Goal: Task Accomplishment & Management: Manage account settings

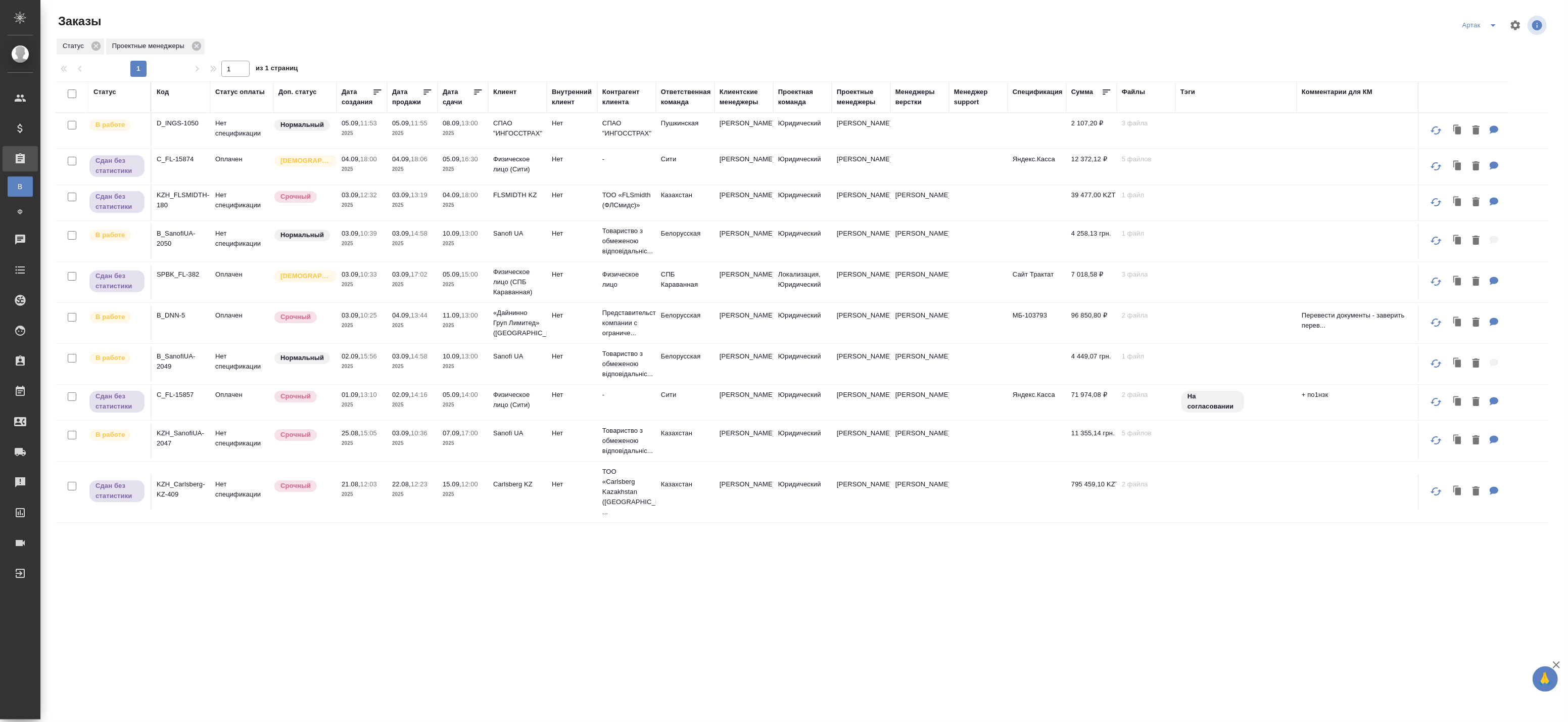
click at [478, 91] on icon at bounding box center [478, 92] width 10 height 10
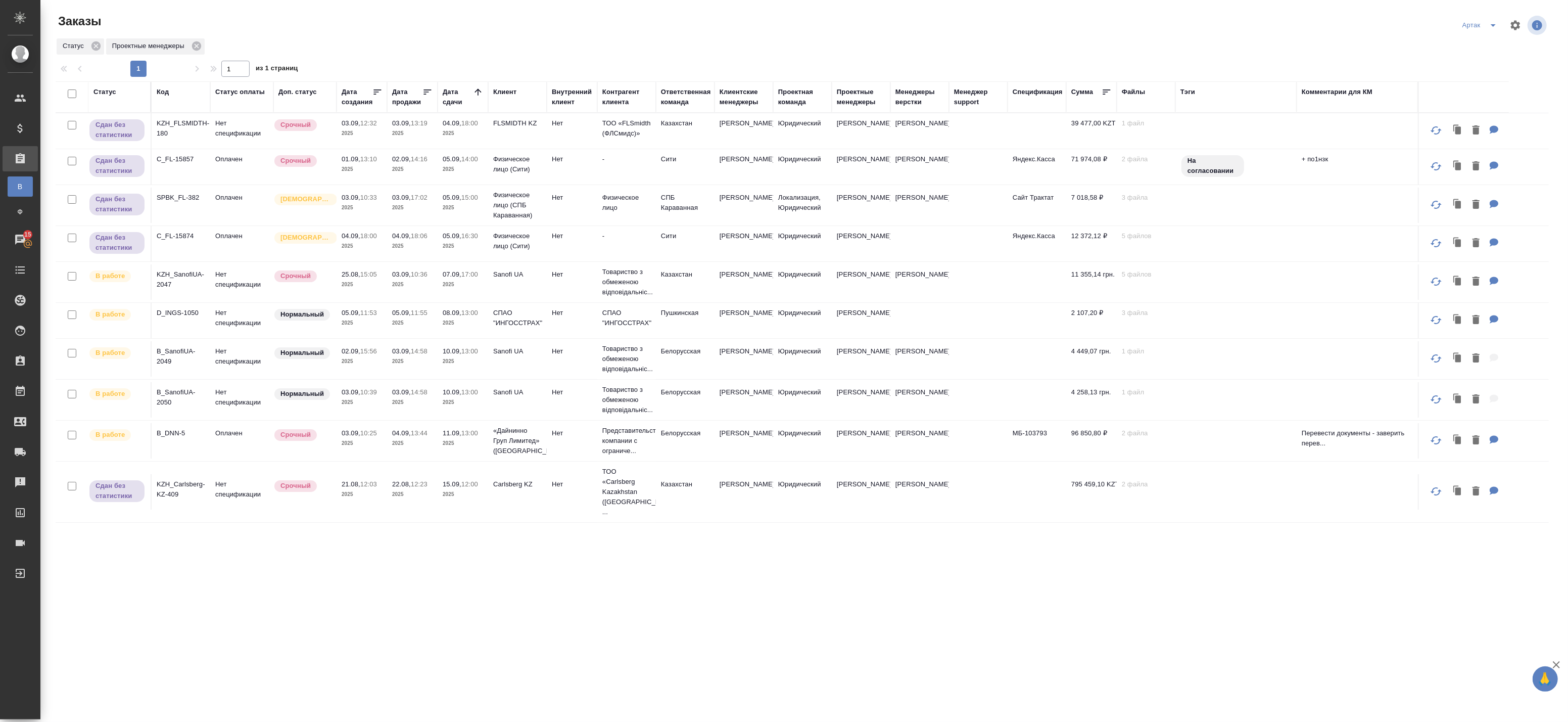
click at [384, 327] on td "05.09, 11:53 2025" at bounding box center [361, 320] width 51 height 35
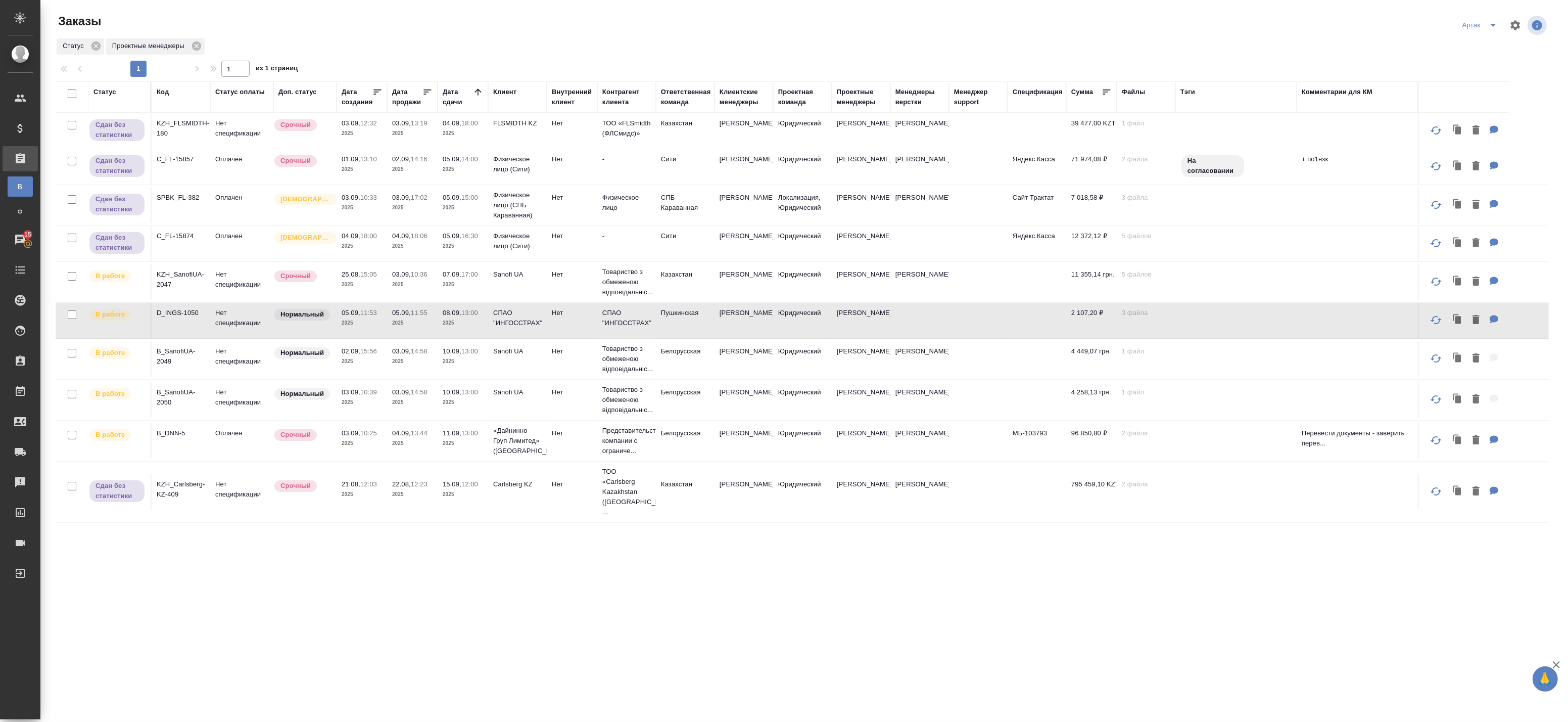
click at [414, 329] on td "05.09, 11:55 2025" at bounding box center [412, 320] width 51 height 35
drag, startPoint x: 1493, startPoint y: 24, endPoint x: 1491, endPoint y: 32, distance: 8.2
click at [1493, 24] on icon "split button" at bounding box center [1493, 26] width 12 height 12
click at [1476, 44] on li "leagal" at bounding box center [1481, 45] width 43 height 16
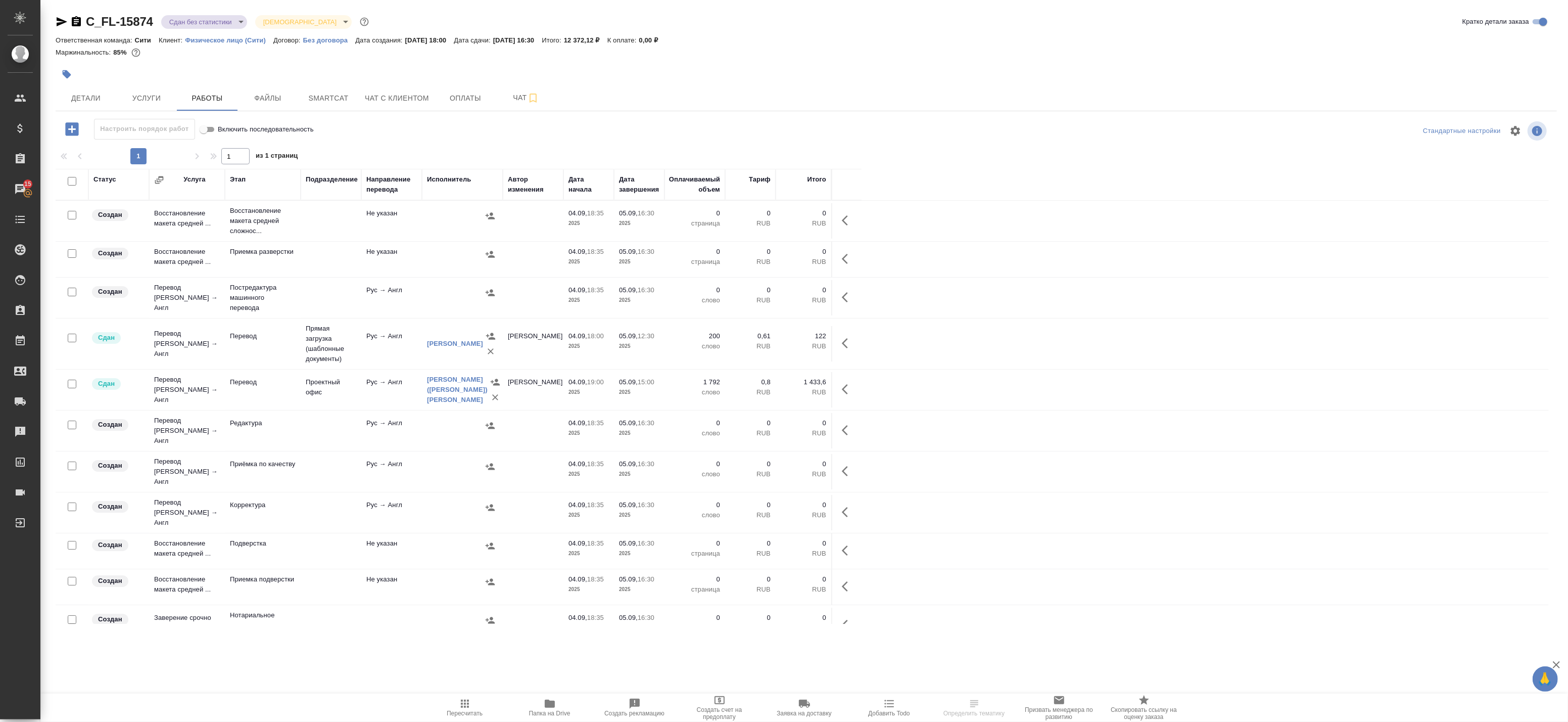
click at [69, 179] on input "checkbox" at bounding box center [72, 181] width 9 height 9
checkbox input "true"
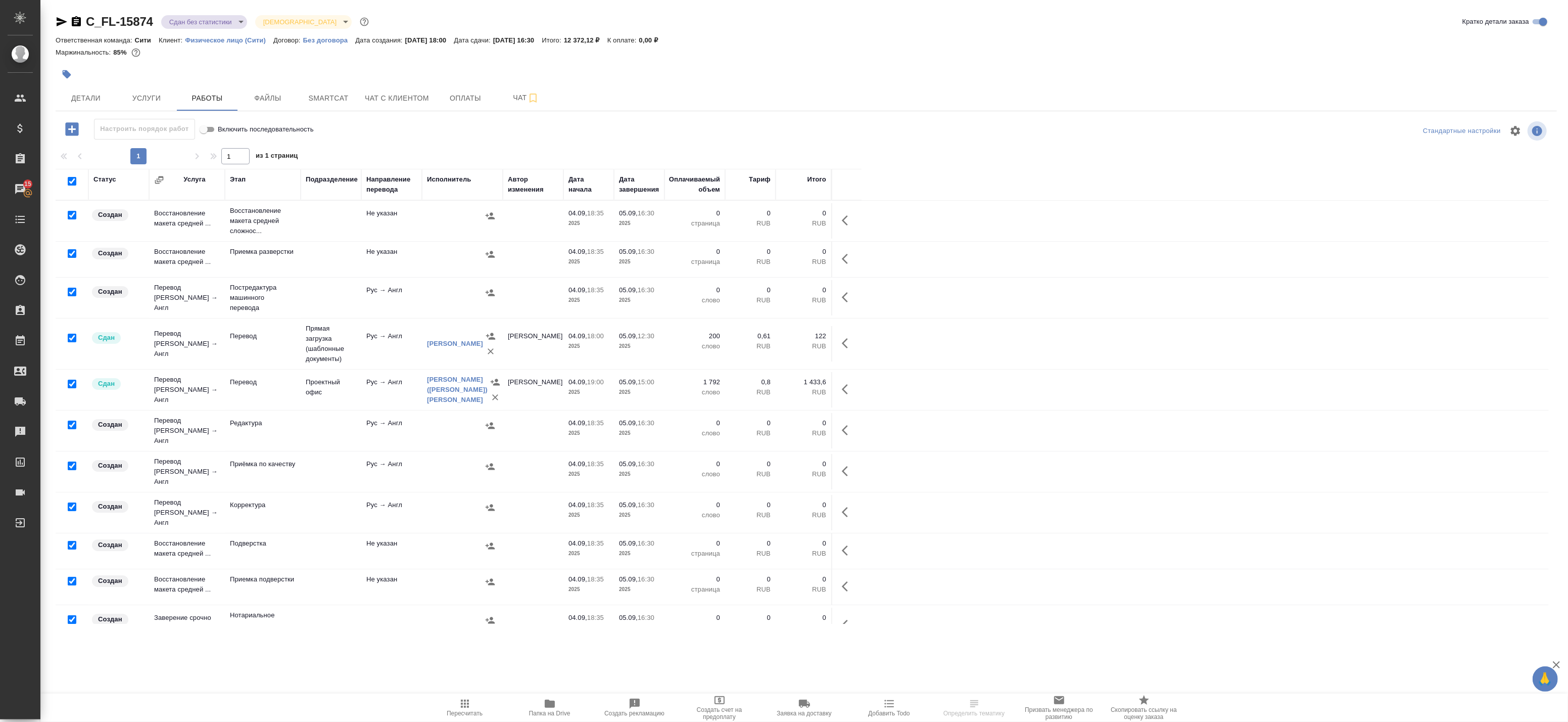
checkbox input "true"
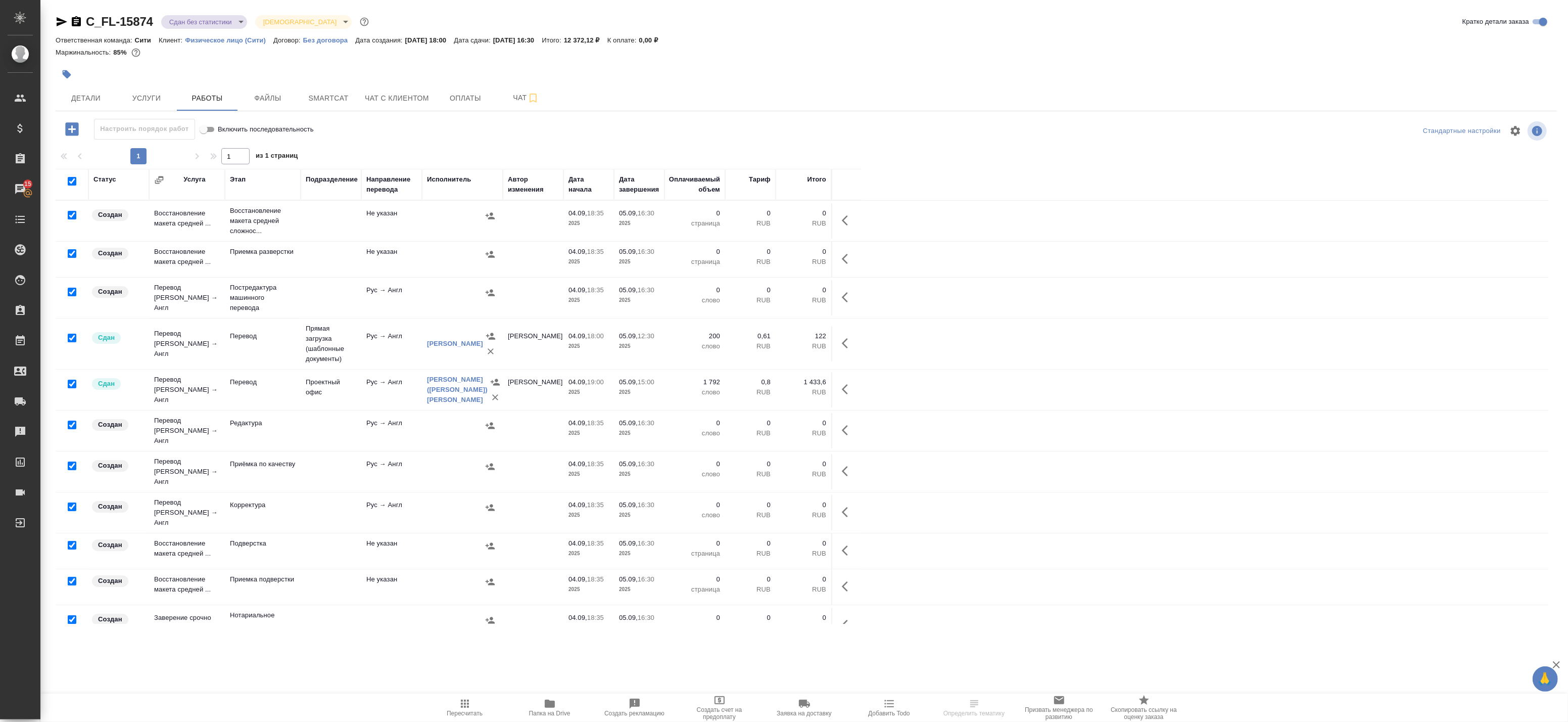
checkbox input "true"
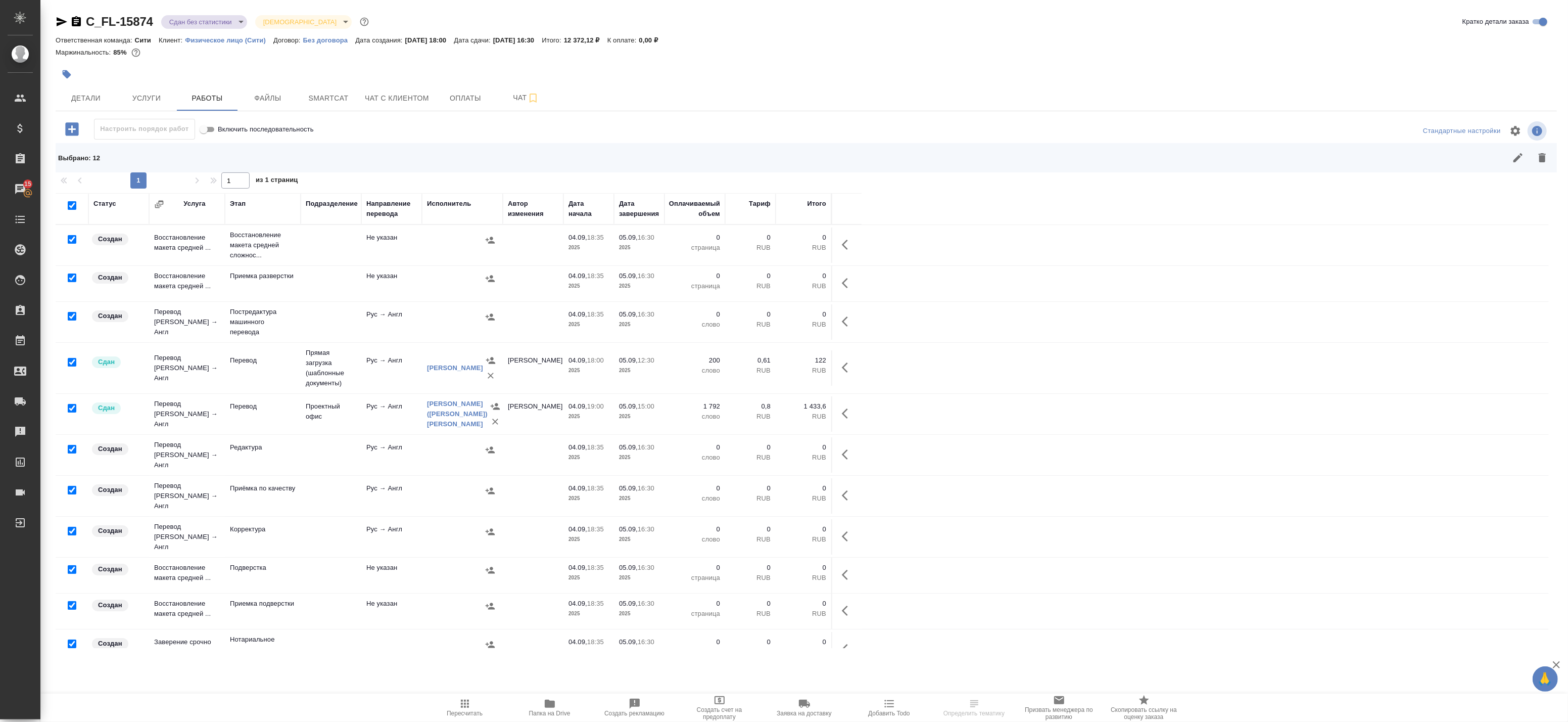
drag, startPoint x: 71, startPoint y: 362, endPoint x: 69, endPoint y: 380, distance: 18.1
click at [71, 363] on input "checkbox" at bounding box center [72, 362] width 9 height 9
checkbox input "false"
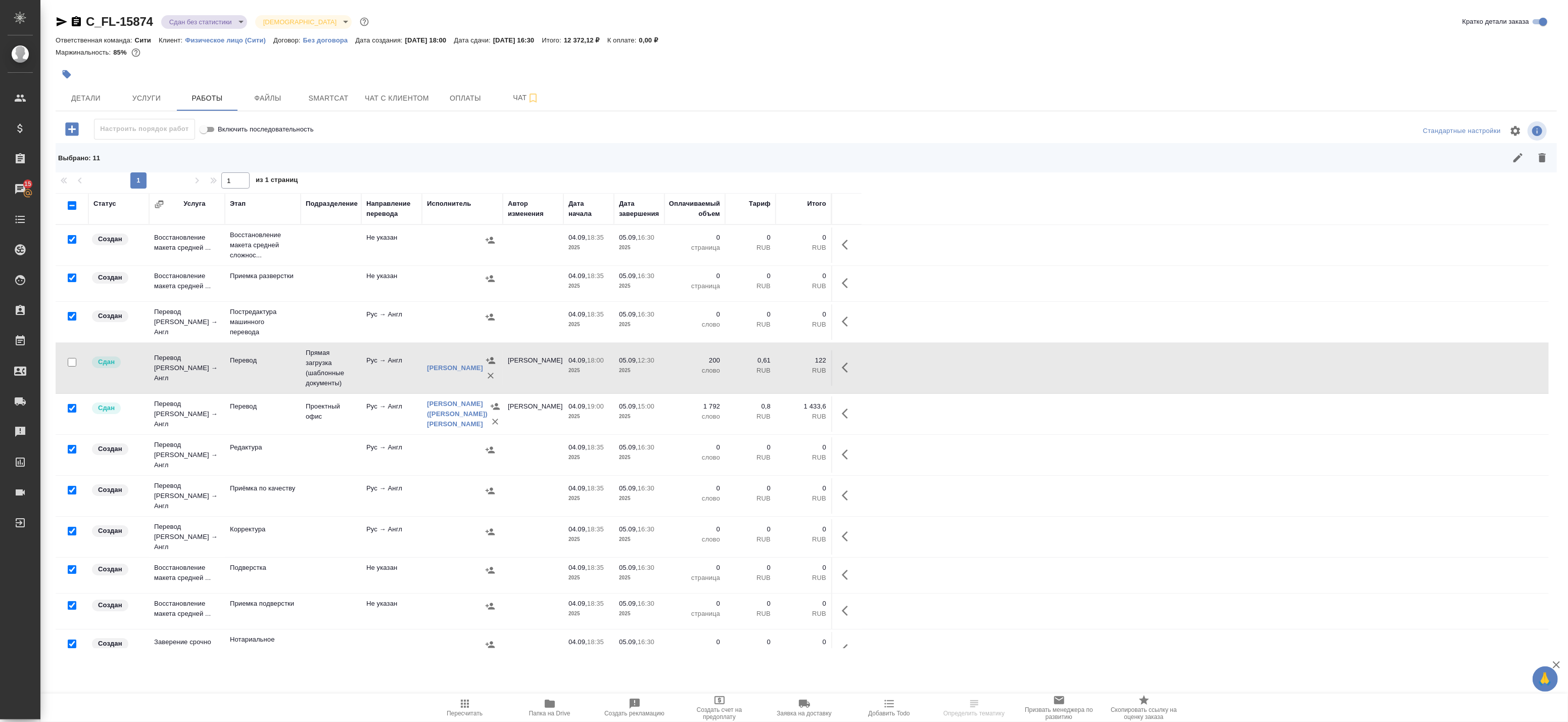
click at [71, 412] on input "checkbox" at bounding box center [72, 408] width 9 height 9
checkbox input "false"
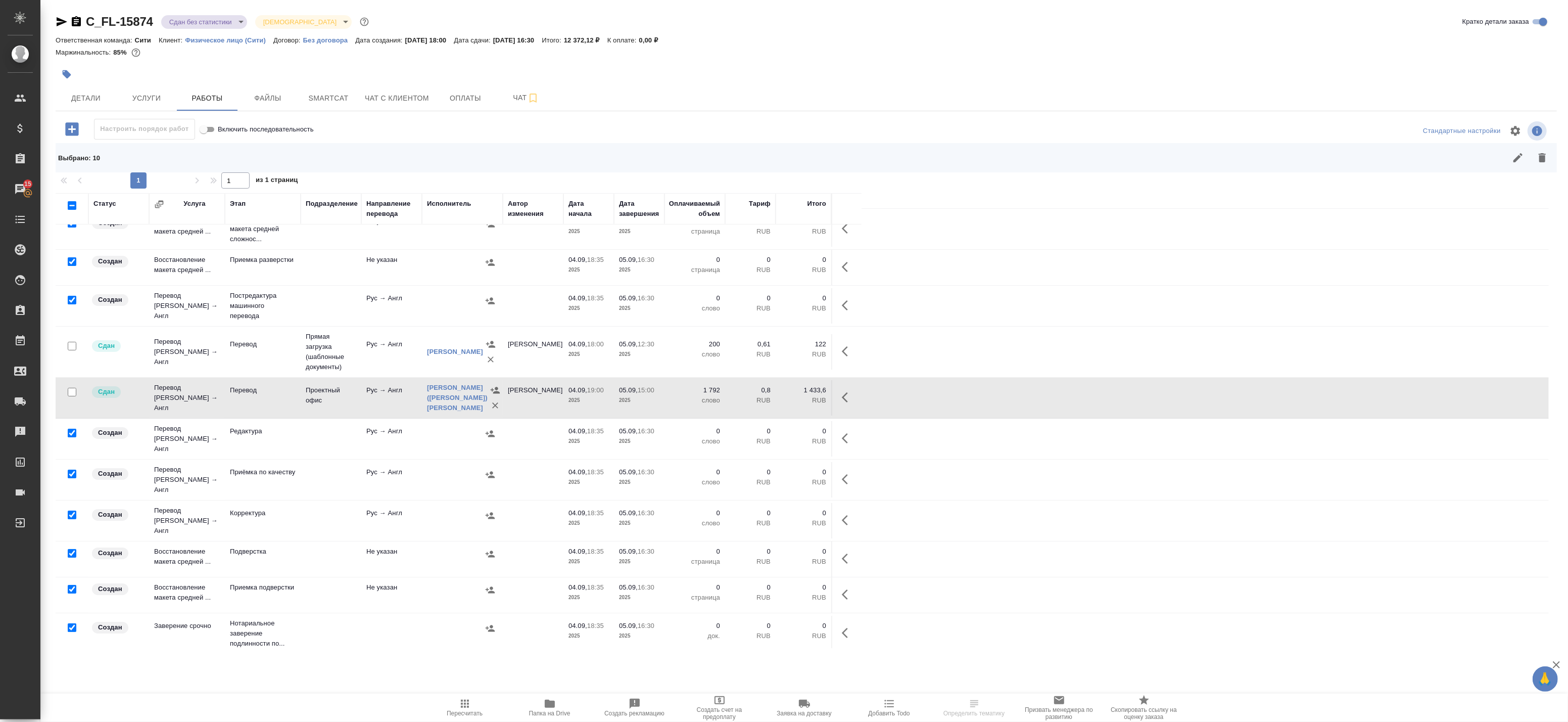
scroll to position [58, 0]
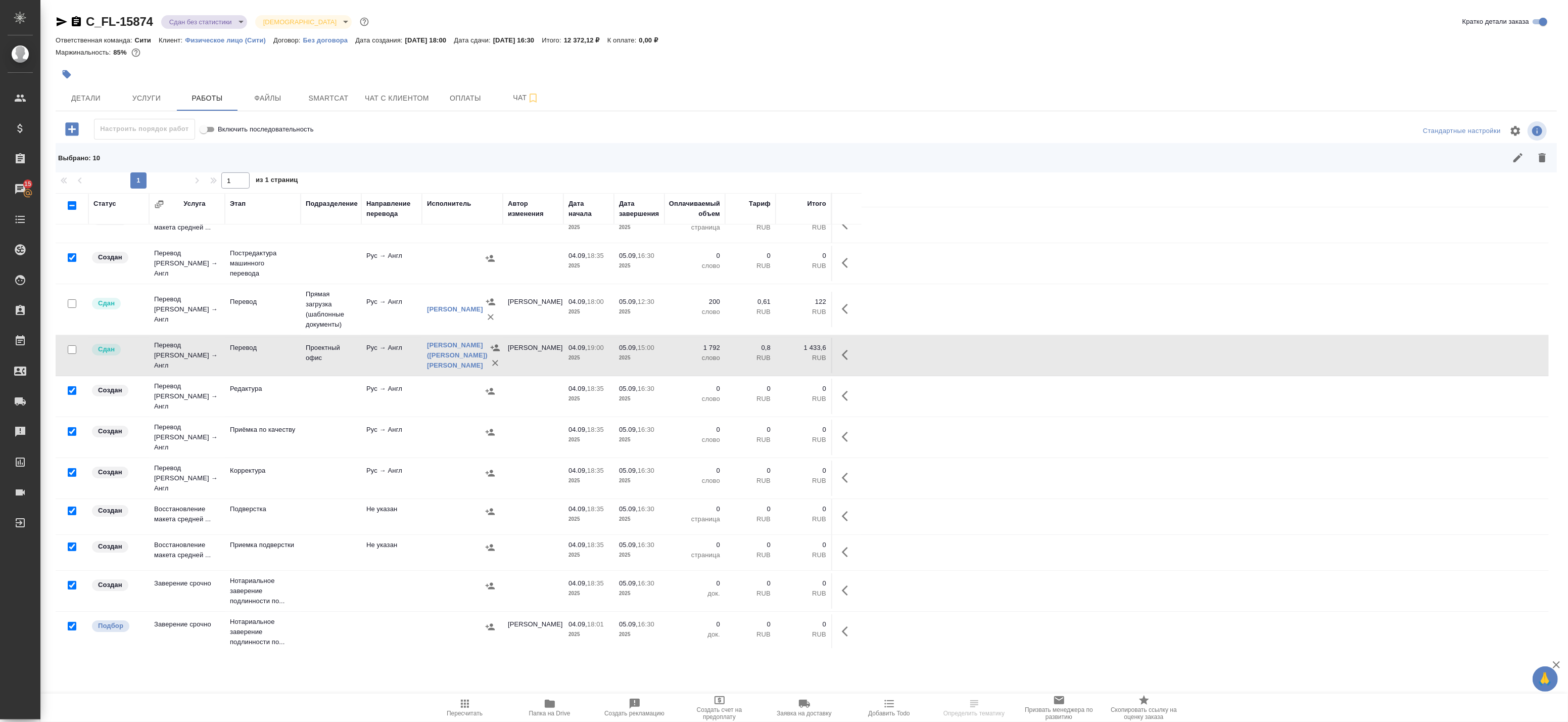
drag, startPoint x: 72, startPoint y: 582, endPoint x: 69, endPoint y: 618, distance: 36.1
click at [72, 582] on input "checkbox" at bounding box center [72, 585] width 9 height 9
checkbox input "false"
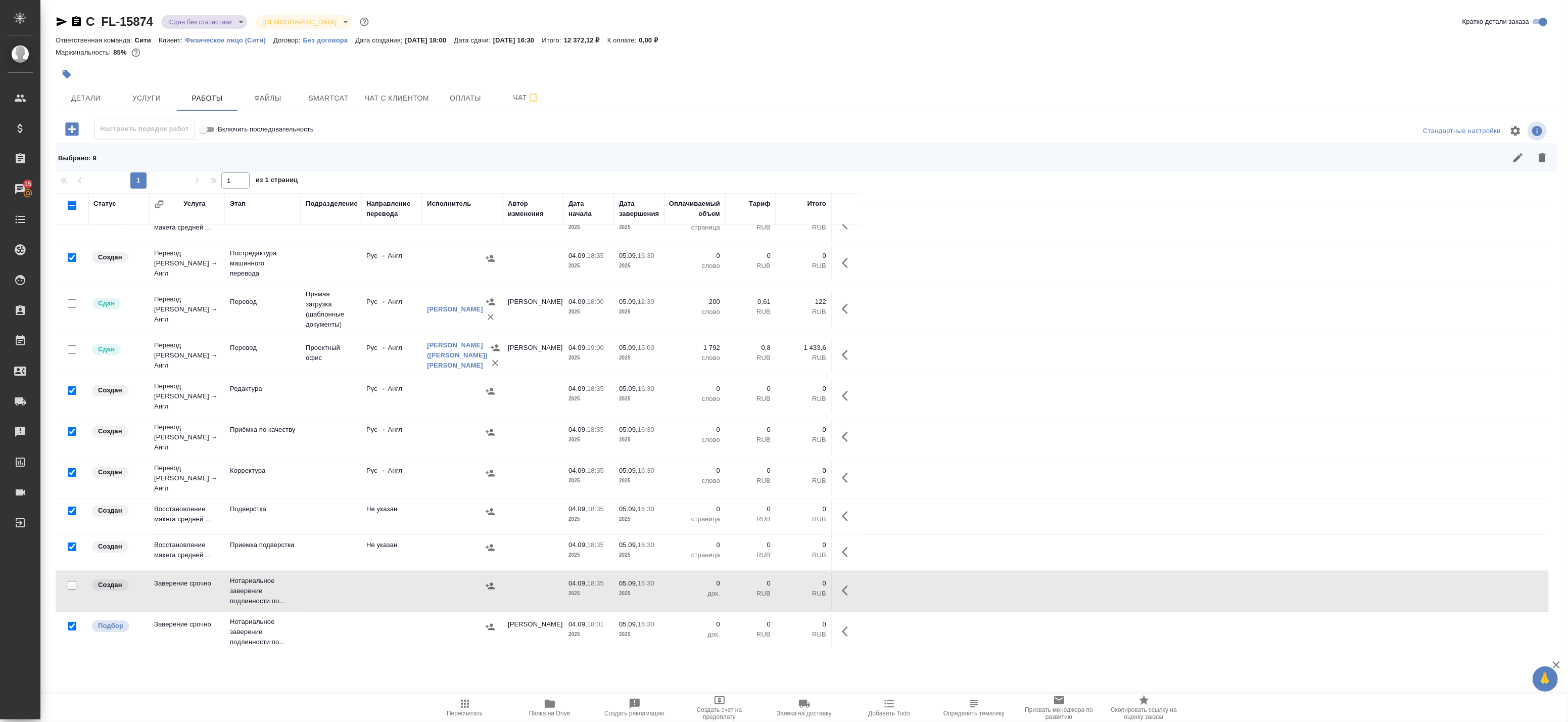
click at [69, 623] on input "checkbox" at bounding box center [72, 626] width 9 height 9
checkbox input "false"
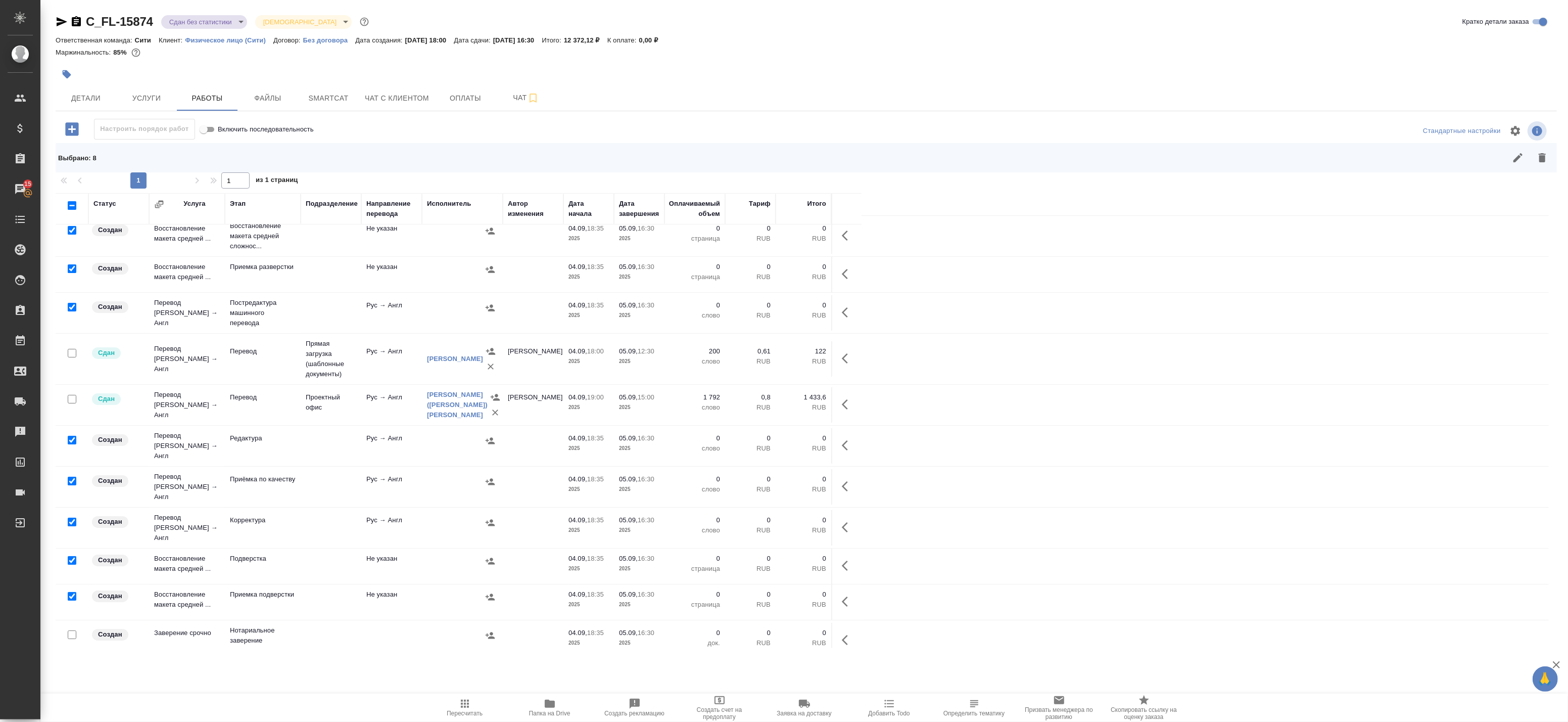
scroll to position [0, 0]
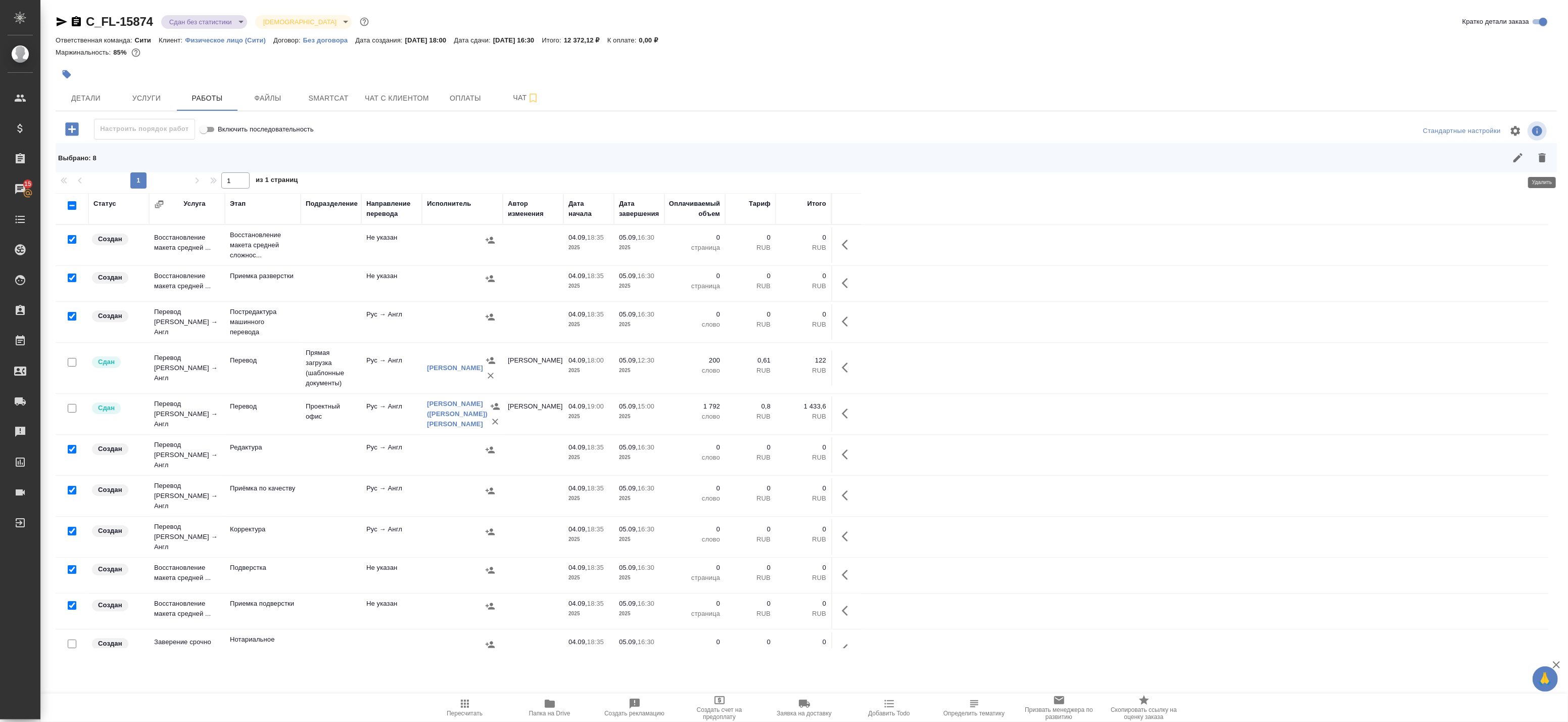
click at [1542, 152] on icon "button" at bounding box center [1542, 158] width 12 height 12
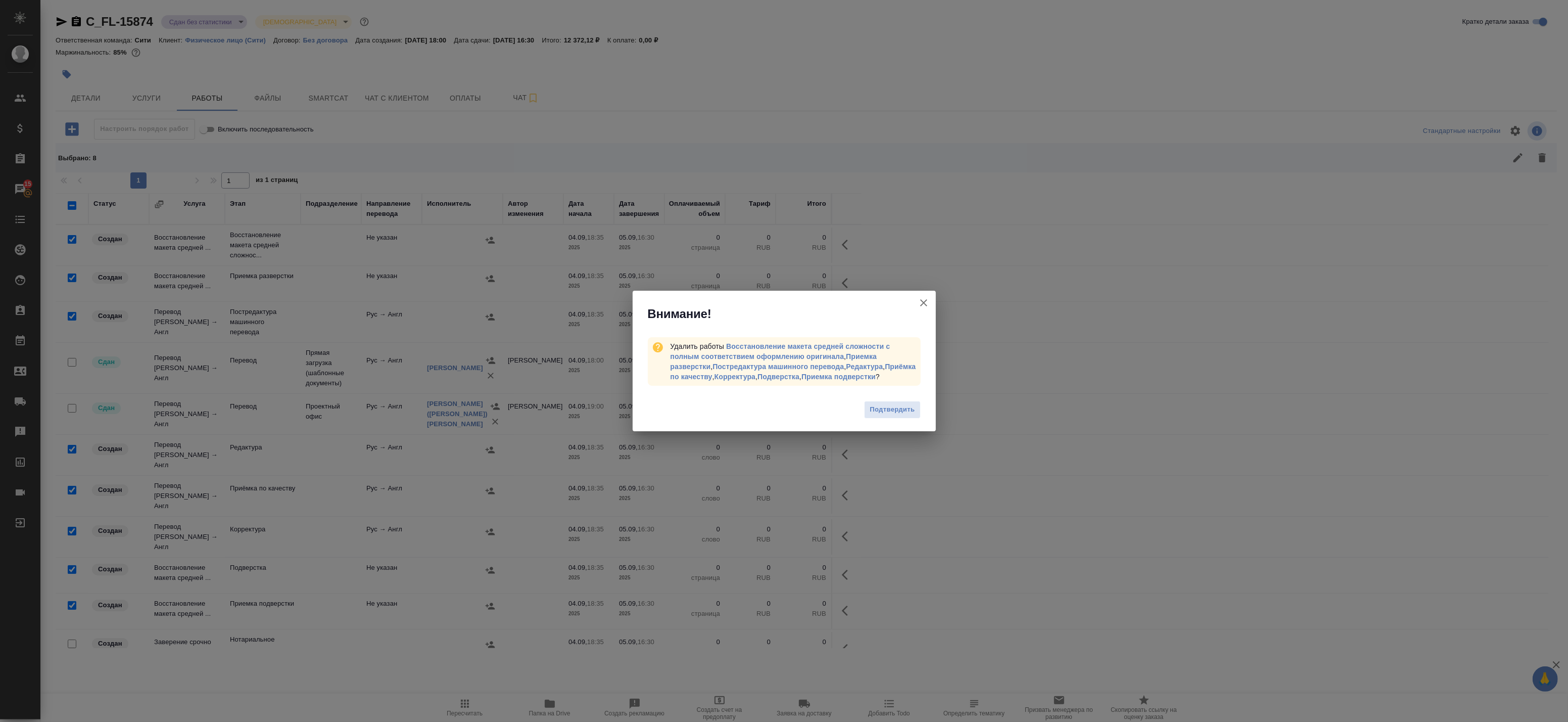
click at [901, 420] on div "Подтвердить" at bounding box center [785, 411] width 303 height 40
click at [900, 415] on span "Подтвердить" at bounding box center [892, 409] width 45 height 12
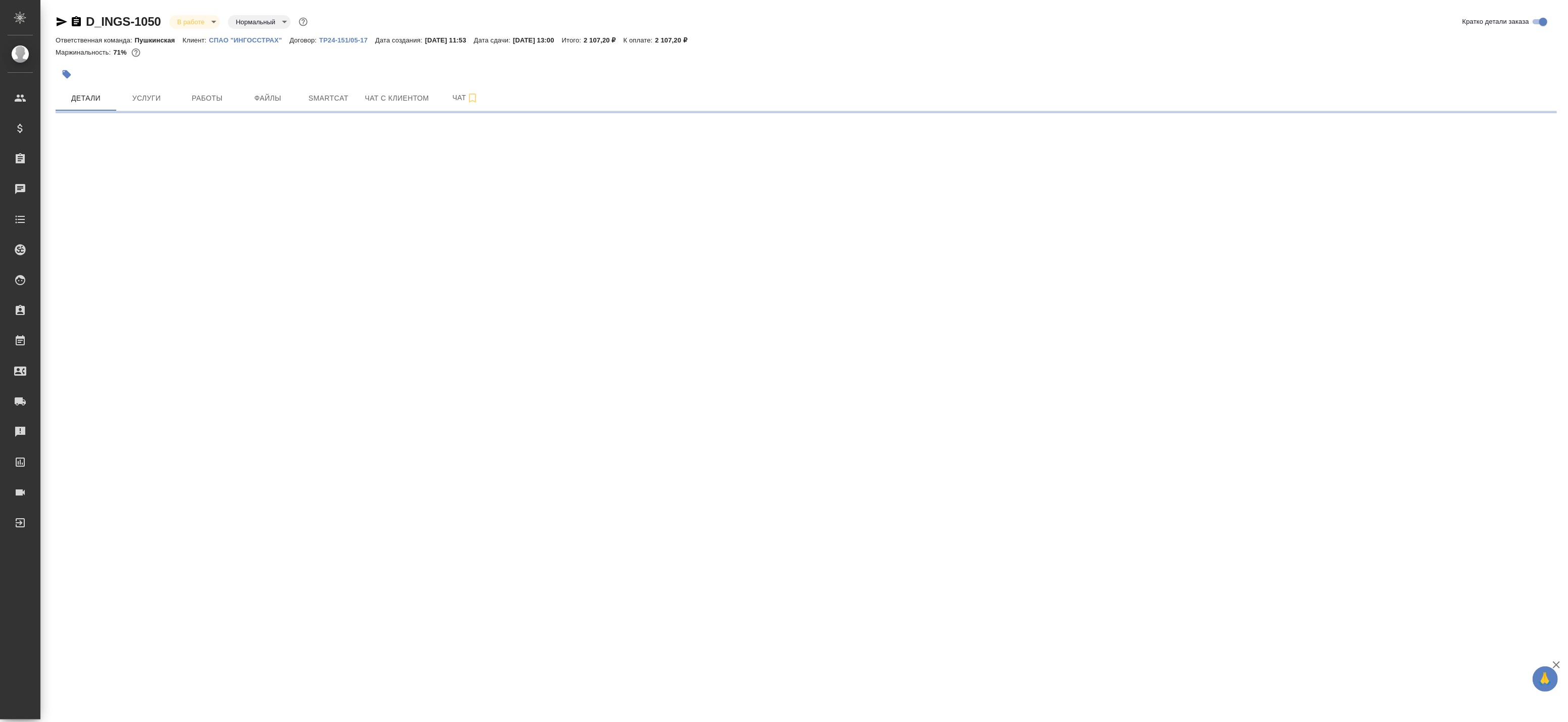
select select "RU"
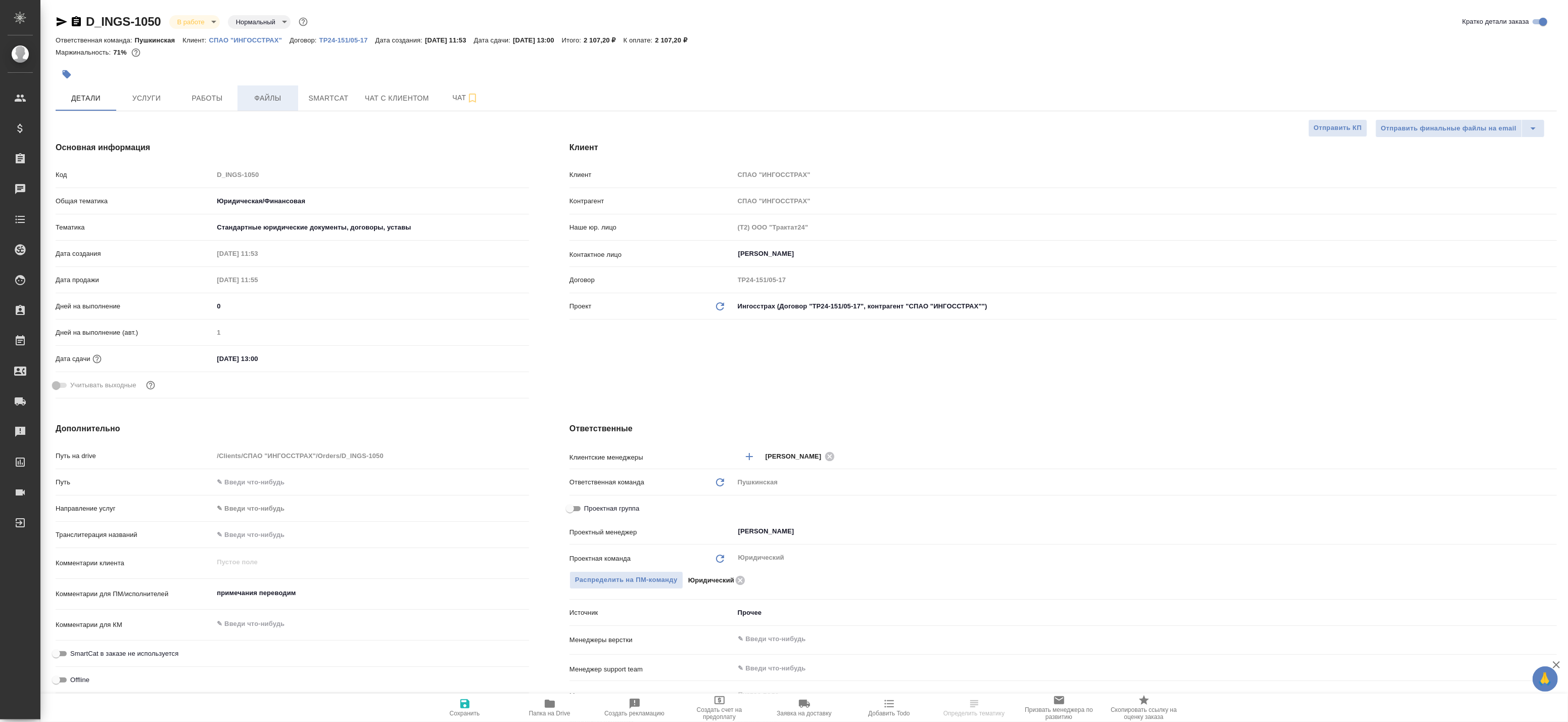
type textarea "x"
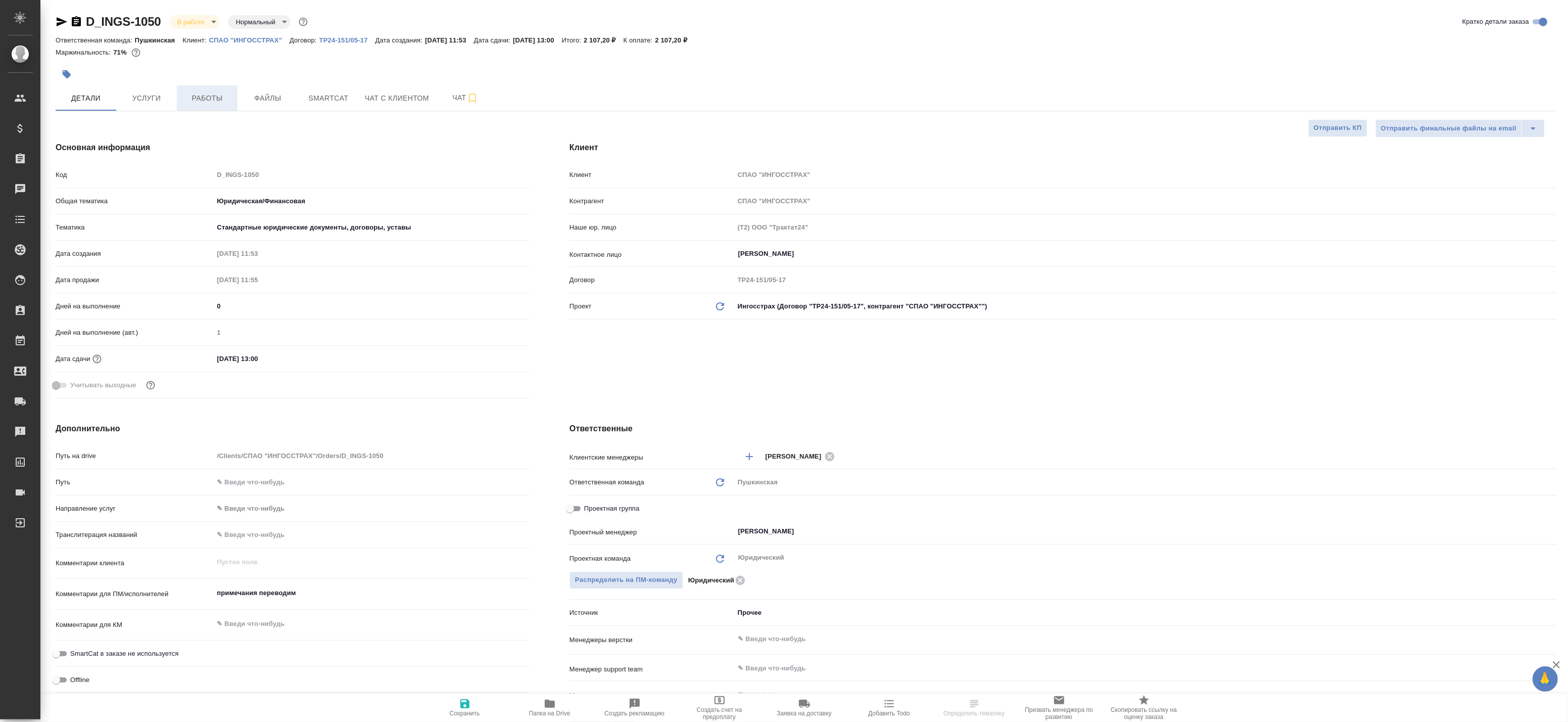
type textarea "x"
click at [224, 94] on span "Работы" at bounding box center [207, 98] width 49 height 13
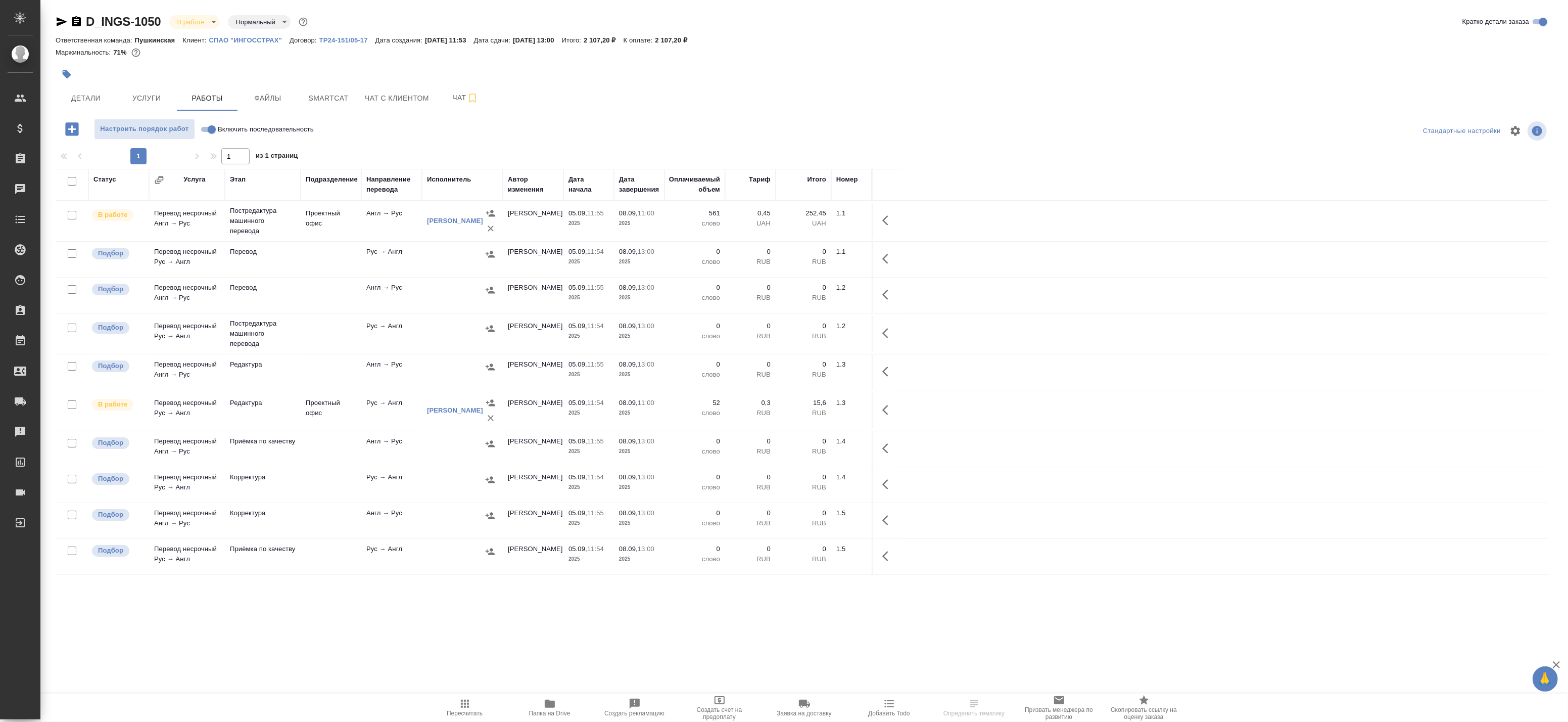
click at [465, 710] on span "Пересчитать" at bounding box center [464, 713] width 36 height 7
click at [316, 97] on span "Smartcat" at bounding box center [328, 98] width 49 height 13
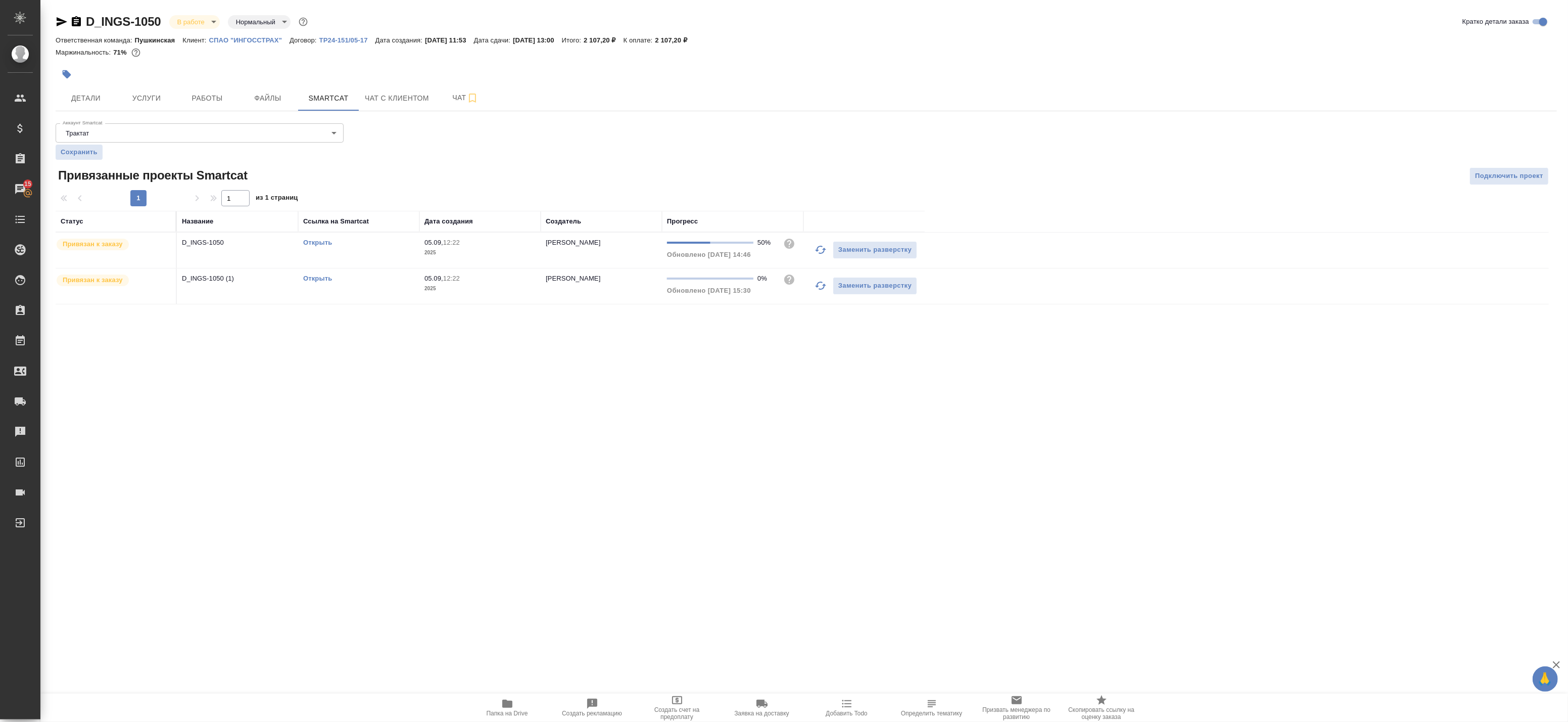
click at [323, 241] on link "Открыть" at bounding box center [317, 242] width 29 height 7
click at [309, 278] on link "Открыть" at bounding box center [317, 278] width 29 height 7
click at [320, 239] on link "Открыть" at bounding box center [317, 242] width 29 height 7
click at [207, 95] on span "Работы" at bounding box center [207, 98] width 49 height 13
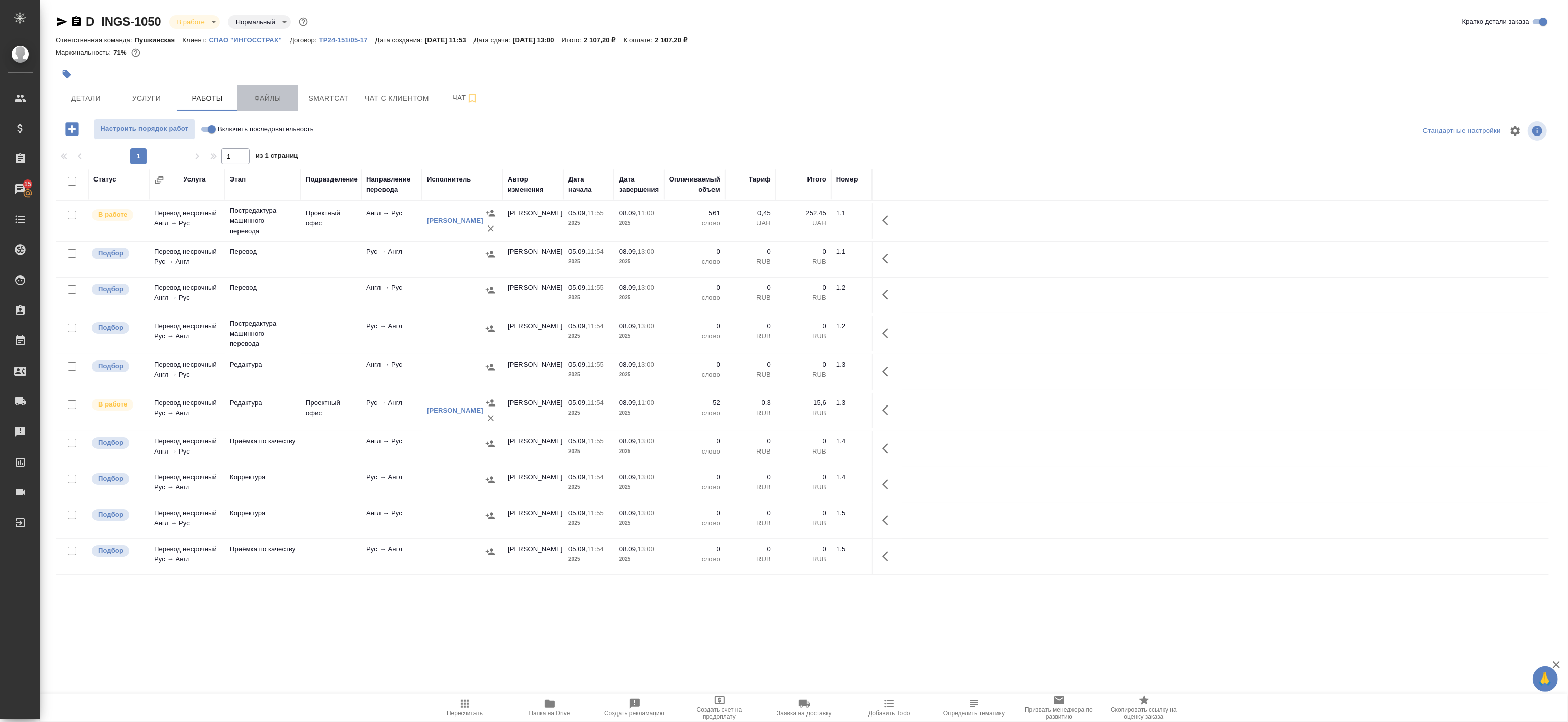
click at [262, 93] on span "Файлы" at bounding box center [268, 98] width 49 height 13
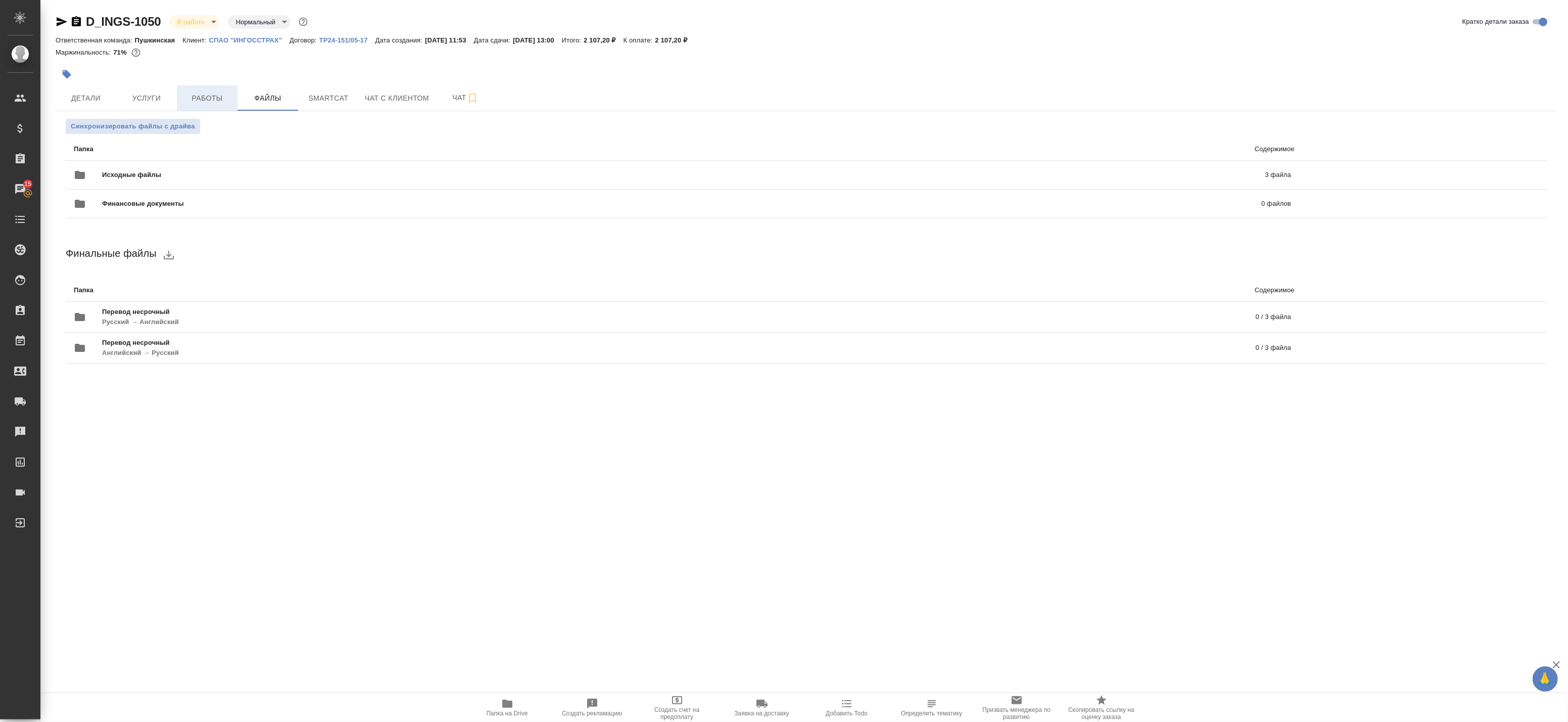
click at [228, 104] on button "Работы" at bounding box center [207, 97] width 61 height 25
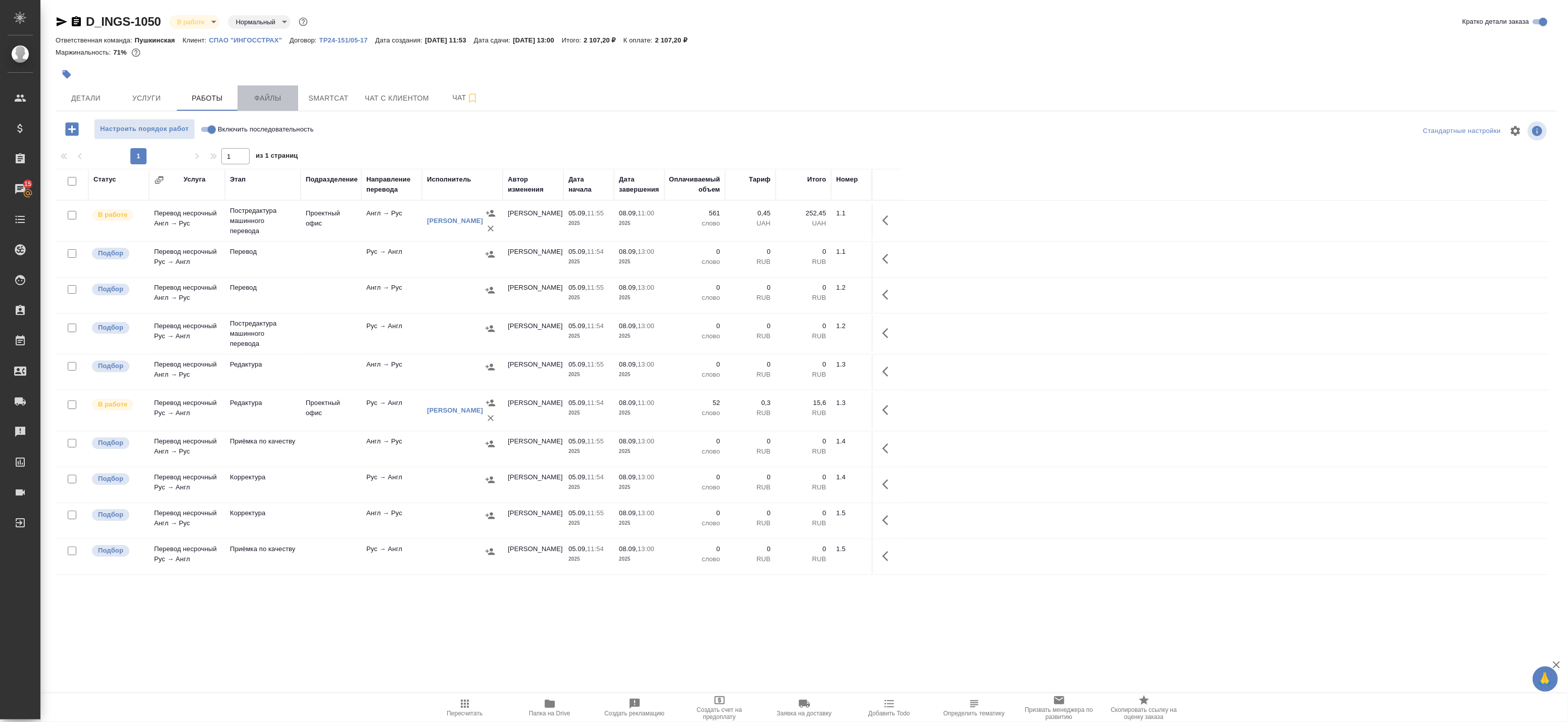
click at [259, 104] on span "Файлы" at bounding box center [268, 98] width 49 height 13
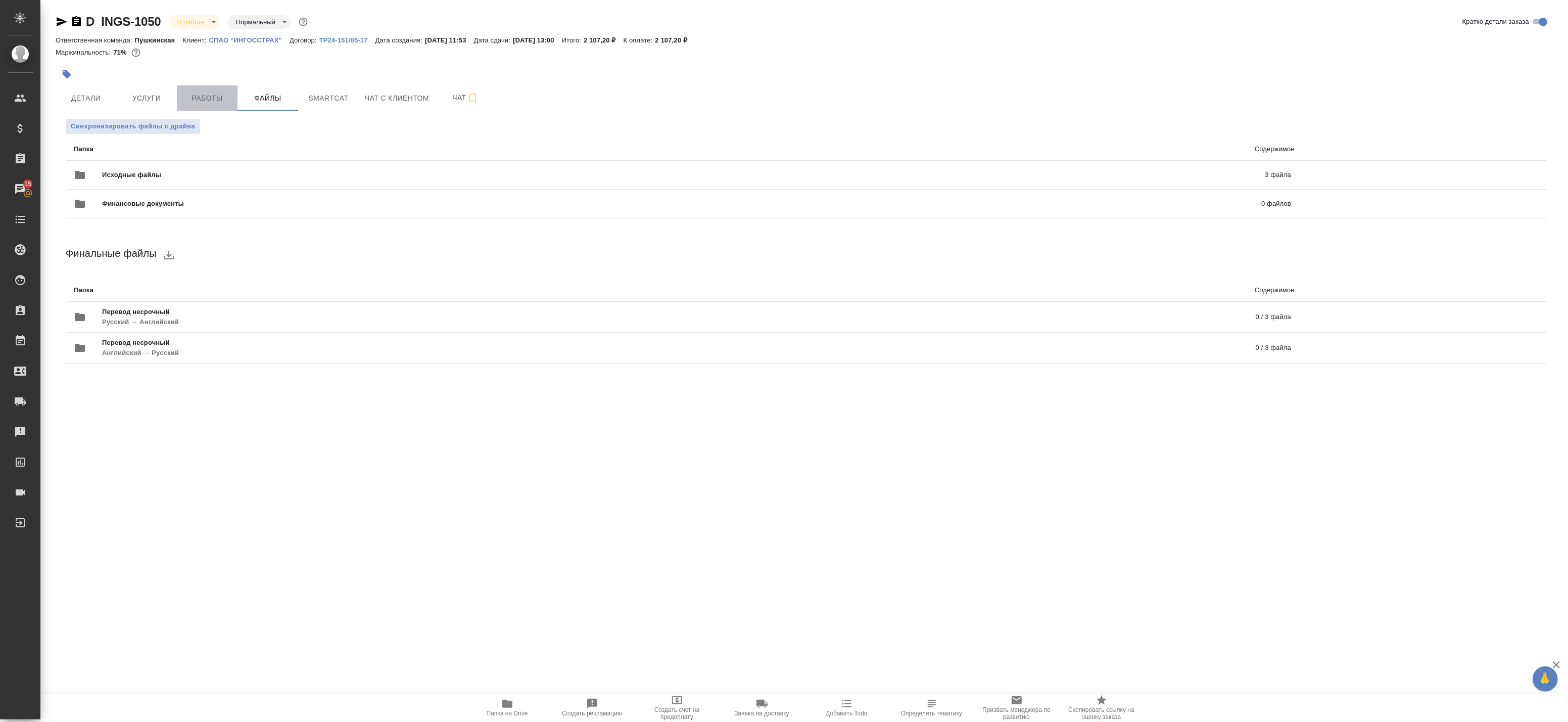
click at [227, 105] on button "Работы" at bounding box center [207, 97] width 61 height 25
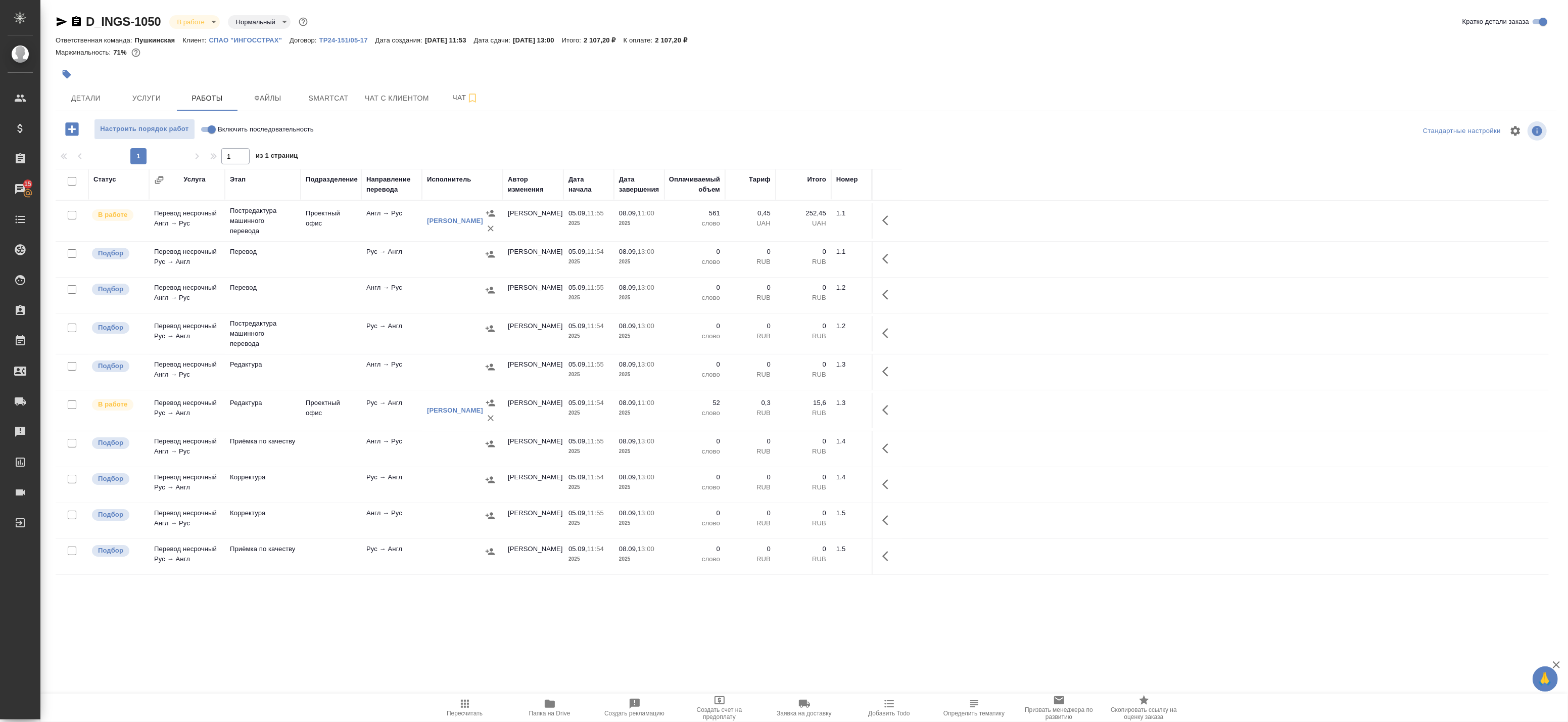
click at [542, 711] on span "Папка на Drive" at bounding box center [550, 713] width 41 height 7
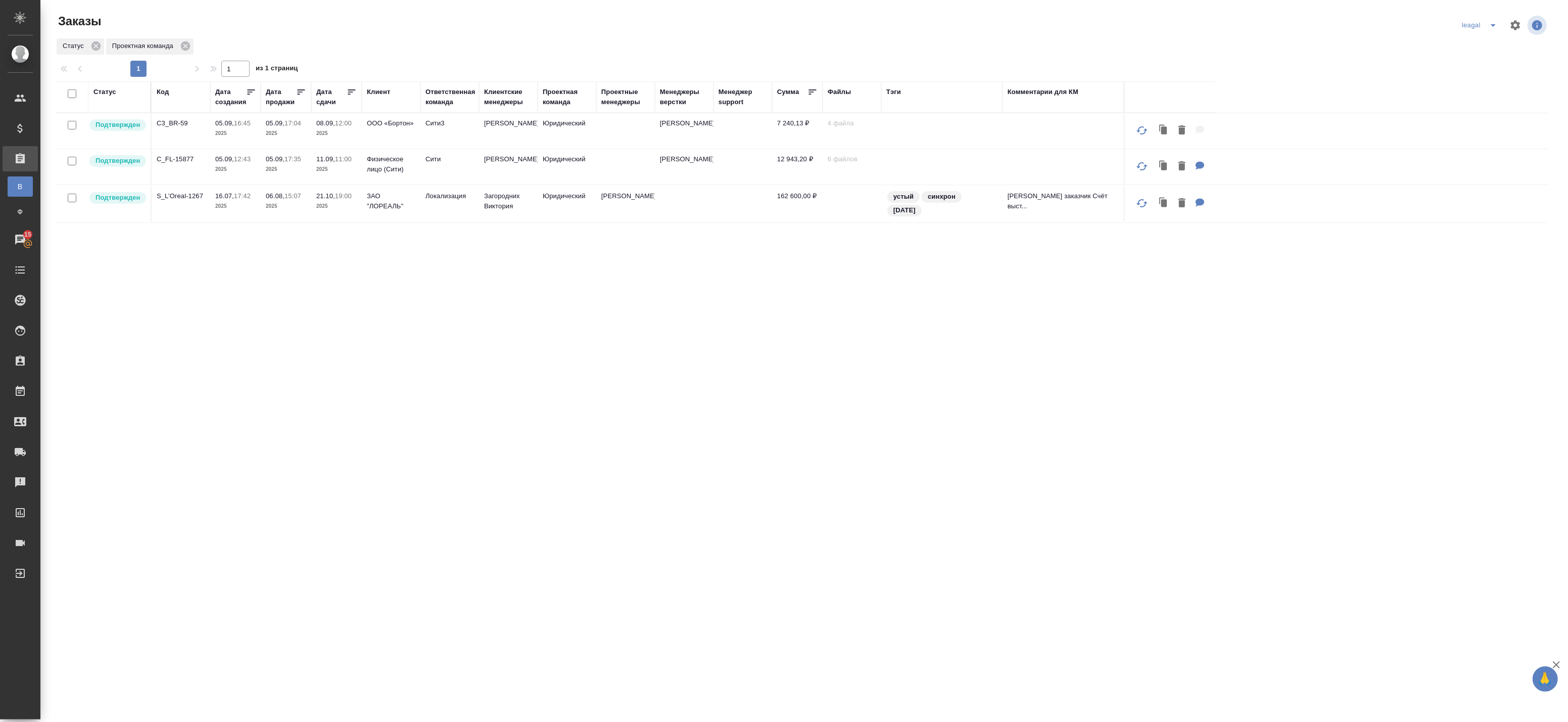
click at [522, 133] on td "Никитина Татьяна" at bounding box center [508, 131] width 58 height 35
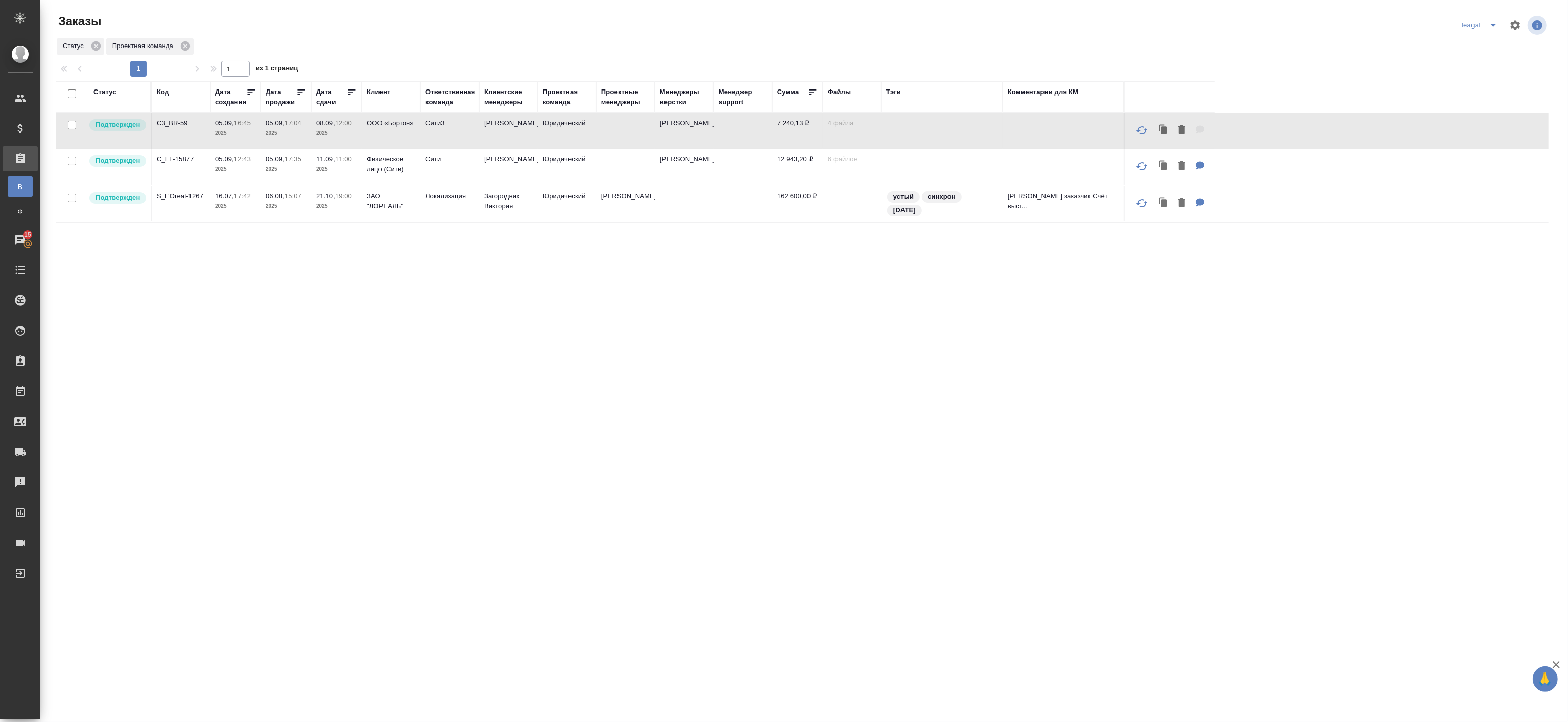
click at [547, 132] on td "Юридический" at bounding box center [567, 131] width 58 height 35
click at [559, 168] on td "Юридический" at bounding box center [567, 167] width 58 height 35
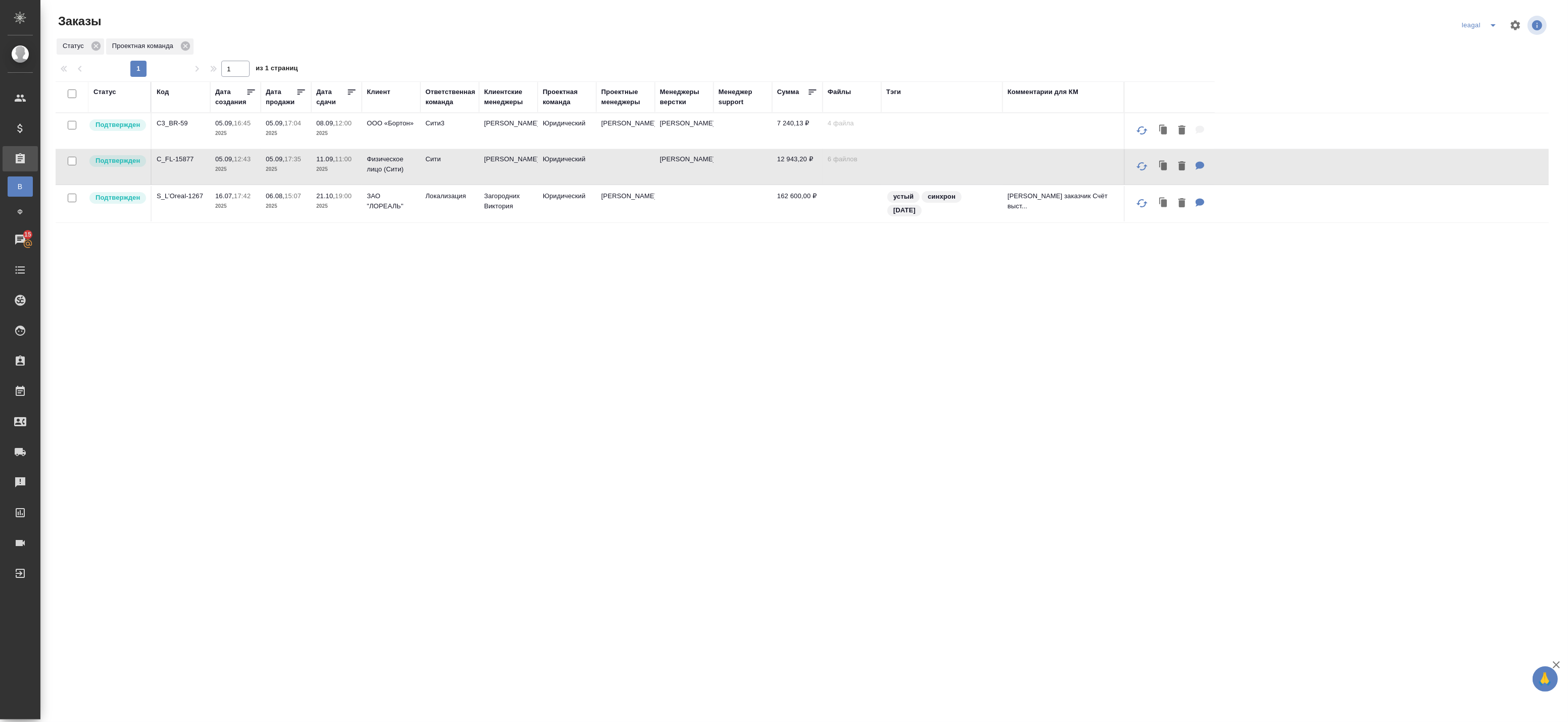
click at [559, 168] on td "Юридический" at bounding box center [567, 167] width 58 height 35
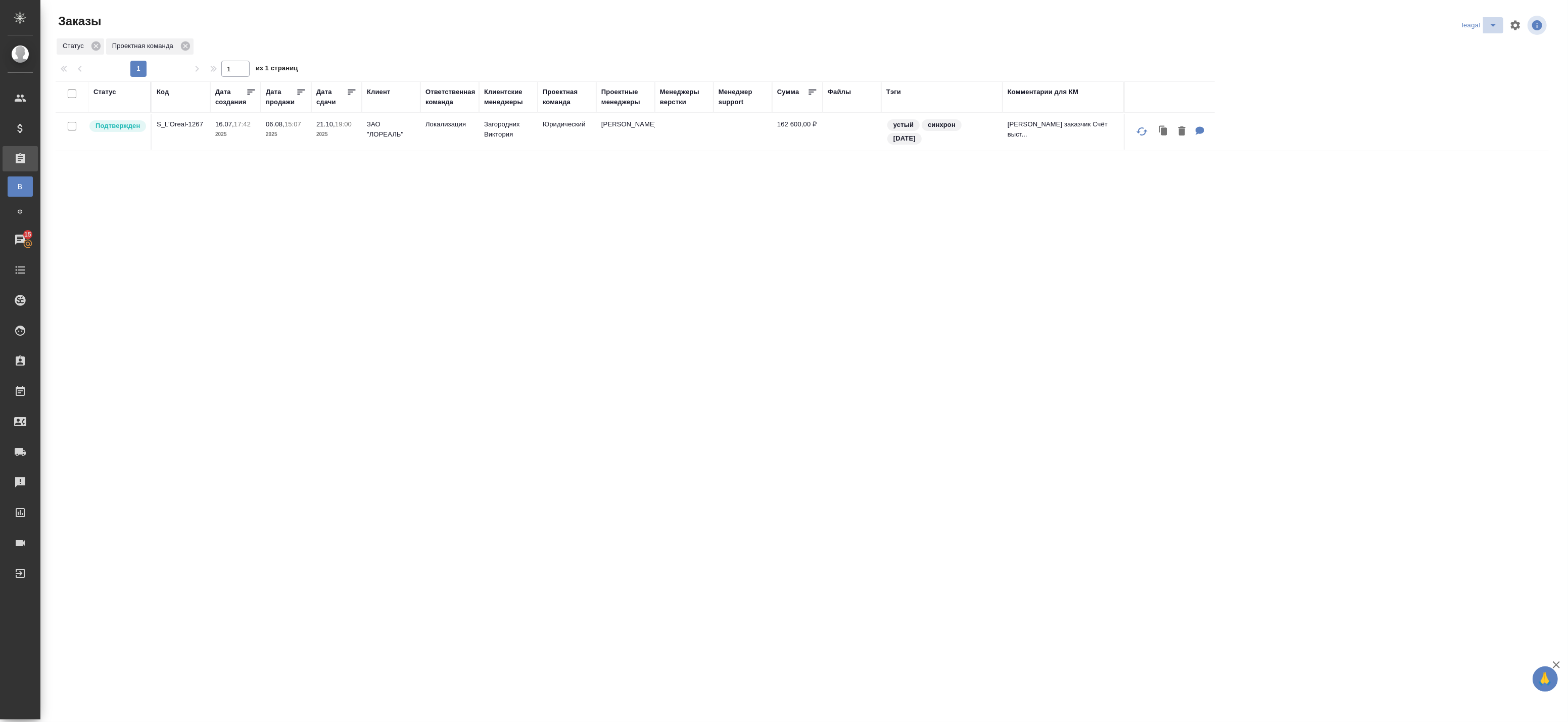
click at [1493, 23] on icon "split button" at bounding box center [1493, 26] width 12 height 12
click at [1478, 49] on li "Артак" at bounding box center [1481, 45] width 44 height 16
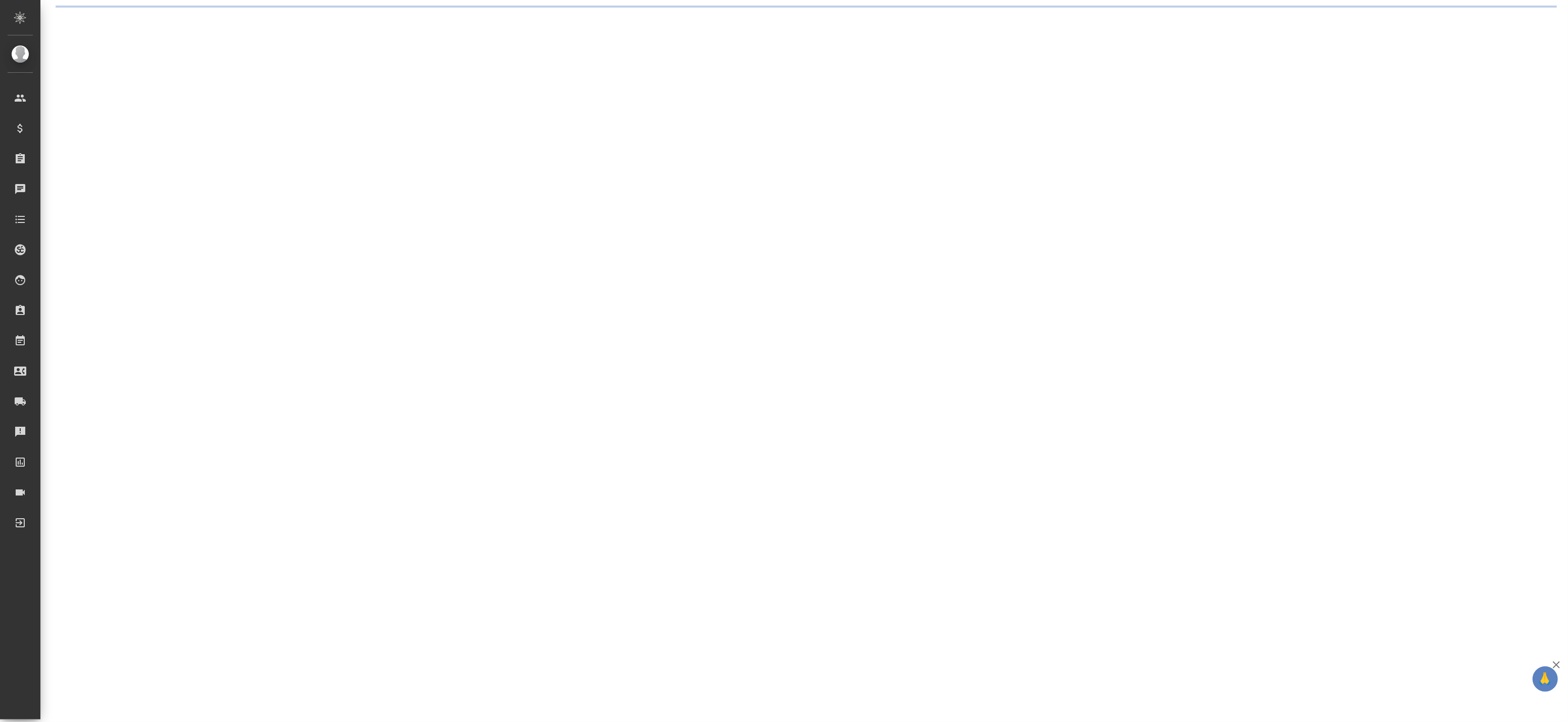
select select "RU"
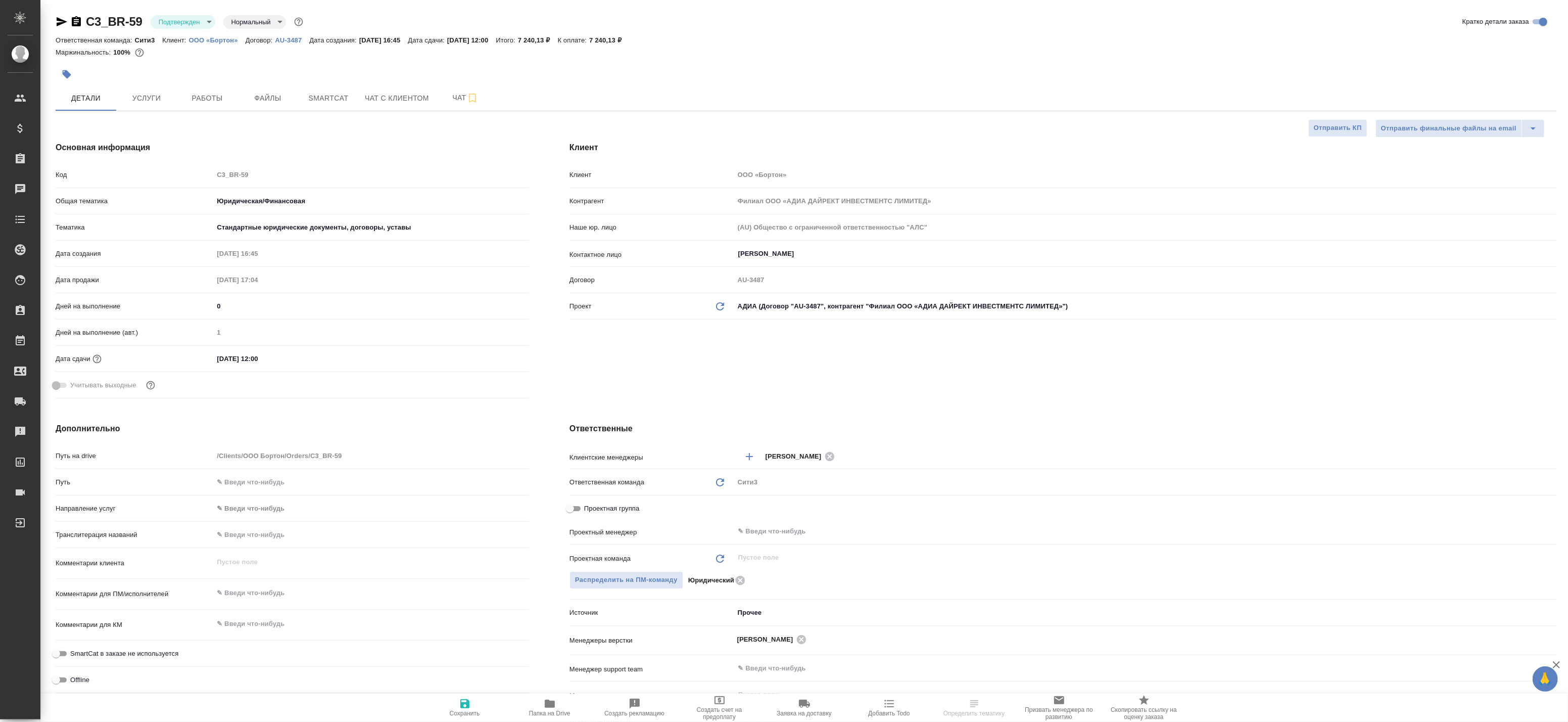
type textarea "x"
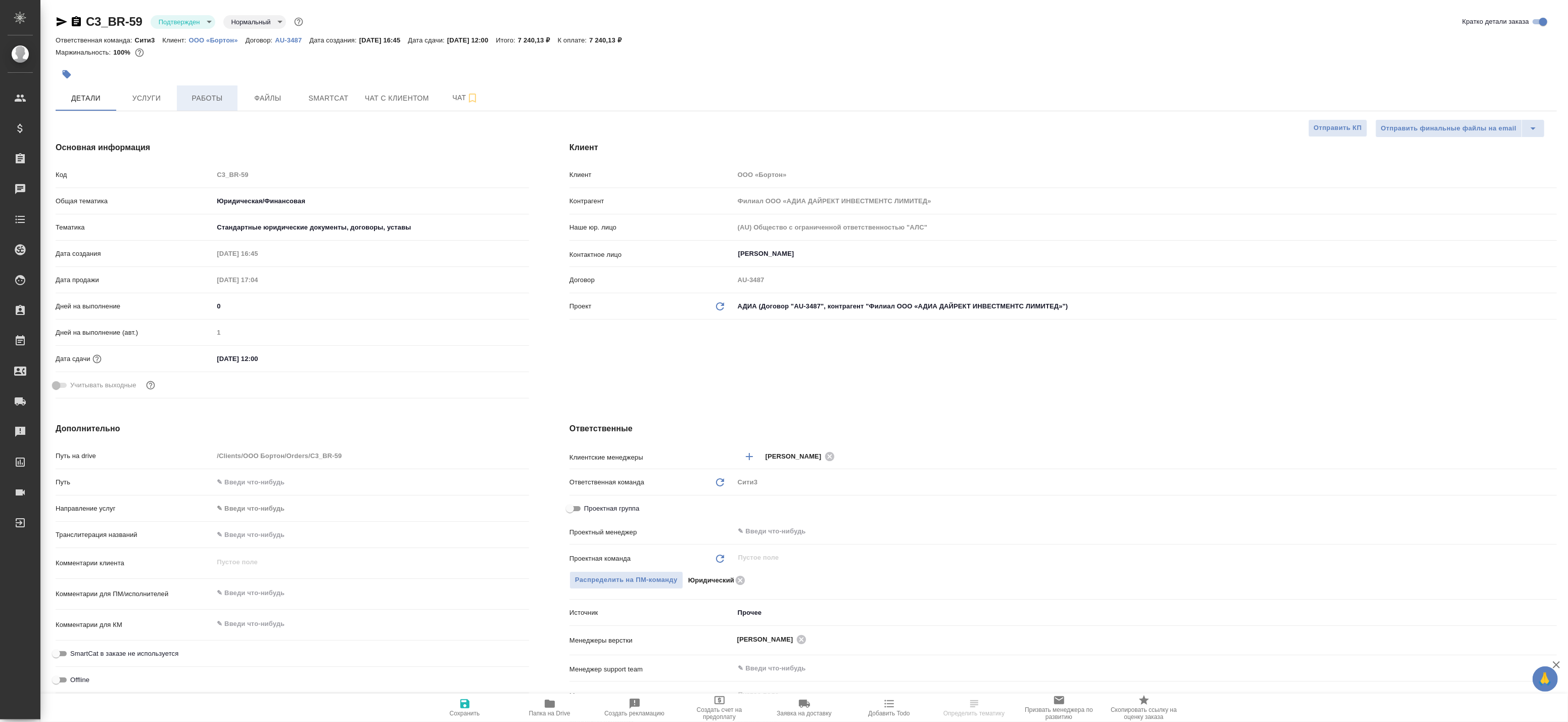
type textarea "x"
click at [221, 97] on span "Работы" at bounding box center [207, 98] width 49 height 13
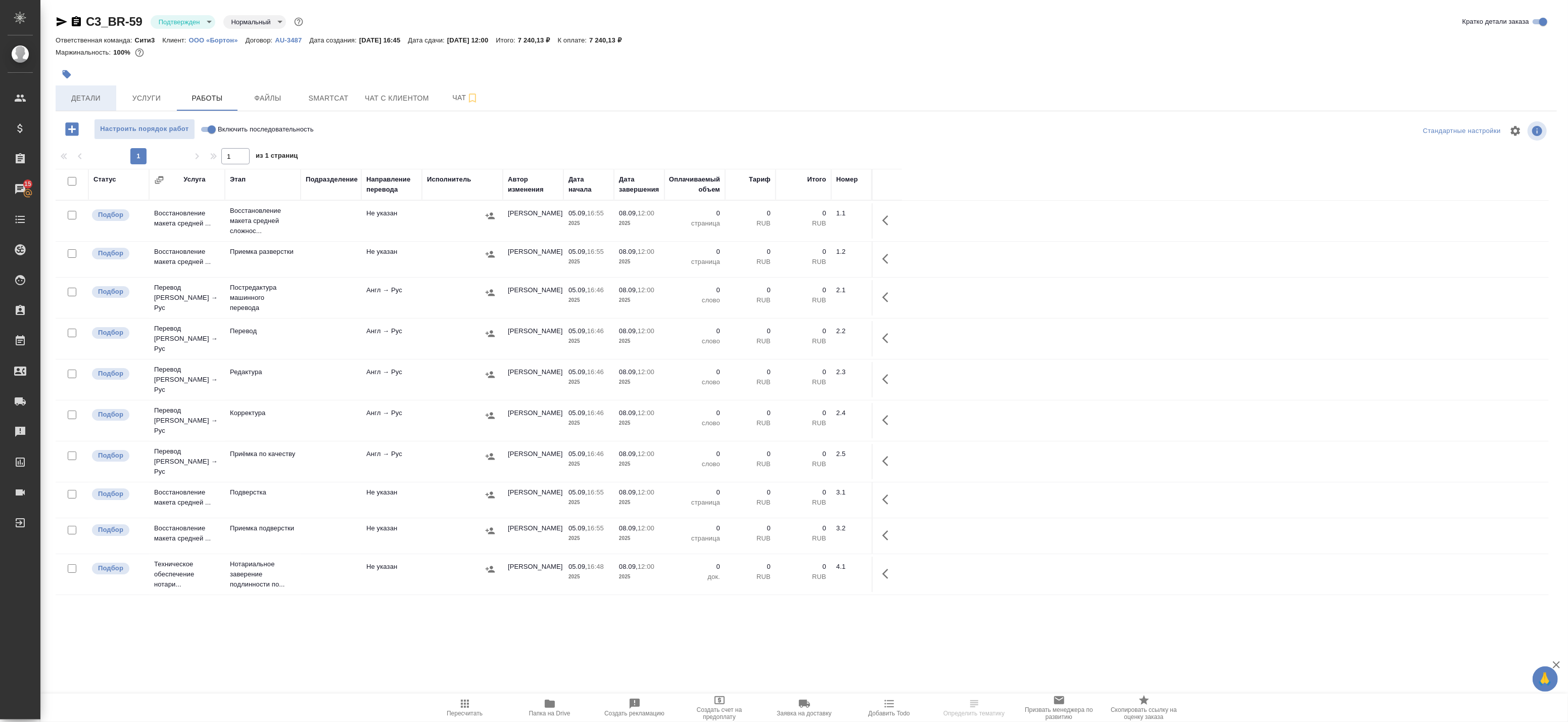
drag, startPoint x: 72, startPoint y: 88, endPoint x: 69, endPoint y: 93, distance: 5.8
click at [71, 93] on button "Детали" at bounding box center [86, 97] width 61 height 25
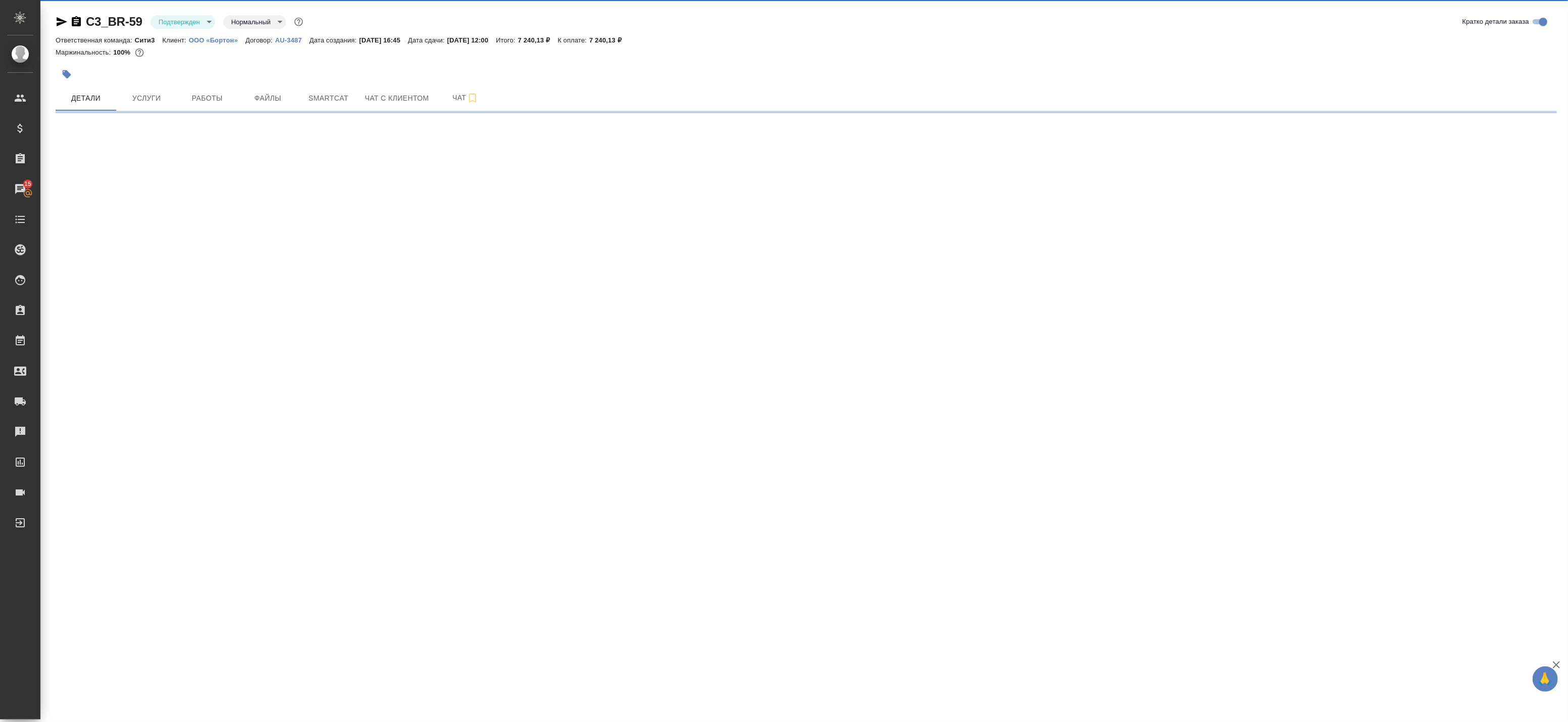
select select "RU"
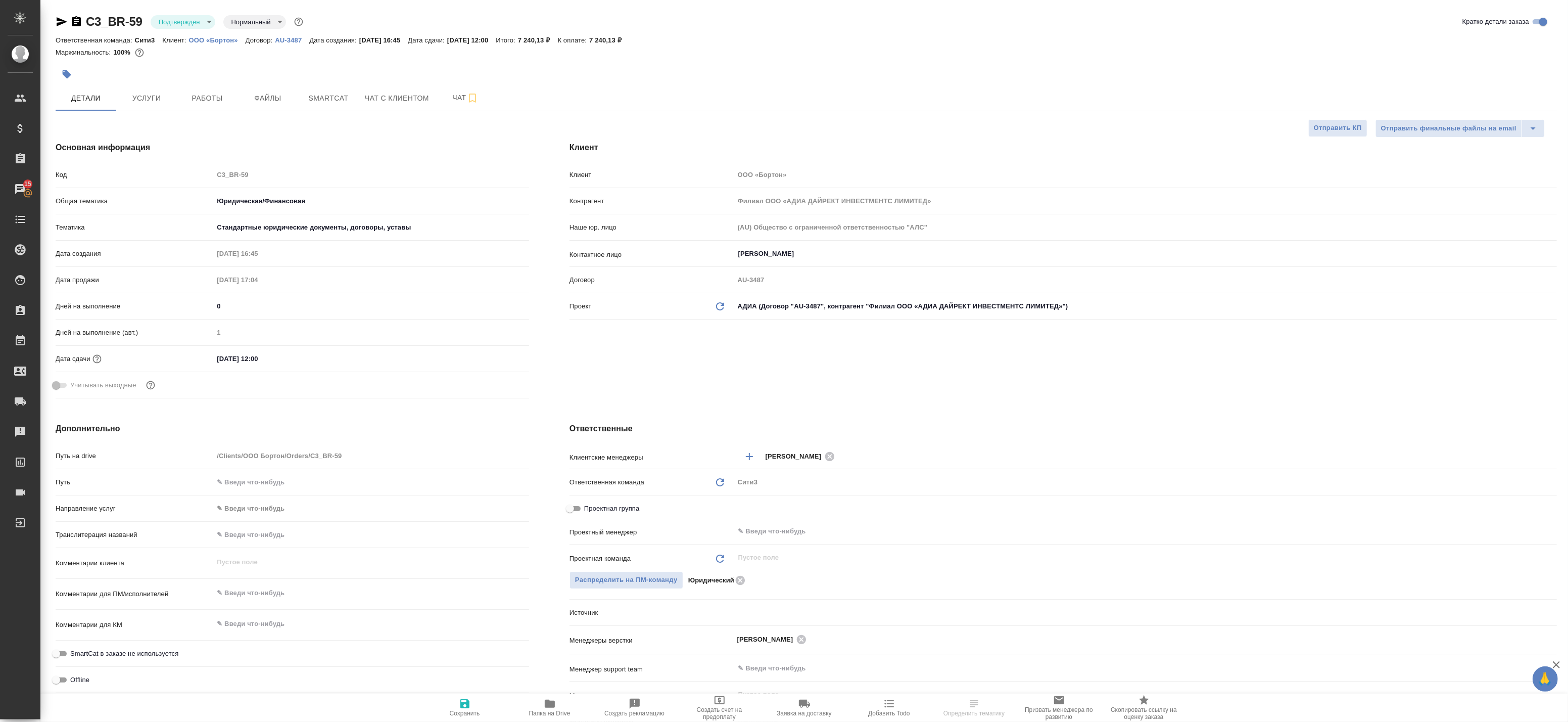
type textarea "x"
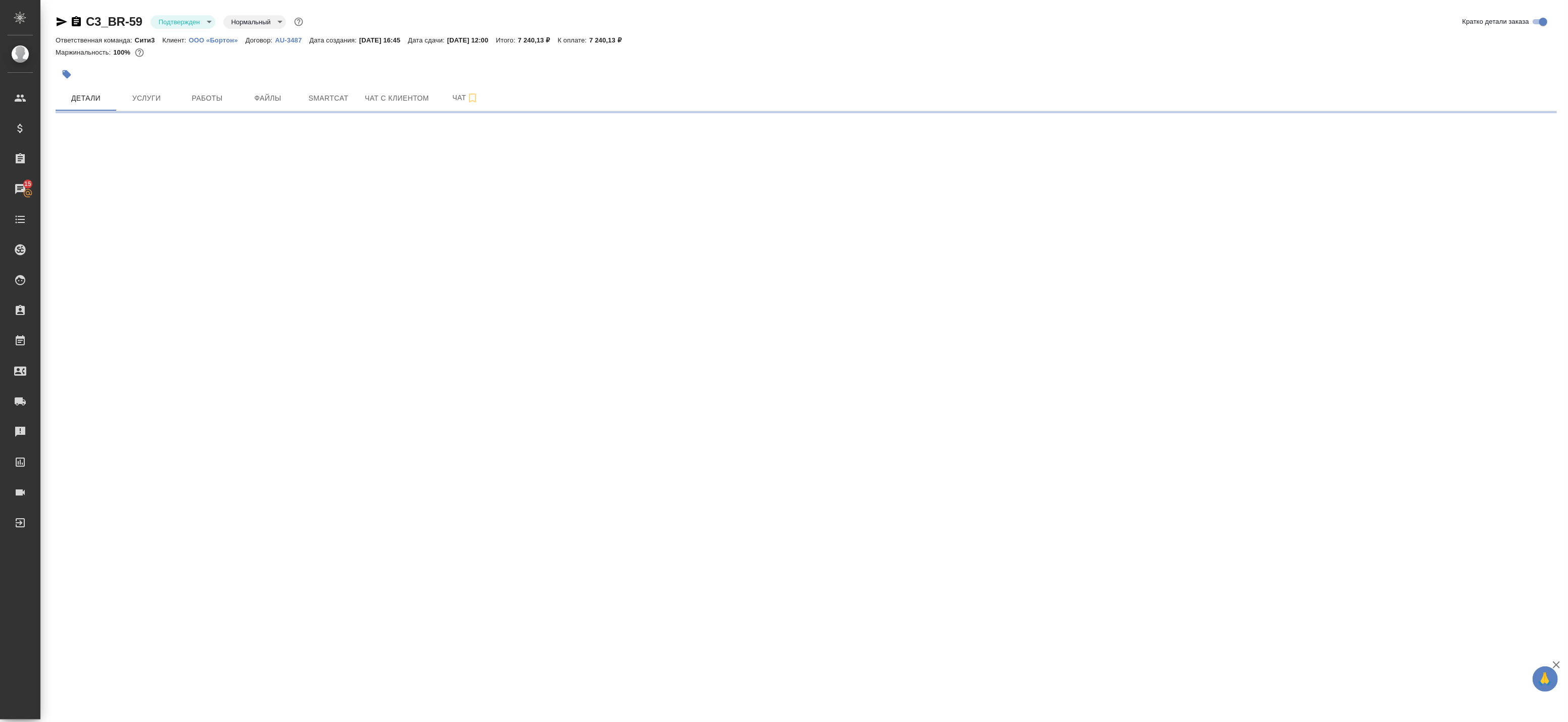
click at [780, 536] on div ".cls-1 fill:#fff; AWATERA Badanyan Artak Клиенты Спецификации Заказы 15 Чаты To…" at bounding box center [784, 361] width 1568 height 722
select select "RU"
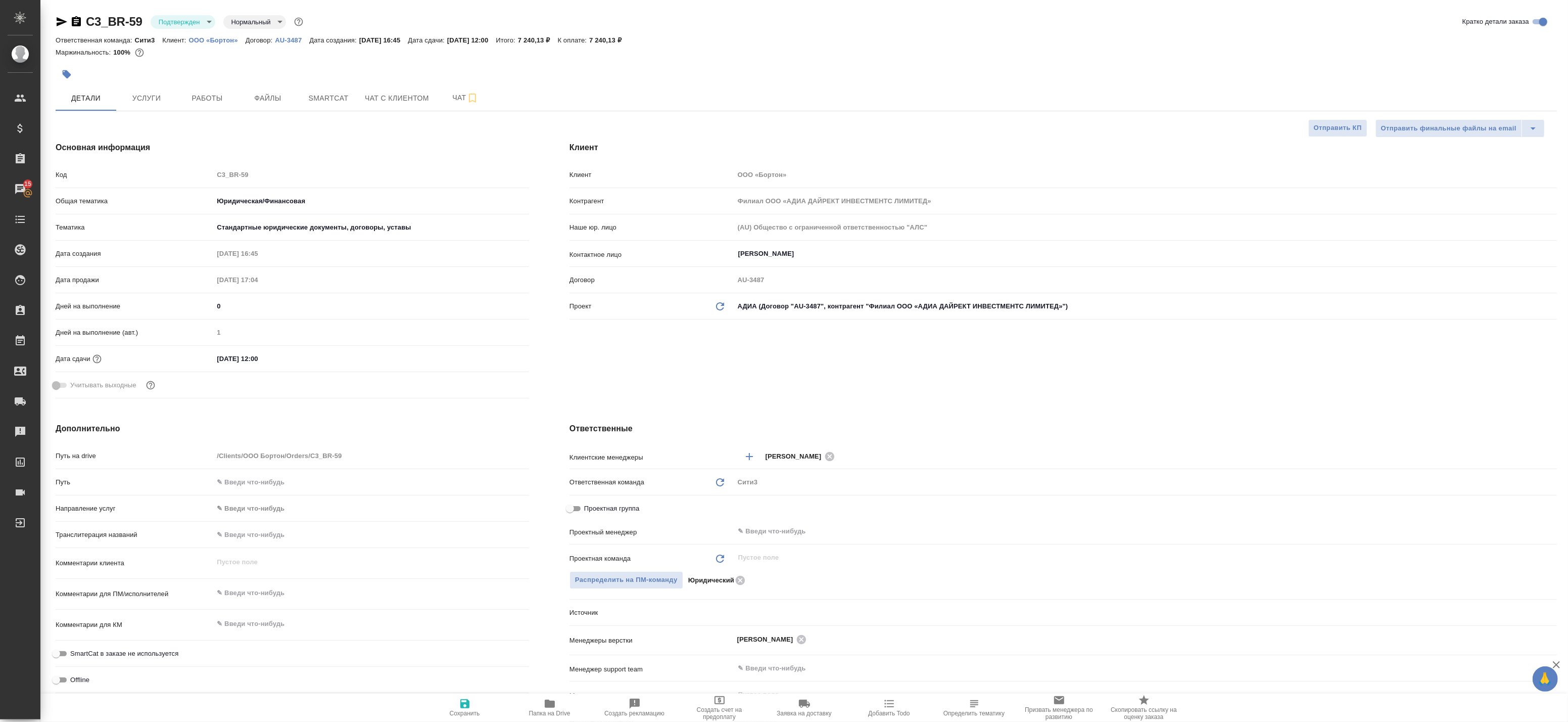
type textarea "x"
drag, startPoint x: 780, startPoint y: 536, endPoint x: 775, endPoint y: 529, distance: 8.6
click at [775, 529] on input "text" at bounding box center [1128, 531] width 783 height 12
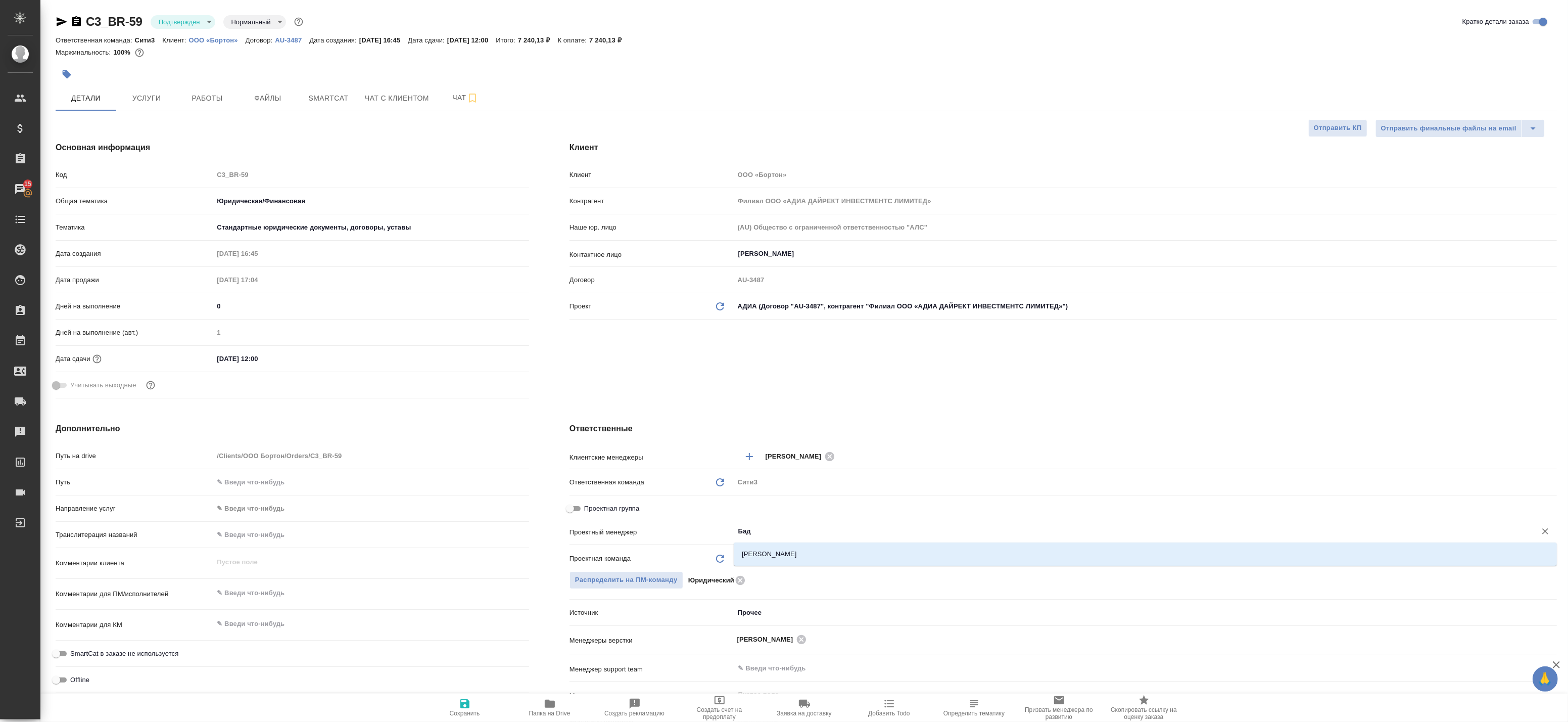
type input "Бада"
click at [761, 551] on li "[PERSON_NAME]" at bounding box center [1145, 554] width 823 height 18
type textarea "x"
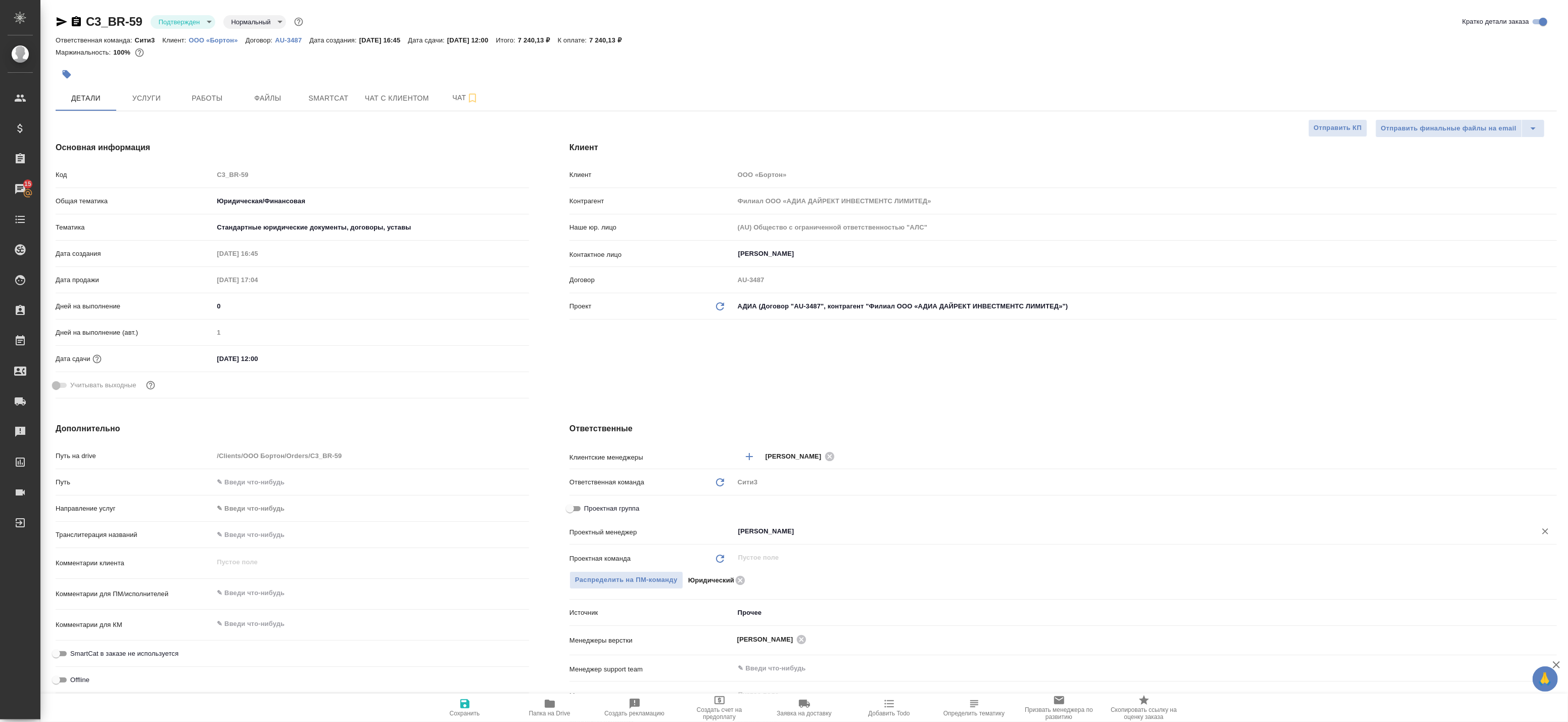
type input "[PERSON_NAME]"
click at [471, 713] on span "Сохранить" at bounding box center [465, 713] width 30 height 7
type textarea "x"
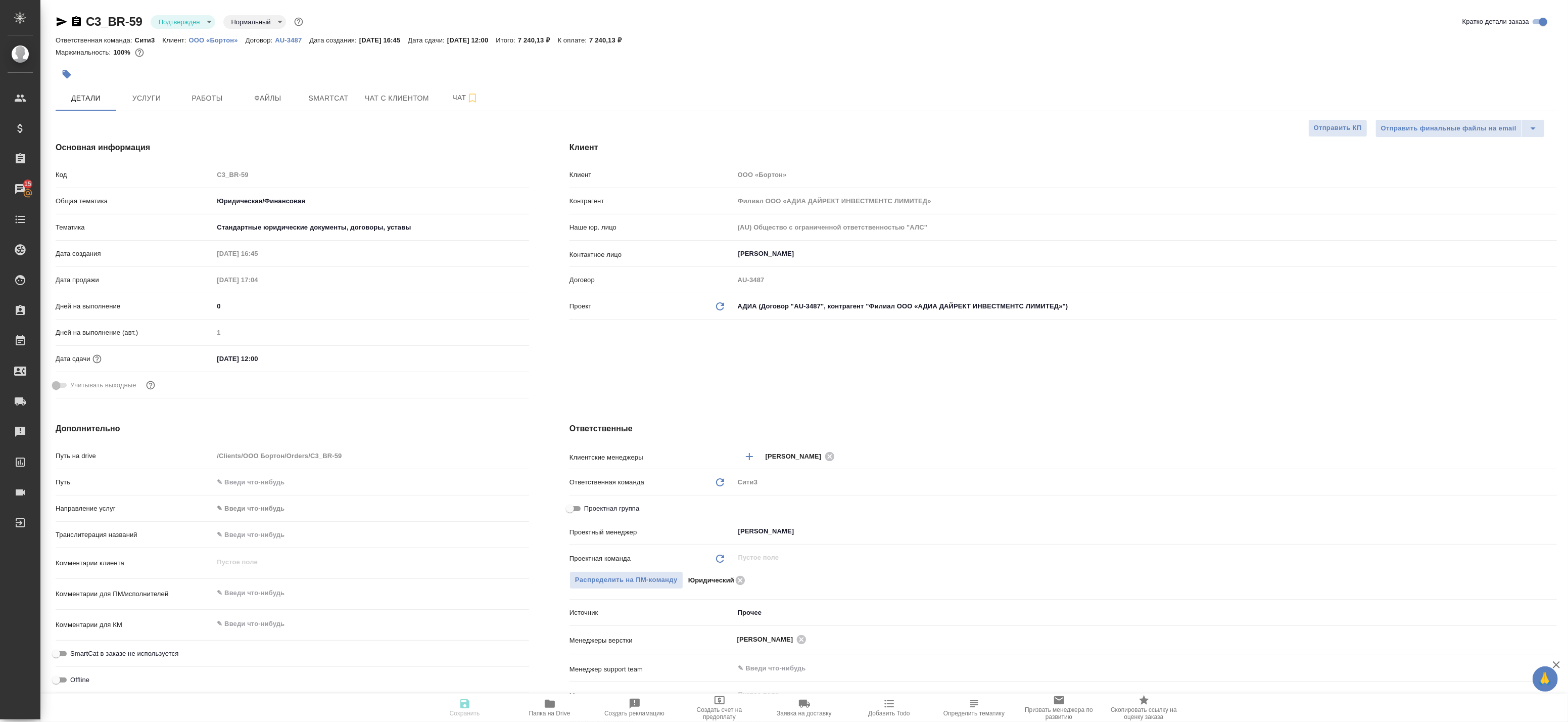
type textarea "x"
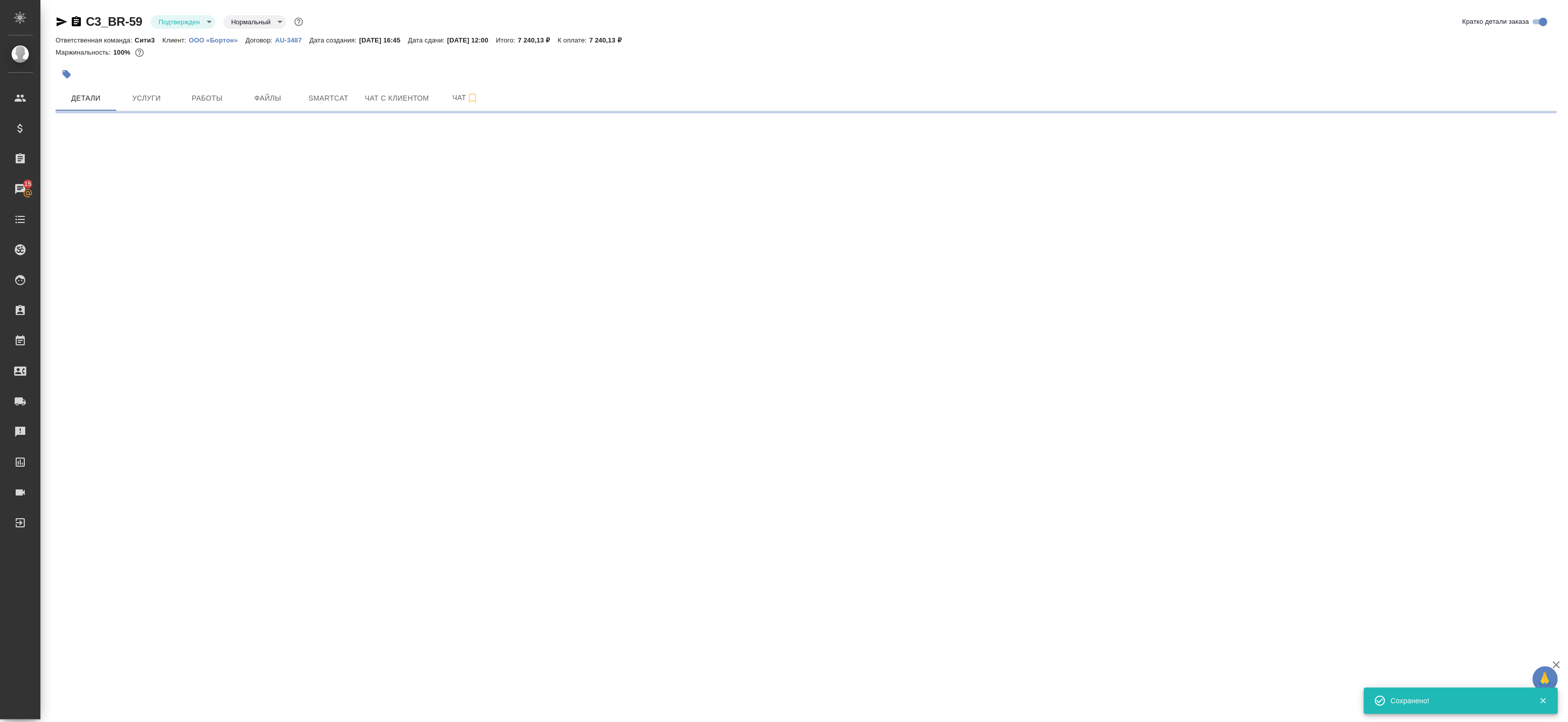
select select "RU"
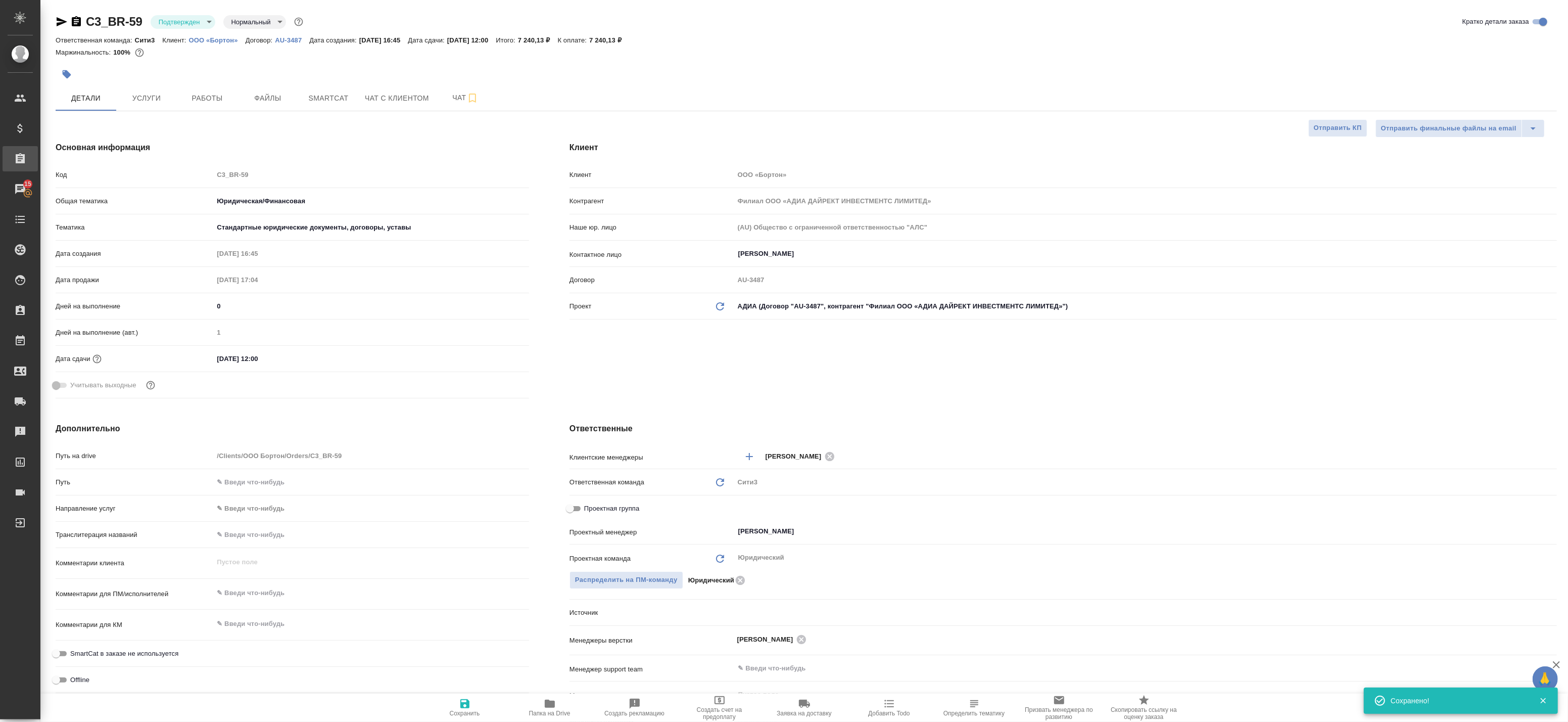
type textarea "x"
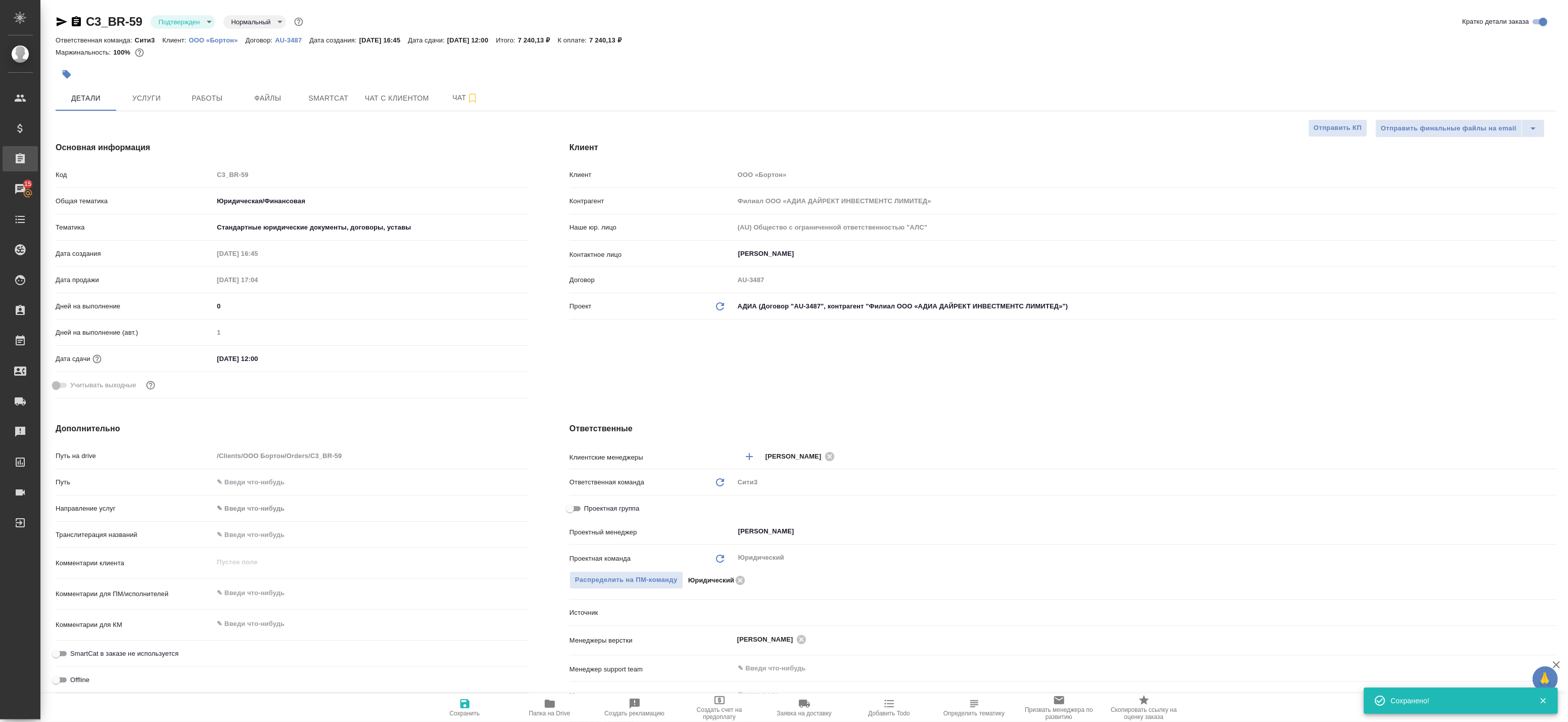
type textarea "x"
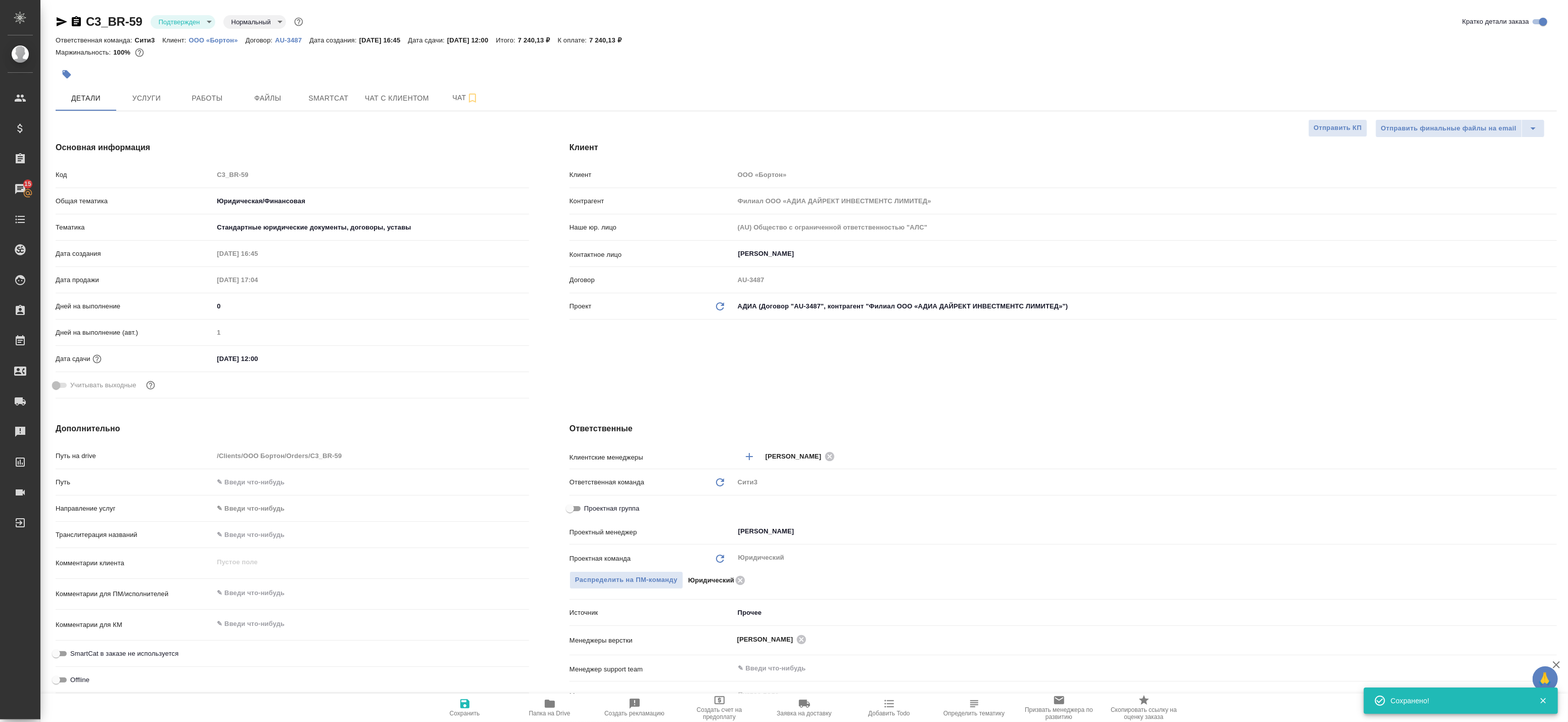
type textarea "x"
click at [160, 25] on body "🙏 .cls-1 fill:#fff; AWATERA Badanyan Artak Клиенты Спецификации Заказы 15 Чаты …" at bounding box center [784, 361] width 1568 height 722
click at [168, 97] on ul "Создан Согласование КП Ожидание предоплаты Связаться с клиентом Подтвержден В р…" at bounding box center [197, 115] width 93 height 214
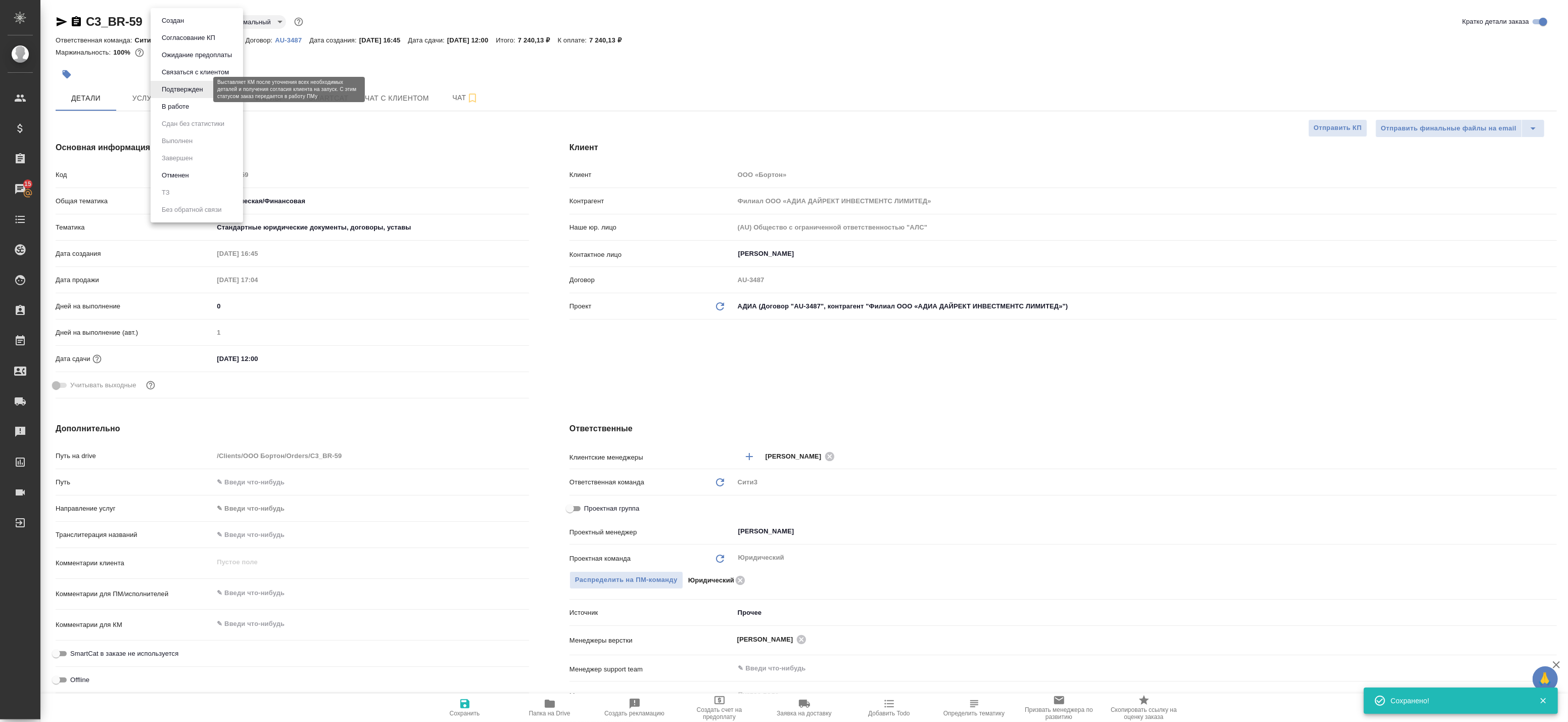
click at [168, 93] on button "Подтвержден" at bounding box center [182, 90] width 48 height 11
type textarea "x"
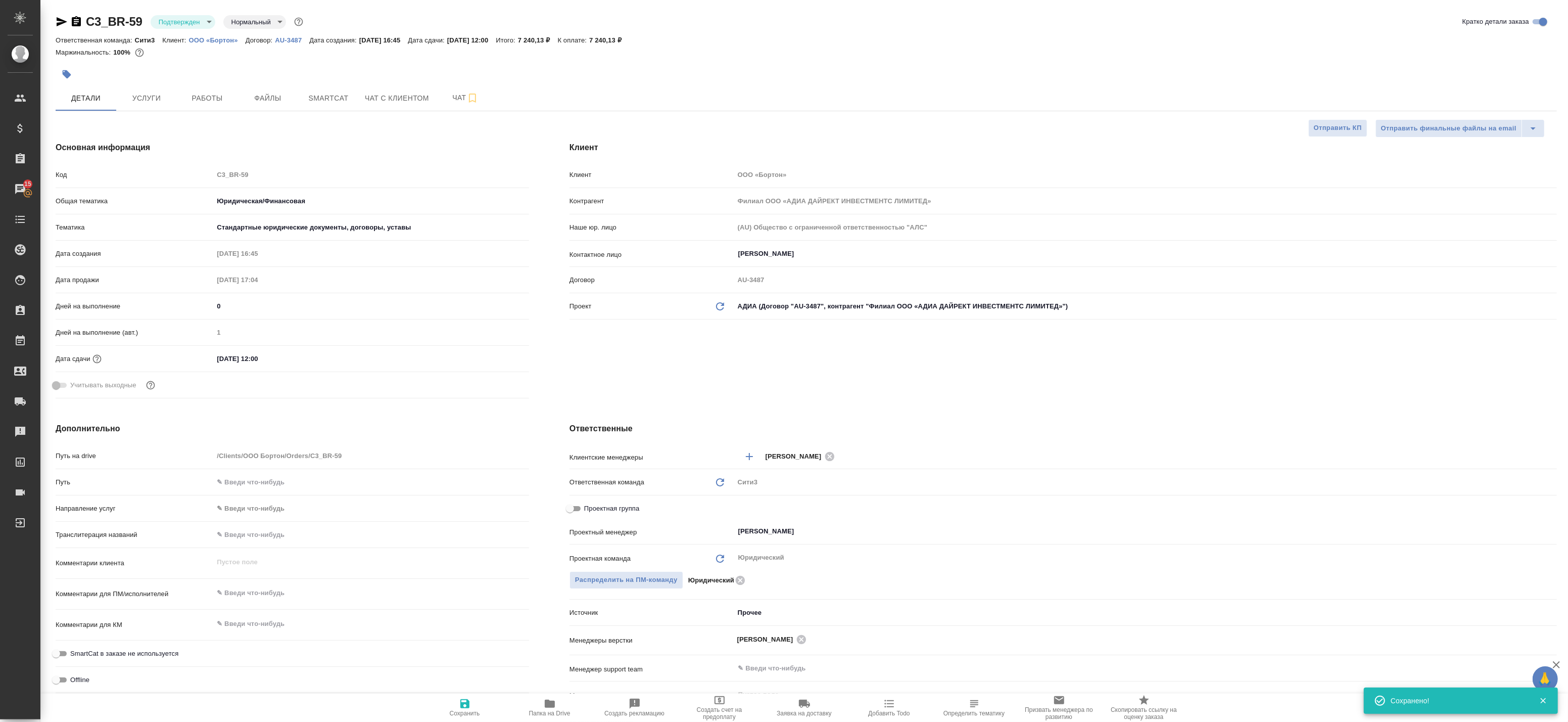
type textarea "x"
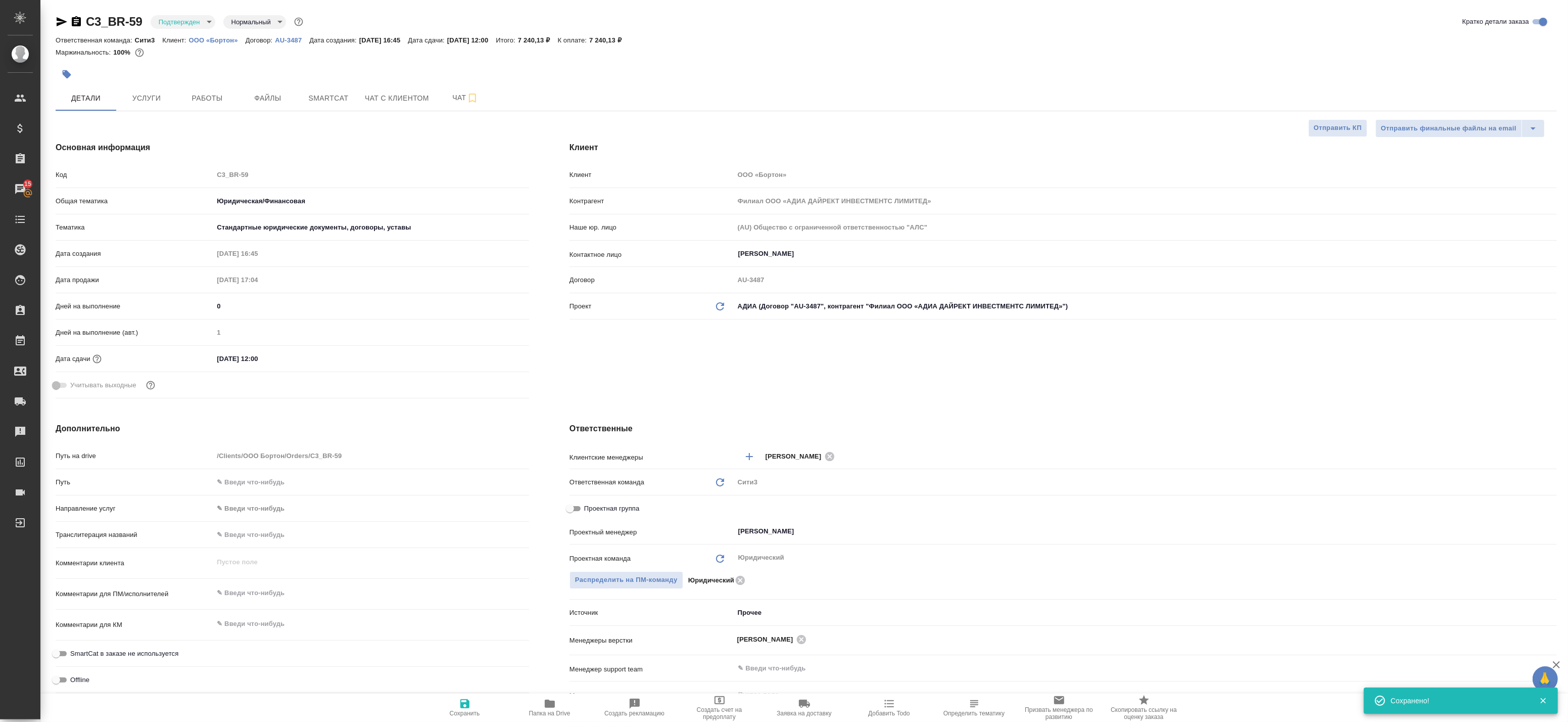
type textarea "x"
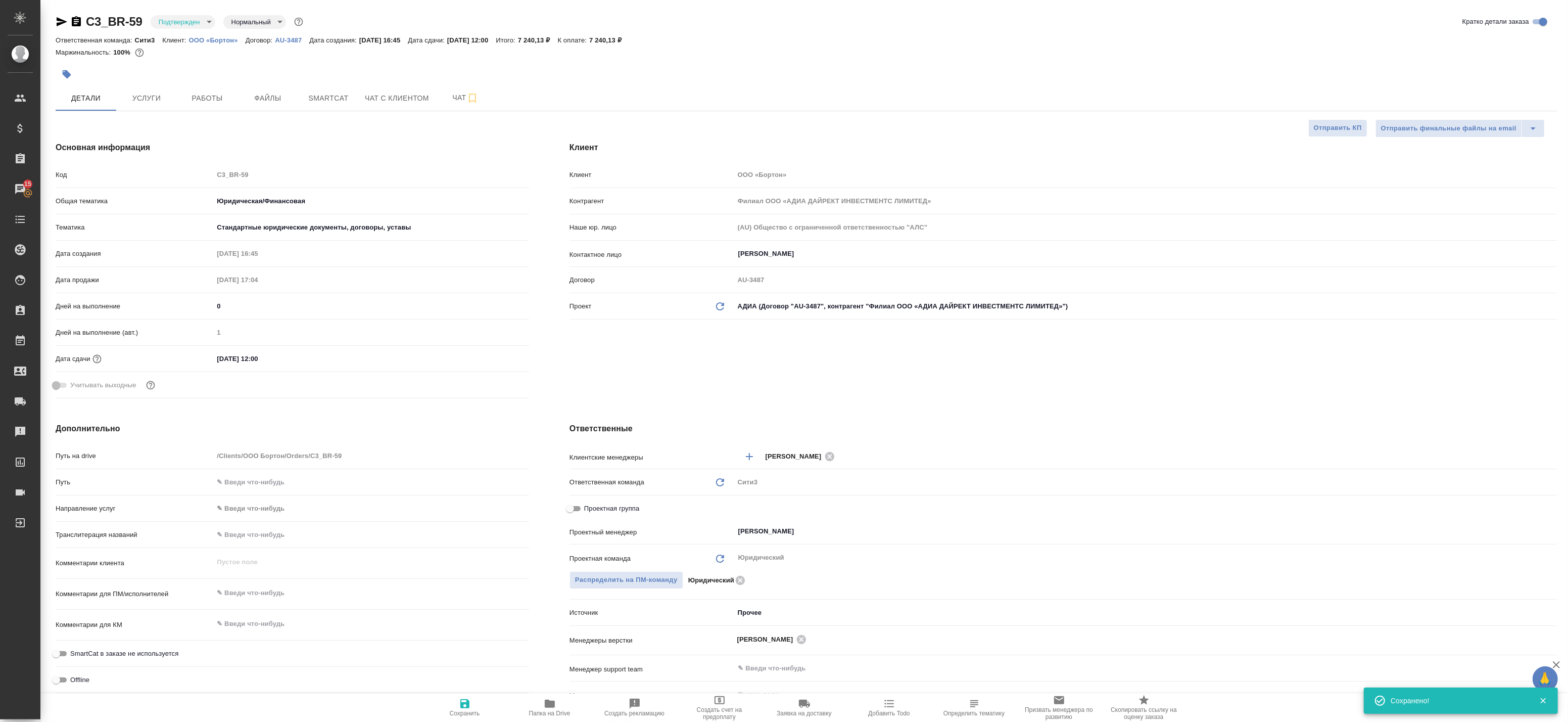
type textarea "x"
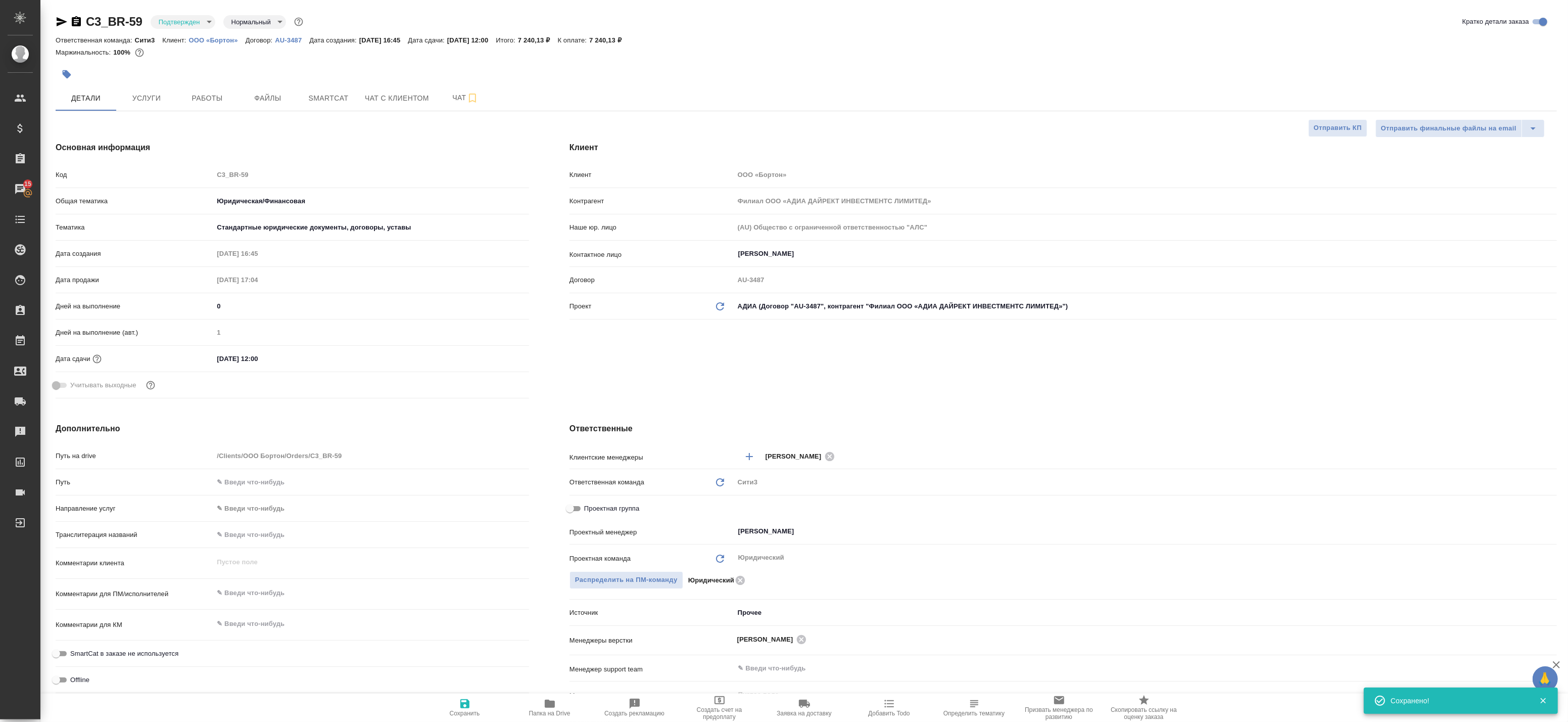
type textarea "x"
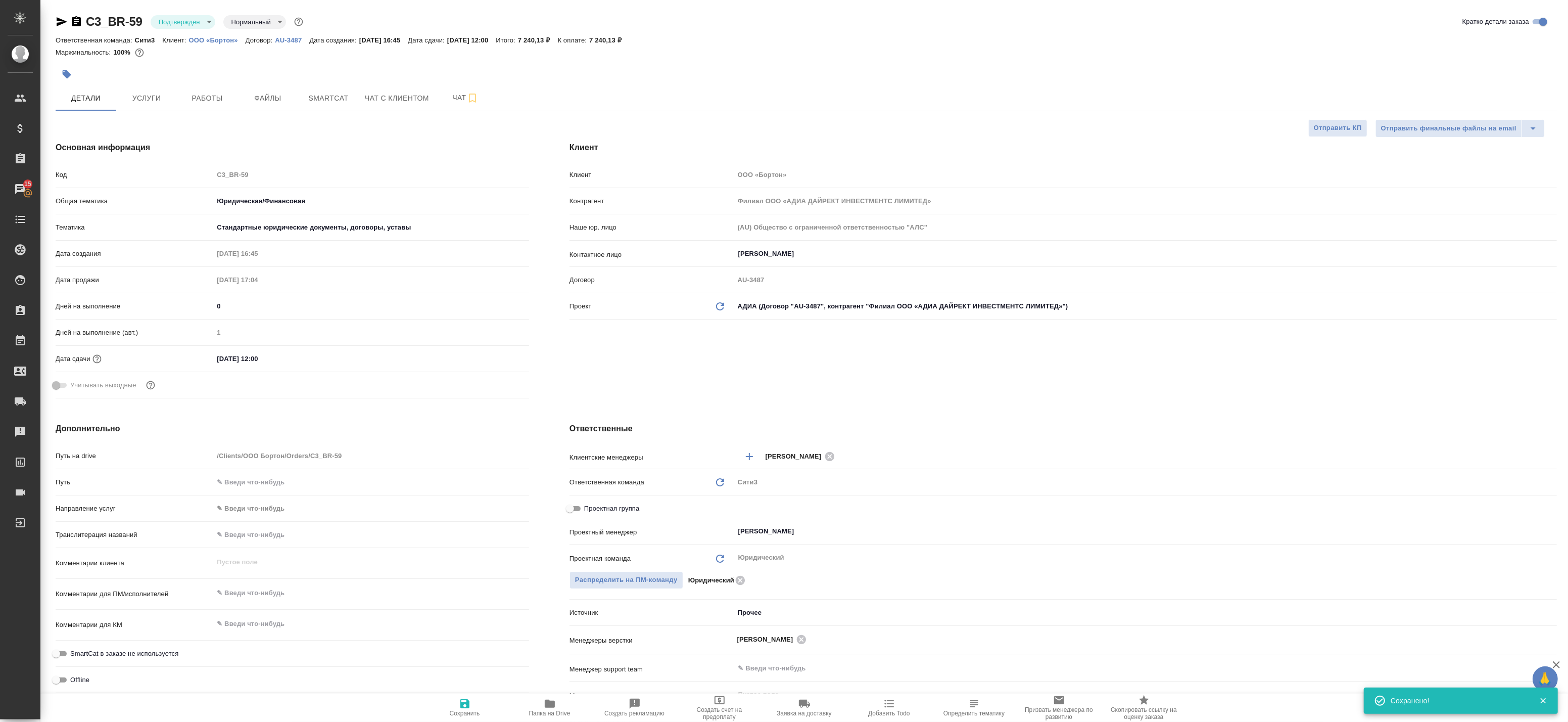
type textarea "x"
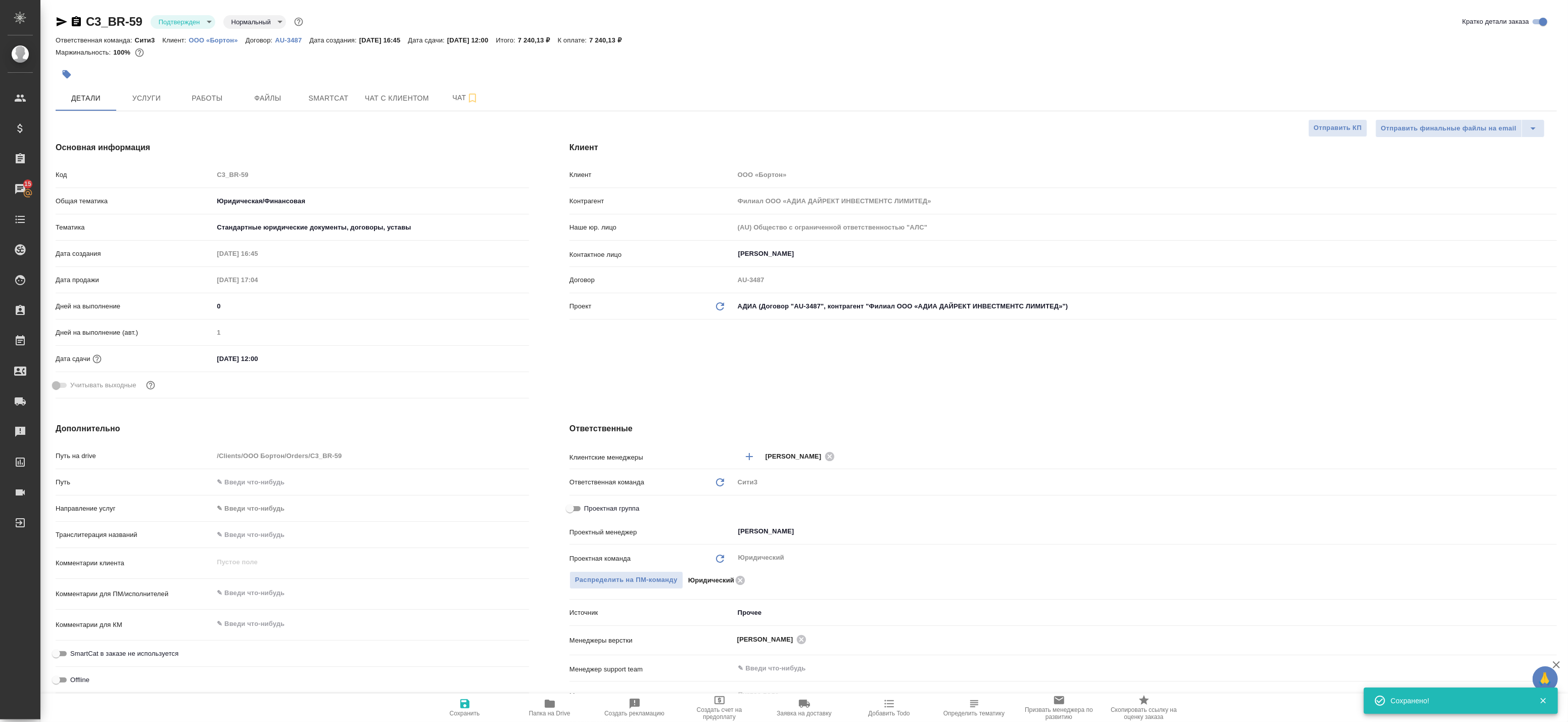
type textarea "x"
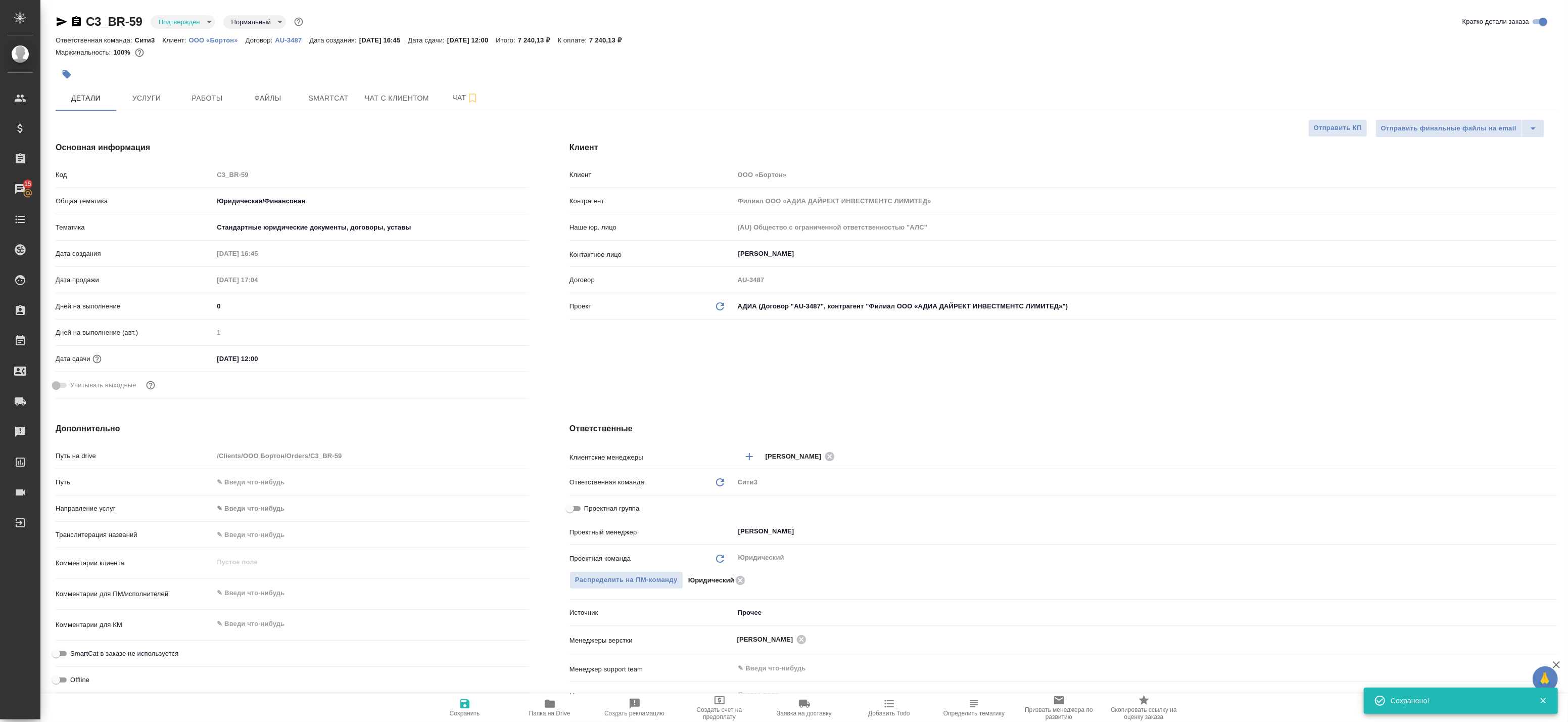
type textarea "x"
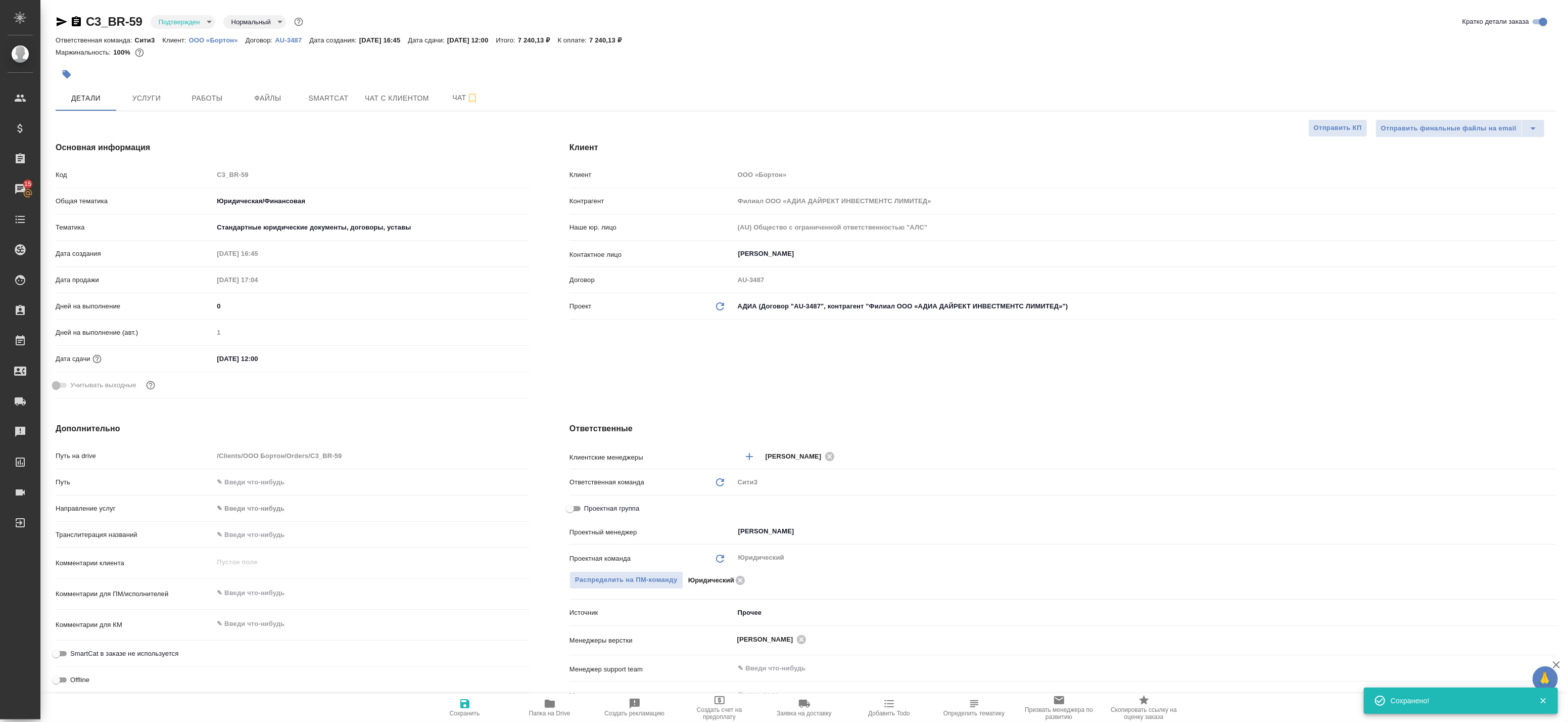
type textarea "x"
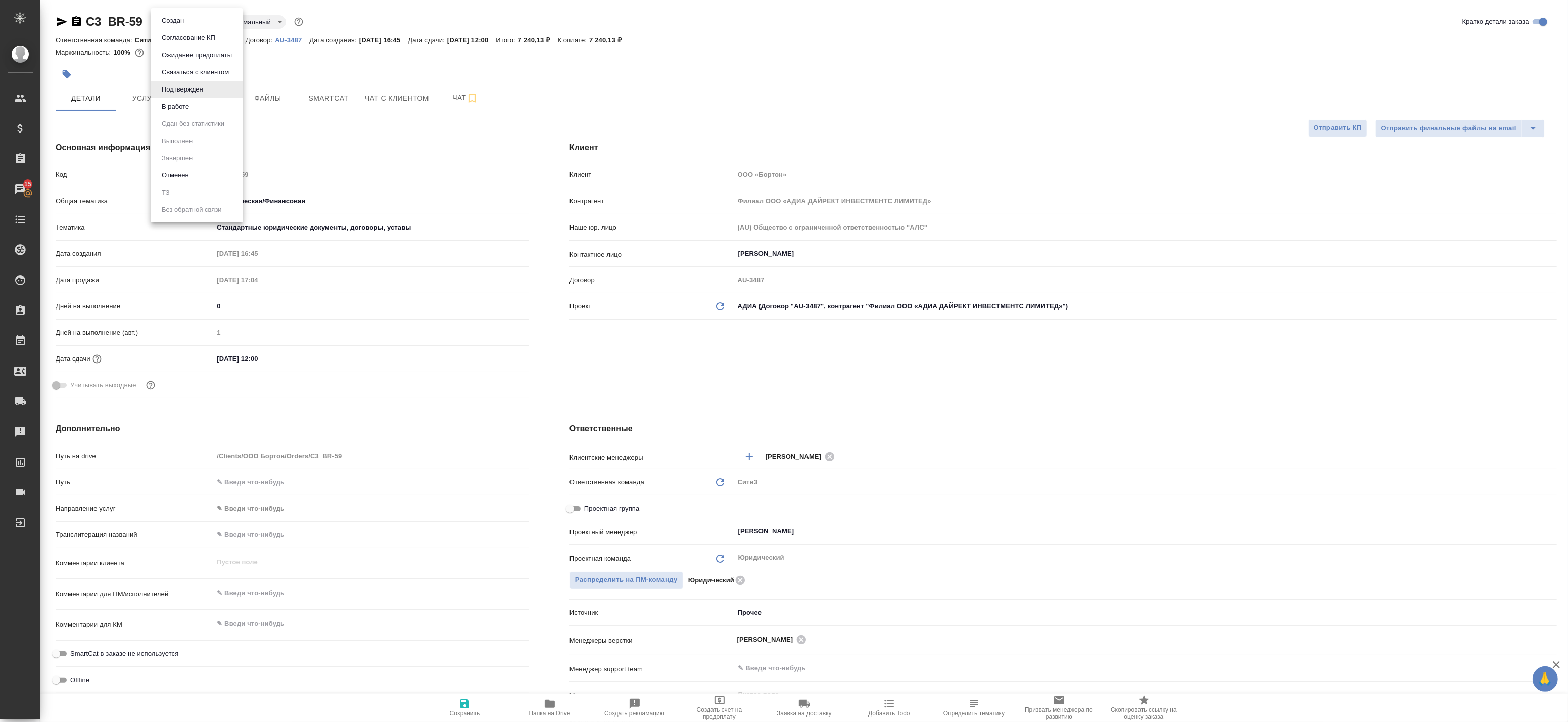
click at [184, 23] on body "🙏 .cls-1 fill:#fff; AWATERA Badanyan Artak Клиенты Спецификации Заказы 15 Чаты …" at bounding box center [784, 361] width 1568 height 722
click at [174, 108] on button "В работе" at bounding box center [175, 107] width 34 height 11
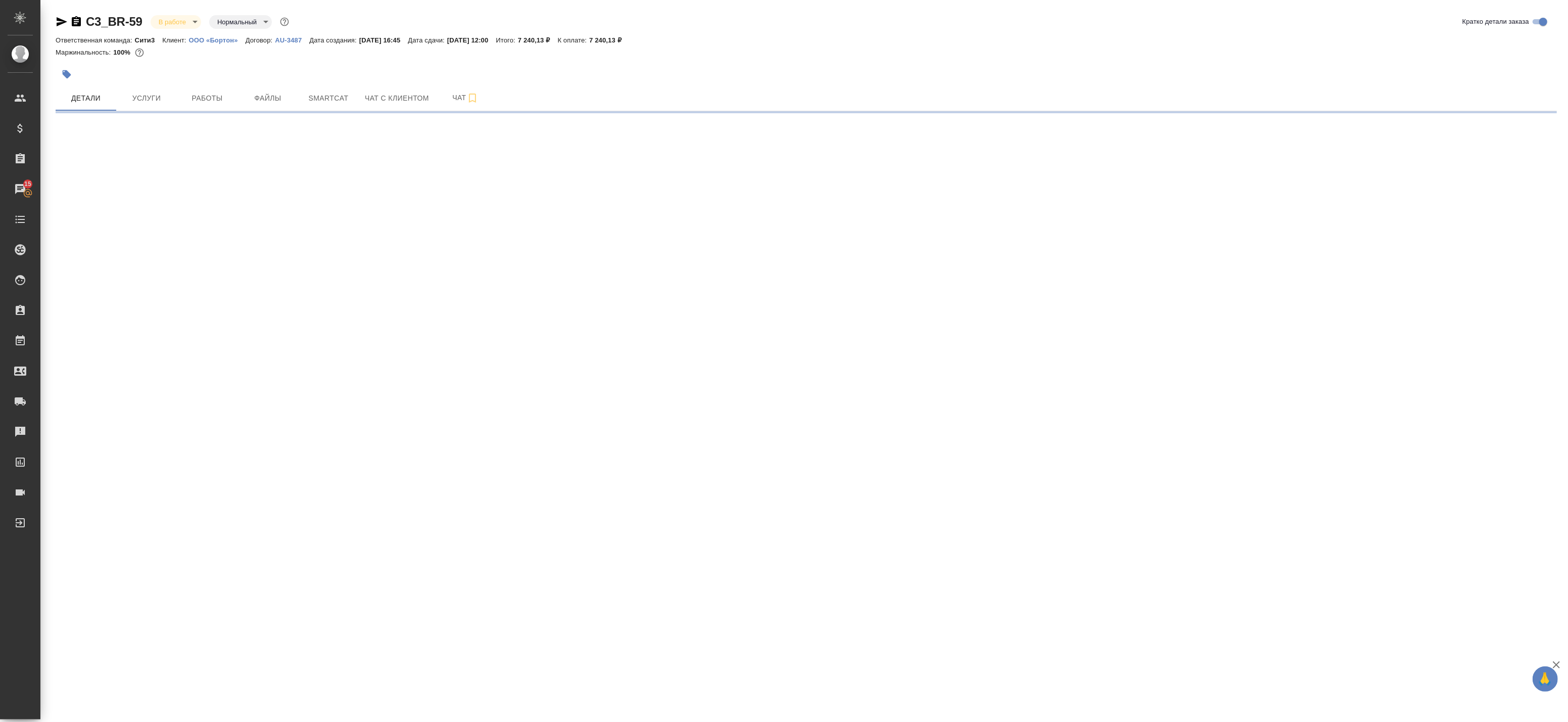
select select "RU"
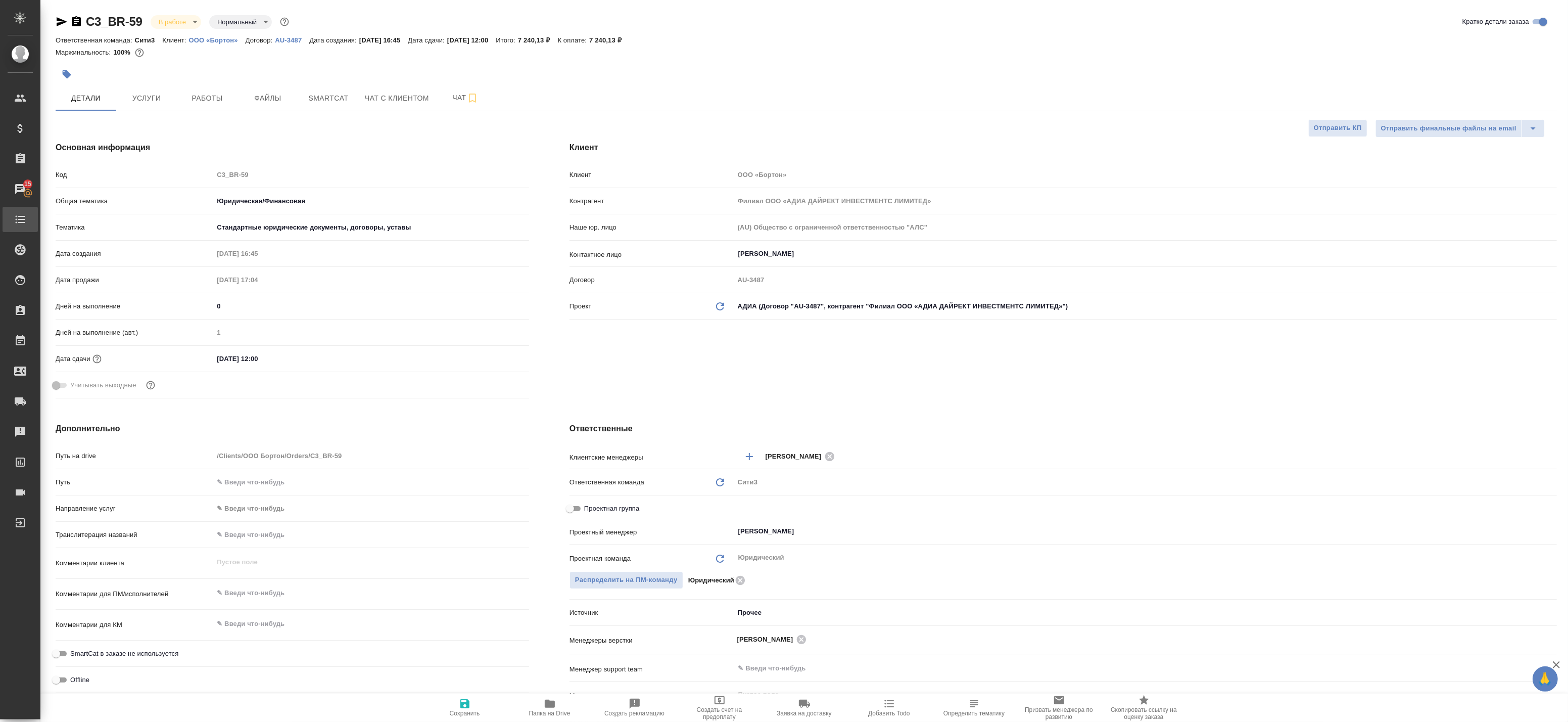
type textarea "x"
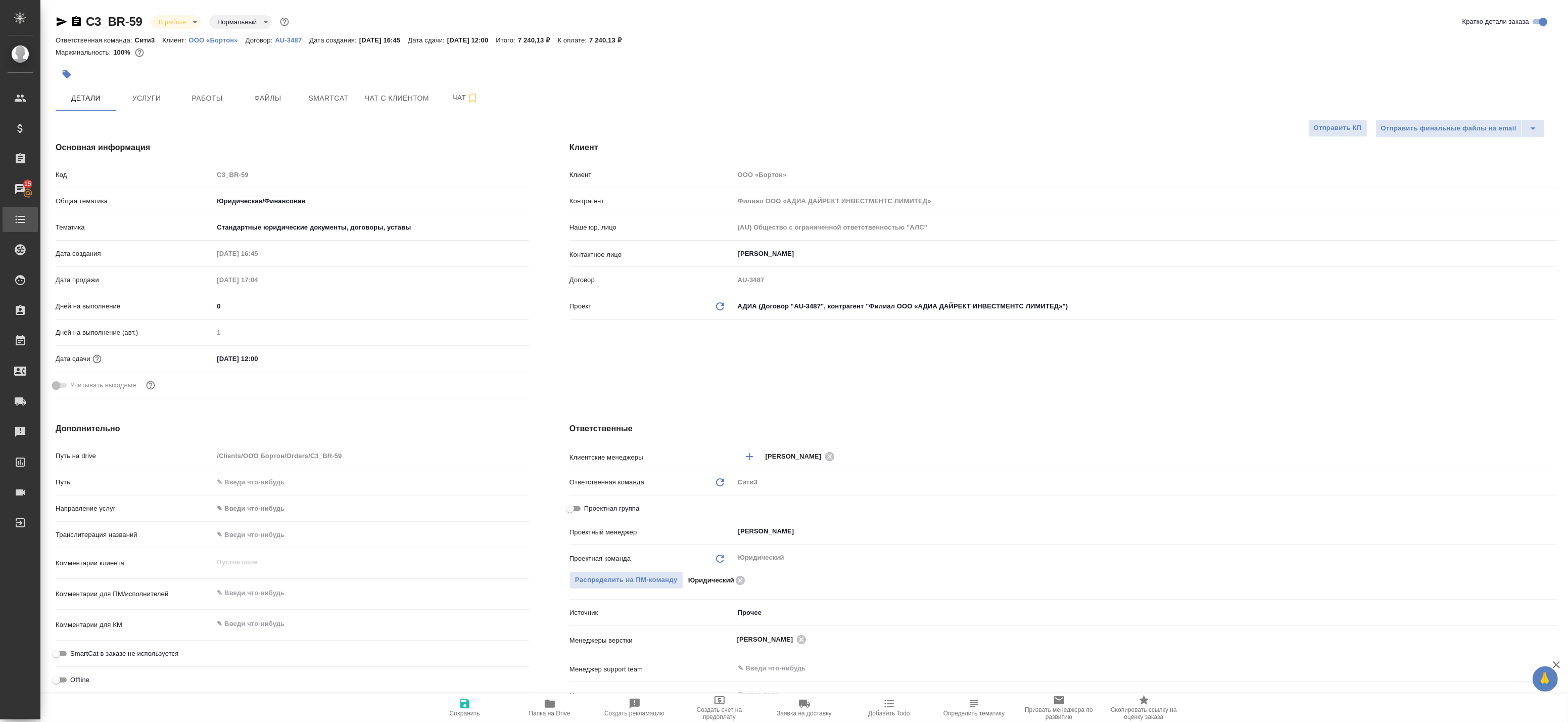
type textarea "x"
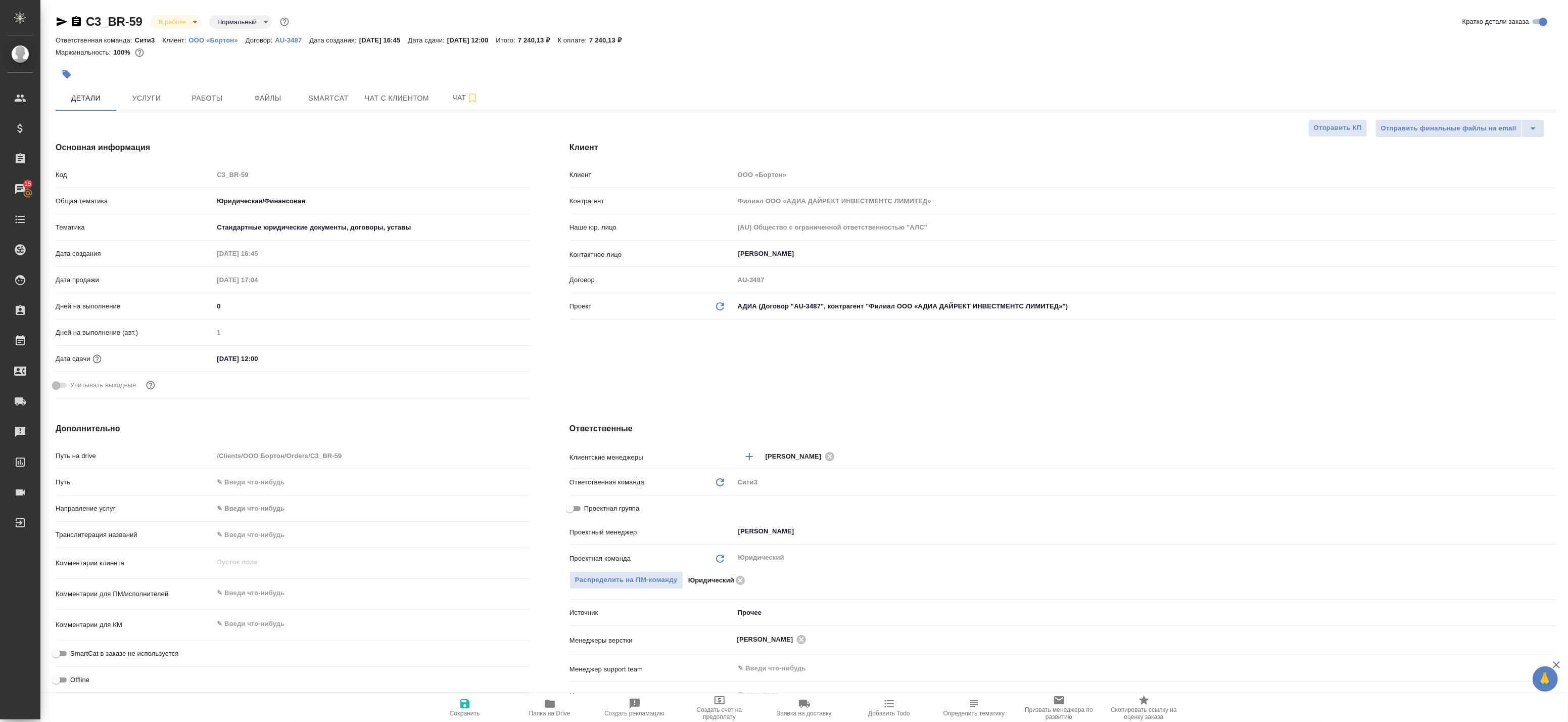
type textarea "x"
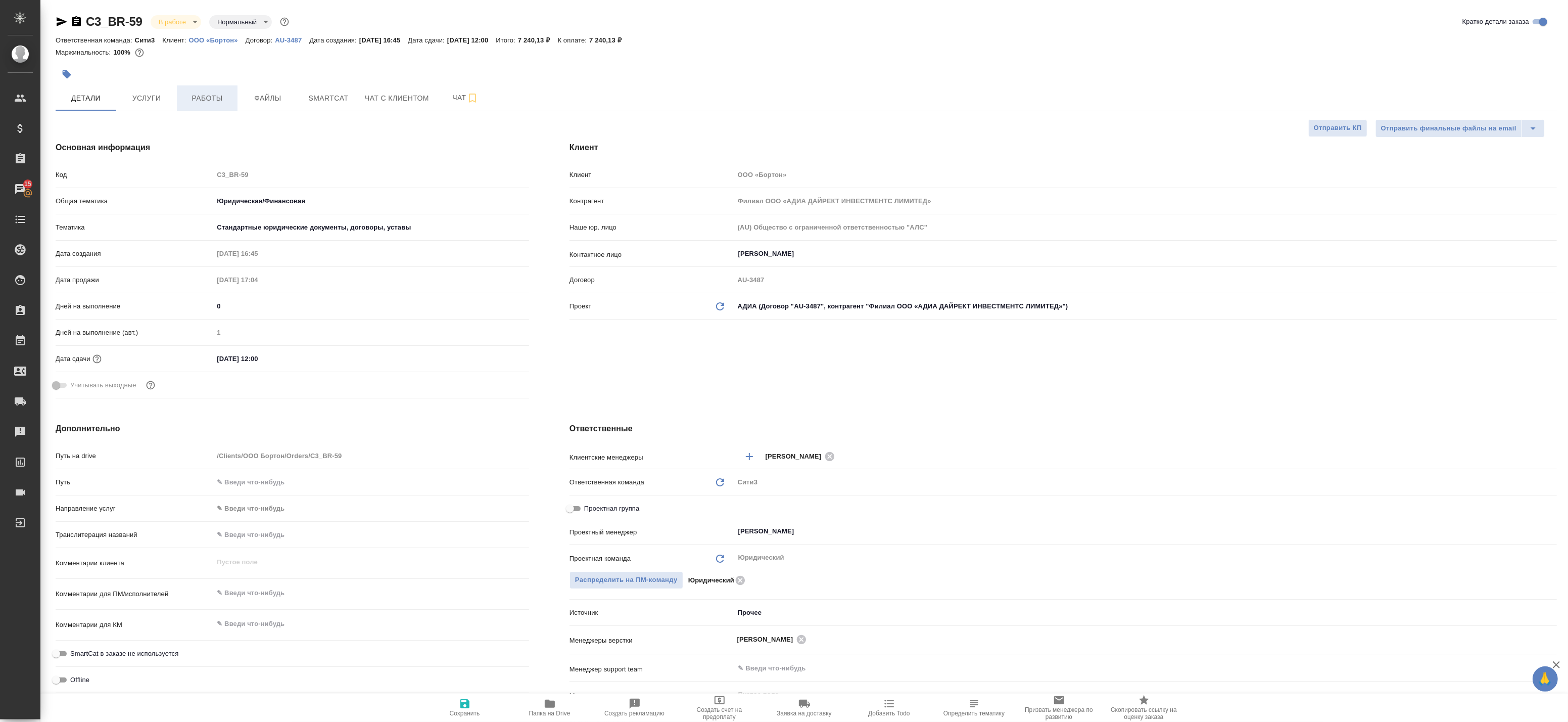
click at [224, 95] on span "Работы" at bounding box center [207, 98] width 49 height 13
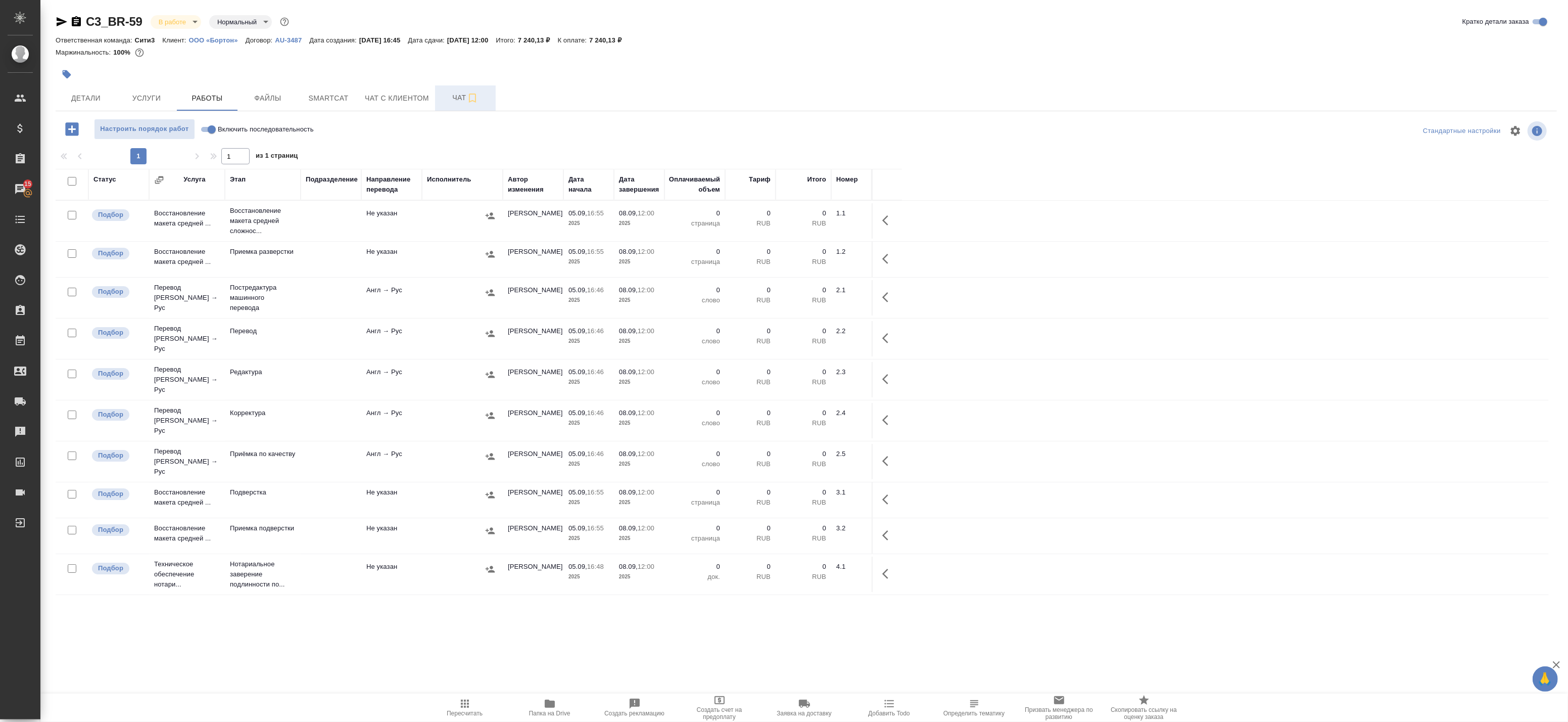
click at [446, 94] on span "Чат" at bounding box center [465, 97] width 49 height 13
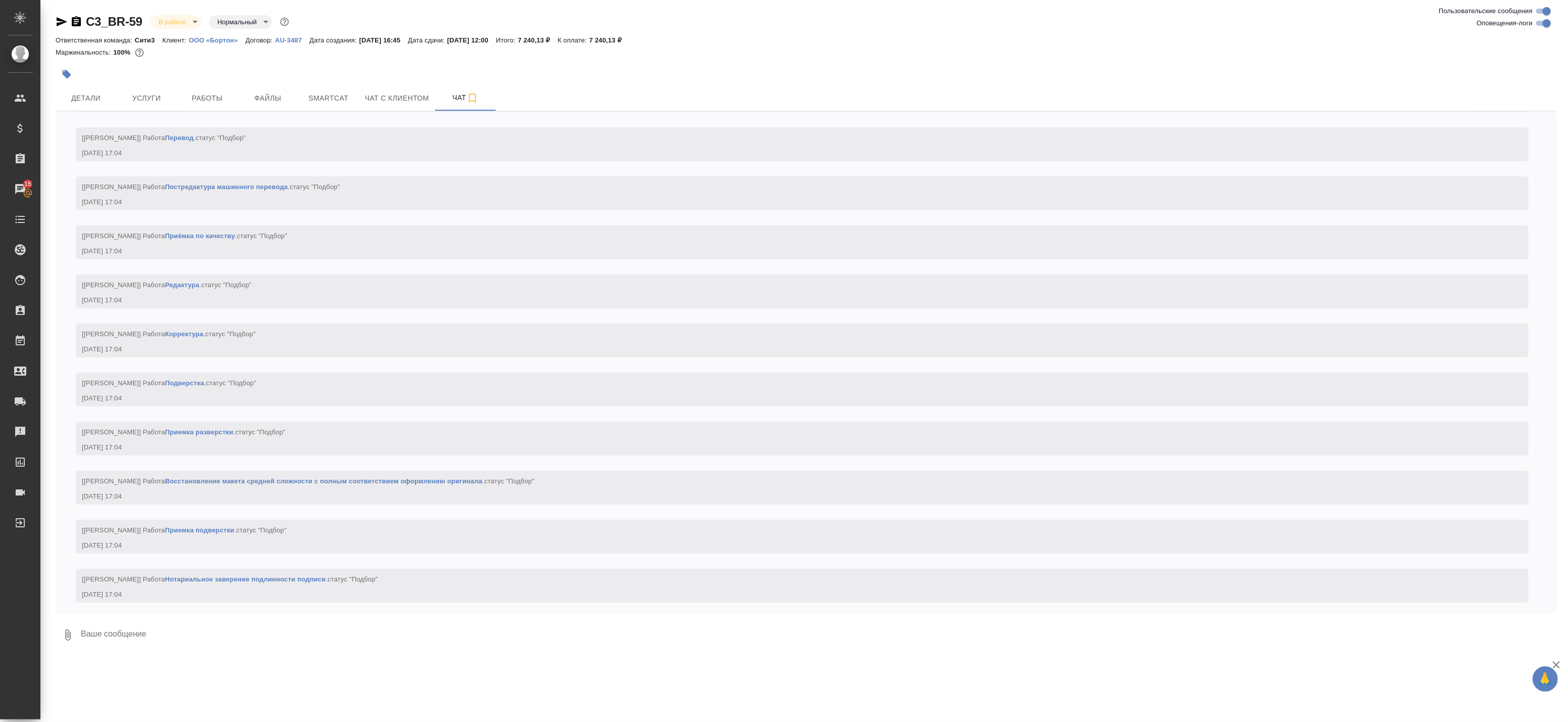
scroll to position [580, 0]
click at [1544, 21] on input "Оповещения-логи" at bounding box center [1547, 23] width 37 height 12
checkbox input "false"
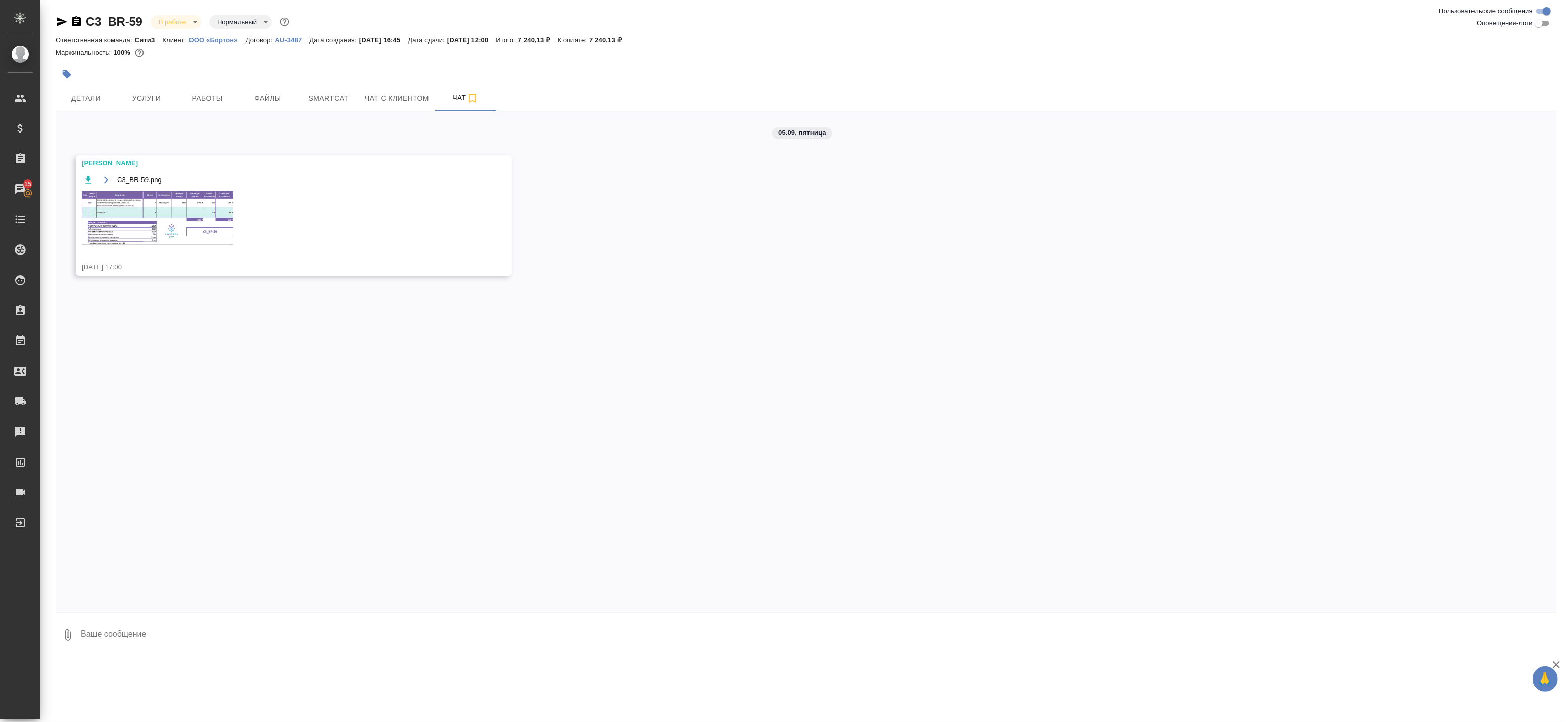
click at [177, 208] on img at bounding box center [157, 218] width 152 height 54
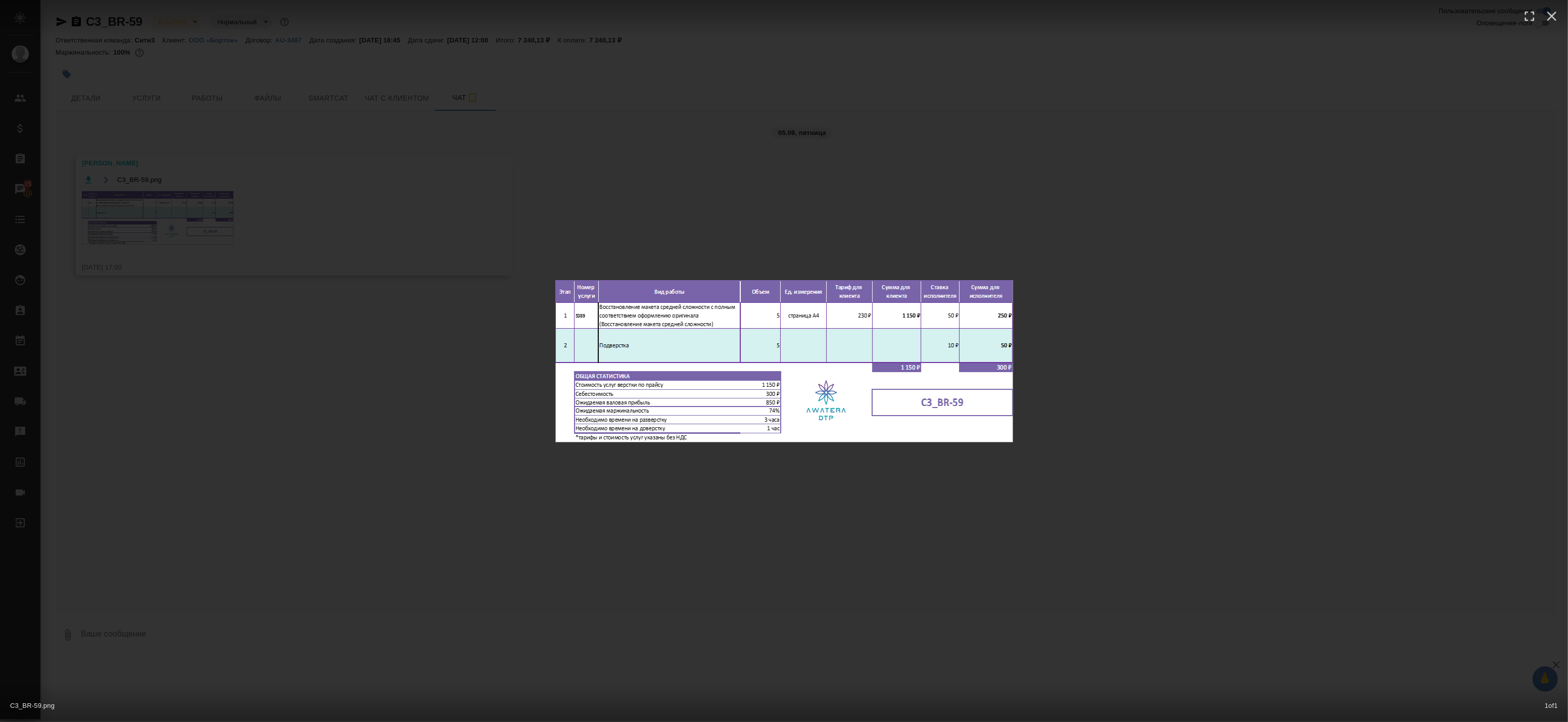
click at [274, 129] on div "C3_BR-59.png 1 of 1" at bounding box center [784, 361] width 1568 height 722
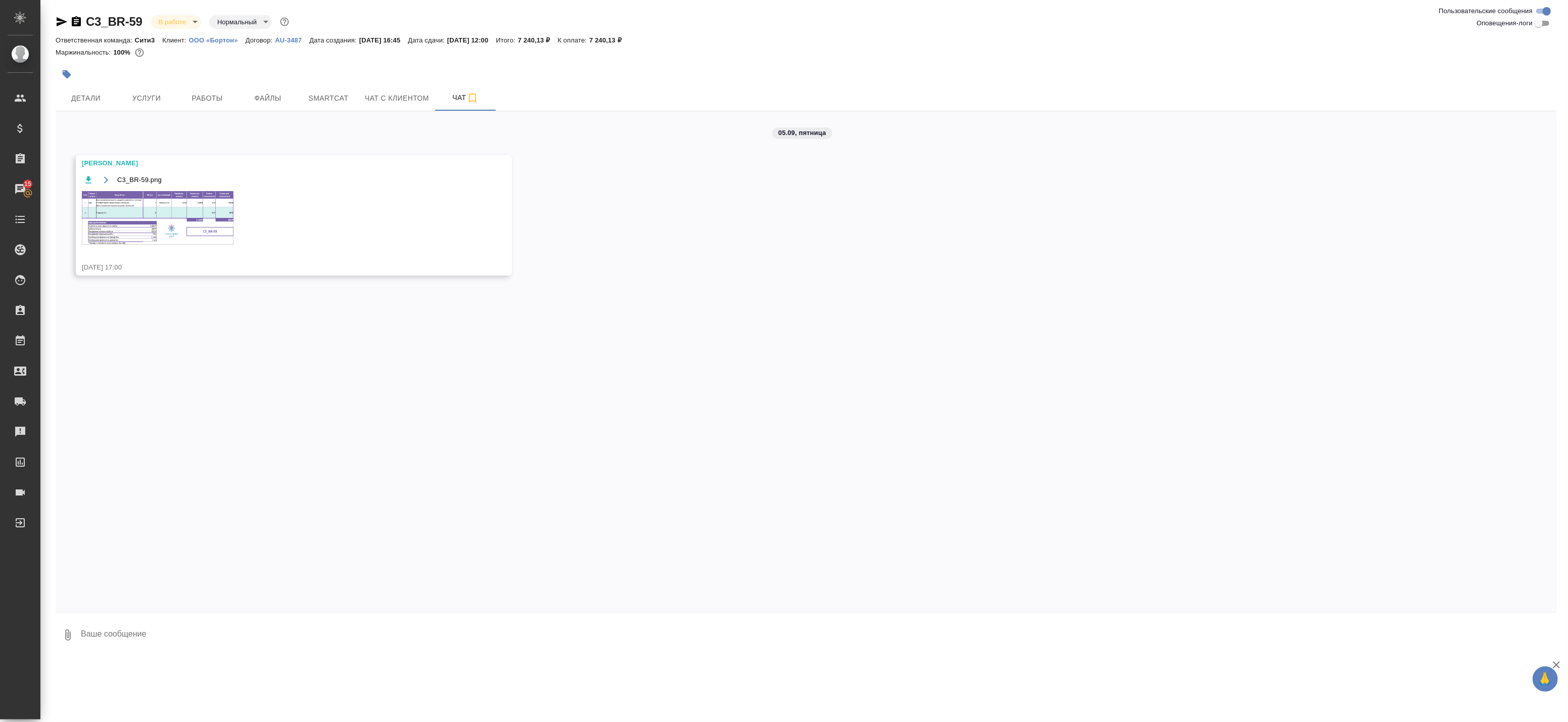
click at [198, 96] on div "C3_BR-59.png 1 of 1" at bounding box center [784, 381] width 1411 height 649
click at [208, 97] on span "Работы" at bounding box center [207, 98] width 49 height 13
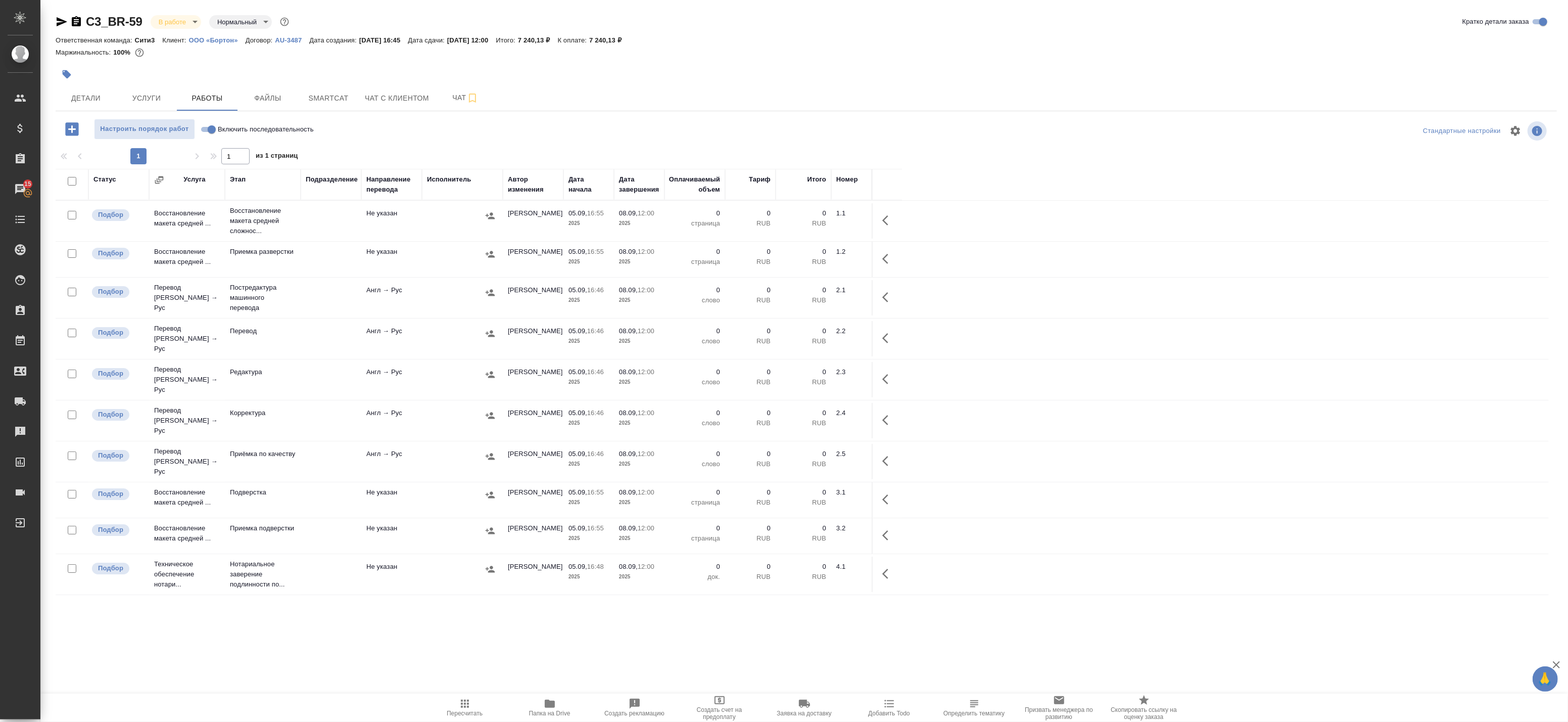
click at [549, 710] on span "Папка на Drive" at bounding box center [550, 713] width 41 height 7
click at [405, 225] on td "Не указан" at bounding box center [392, 221] width 61 height 35
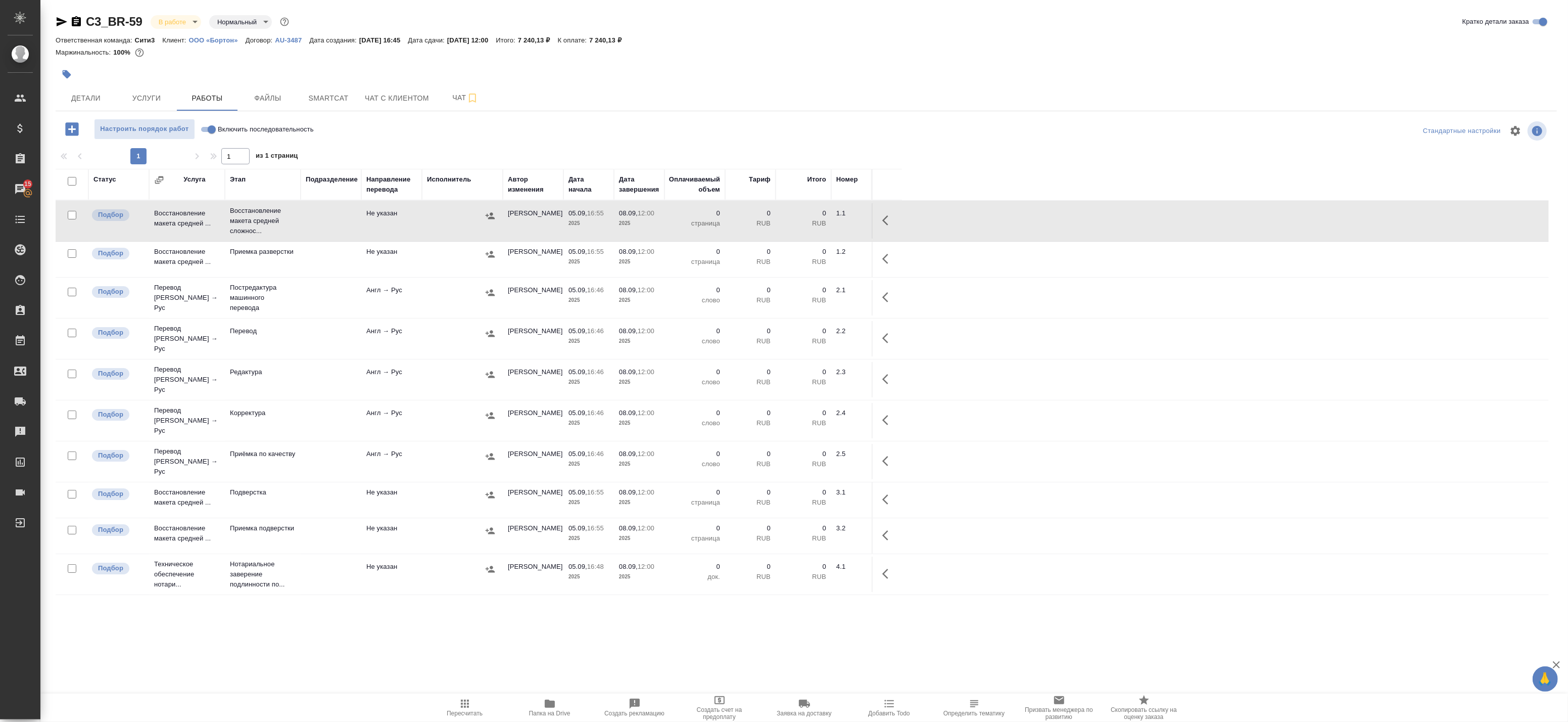
click at [886, 221] on icon "button" at bounding box center [888, 221] width 12 height 12
click at [817, 223] on icon "button" at bounding box center [814, 221] width 12 height 12
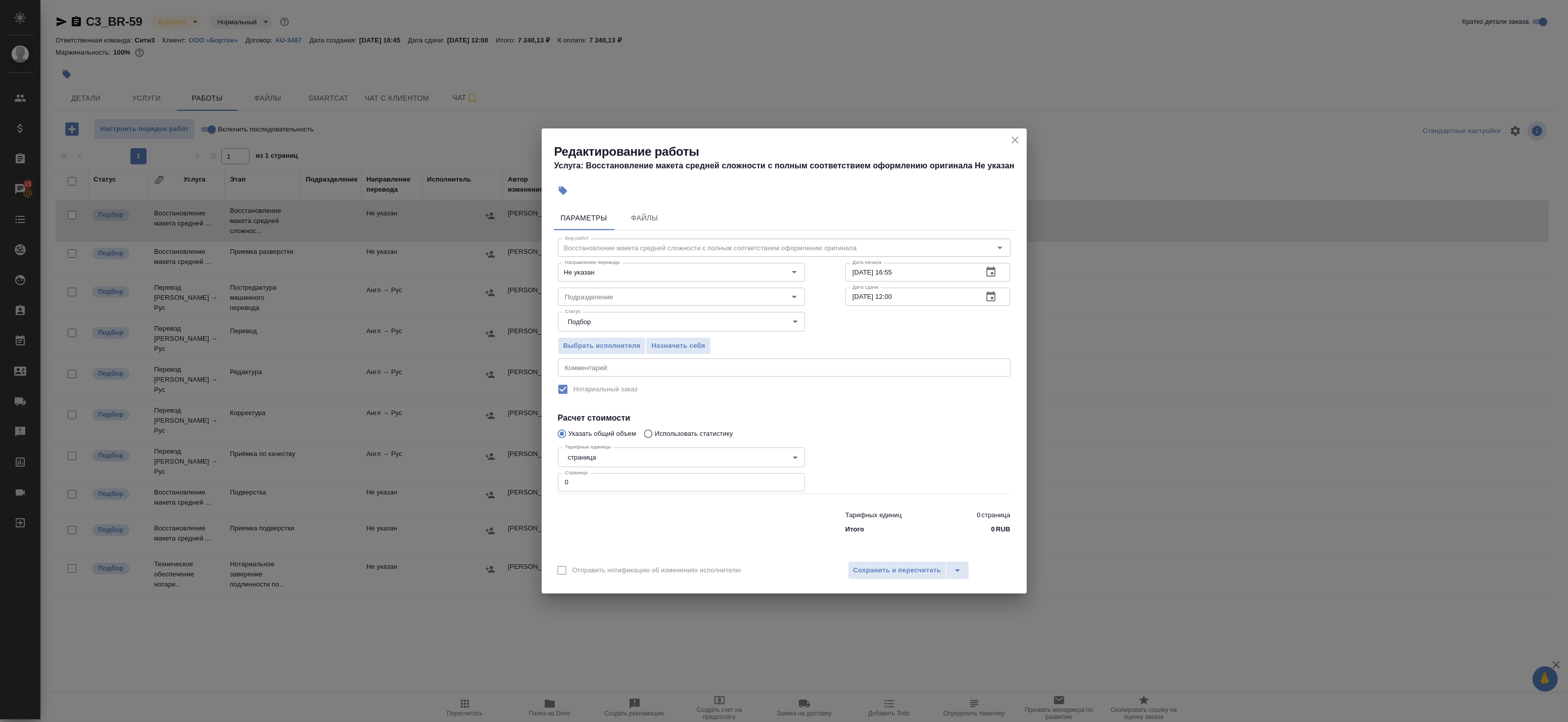
click at [504, 476] on div "Редактирование работы Услуга: Восстановление макета средней сложности с полным …" at bounding box center [784, 361] width 1568 height 722
type input "5"
click at [993, 294] on icon "button" at bounding box center [991, 296] width 9 height 10
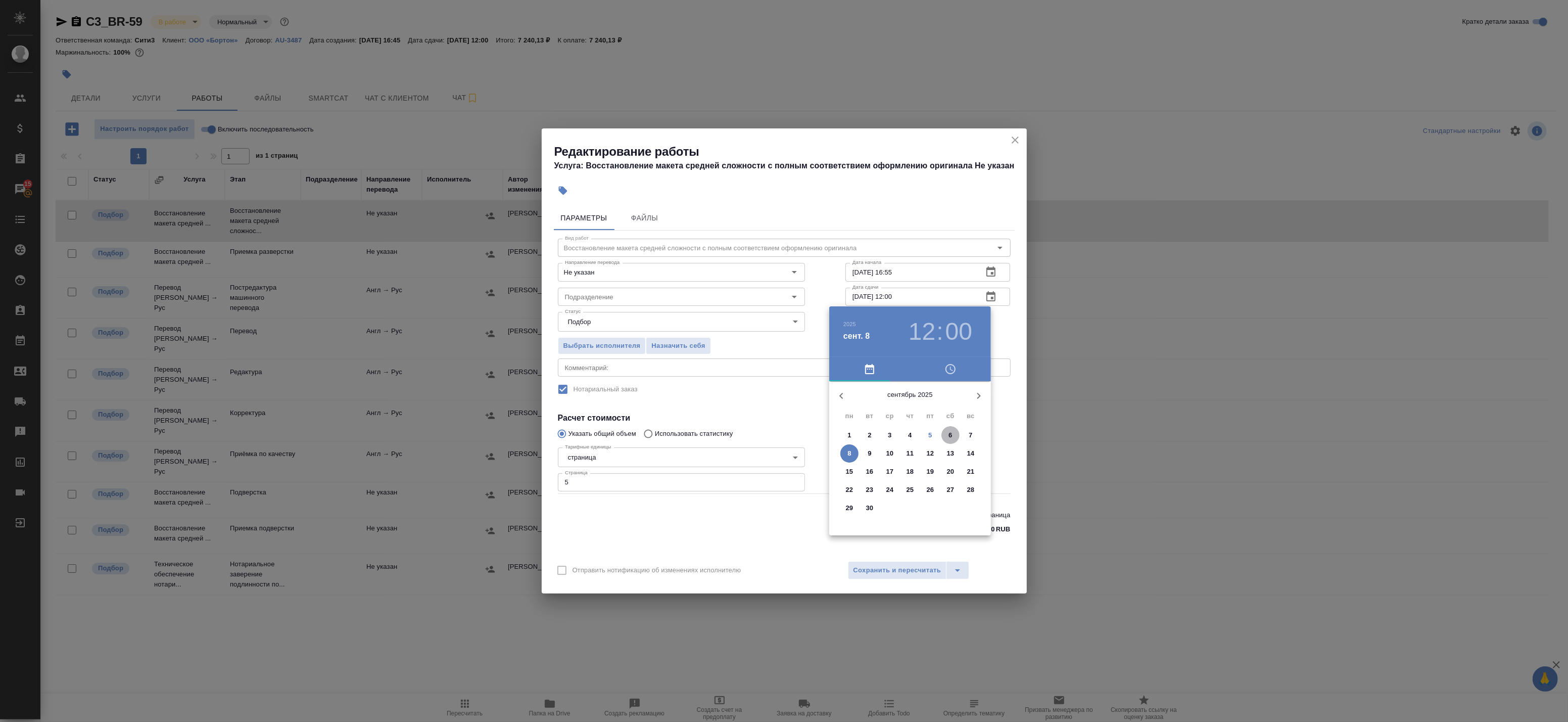
click at [950, 434] on p "6" at bounding box center [950, 435] width 4 height 10
type input "06.09.2025 12:00"
click at [911, 405] on div at bounding box center [910, 461] width 132 height 132
click at [1003, 335] on div at bounding box center [784, 361] width 1568 height 722
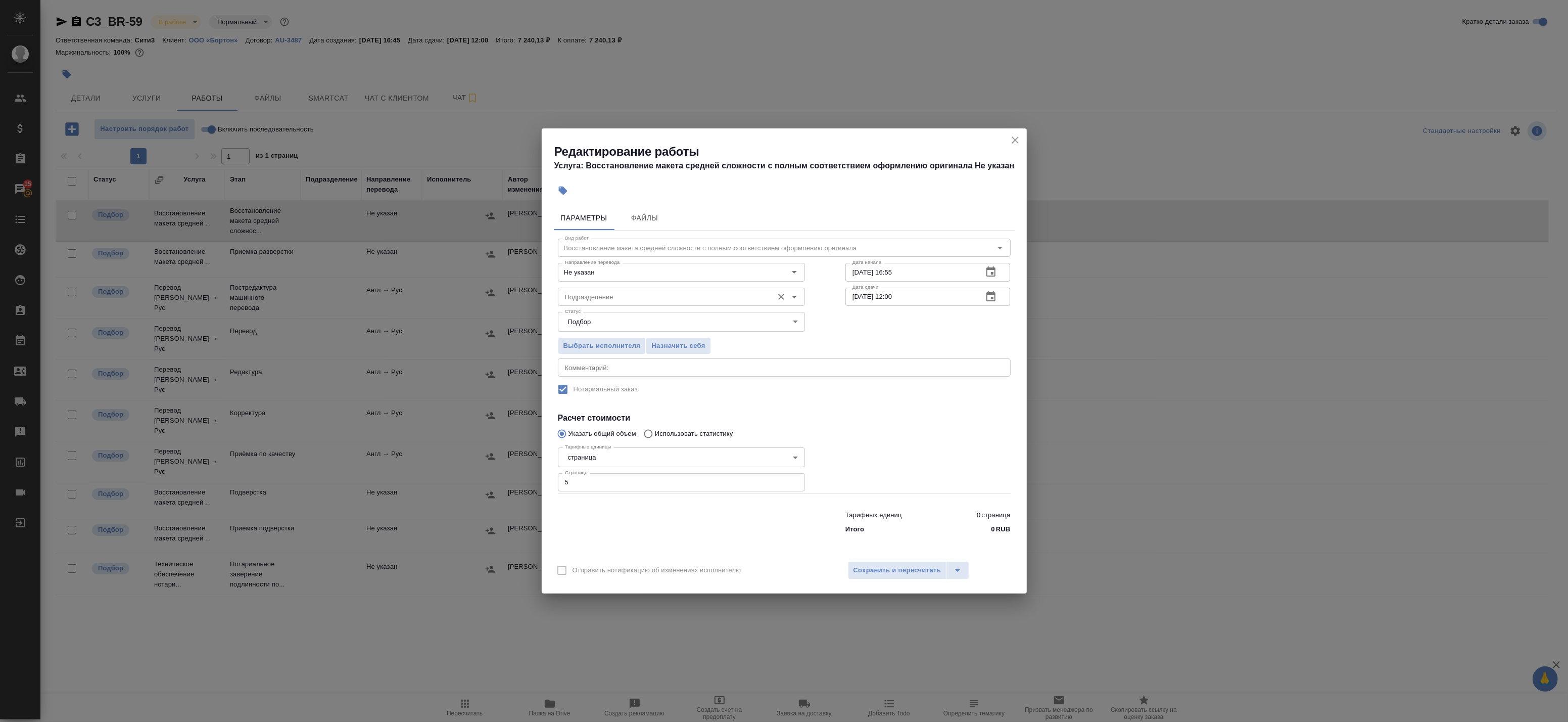
click at [619, 303] on div "Подразделение" at bounding box center [682, 297] width 247 height 18
click at [616, 335] on p "Верстки и дизайна" at bounding box center [594, 338] width 58 height 10
type input "Верстки и дизайна"
click at [669, 369] on textarea at bounding box center [784, 367] width 439 height 7
type textarea "под нот"
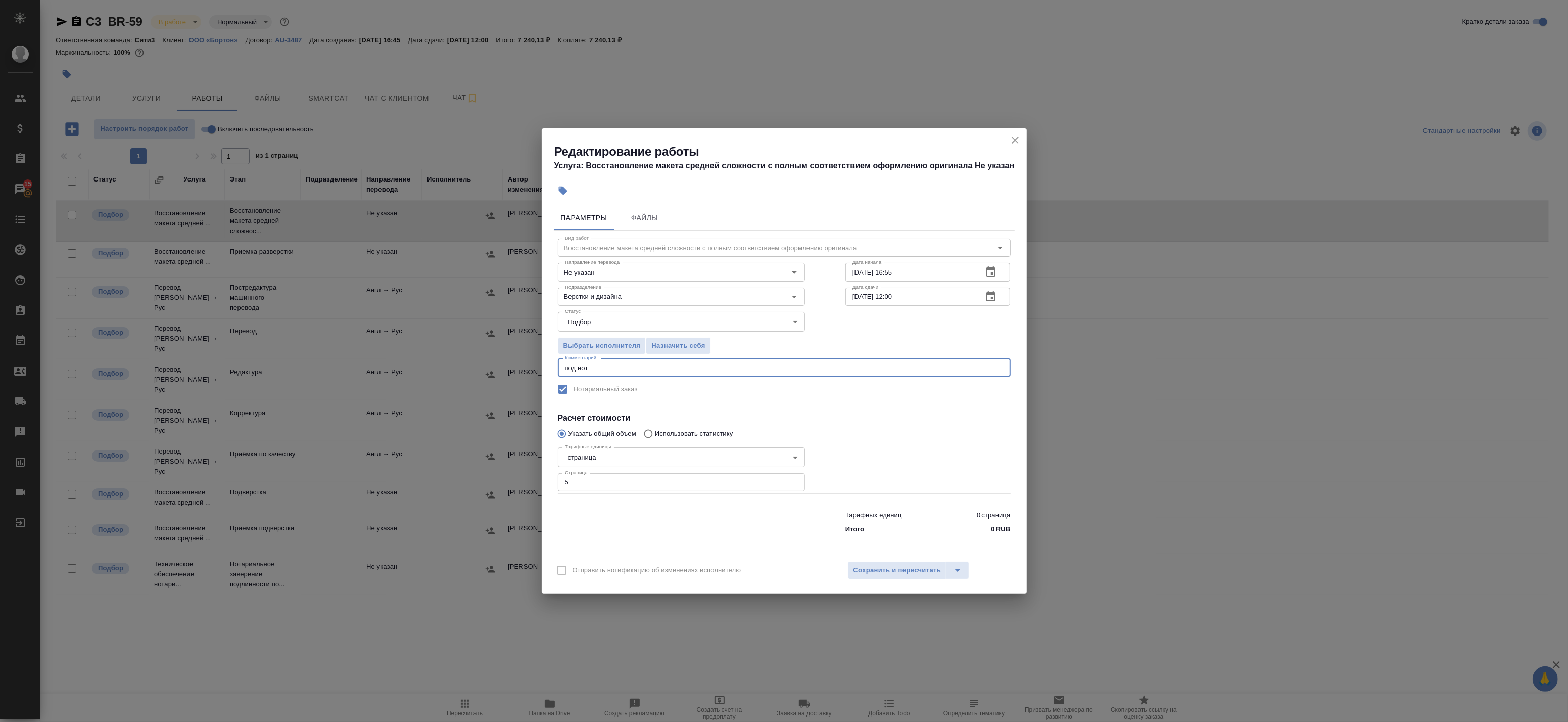
click at [863, 428] on div at bounding box center [928, 468] width 206 height 90
click at [883, 575] on span "Сохранить и пересчитать" at bounding box center [897, 570] width 88 height 12
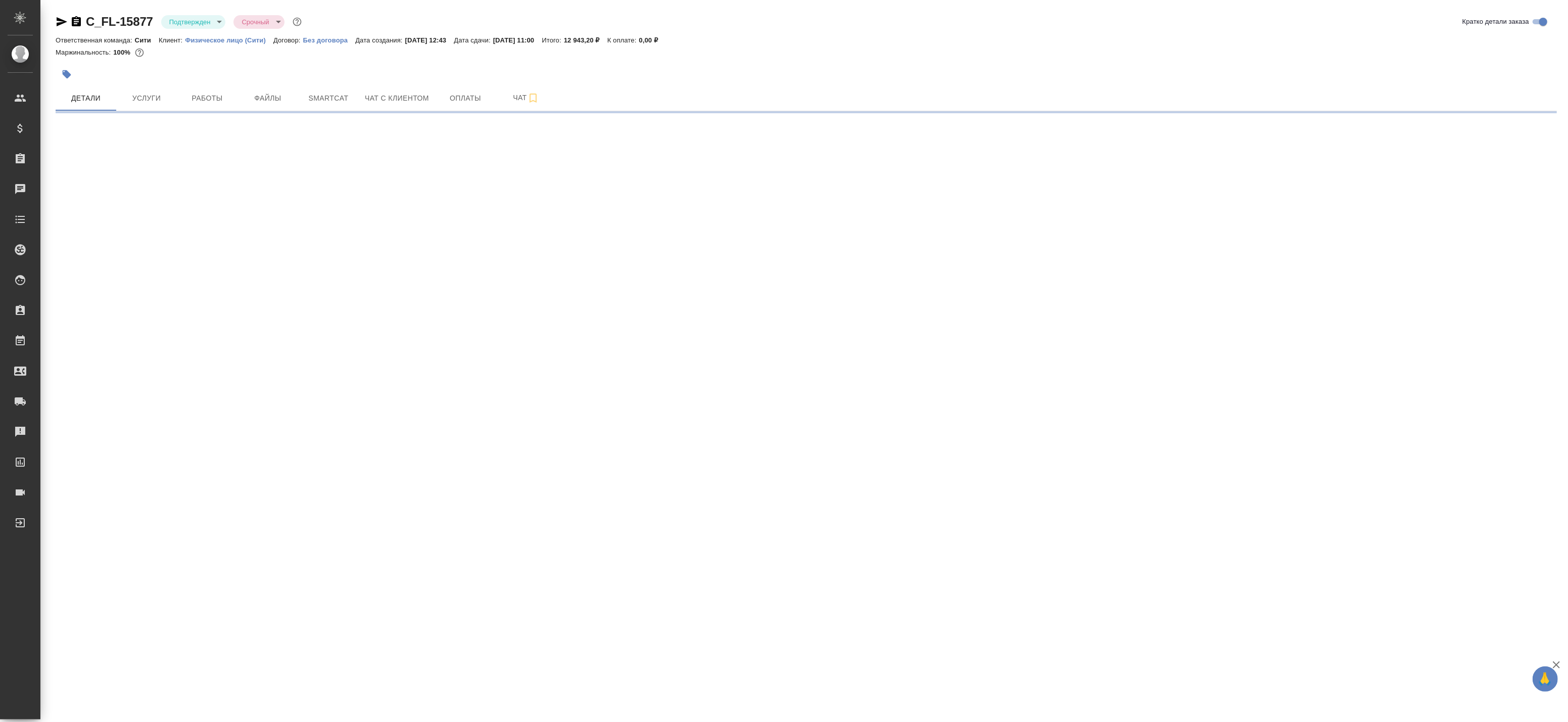
select select "RU"
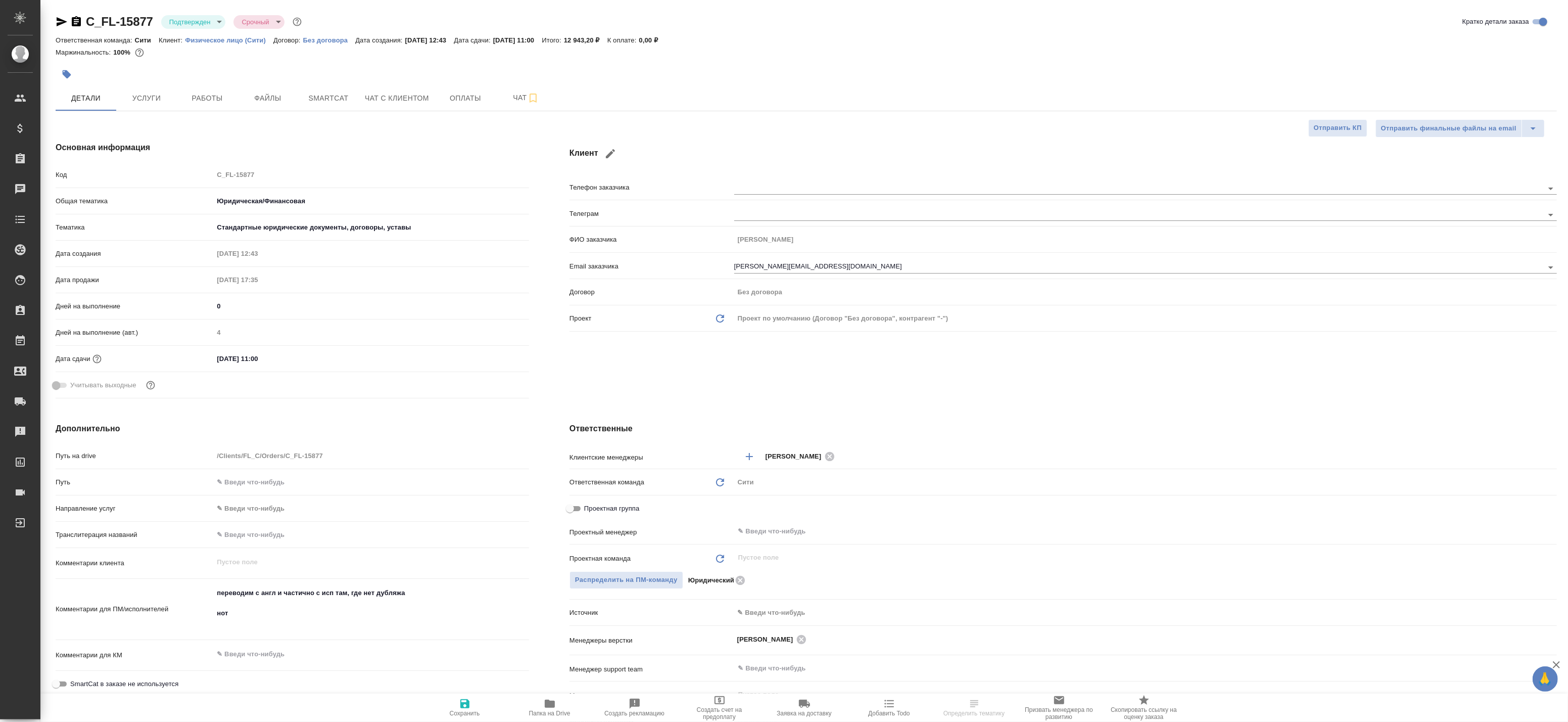
type textarea "x"
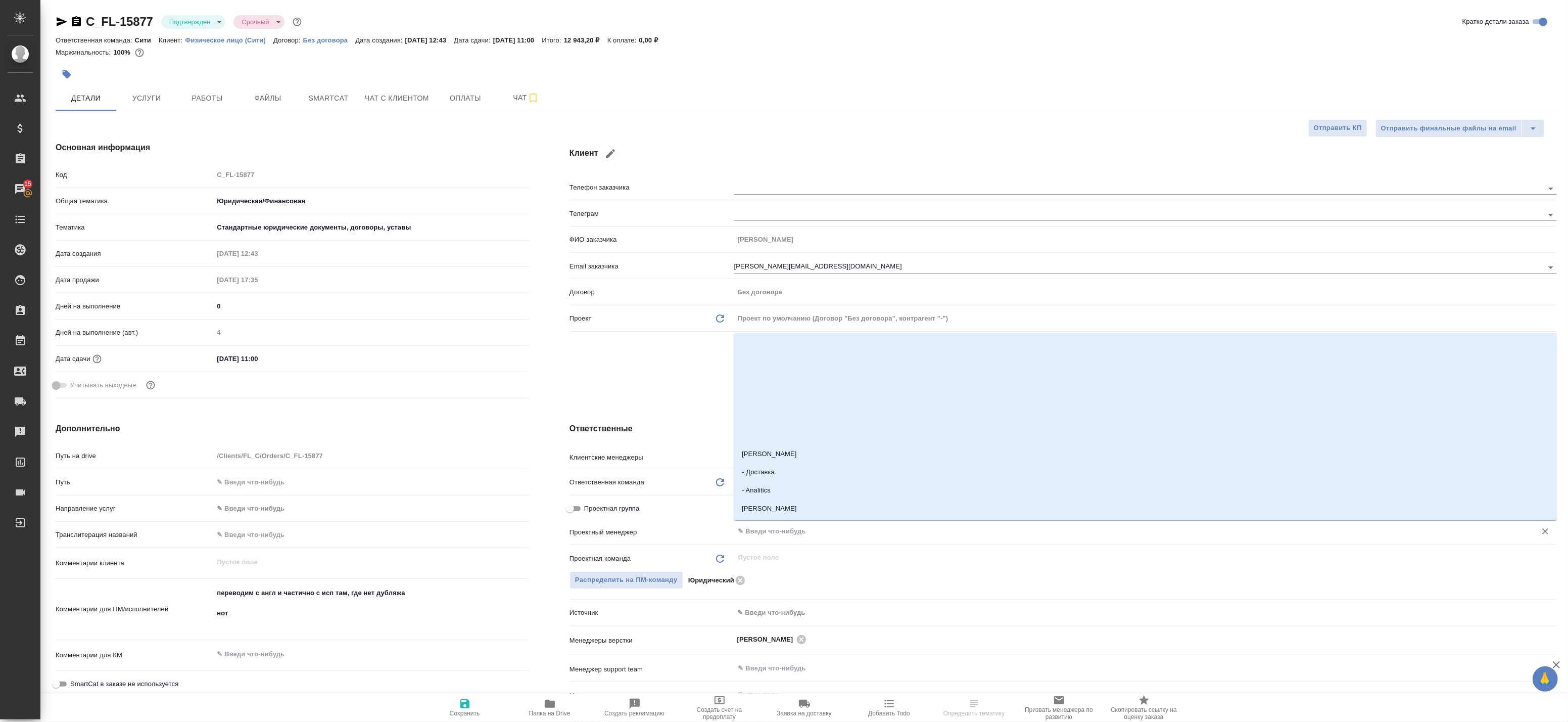
click at [768, 529] on input "text" at bounding box center [1128, 531] width 783 height 12
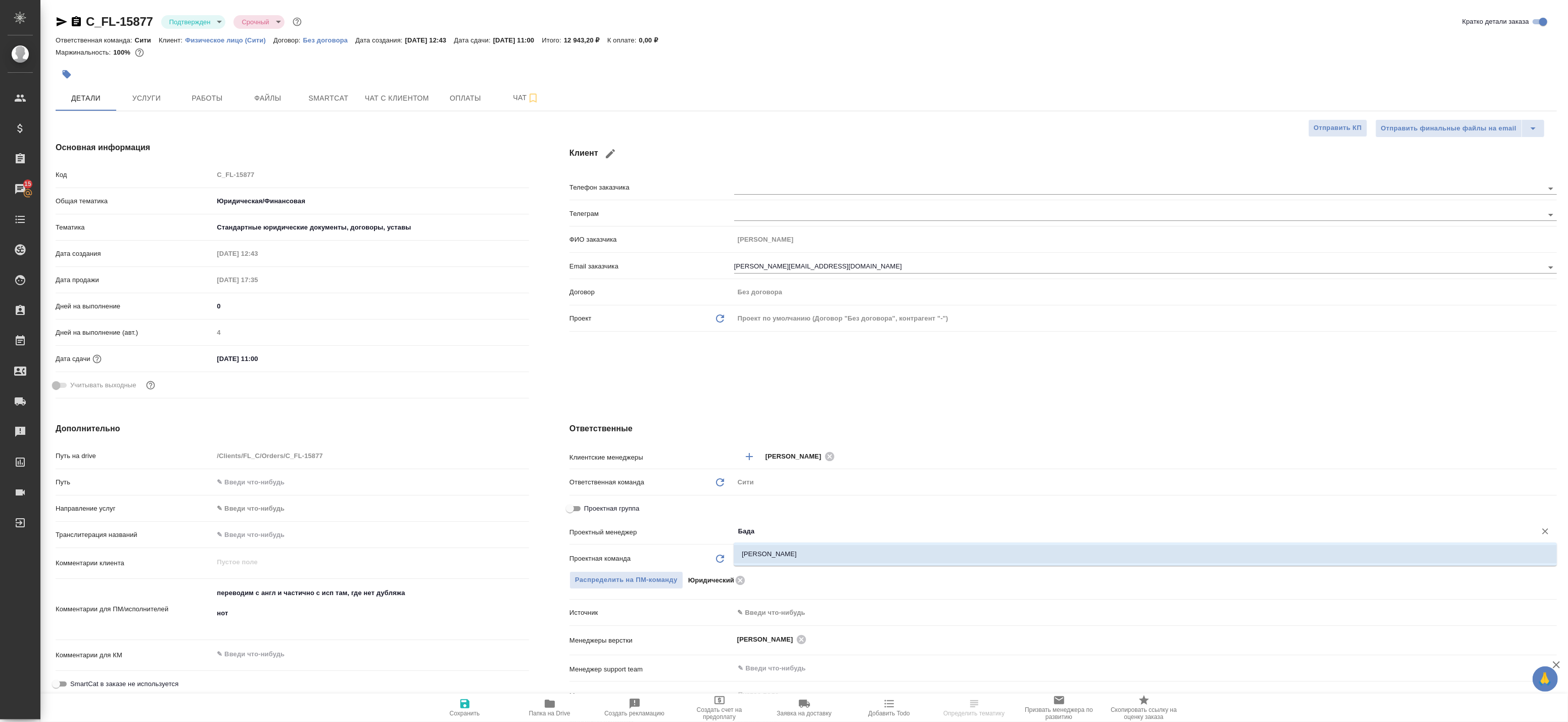
click at [774, 543] on div "[PERSON_NAME]" at bounding box center [1145, 554] width 823 height 23
type input "Бада"
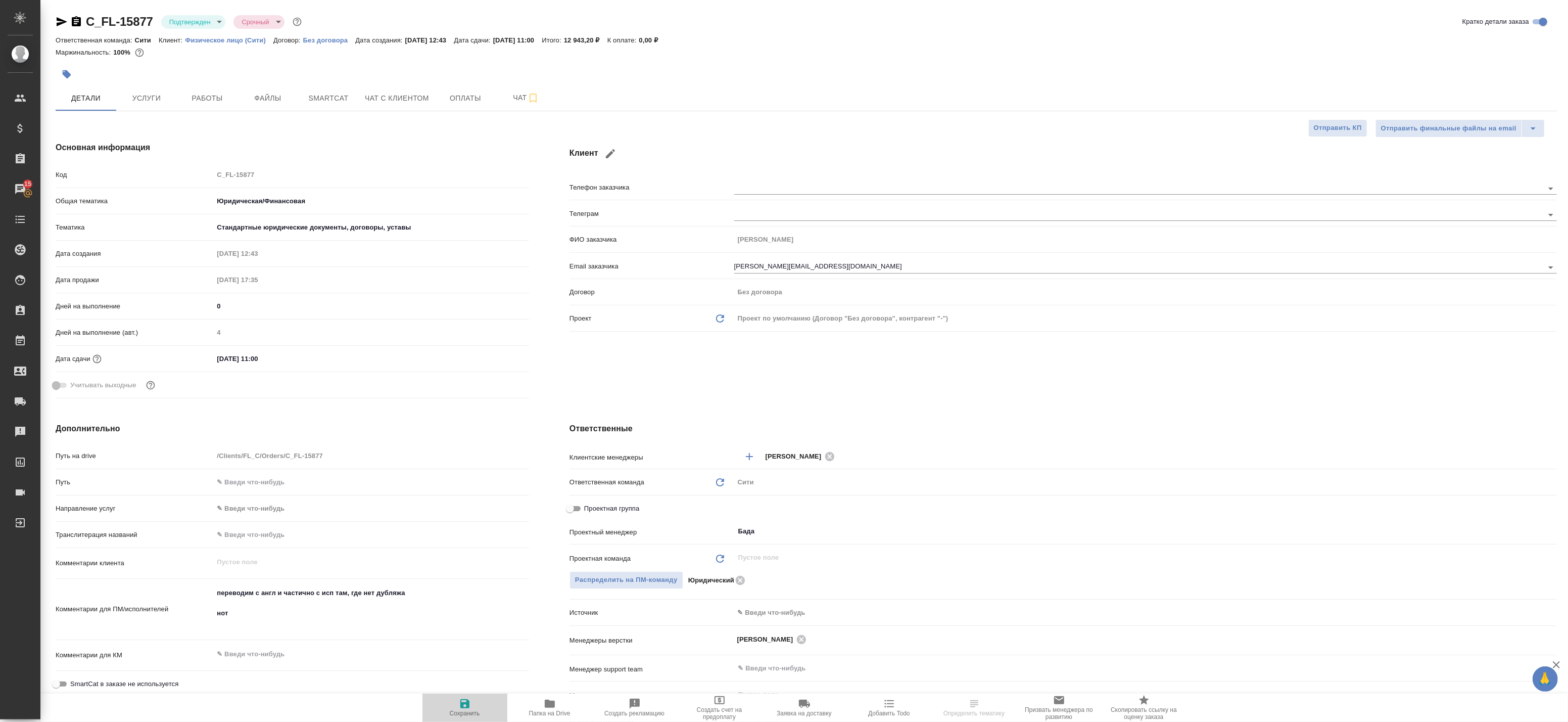
click at [471, 705] on span "Сохранить" at bounding box center [464, 707] width 72 height 19
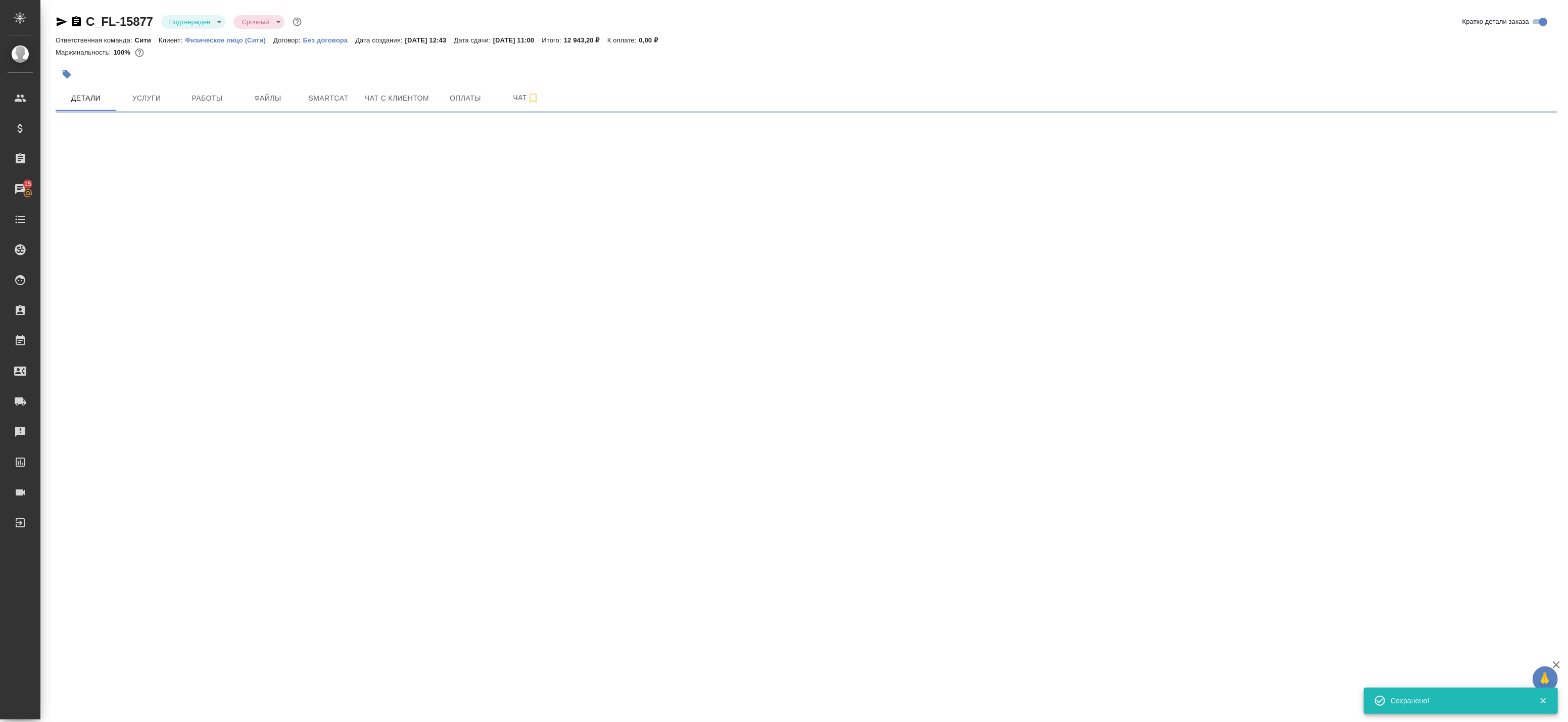
select select "RU"
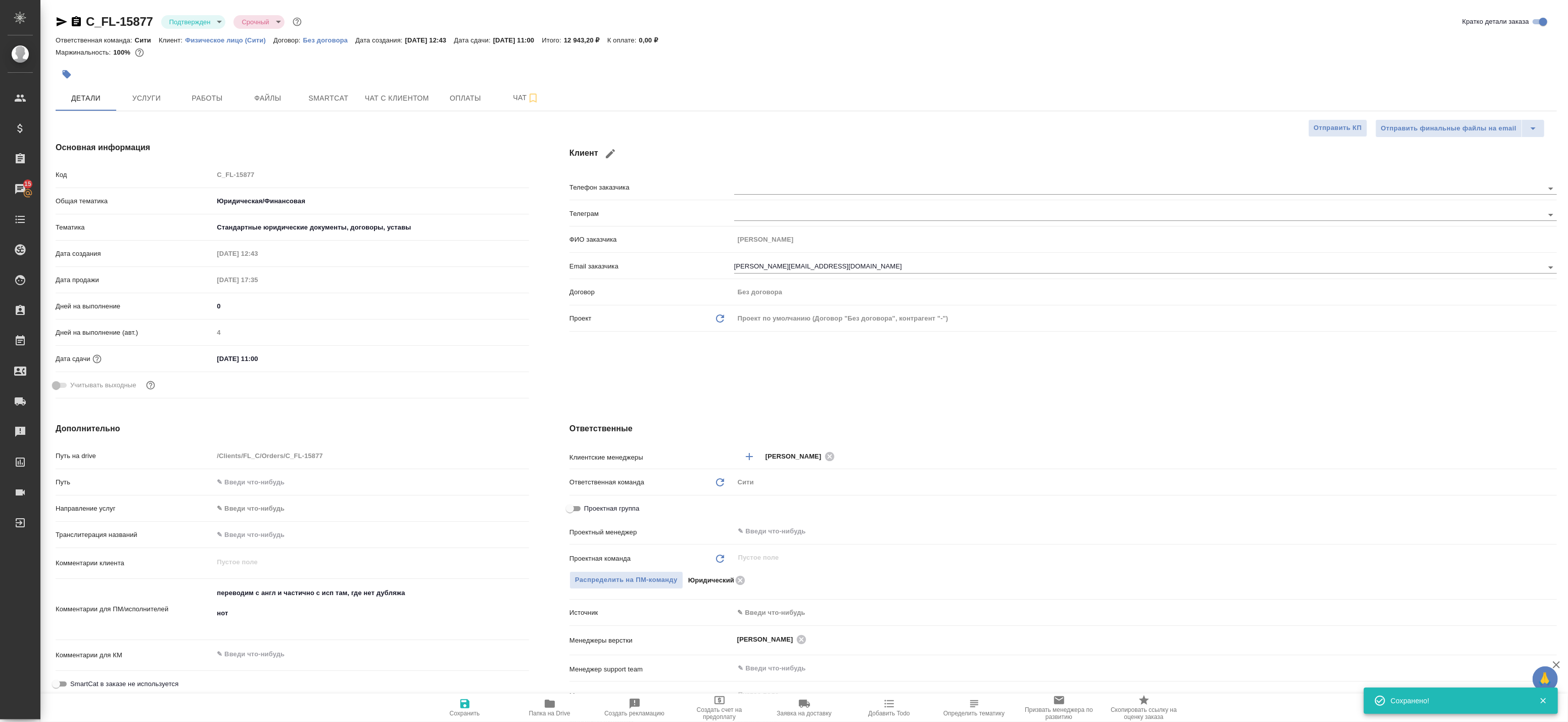
type textarea "x"
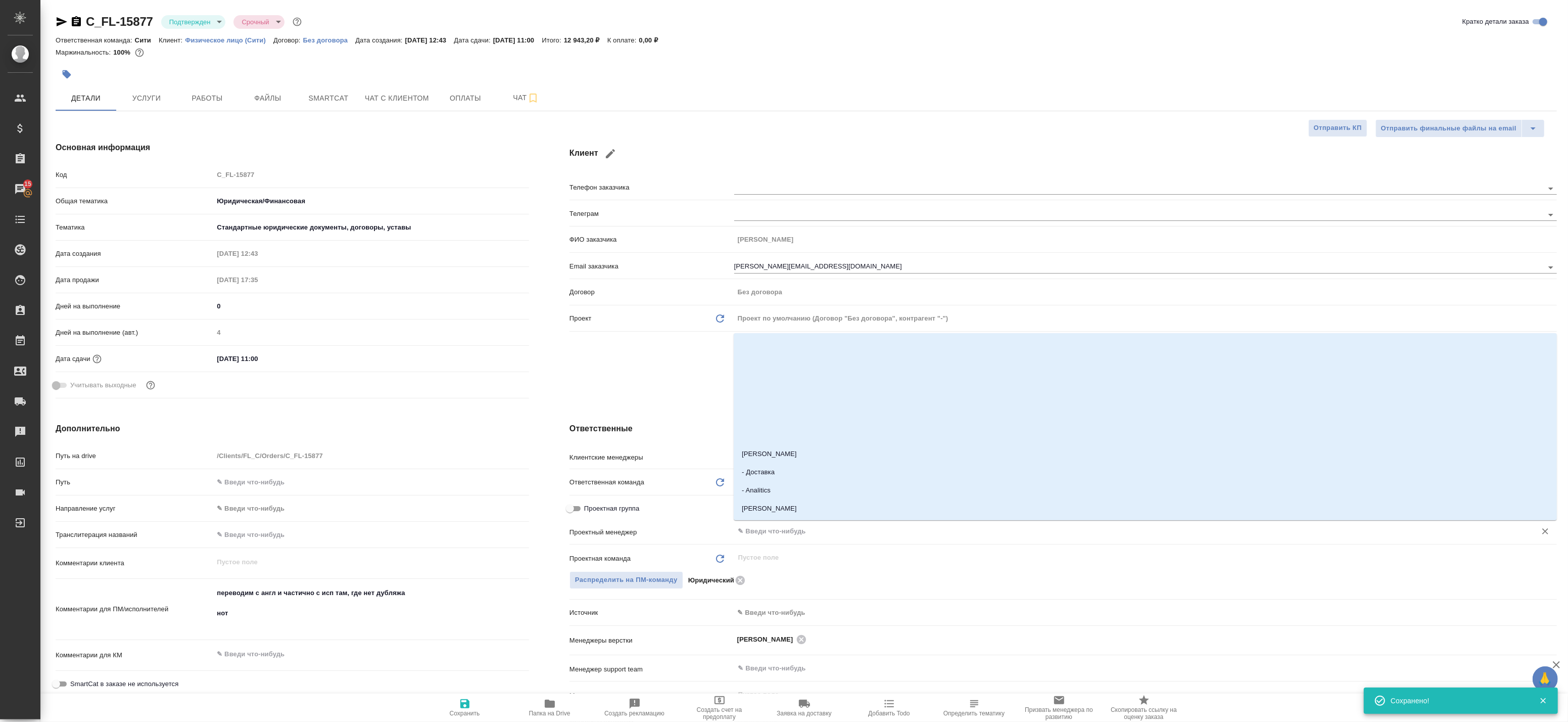
click at [790, 534] on input "text" at bounding box center [1128, 531] width 783 height 12
type input "Б"
type textarea "x"
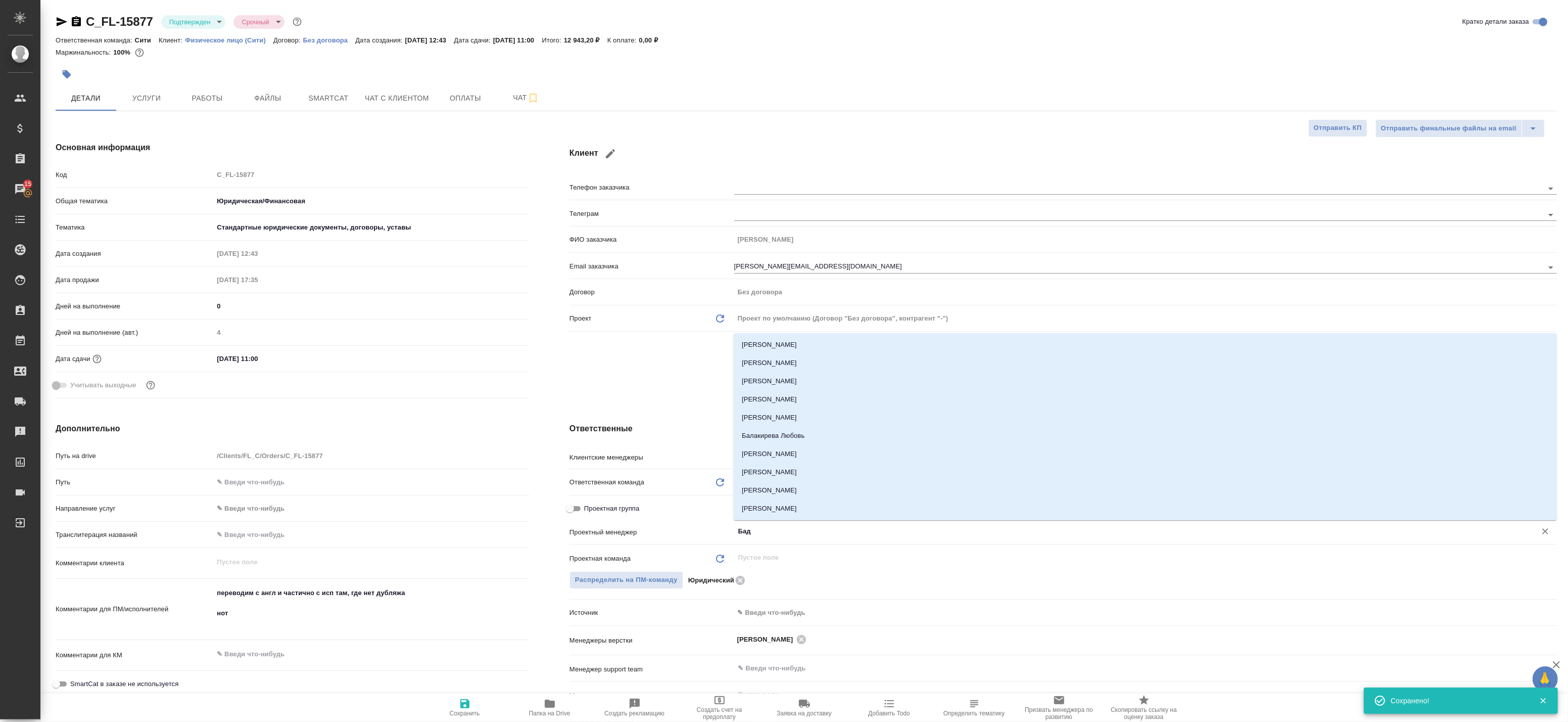
type input "Бада"
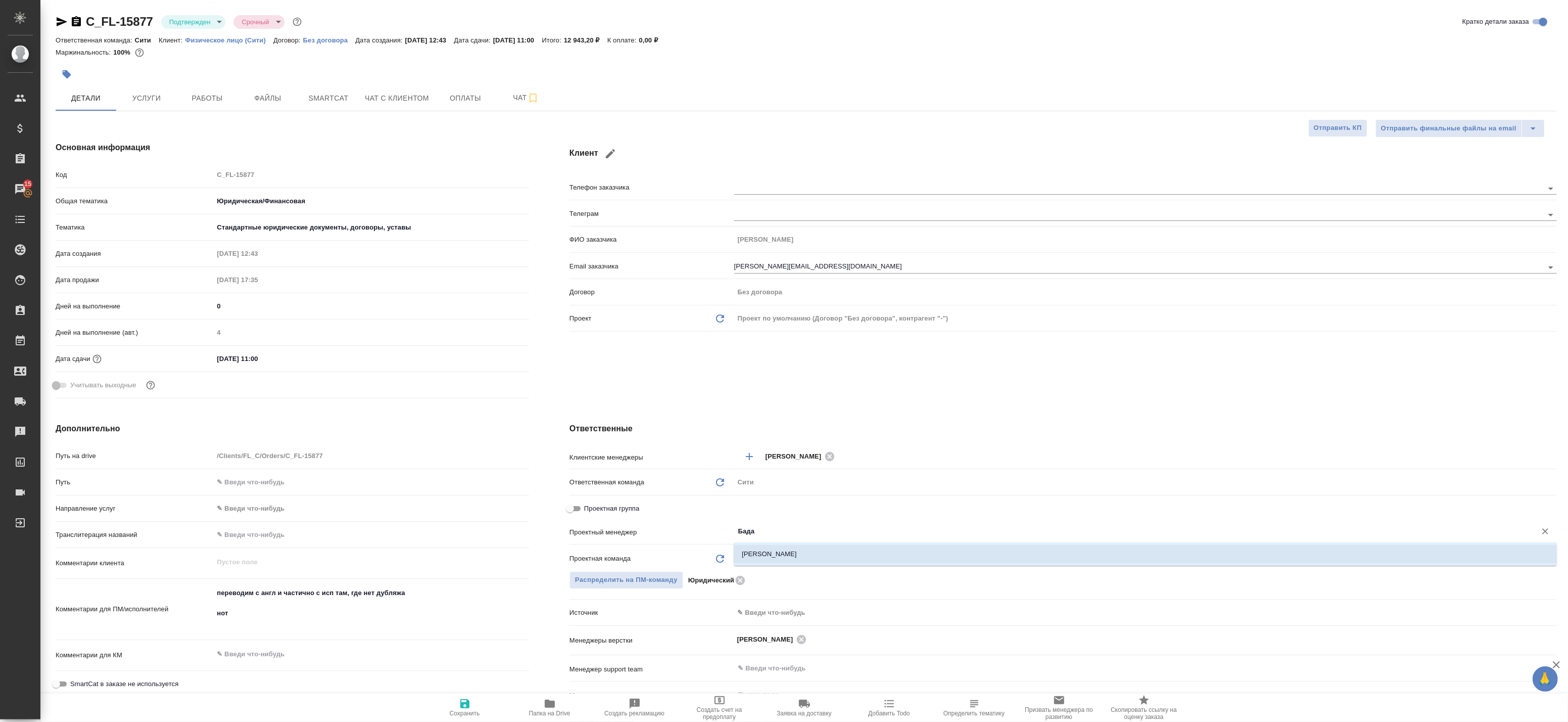
click at [766, 557] on li "[PERSON_NAME]" at bounding box center [1145, 554] width 823 height 18
type textarea "x"
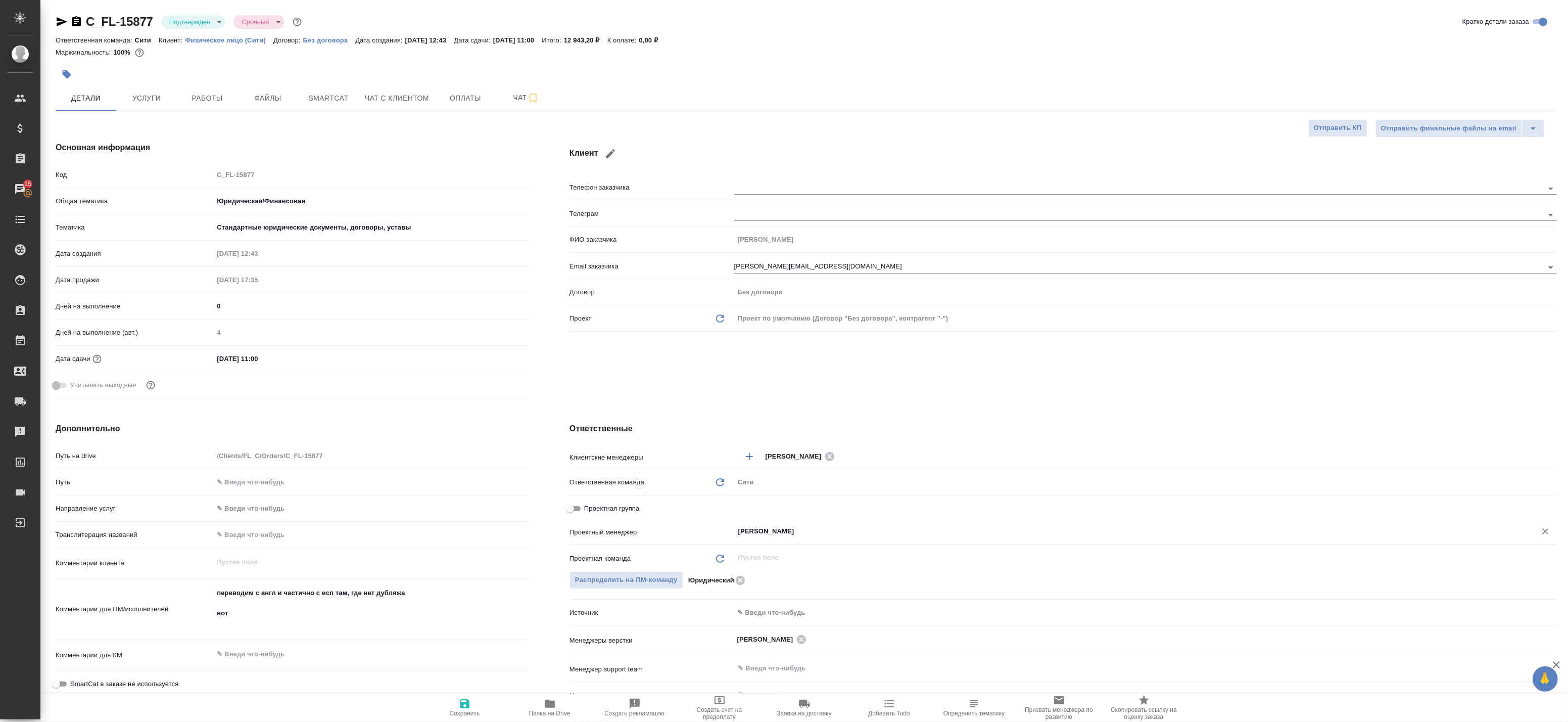
type input "[PERSON_NAME]"
click at [456, 705] on span "Сохранить" at bounding box center [464, 707] width 72 height 19
type textarea "x"
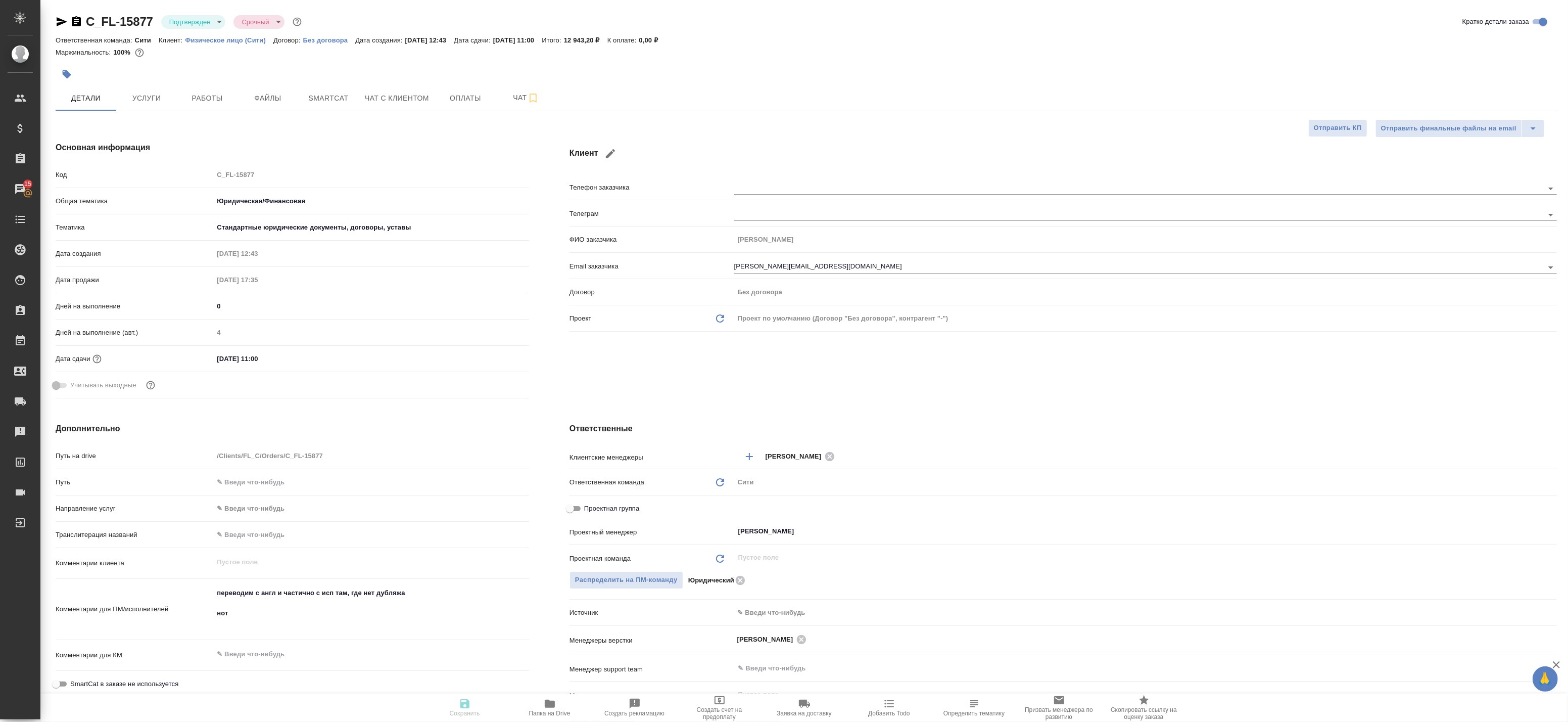
type textarea "x"
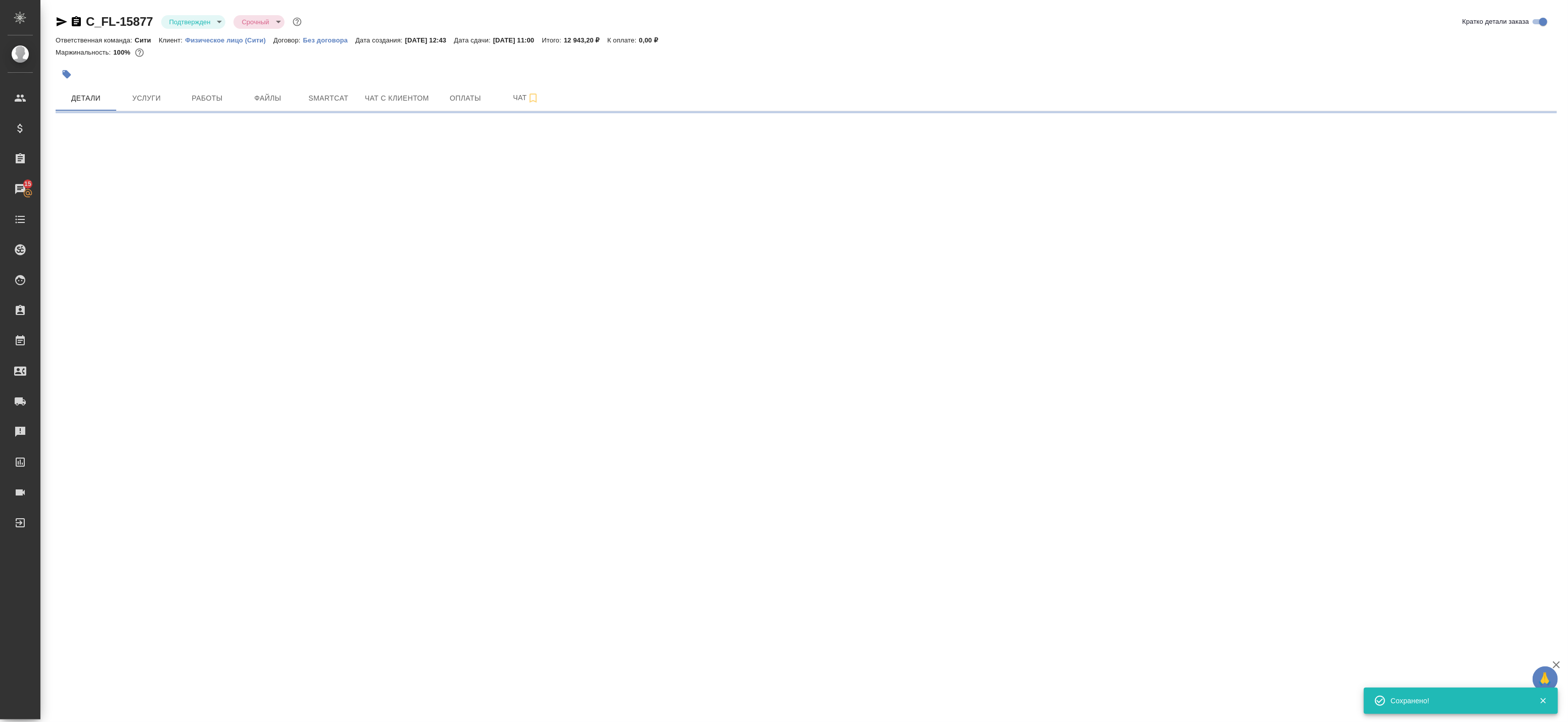
select select "RU"
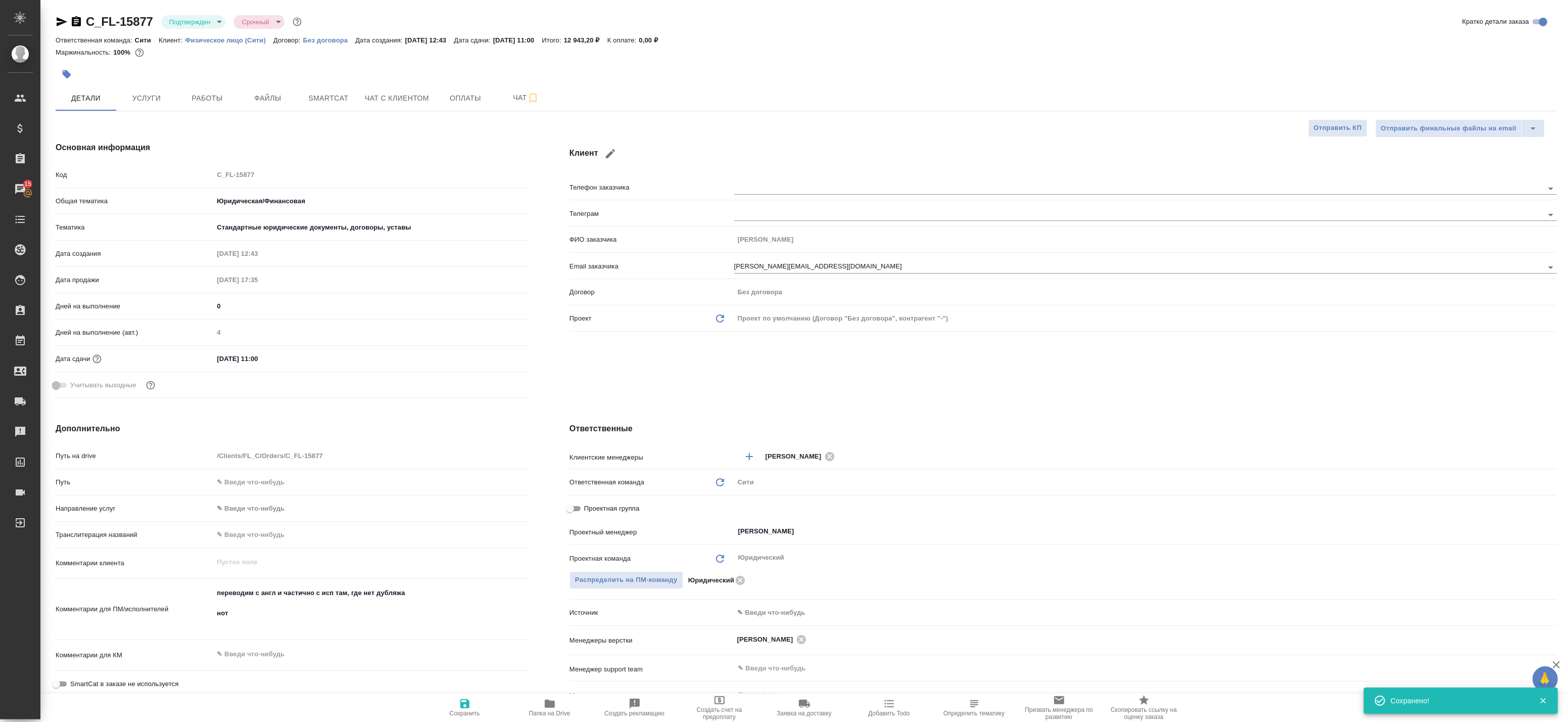
type textarea "x"
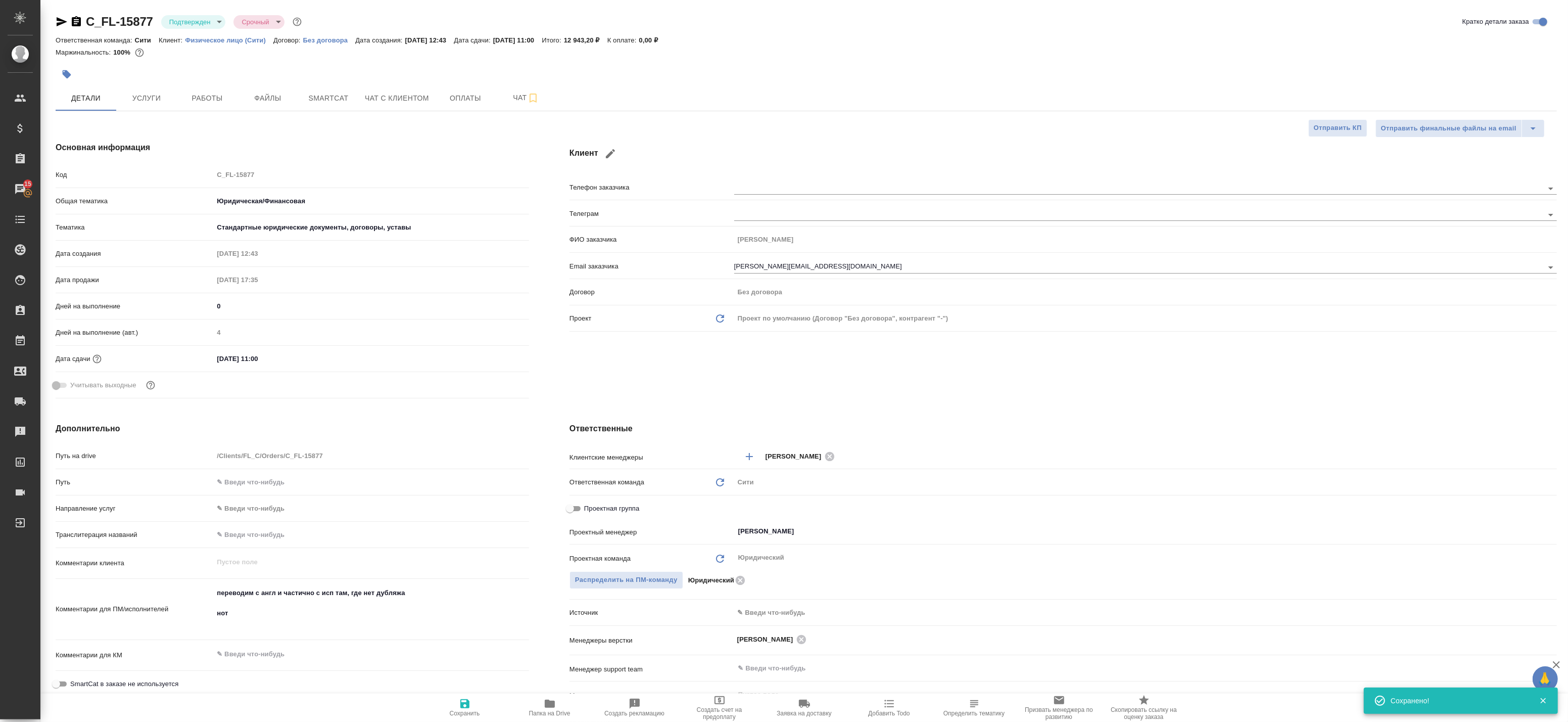
type textarea "x"
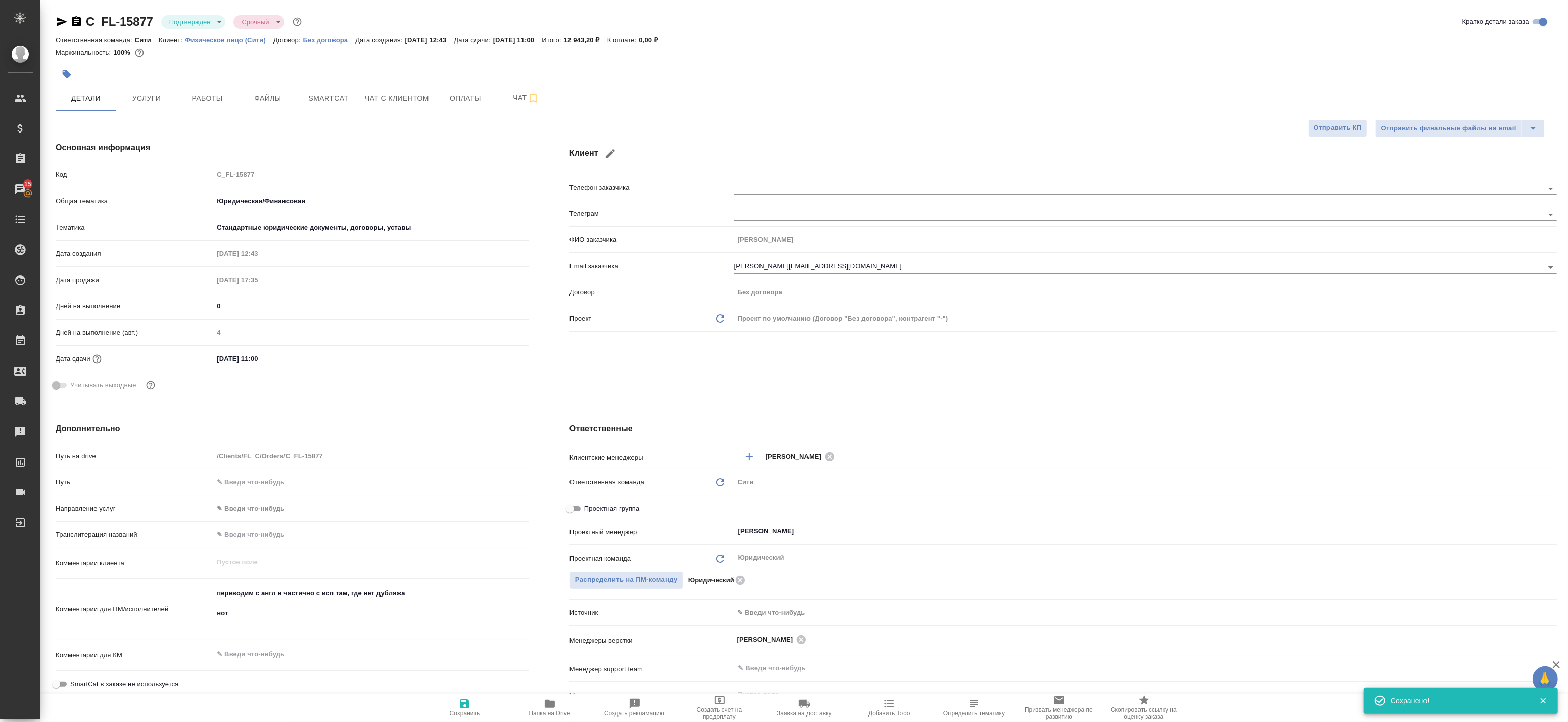
type textarea "x"
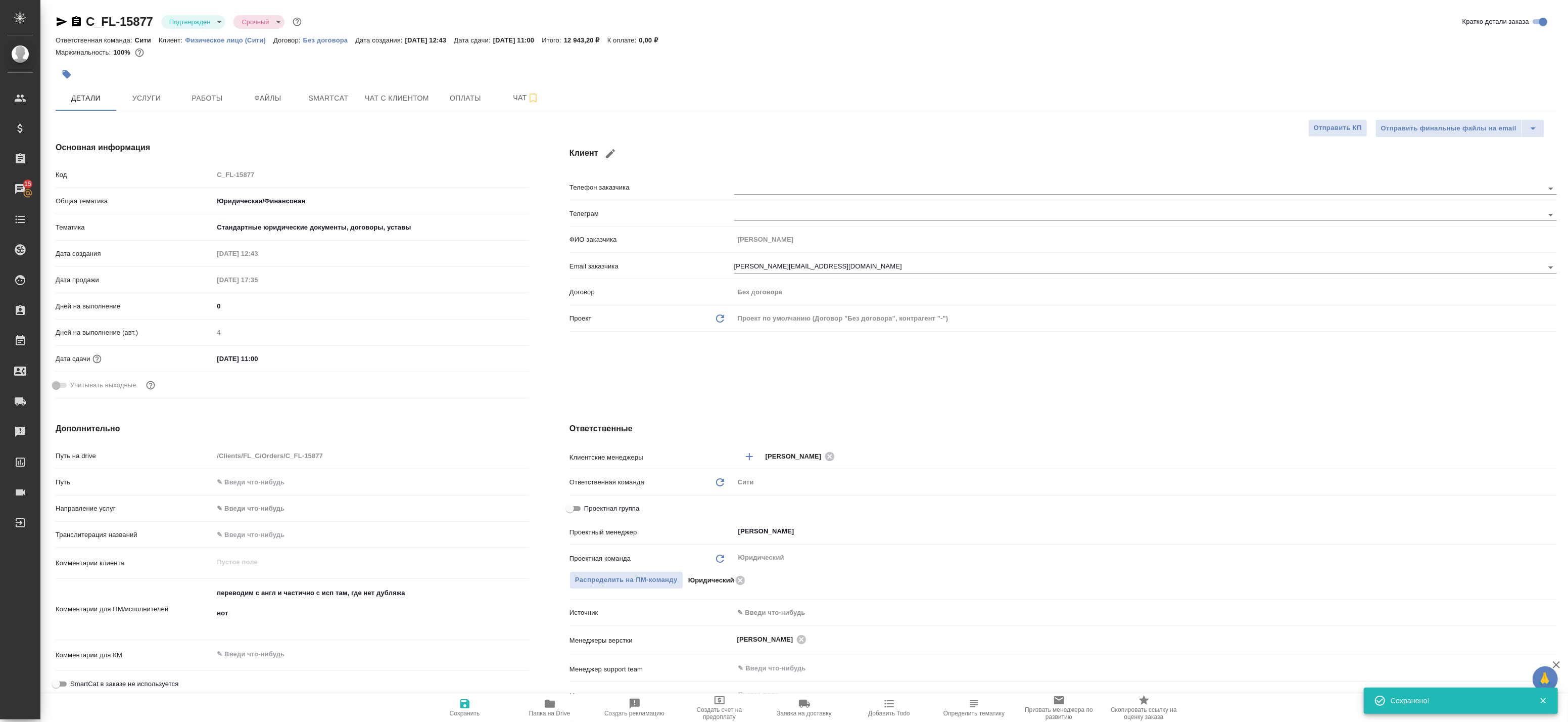
type textarea "x"
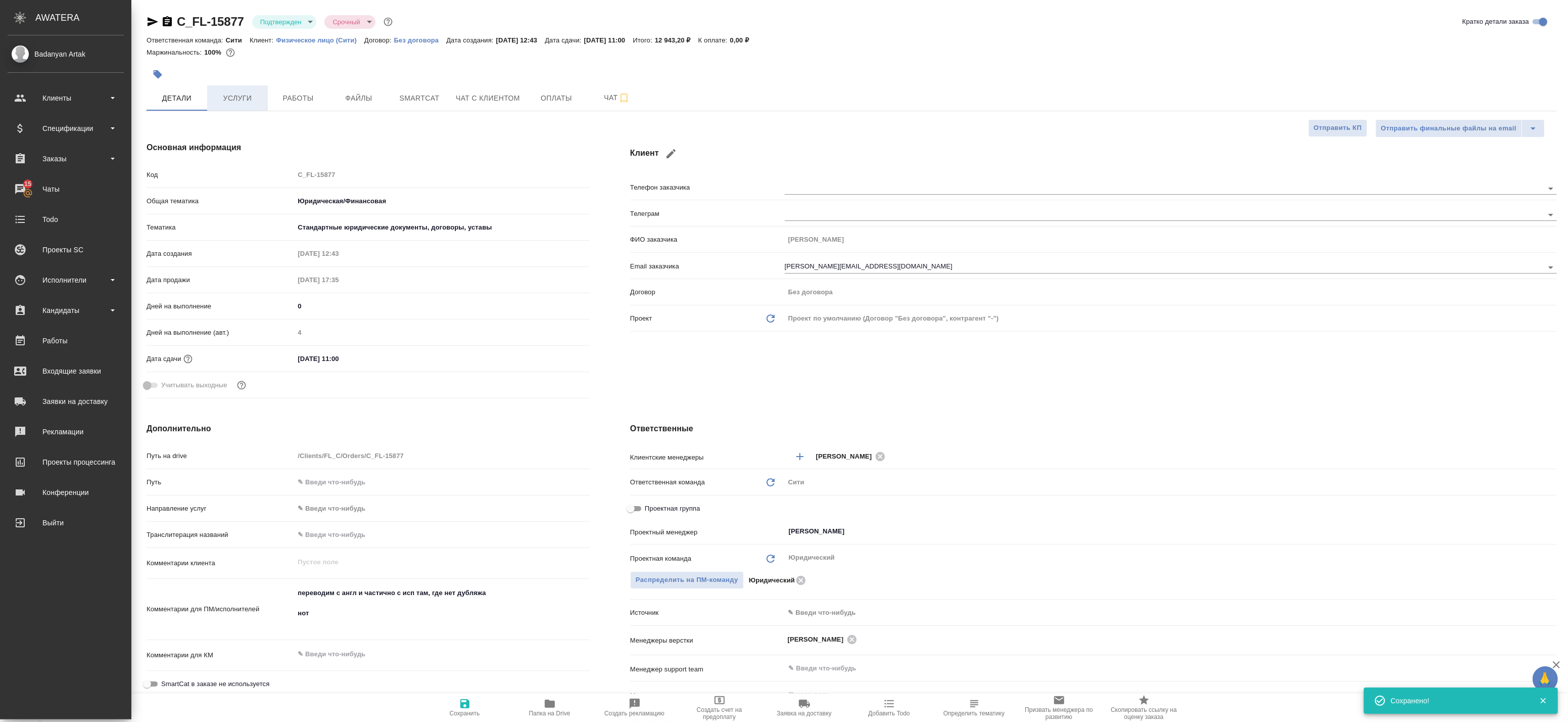
type textarea "x"
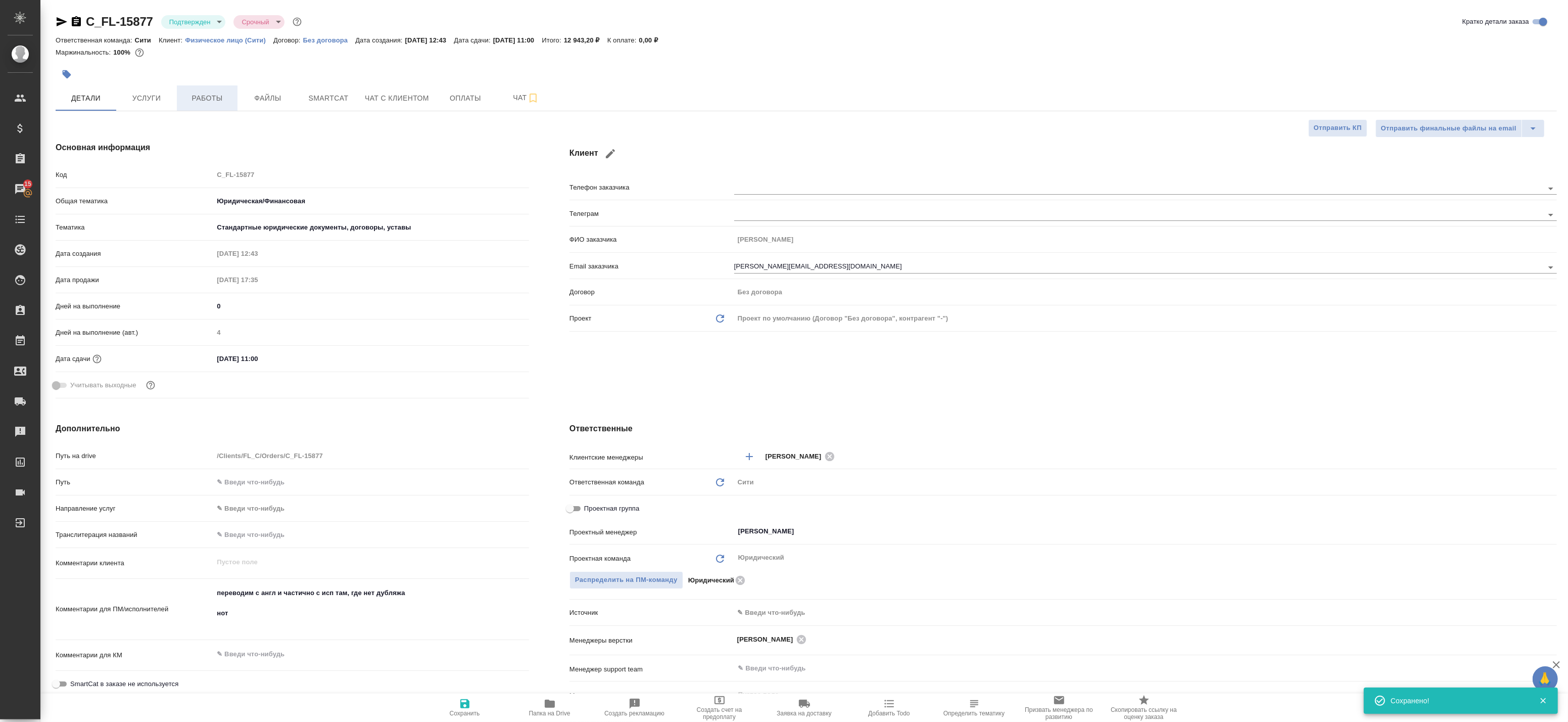
click at [186, 99] on span "Работы" at bounding box center [207, 98] width 49 height 13
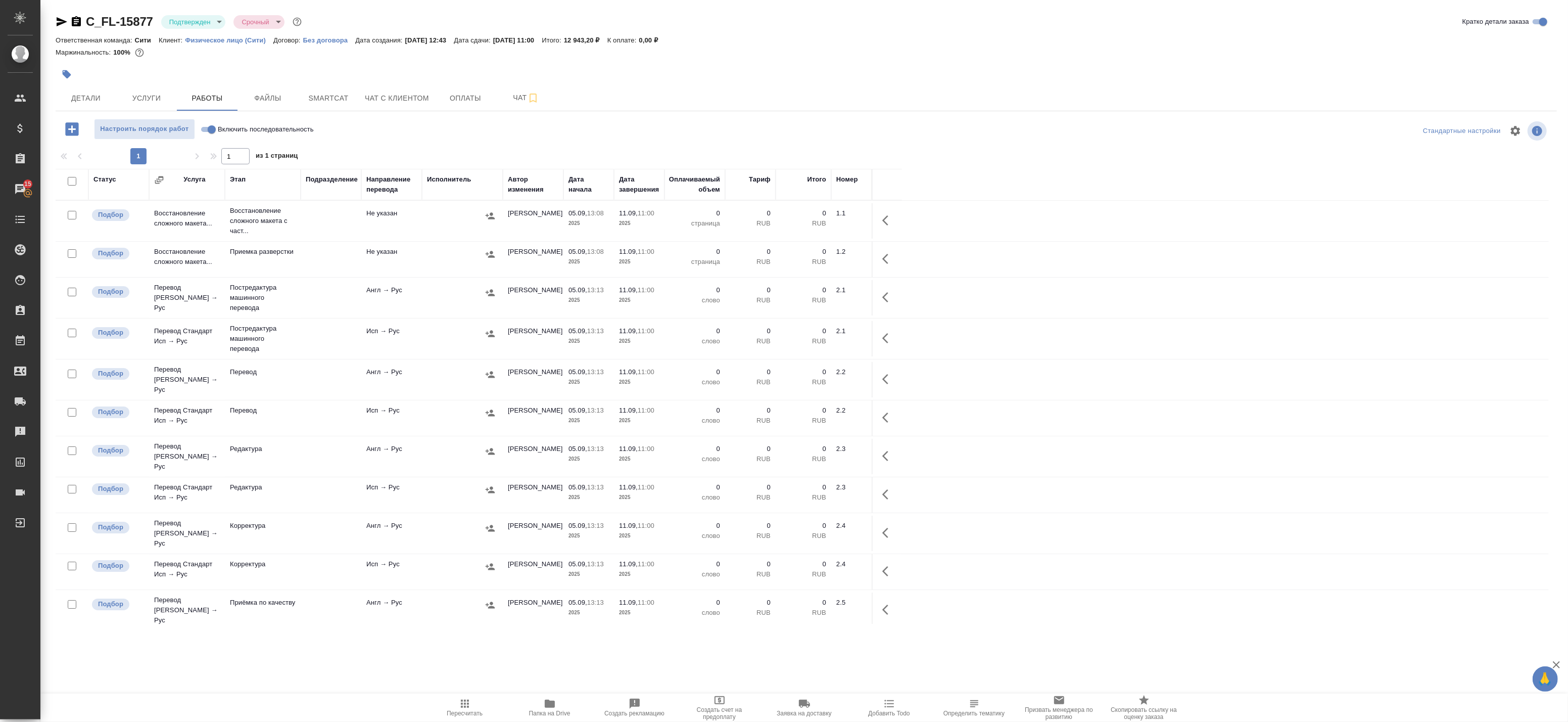
click at [563, 716] on span "Папка на Drive" at bounding box center [550, 713] width 41 height 7
click at [500, 91] on button "Чат" at bounding box center [526, 97] width 61 height 25
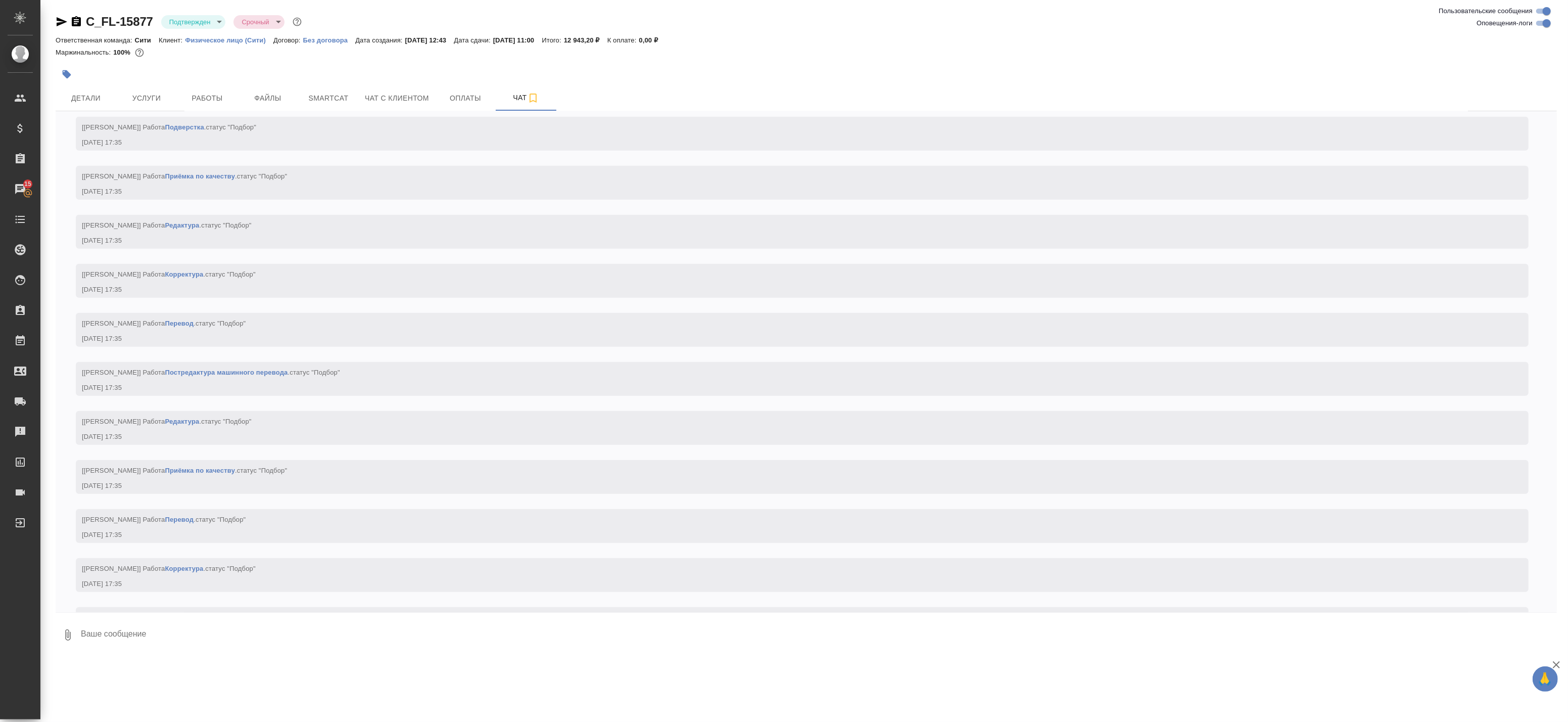
scroll to position [996, 0]
click at [1545, 23] on input "Оповещения-логи" at bounding box center [1547, 23] width 37 height 12
checkbox input "false"
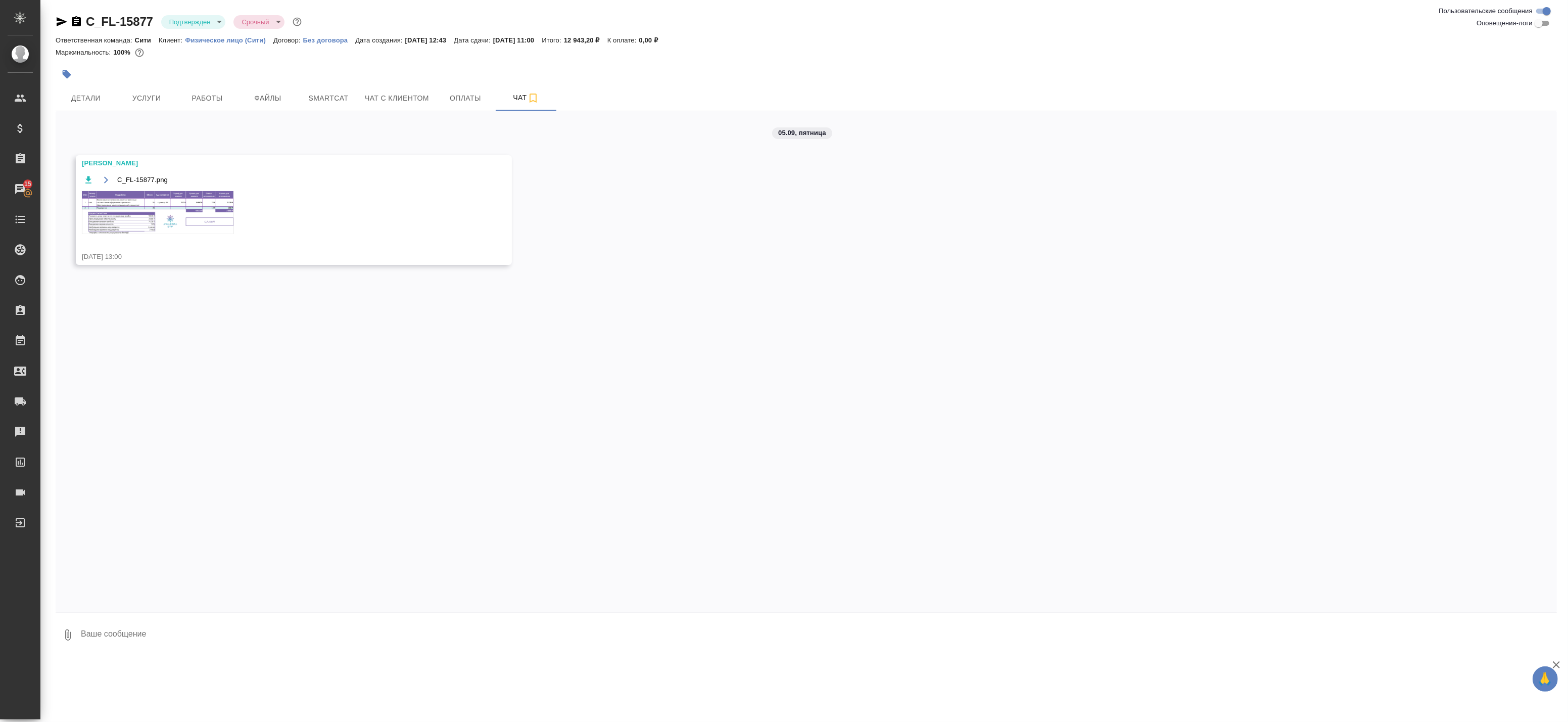
scroll to position [0, 0]
click at [181, 197] on img at bounding box center [157, 213] width 152 height 43
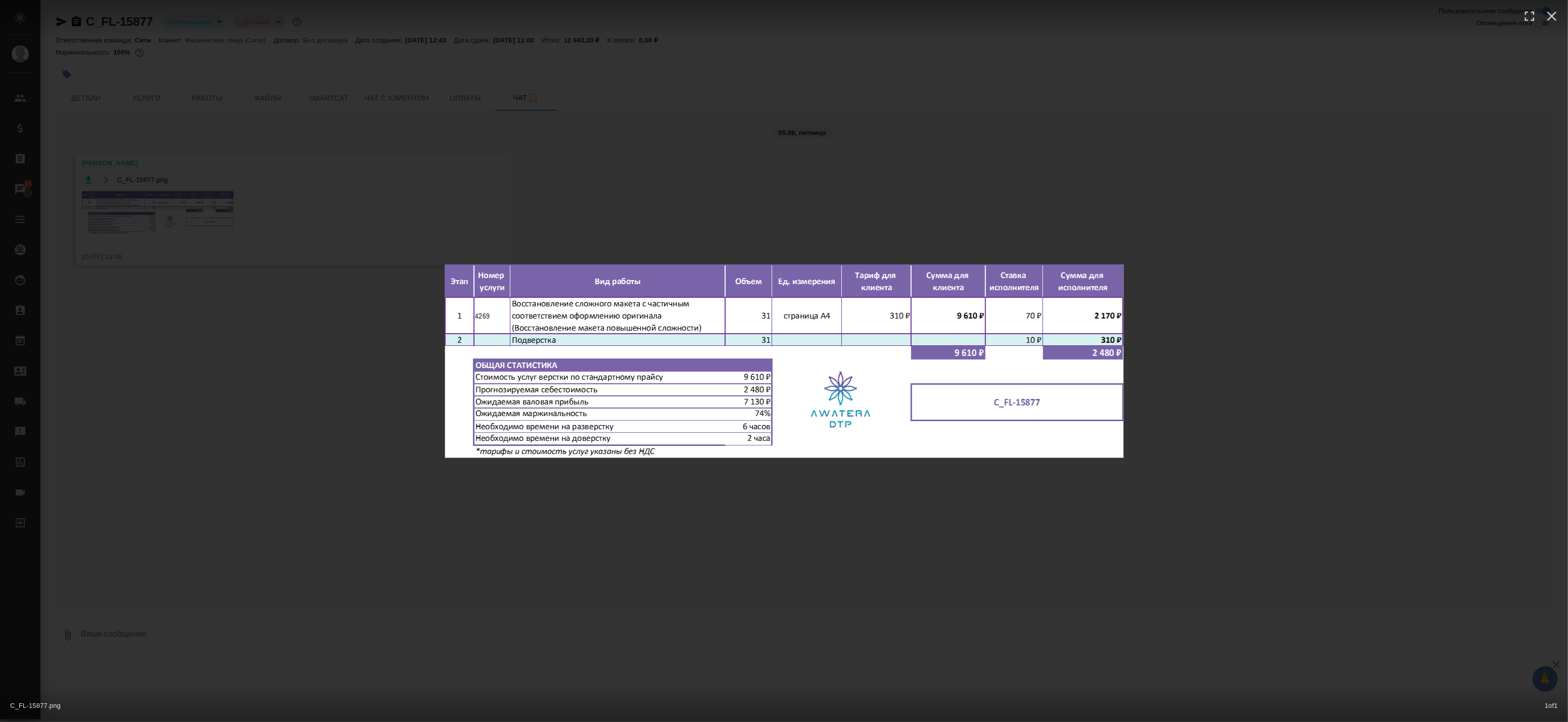
click at [179, 198] on div "C_FL-15877.png 1 of 1" at bounding box center [784, 361] width 1568 height 722
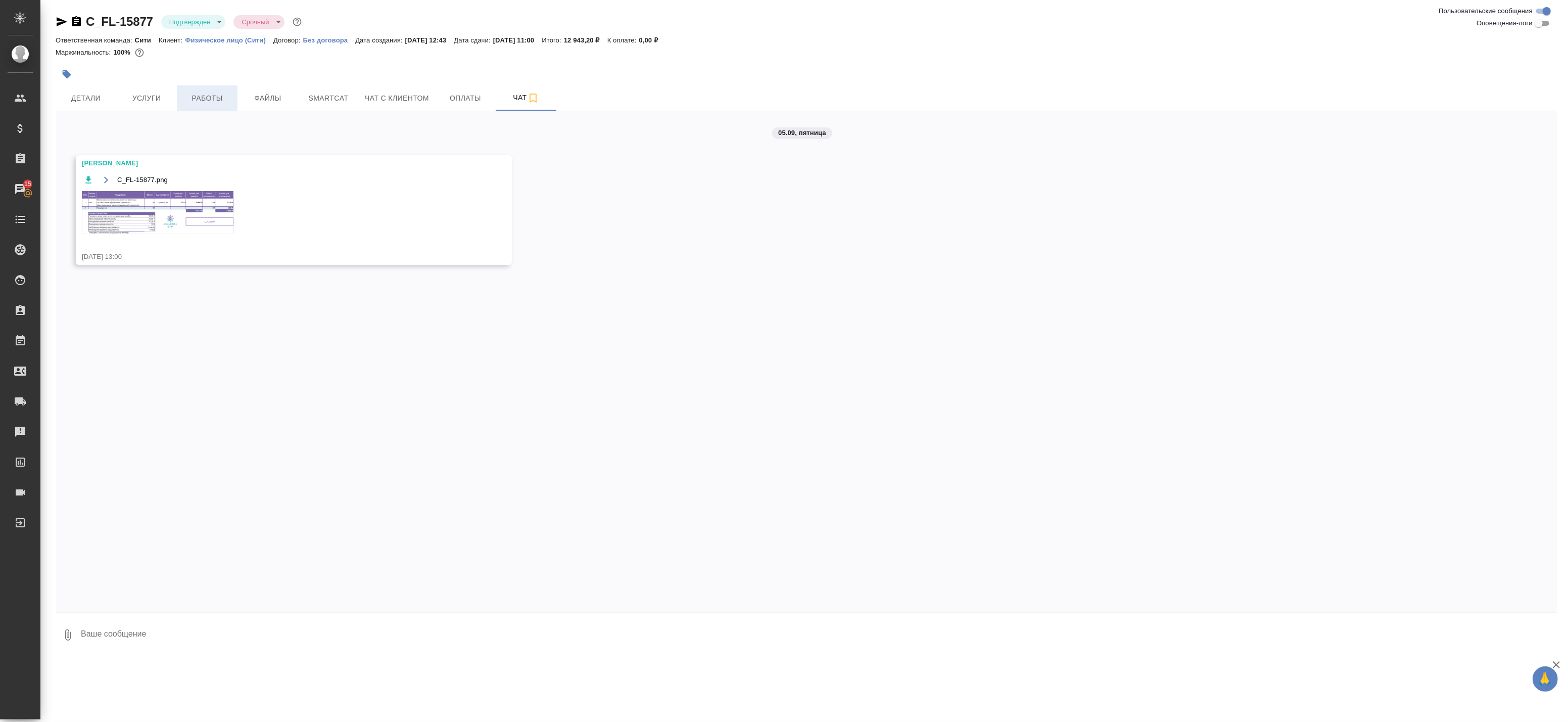
click at [213, 94] on span "Работы" at bounding box center [207, 98] width 49 height 13
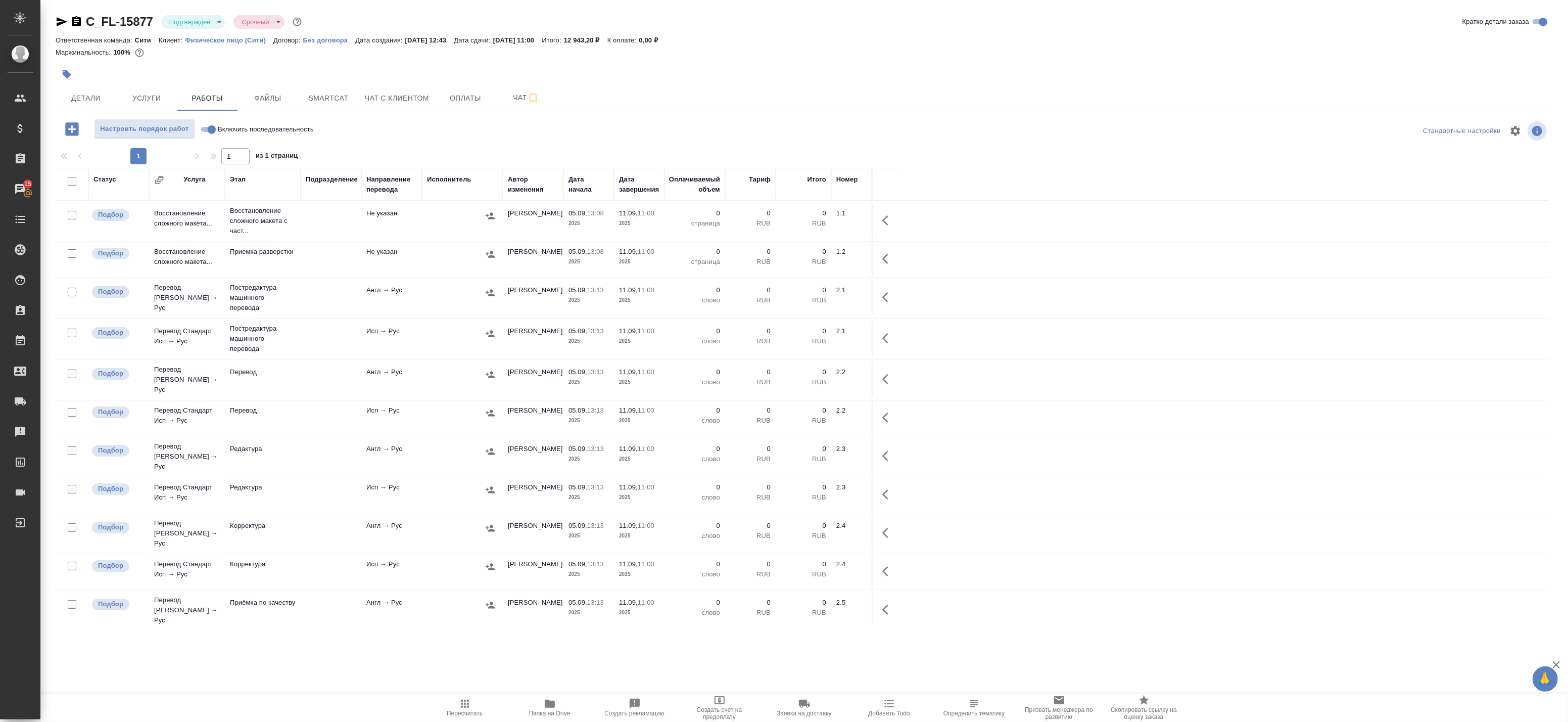
click at [443, 224] on td at bounding box center [462, 221] width 81 height 35
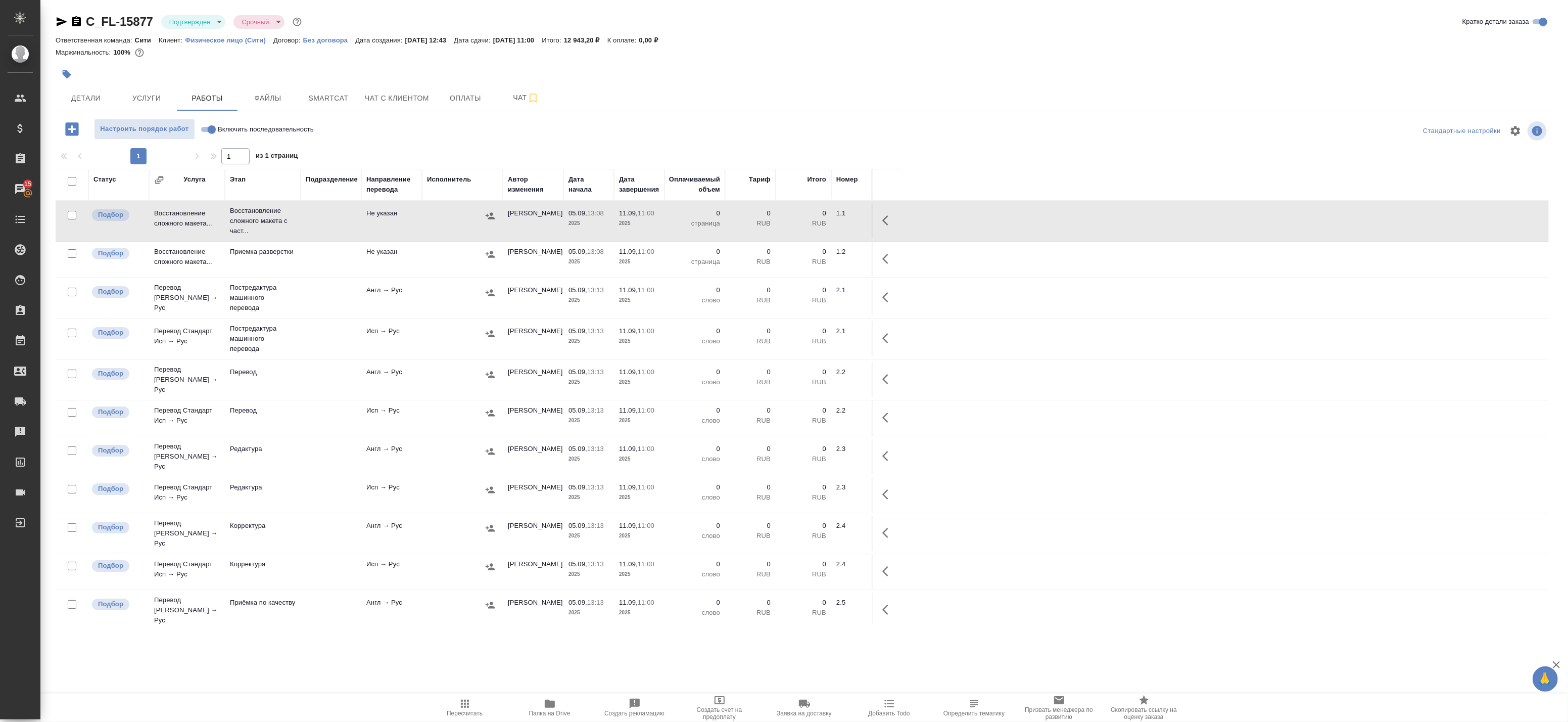
click at [886, 220] on icon "button" at bounding box center [888, 221] width 12 height 12
click at [816, 224] on icon "button" at bounding box center [814, 221] width 12 height 12
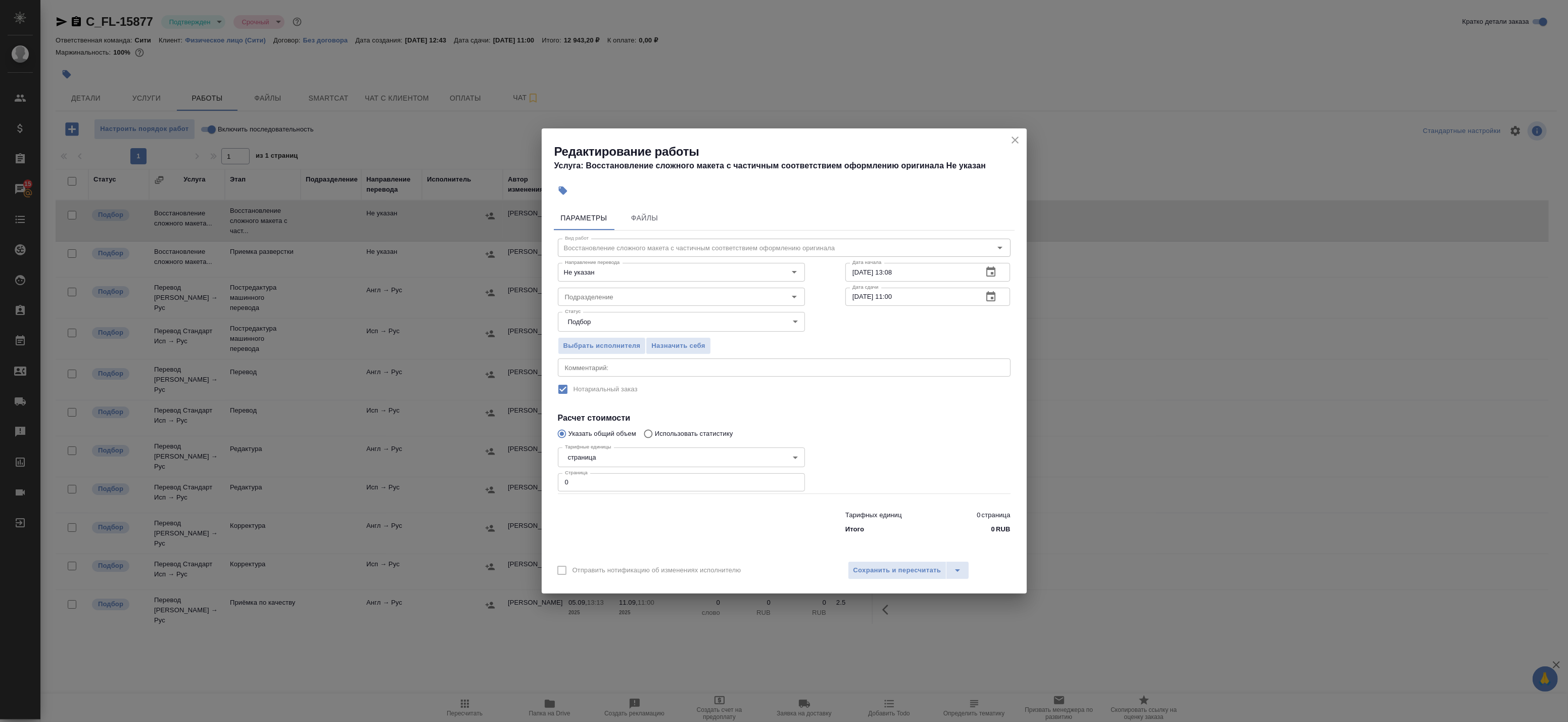
drag, startPoint x: 589, startPoint y: 483, endPoint x: 490, endPoint y: 483, distance: 99.0
click at [506, 482] on div "Редактирование работы Услуга: Восстановление сложного макета с частичным соотве…" at bounding box center [784, 361] width 1568 height 722
type input "31"
click at [993, 271] on icon "button" at bounding box center [991, 272] width 12 height 12
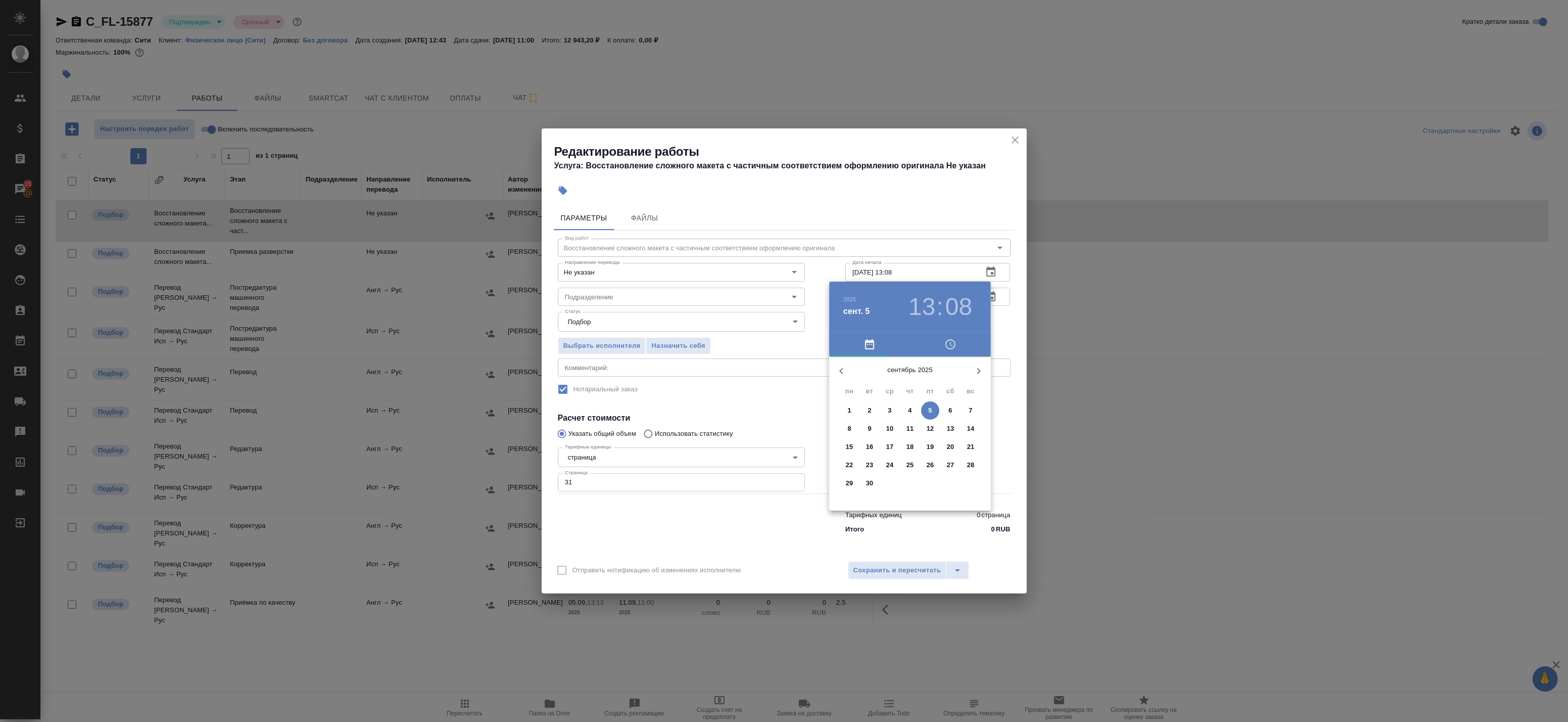
click at [953, 411] on span "6" at bounding box center [950, 410] width 18 height 10
click at [942, 453] on div at bounding box center [910, 436] width 132 height 132
click at [905, 377] on div at bounding box center [910, 436] width 132 height 132
click at [911, 381] on div at bounding box center [910, 436] width 132 height 132
type input "06.09.2025 16:00"
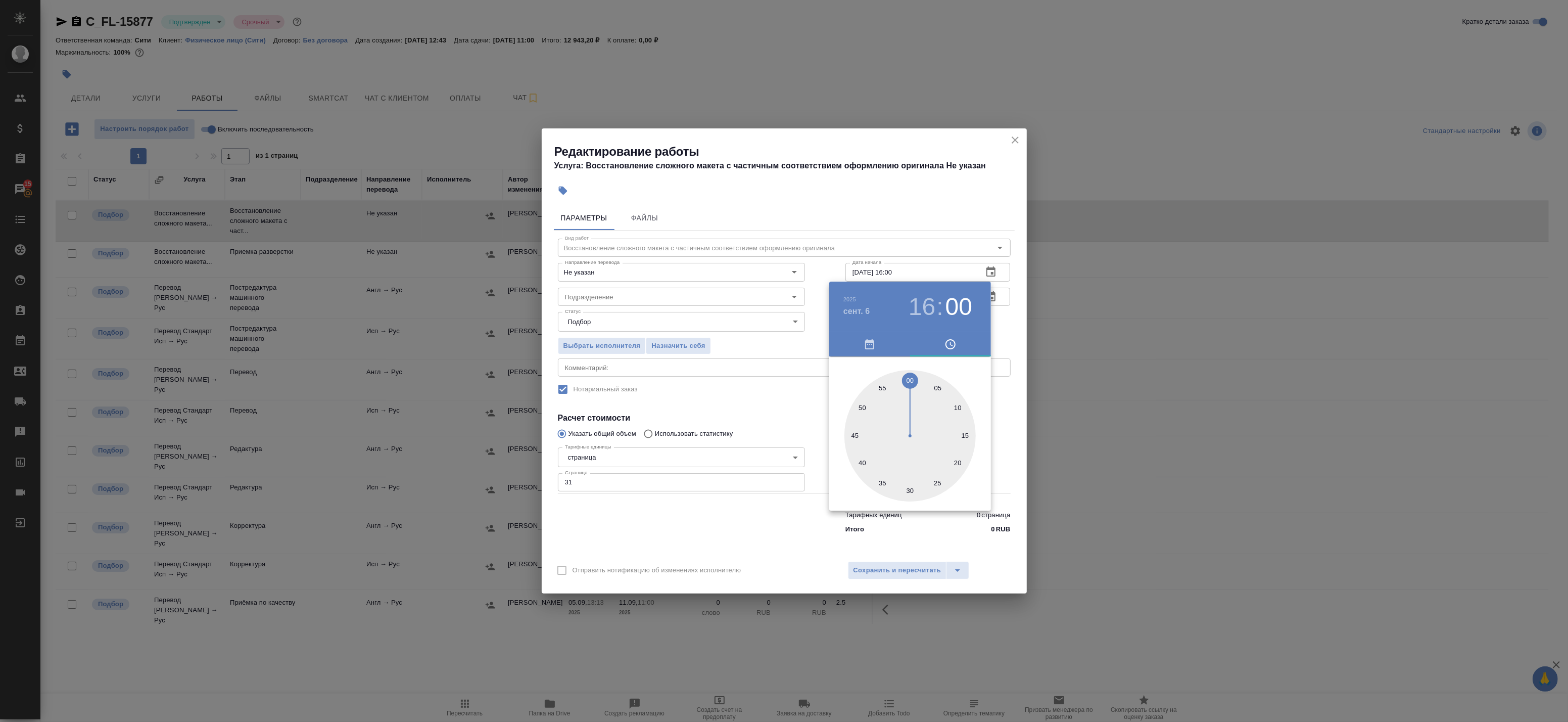
click at [998, 337] on div at bounding box center [784, 361] width 1568 height 722
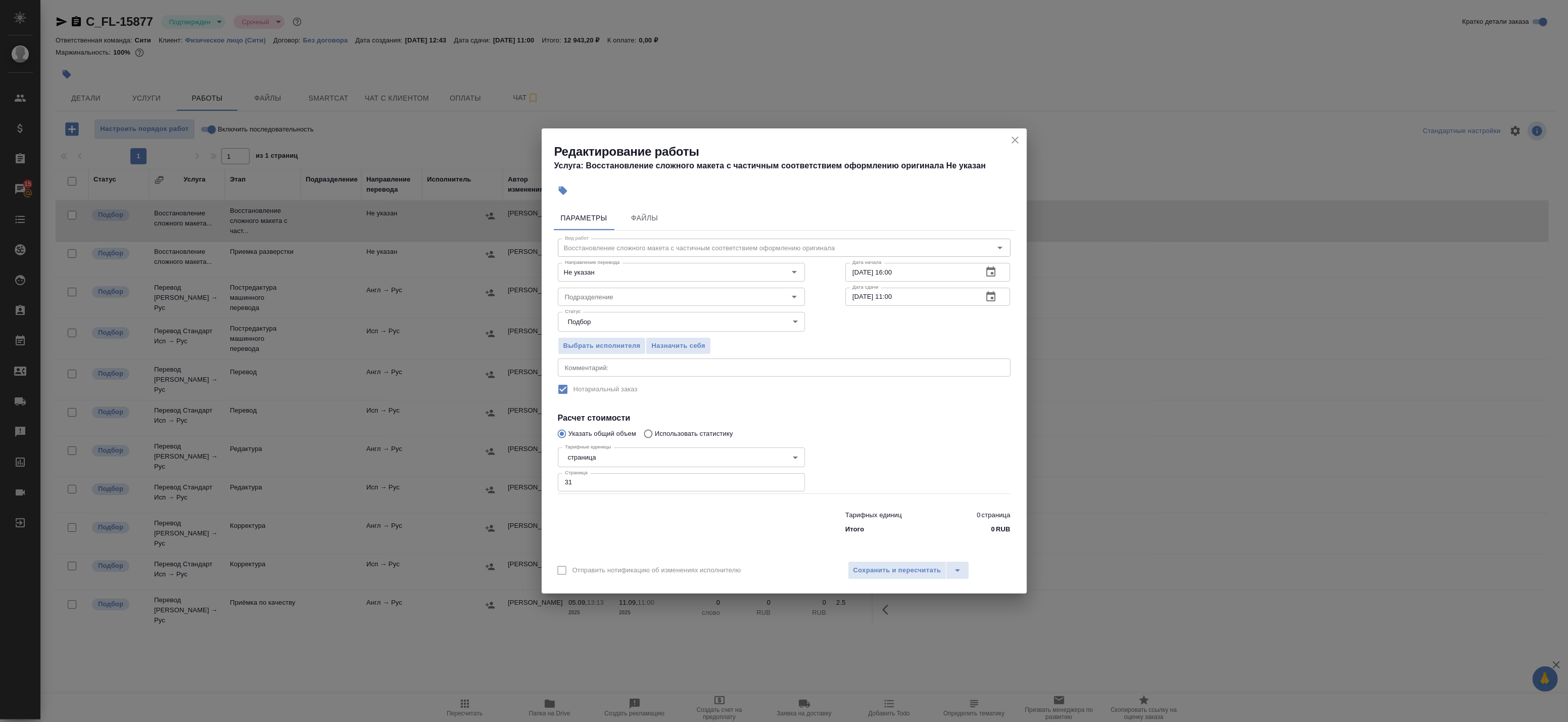
click at [675, 316] on body "🙏 .cls-1 fill:#fff; AWATERA Badanyan Artak Клиенты Спецификации Заказы 15 Чаты …" at bounding box center [784, 361] width 1568 height 722
click at [895, 325] on div at bounding box center [784, 361] width 1568 height 722
click at [668, 289] on div "Подразделение" at bounding box center [682, 297] width 247 height 18
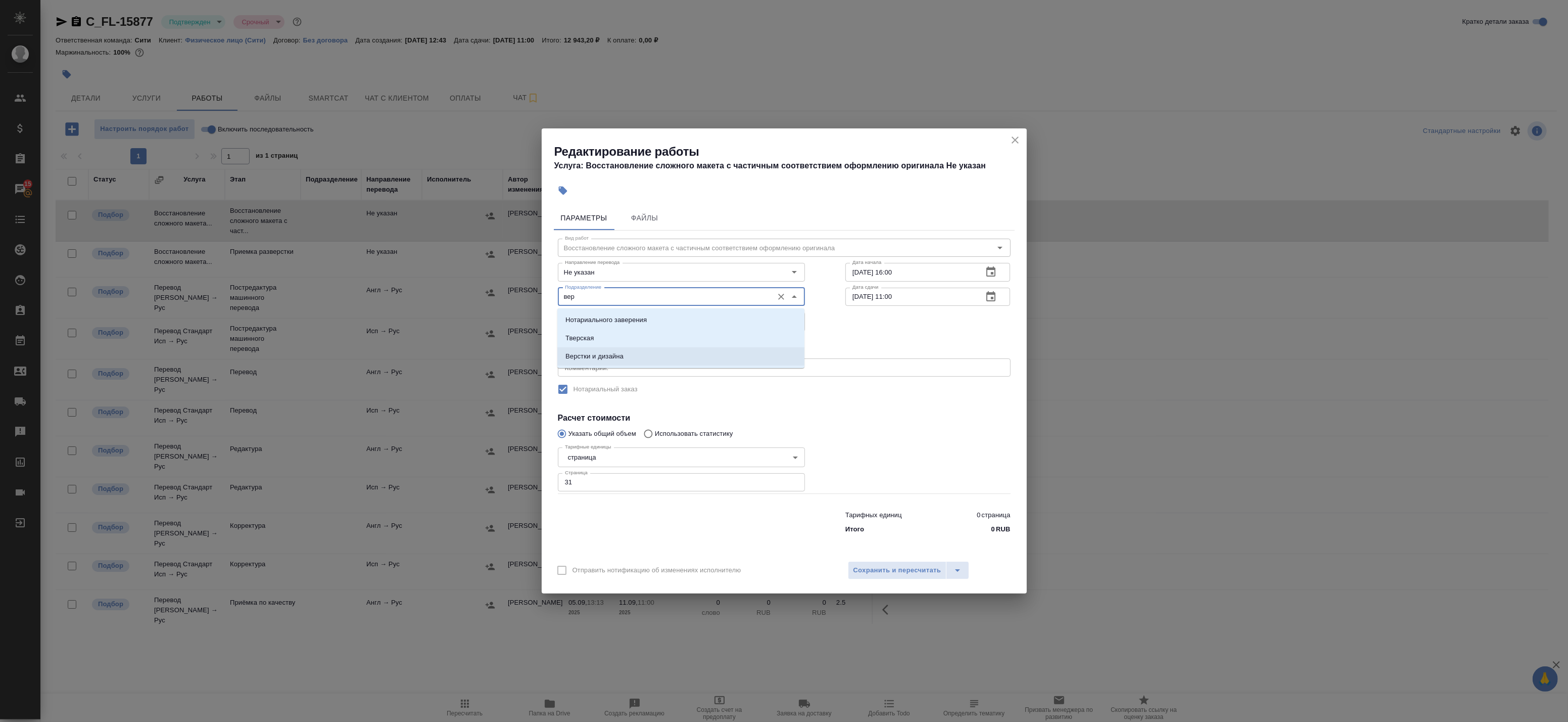
click at [624, 355] on li "Верстки и дизайна" at bounding box center [681, 356] width 247 height 18
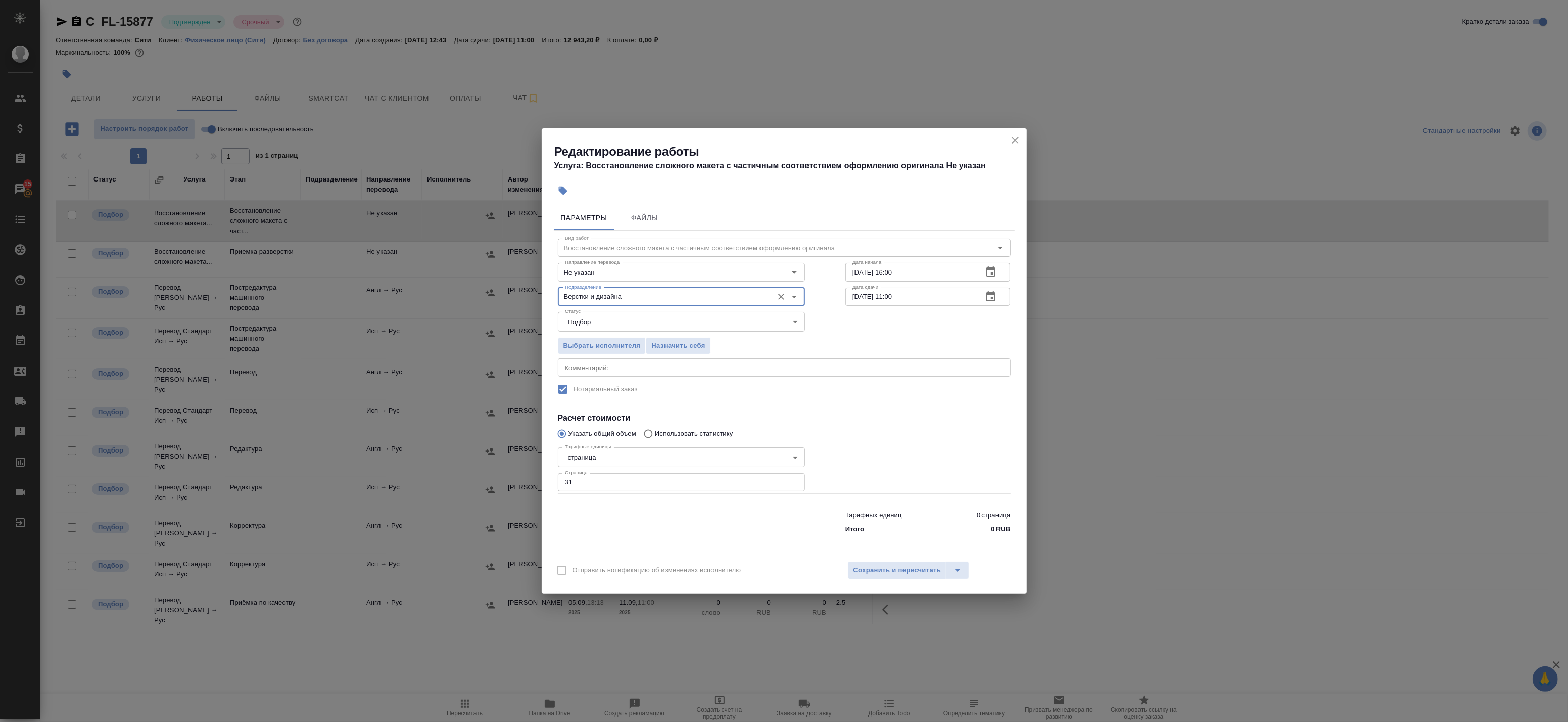
type input "Верстки и дизайна"
click at [704, 369] on textarea at bounding box center [784, 367] width 439 height 7
type textarea "Под нот"
click at [877, 568] on span "Сохранить и пересчитать" at bounding box center [897, 570] width 88 height 12
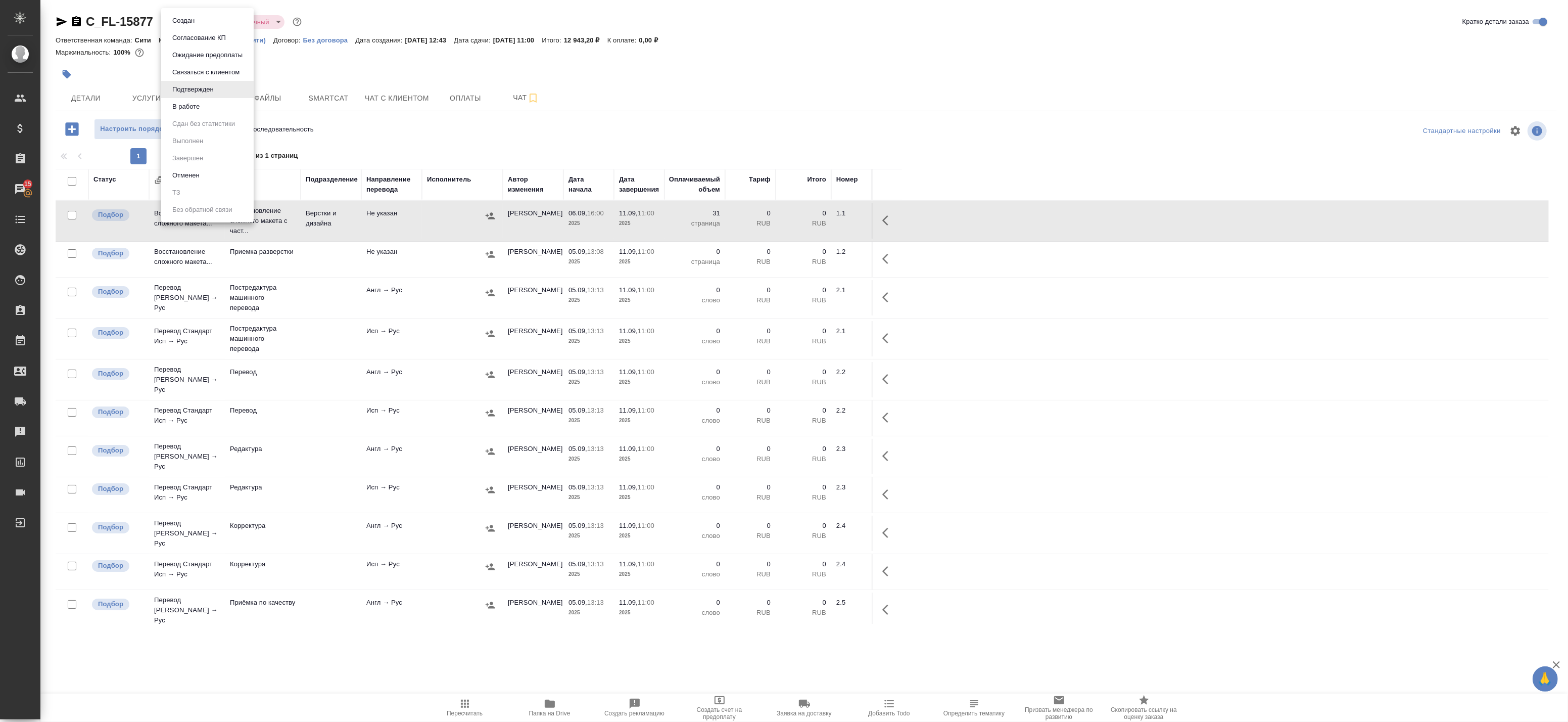
click at [194, 19] on body "🙏 .cls-1 fill:#fff; AWATERA Badanyan Artak Клиенты Спецификации Заказы 15 Чаты …" at bounding box center [784, 361] width 1568 height 722
click at [183, 108] on button "В работе" at bounding box center [186, 107] width 34 height 11
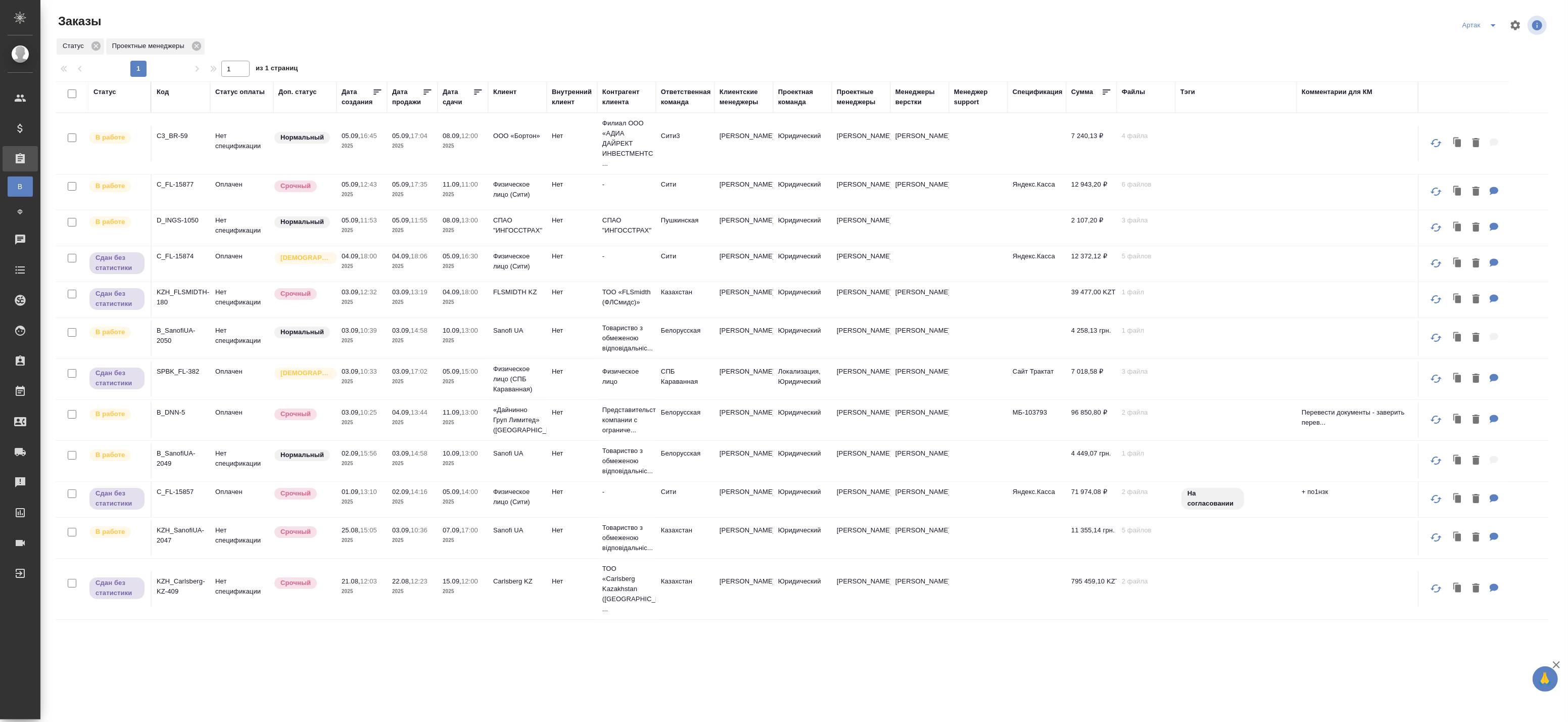
click at [411, 592] on p "2025" at bounding box center [412, 591] width 40 height 10
click at [388, 539] on td "03.09, 10:36 2025" at bounding box center [412, 538] width 51 height 35
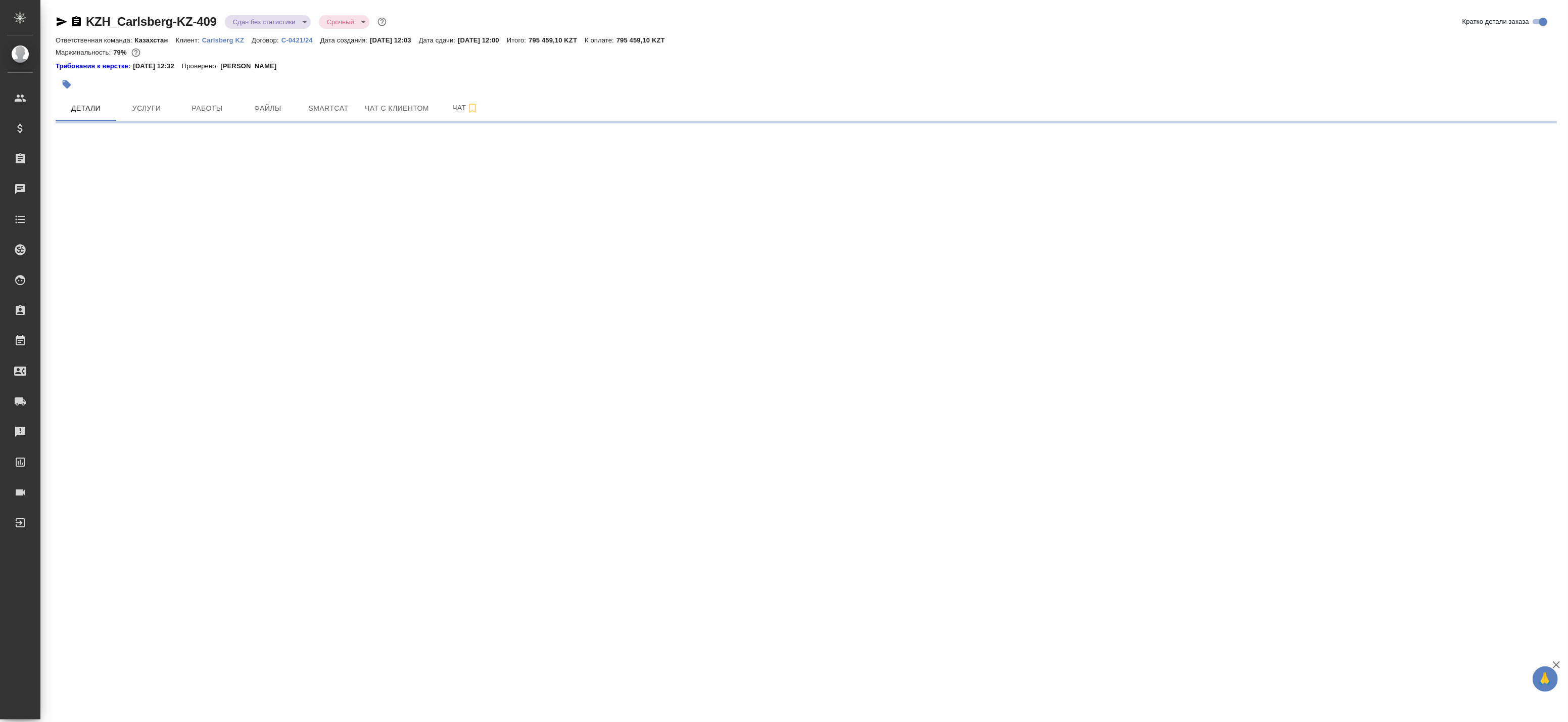
select select "RU"
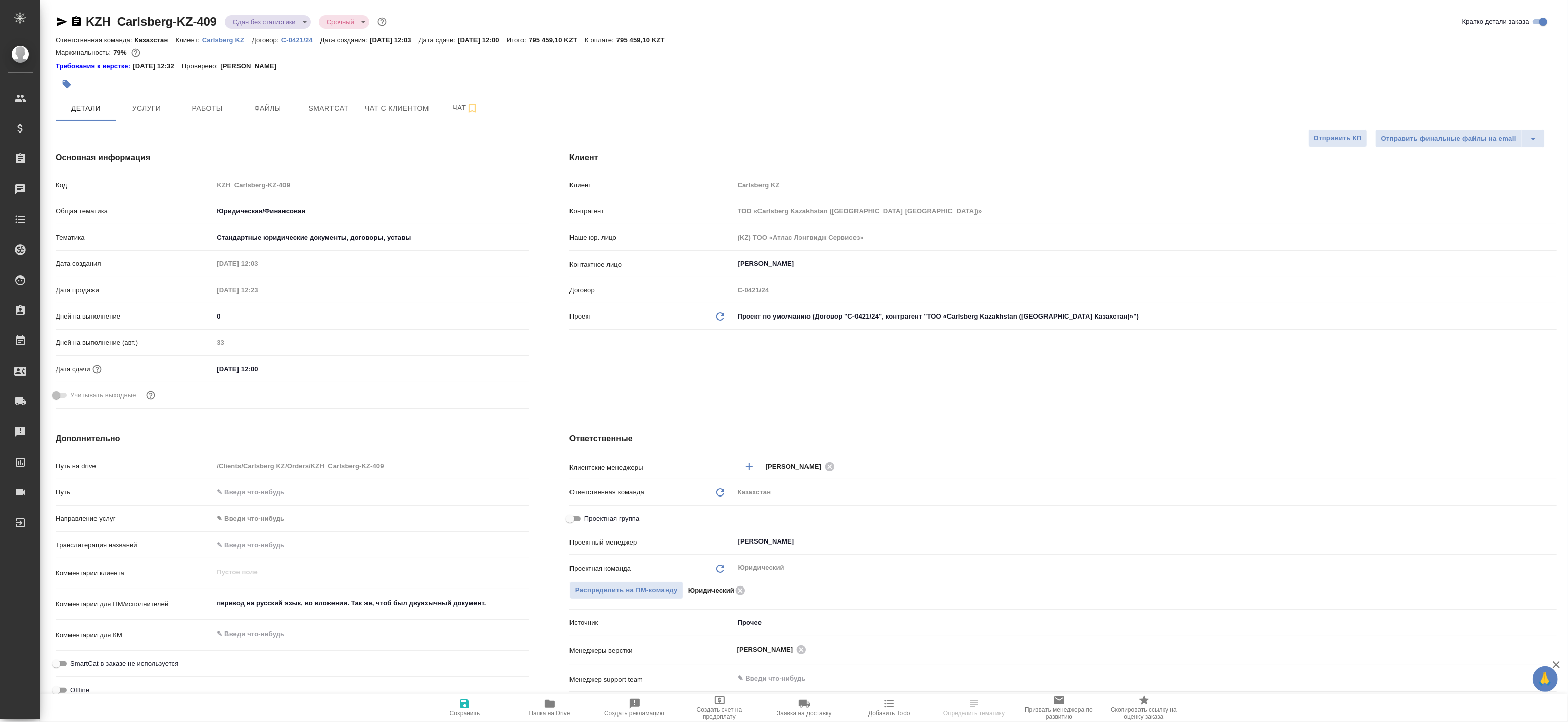
type textarea "x"
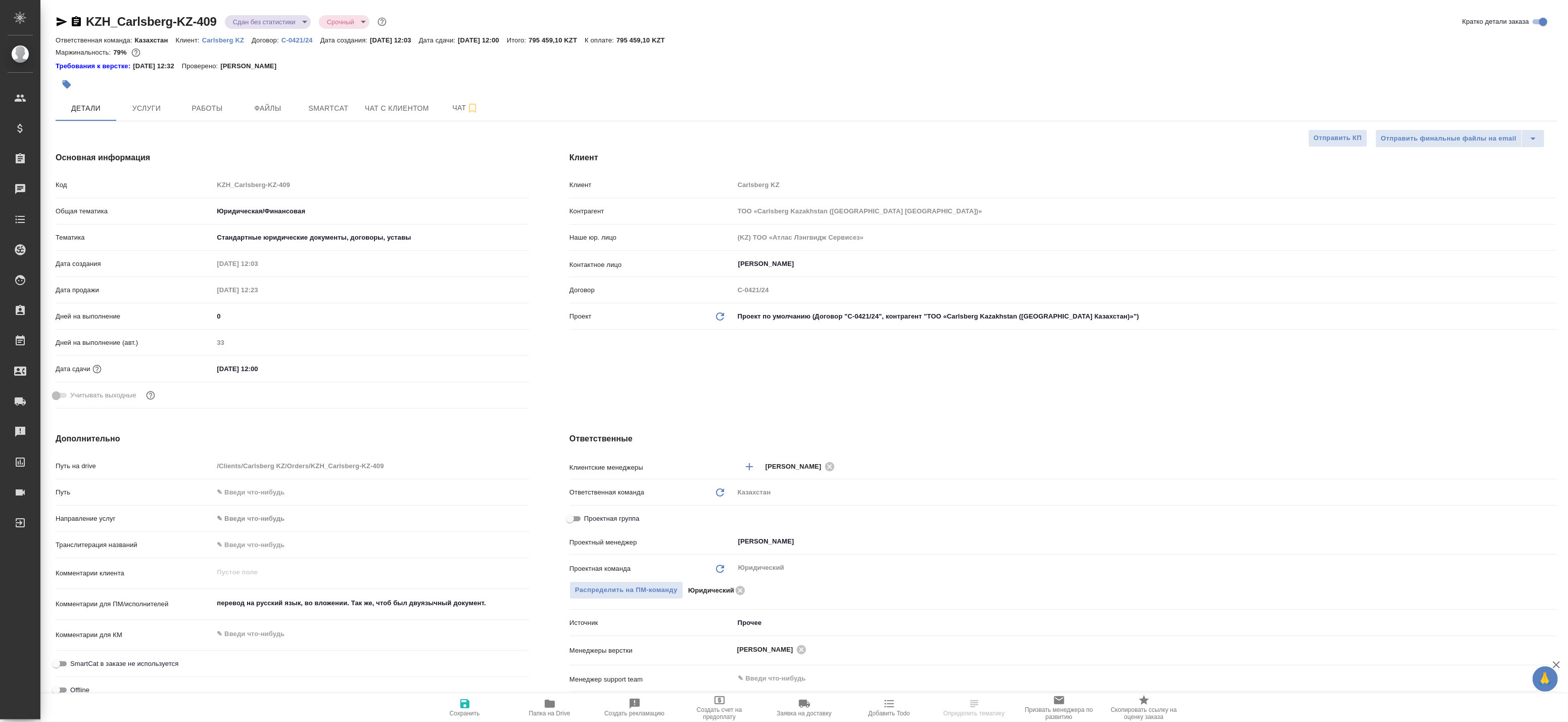
type textarea "x"
click at [150, 111] on span "Услуги" at bounding box center [147, 108] width 49 height 13
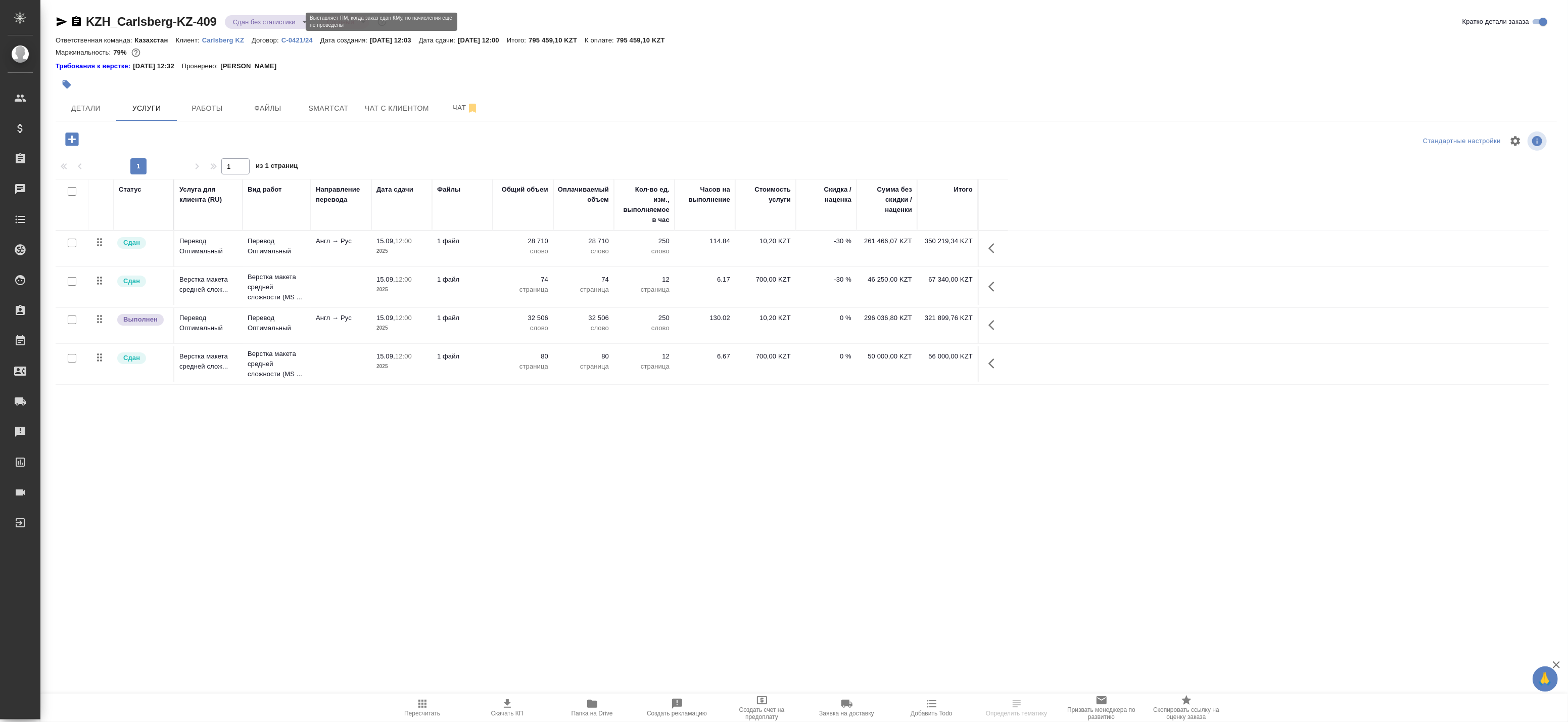
click at [269, 22] on body "🙏 .cls-1 fill:#fff; AWATERA Badanyan Artak Клиенты Спецификации Заказы Чаты Tod…" at bounding box center [784, 361] width 1568 height 722
click at [997, 320] on div at bounding box center [784, 361] width 1568 height 722
click at [995, 325] on icon "button" at bounding box center [995, 325] width 12 height 12
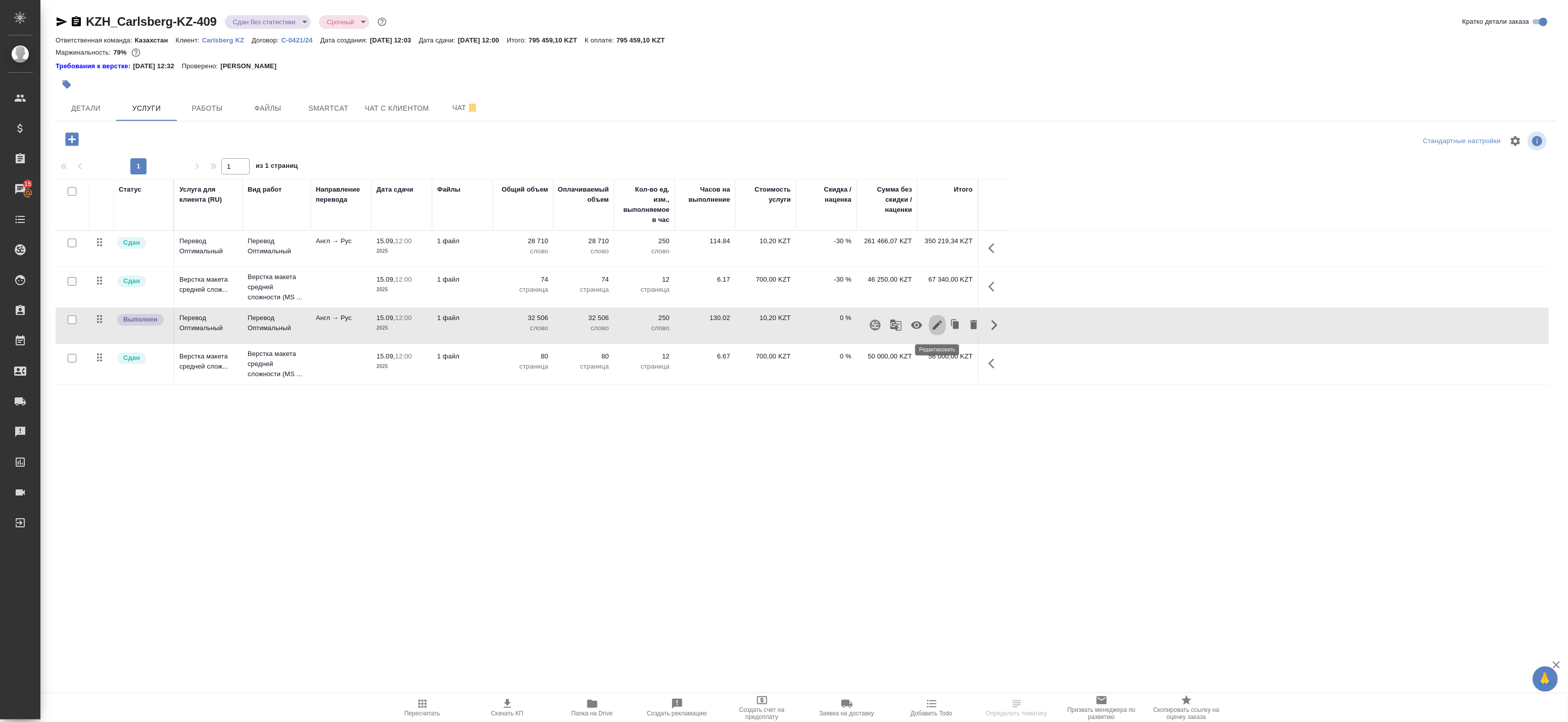
click at [936, 325] on icon "button" at bounding box center [937, 325] width 9 height 9
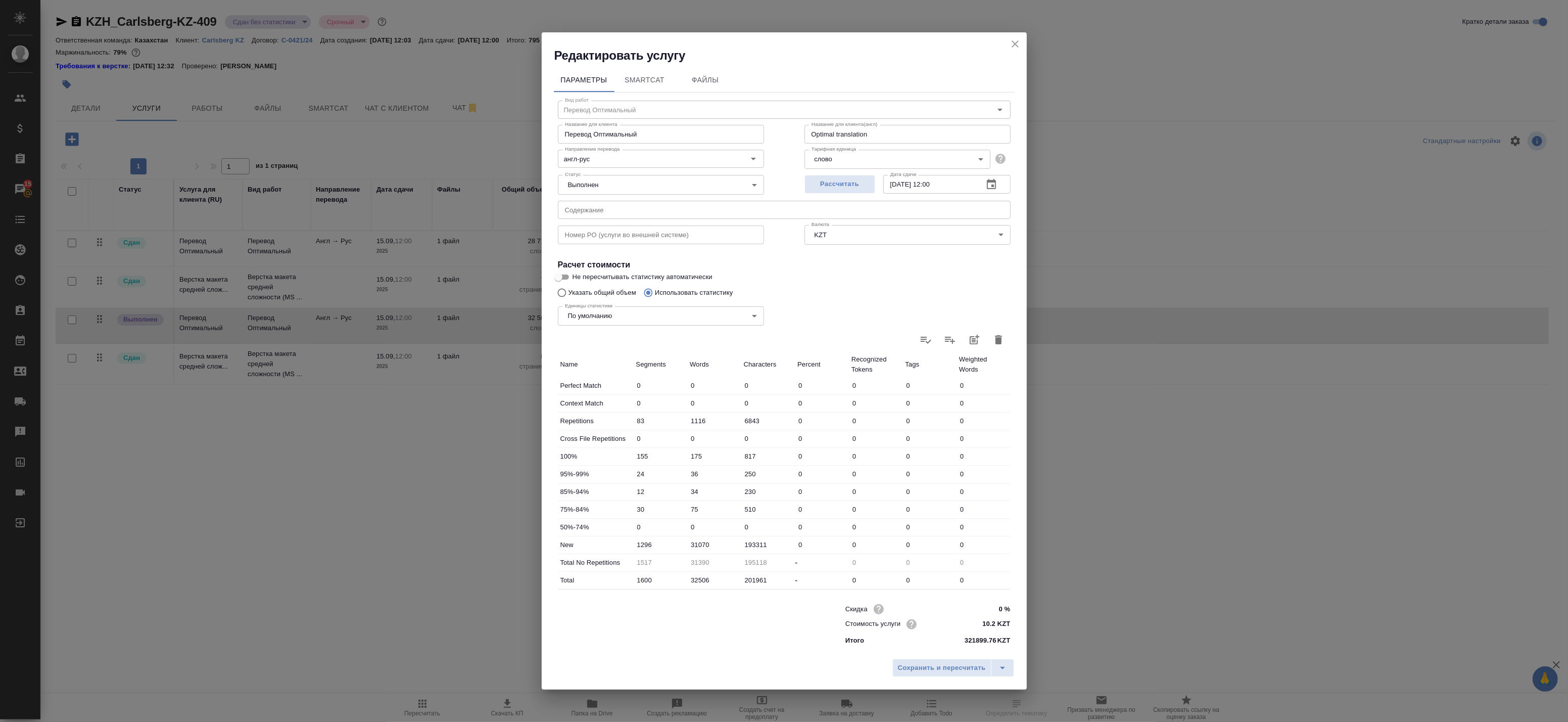
click at [639, 179] on body "🙏 .cls-1 fill:#fff; AWATERA Badanyan Artak Клиенты Спецификации Заказы 15 Чаты …" at bounding box center [784, 361] width 1568 height 722
click at [623, 200] on li "Сдан" at bounding box center [661, 202] width 206 height 17
type input "closed"
click at [923, 668] on span "Сохранить и пересчитать" at bounding box center [942, 668] width 88 height 12
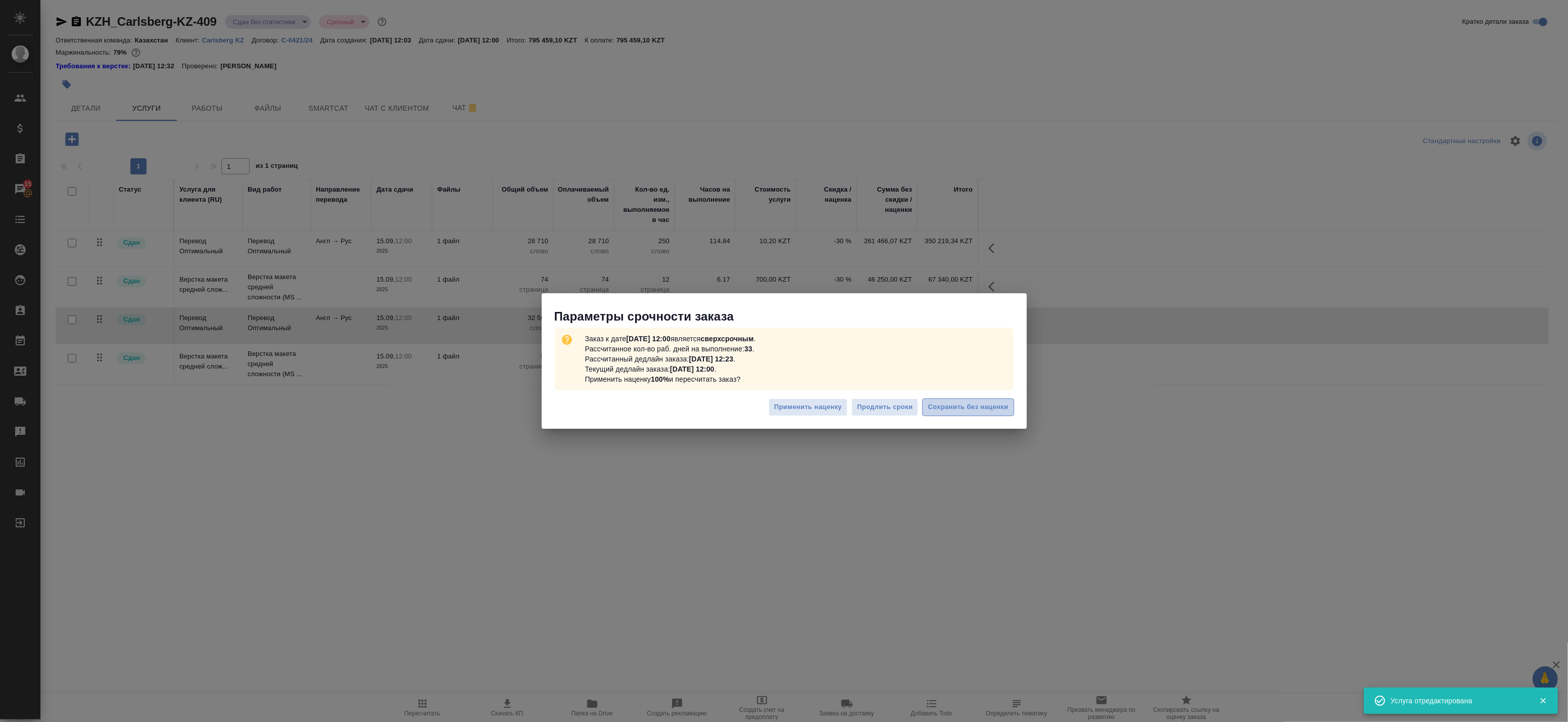
click at [938, 408] on span "Сохранить без наценки" at bounding box center [968, 407] width 80 height 12
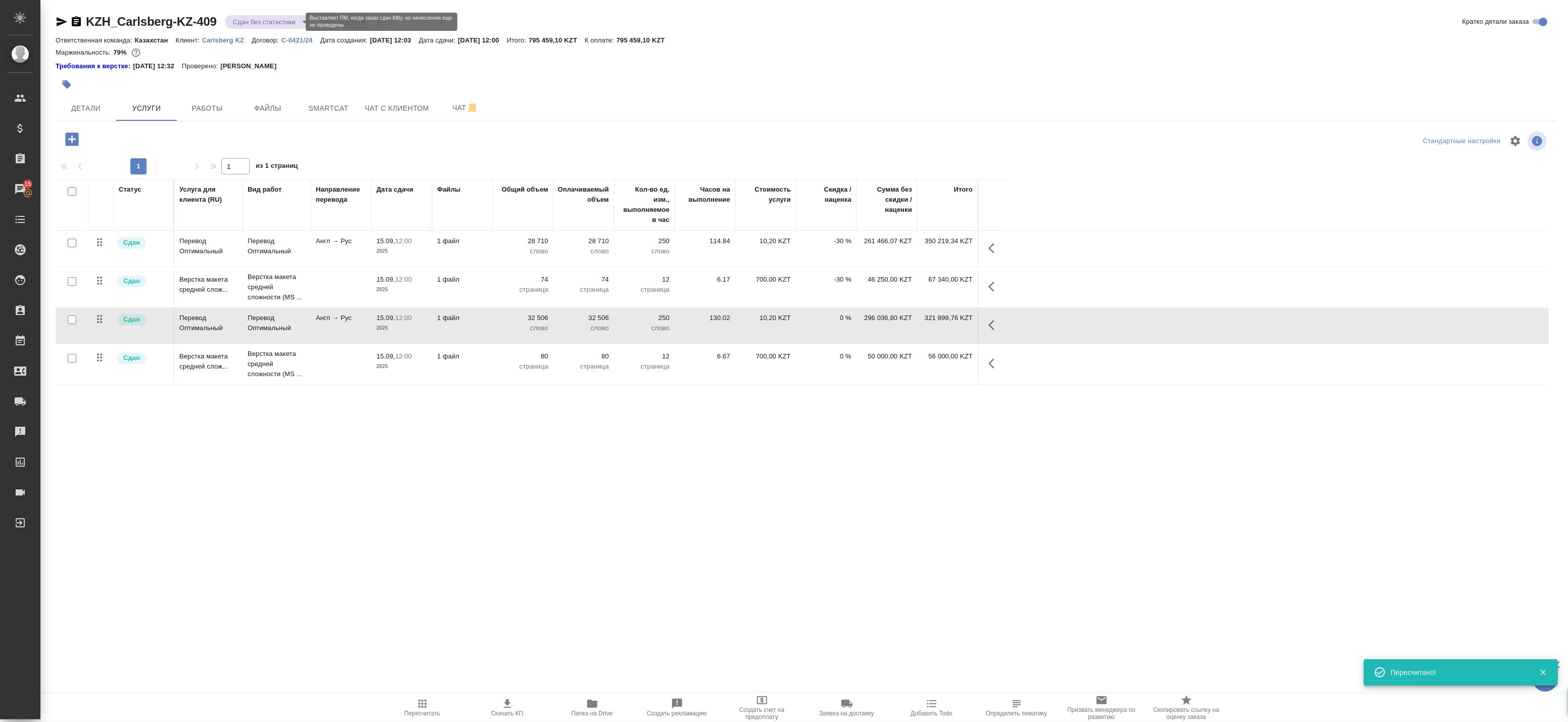
click at [246, 19] on body "🙏 .cls-1 fill:#fff; AWATERA Badanyan Artak Клиенты Спецификации Заказы 15 Чаты …" at bounding box center [784, 361] width 1568 height 722
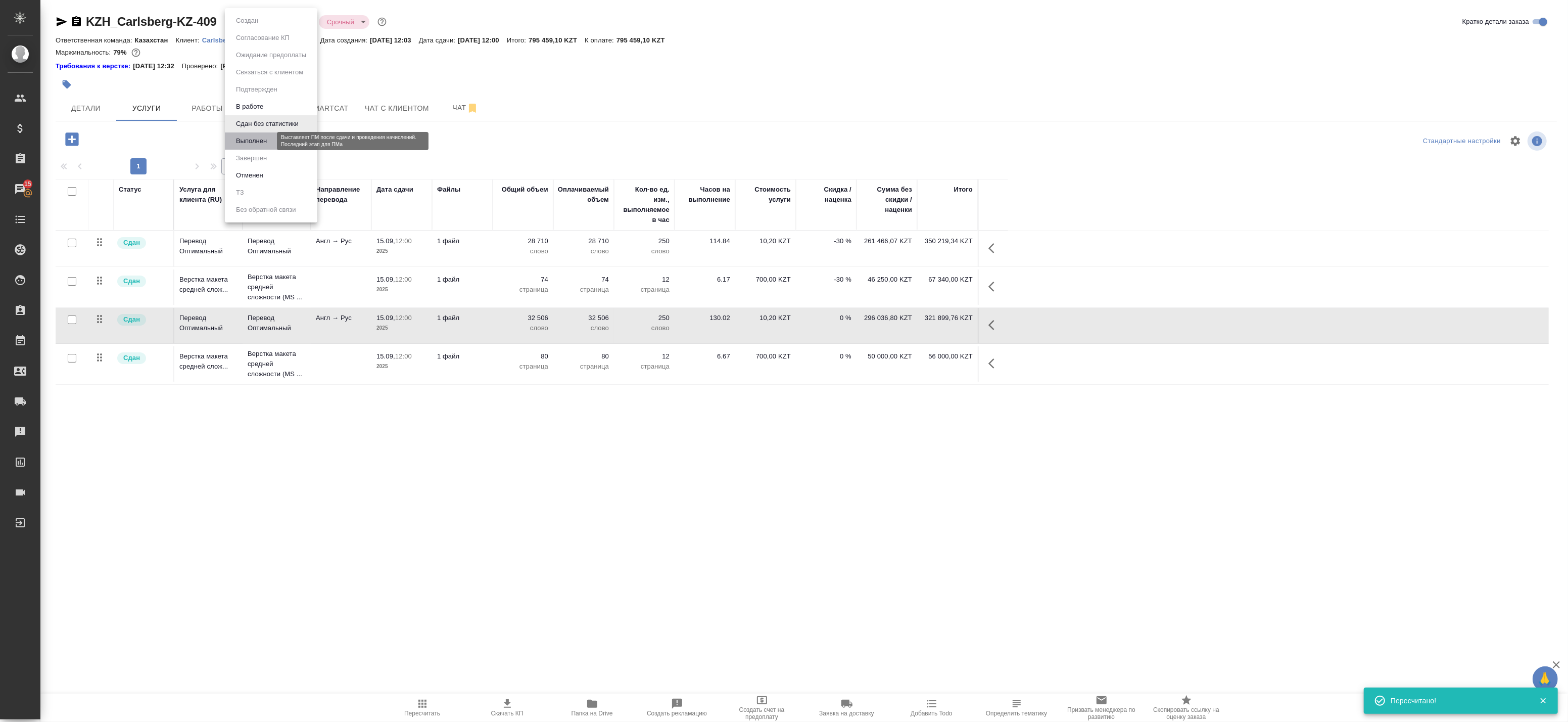
click at [261, 140] on button "Выполнен" at bounding box center [251, 141] width 37 height 11
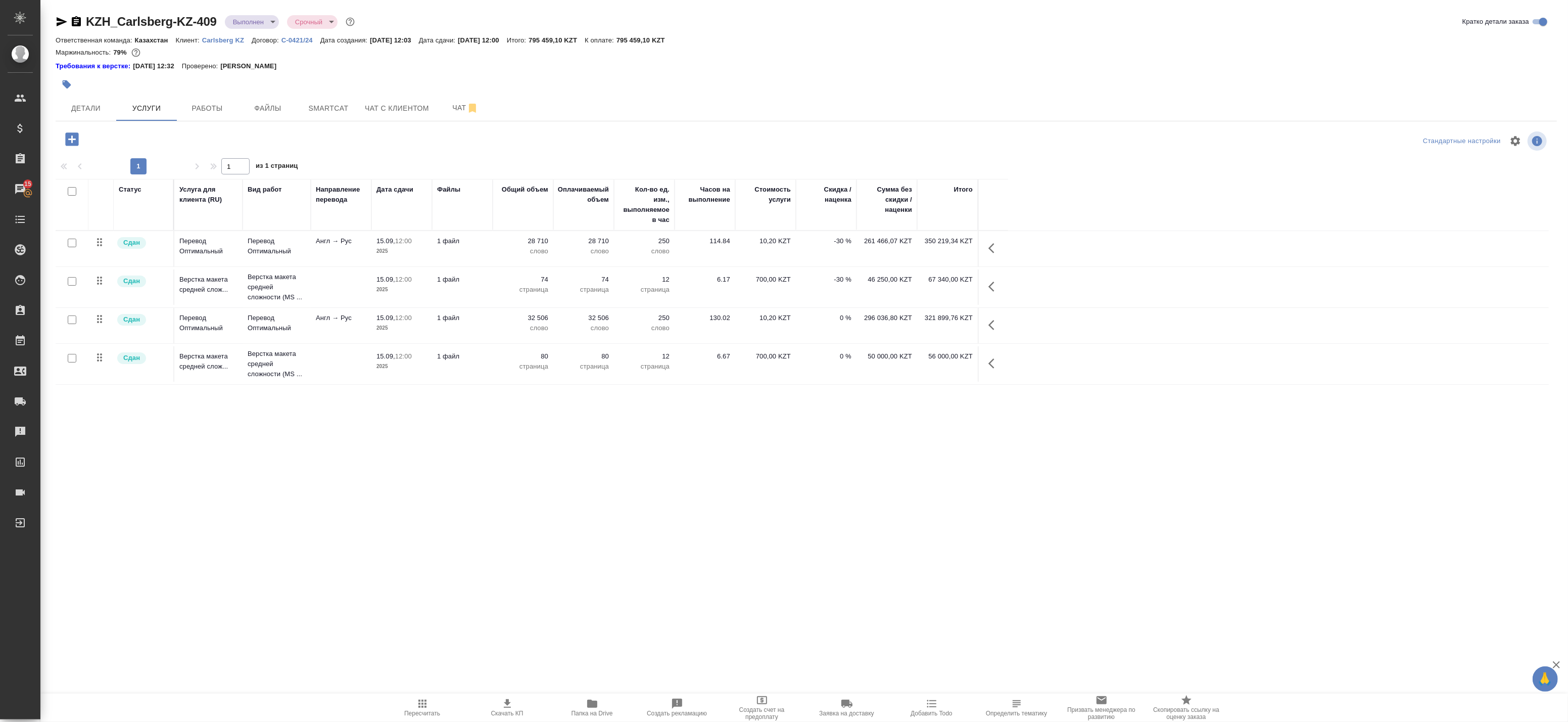
click at [995, 320] on icon "button" at bounding box center [995, 325] width 12 height 12
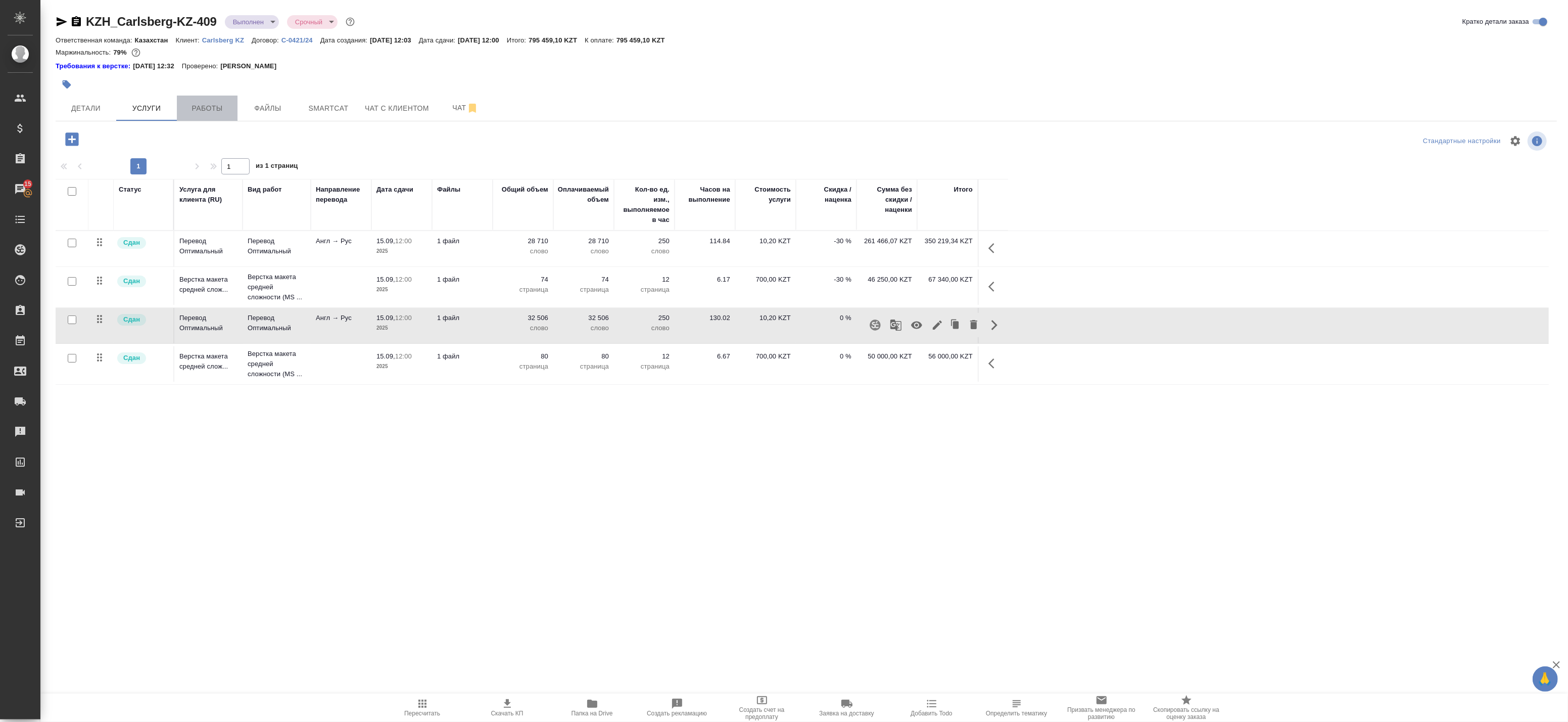
click at [219, 97] on button "Работы" at bounding box center [207, 108] width 61 height 25
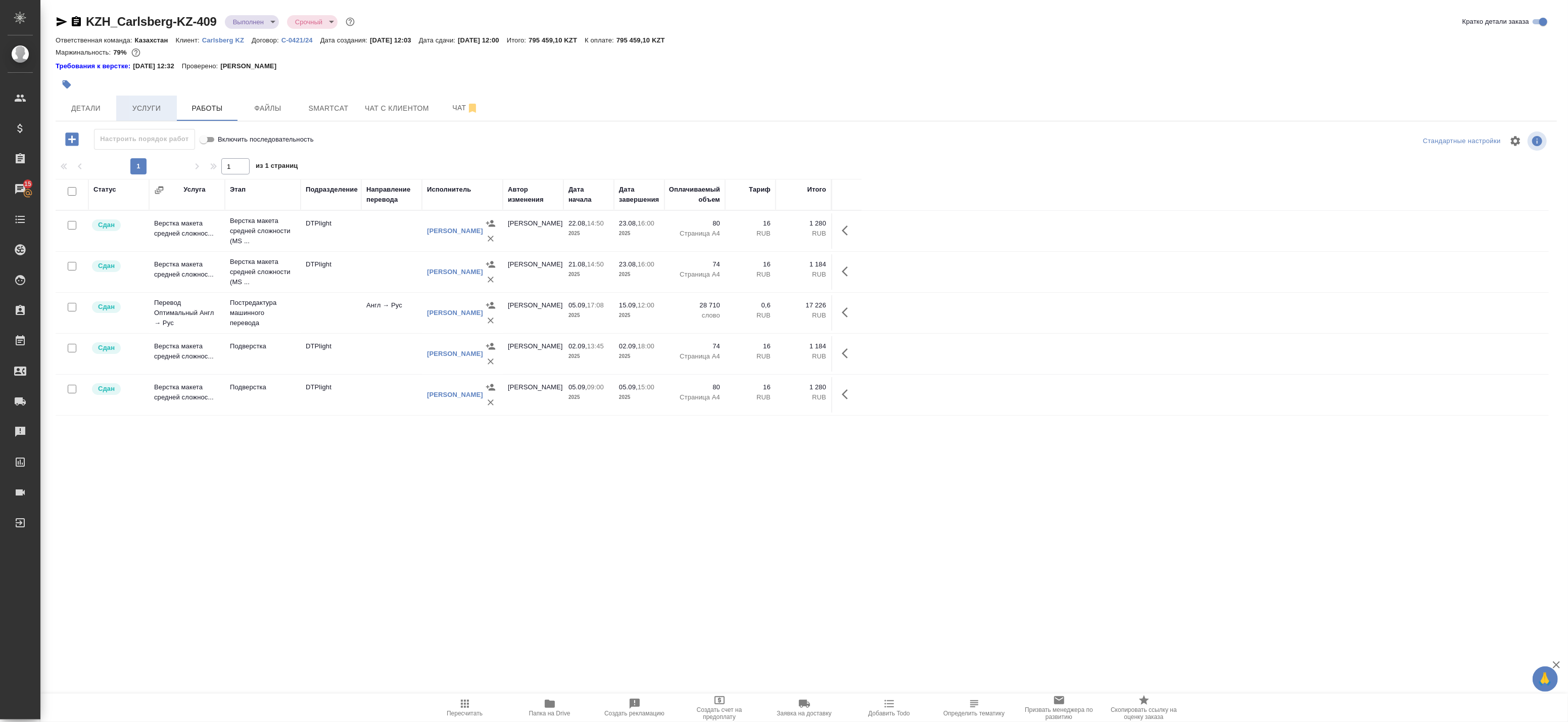
click at [138, 111] on span "Услуги" at bounding box center [147, 108] width 49 height 13
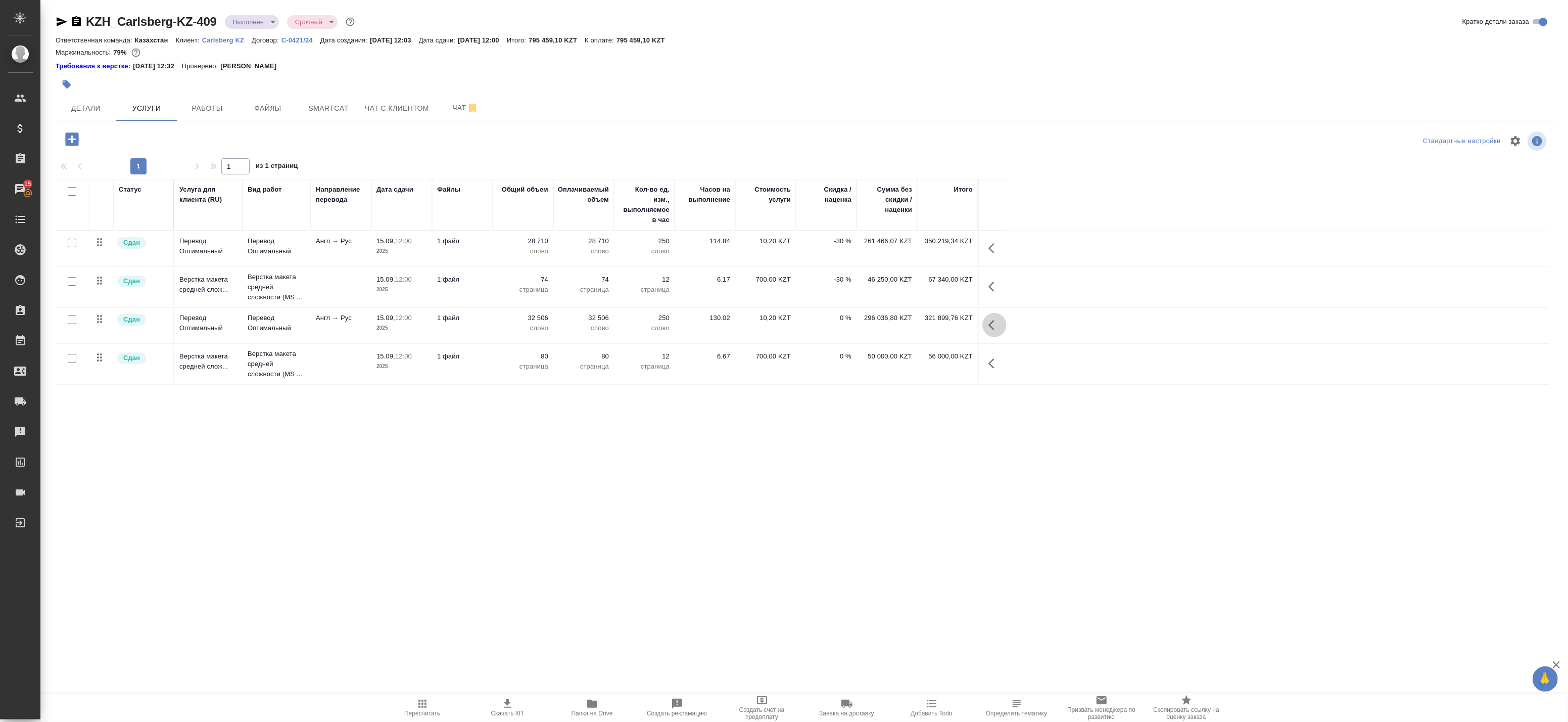
click at [995, 322] on icon "button" at bounding box center [995, 325] width 12 height 12
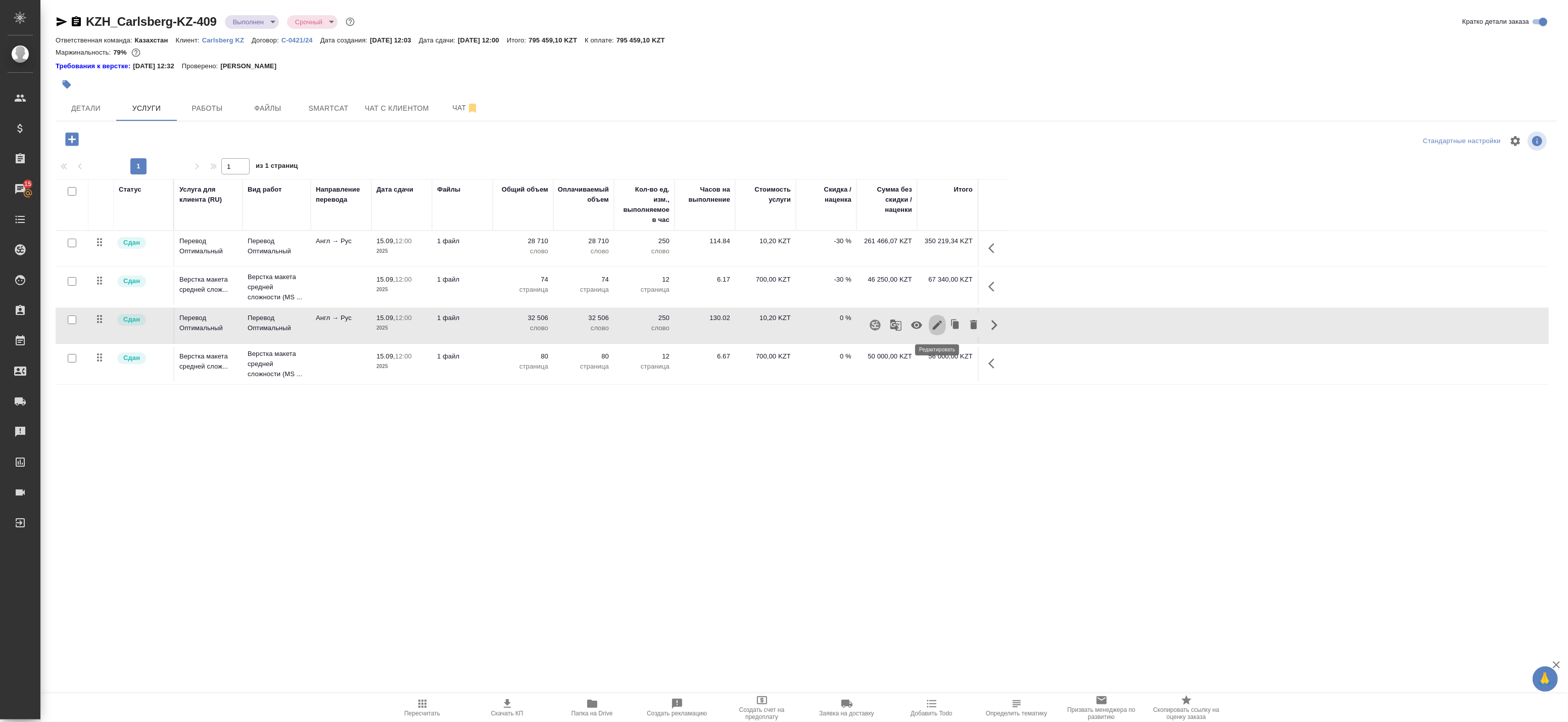
click at [937, 326] on icon "button" at bounding box center [937, 325] width 9 height 9
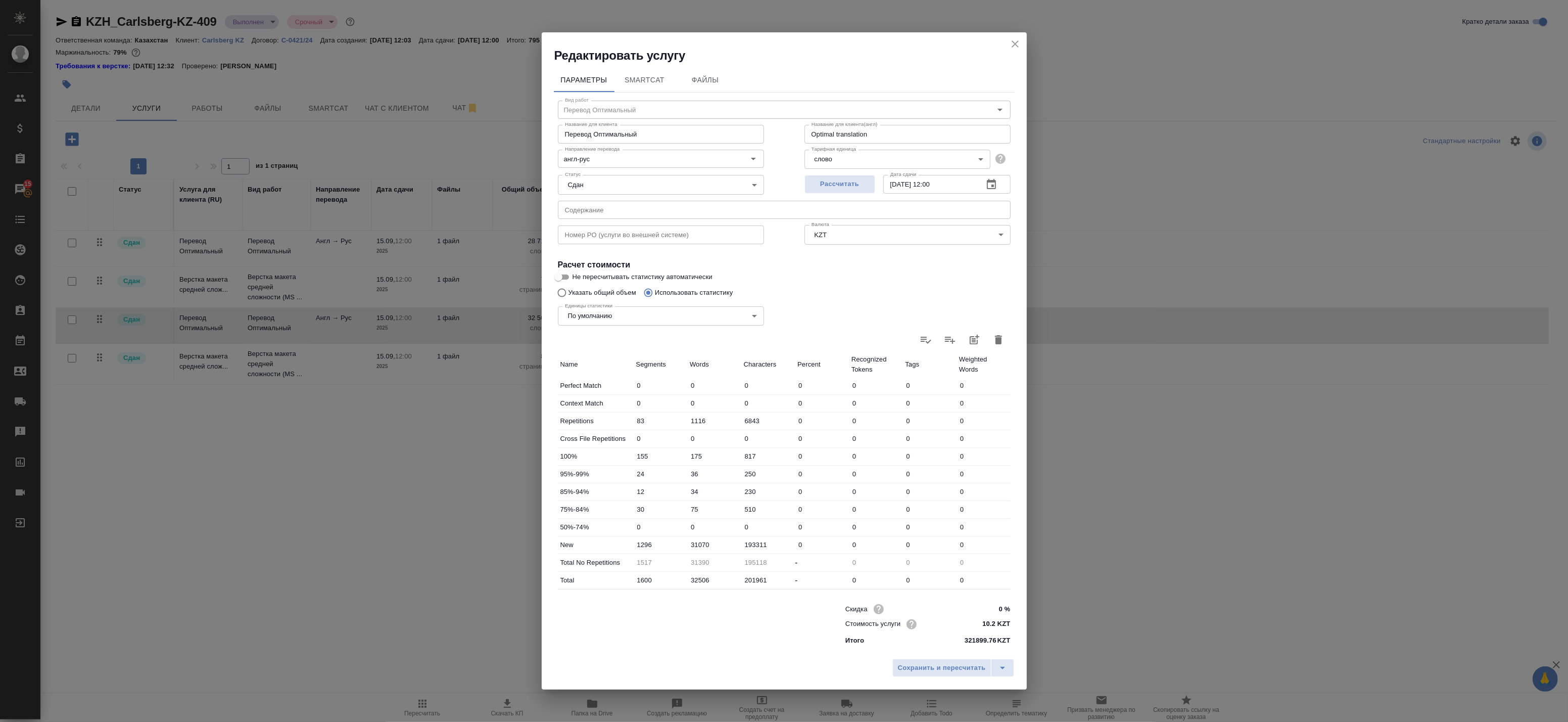
click at [617, 178] on body "🙏 .cls-1 fill:#fff; AWATERA Badanyan Artak Клиенты Спецификации Заказы 15 Чаты …" at bounding box center [784, 361] width 1568 height 722
click at [609, 163] on li "Выполнен" at bounding box center [661, 167] width 206 height 17
type input "completed"
click at [906, 666] on span "Сохранить и пересчитать" at bounding box center [942, 668] width 88 height 12
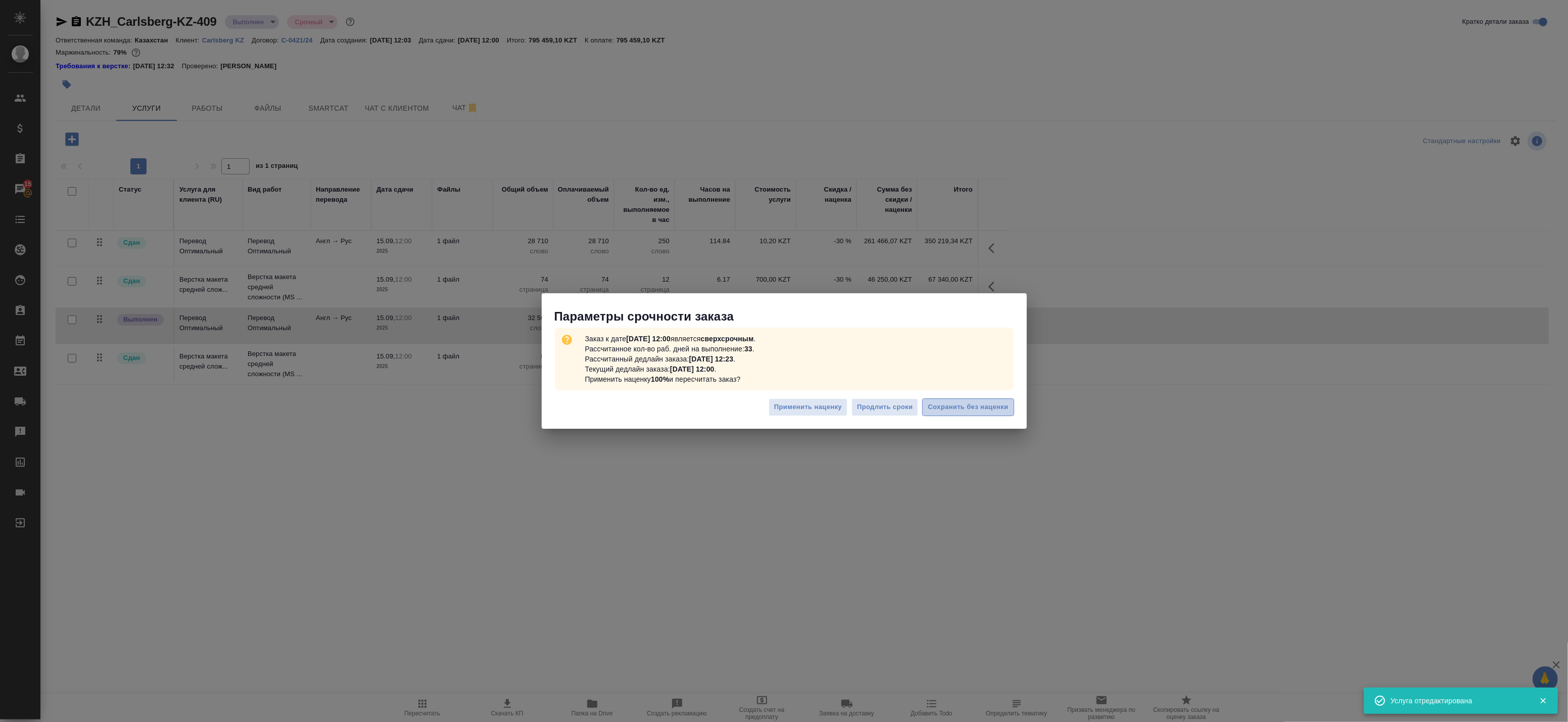
click at [951, 412] on span "Сохранить без наценки" at bounding box center [968, 407] width 80 height 12
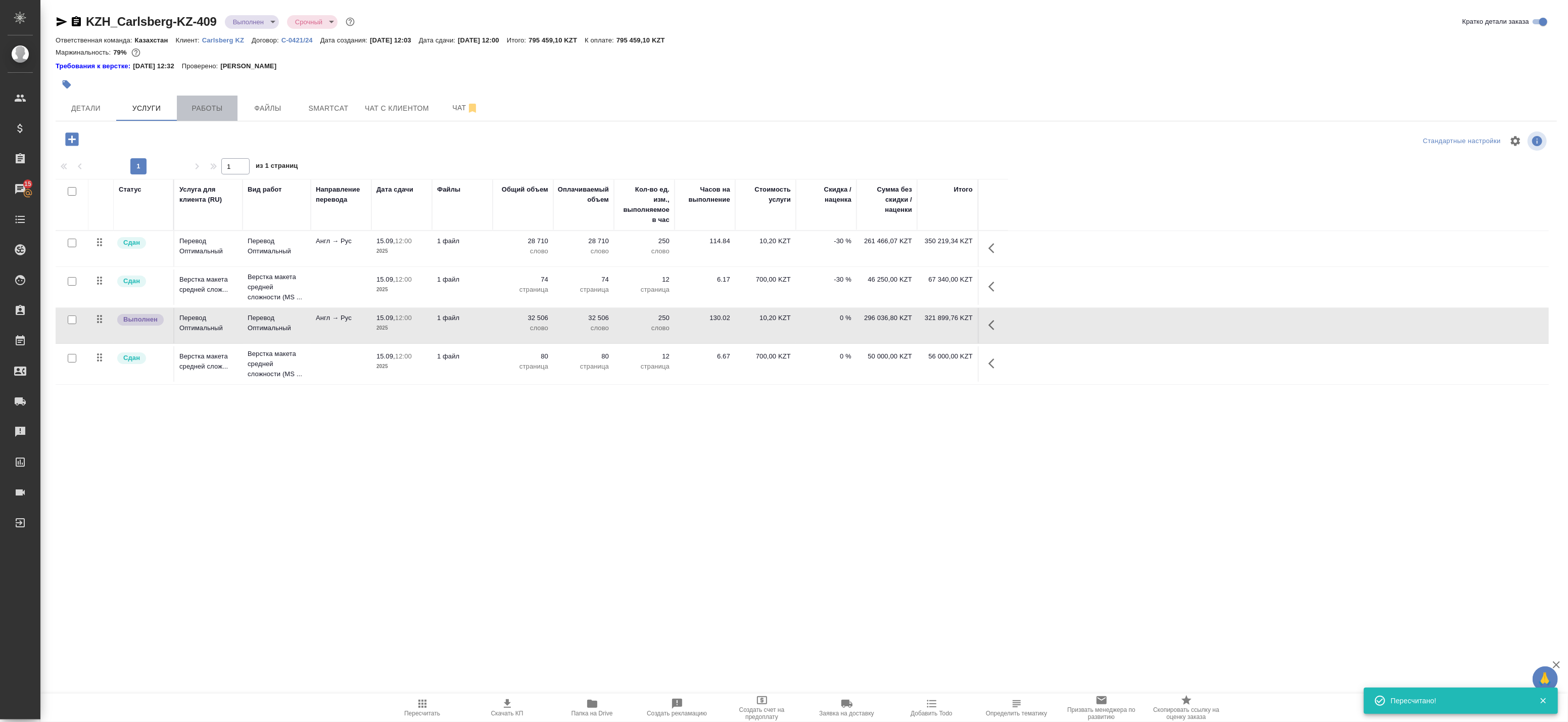
click at [191, 108] on span "Работы" at bounding box center [207, 108] width 49 height 13
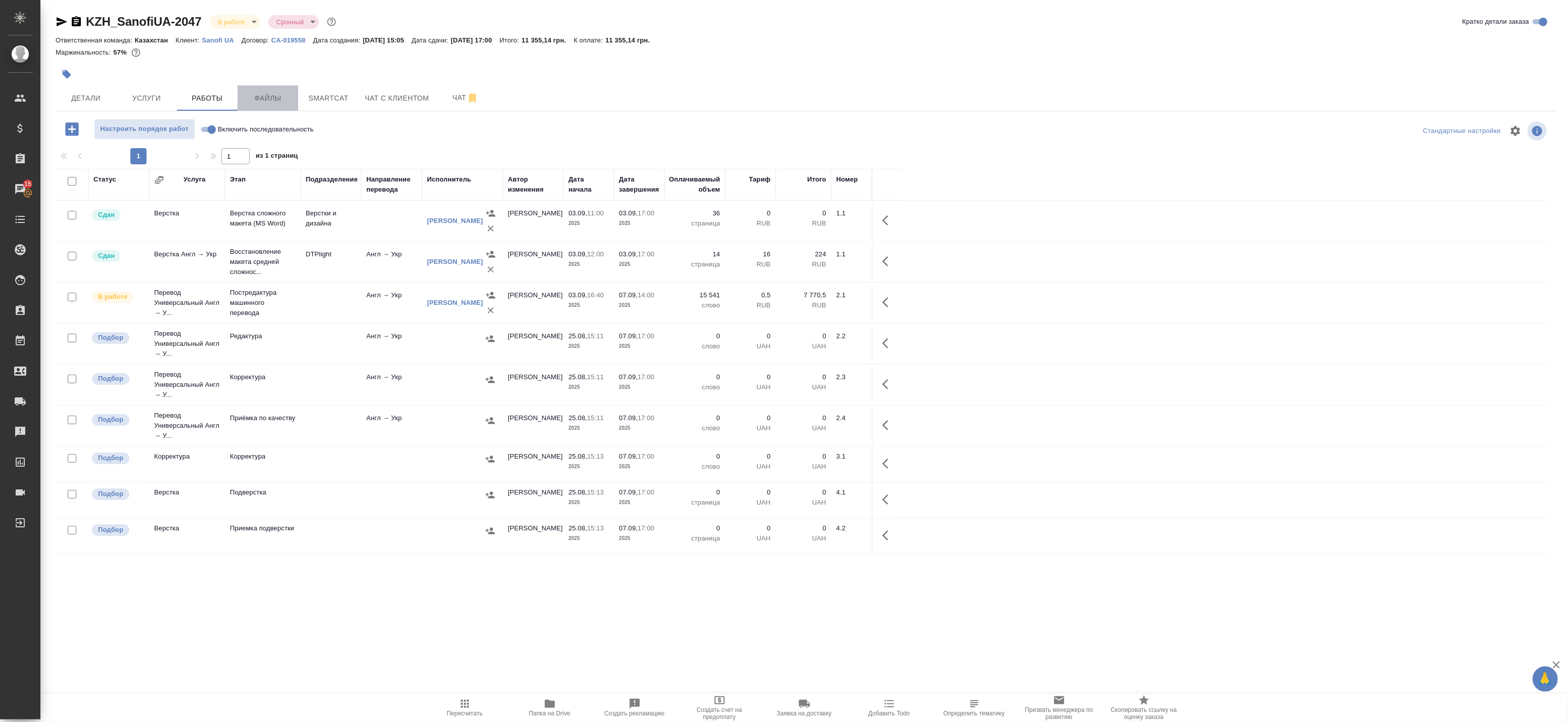
click at [278, 99] on span "Файлы" at bounding box center [268, 98] width 49 height 13
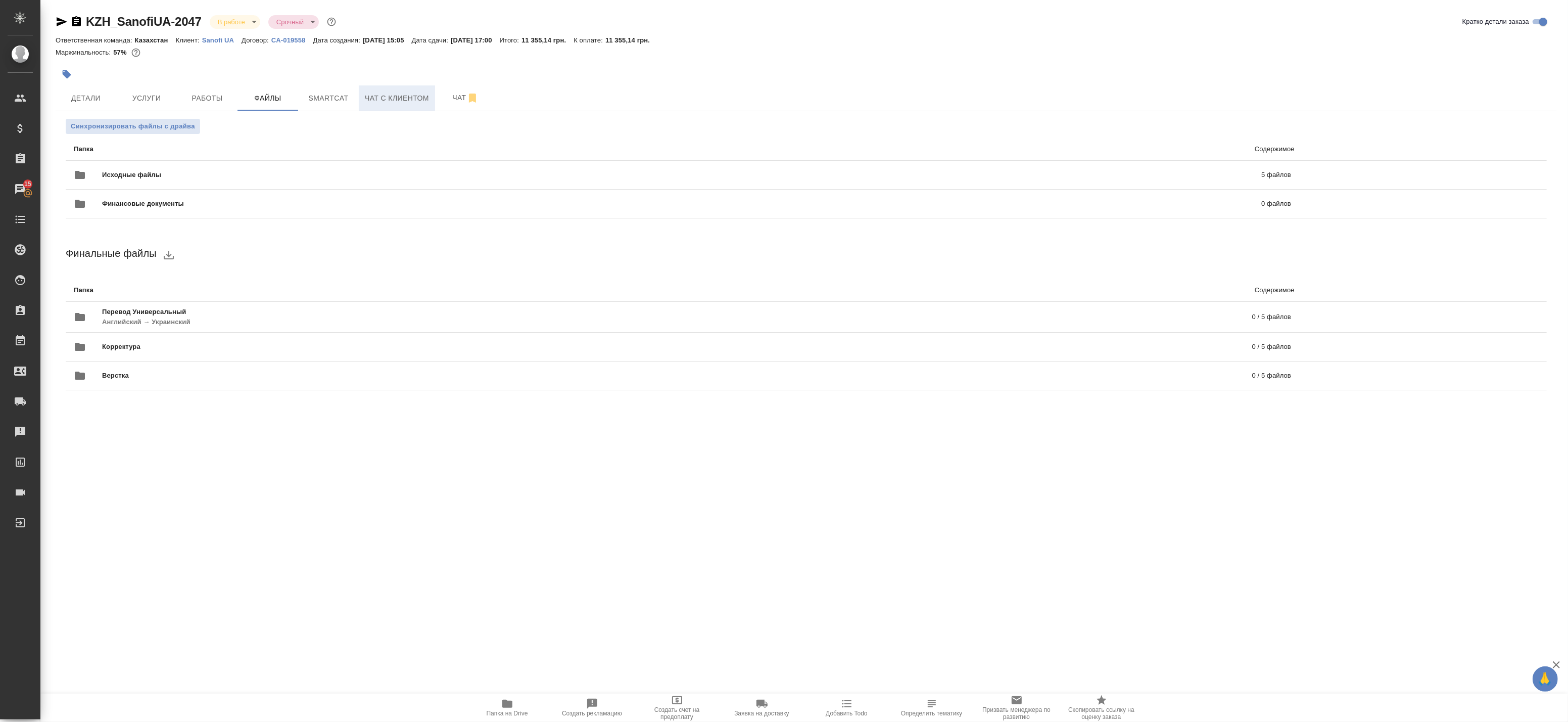
click at [381, 100] on span "Чат с клиентом" at bounding box center [397, 98] width 64 height 13
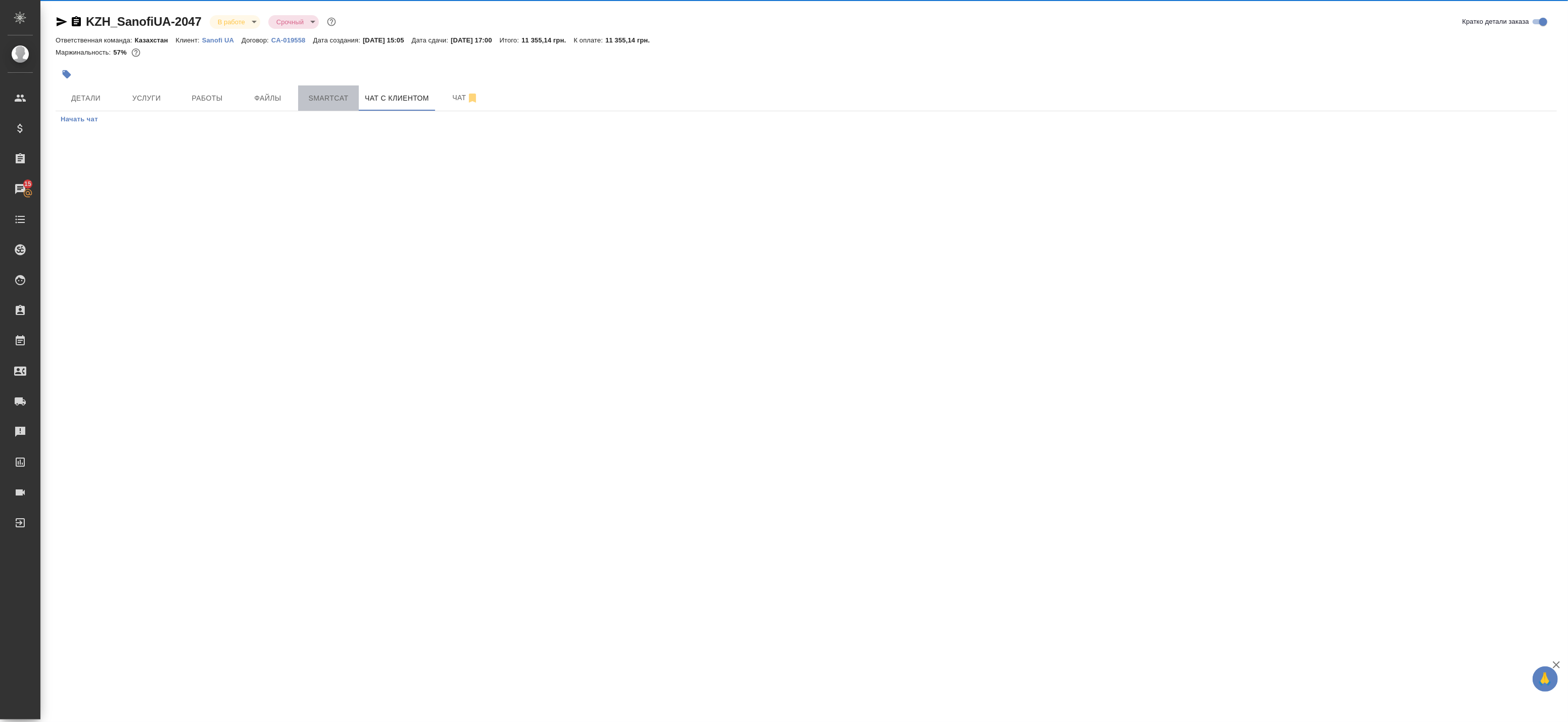
click at [344, 100] on span "Smartcat" at bounding box center [328, 98] width 49 height 13
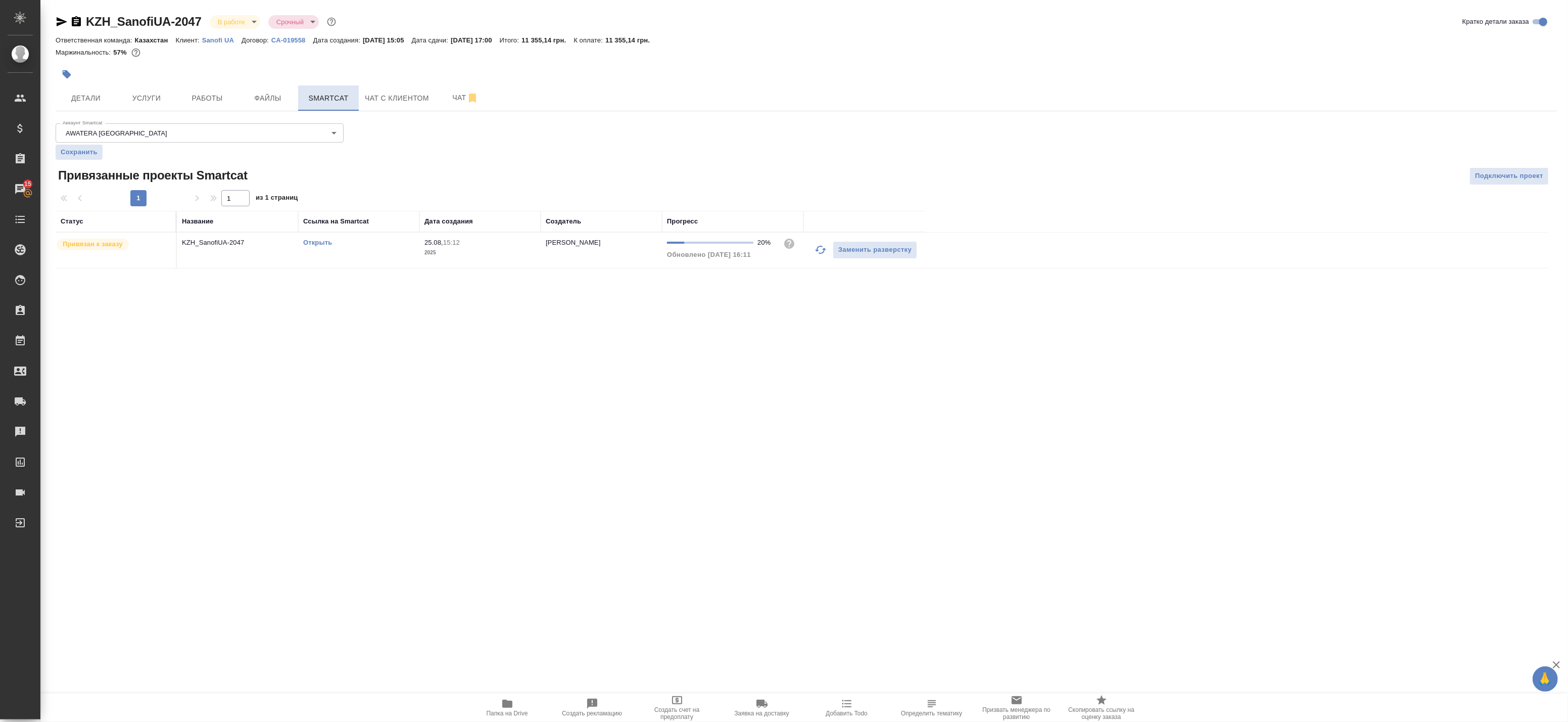
click at [344, 100] on span "Smartcat" at bounding box center [328, 98] width 49 height 13
click at [822, 252] on icon "button" at bounding box center [821, 250] width 12 height 12
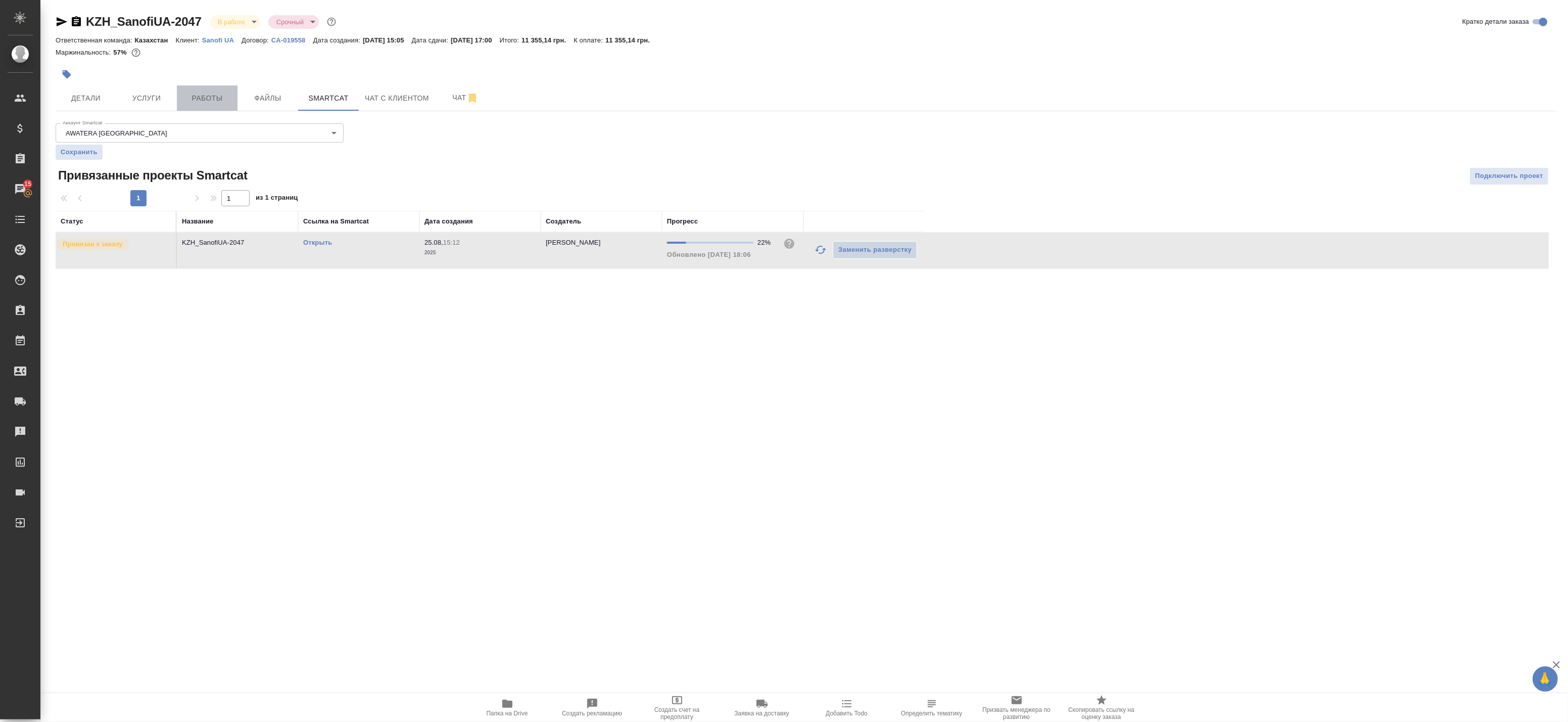
click at [201, 94] on span "Работы" at bounding box center [207, 98] width 49 height 13
click at [203, 102] on span "Работы" at bounding box center [207, 98] width 49 height 13
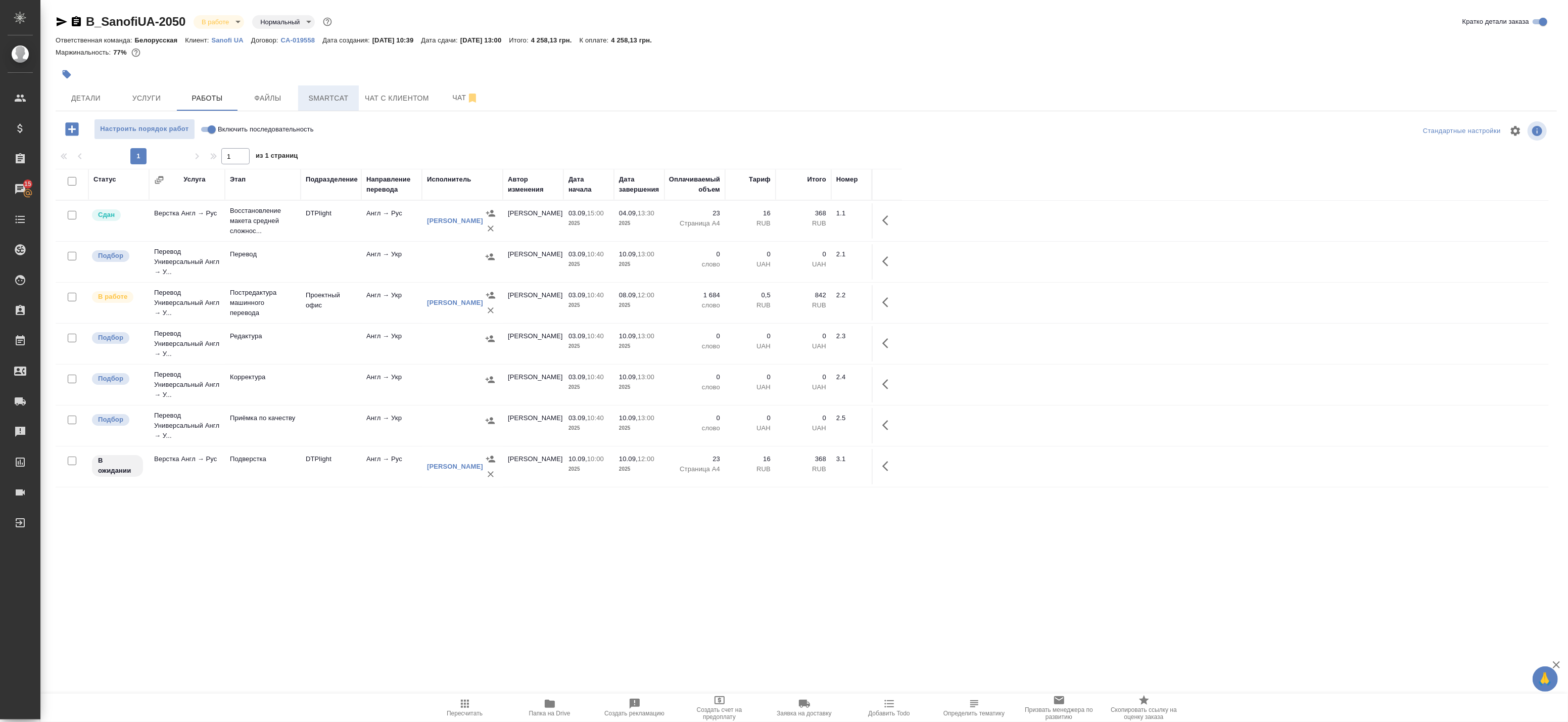
click at [348, 95] on span "Smartcat" at bounding box center [328, 98] width 49 height 13
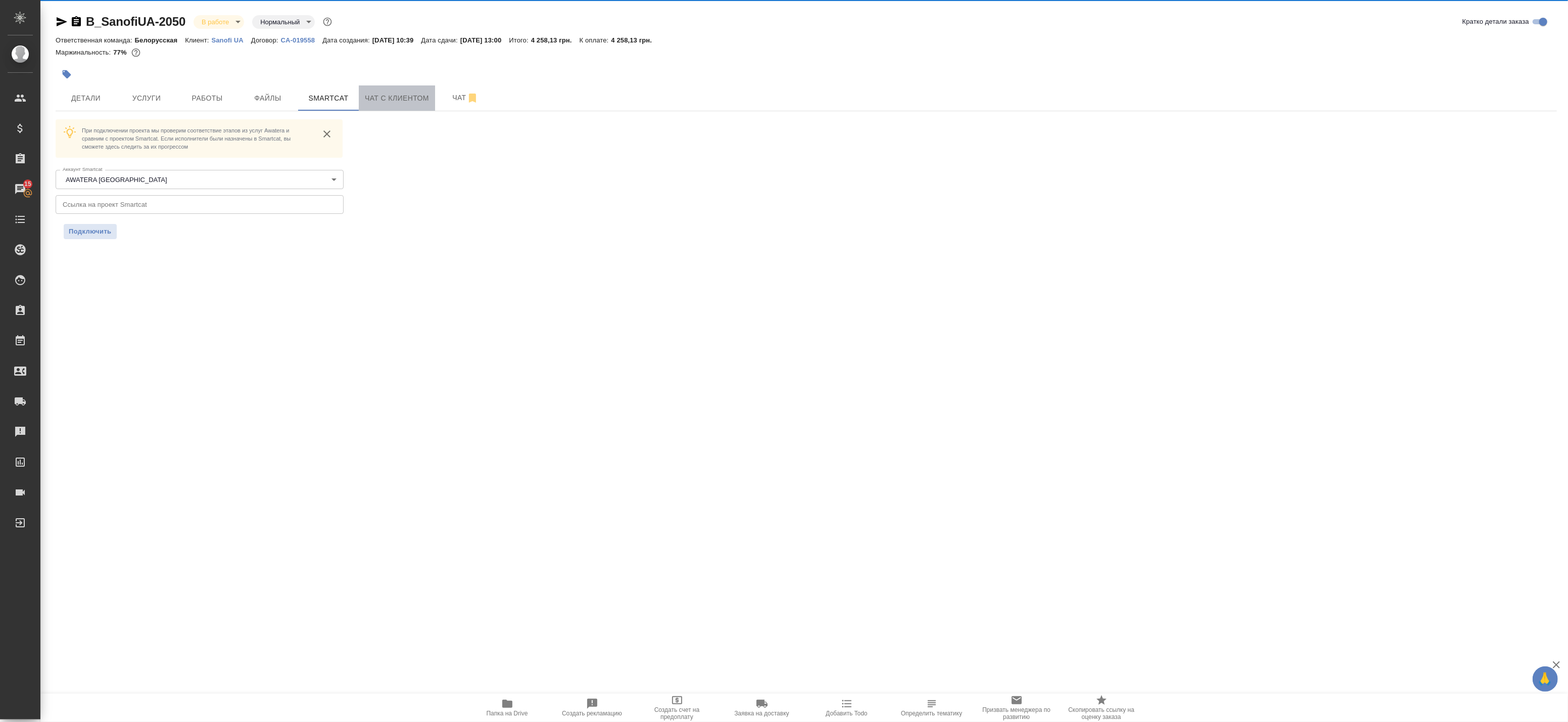
click at [369, 95] on span "Чат с клиентом" at bounding box center [397, 98] width 64 height 13
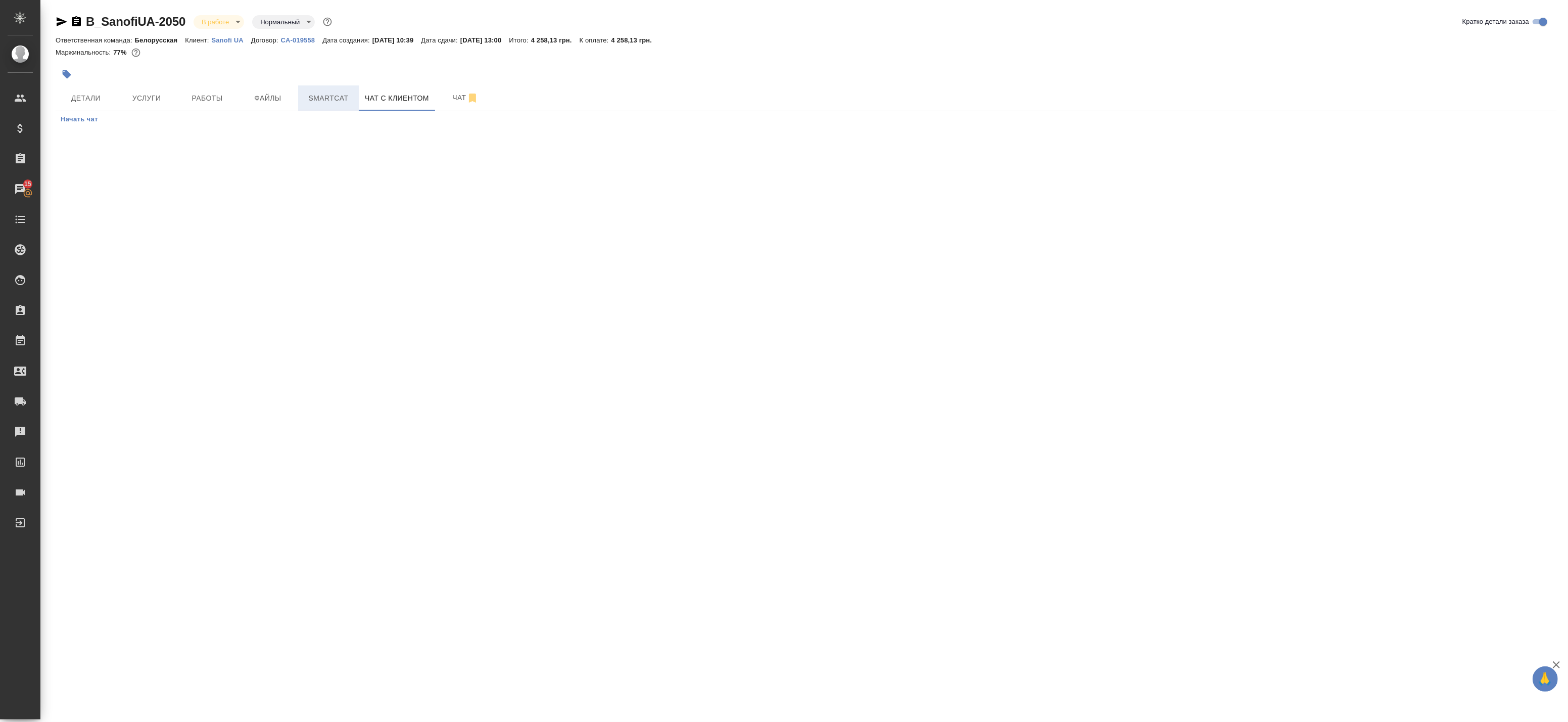
click at [339, 93] on span "Smartcat" at bounding box center [328, 98] width 49 height 13
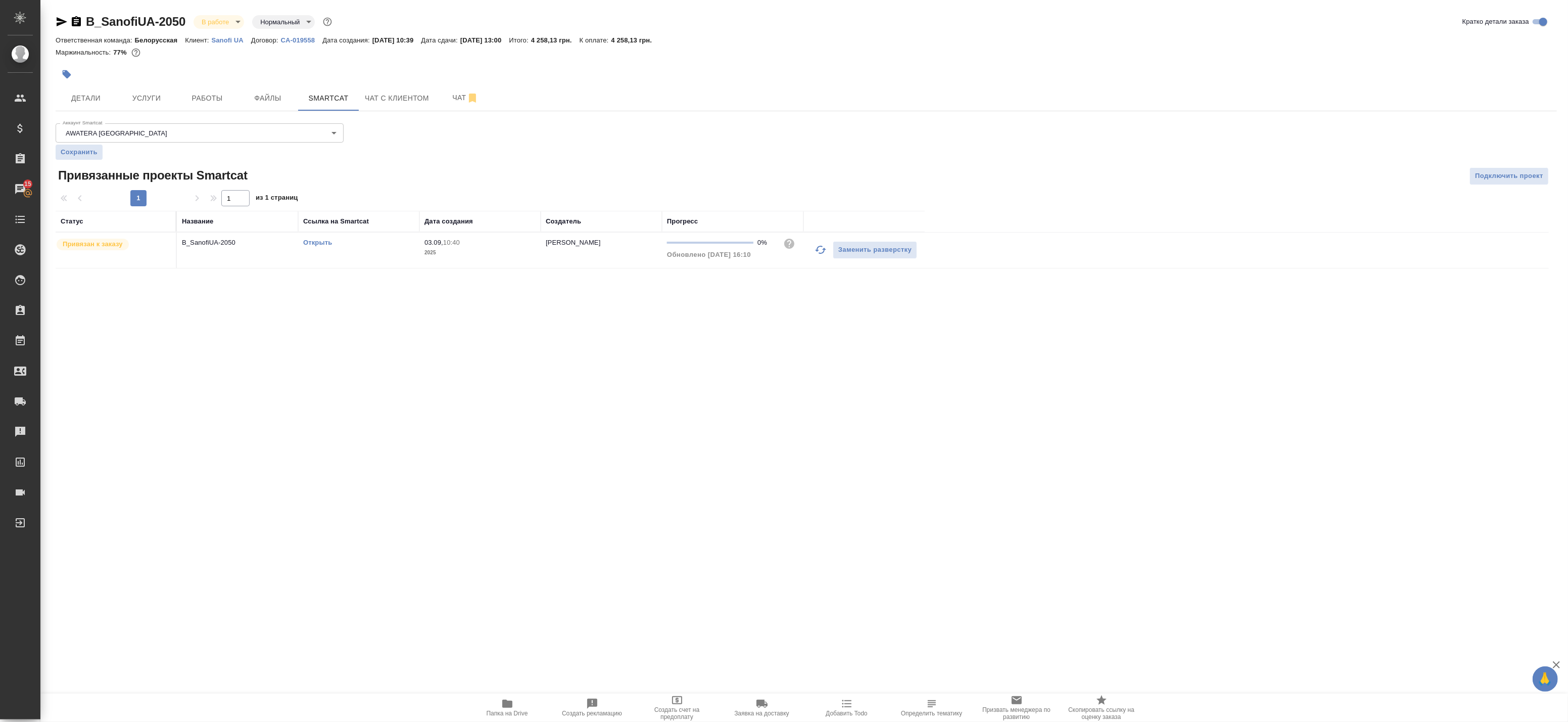
click at [320, 243] on link "Открыть" at bounding box center [317, 242] width 29 height 7
click at [177, 94] on button "Работы" at bounding box center [207, 97] width 61 height 25
click at [194, 93] on span "Работы" at bounding box center [207, 98] width 49 height 13
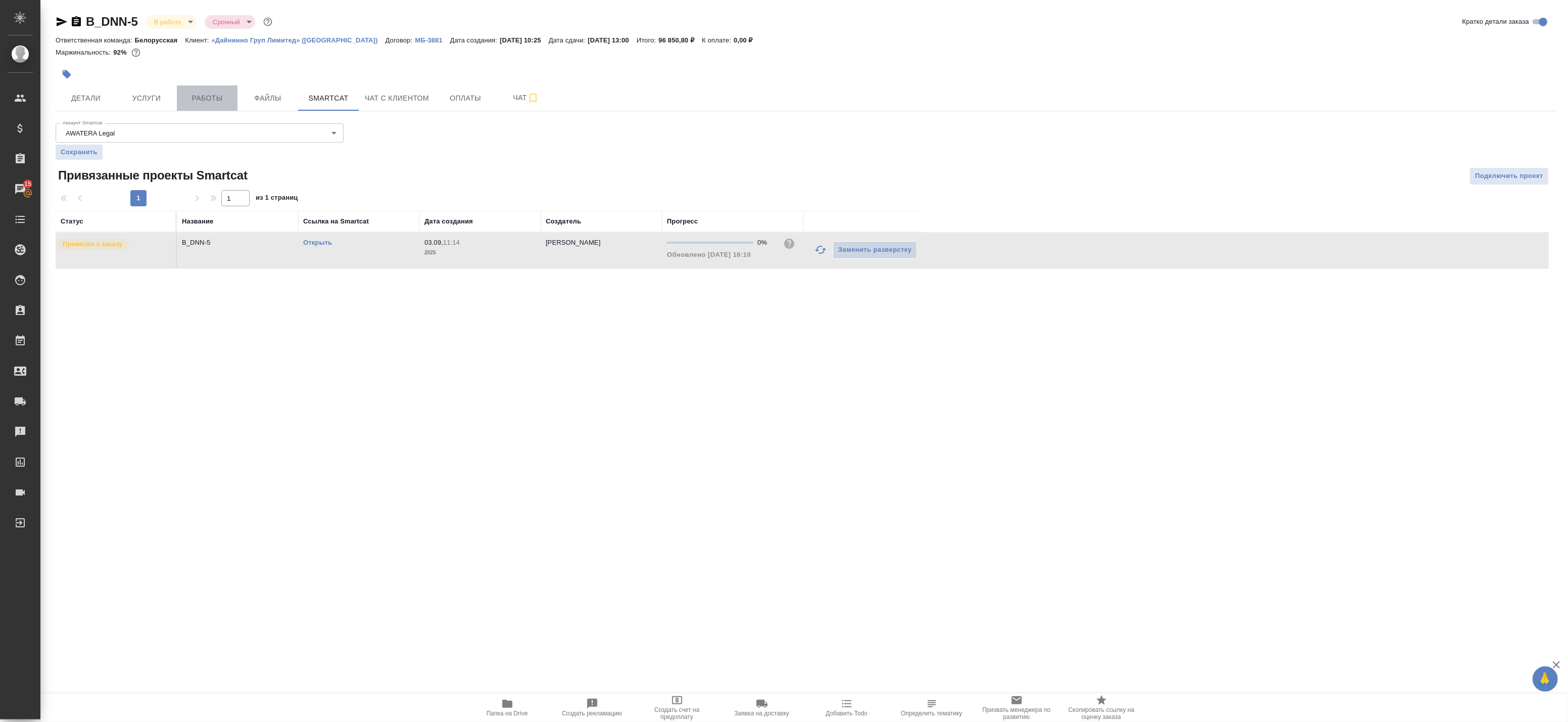
click at [196, 92] on span "Работы" at bounding box center [207, 98] width 49 height 13
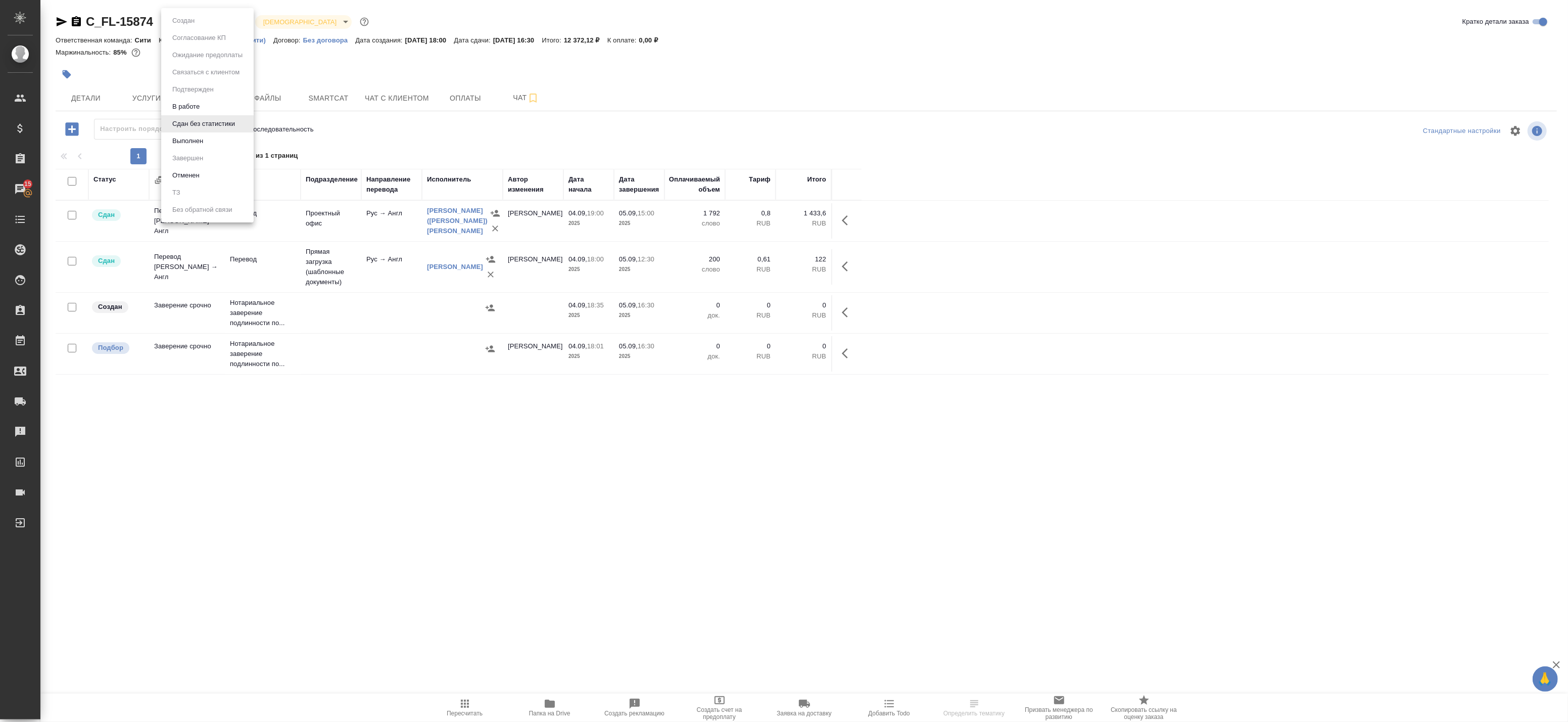
click at [210, 19] on body "🙏 .cls-1 fill:#fff; AWATERA Badanyan [PERSON_NAME] Спецификации Заказы 15 Чаты …" at bounding box center [784, 361] width 1568 height 722
click at [207, 140] on li "Выполнен" at bounding box center [208, 141] width 93 height 17
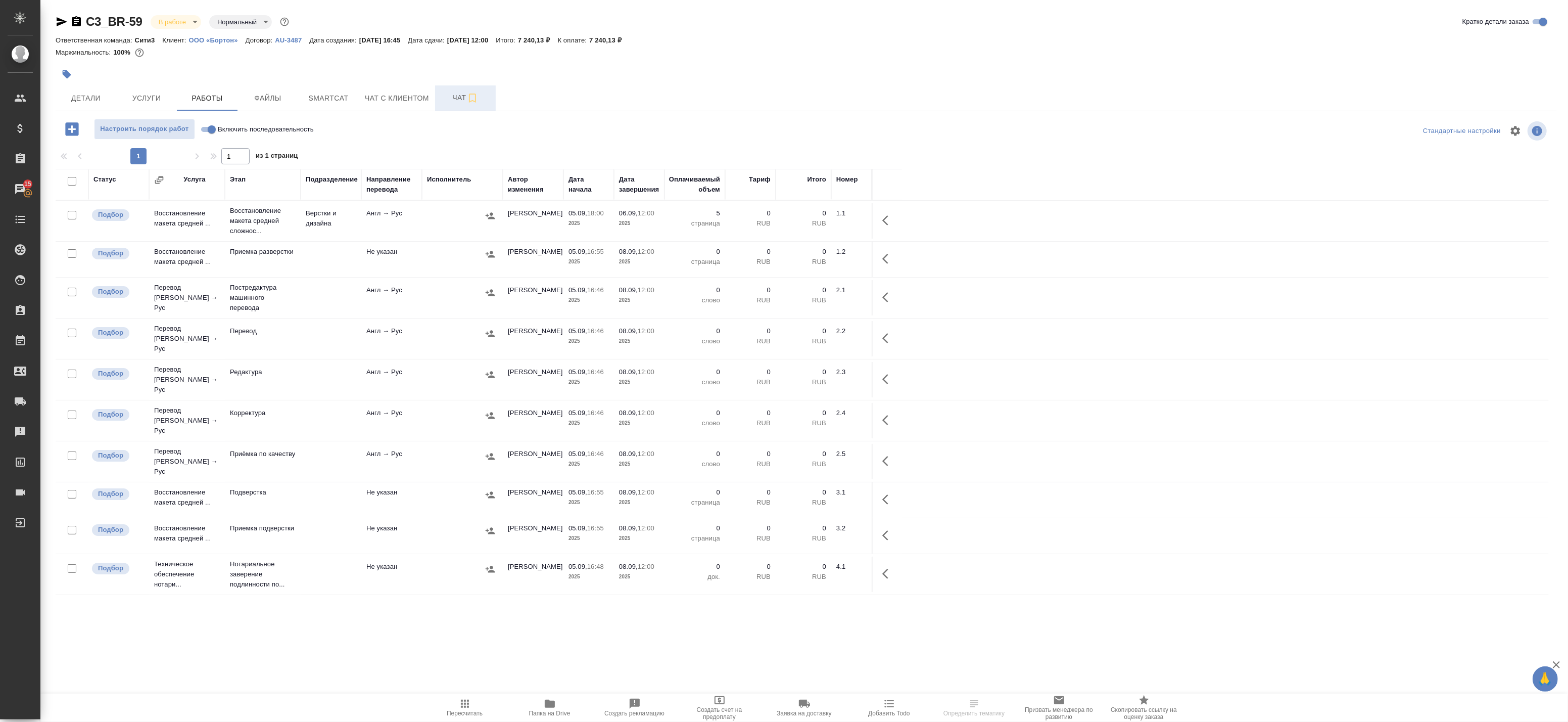
click at [446, 94] on span "Чат" at bounding box center [465, 97] width 49 height 13
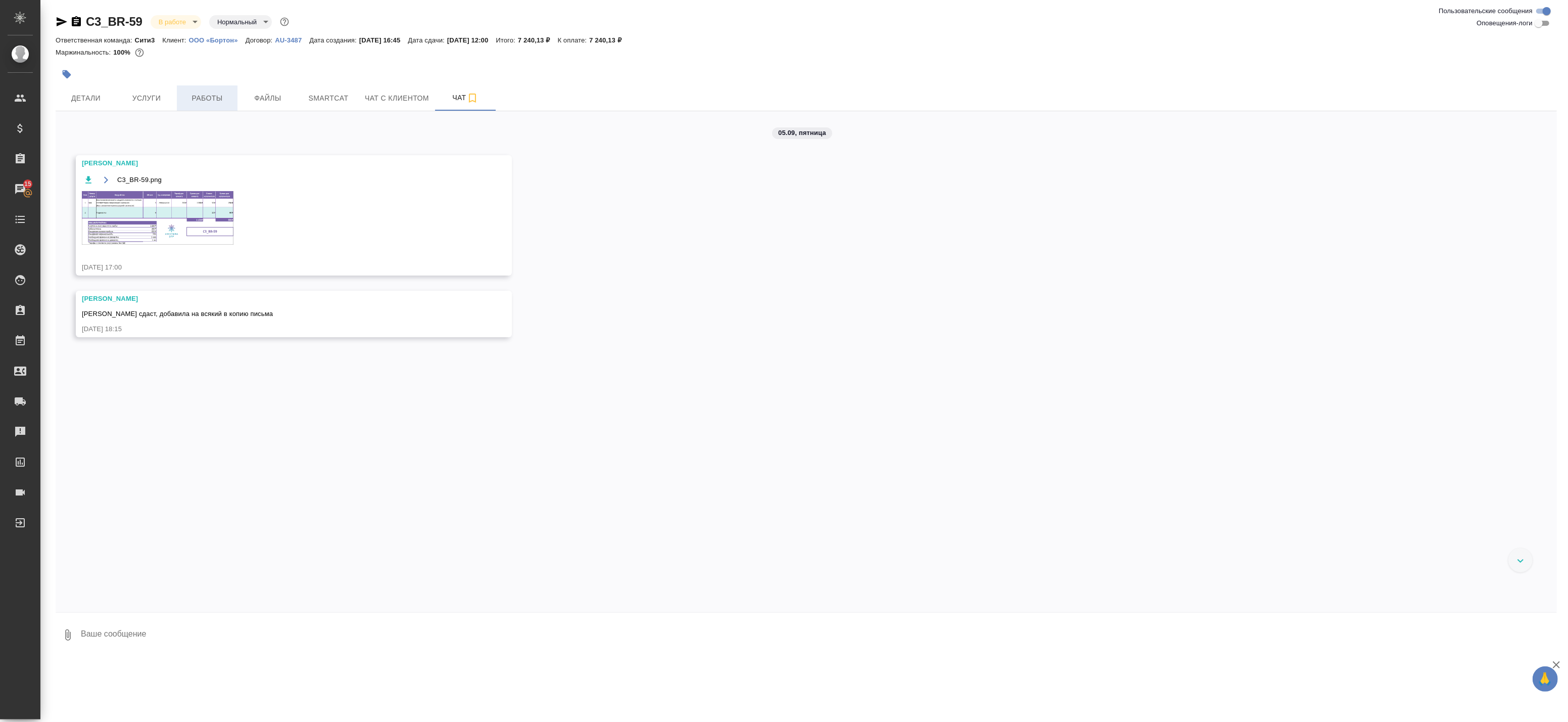
click at [194, 99] on span "Работы" at bounding box center [207, 98] width 49 height 13
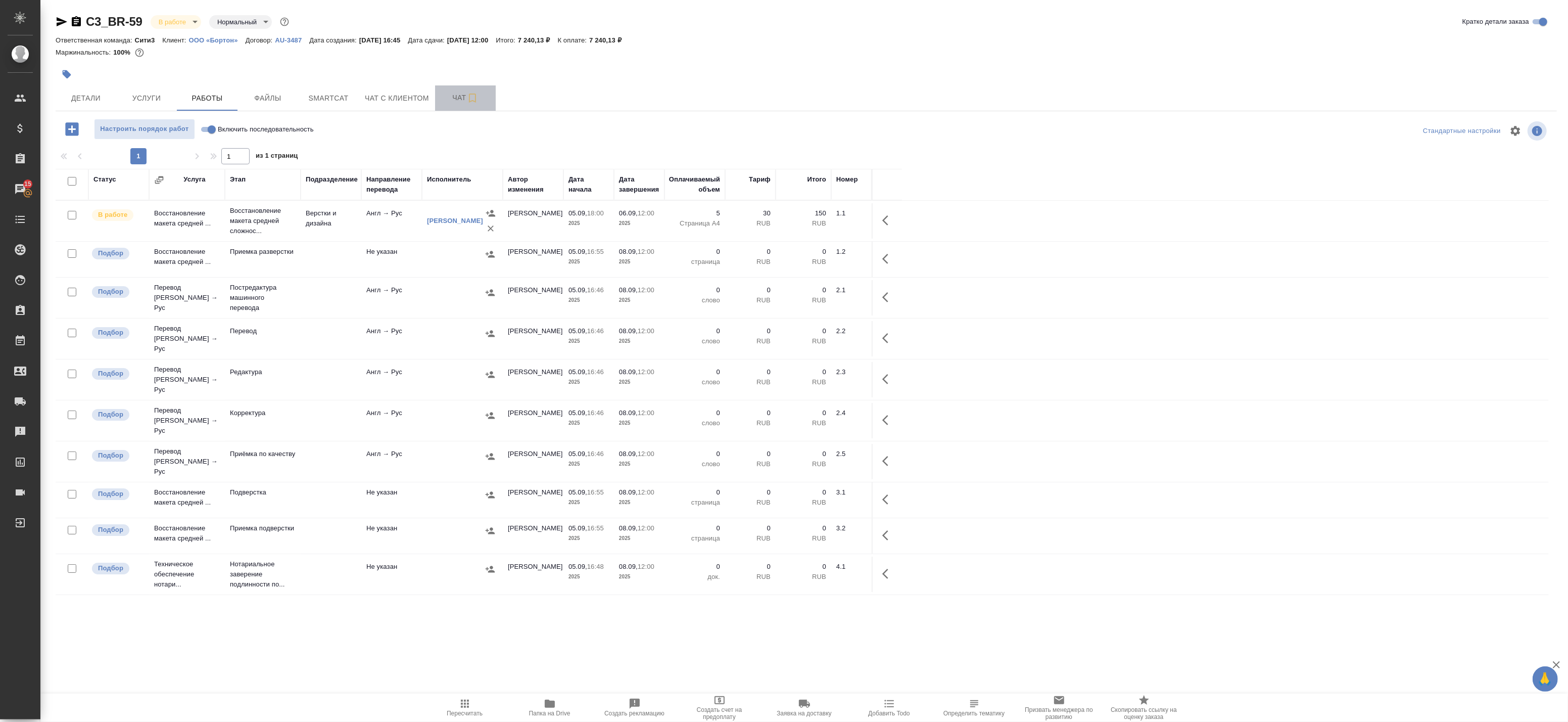
click at [451, 101] on span "Чат" at bounding box center [465, 97] width 49 height 13
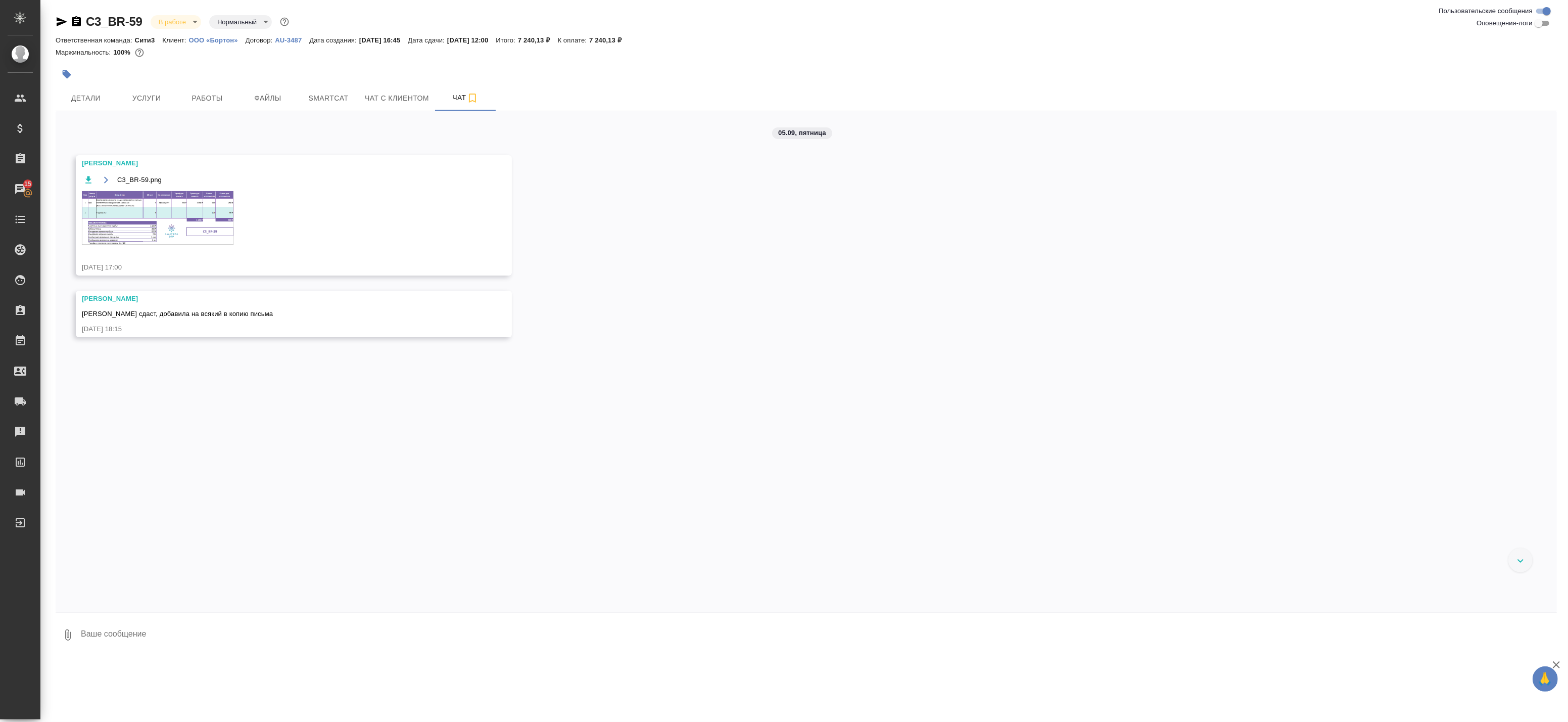
click at [115, 633] on textarea at bounding box center [818, 635] width 1477 height 34
type textarea "Спасибо!"
click at [1549, 634] on icon "submit" at bounding box center [1548, 634] width 10 height 9
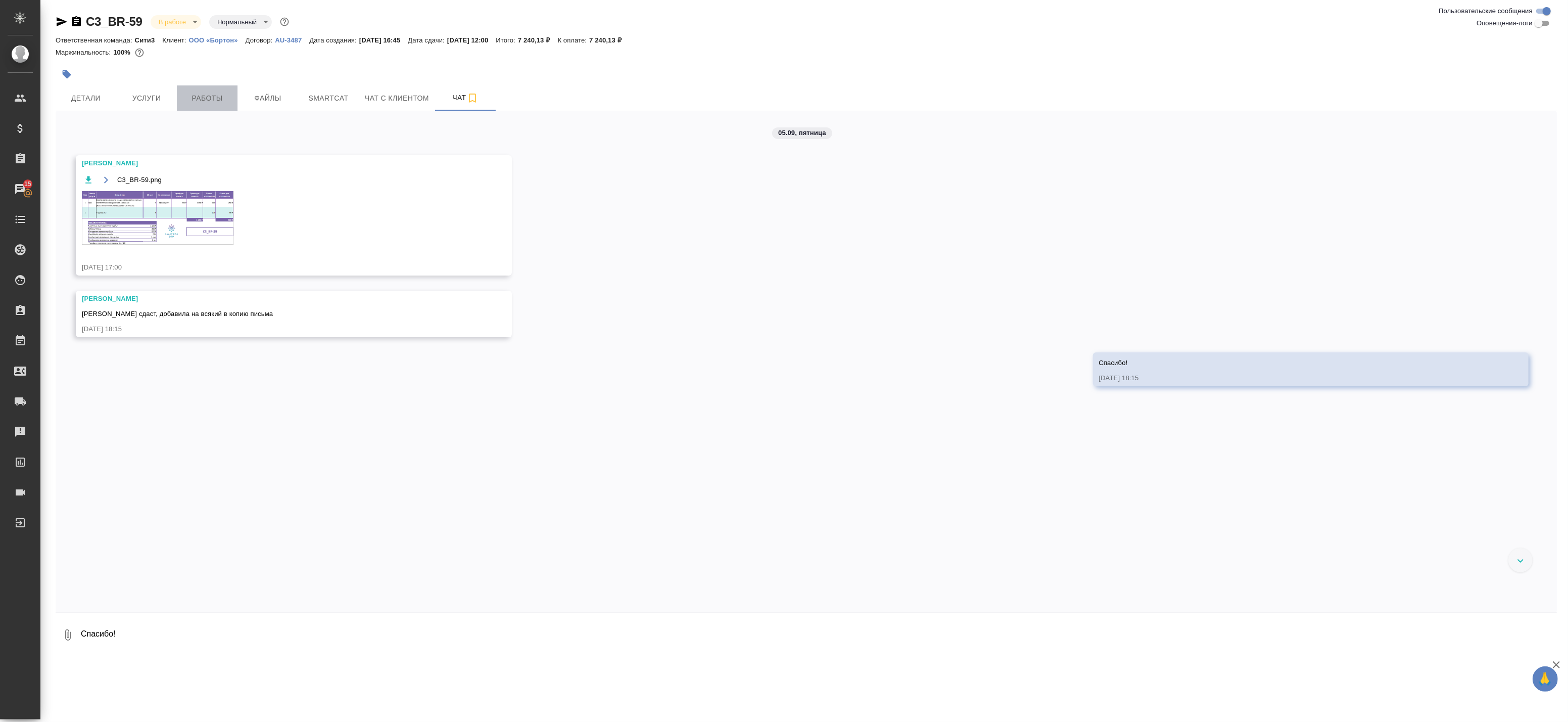
click at [205, 93] on span "Работы" at bounding box center [207, 98] width 49 height 13
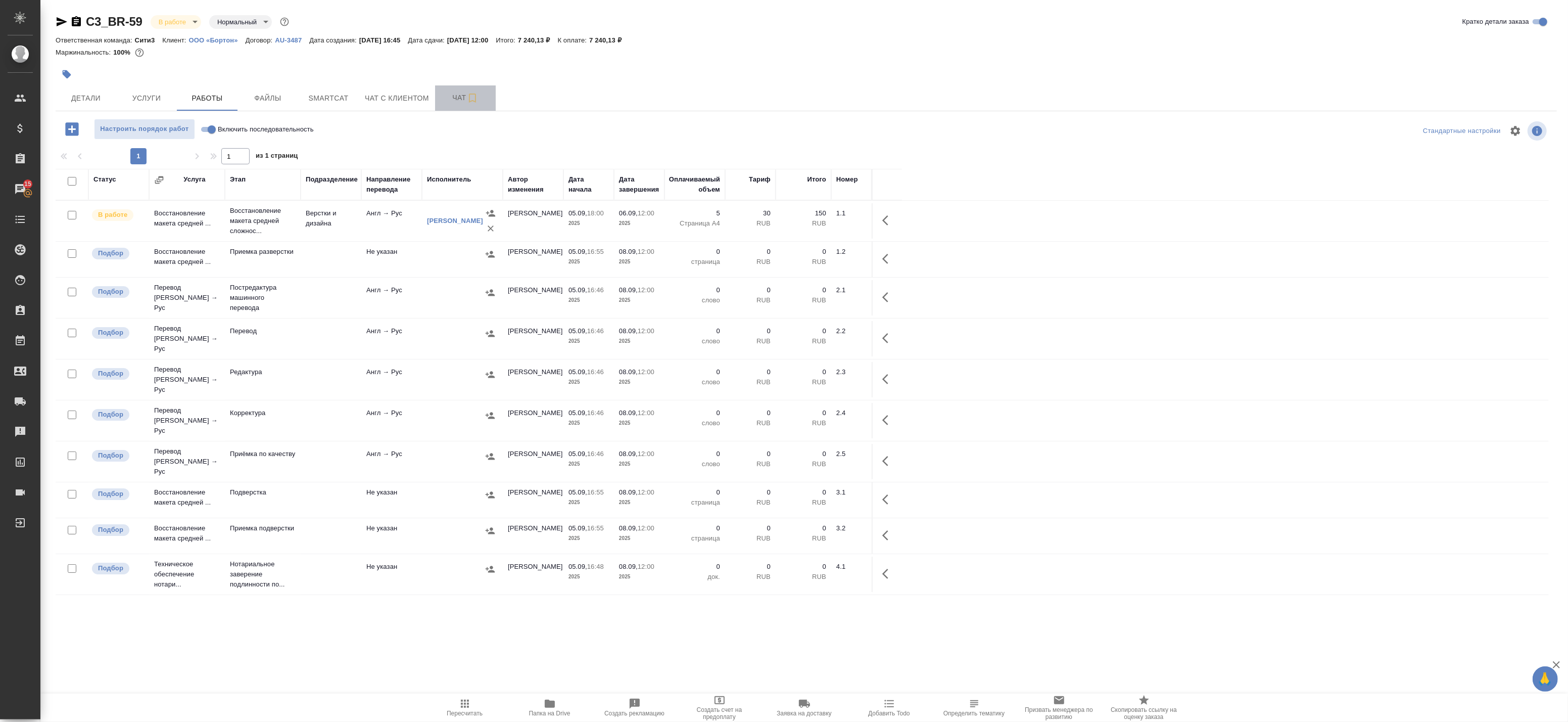
click at [441, 97] on span "Чат" at bounding box center [465, 97] width 49 height 13
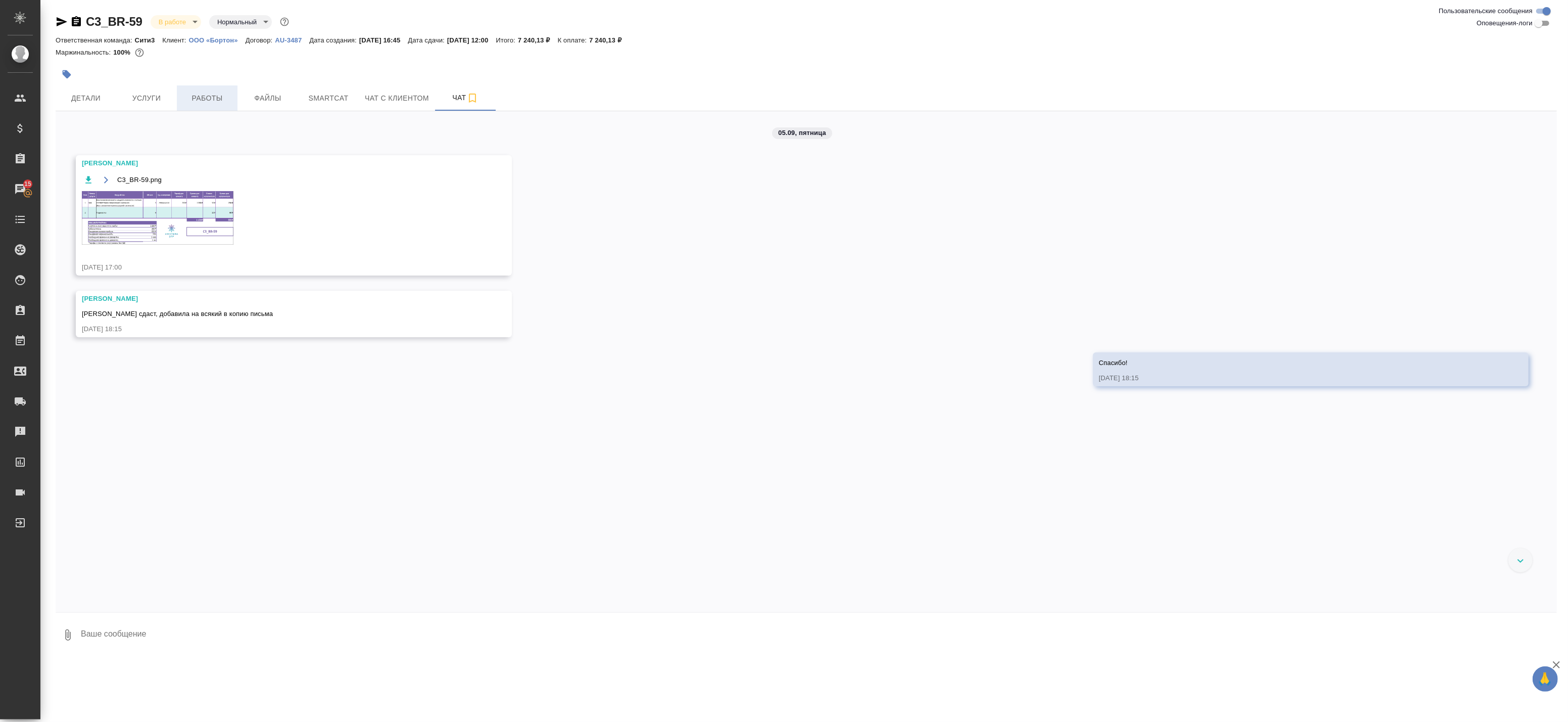
click at [210, 99] on span "Работы" at bounding box center [207, 98] width 49 height 13
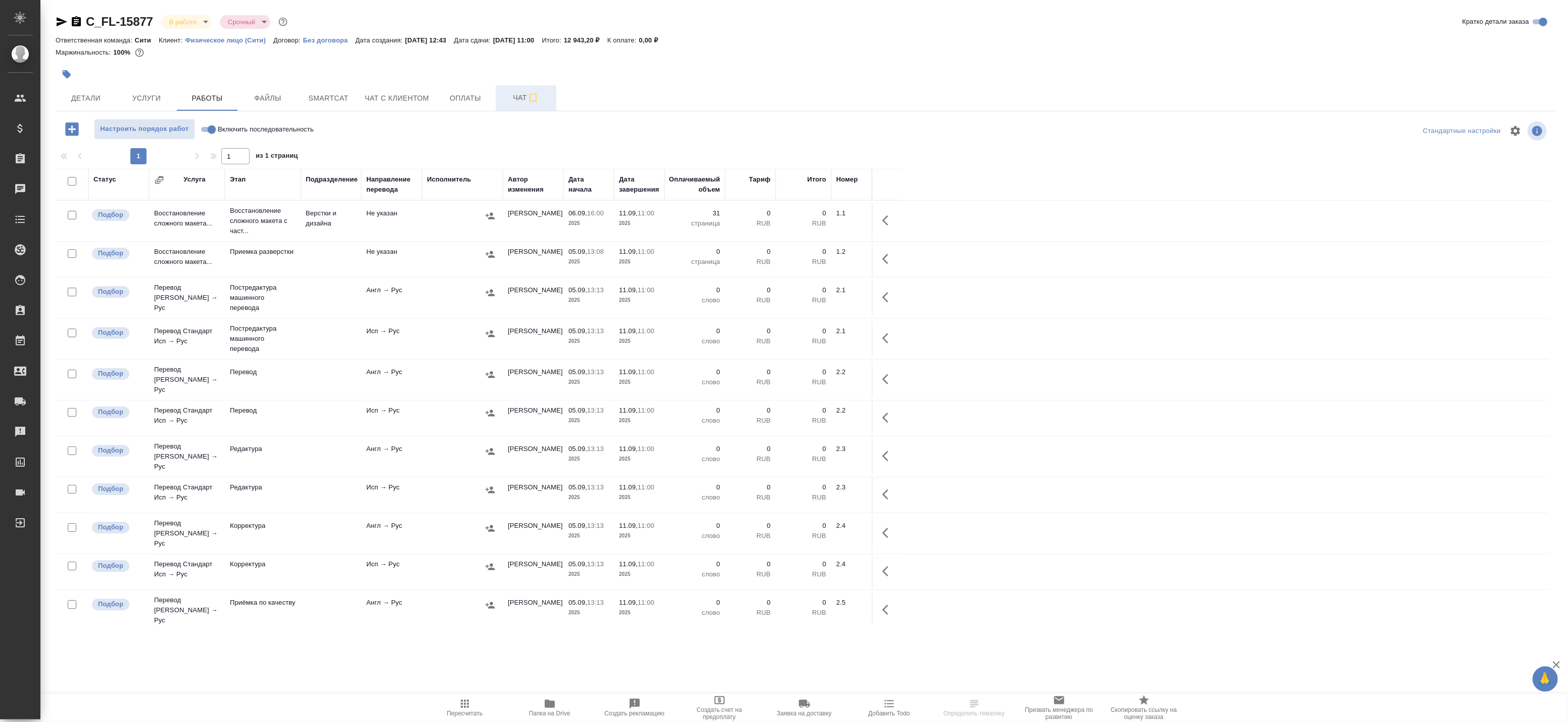
click at [520, 99] on span "Чат" at bounding box center [526, 97] width 49 height 13
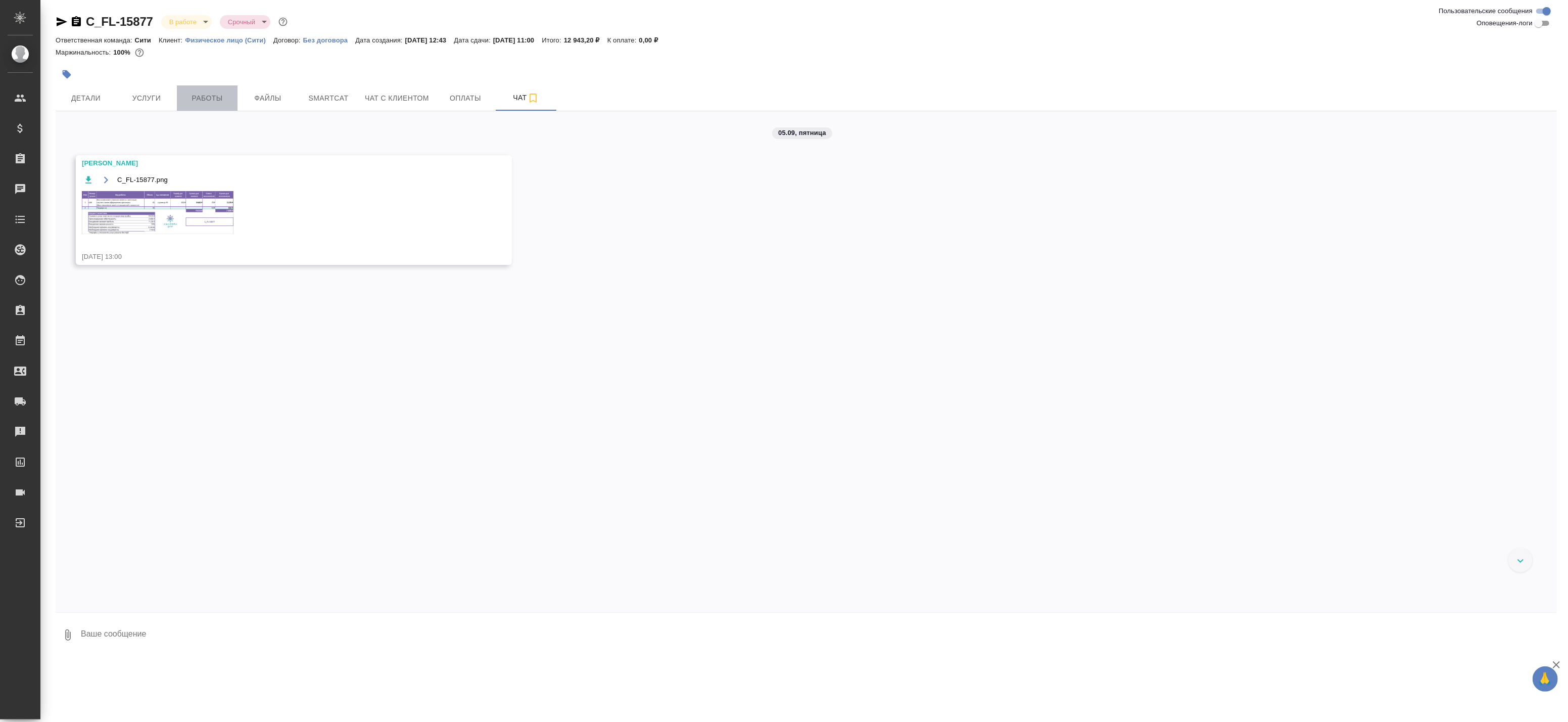
click at [213, 99] on span "Работы" at bounding box center [207, 98] width 49 height 13
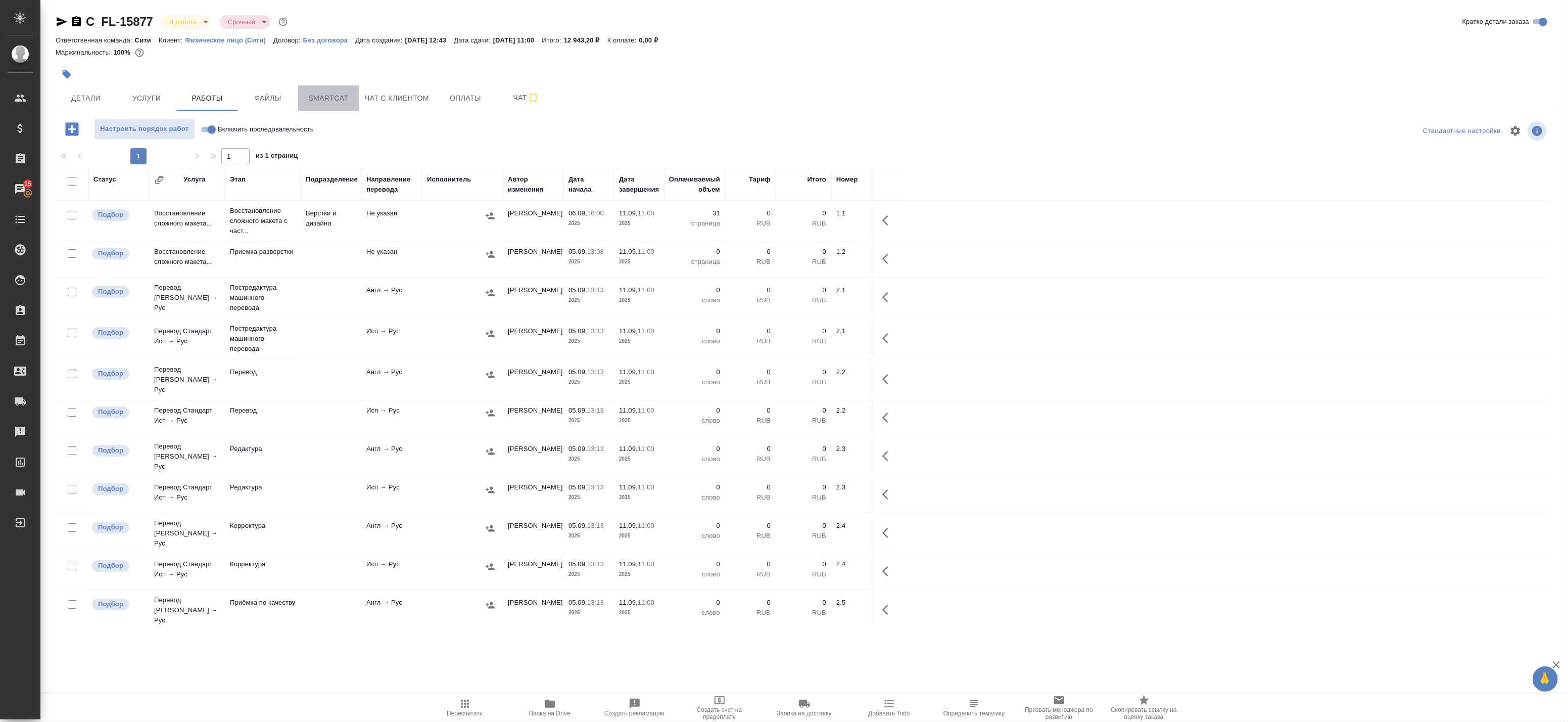
click at [334, 94] on span "Smartcat" at bounding box center [328, 98] width 49 height 13
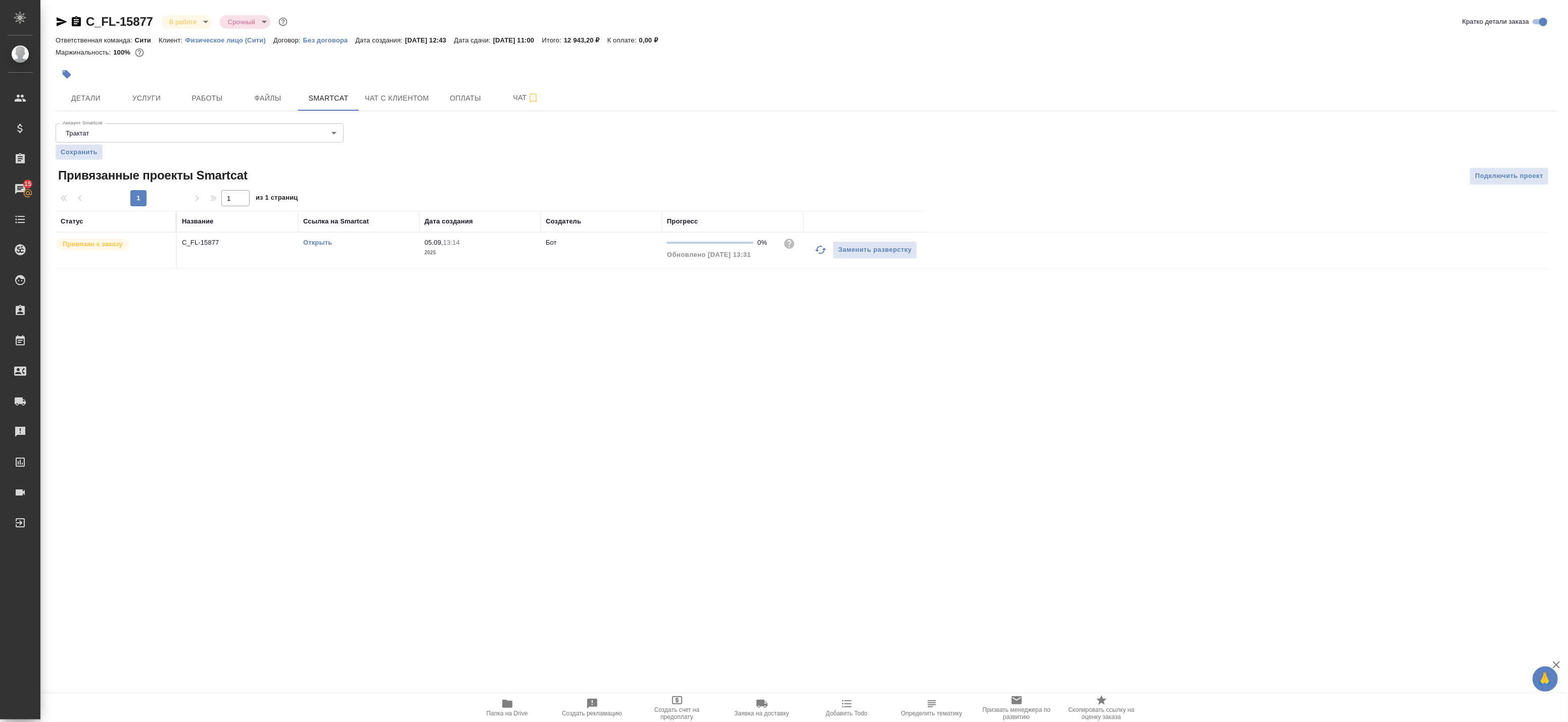
click at [314, 243] on link "Открыть" at bounding box center [317, 242] width 29 height 7
click at [224, 99] on span "Работы" at bounding box center [207, 98] width 49 height 13
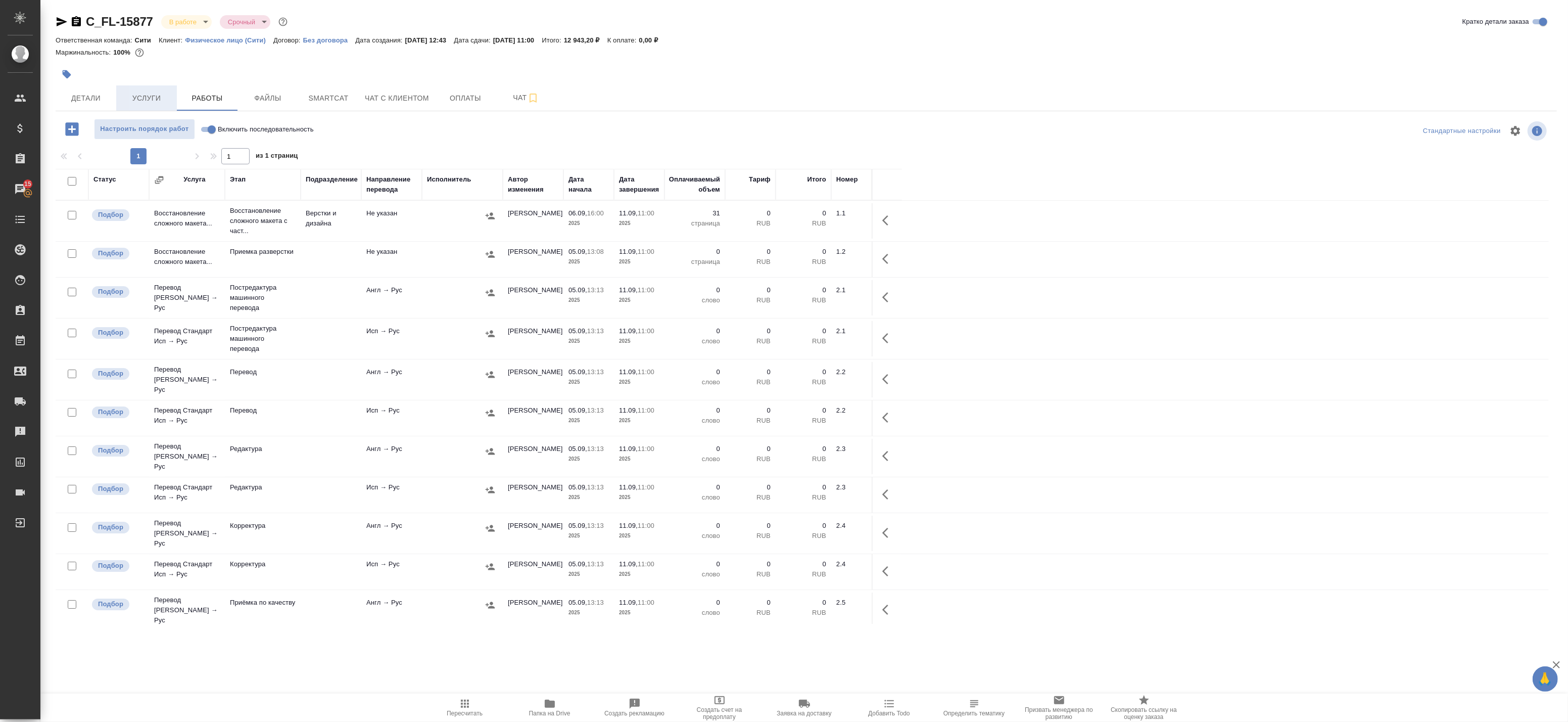
click at [148, 100] on span "Услуги" at bounding box center [147, 98] width 49 height 13
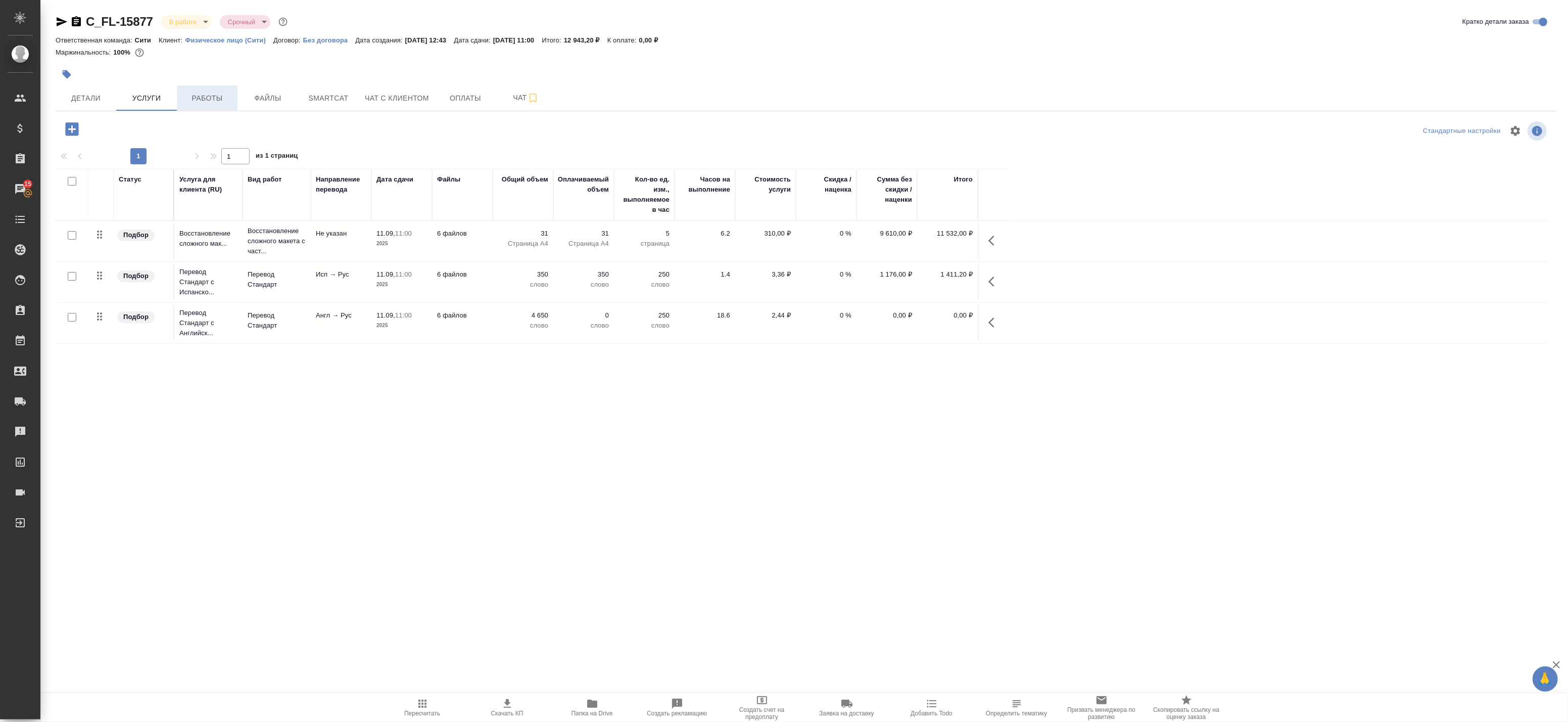
click at [198, 98] on span "Работы" at bounding box center [207, 98] width 49 height 13
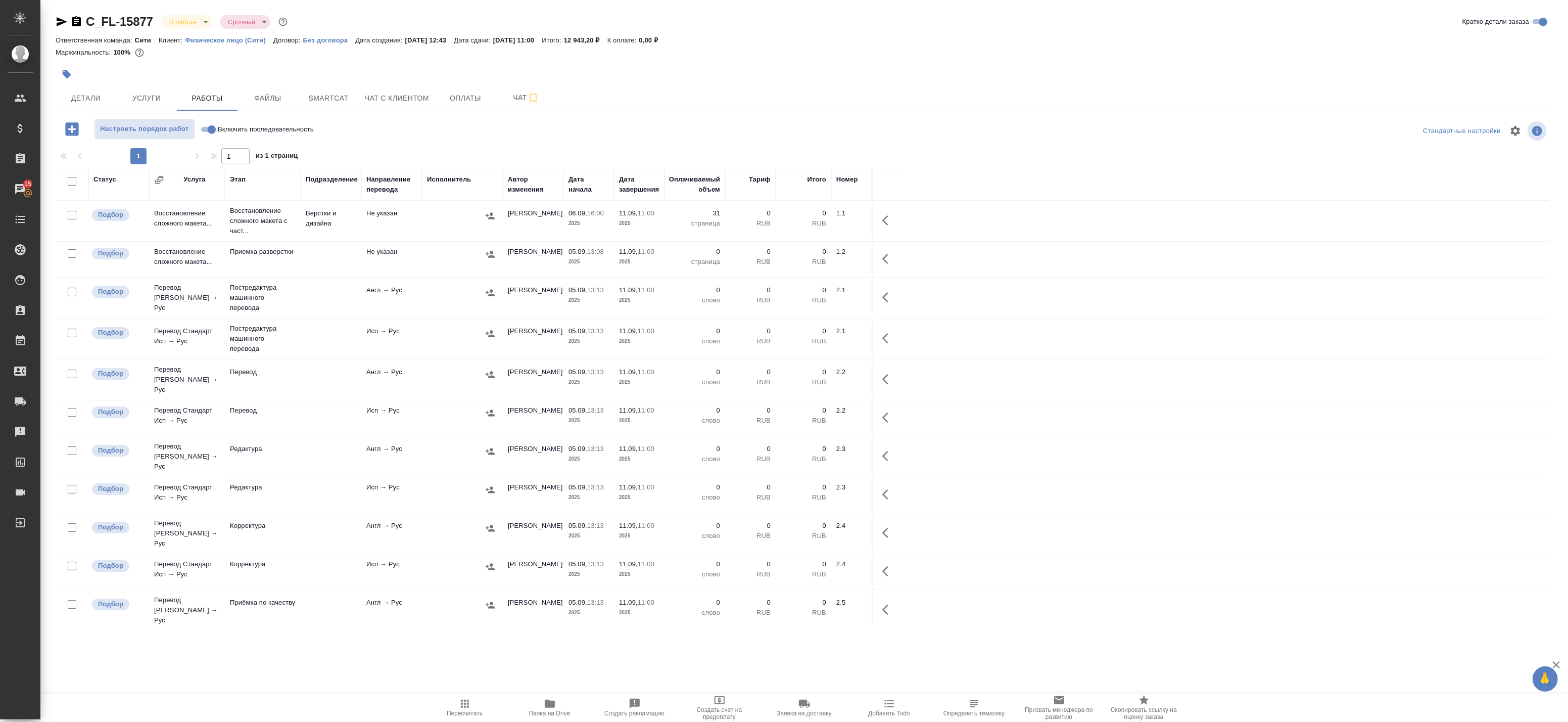
click at [881, 218] on button "button" at bounding box center [888, 221] width 24 height 24
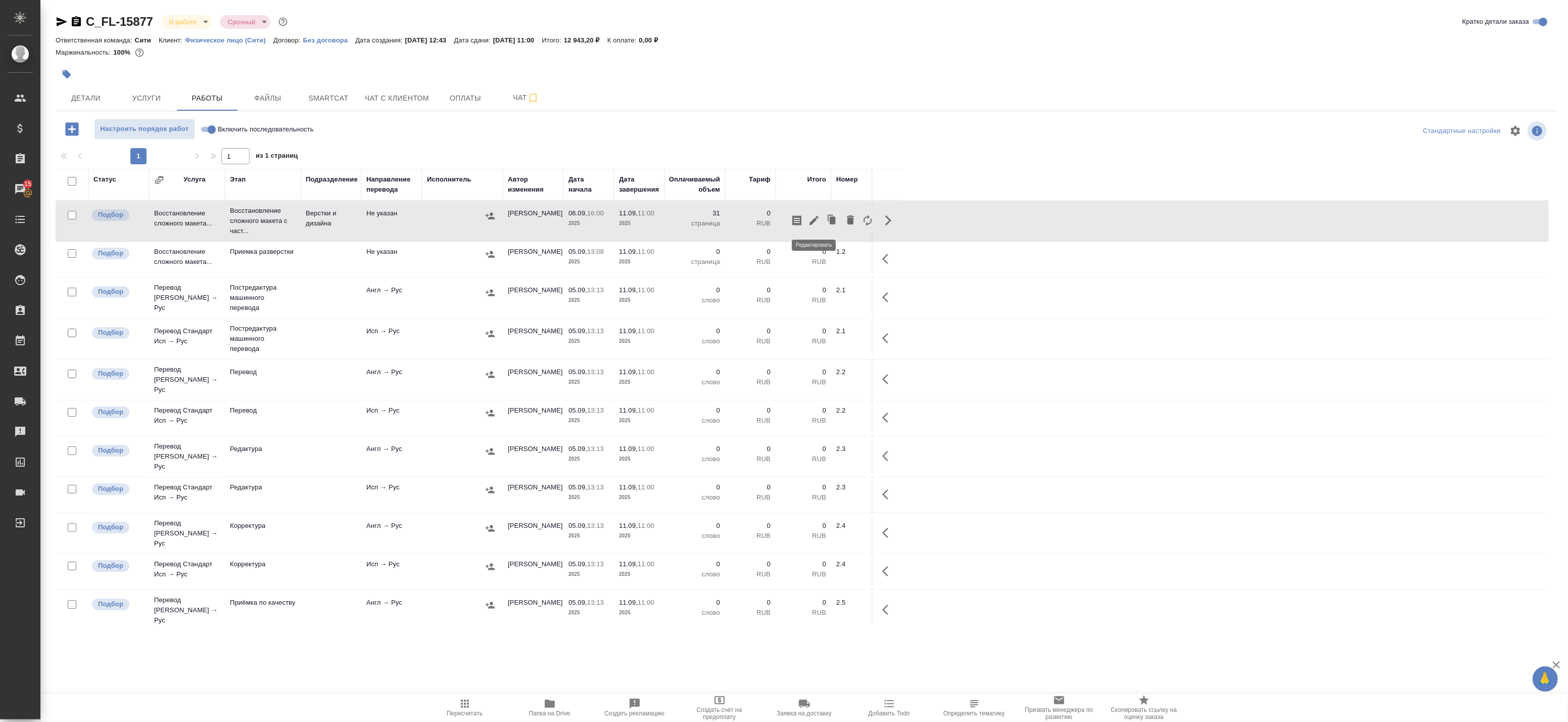
click at [811, 222] on icon "button" at bounding box center [814, 220] width 9 height 9
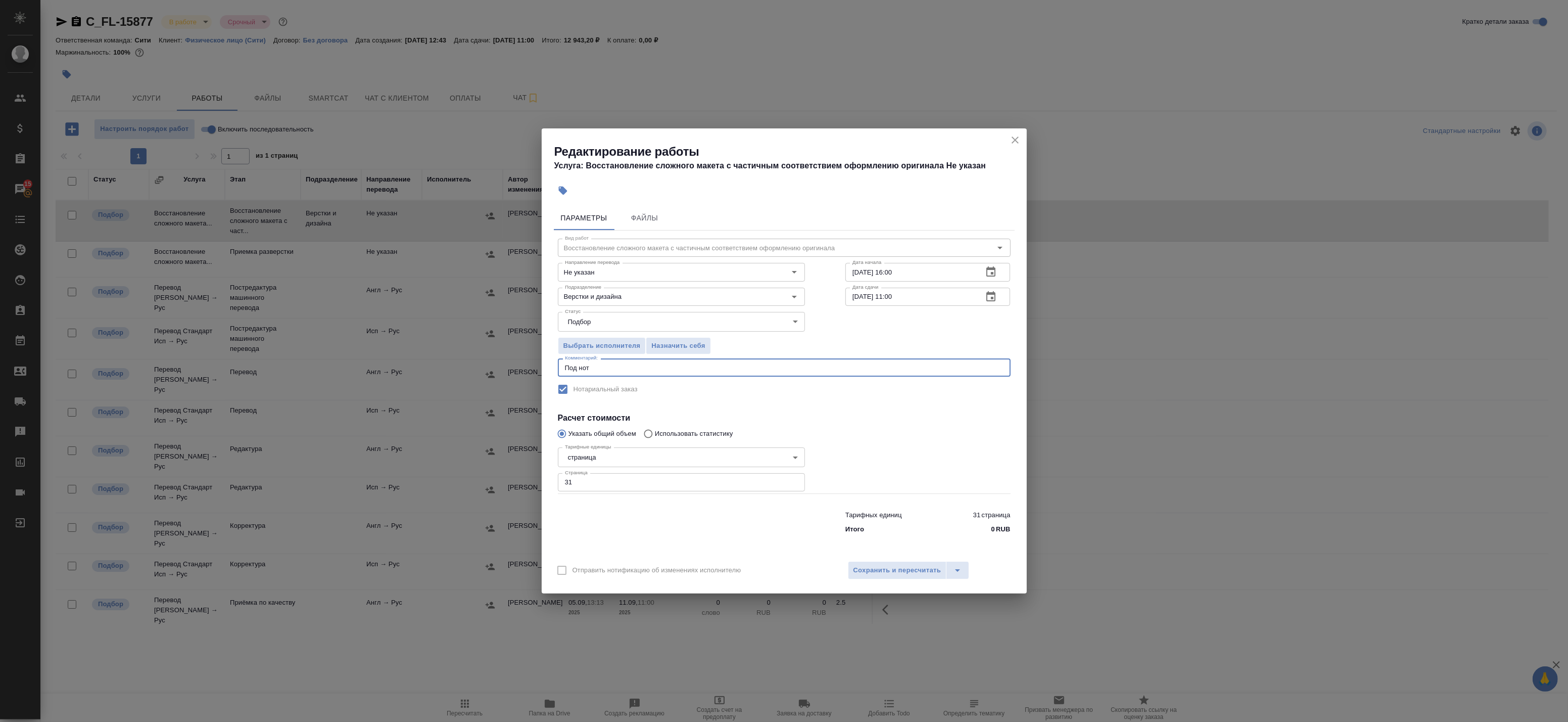
click at [617, 371] on textarea "Под нот" at bounding box center [784, 367] width 439 height 7
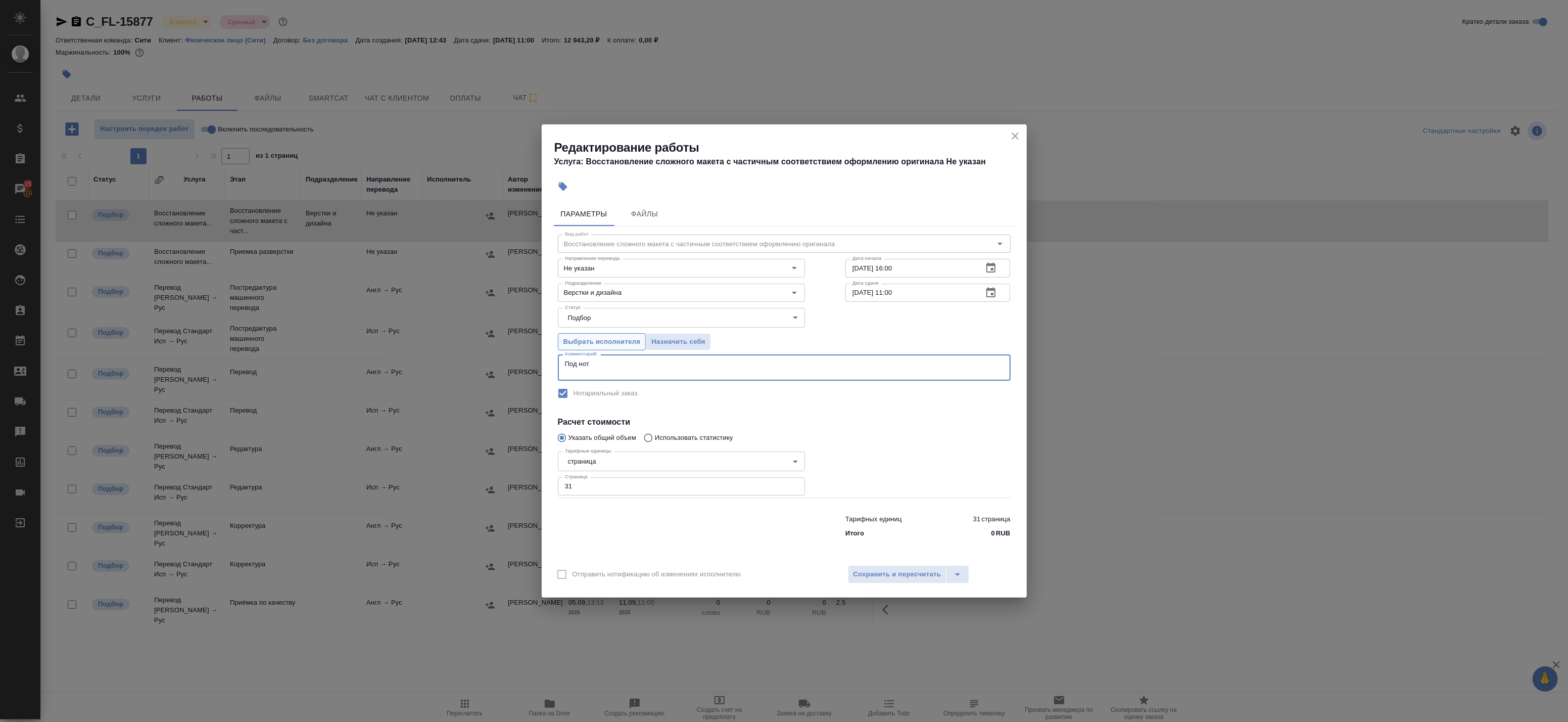
type textarea "Под нот"
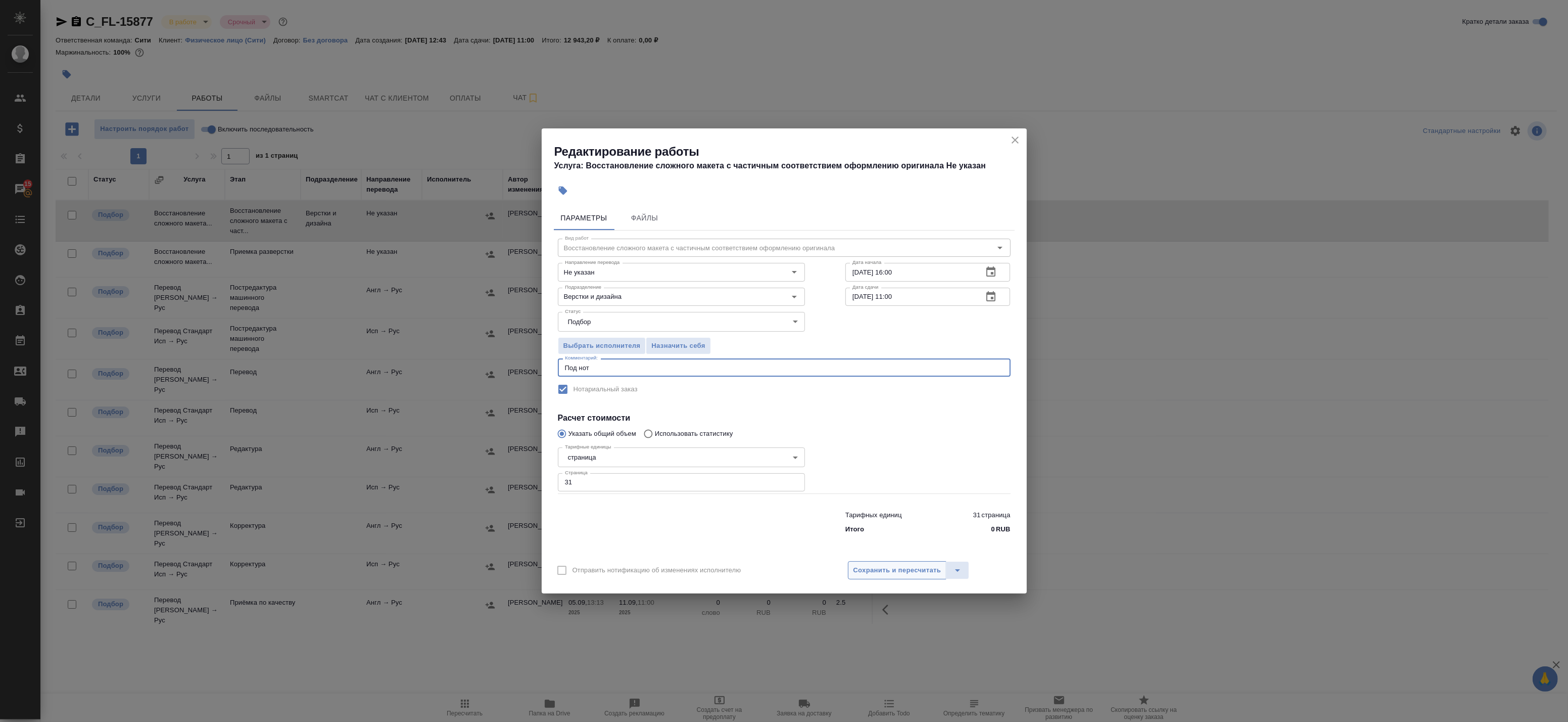
click at [867, 574] on span "Сохранить и пересчитать" at bounding box center [897, 570] width 88 height 12
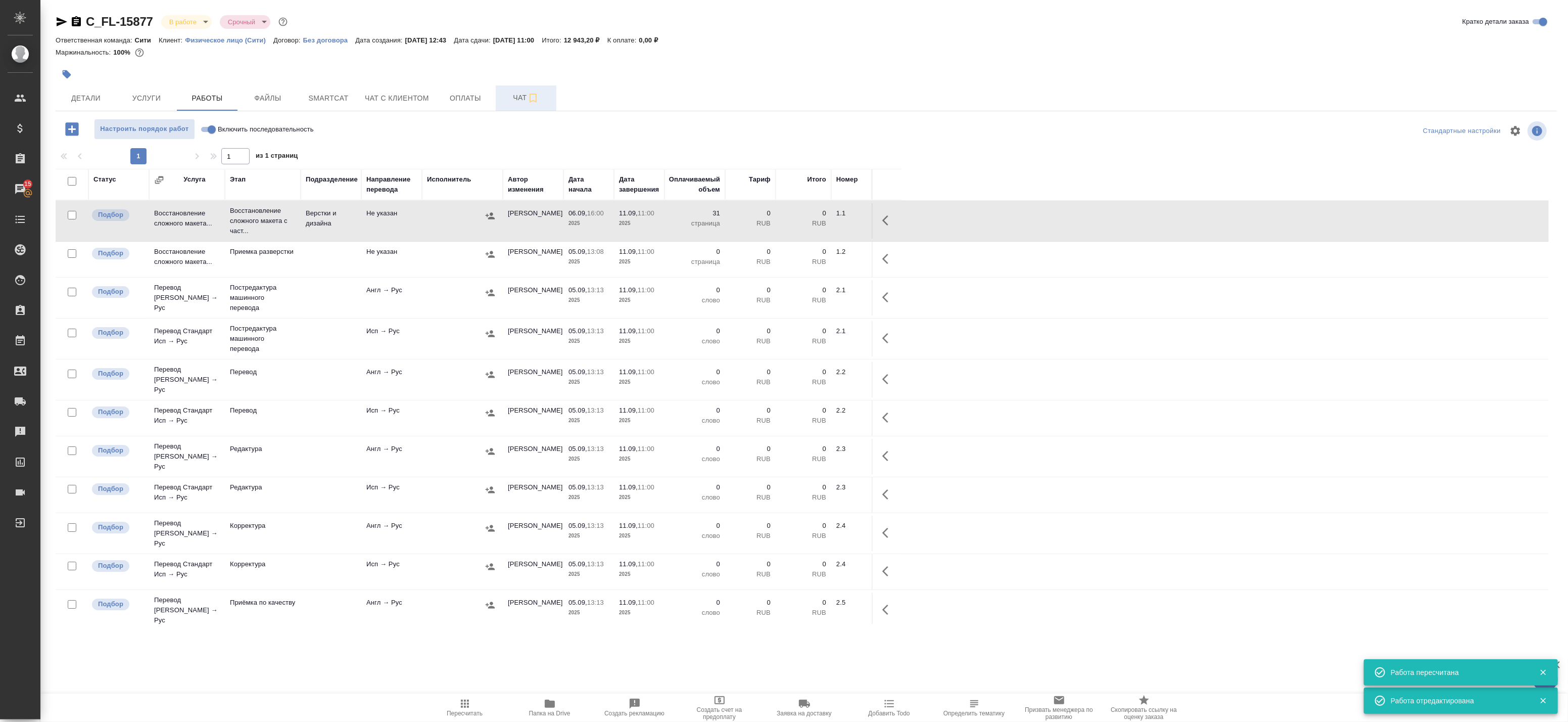
click at [513, 96] on span "Чат" at bounding box center [526, 97] width 49 height 13
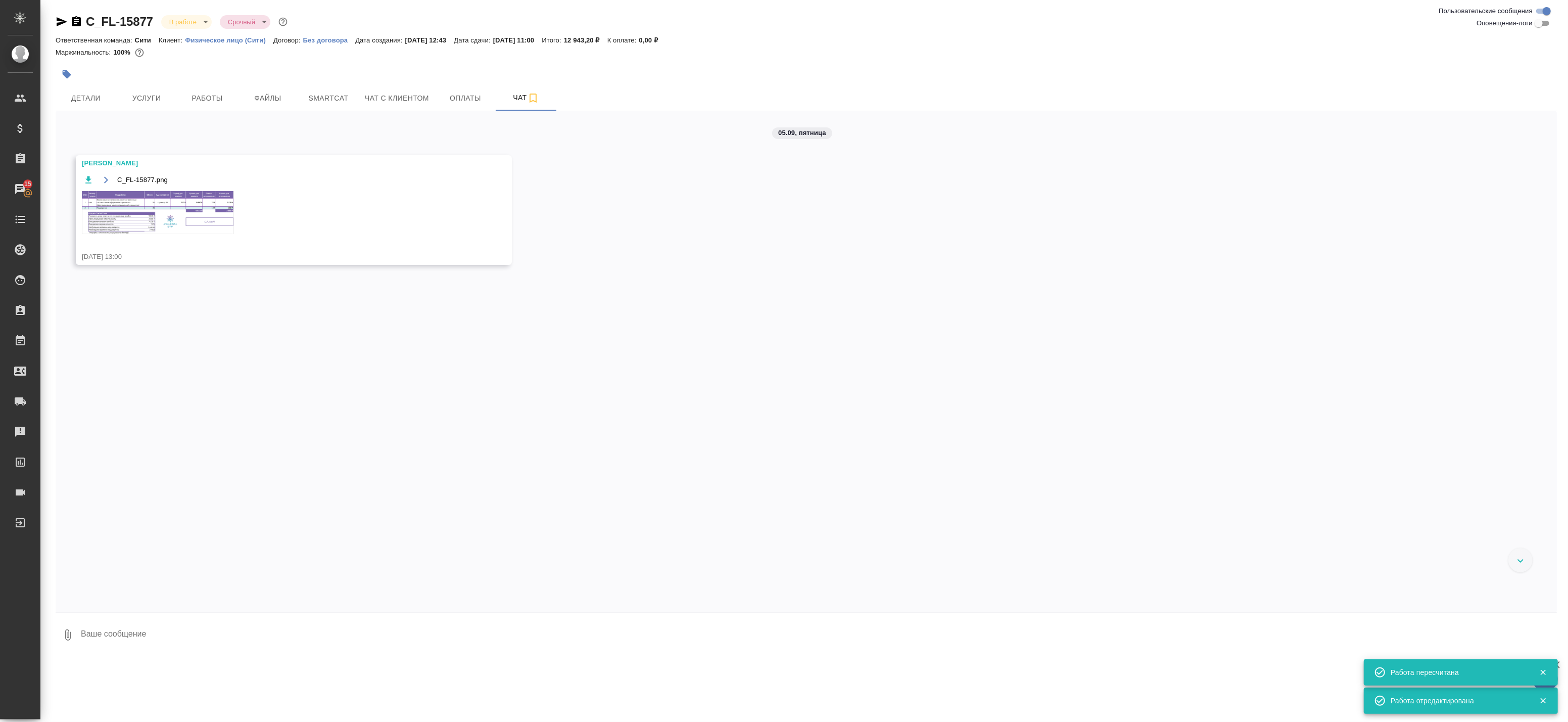
click at [401, 639] on textarea at bounding box center [818, 635] width 1477 height 34
click at [411, 647] on textarea at bounding box center [818, 635] width 1477 height 34
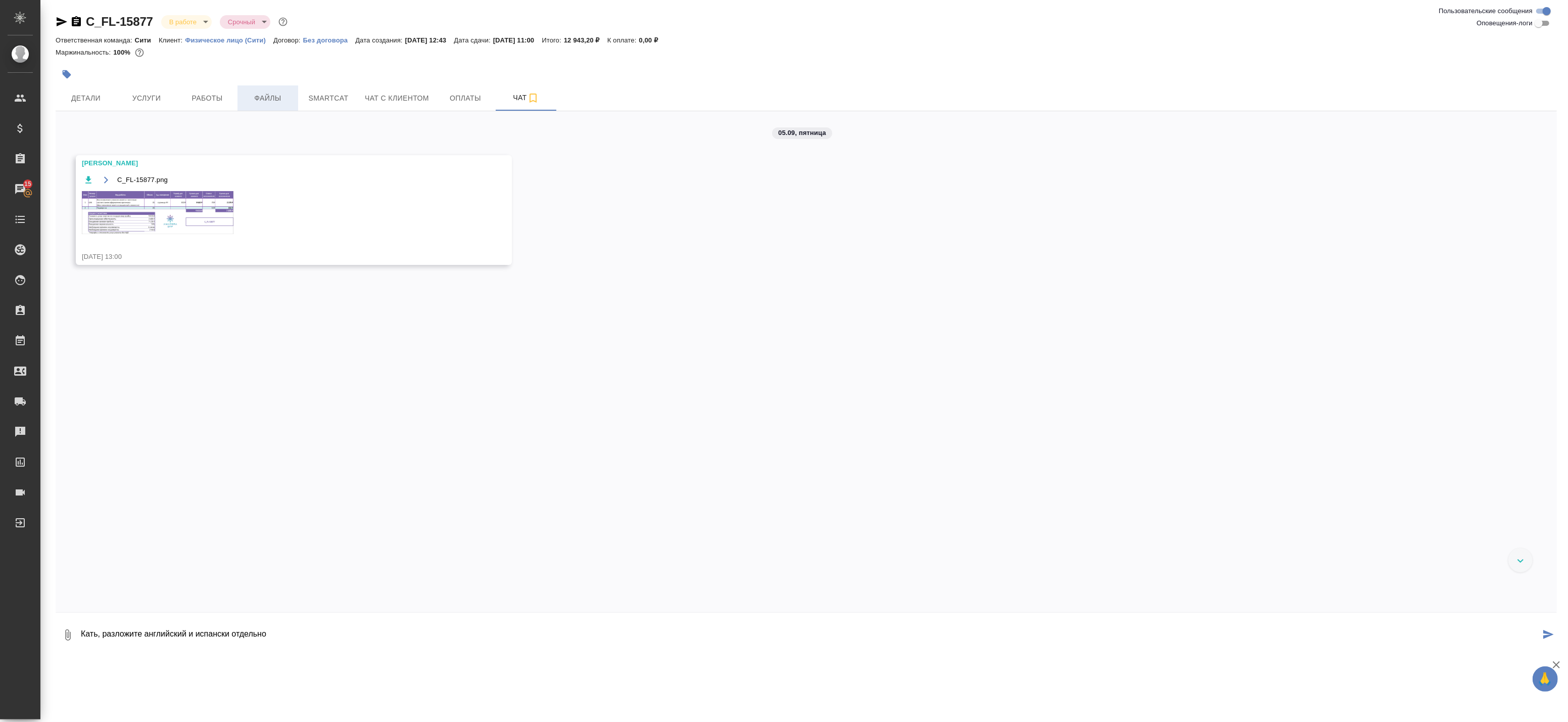
type textarea "Кать, разложите английский и испански отдельно"
click at [260, 100] on span "Файлы" at bounding box center [268, 98] width 49 height 13
click at [221, 99] on span "Работы" at bounding box center [207, 98] width 49 height 13
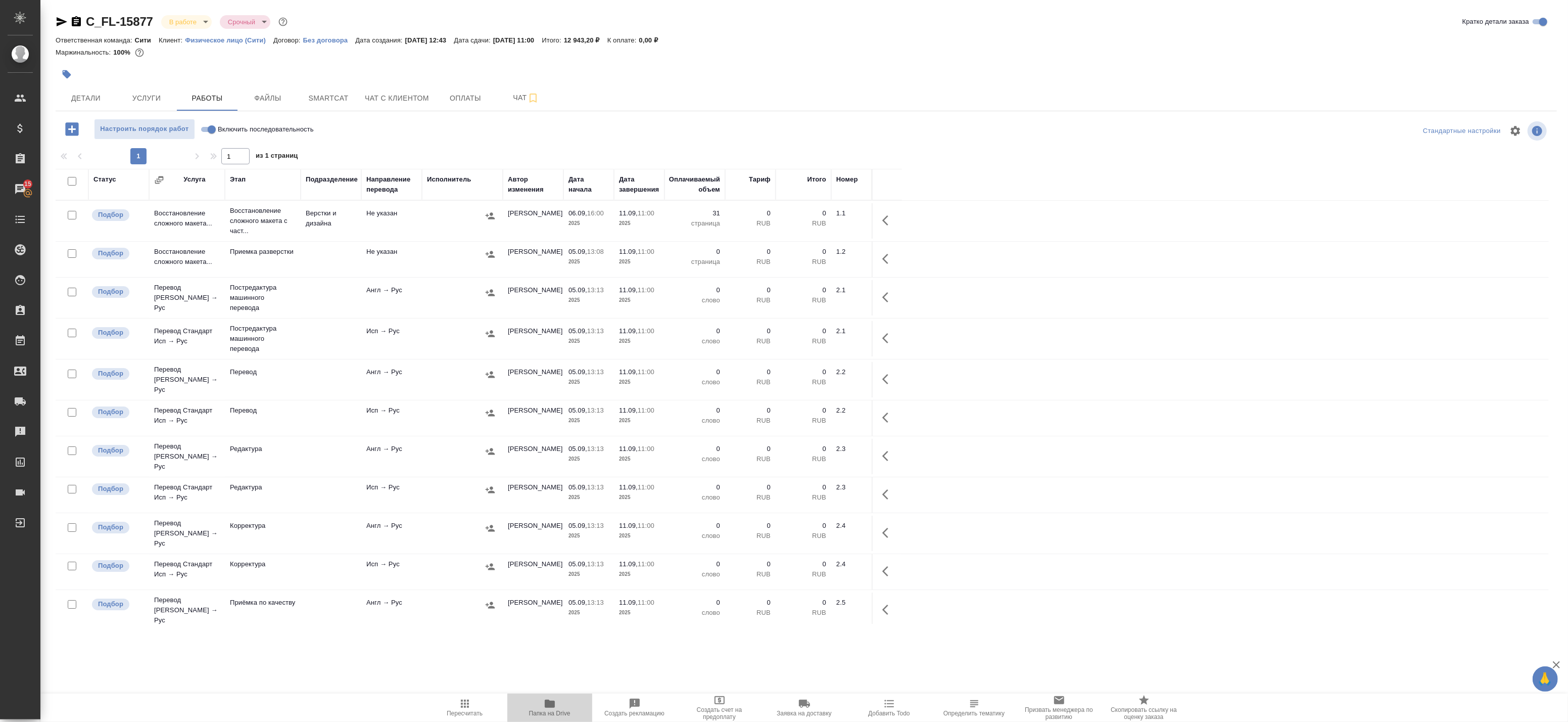
click at [549, 708] on icon "button" at bounding box center [550, 704] width 12 height 12
click at [518, 102] on span "Чат" at bounding box center [526, 97] width 49 height 13
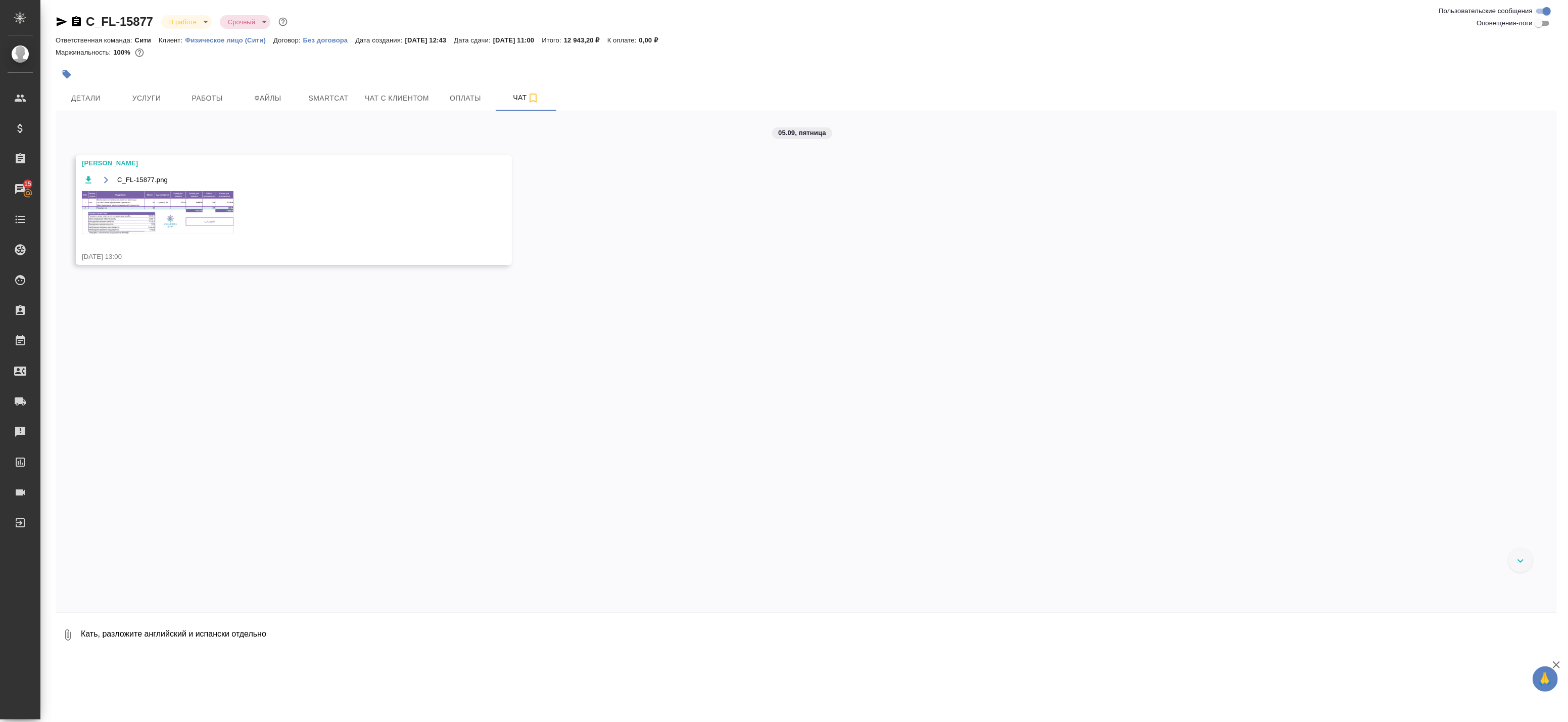
click at [294, 637] on textarea "Кать, разложите английский и испански отдельно" at bounding box center [818, 635] width 1477 height 34
click at [289, 639] on textarea "Кать, разложите английский и испанский отдельно" at bounding box center [810, 635] width 1460 height 34
drag, startPoint x: 284, startPoint y: 634, endPoint x: 277, endPoint y: 634, distance: 7.0
click at [277, 634] on textarea "Кать, разложите английский и испанский отдельно" at bounding box center [810, 635] width 1460 height 34
drag, startPoint x: 1549, startPoint y: 636, endPoint x: 154, endPoint y: 657, distance: 1395.2
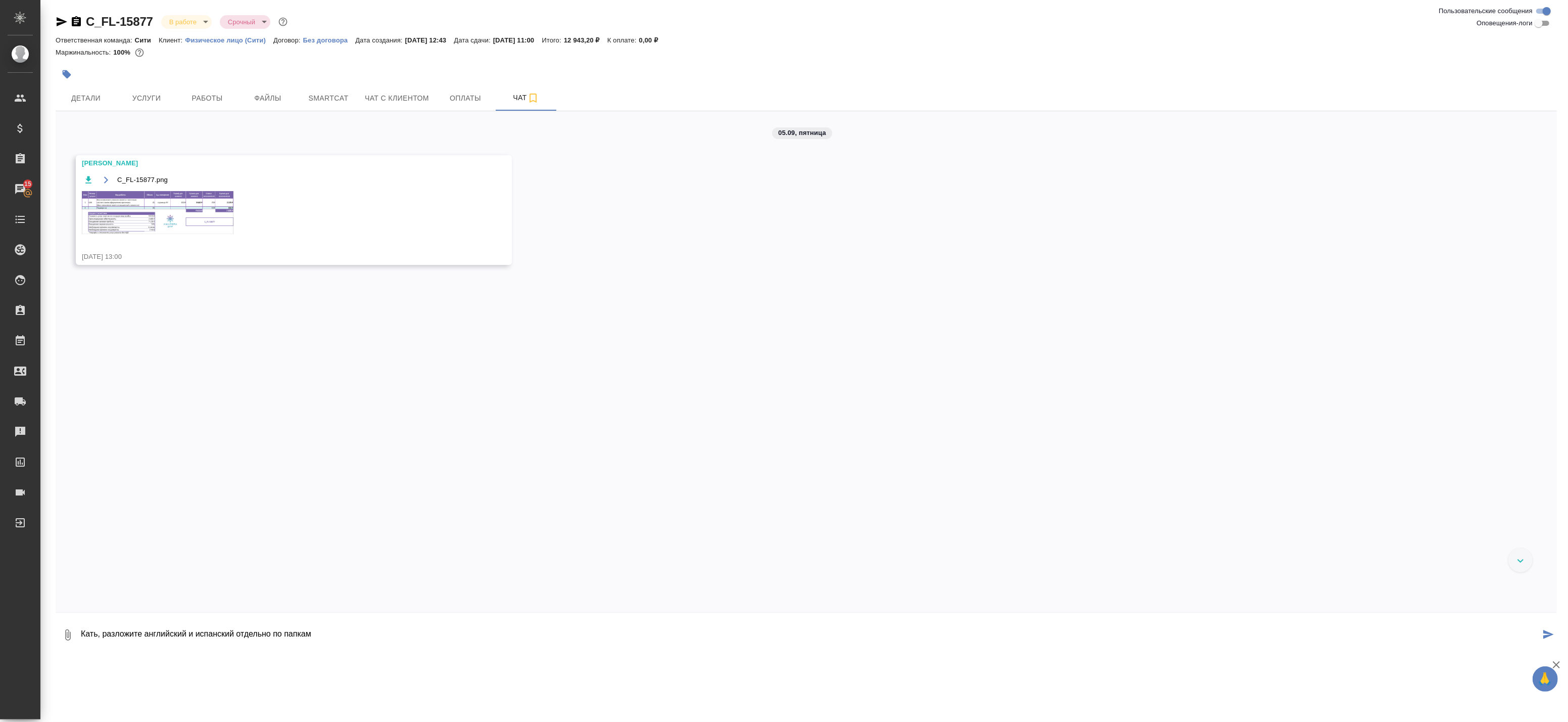
click at [175, 653] on div "C_FL-15877 В работе inProgress Срочный urgent Ответственная команда: Сити Клиен…" at bounding box center [806, 329] width 1513 height 658
click at [97, 633] on textarea "Кать, разложите английский и испанский отдельно по папкам" at bounding box center [810, 635] width 1460 height 34
drag, startPoint x: 100, startPoint y: 636, endPoint x: 39, endPoint y: 630, distance: 61.3
click at [40, 630] on div ".cls-1 fill:#fff; AWATERA Badanyan Artak Клиенты Спецификации Заказы 15 Чаты To…" at bounding box center [784, 361] width 1568 height 722
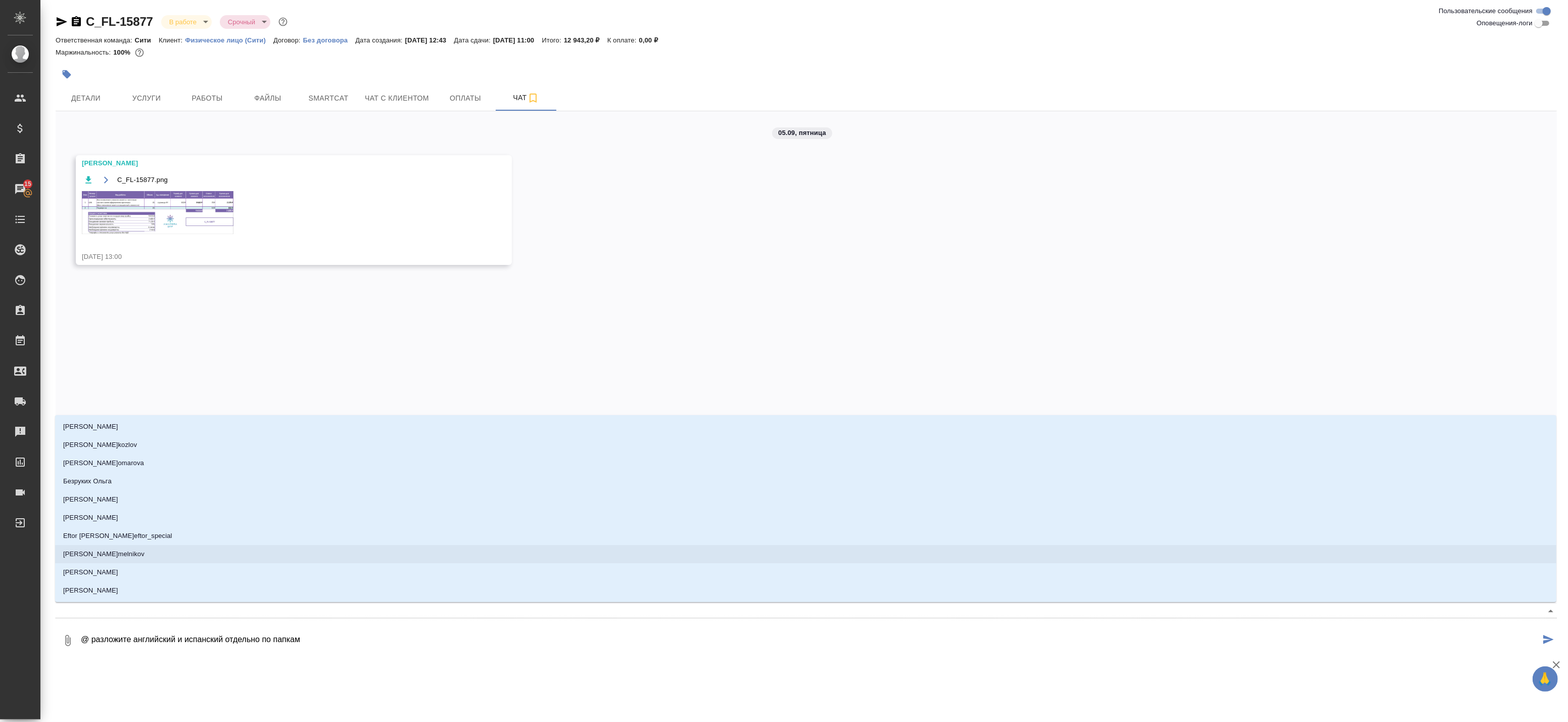
type textarea "@m разложите английский и испанский отдельно по папкам"
type input "m"
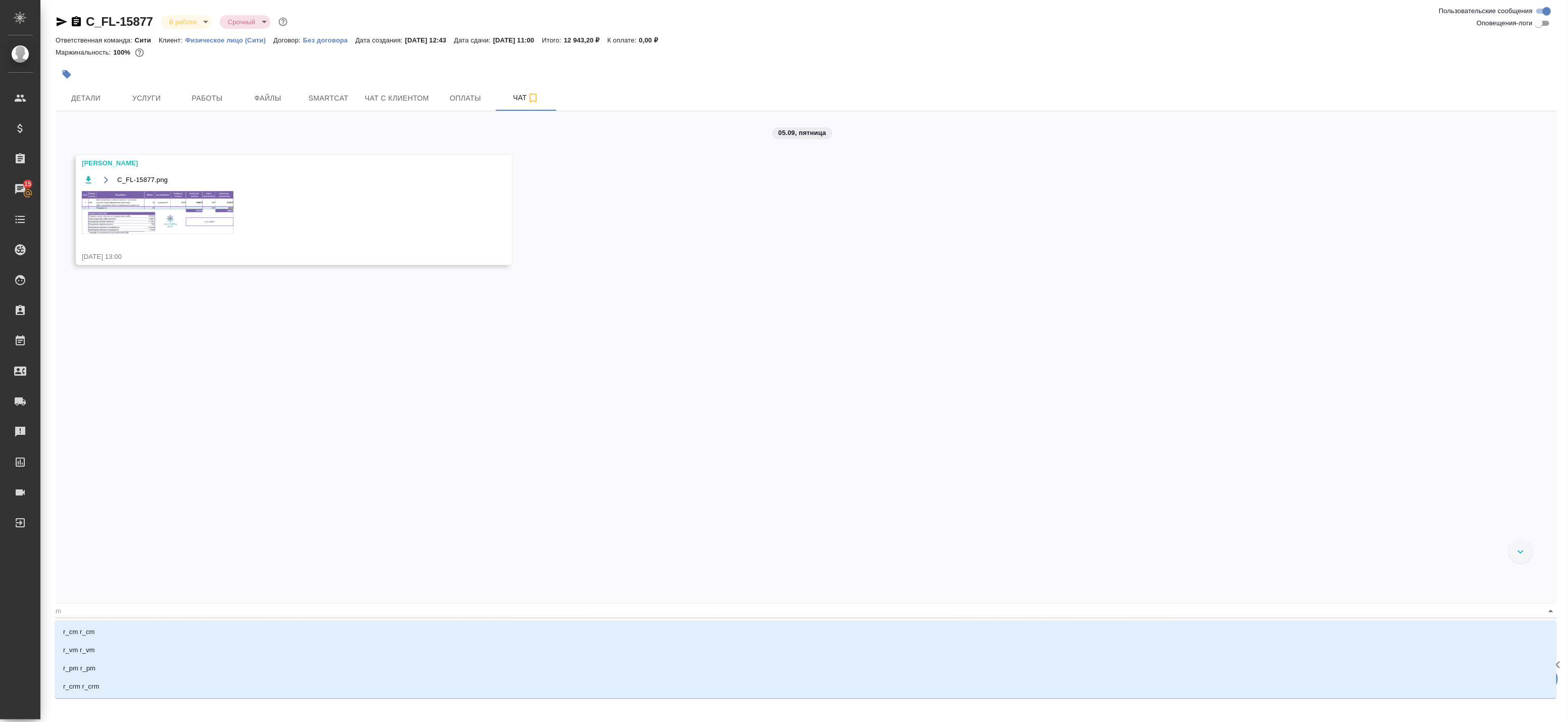
type textarea "@ma разложите английский и испанский отдельно по папкам"
type input "ma"
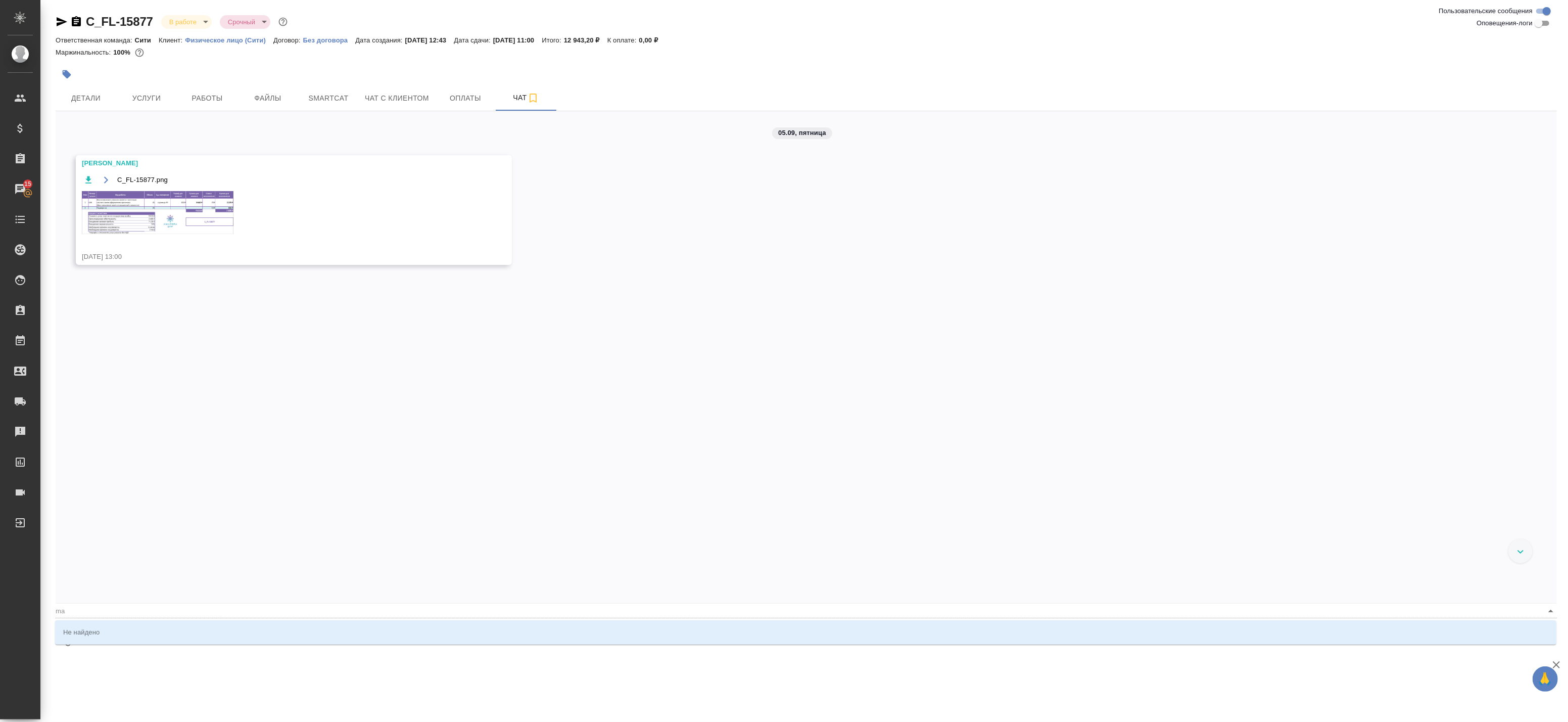
type textarea "@m разложите английский и испанский отдельно по папкам"
type input "m"
type textarea "@ разложите английский и испанский отдельно по папкам"
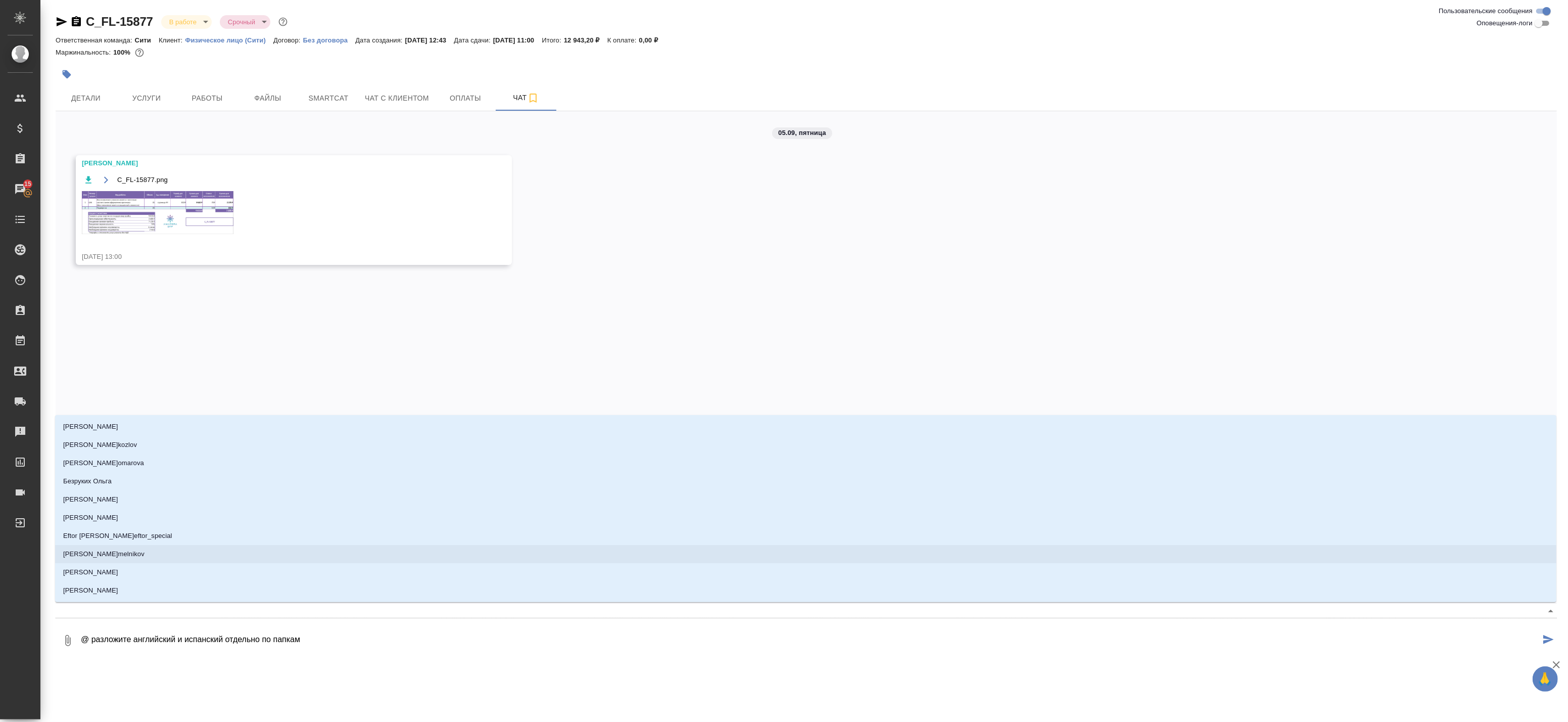
type textarea "@м разложите английский и испанский отдельно по папкам"
type input "м"
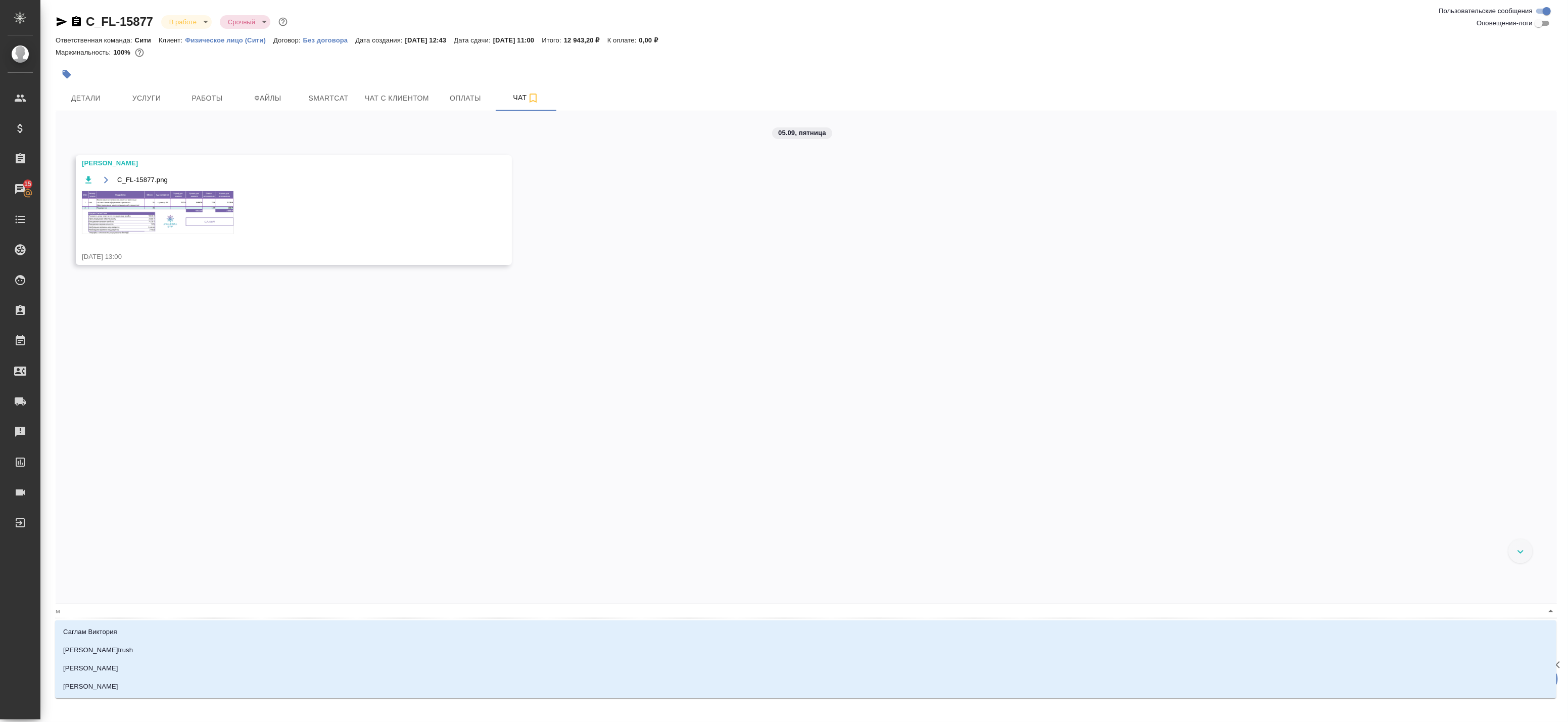
type textarea "@ма разложите английский и испанский отдельно по папкам"
type input "ма"
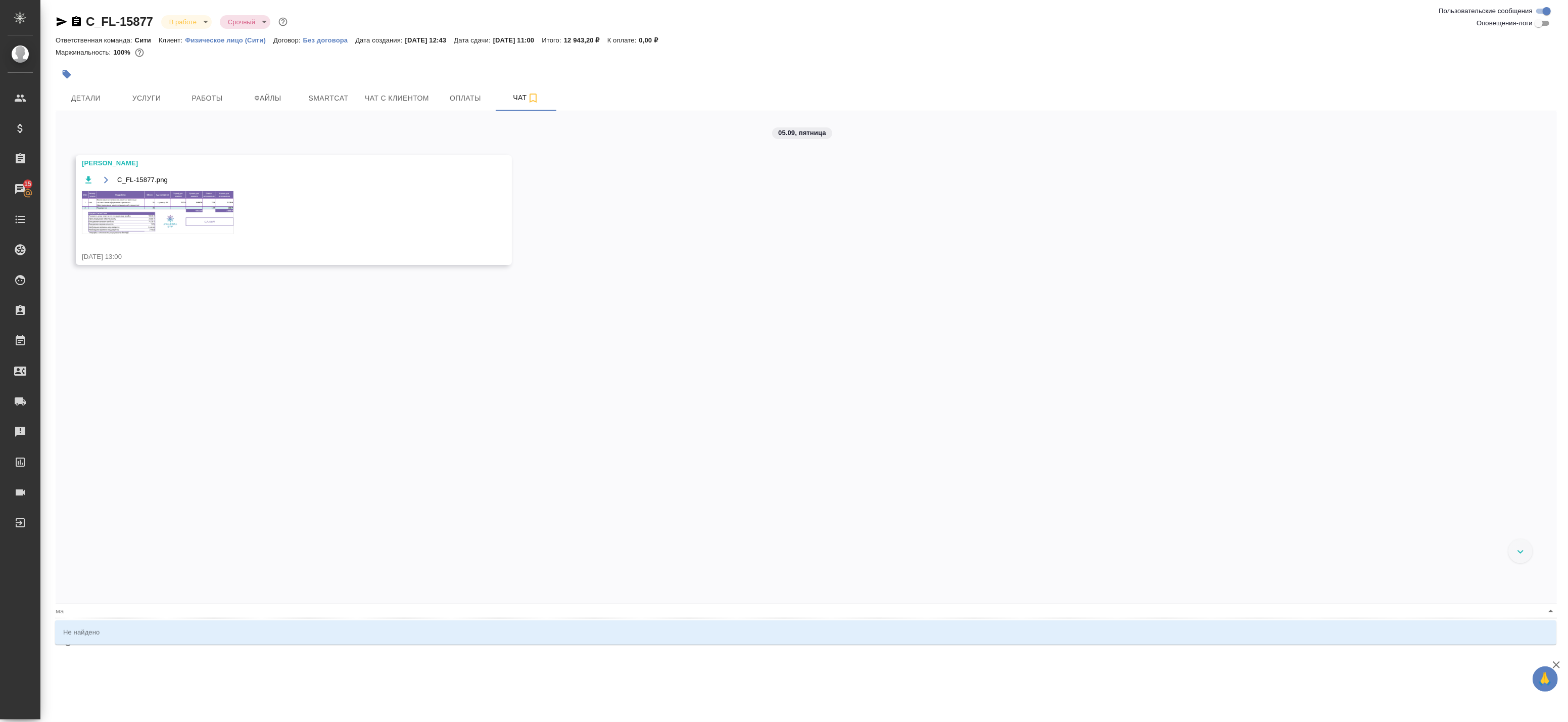
type textarea "@м разложите английский и испанский отдельно по папкам"
type input "м"
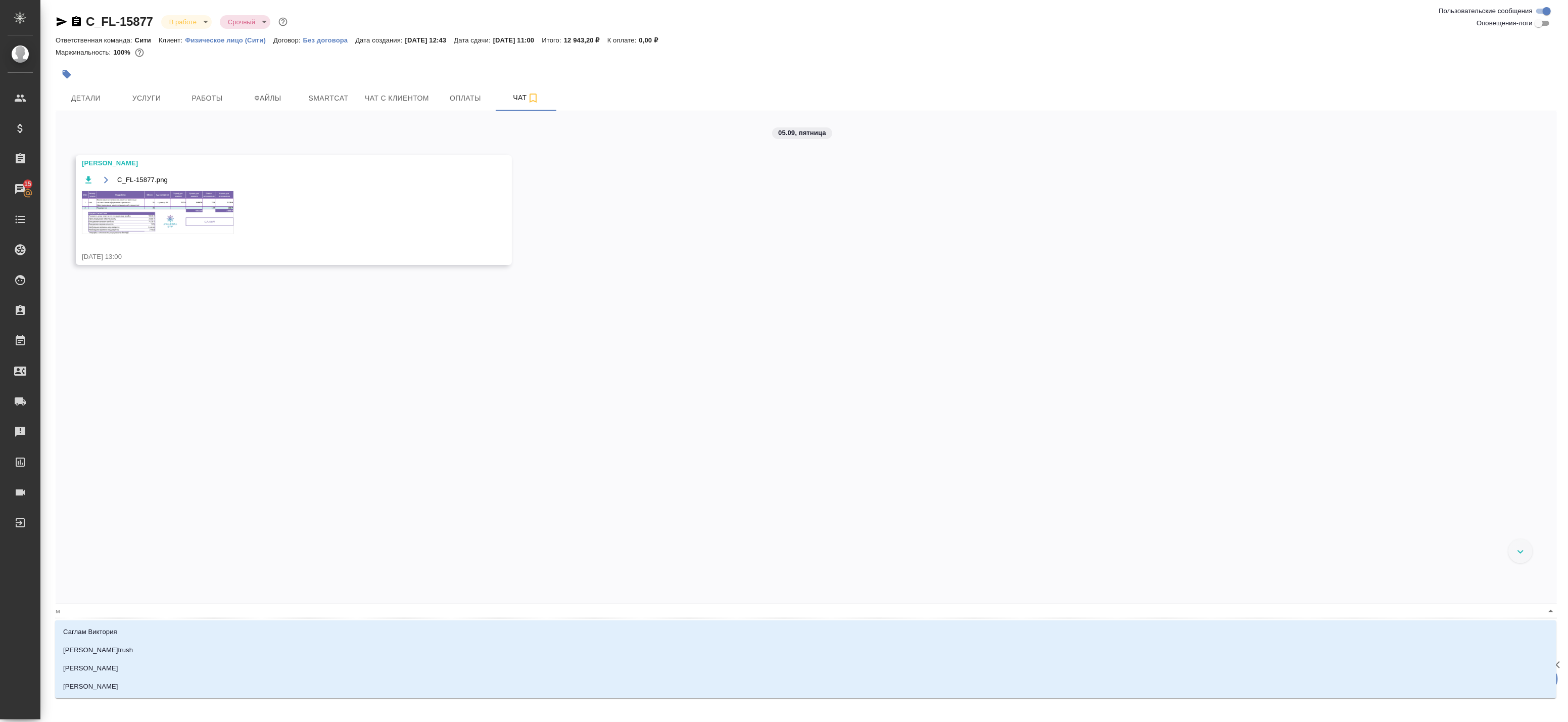
type textarea "@ разложите английский и испанский отдельно по папкам"
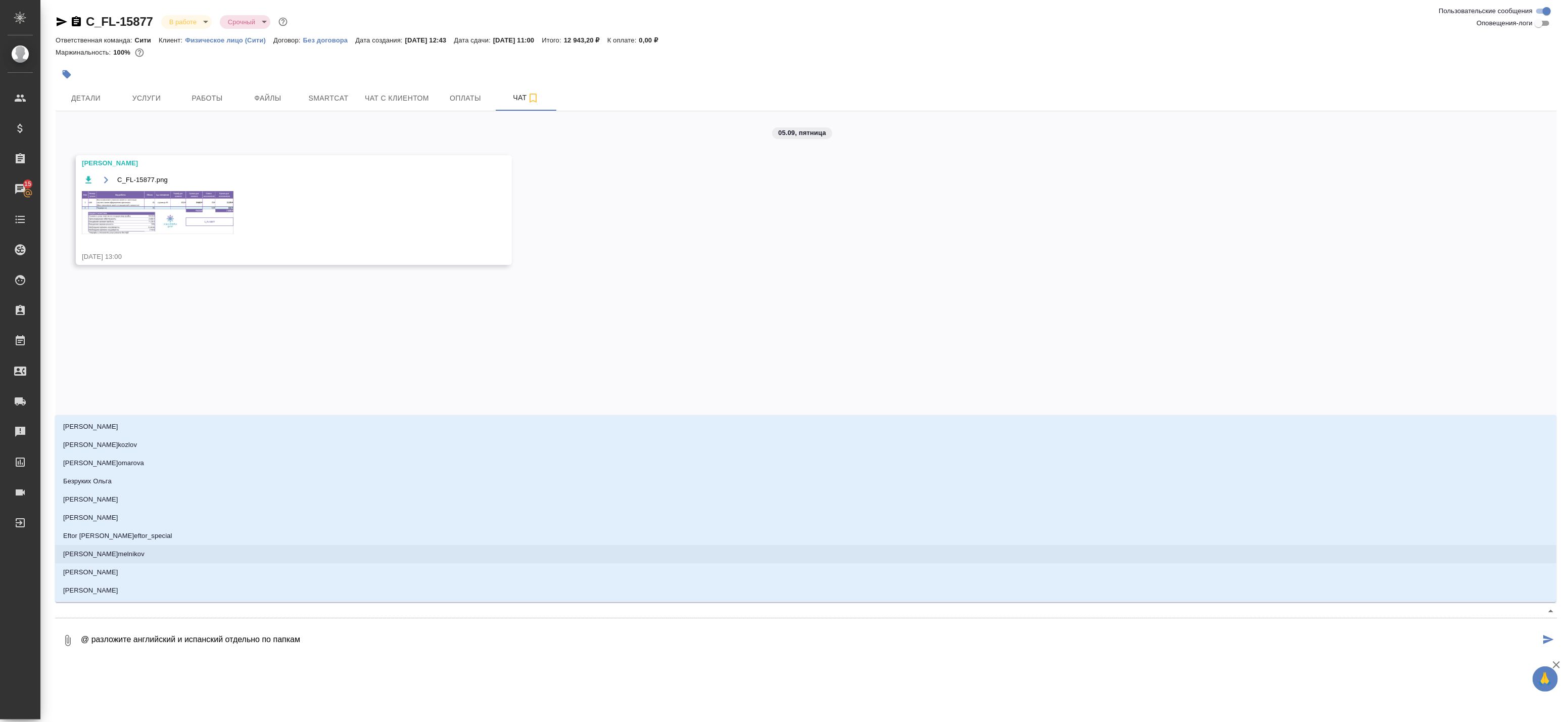
type textarea "@м разложите английский и испанский отдельно по папкам"
type input "м"
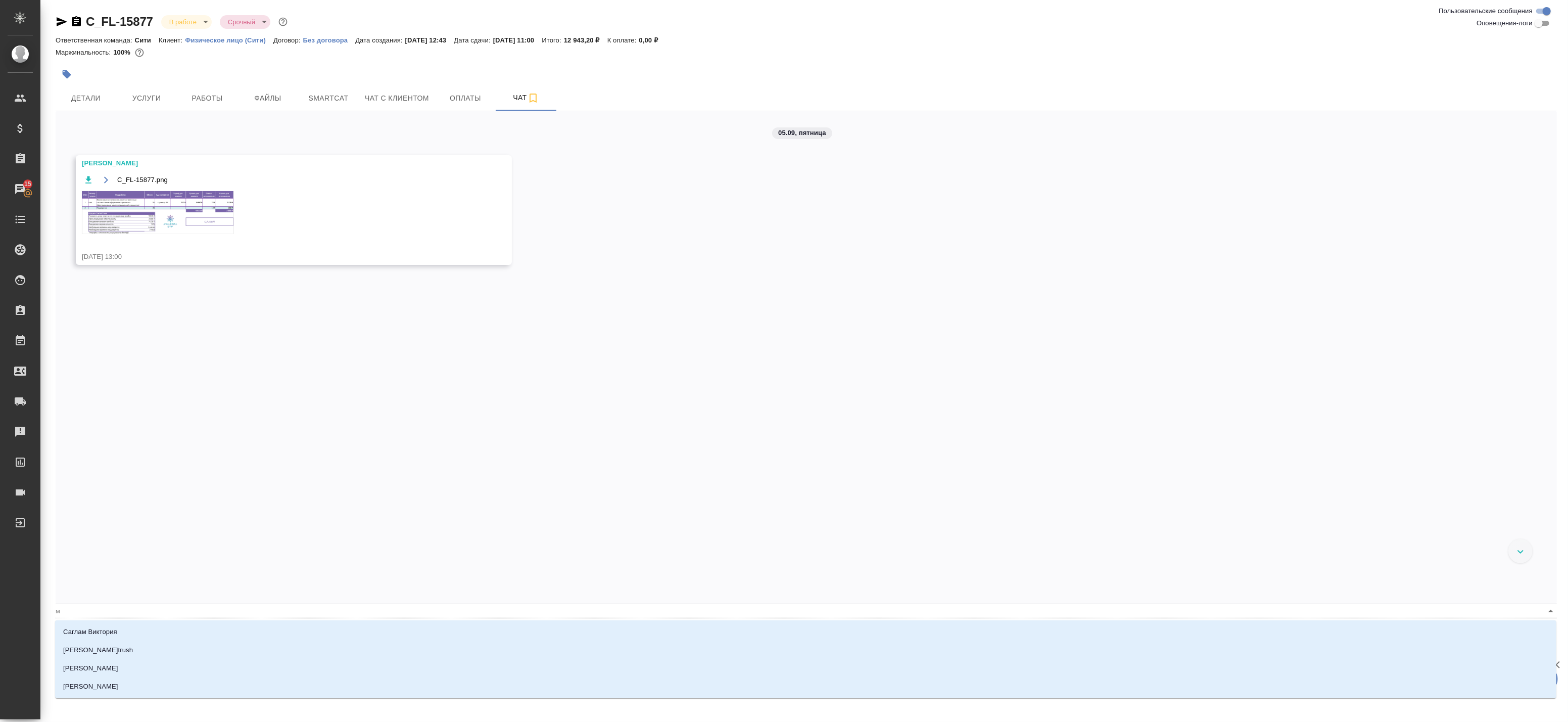
type textarea "@мо разложите английский и испанский отдельно по папкам"
type input "мо"
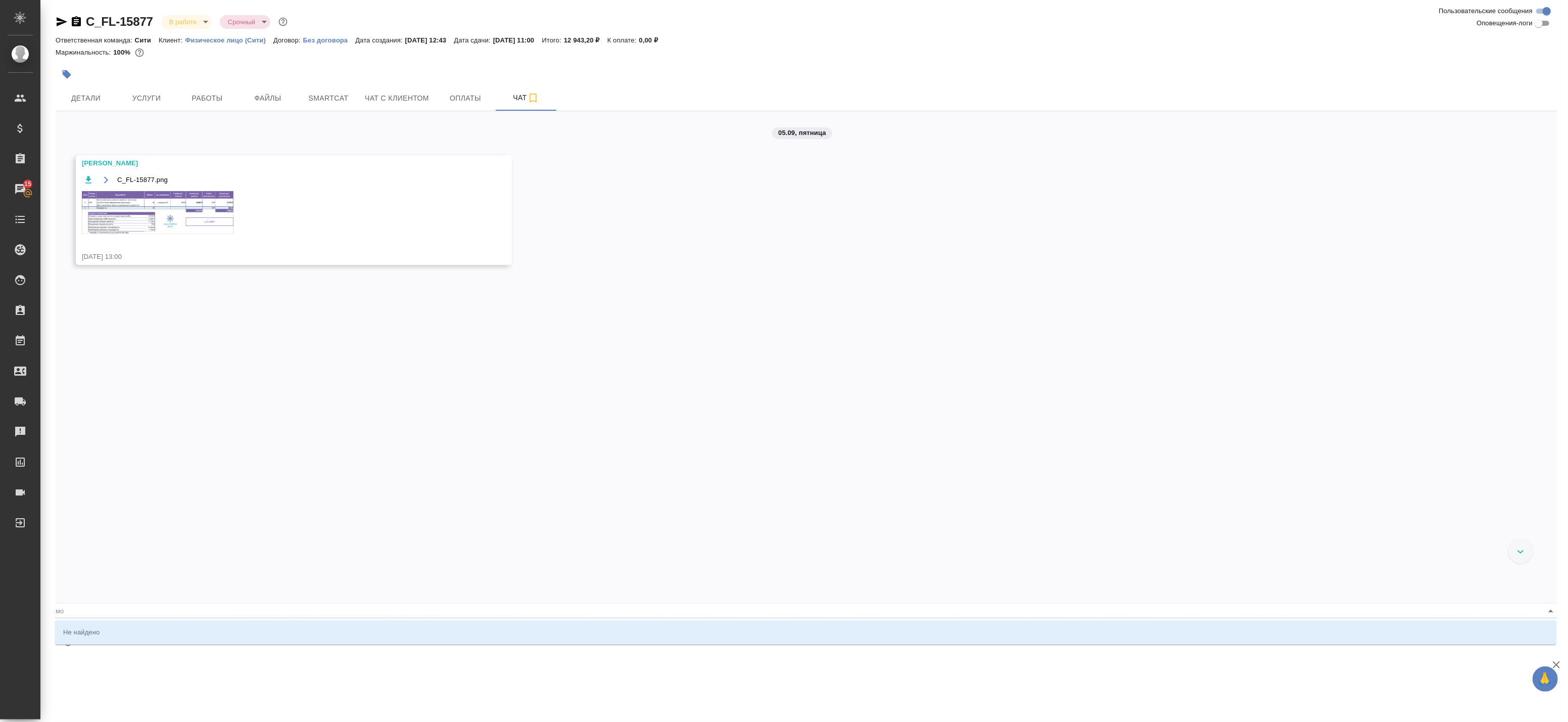
type textarea "@м разложите английский и испанский отдельно по папкам"
type input "м"
type textarea "@ разложите английский и испанский отдельно по папкам"
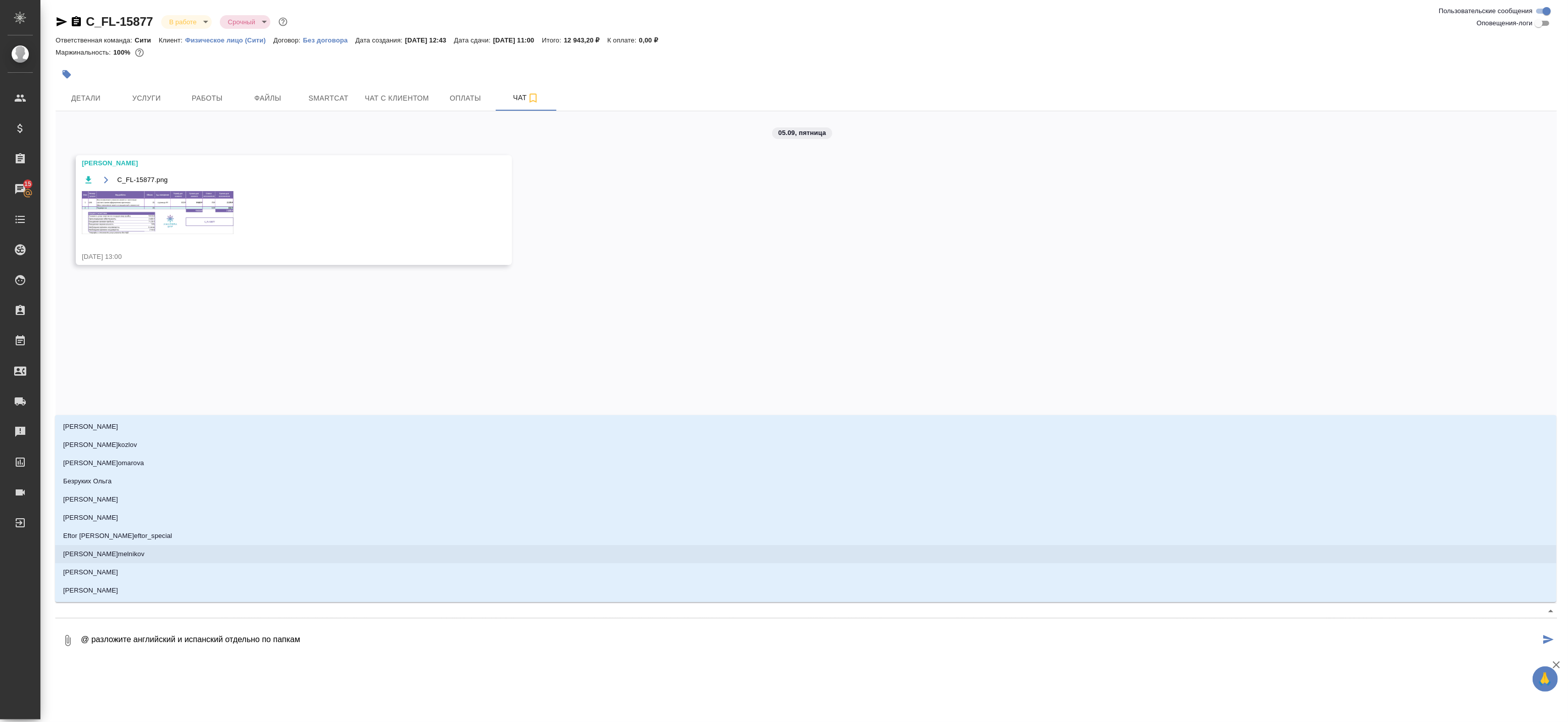
type textarea "@к разложите английский и испанский отдельно по папкам"
type input "к"
type textarea "@ка разложите английский и испанский отдельно по папкам"
type input "ка"
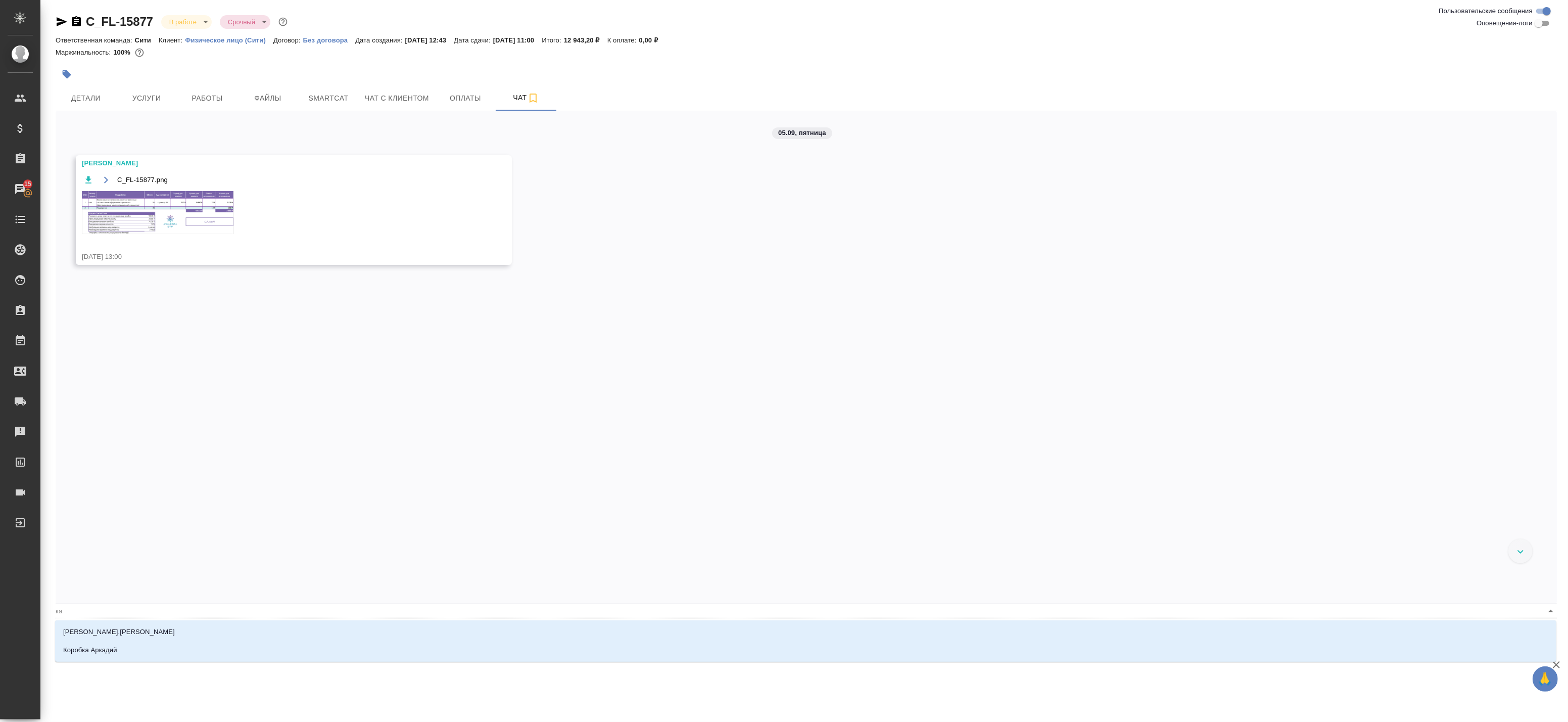
type textarea "@кат разложите английский и испанский отдельно по папкам"
type input "кат"
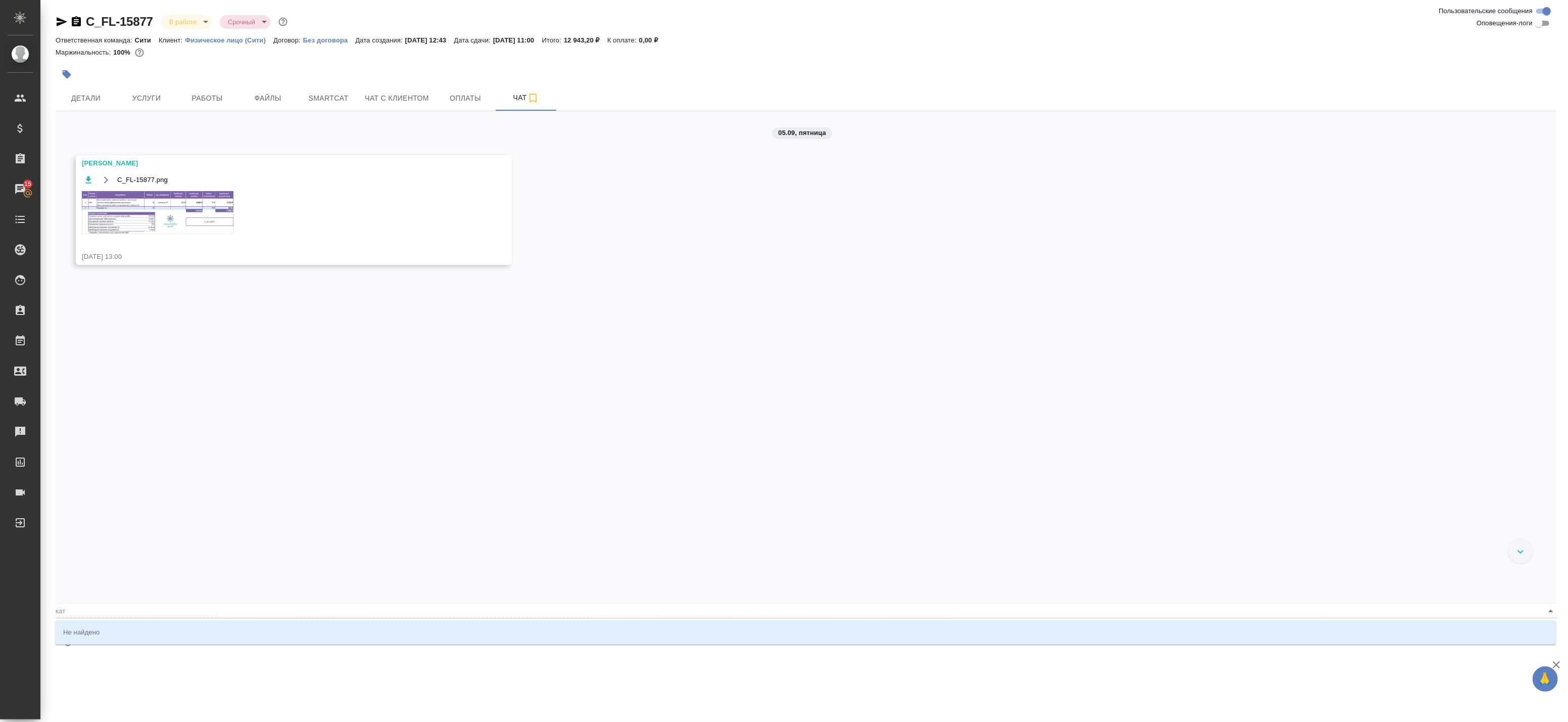
type textarea "@ка разложите английский и испанский отдельно по папкам"
type input "ка"
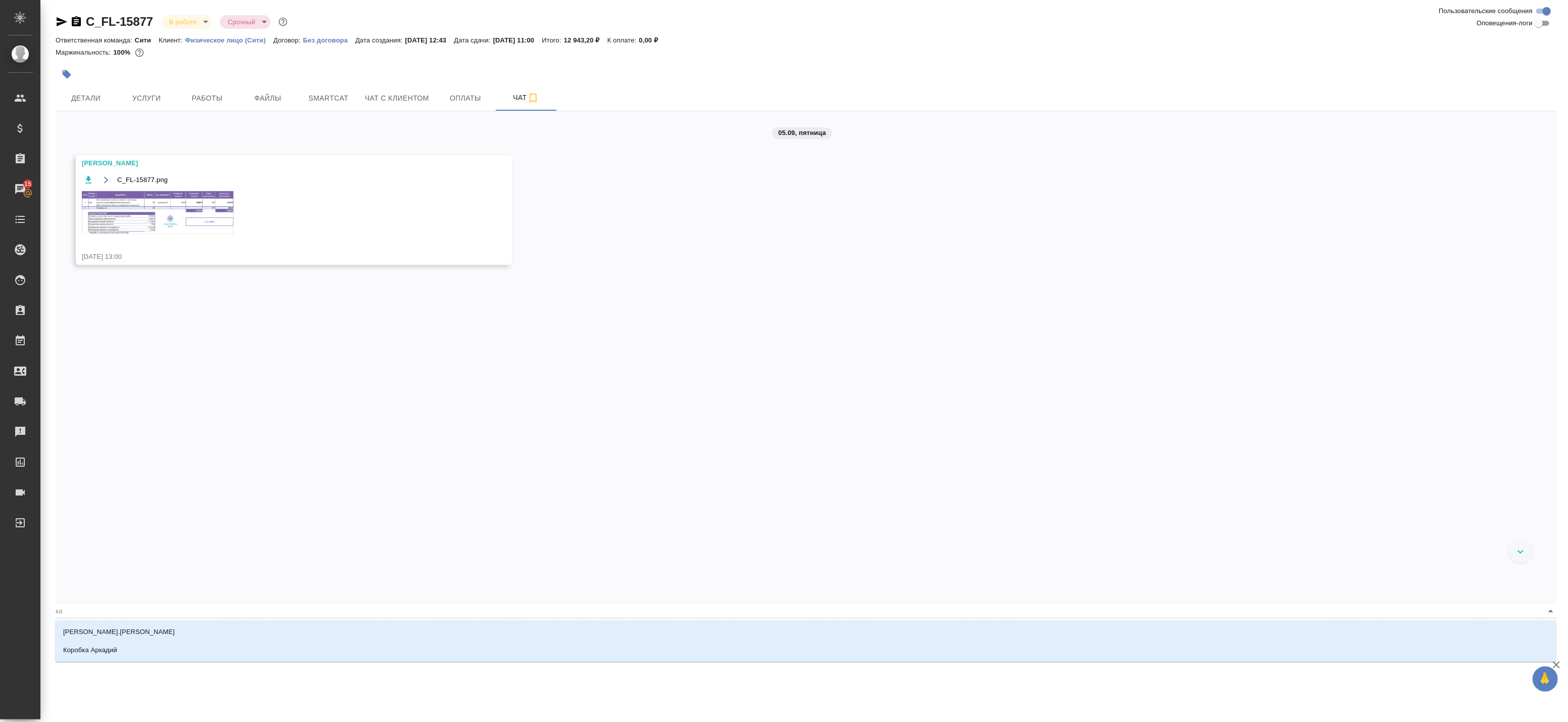
type textarea "@к разложите английский и испанский отдельно по папкам"
type input "к"
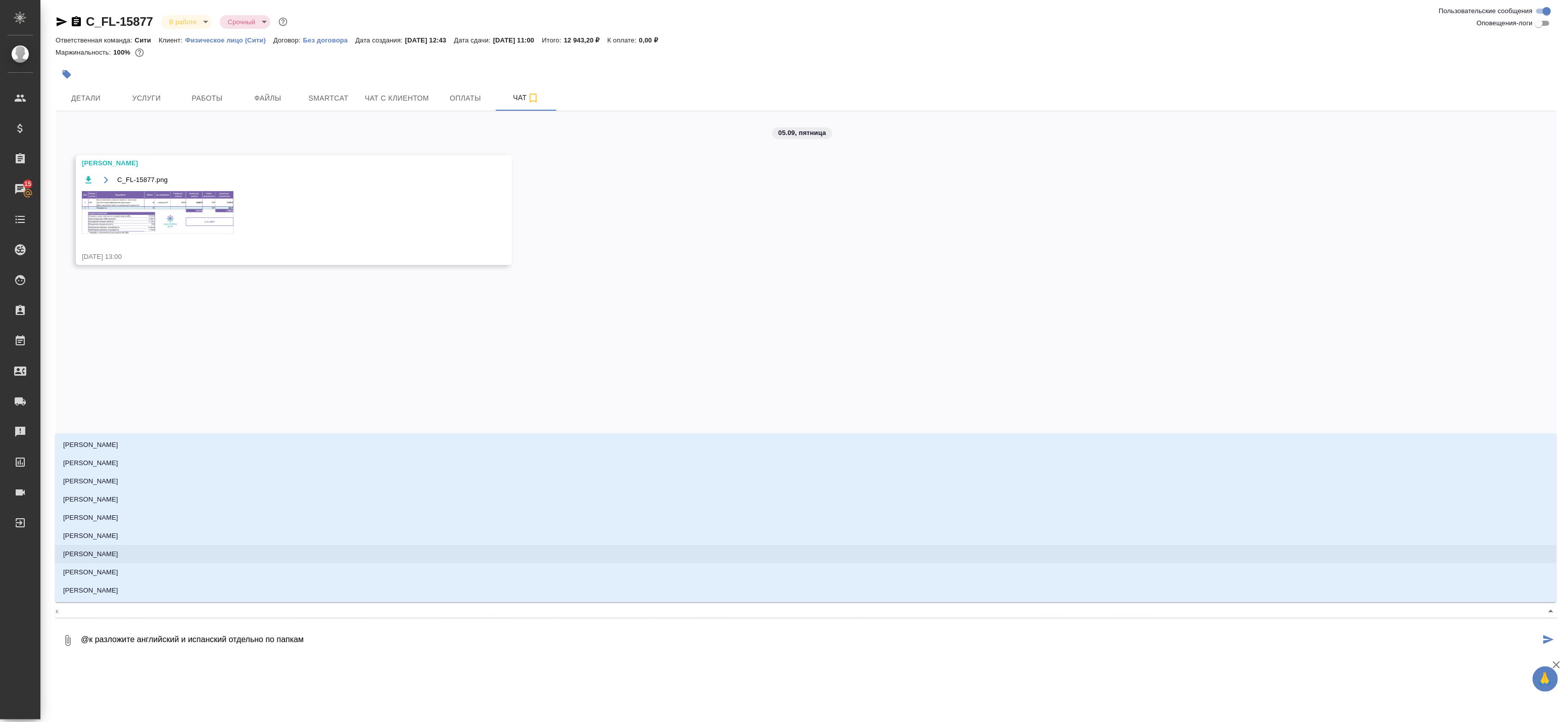
type textarea "@ разложите английский и испанский отдельно по папкам"
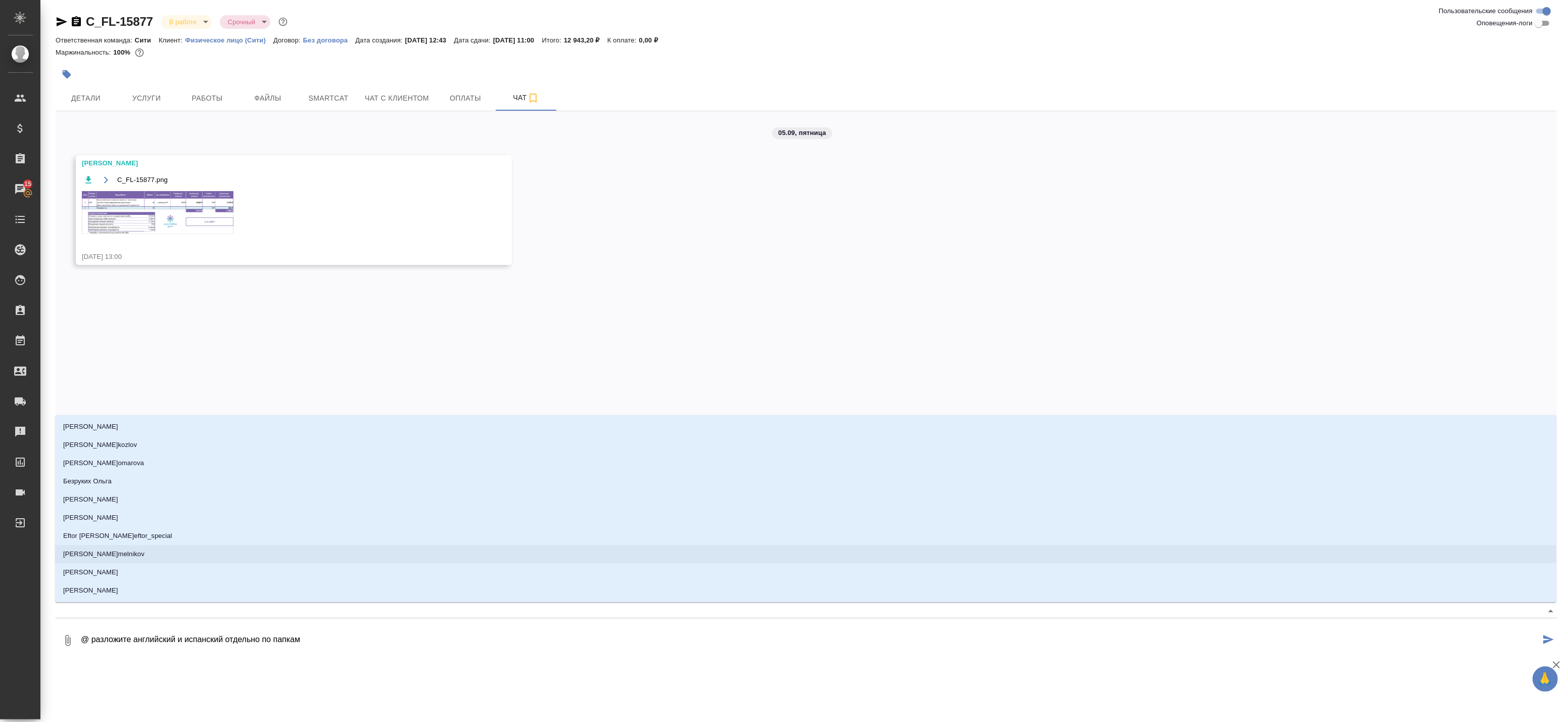
type textarea "@е разложите английский и испанский отдельно по папкам"
type input "е"
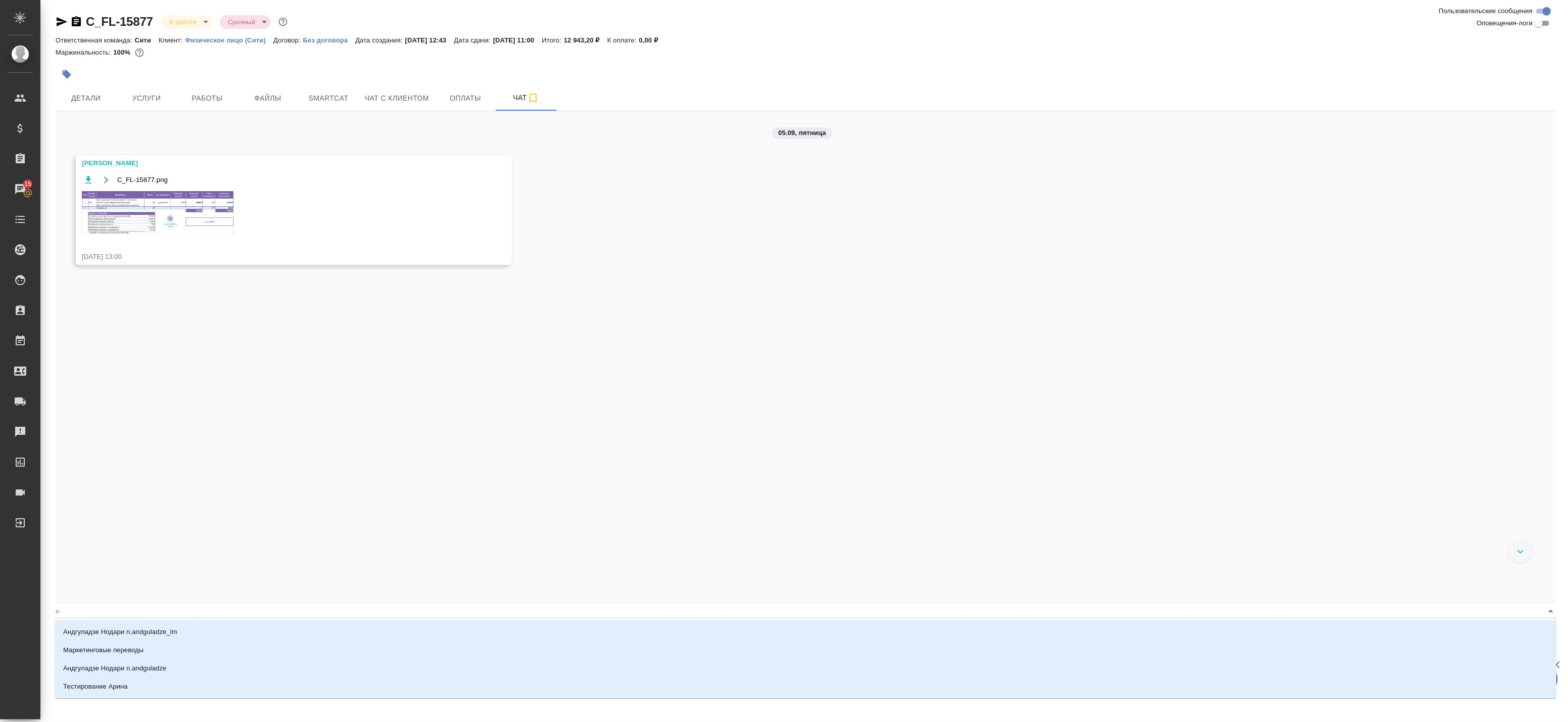
type textarea "@ек разложите английский и испанский отдельно по папкам"
type input "ек"
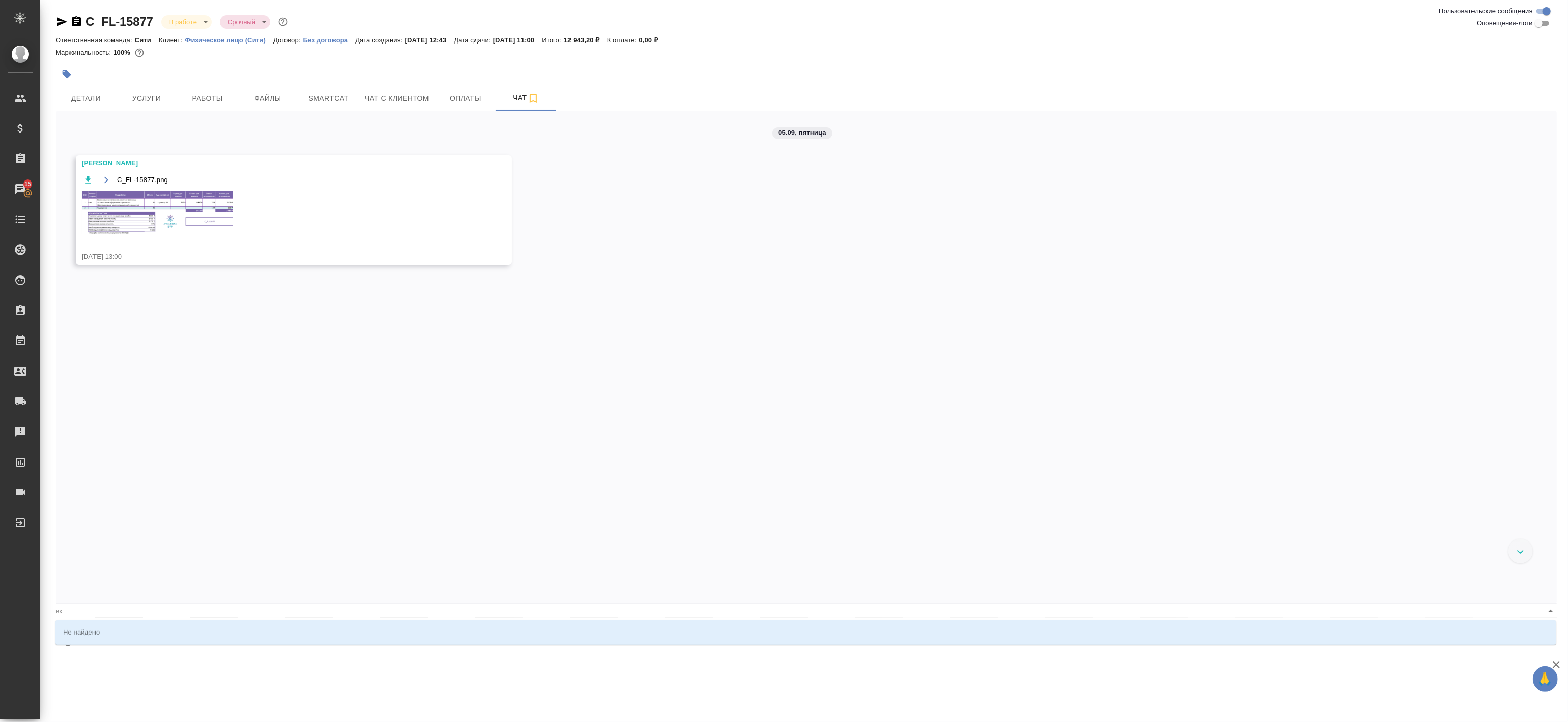
type textarea "@ека разложите английский и испанский отдельно по папкам"
type input "ека"
type textarea "@ек разложите английский и испанский отдельно по папкам"
type input "ек"
type textarea "@е разложите английский и испанский отдельно по папкам"
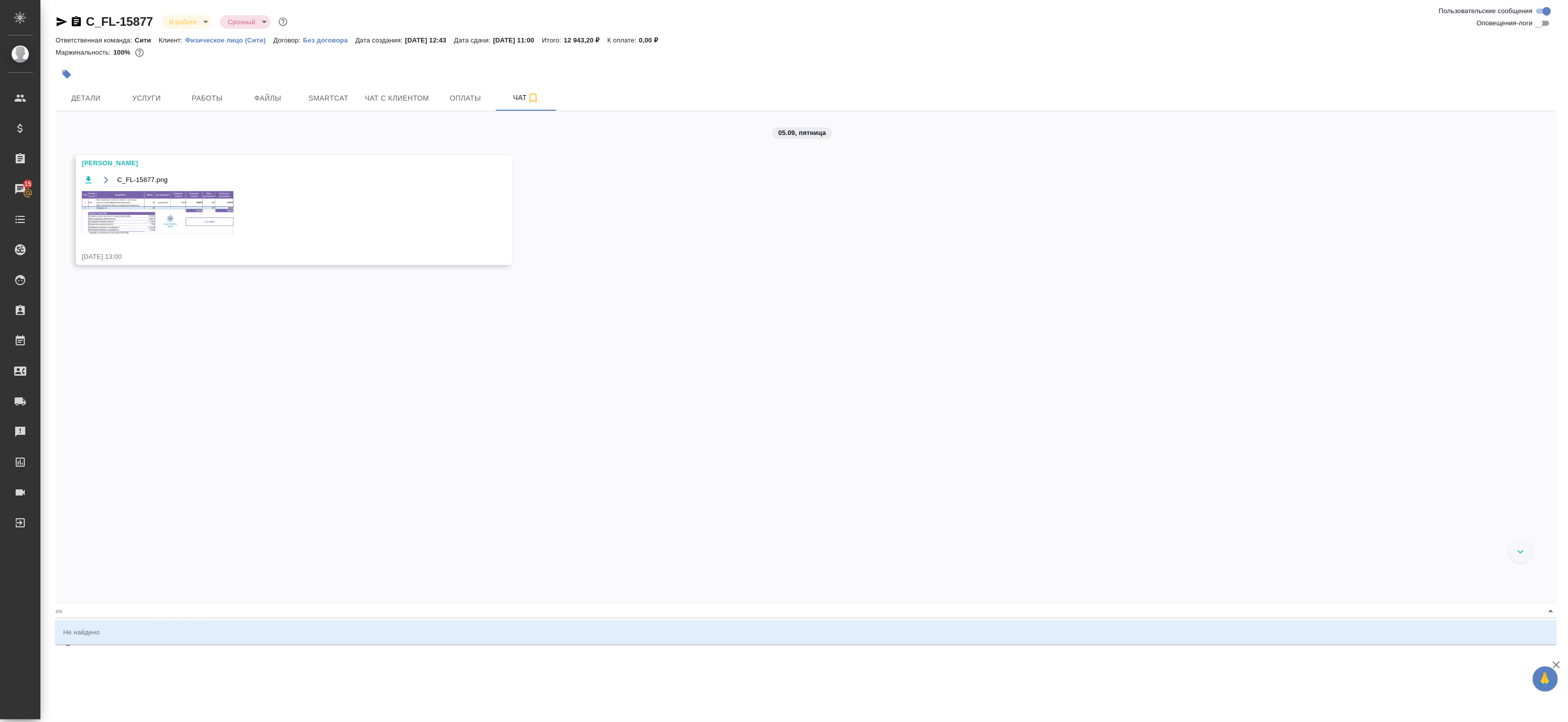
type input "е"
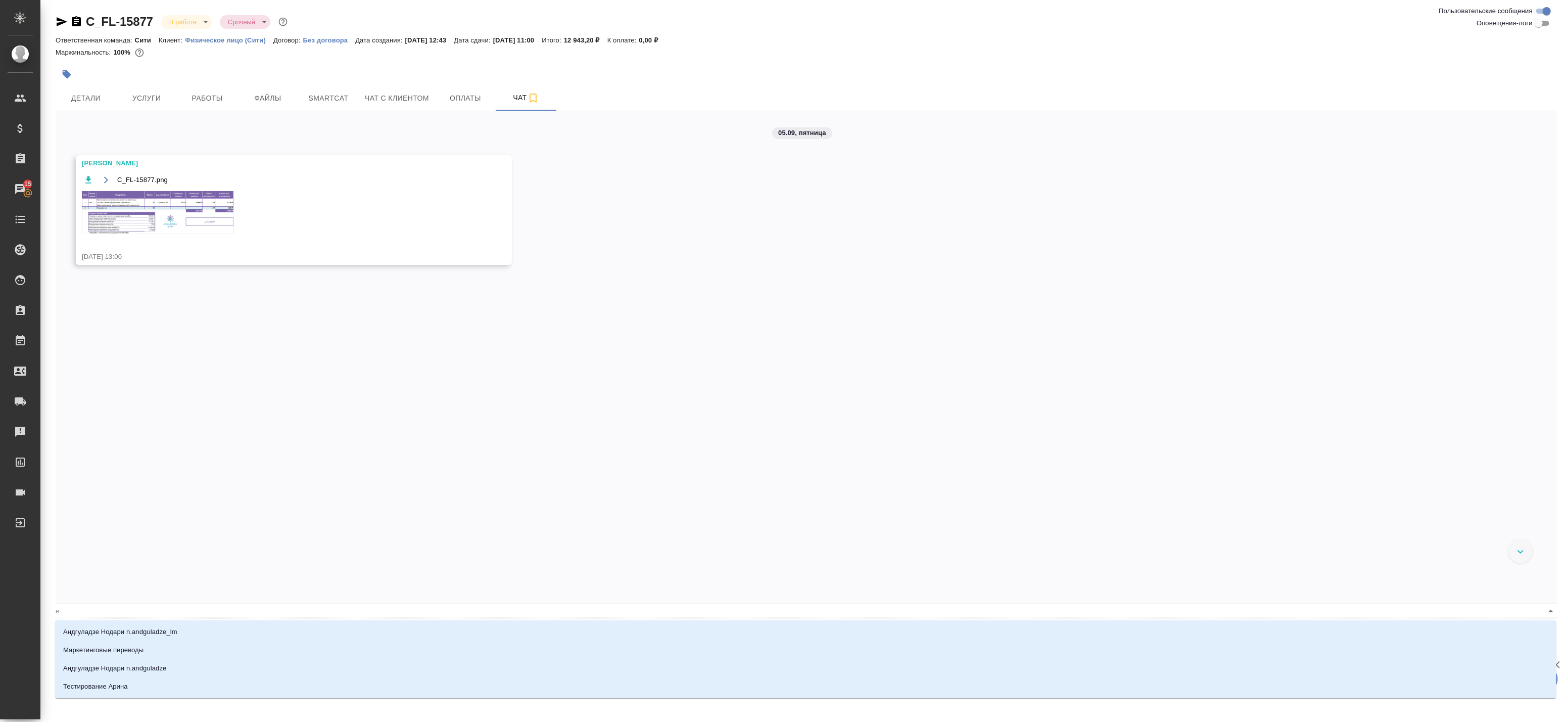
type textarea "@еи разложите английский и испанский отдельно по папкам"
type input "еи"
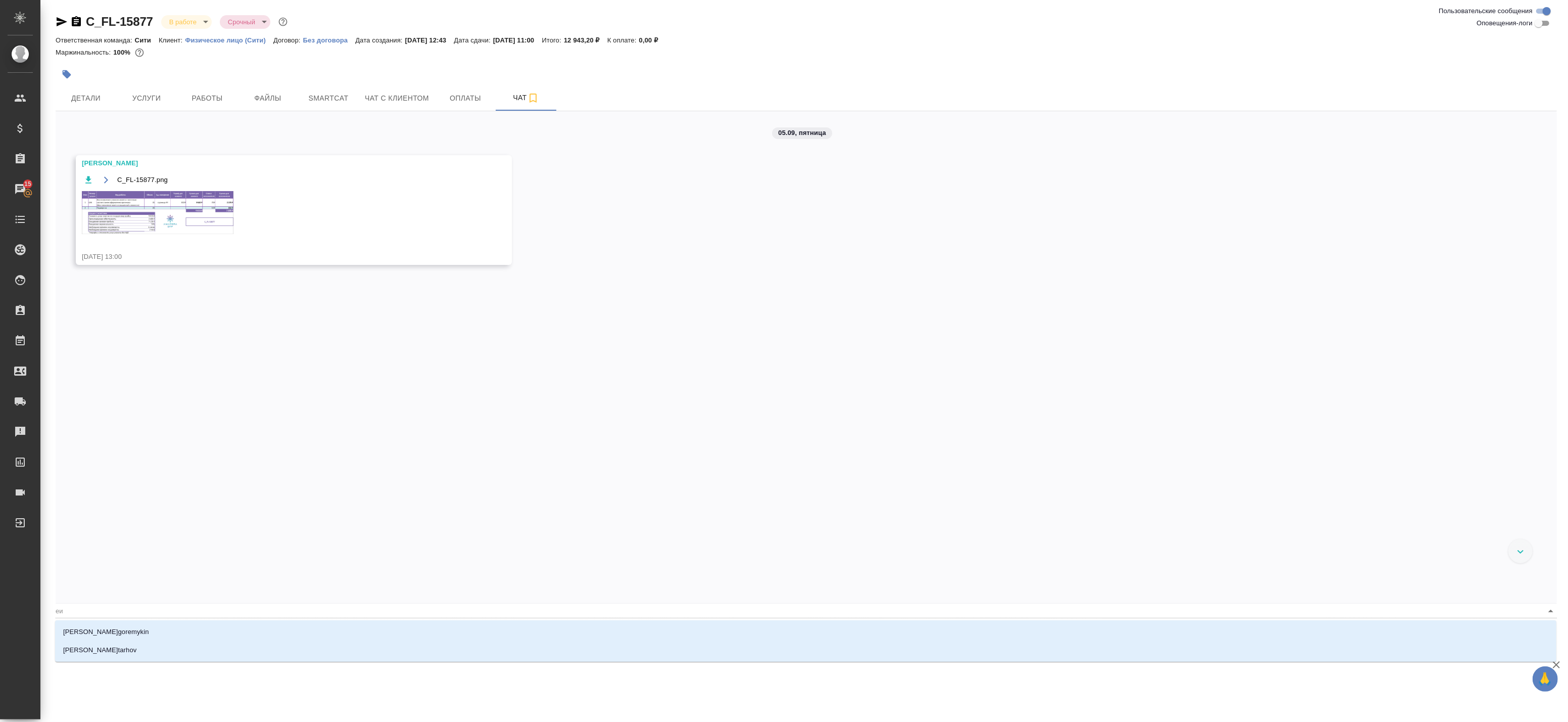
type textarea "@е разложите английский и испанский отдельно по папкам"
type input "е"
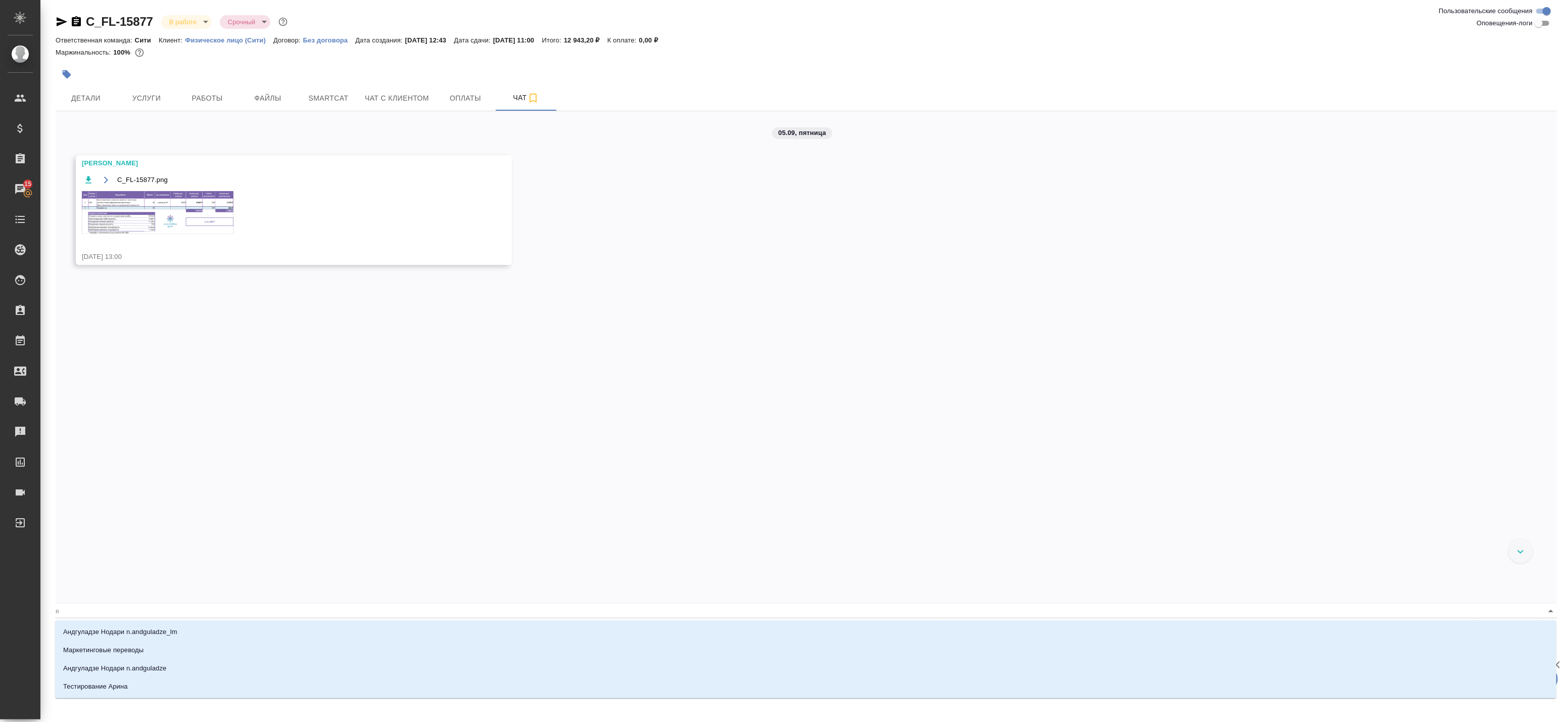
type textarea "@ разложите английский и испанский отдельно по папкам"
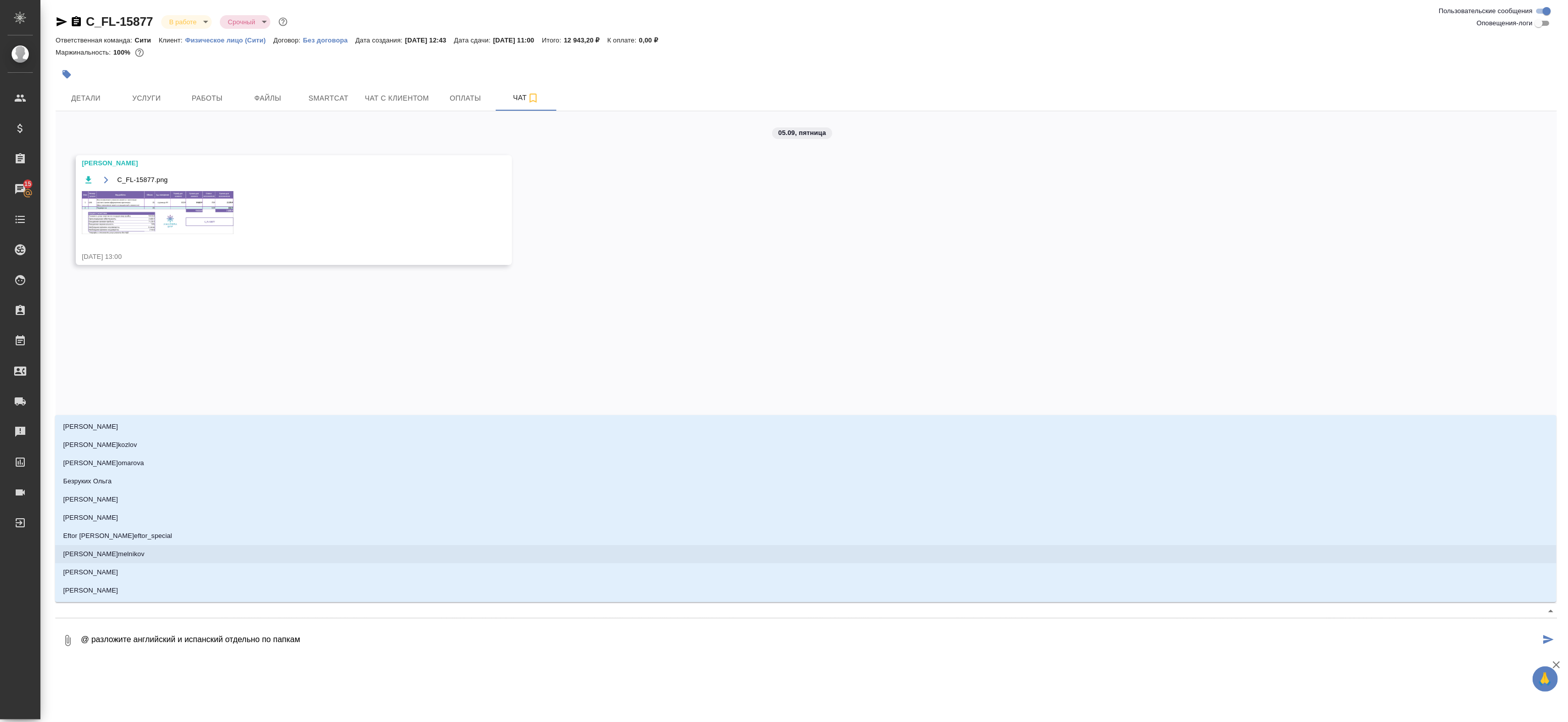
type textarea "@и разложите английский и испанский отдельно по папкам"
type input "и"
type textarea "@ разложите английский и испанский отдельно по папкам"
type textarea "@м разложите английский и испанский отдельно по папкам"
type input "м"
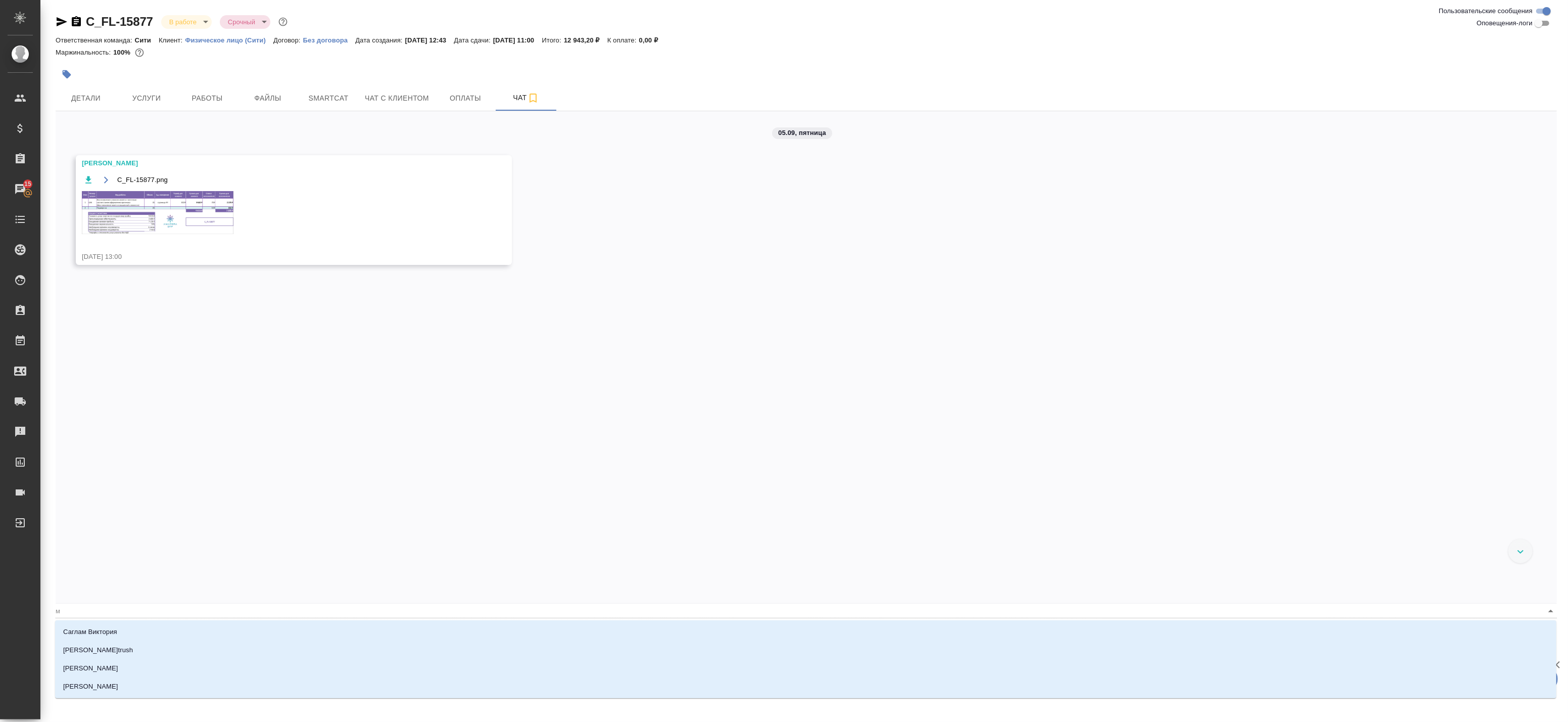
type textarea "@ма разложите английский и испанский отдельно по папкам"
type input "ма"
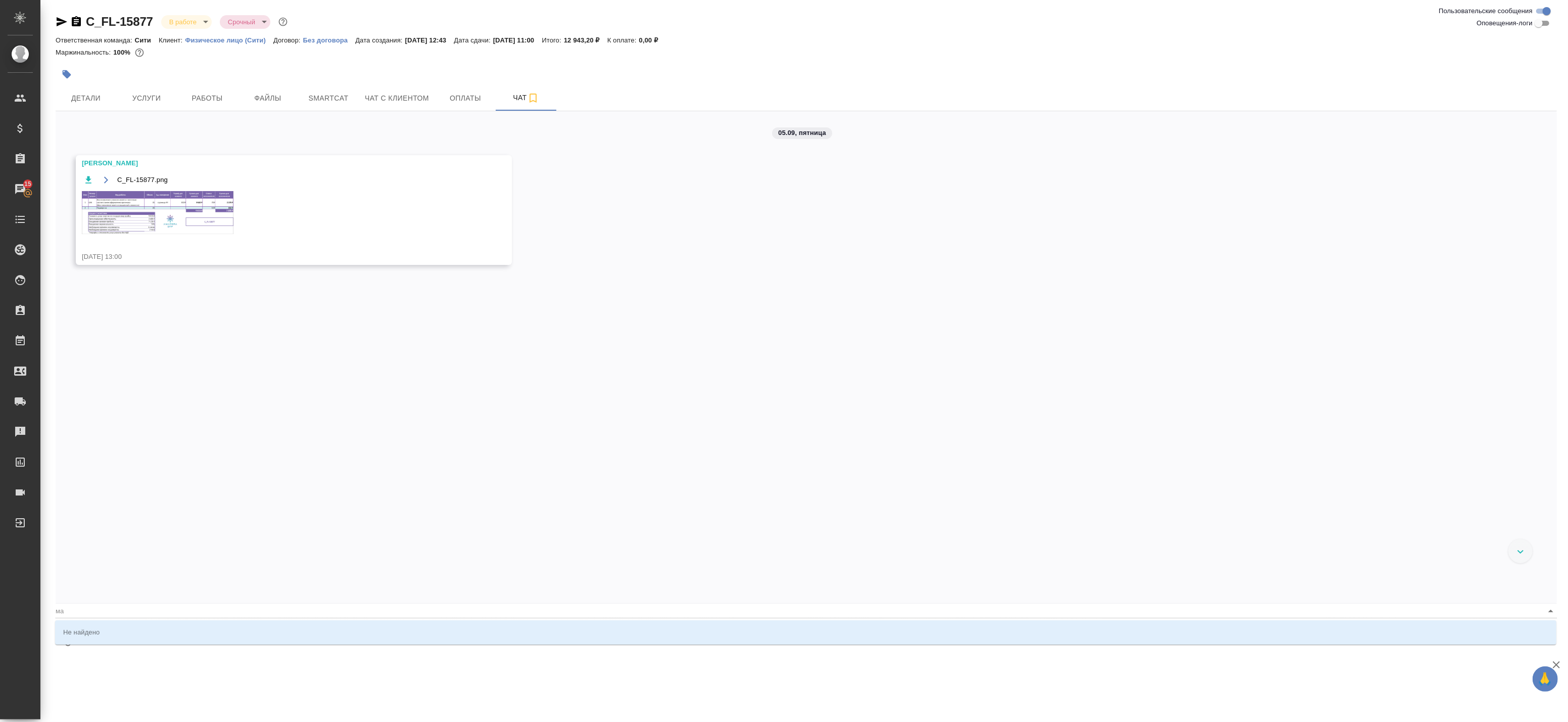
type textarea "@м разложите английский и испанский отдельно по папкам"
type input "м"
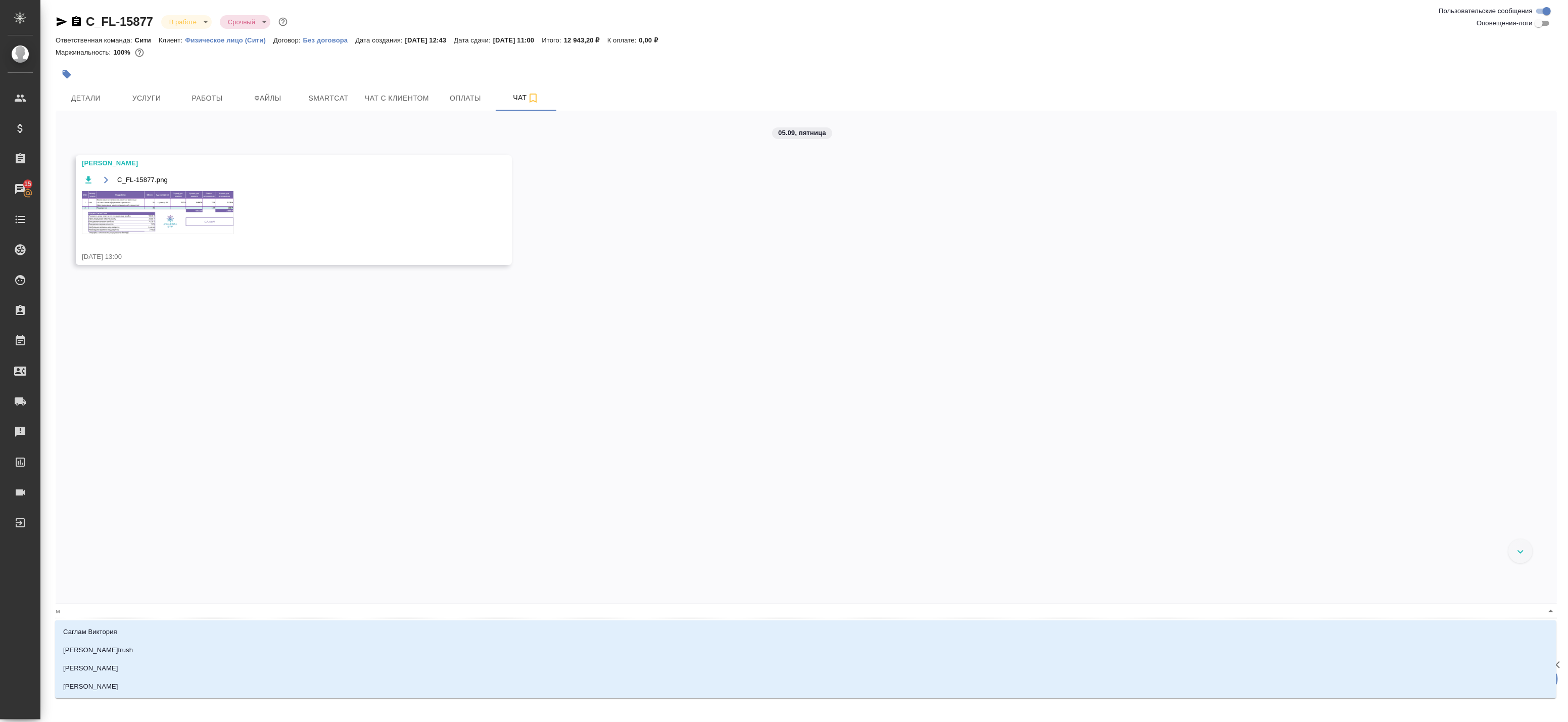
type textarea "@ разложите английский и испанский отдельно по папкам"
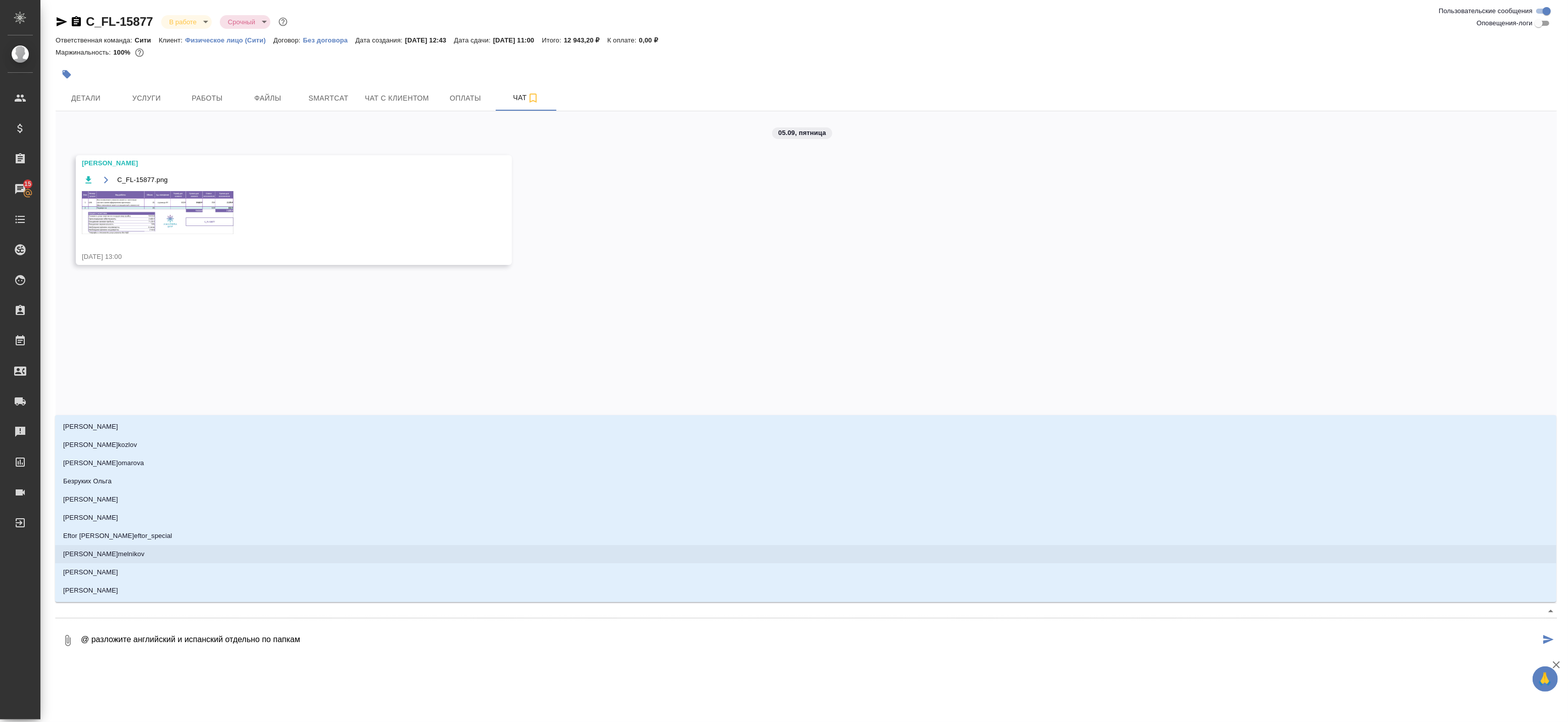
type textarea "@к разложите английский и испанский отдельно по папкам"
type input "к"
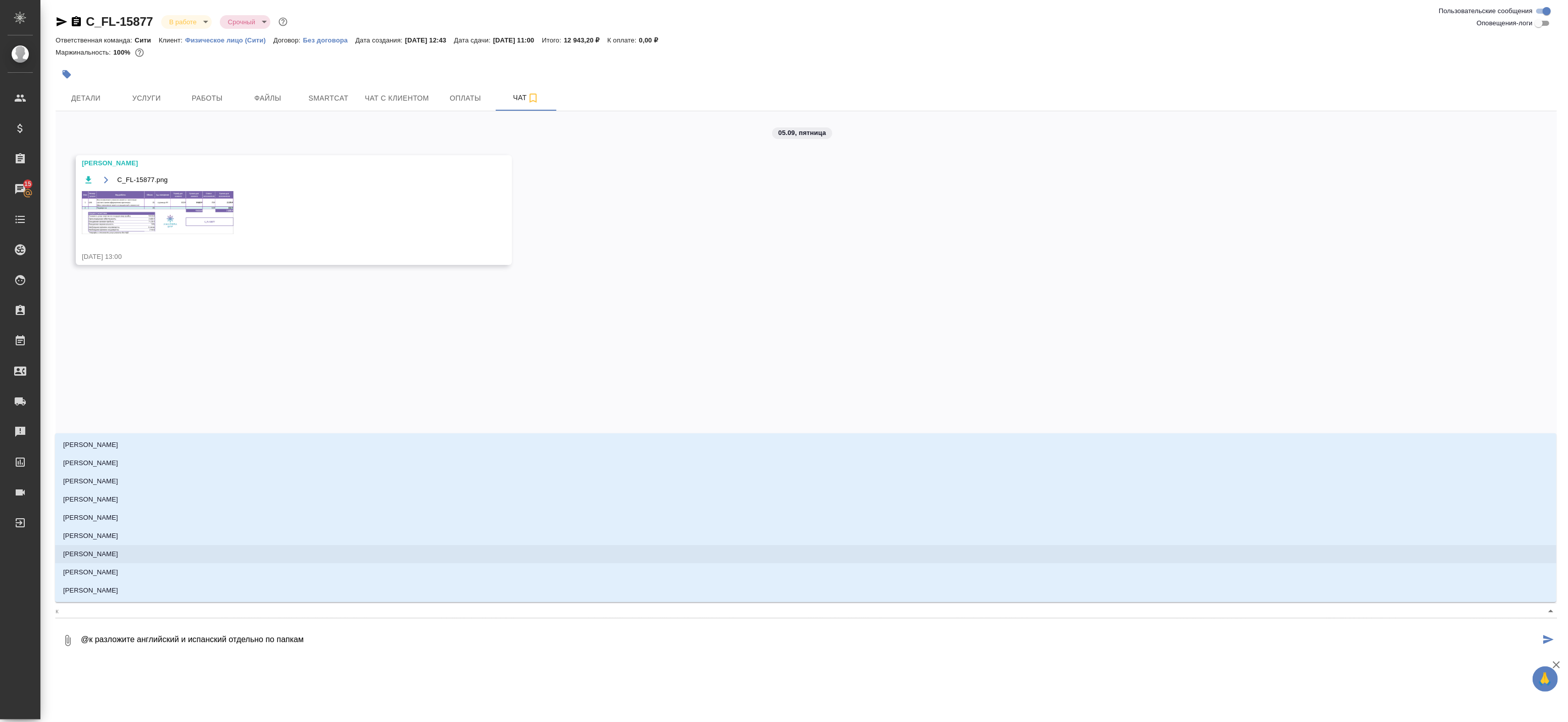
type textarea "@ разложите английский и испанский отдельно по папкам"
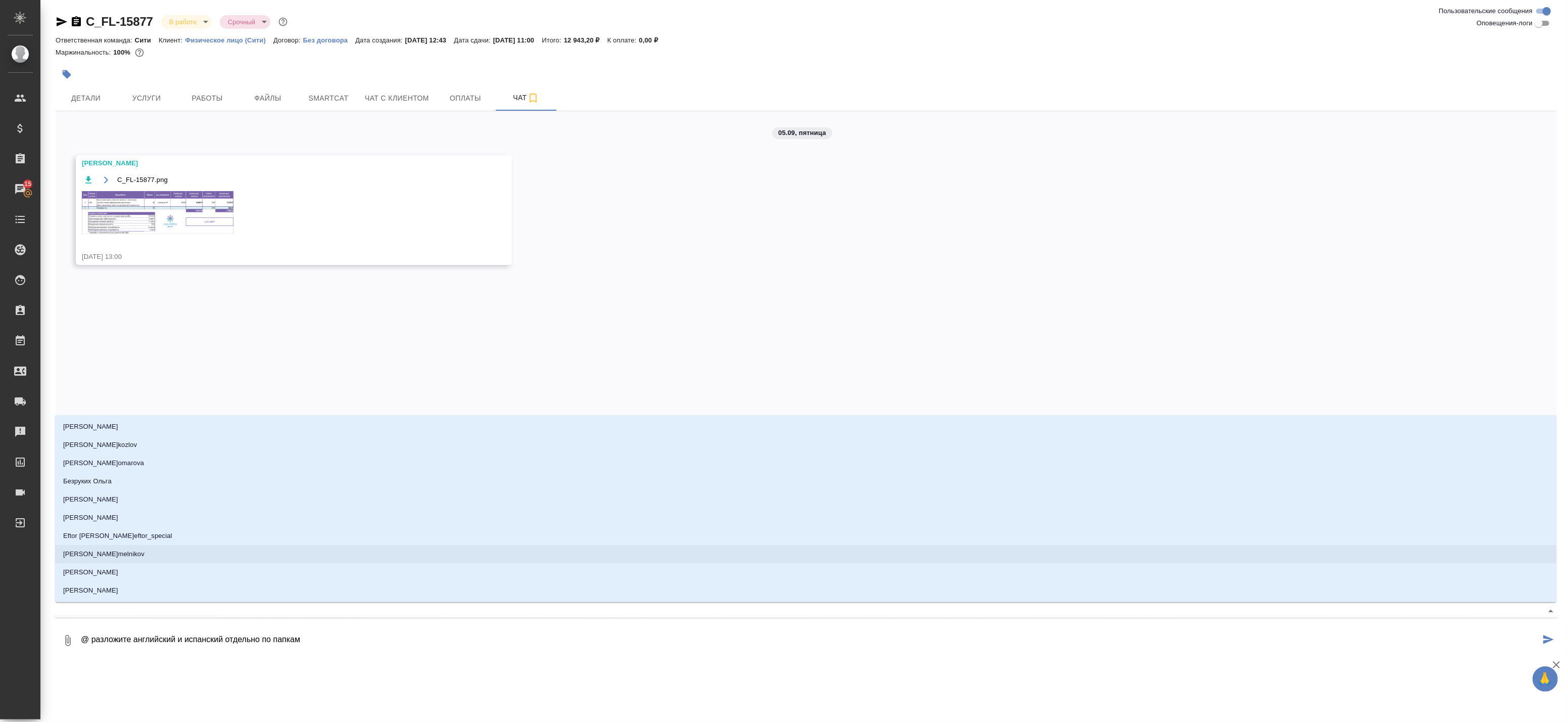
type textarea "@е разложите английский и испанский отдельно по папкам"
type input "е"
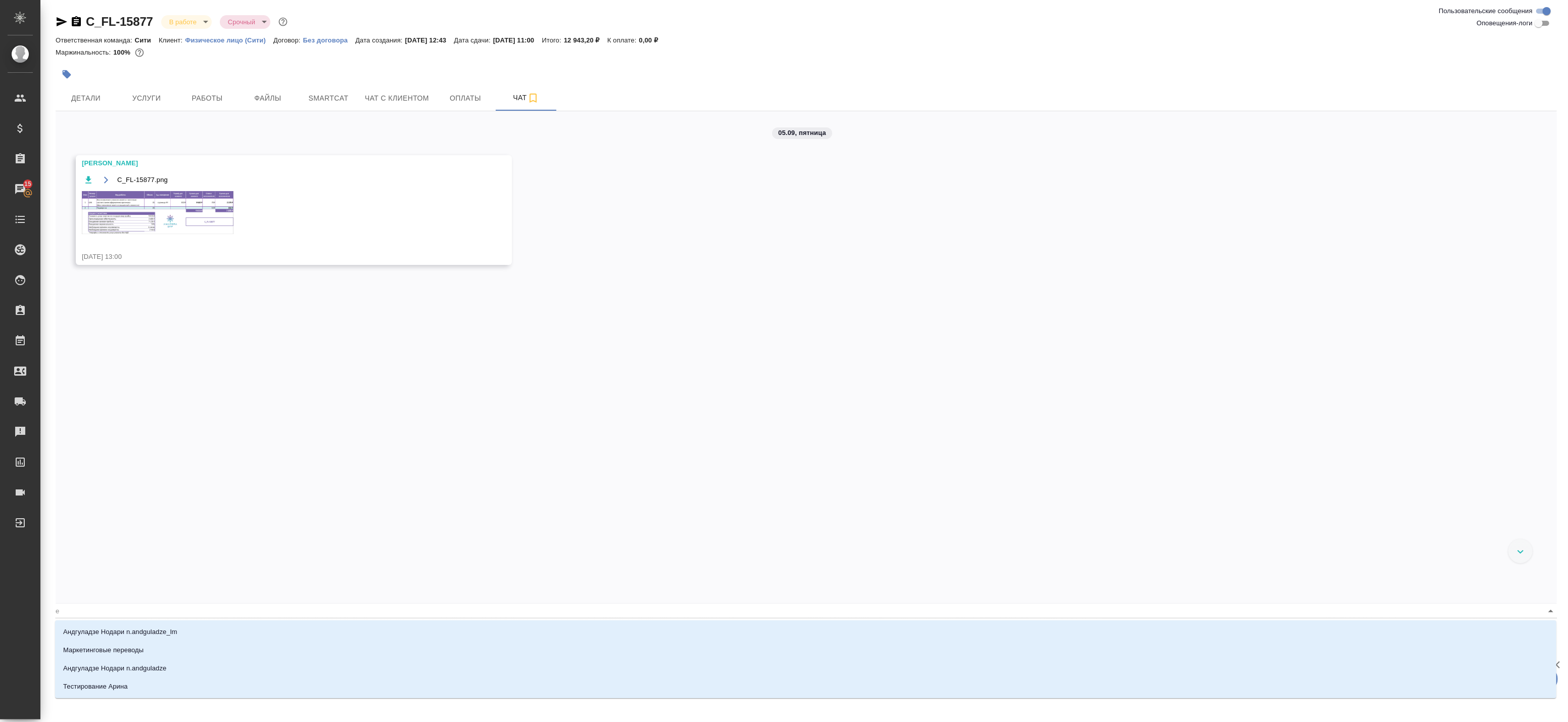
type textarea "@ разложите английский и испанский отдельно по папкам"
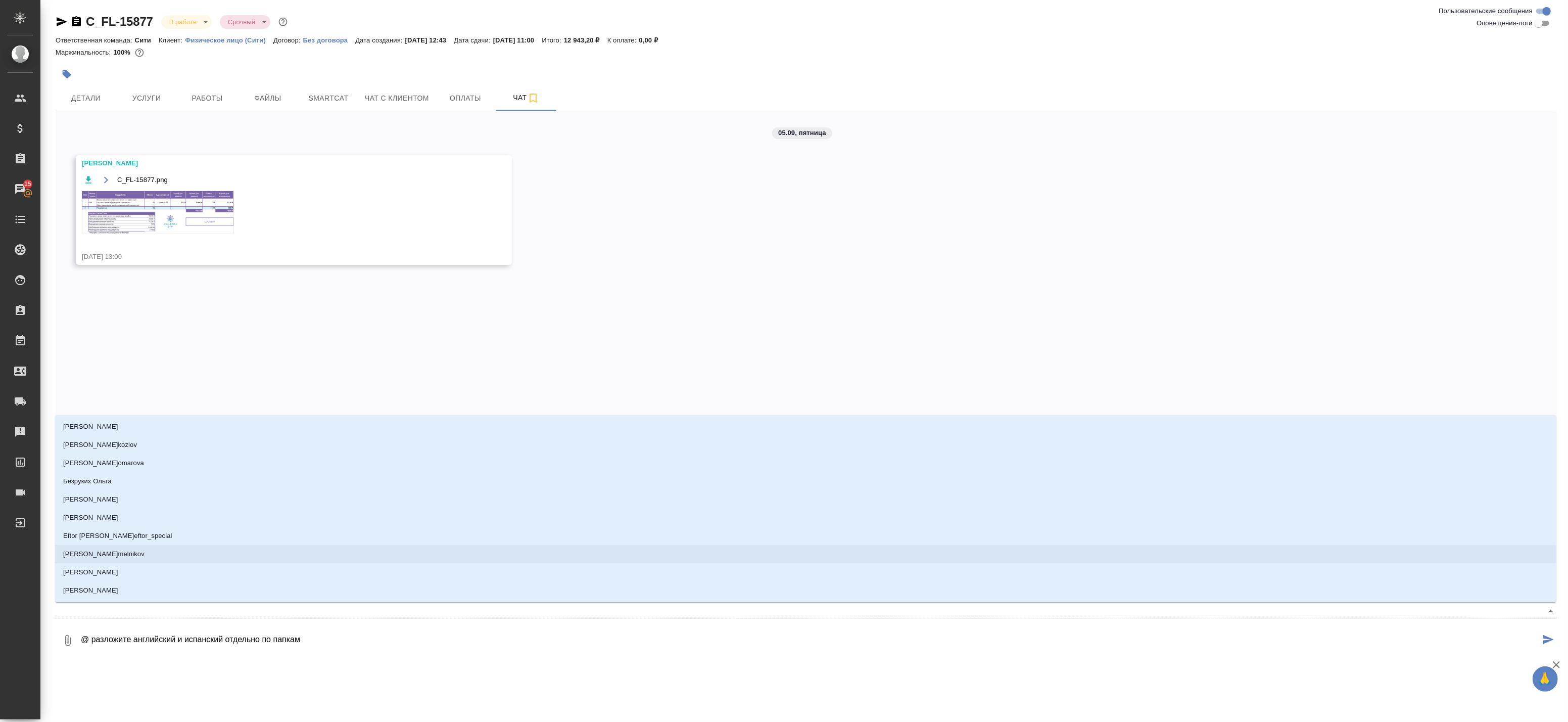
type textarea "@н разложите английский и испанский отдельно по папкам"
type input "н"
type textarea "@ разложите английский и испанский отдельно по папкам"
type textarea "@е разложите английский и испанский отдельно по папкам"
type input "е"
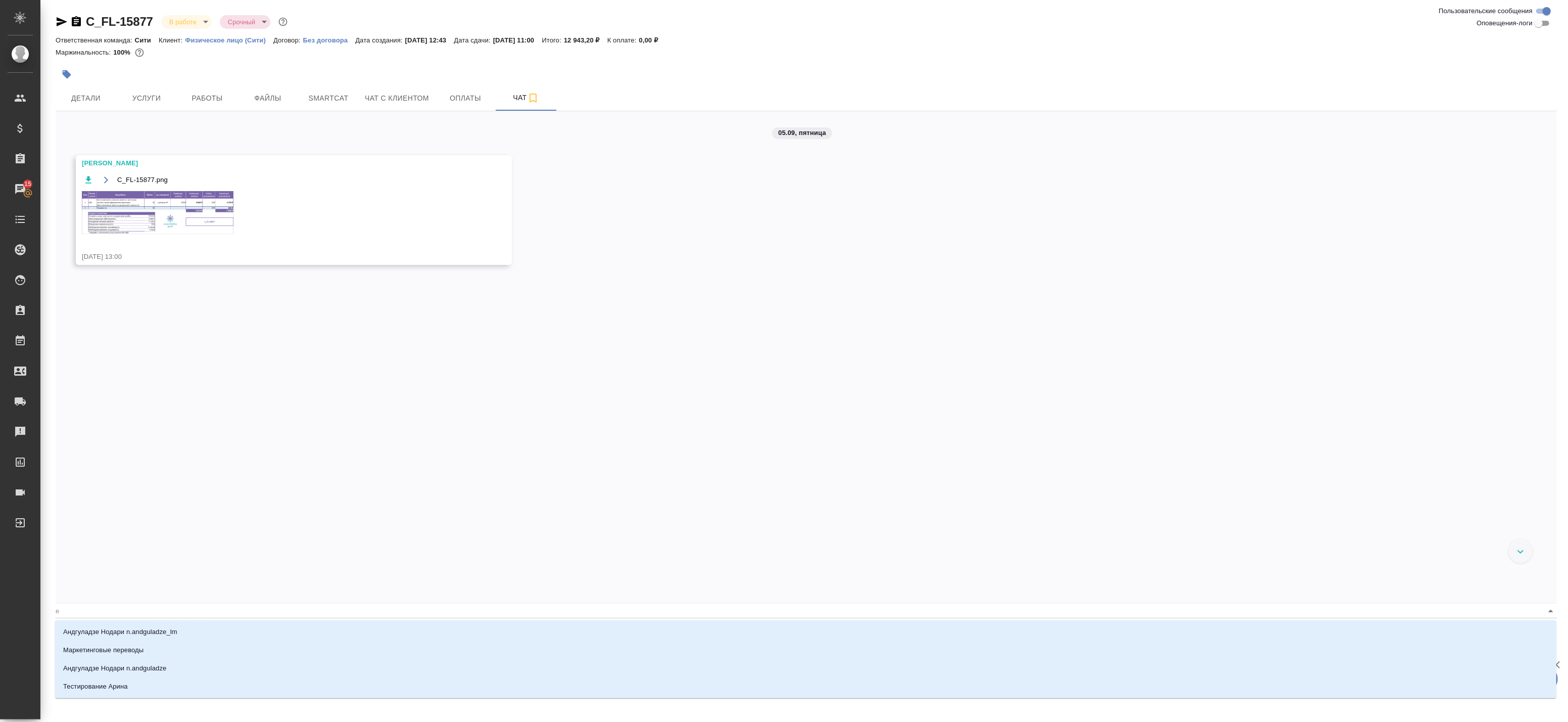
type textarea "@ек разложите английский и испанский отдельно по папкам"
type input "ек"
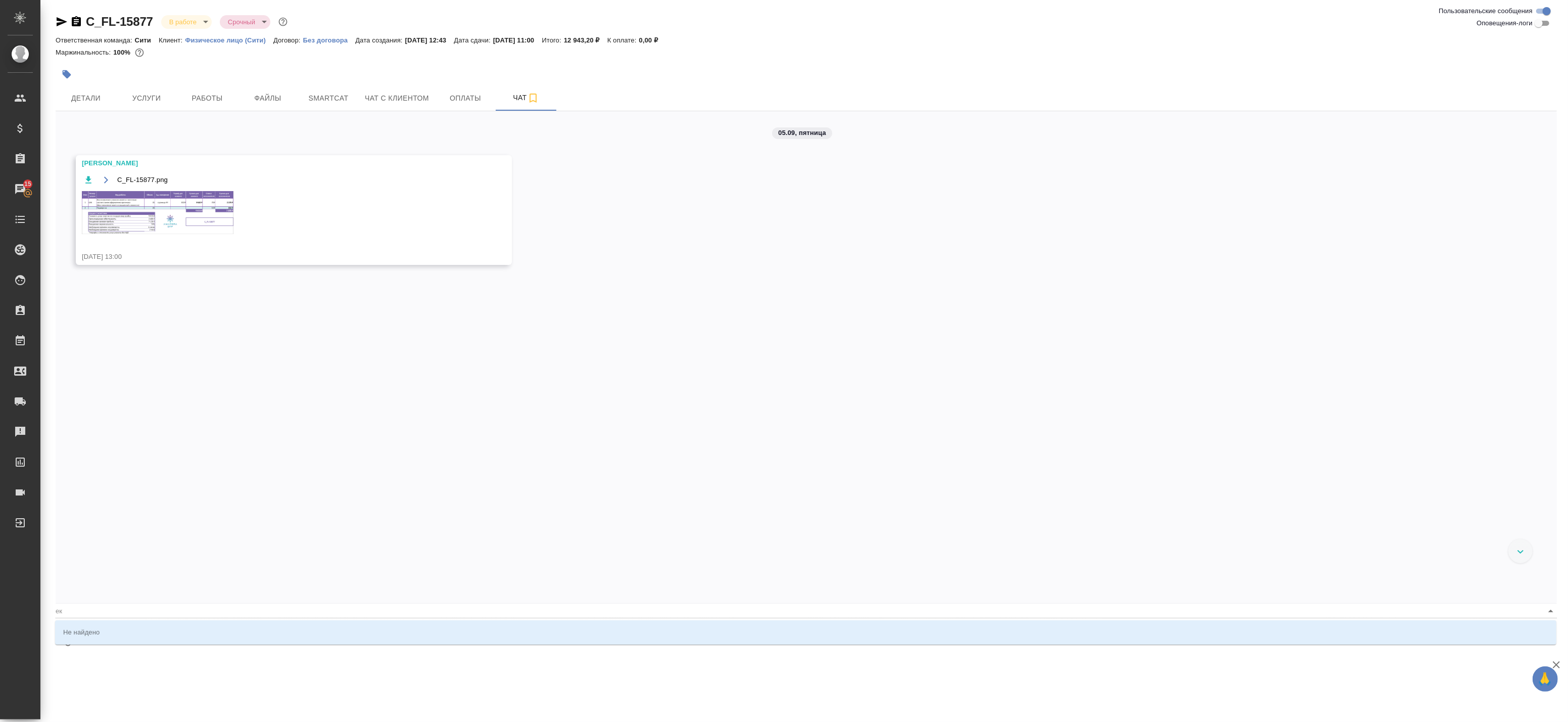
type textarea "@е разложите английский и испанский отдельно по папкам"
type input "е"
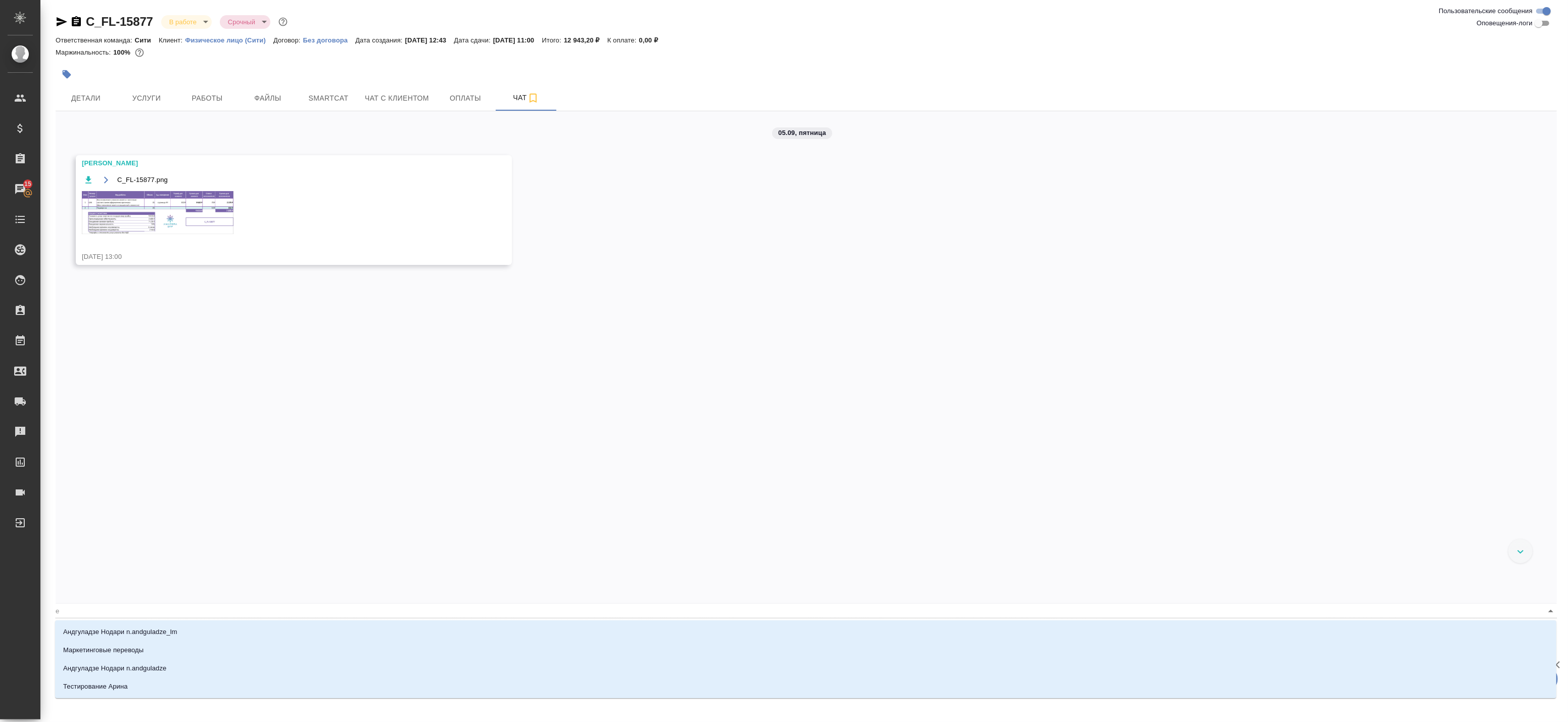
type textarea "@ разложите английский и испанский отдельно по папкам"
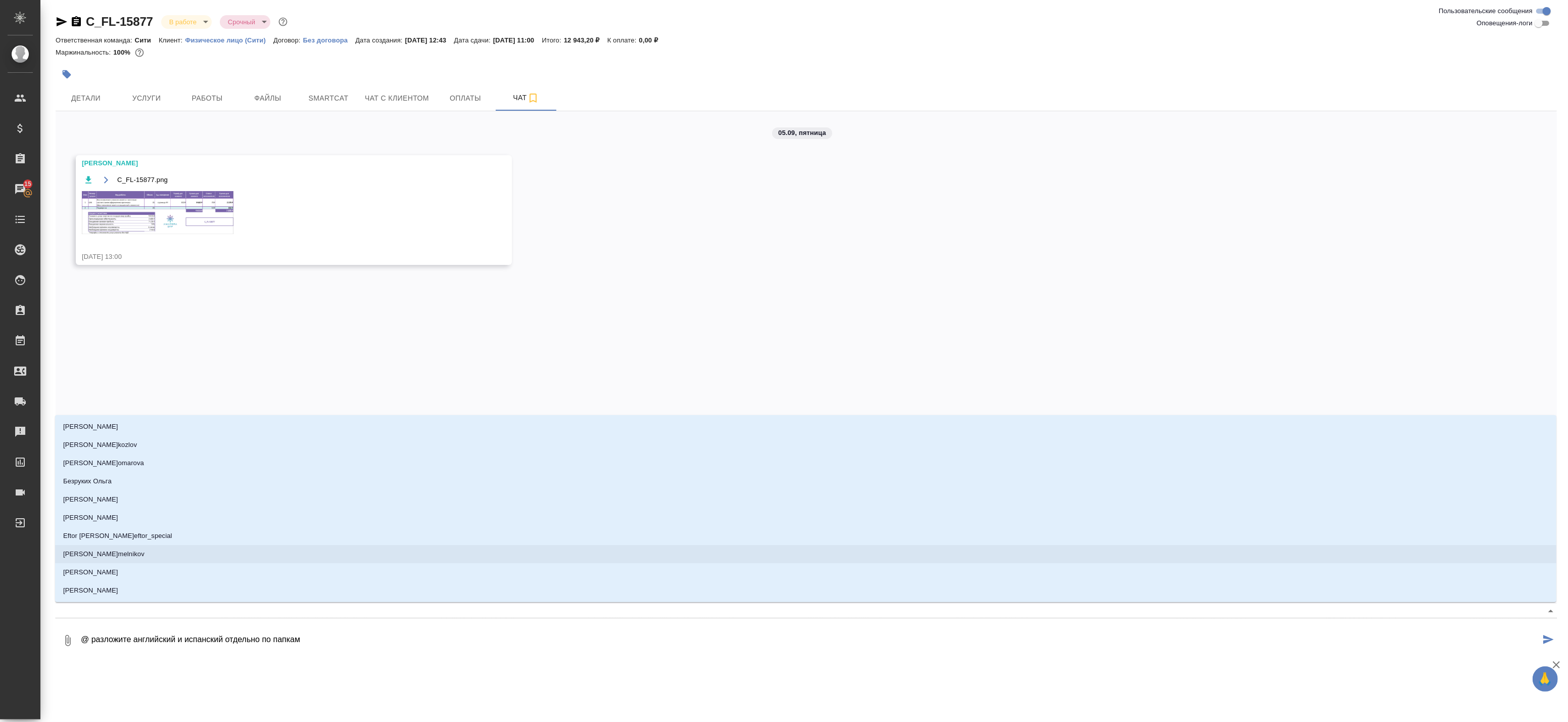
type textarea "@m разложите английский и испанский отдельно по папкам"
type input "m"
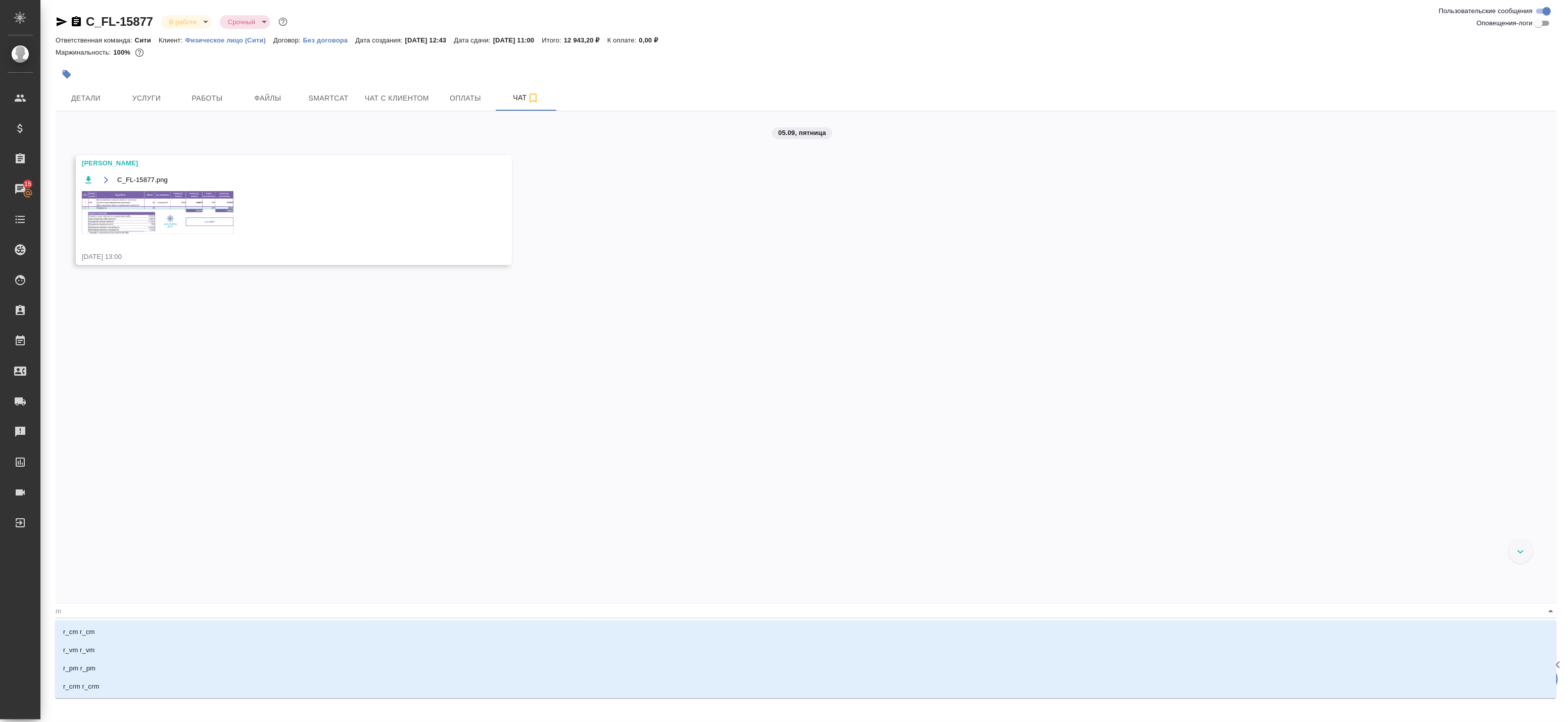
type textarea "@mn разложите английский и испанский отдельно по папкам"
type input "mn"
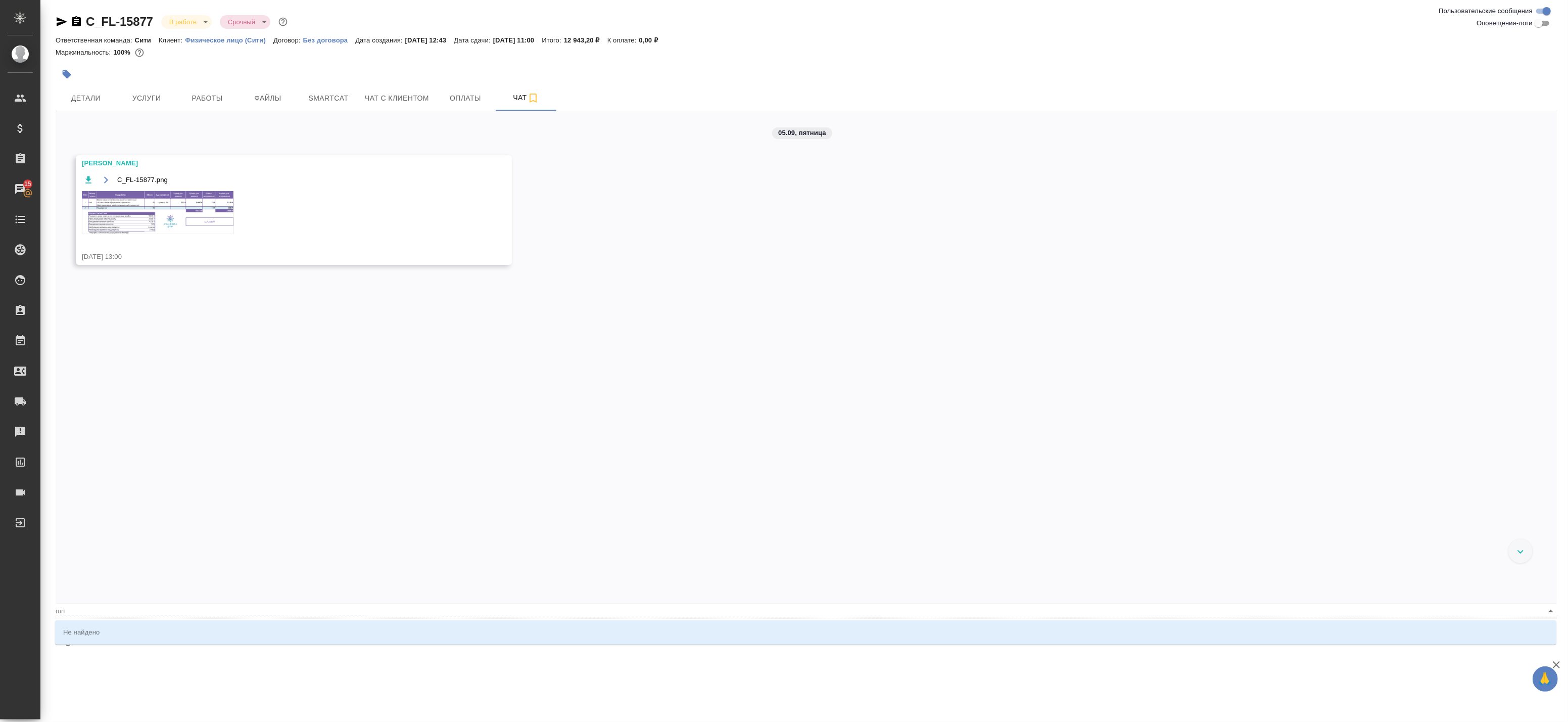
type textarea "@m разложите английский и испанский отдельно по папкам"
type input "m"
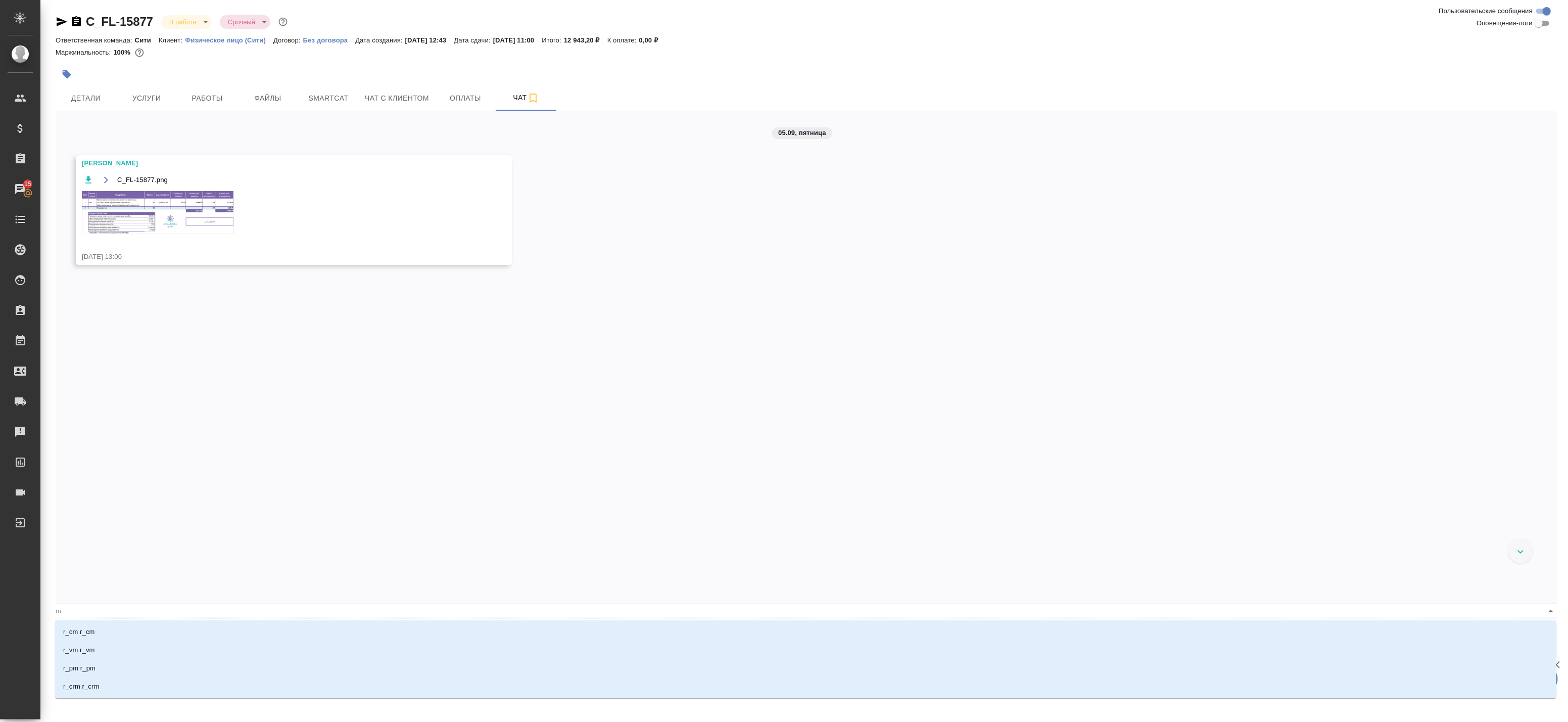
type textarea "@ разложите английский и испанский отдельно по папкам"
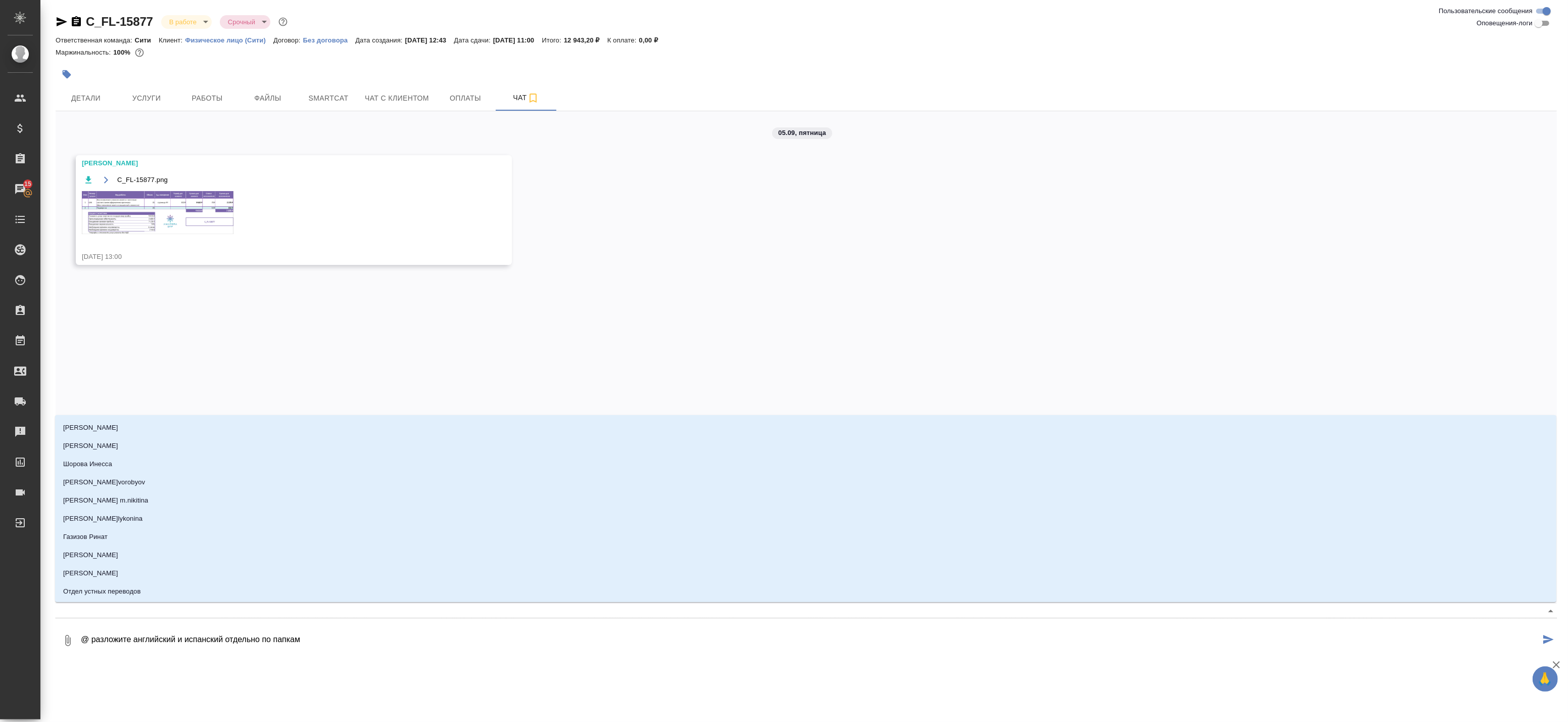
scroll to position [280, 0]
type textarea "@м разложите английский и испанский отдельно по папкам"
type input "м"
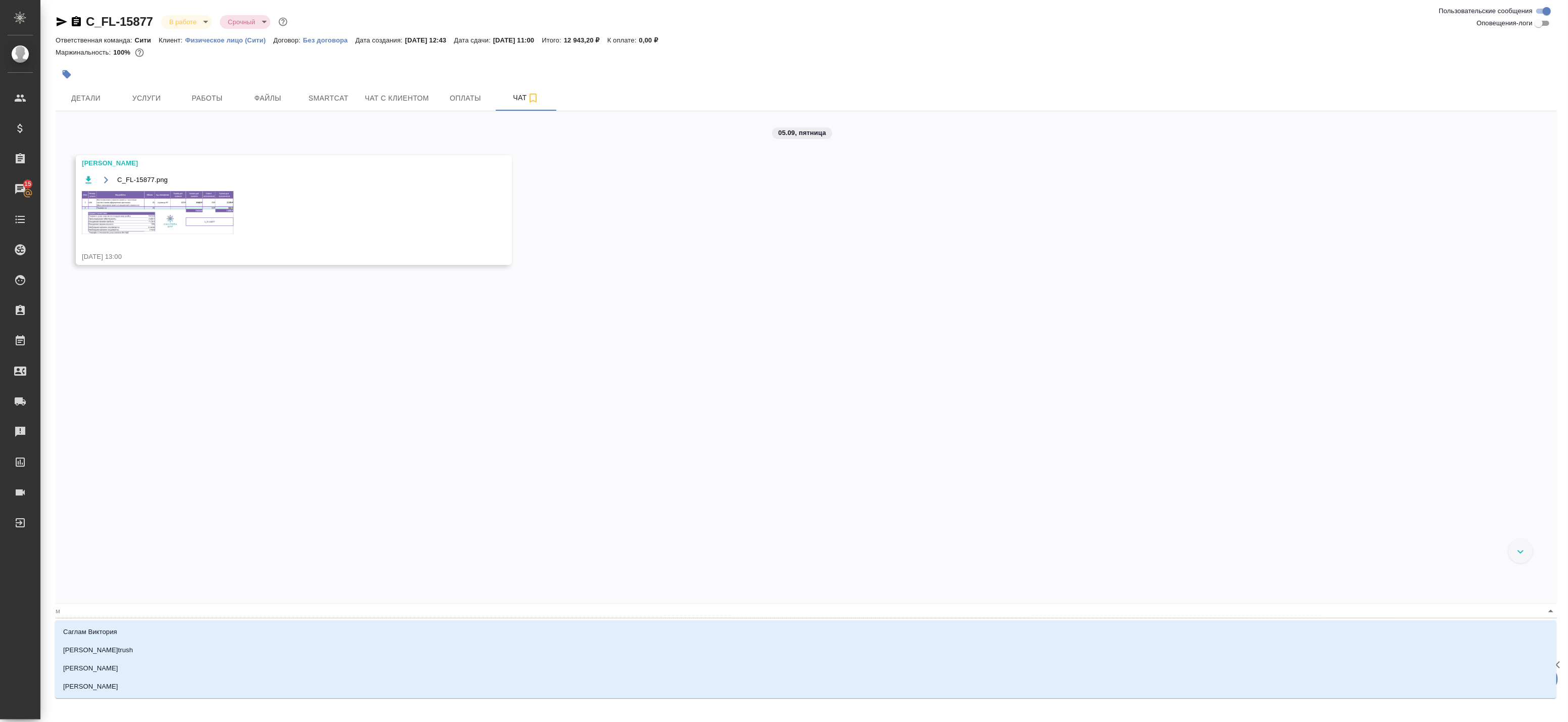
type textarea "@ма разложите английский и испанский отдельно по папкам"
type input "ма"
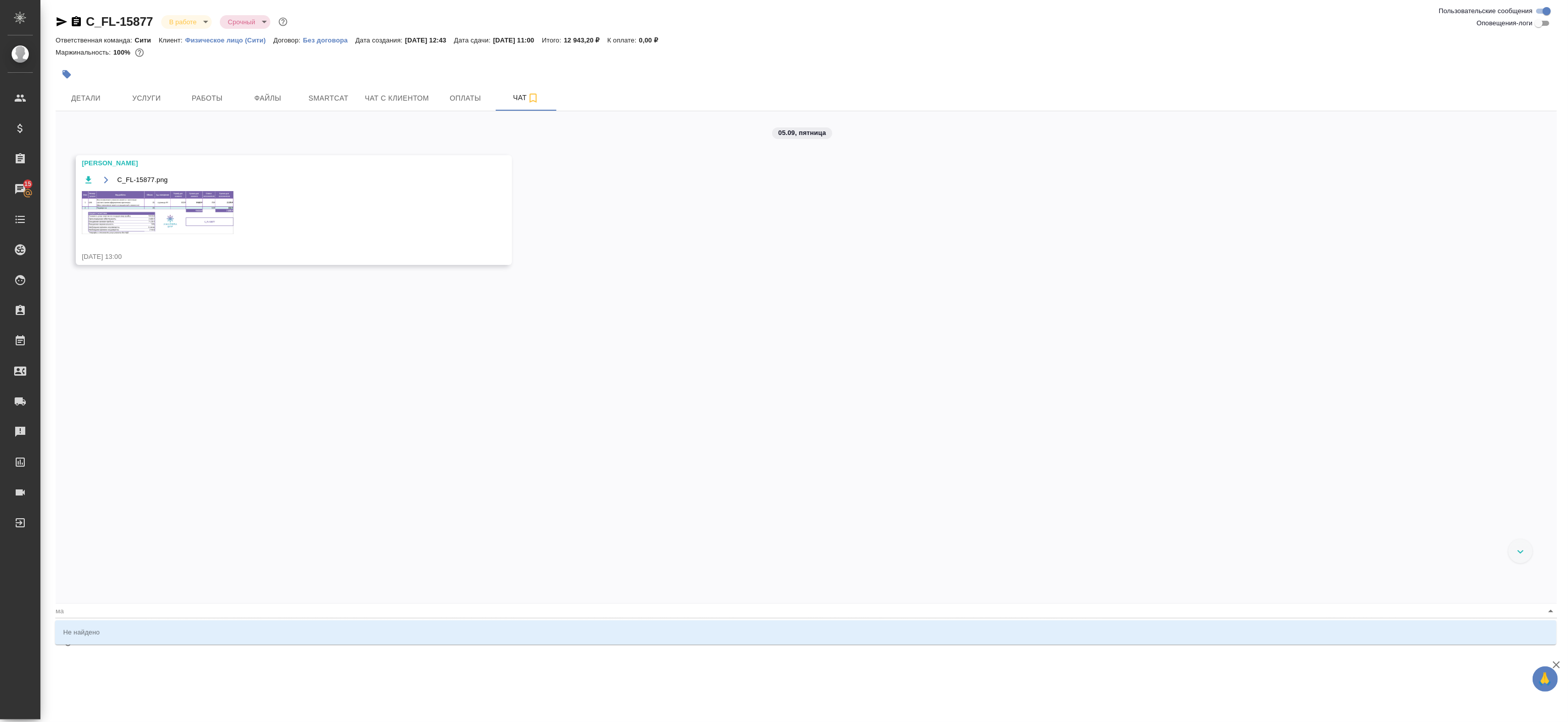
type textarea "@мал разложите английский и испанский отдельно по папкам"
type input "мал"
type textarea "@мало разложите английский и испанский отдельно по папкам"
type input "мало"
type textarea "@малоф разложите английский и испанский отдельно по папкам"
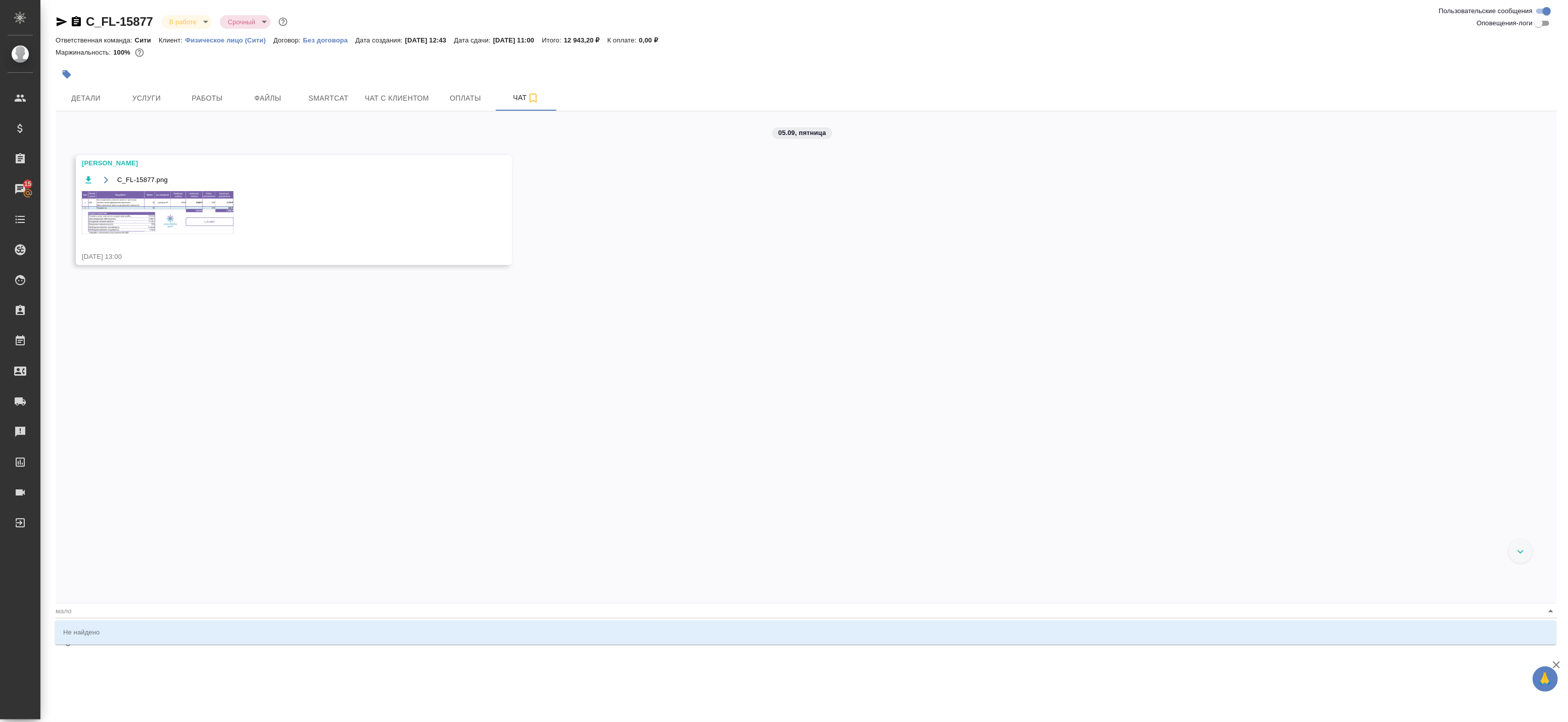
type input "малоф"
type textarea "@малофе разложите английский и испанский отдельно по папкам"
type input "малофе"
type textarea "@малофее разложите английский и испанский отдельно по папкам"
type input "малофее"
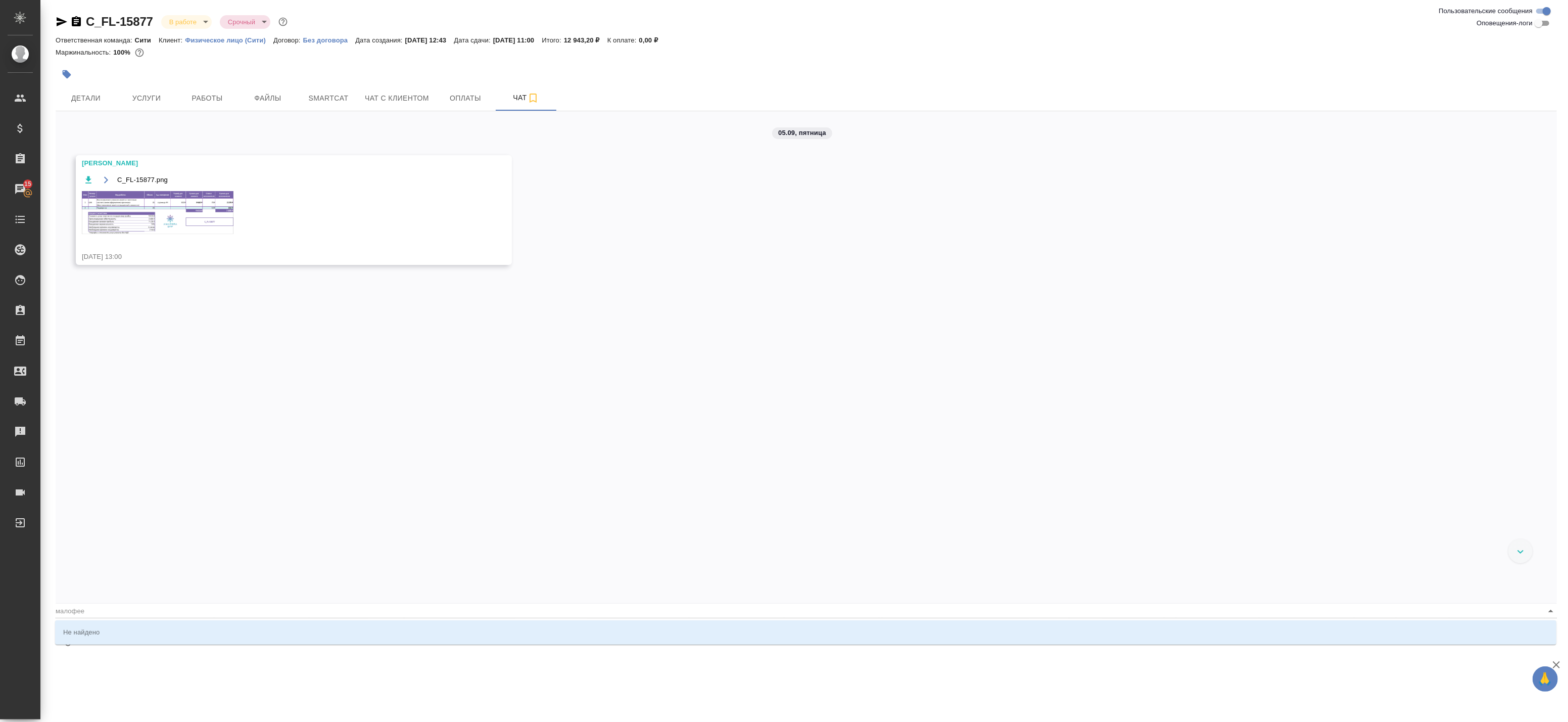
type textarea "@малофеев разложите английский и испанский отдельно по папкам"
type input "малофеев"
type textarea "@малофеева разложите английский и испанский отдельно по папкам"
type input "малофеева"
click at [139, 629] on li "Малофеева Екатерина" at bounding box center [805, 632] width 1502 height 18
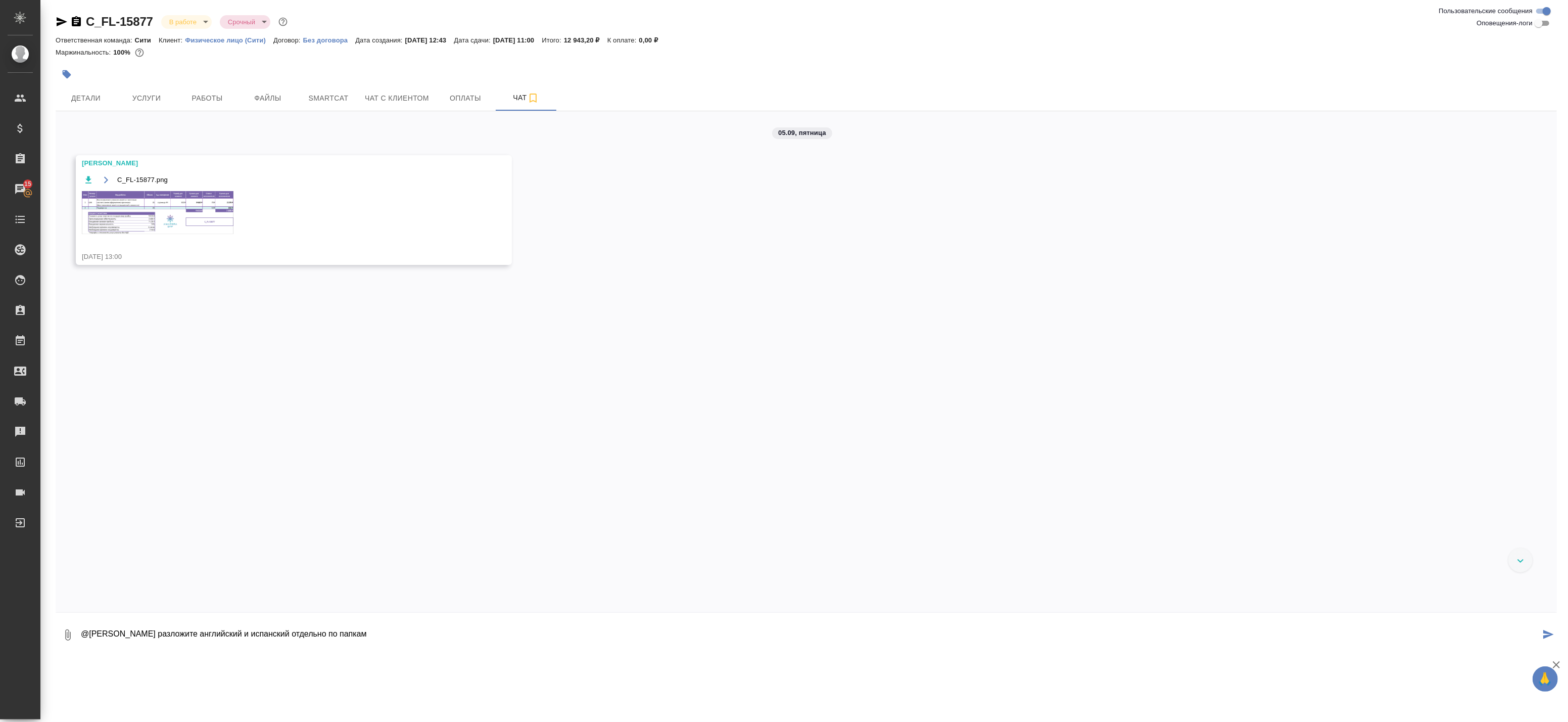
click at [302, 639] on textarea "@Малофеева Екатерина разложите английский и испанский отдельно по папкам" at bounding box center [810, 635] width 1460 height 34
click at [344, 644] on textarea "@Малофеева Екатерина разложите английский и испанский отдельно по папкам" at bounding box center [810, 635] width 1460 height 34
drag, startPoint x: 174, startPoint y: 635, endPoint x: 138, endPoint y: 638, distance: 36.1
click at [138, 638] on textarea "@Малофеева Екатерина разложите английский и испанский отдельно по папкам" at bounding box center [810, 635] width 1460 height 34
type textarea "@Малофеева Кать разложите английский и испанский отдельно по папкам"
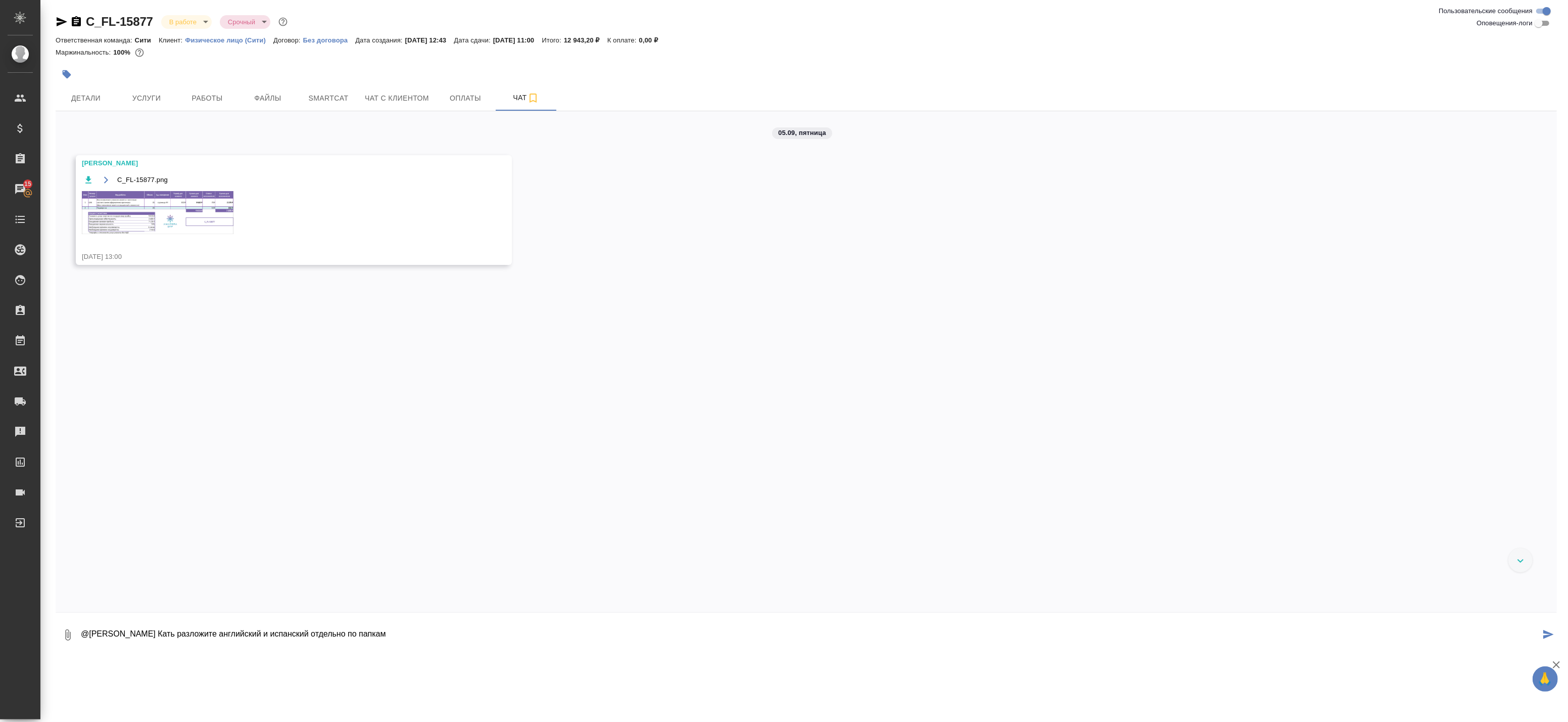
click at [1544, 635] on icon "submit" at bounding box center [1548, 634] width 10 height 9
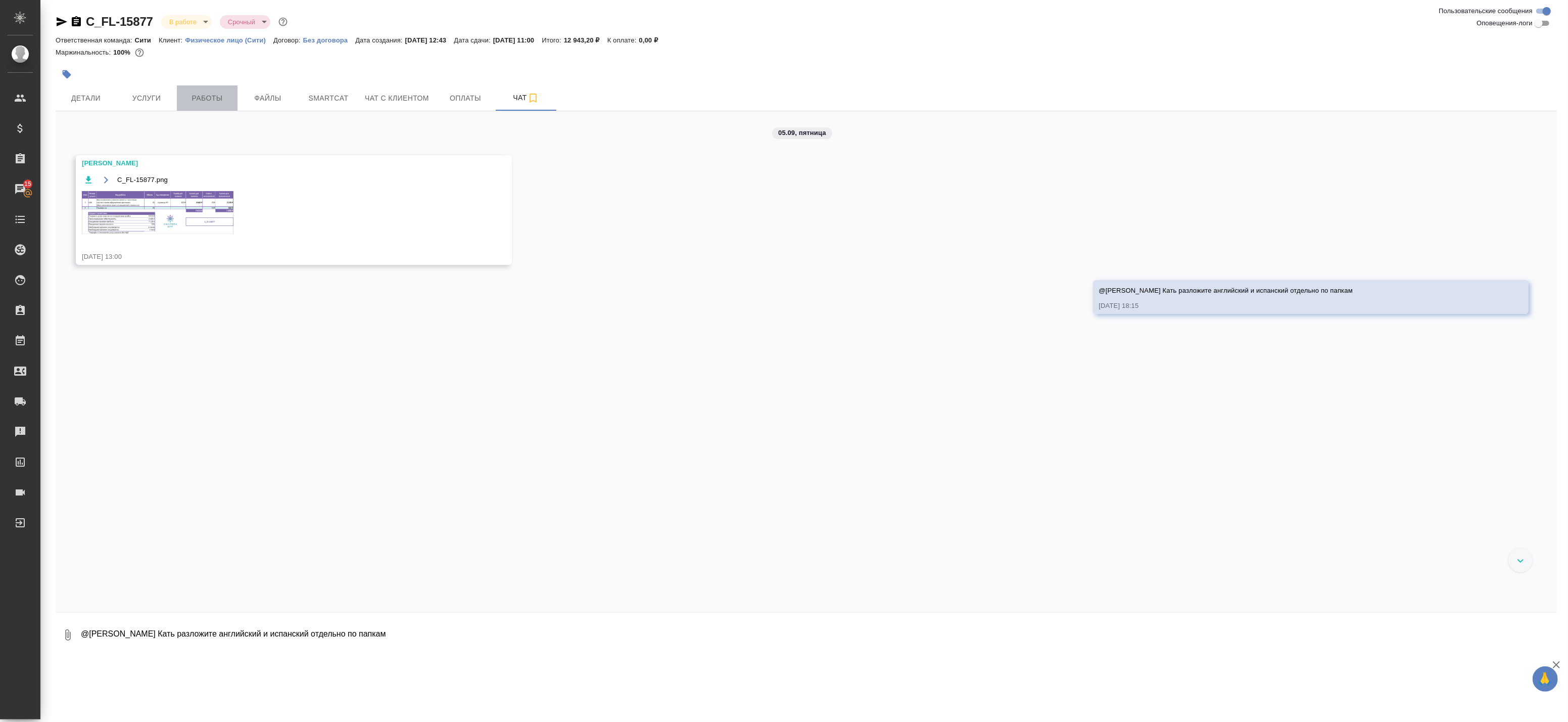
click at [184, 91] on button "Работы" at bounding box center [207, 97] width 61 height 25
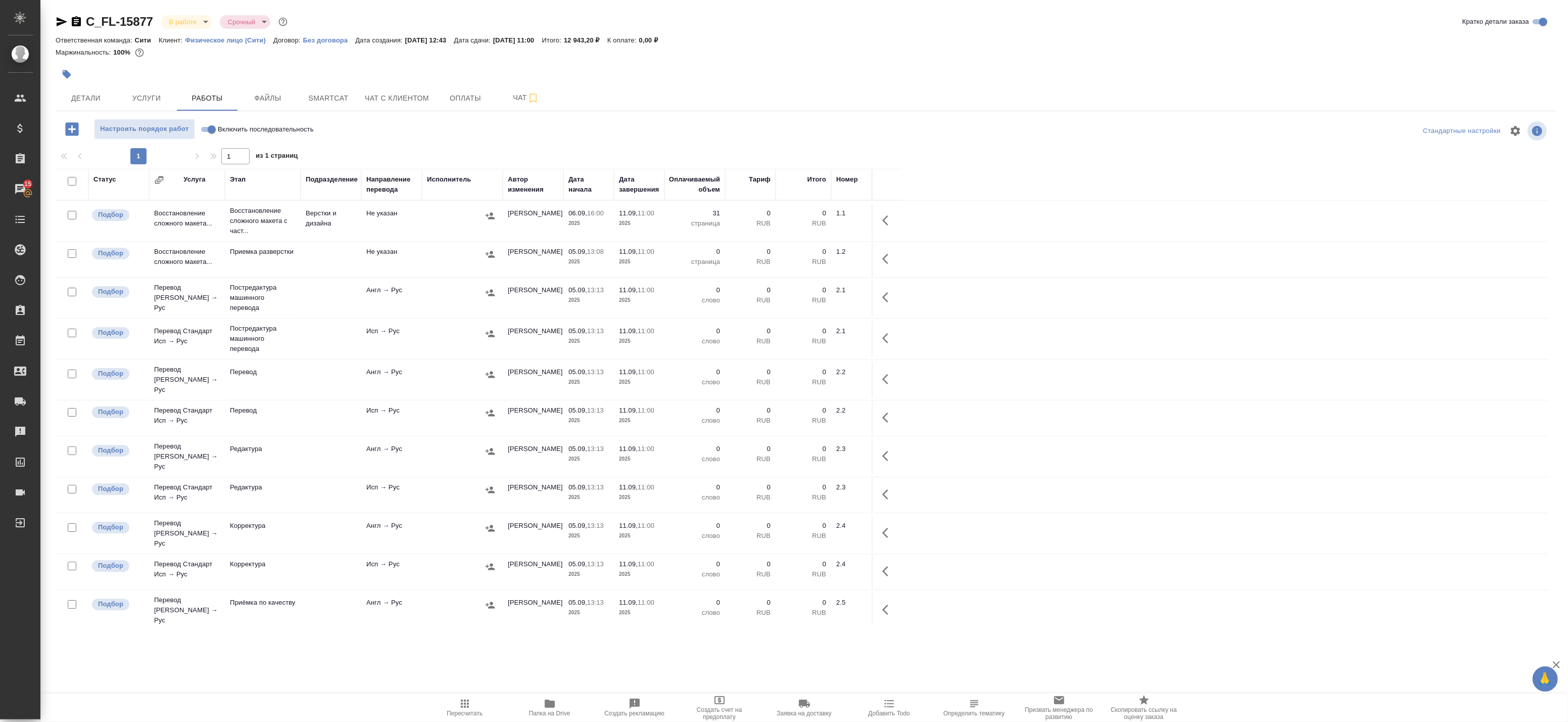
click at [274, 213] on p "Восстановление сложного макета с част..." at bounding box center [263, 221] width 66 height 30
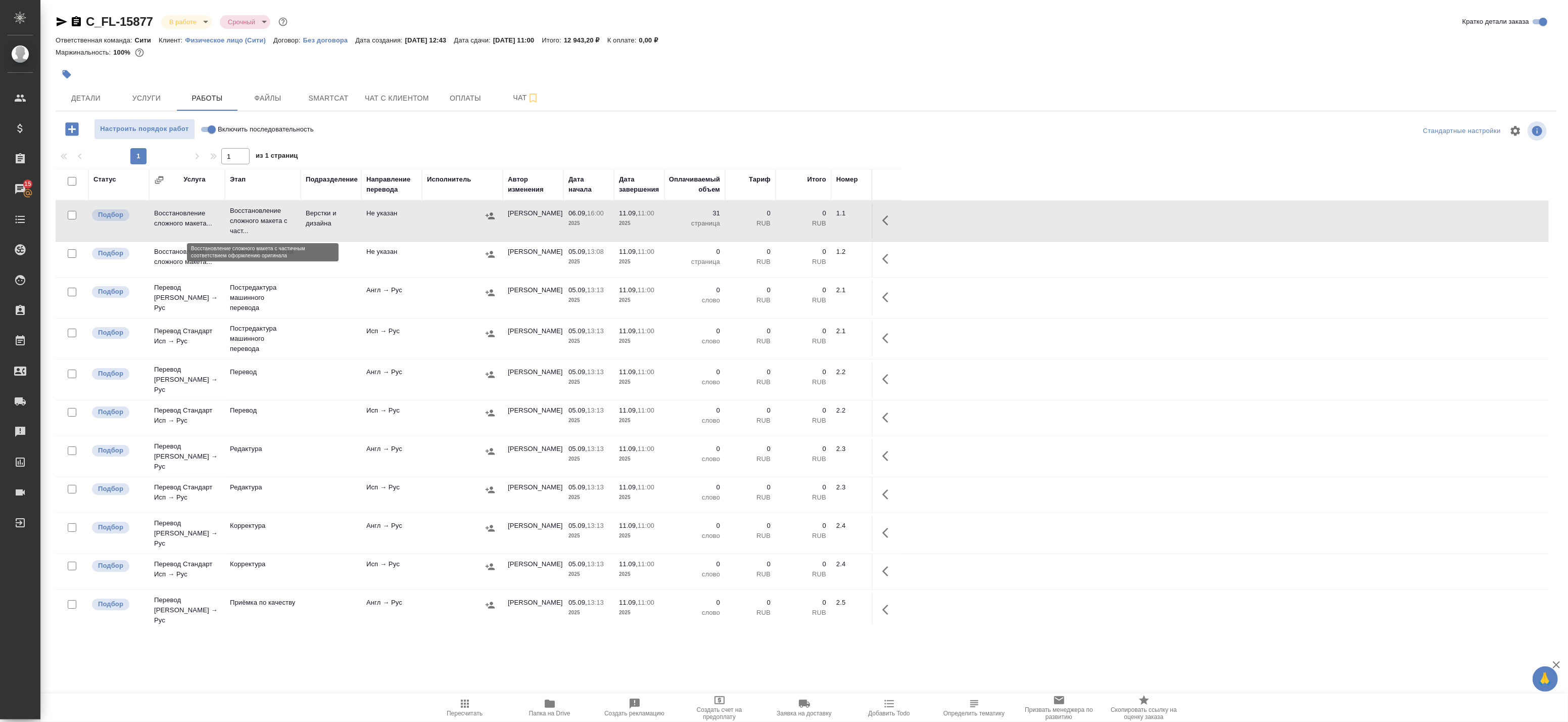
click at [274, 213] on p "Восстановление сложного макета с част..." at bounding box center [263, 221] width 66 height 30
click at [517, 108] on button "Чат" at bounding box center [526, 97] width 61 height 25
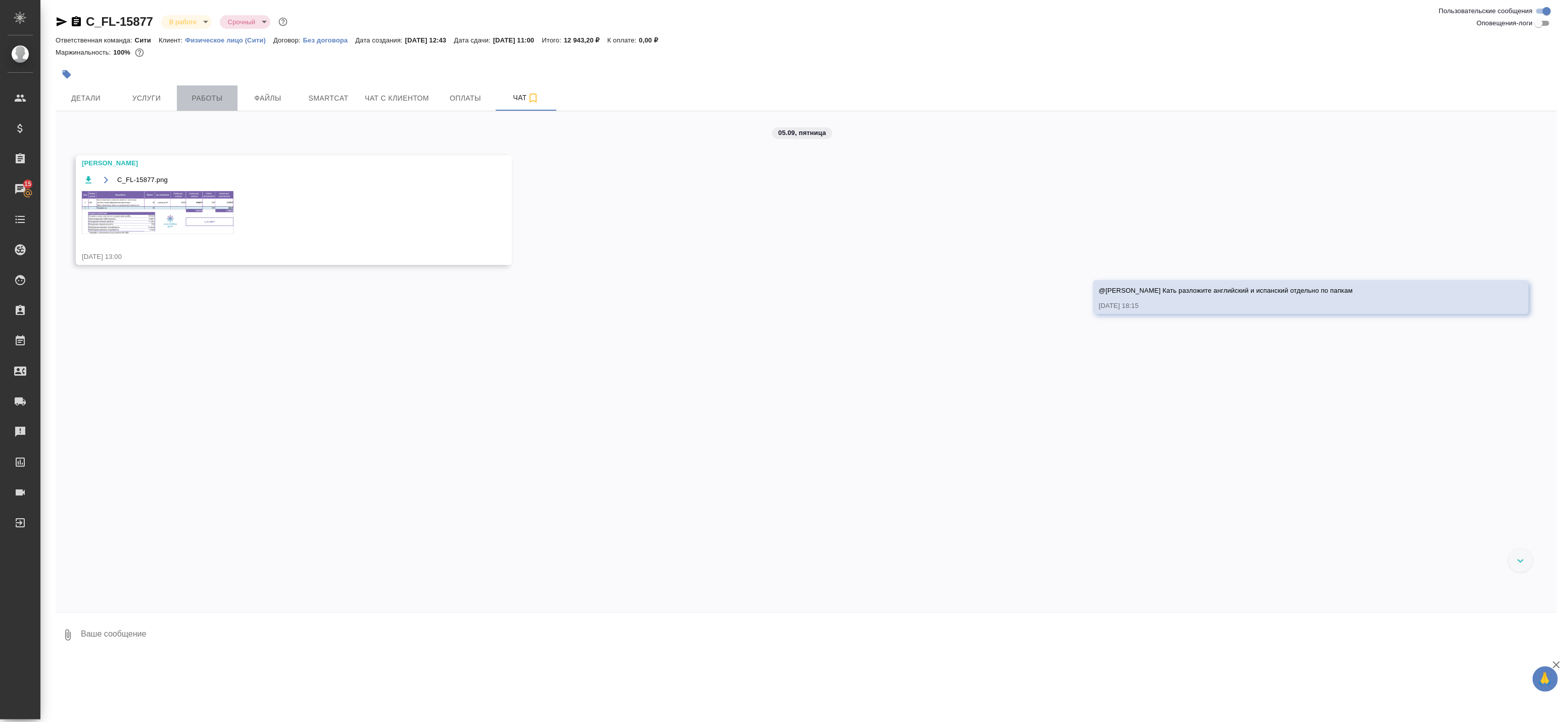
click at [203, 102] on span "Работы" at bounding box center [207, 98] width 49 height 13
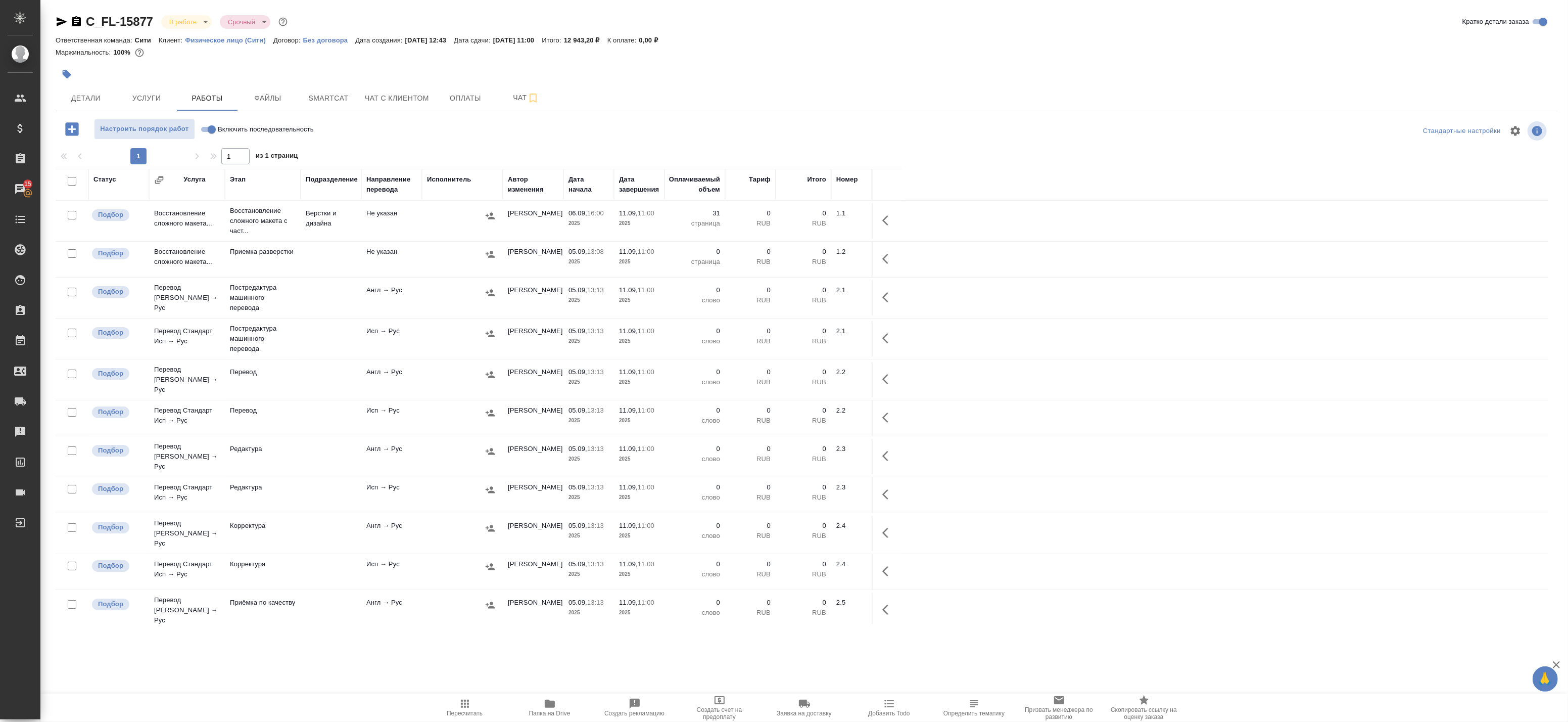
click at [74, 19] on icon "button" at bounding box center [76, 21] width 9 height 10
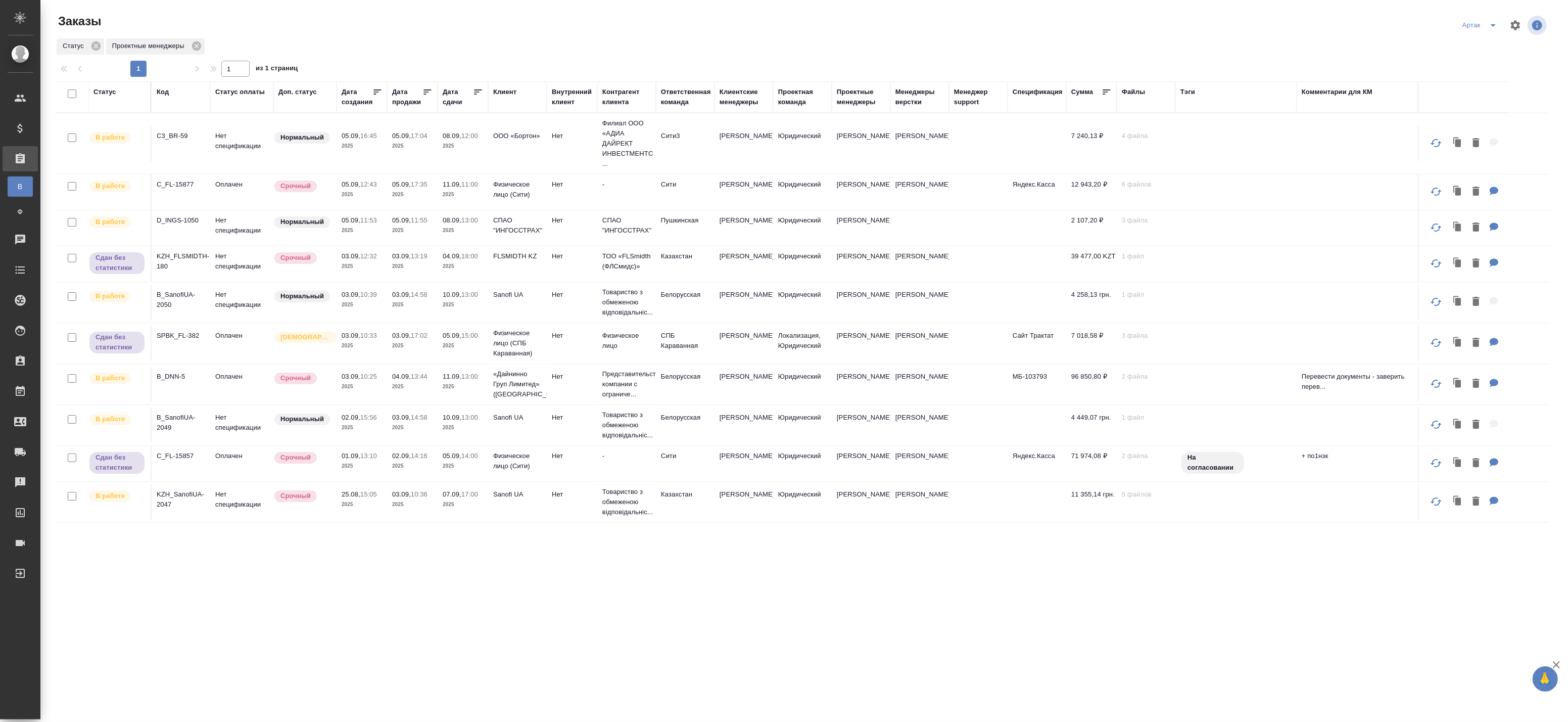
click at [72, 93] on input "checkbox" at bounding box center [72, 94] width 9 height 9
checkbox input "true"
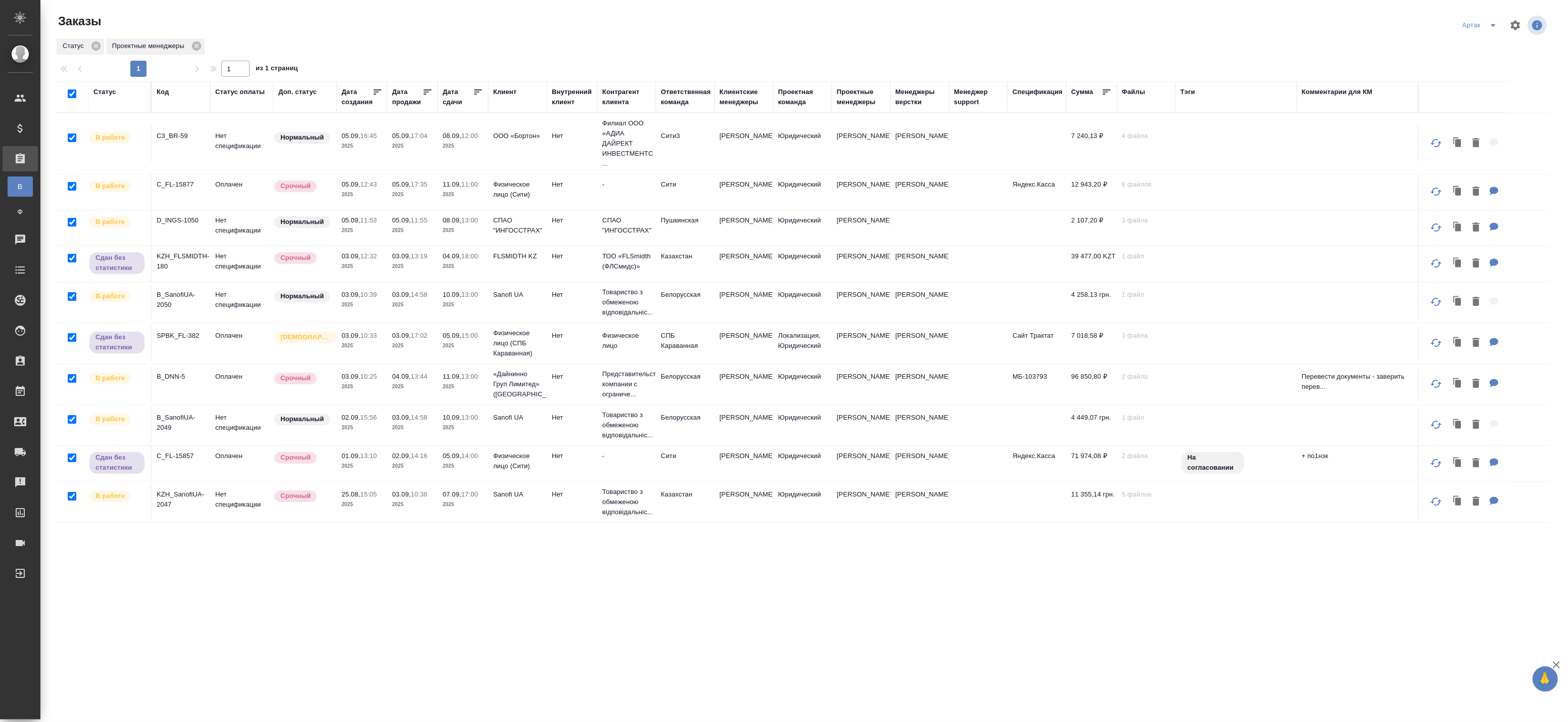
checkbox input "true"
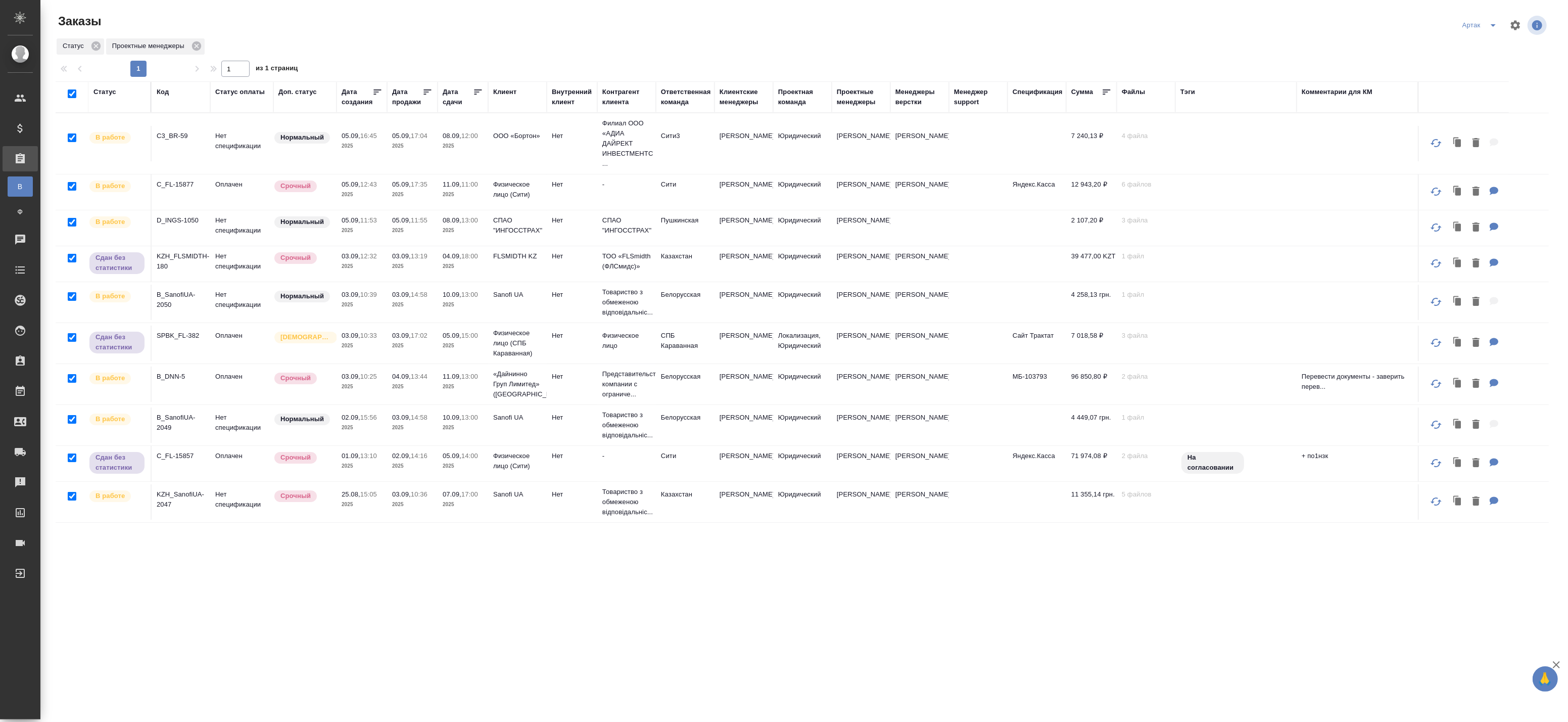
checkbox input "true"
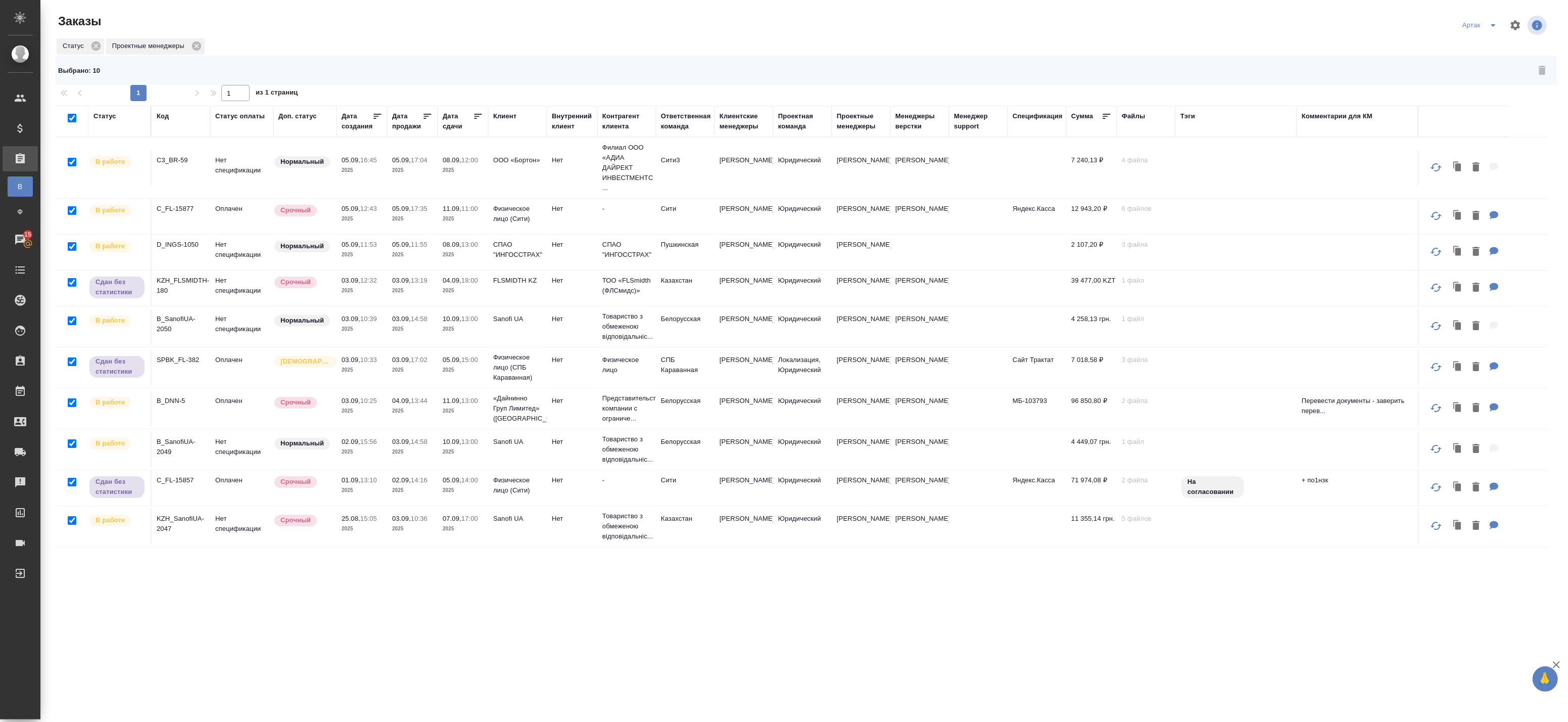
click at [69, 115] on input "checkbox" at bounding box center [72, 118] width 9 height 9
checkbox input "false"
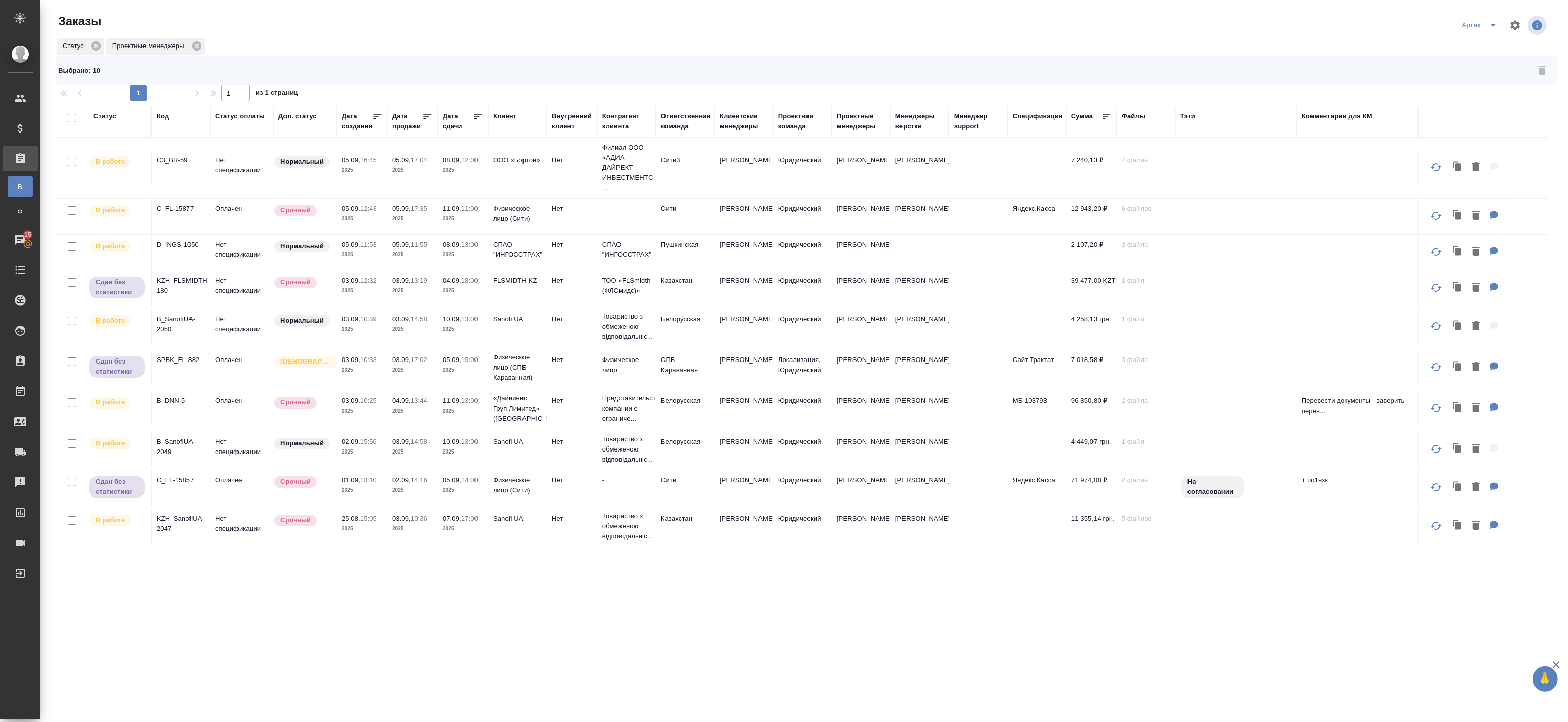
checkbox input "false"
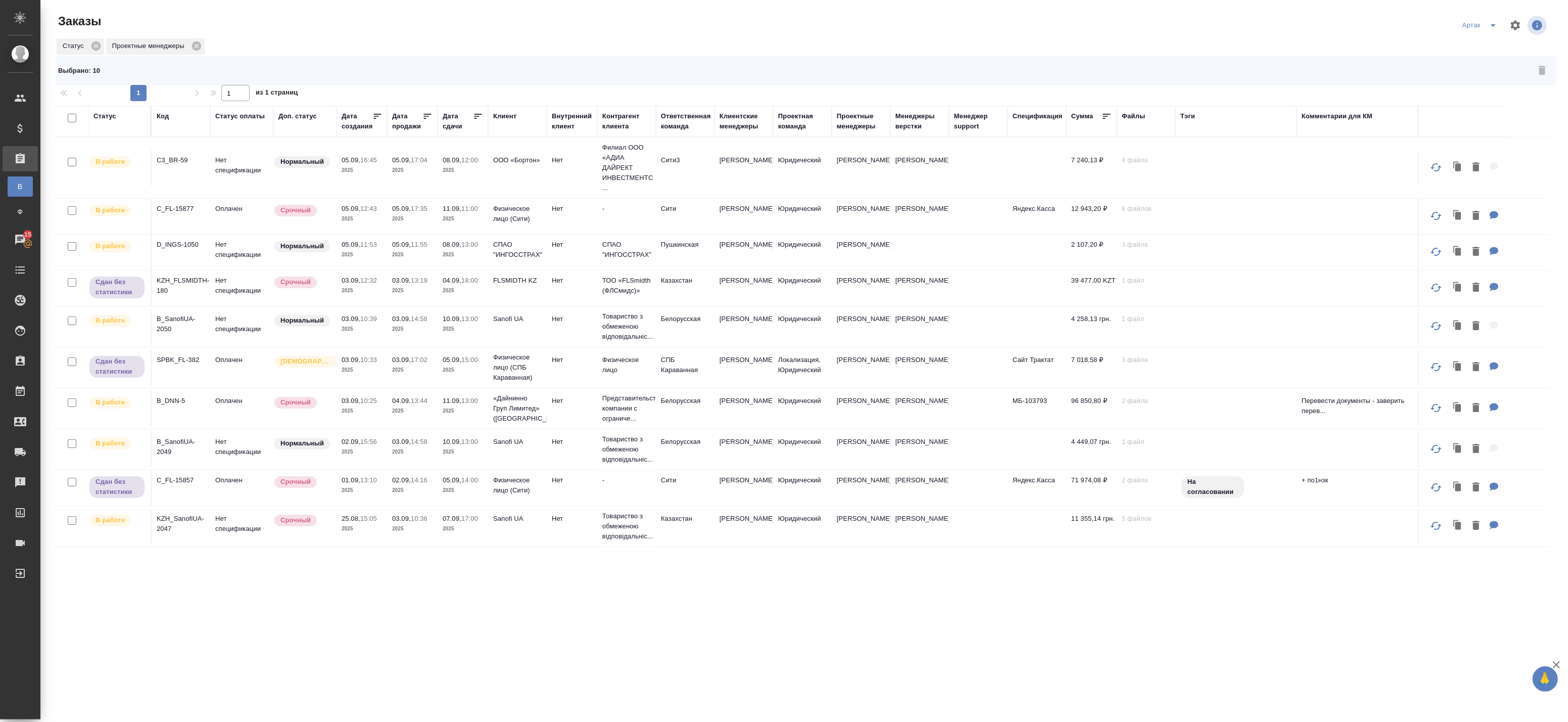
checkbox input "false"
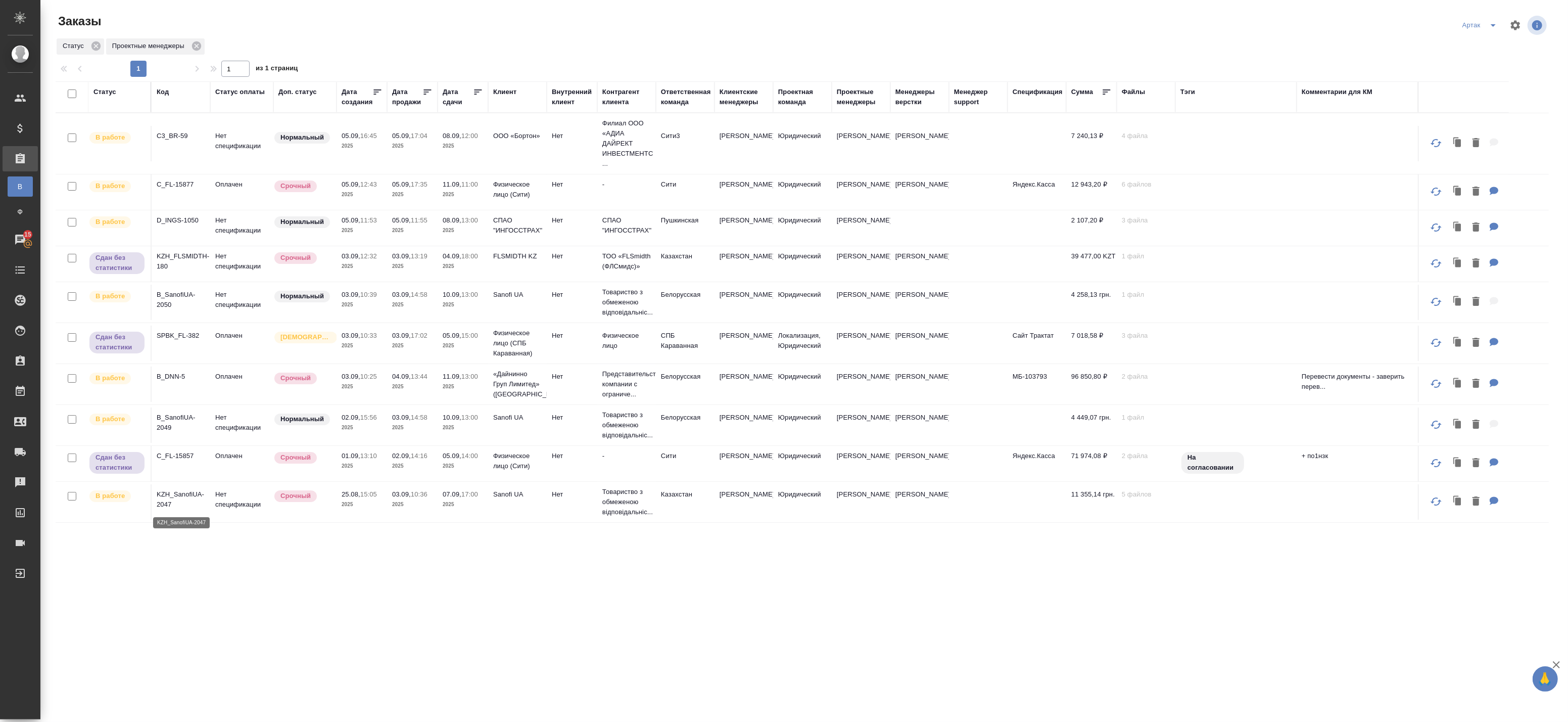
click at [174, 490] on p "KZH_SanofiUA-2047" at bounding box center [181, 499] width 49 height 20
click at [207, 224] on td "D_INGS-1050" at bounding box center [181, 228] width 58 height 35
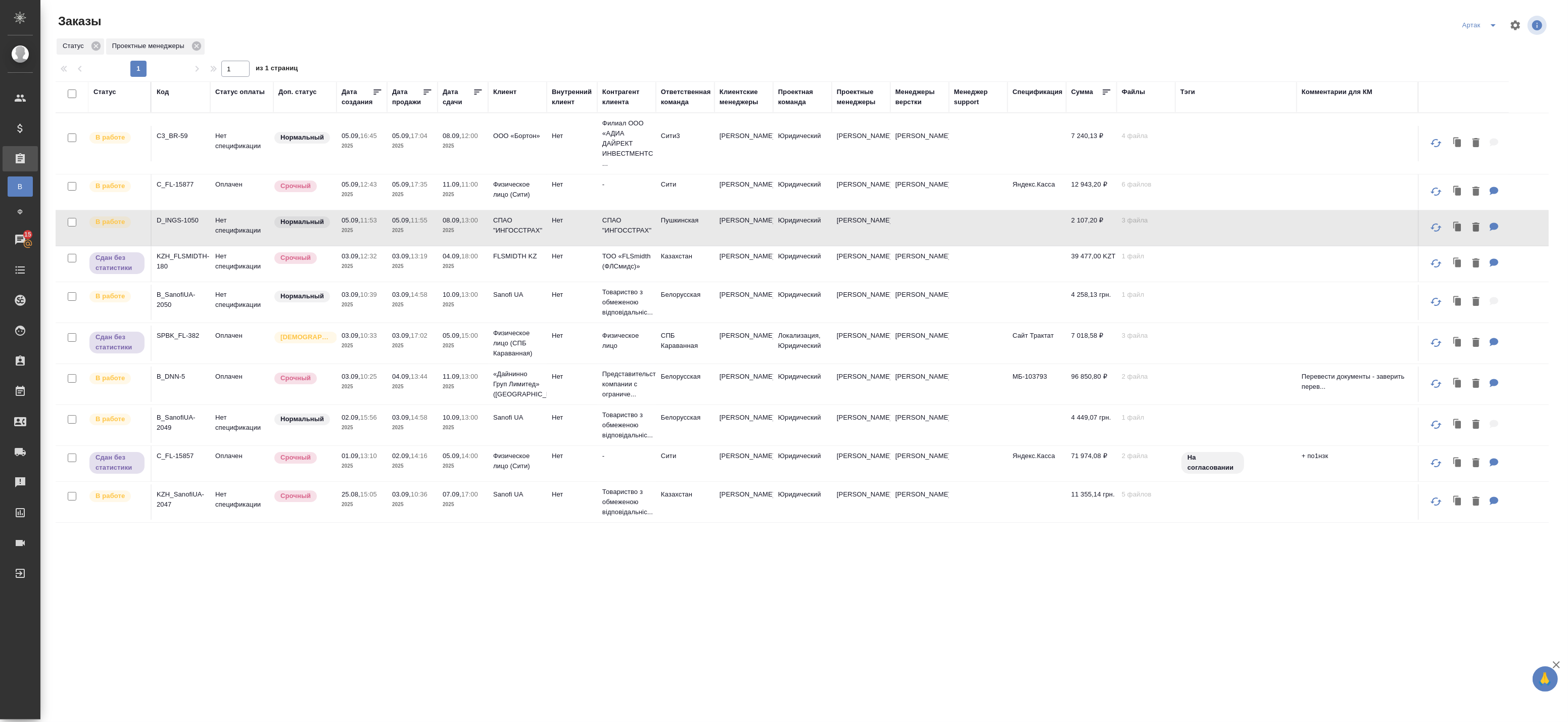
click at [387, 227] on td "05.09, 11:55 2025" at bounding box center [412, 228] width 51 height 35
click at [387, 228] on td "05.09, 11:55 2025" at bounding box center [412, 228] width 51 height 35
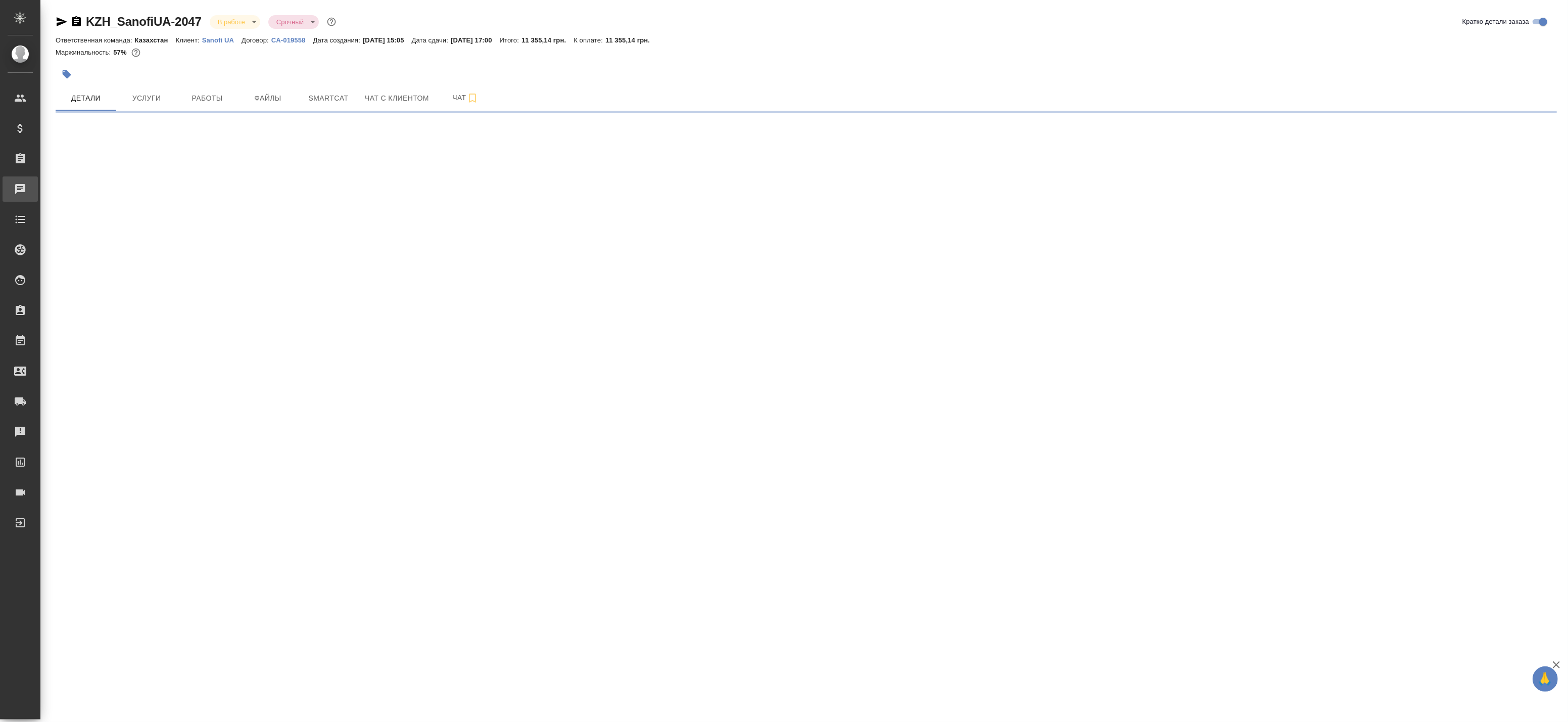
select select "RU"
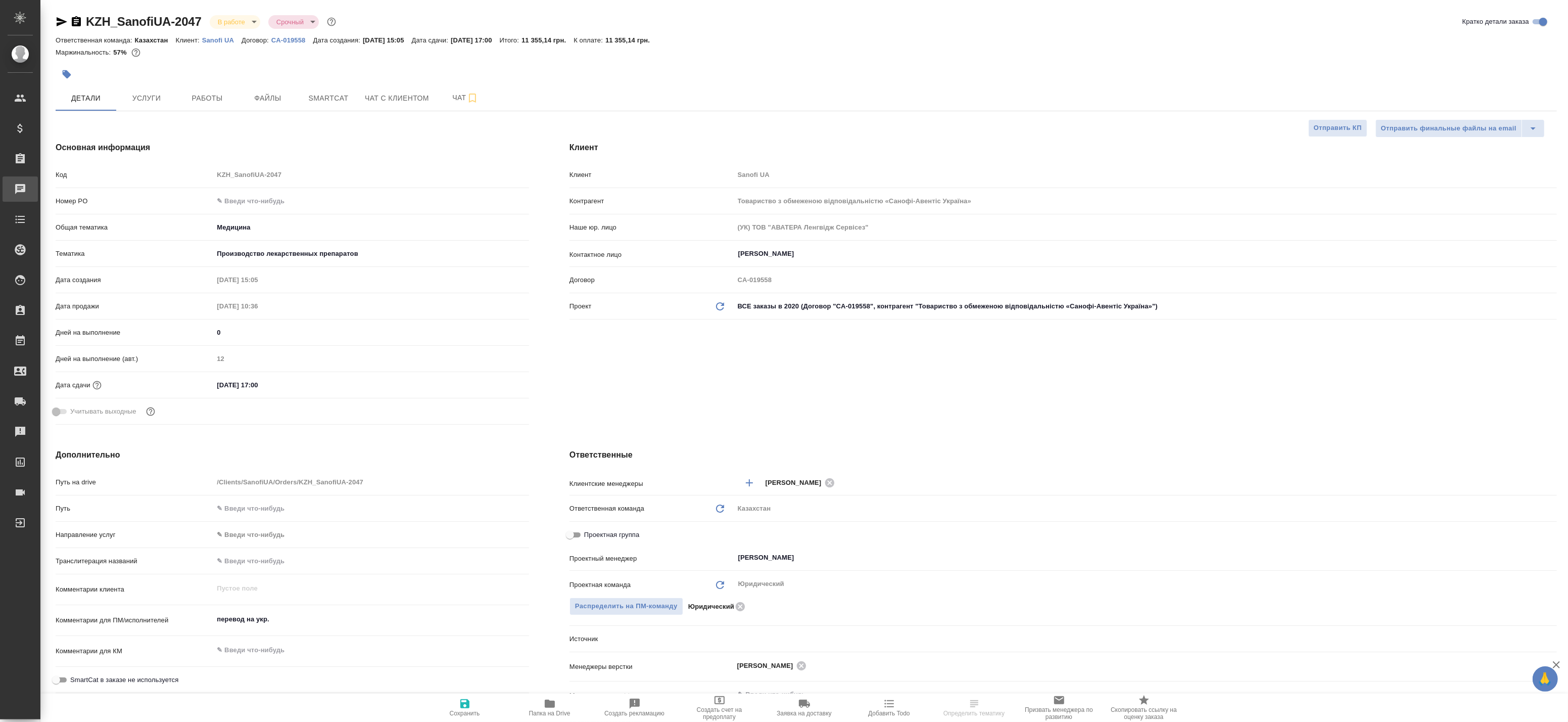
type textarea "x"
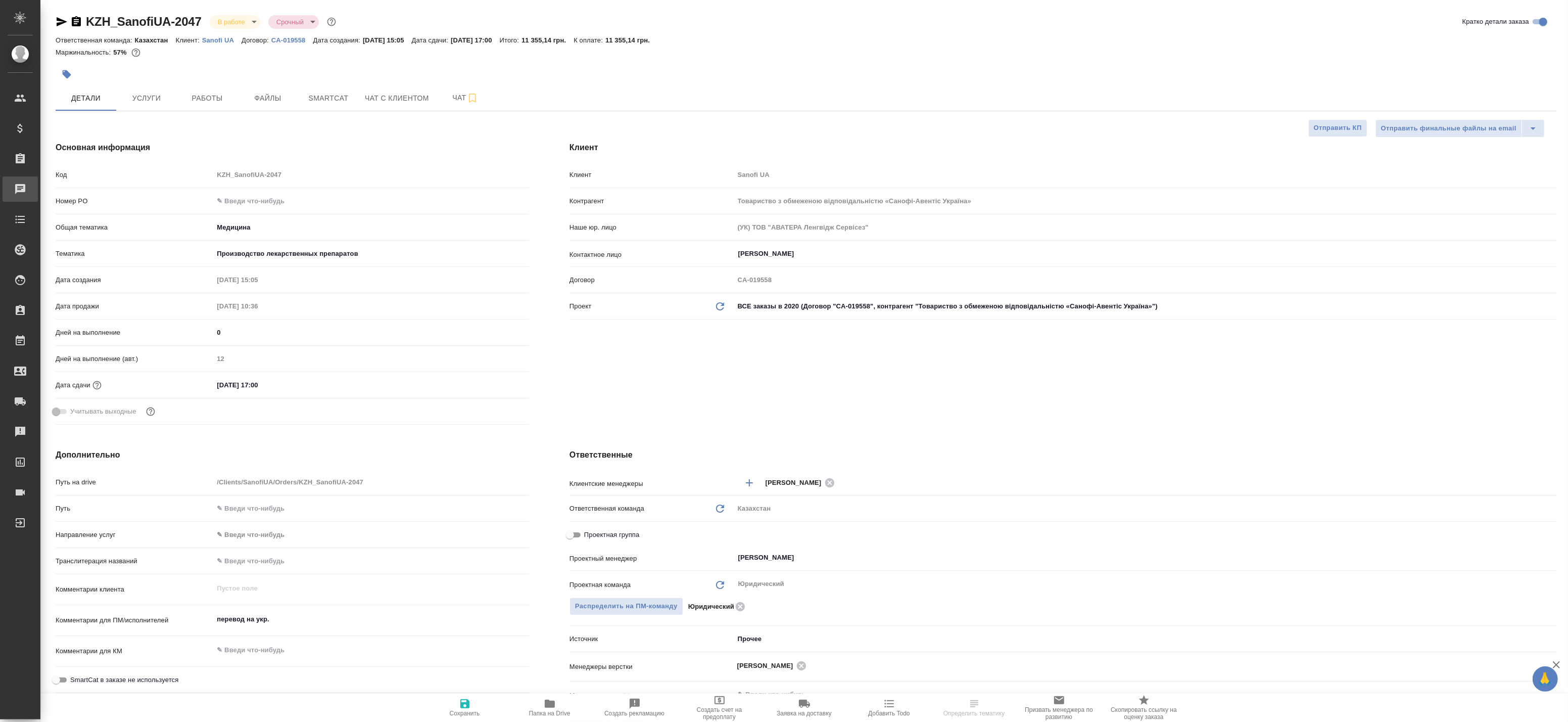
type textarea "x"
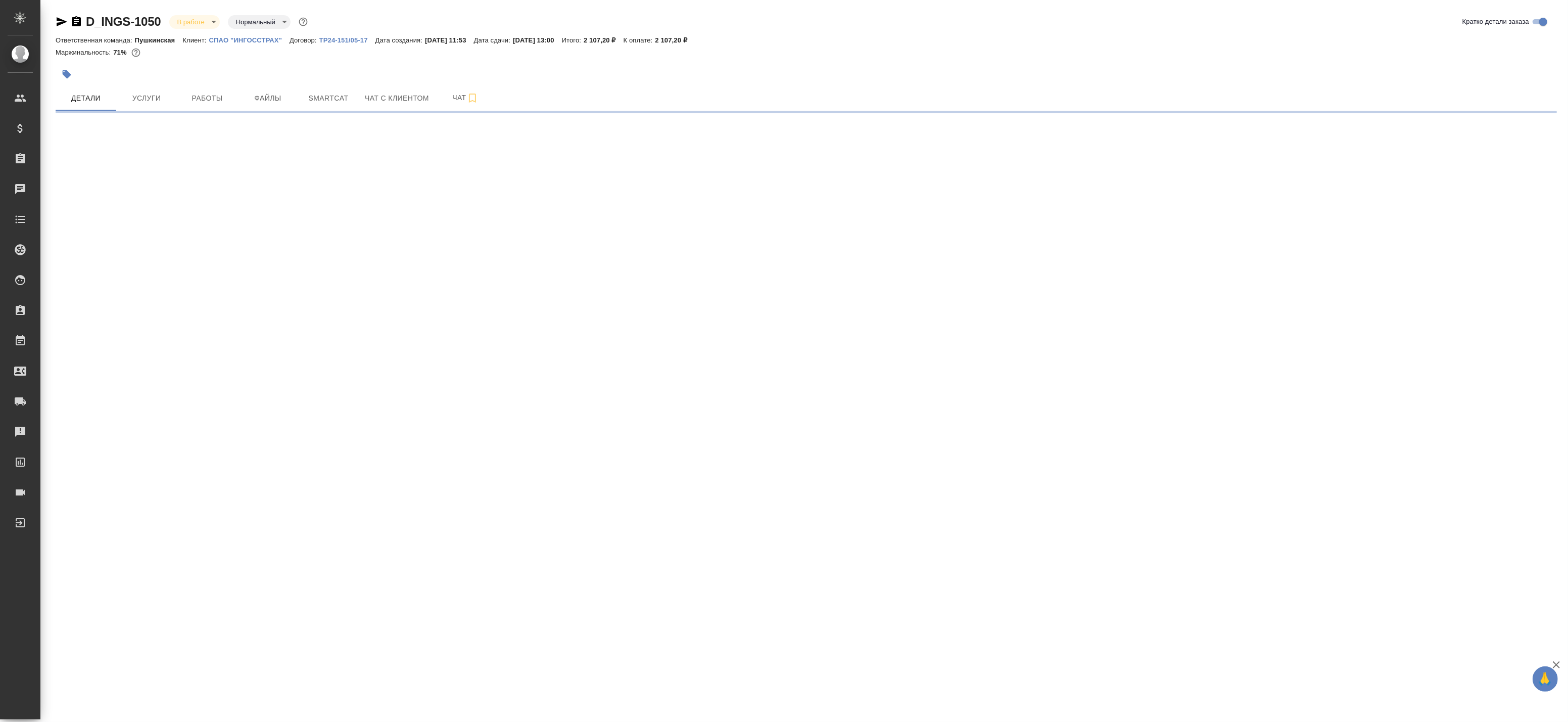
select select "RU"
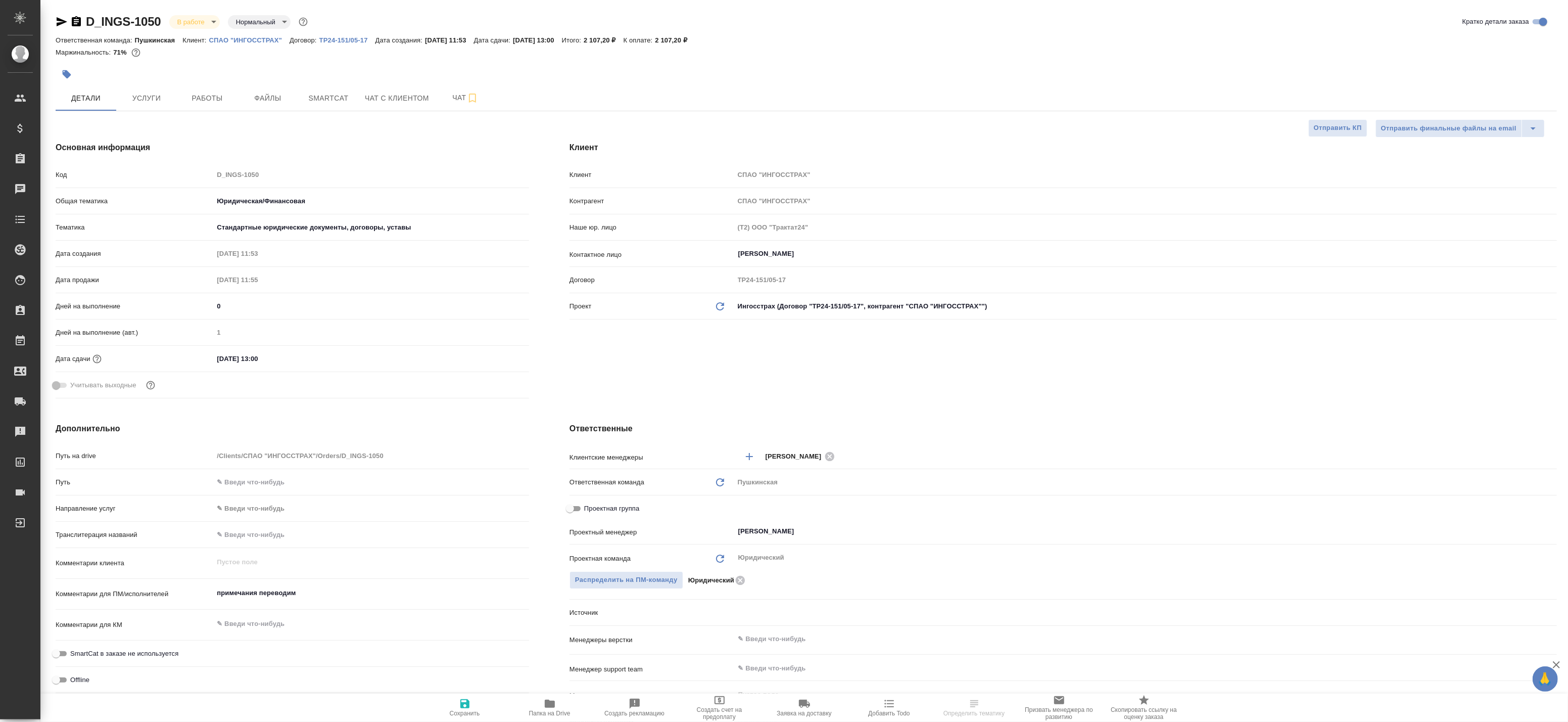
type textarea "x"
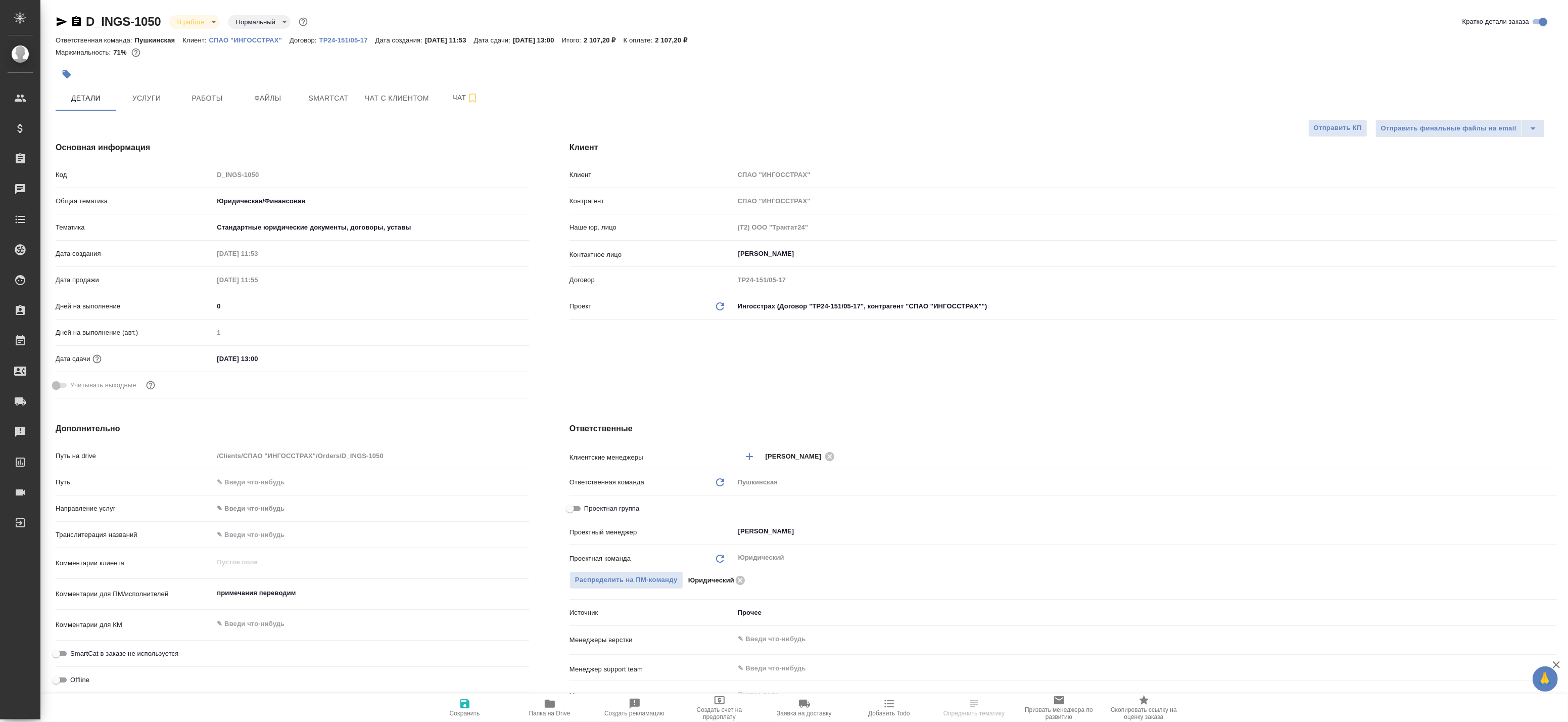
type textarea "x"
drag, startPoint x: 188, startPoint y: 111, endPoint x: 196, endPoint y: 104, distance: 10.6
click at [188, 111] on div "D_INGS-1050 В работе inProgress Нормальный normal Кратко детали заказа Ответств…" at bounding box center [806, 509] width 1513 height 1018
click at [200, 99] on span "Работы" at bounding box center [207, 98] width 49 height 13
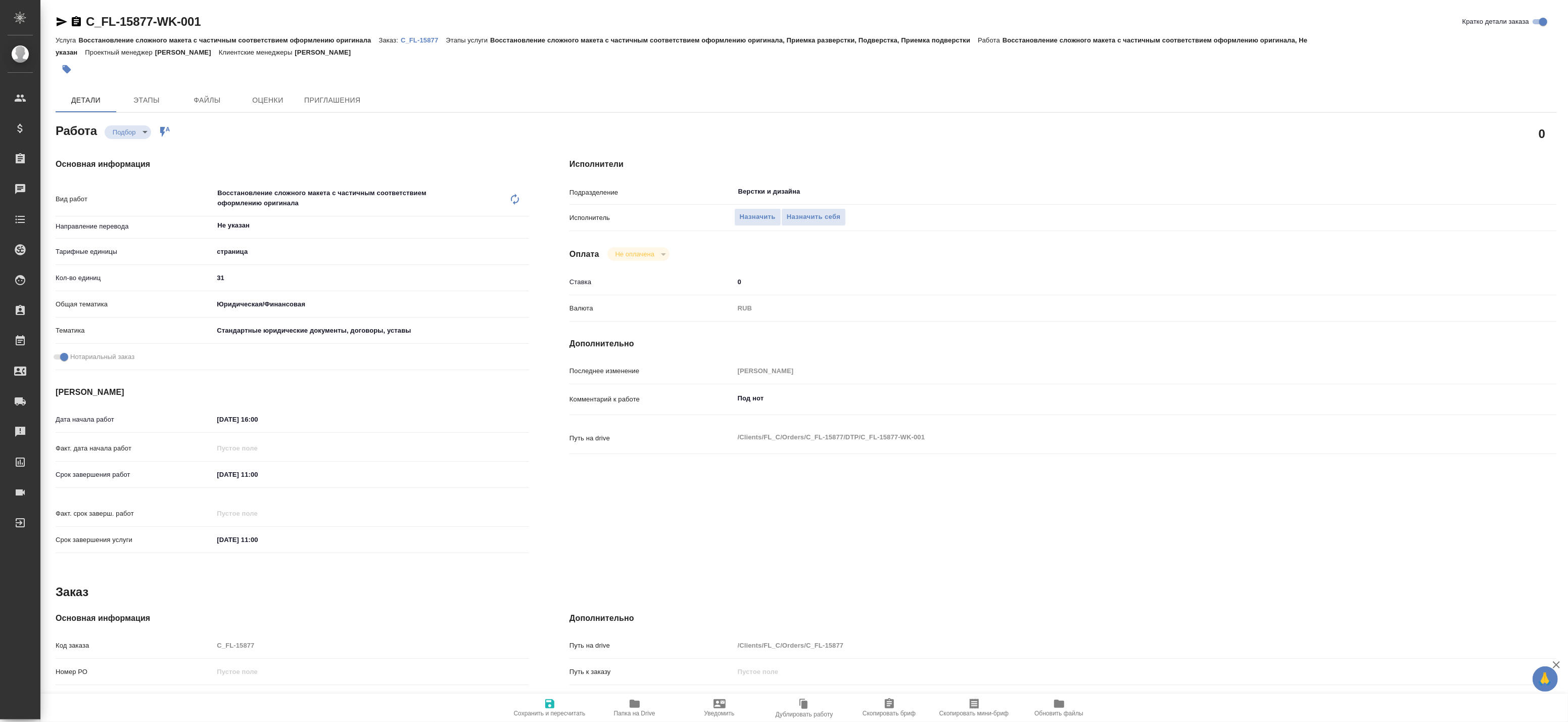
type textarea "x"
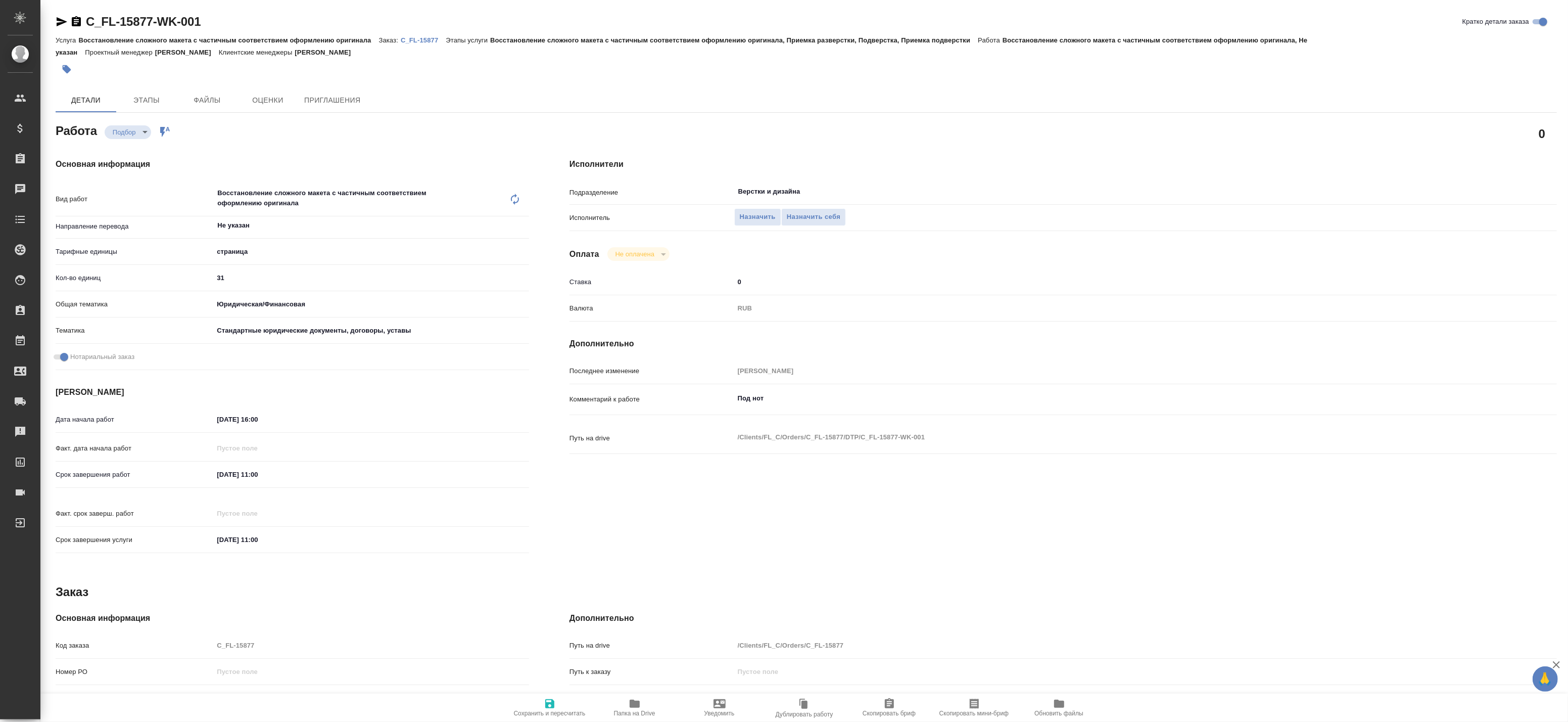
type textarea "x"
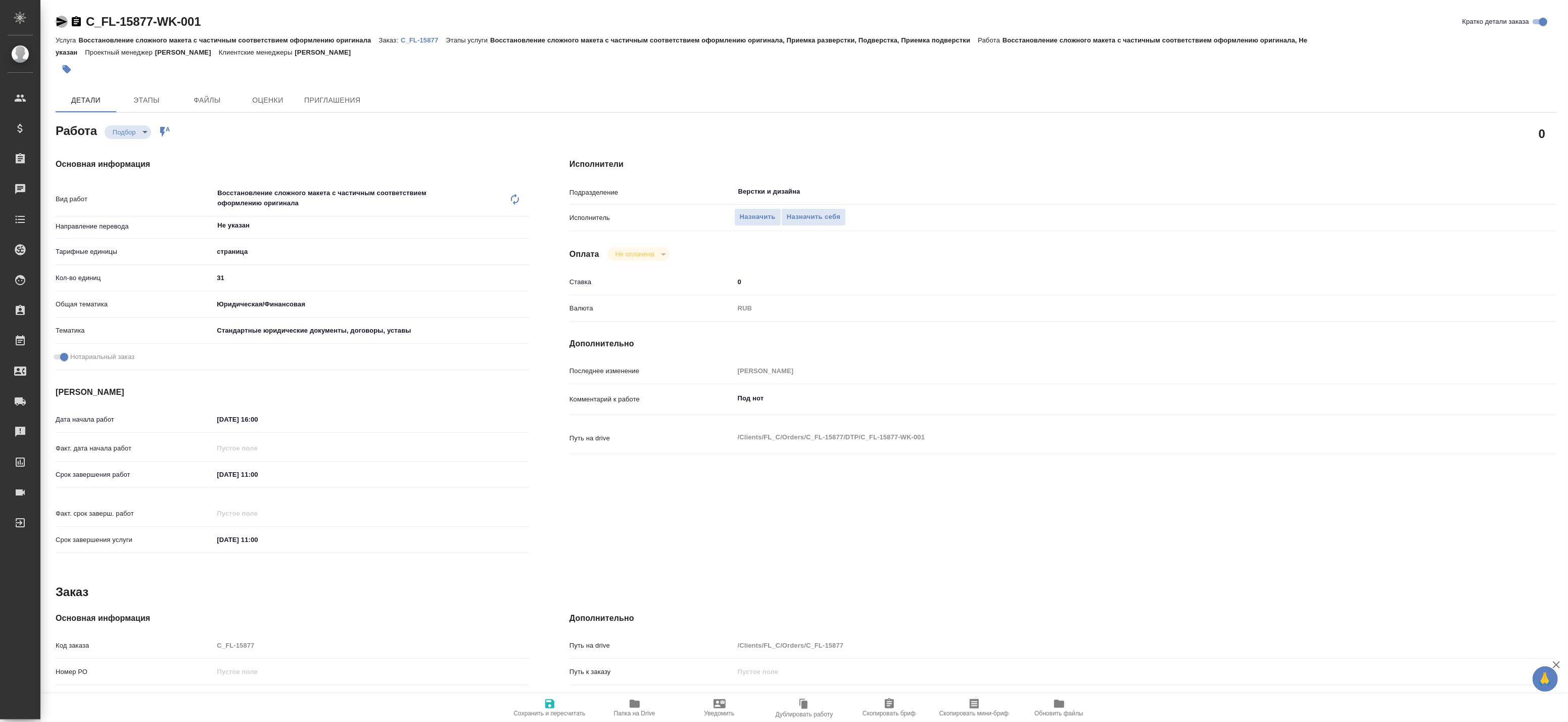
click at [63, 18] on icon "button" at bounding box center [62, 22] width 12 height 12
type textarea "x"
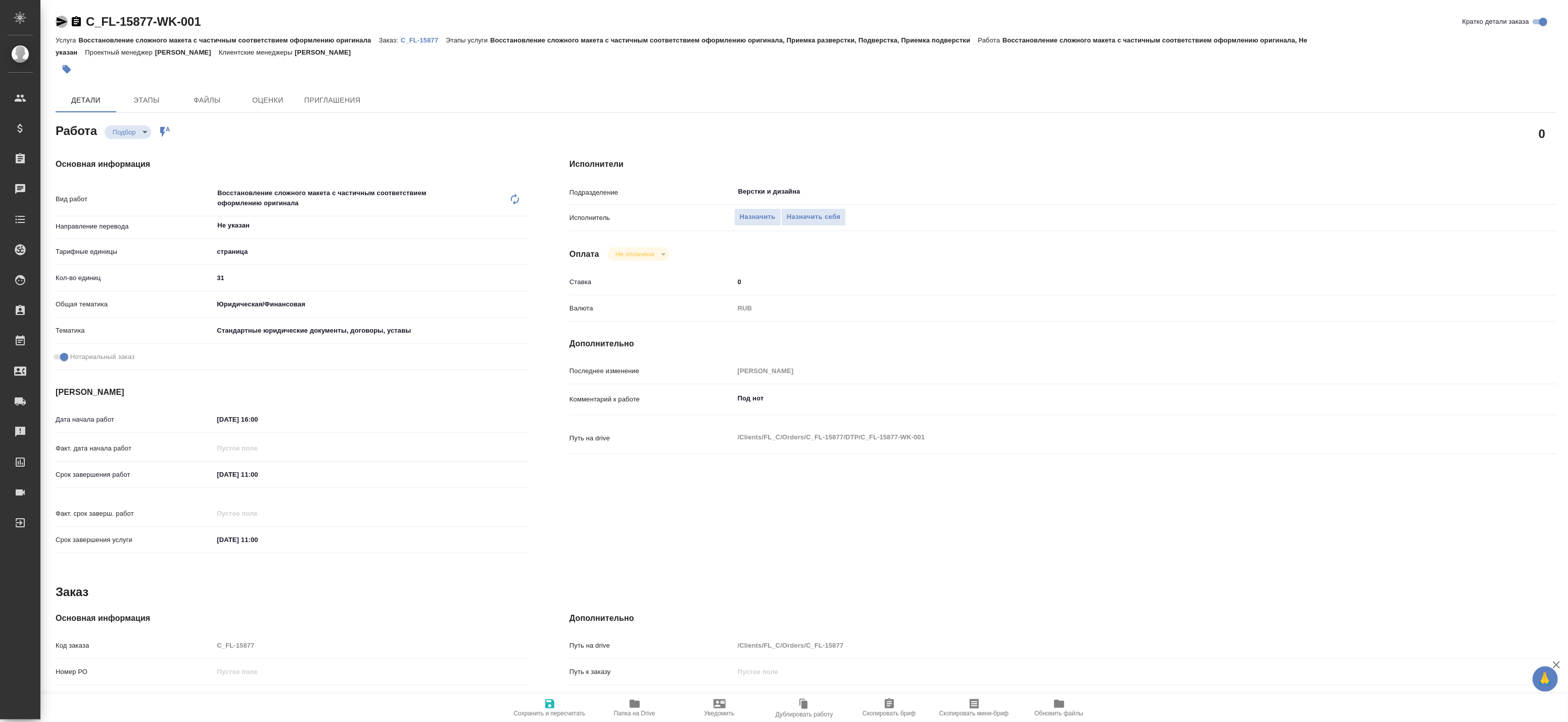
type textarea "x"
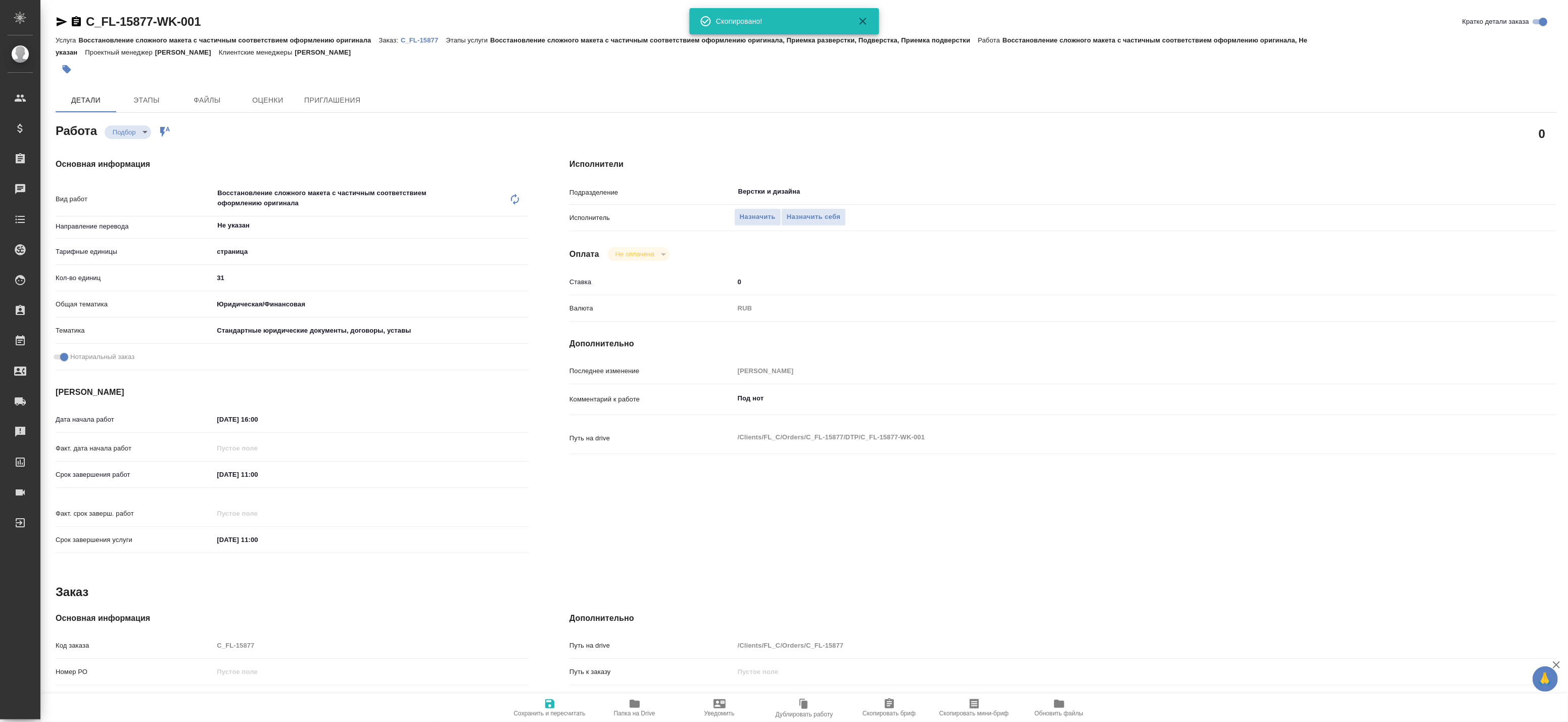
type textarea "x"
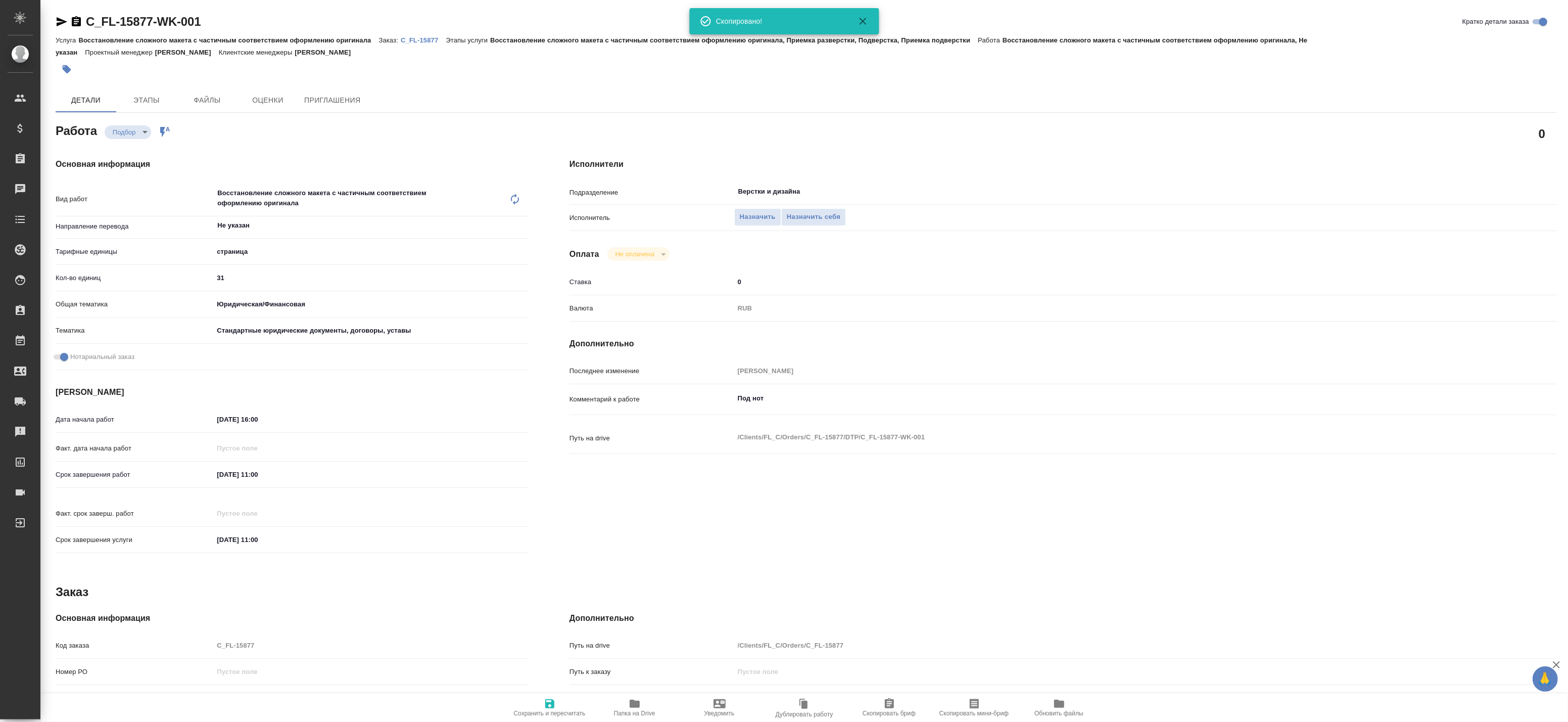
type textarea "x"
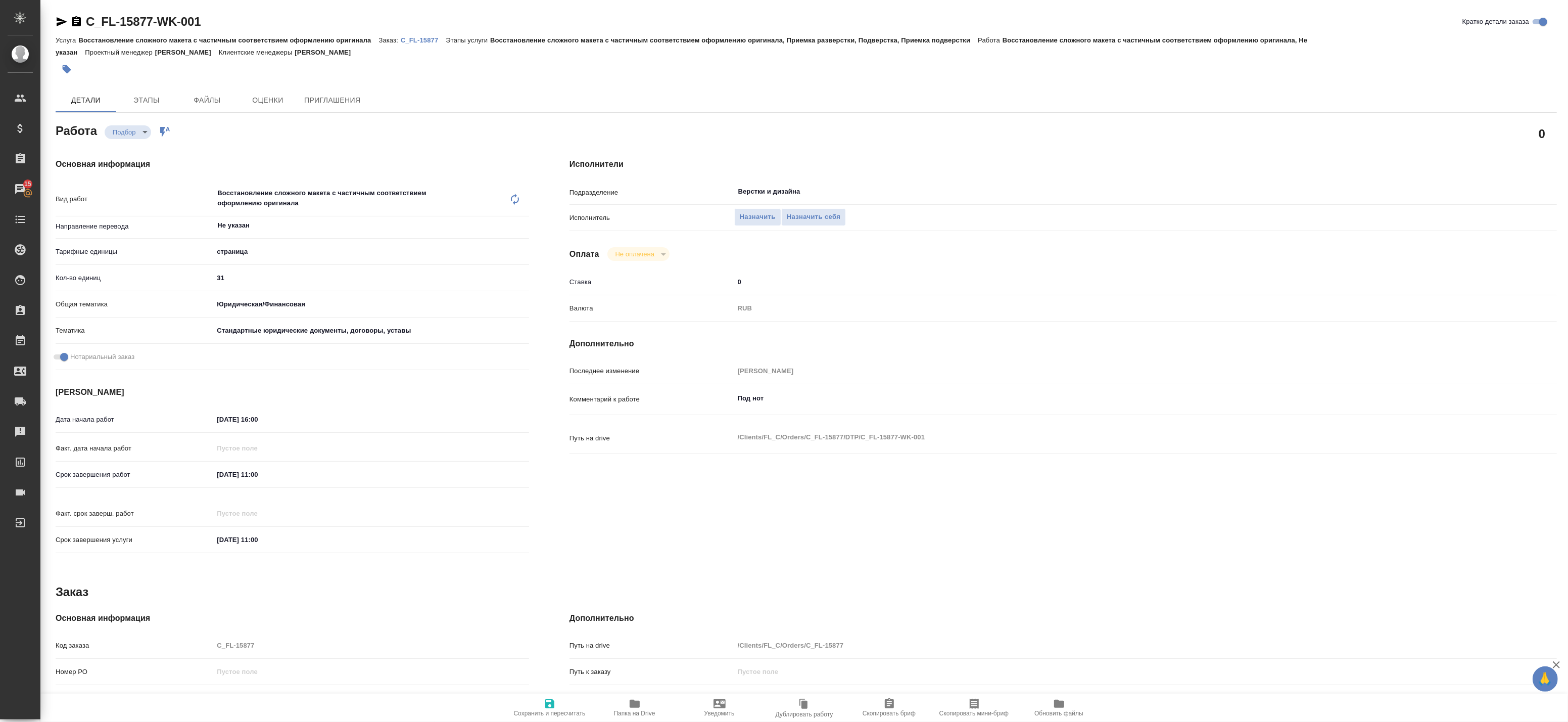
type textarea "x"
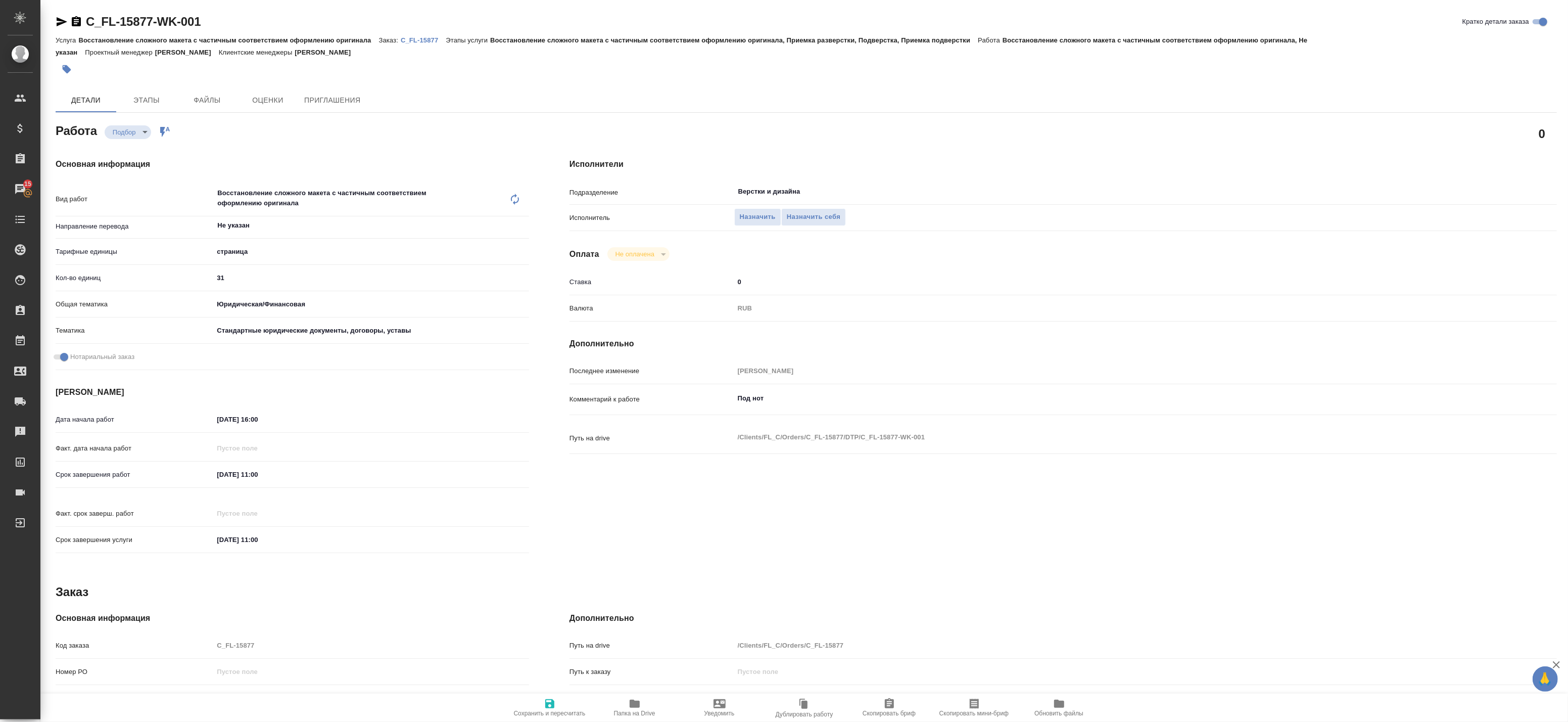
type textarea "x"
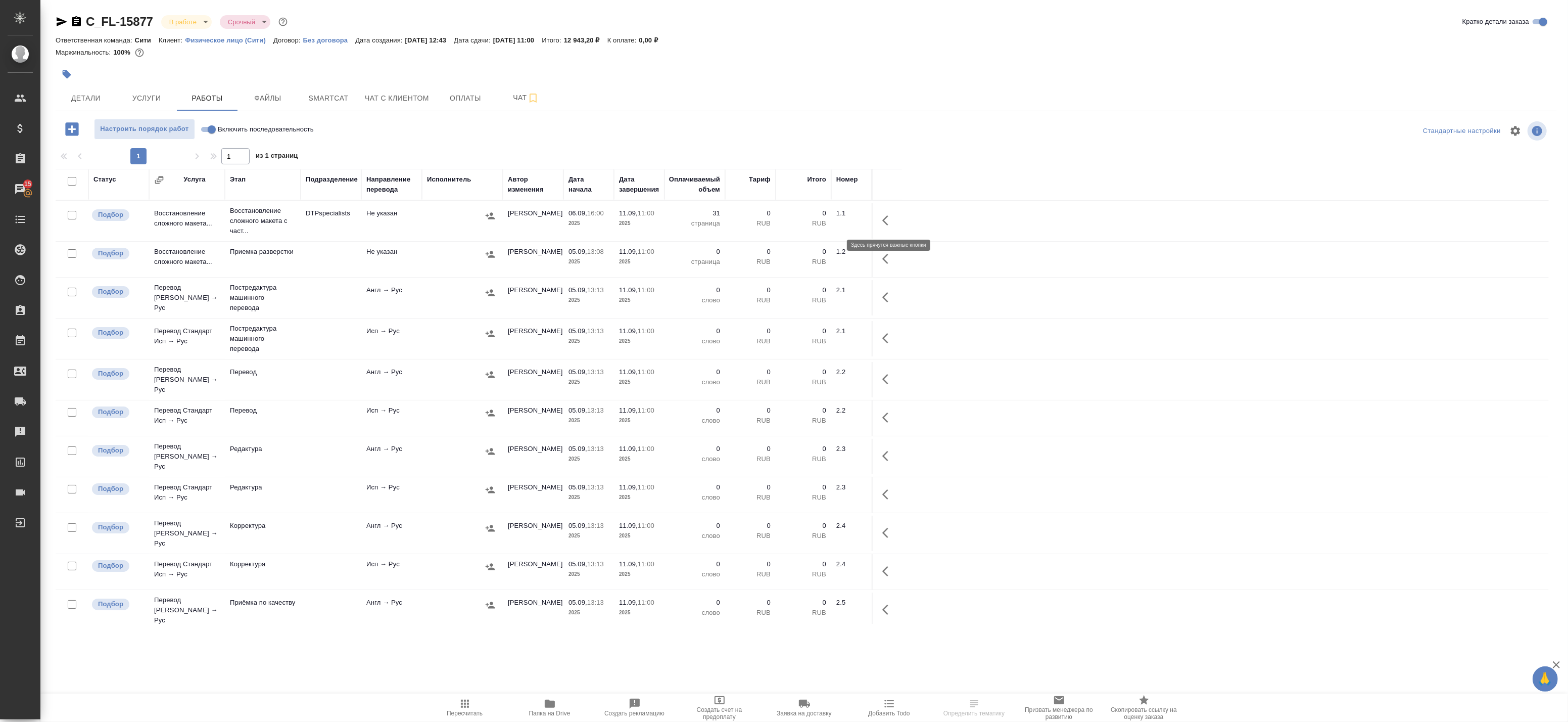
click at [894, 219] on button "button" at bounding box center [888, 221] width 24 height 24
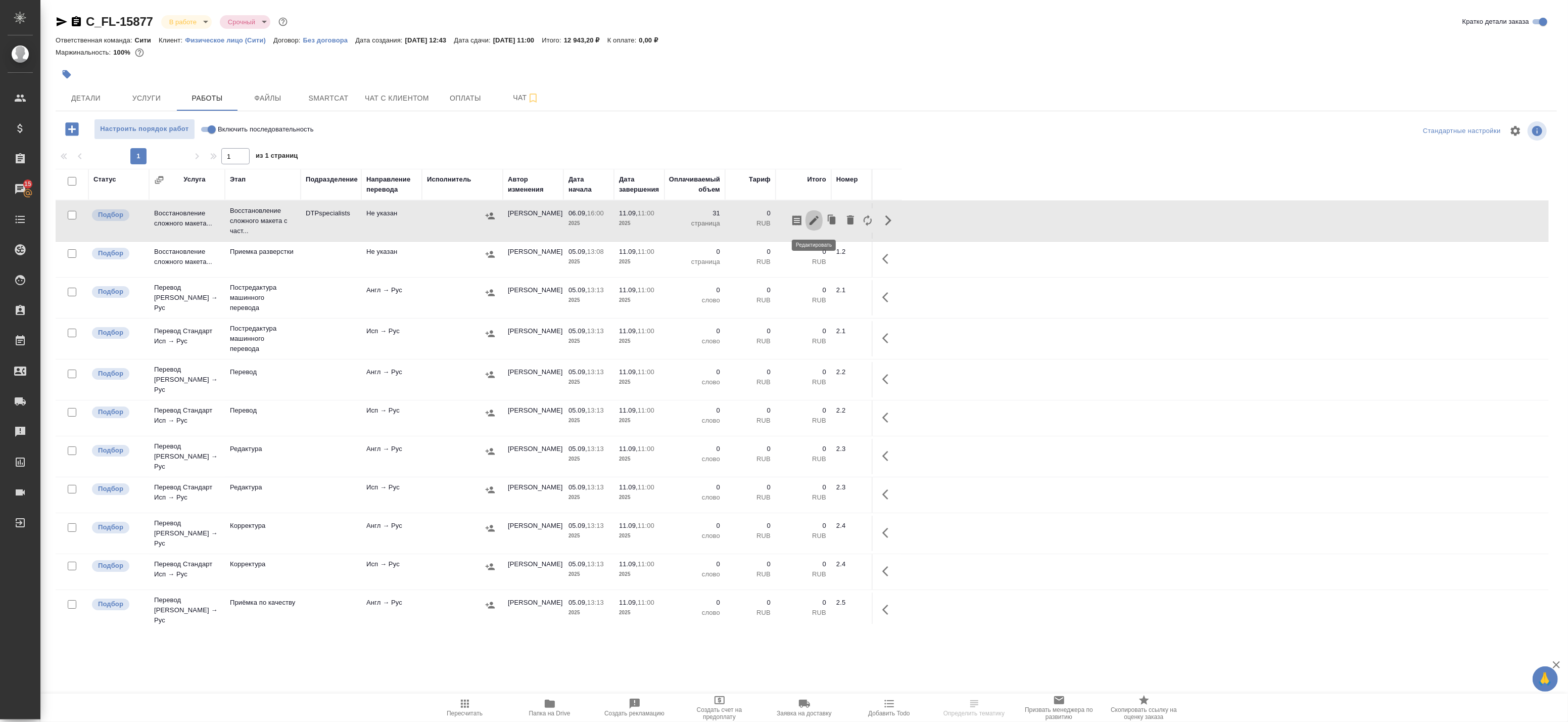
click at [808, 221] on icon "button" at bounding box center [814, 221] width 12 height 12
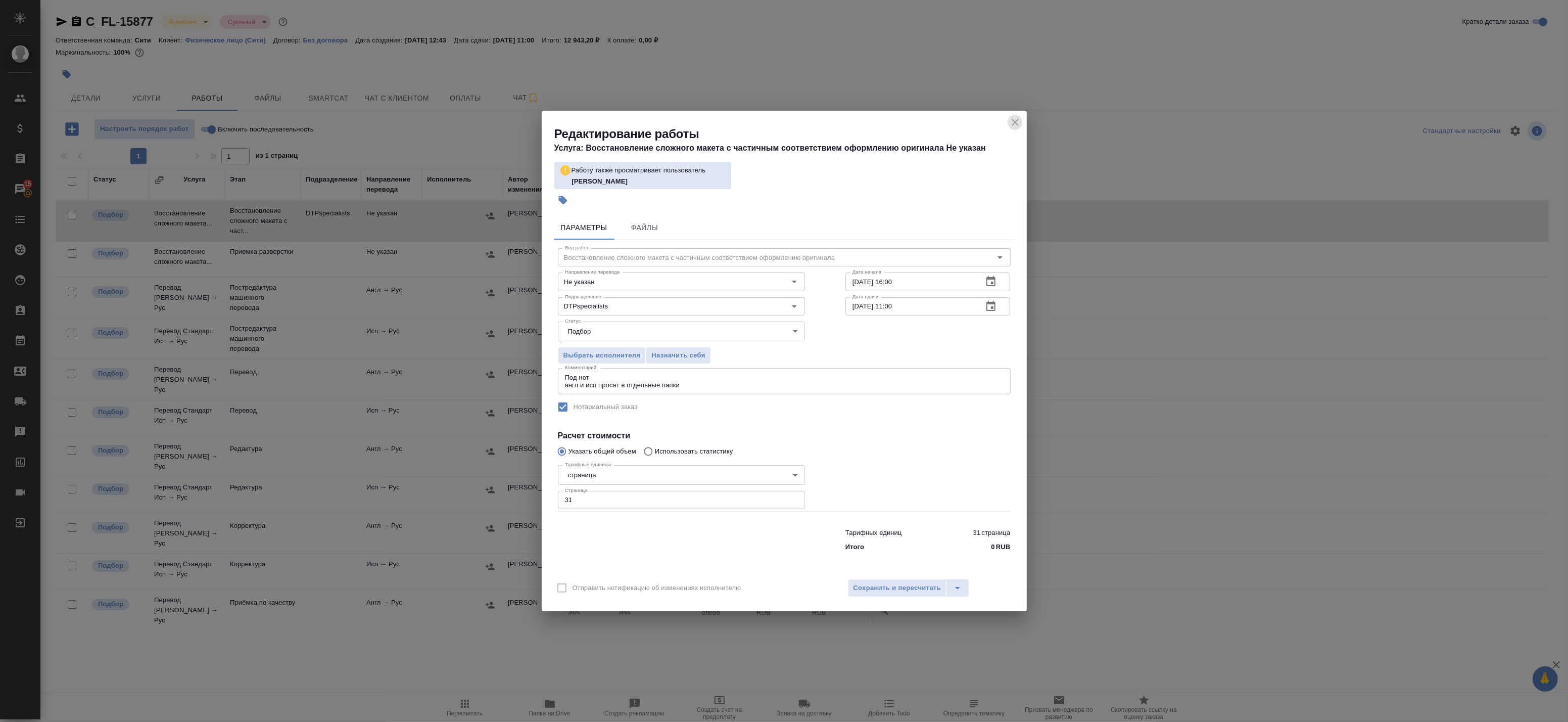
click at [1017, 123] on icon "close" at bounding box center [1015, 122] width 12 height 12
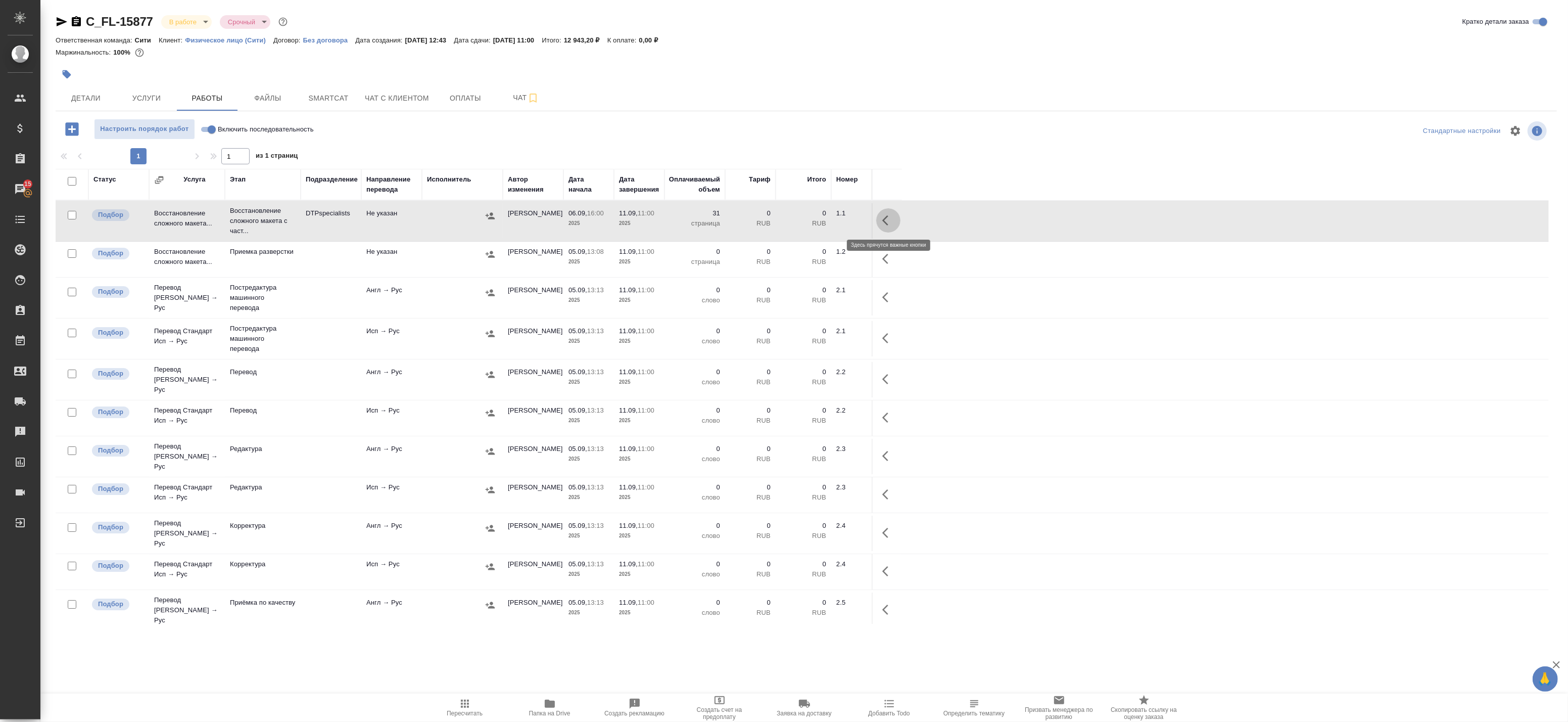
click at [891, 219] on icon "button" at bounding box center [888, 221] width 12 height 12
click at [513, 92] on span "Чат" at bounding box center [526, 97] width 49 height 13
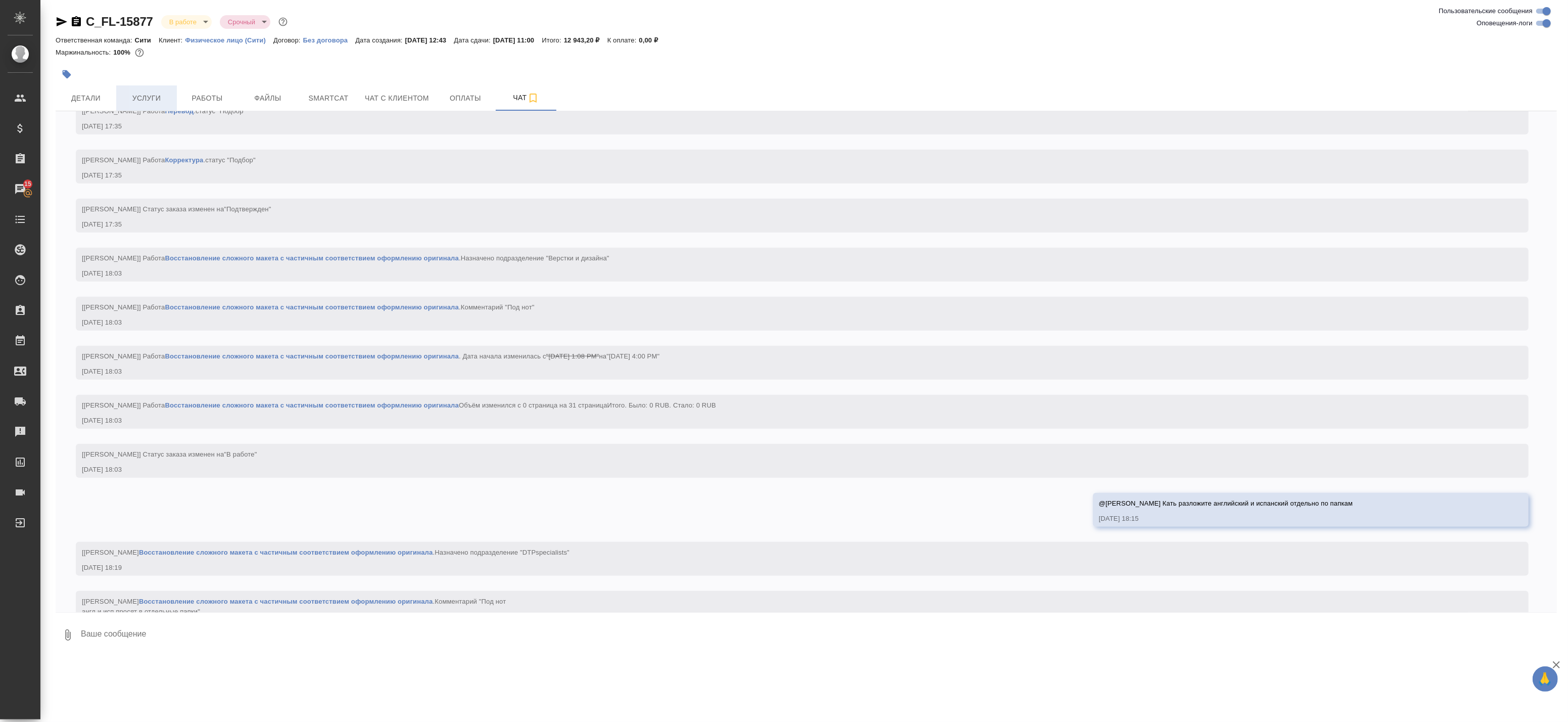
scroll to position [1407, 0]
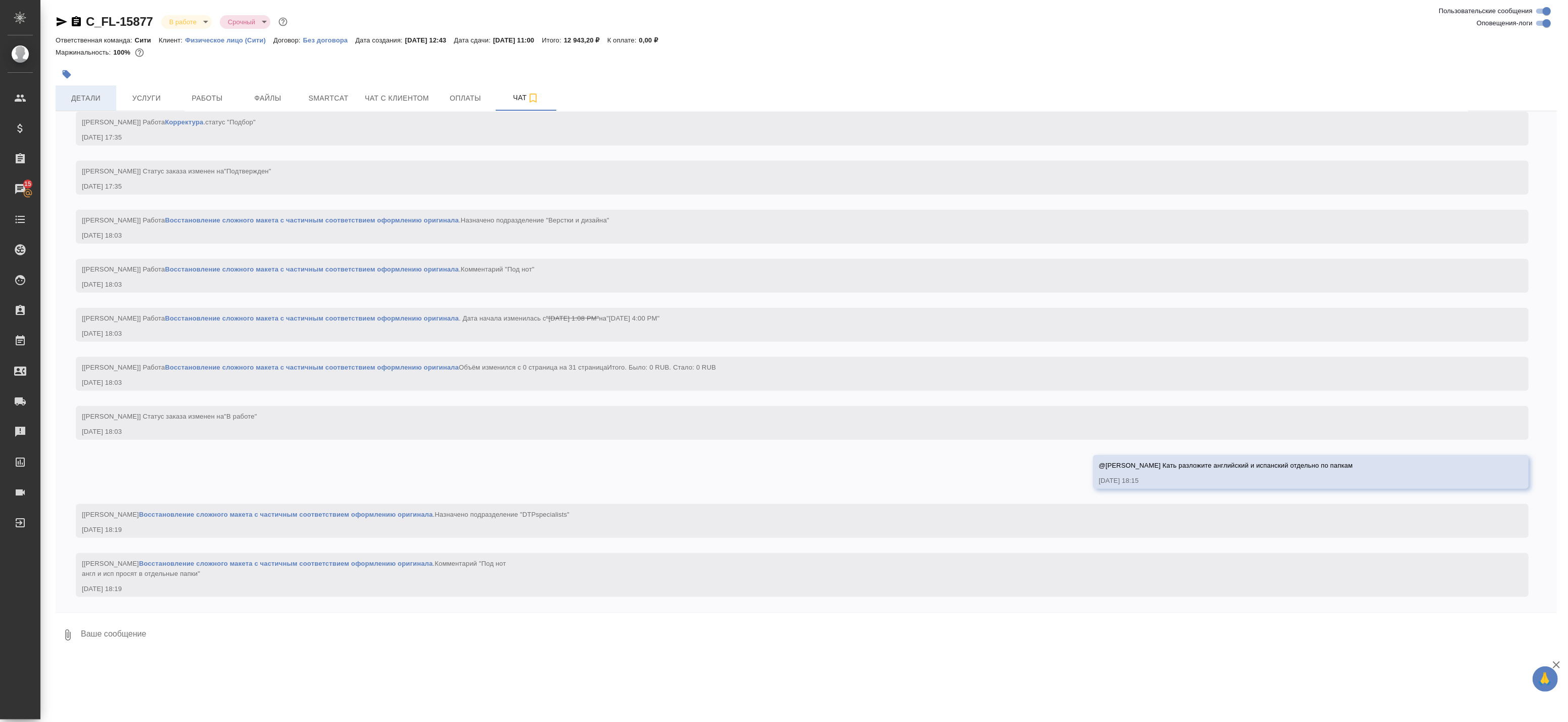
click at [96, 101] on span "Детали" at bounding box center [86, 98] width 49 height 13
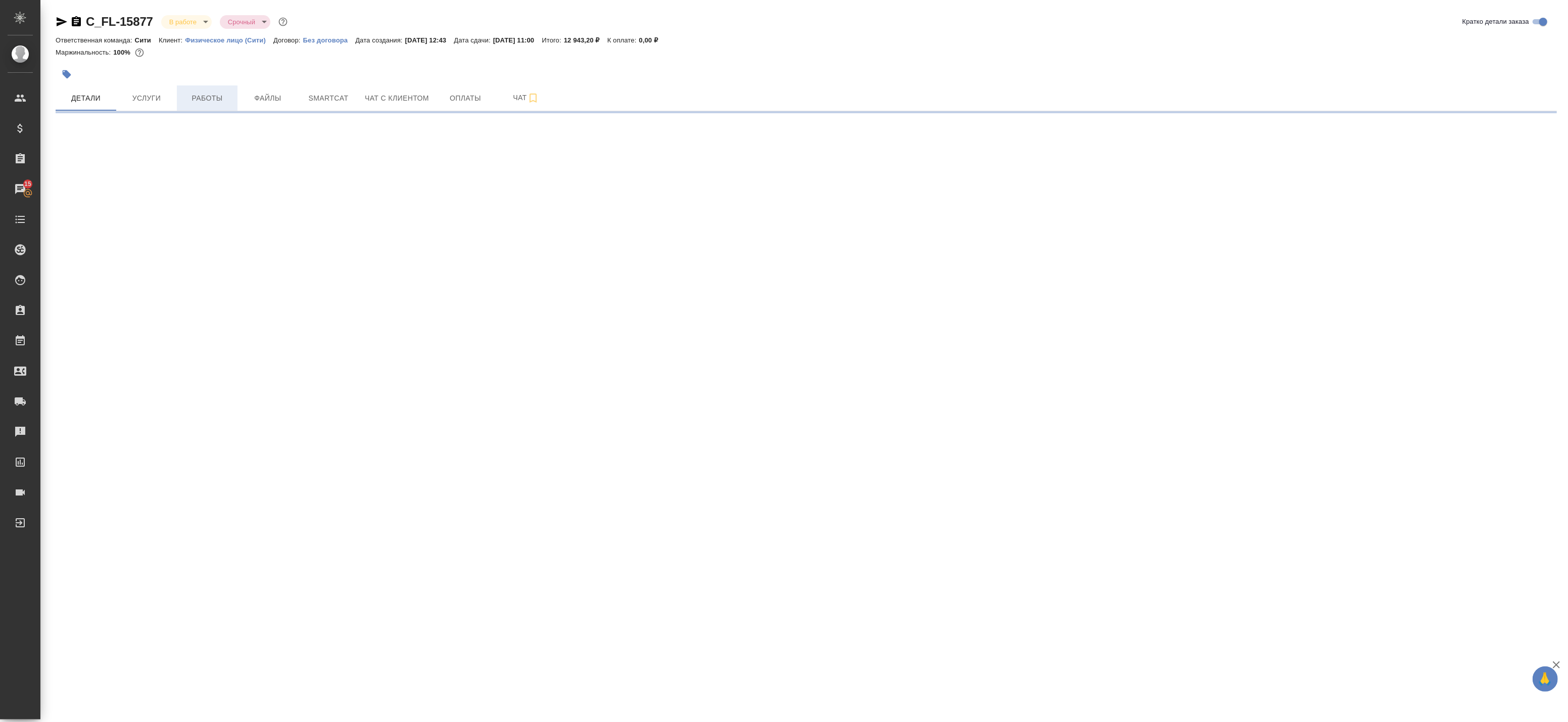
click at [213, 93] on span "Работы" at bounding box center [207, 98] width 49 height 13
select select "RU"
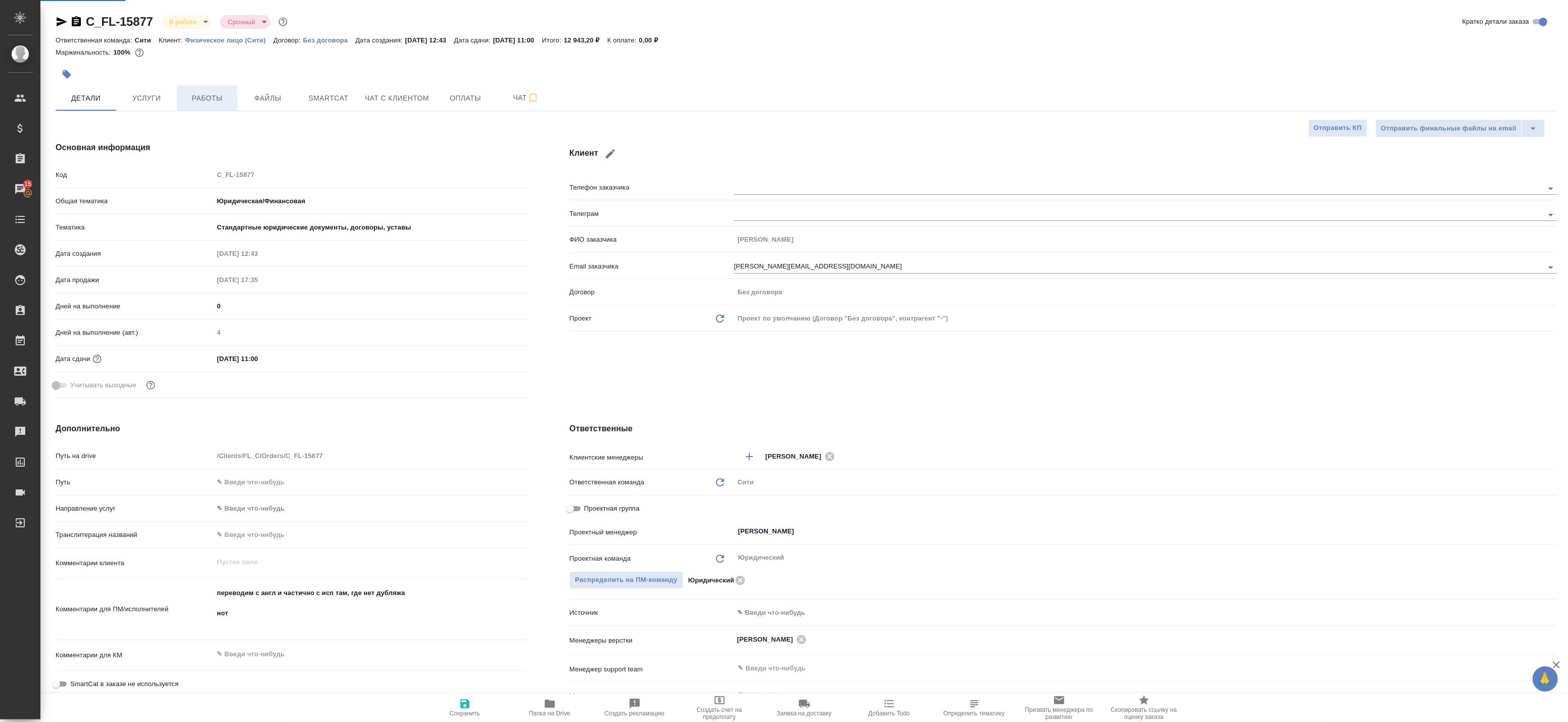
type textarea "x"
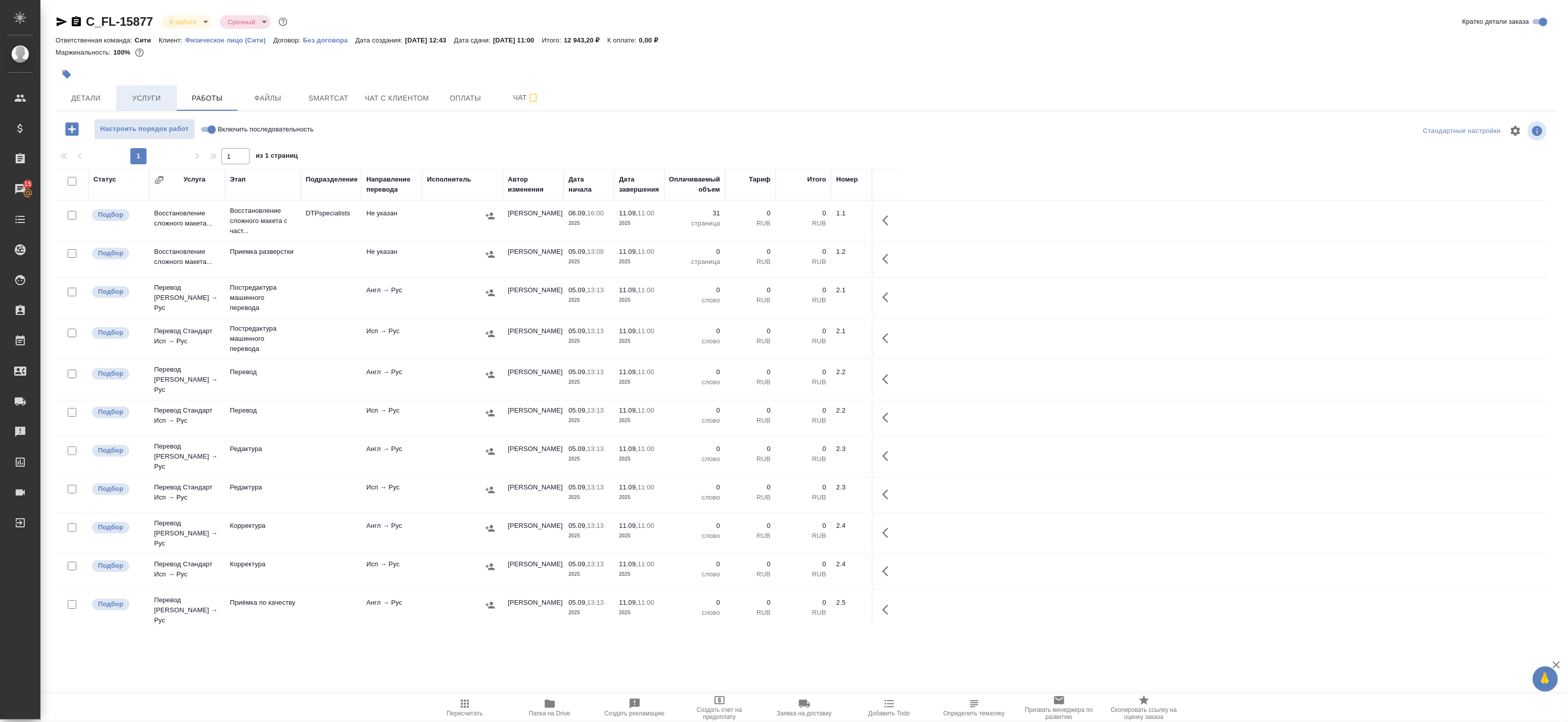
click at [164, 95] on span "Услуги" at bounding box center [147, 98] width 49 height 13
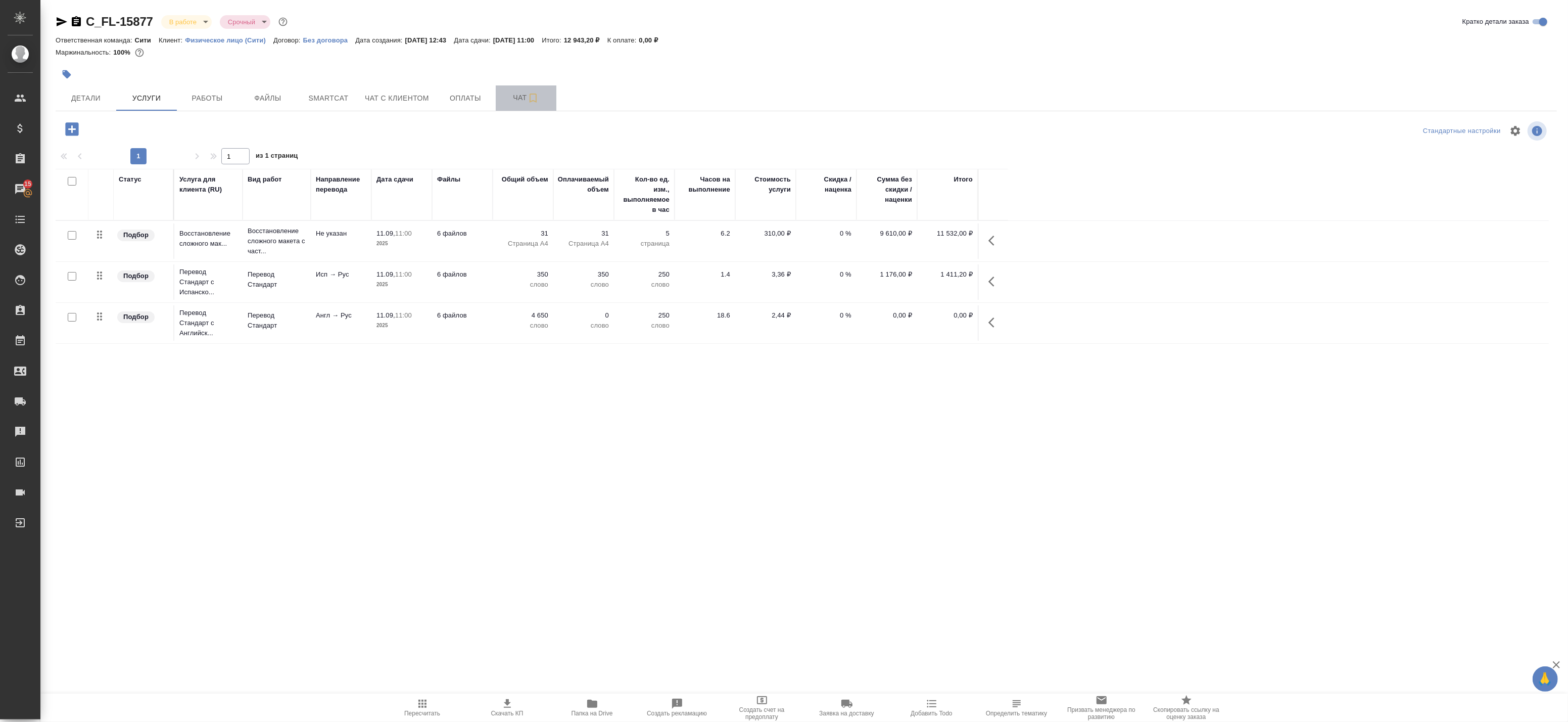
click at [514, 97] on span "Чат" at bounding box center [526, 97] width 49 height 13
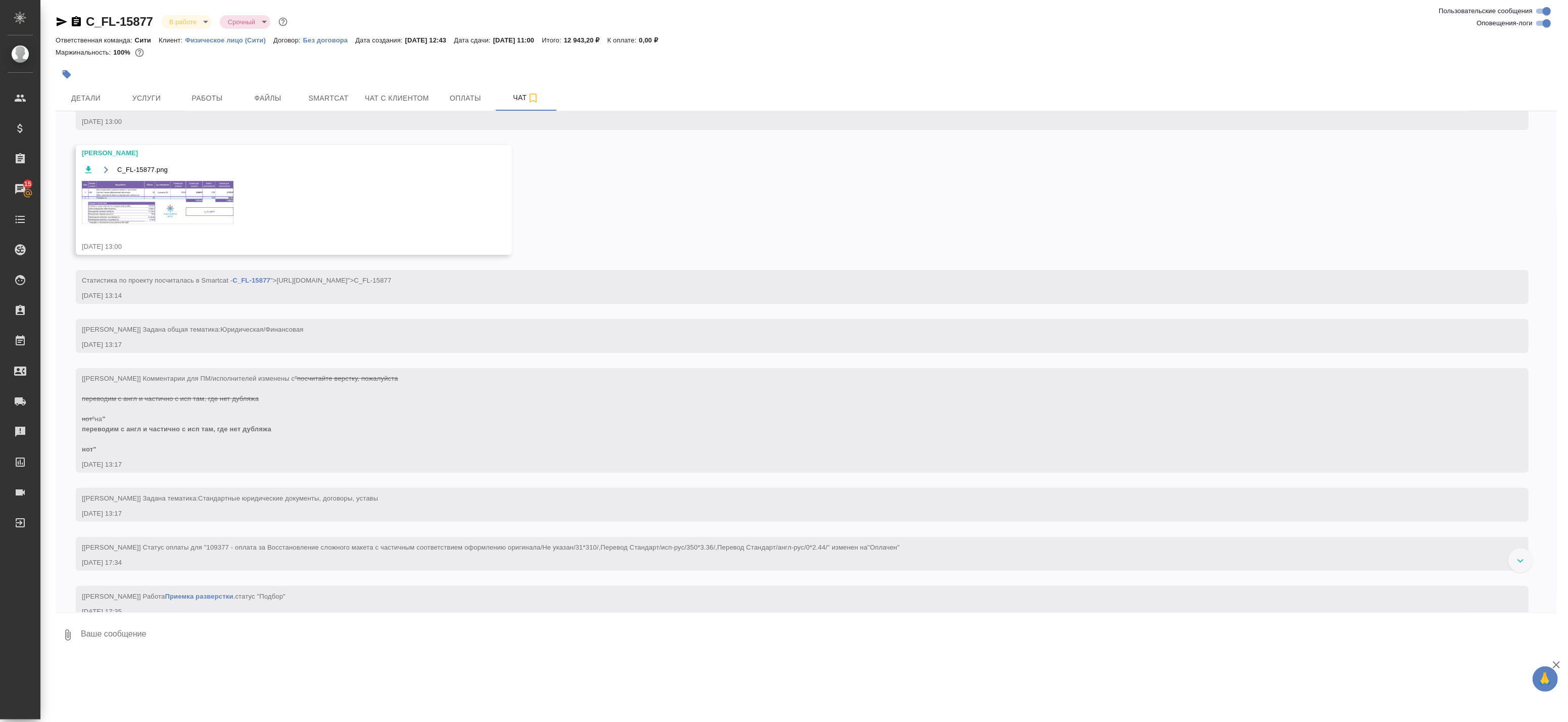
scroll to position [228, 0]
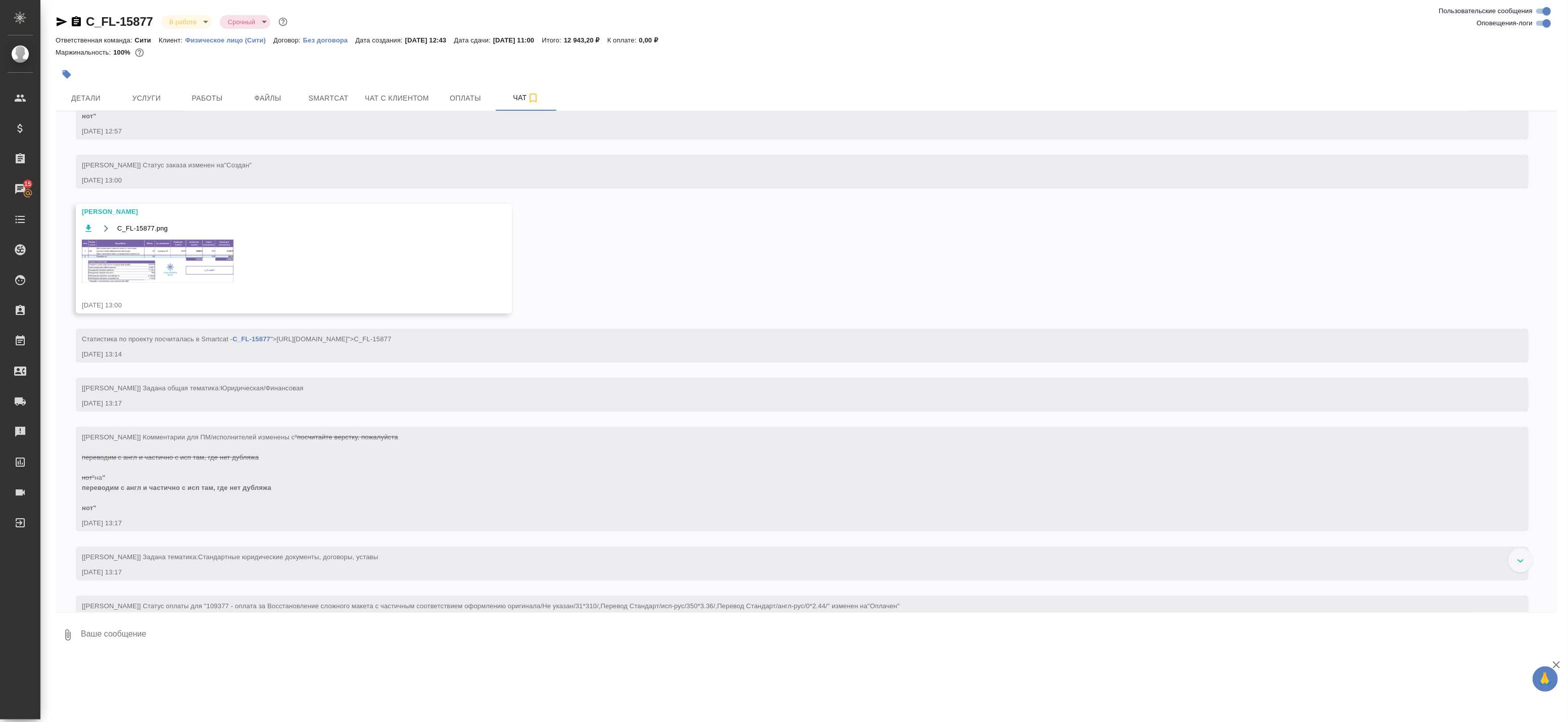
click at [172, 276] on img at bounding box center [157, 261] width 152 height 43
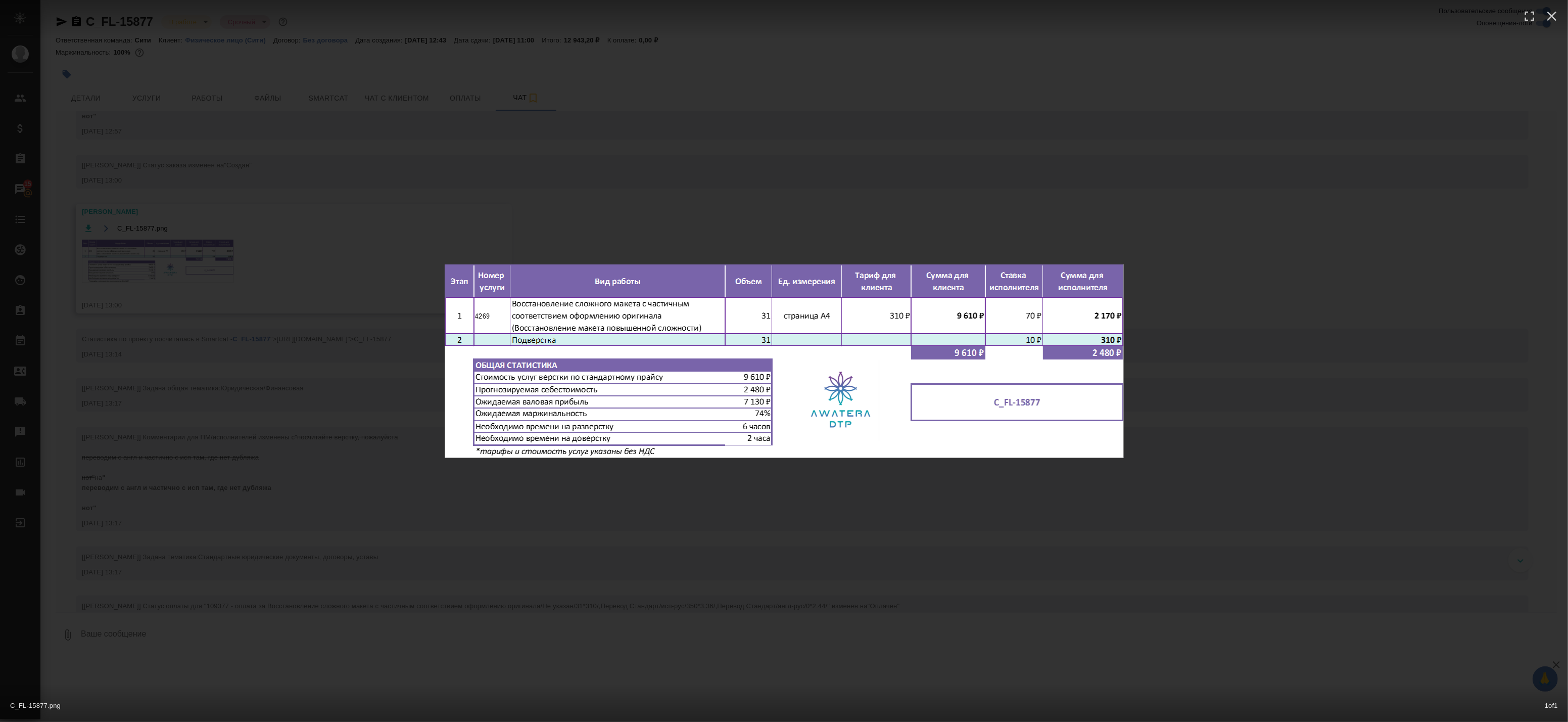
click at [194, 250] on div "C_FL-15877.png 1 of 1" at bounding box center [784, 361] width 1568 height 722
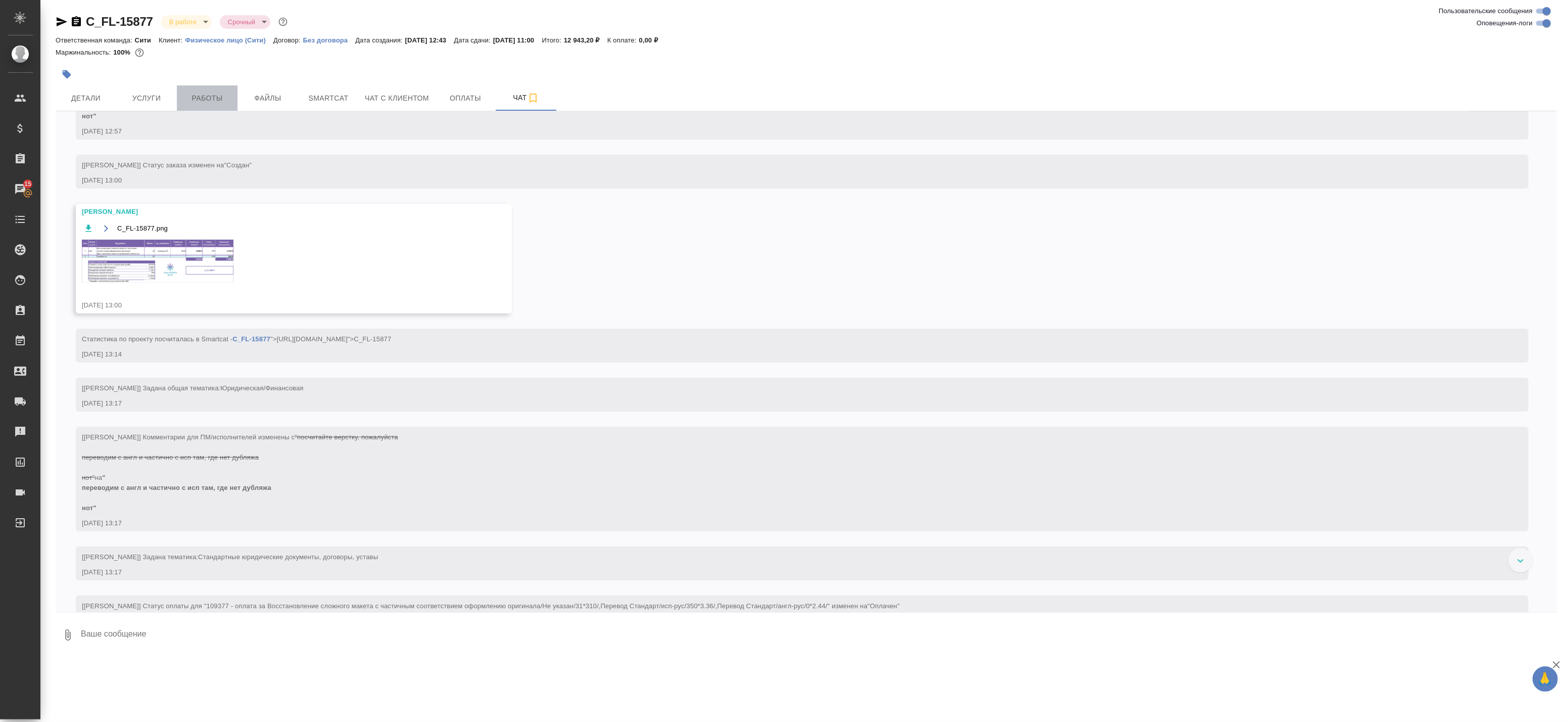
click at [194, 99] on span "Работы" at bounding box center [207, 98] width 49 height 13
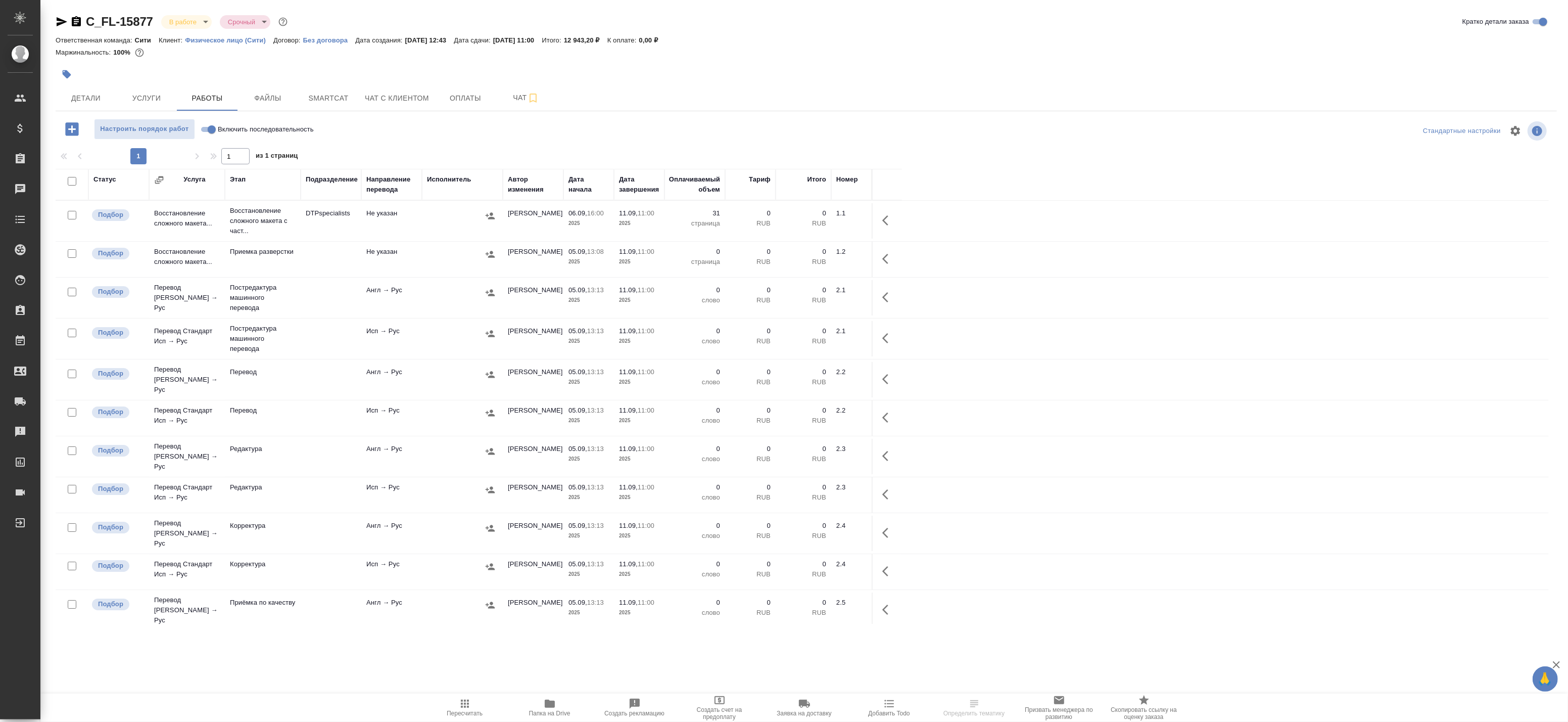
click at [888, 215] on icon "button" at bounding box center [888, 221] width 12 height 12
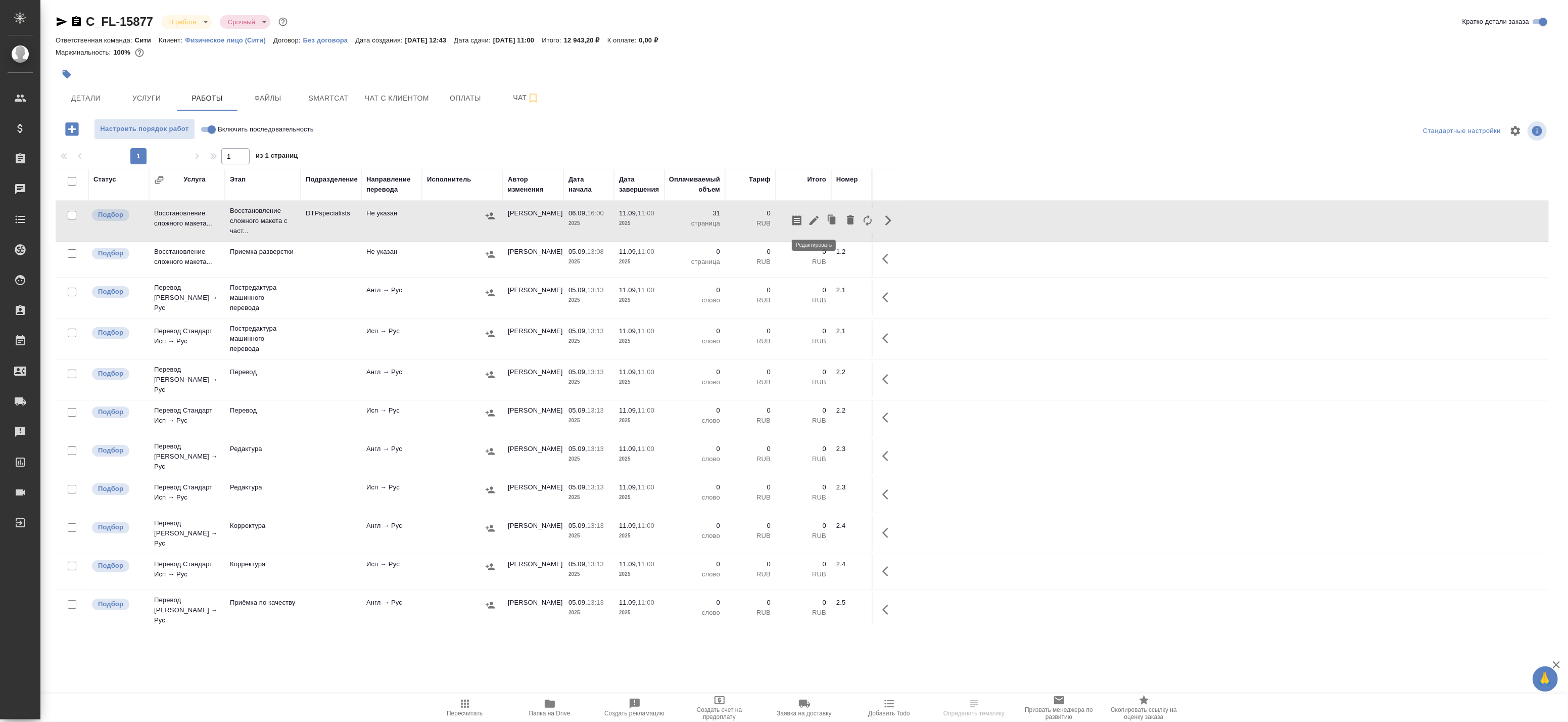
click at [811, 218] on icon "button" at bounding box center [814, 221] width 12 height 12
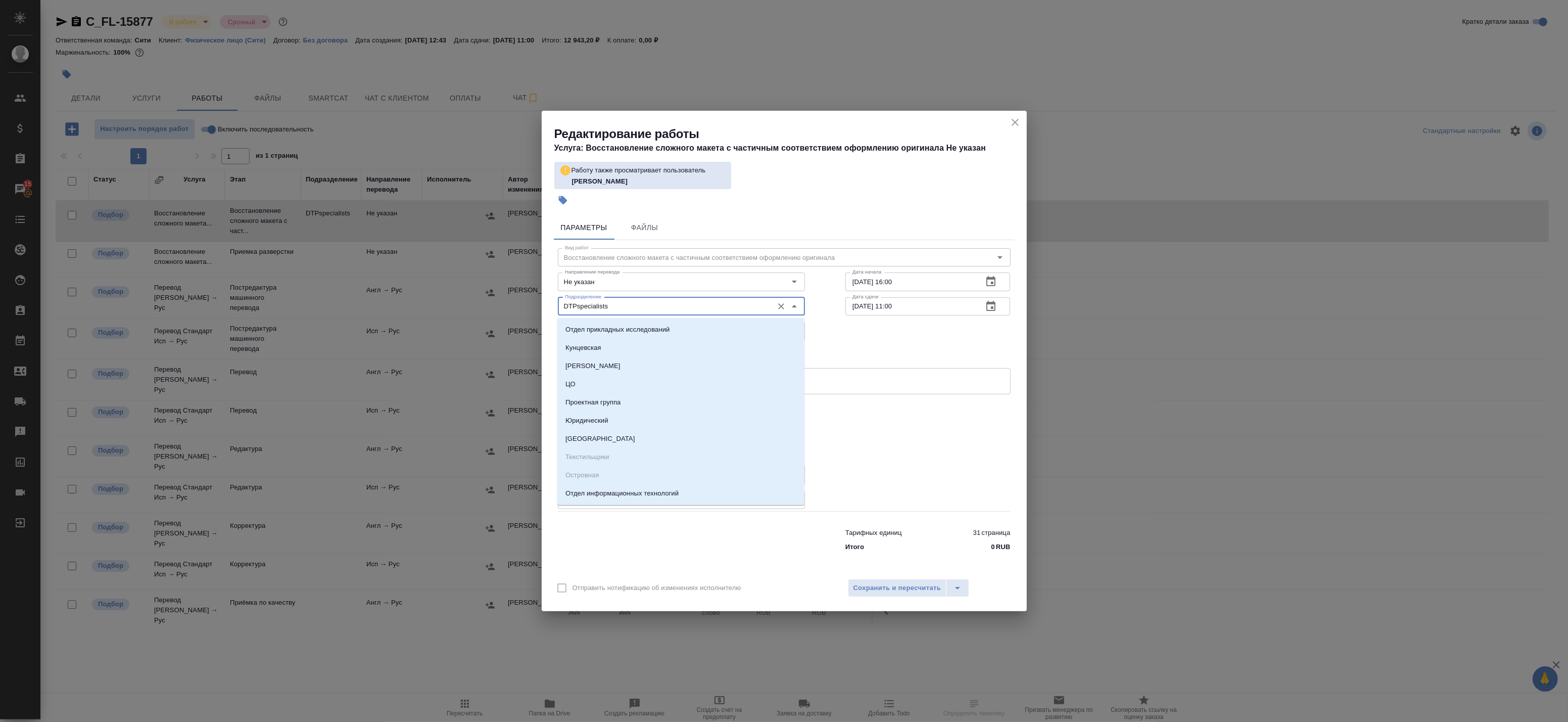
drag, startPoint x: 621, startPoint y: 307, endPoint x: 491, endPoint y: 286, distance: 131.7
click at [492, 286] on div "Редактирование работы Услуга: Восстановление сложного макета с частичным соотве…" at bounding box center [784, 361] width 1568 height 722
type input "В"
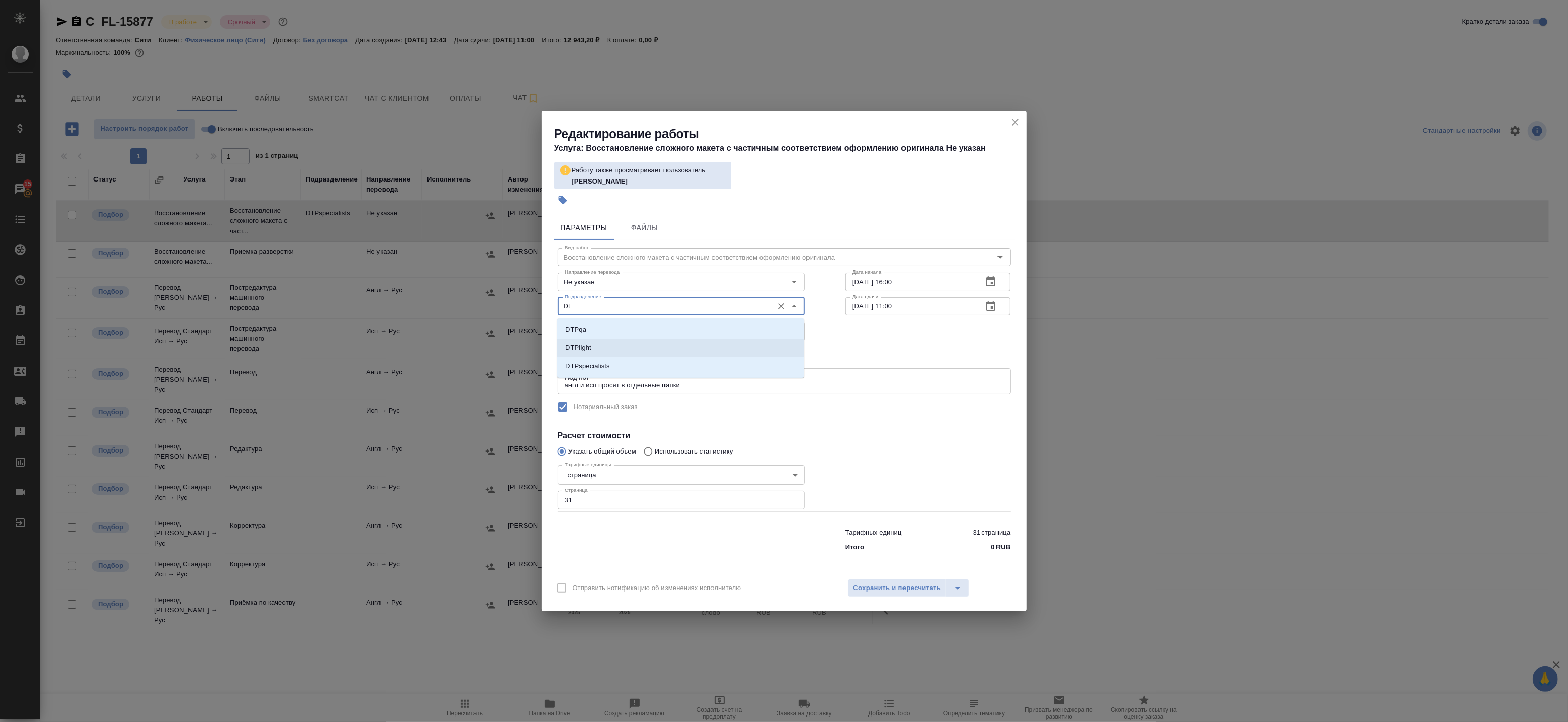
click at [593, 350] on li "DTPlight" at bounding box center [681, 348] width 247 height 18
type input "DTPlight"
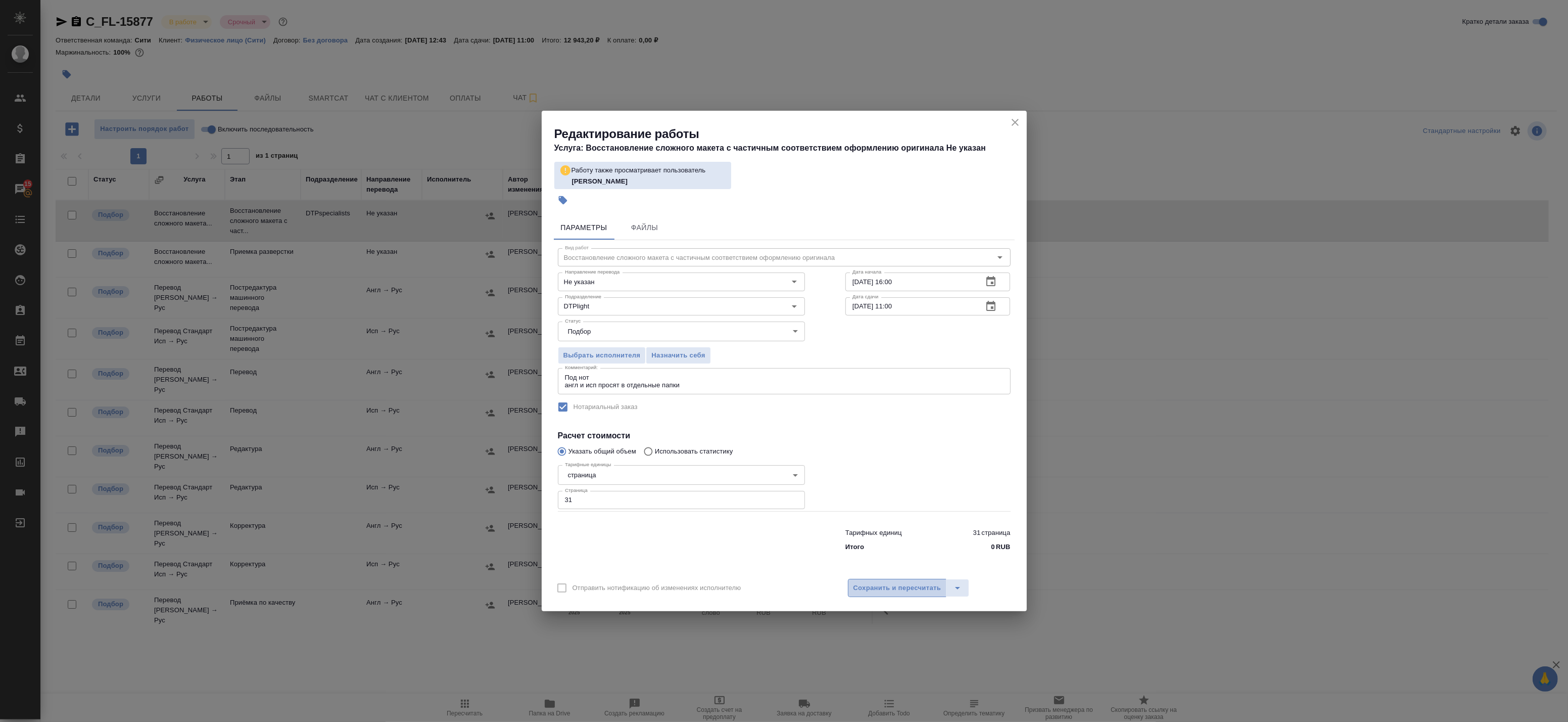
click at [892, 586] on span "Сохранить и пересчитать" at bounding box center [897, 588] width 88 height 12
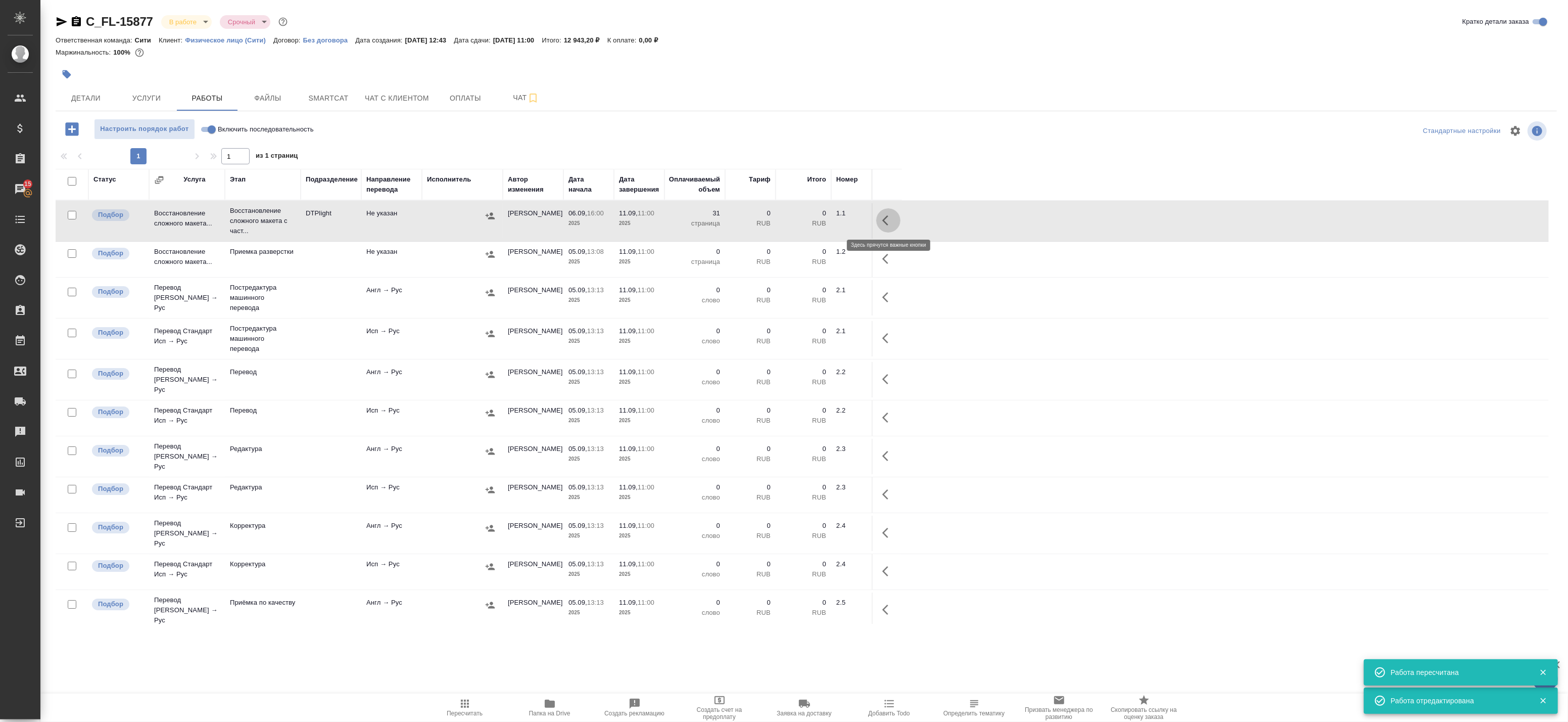
click at [888, 224] on icon "button" at bounding box center [888, 221] width 12 height 12
click at [799, 218] on icon "button" at bounding box center [797, 221] width 12 height 12
click at [334, 230] on td "DTPlight" at bounding box center [331, 221] width 61 height 35
click at [208, 129] on input "Включить последовательность" at bounding box center [212, 129] width 37 height 12
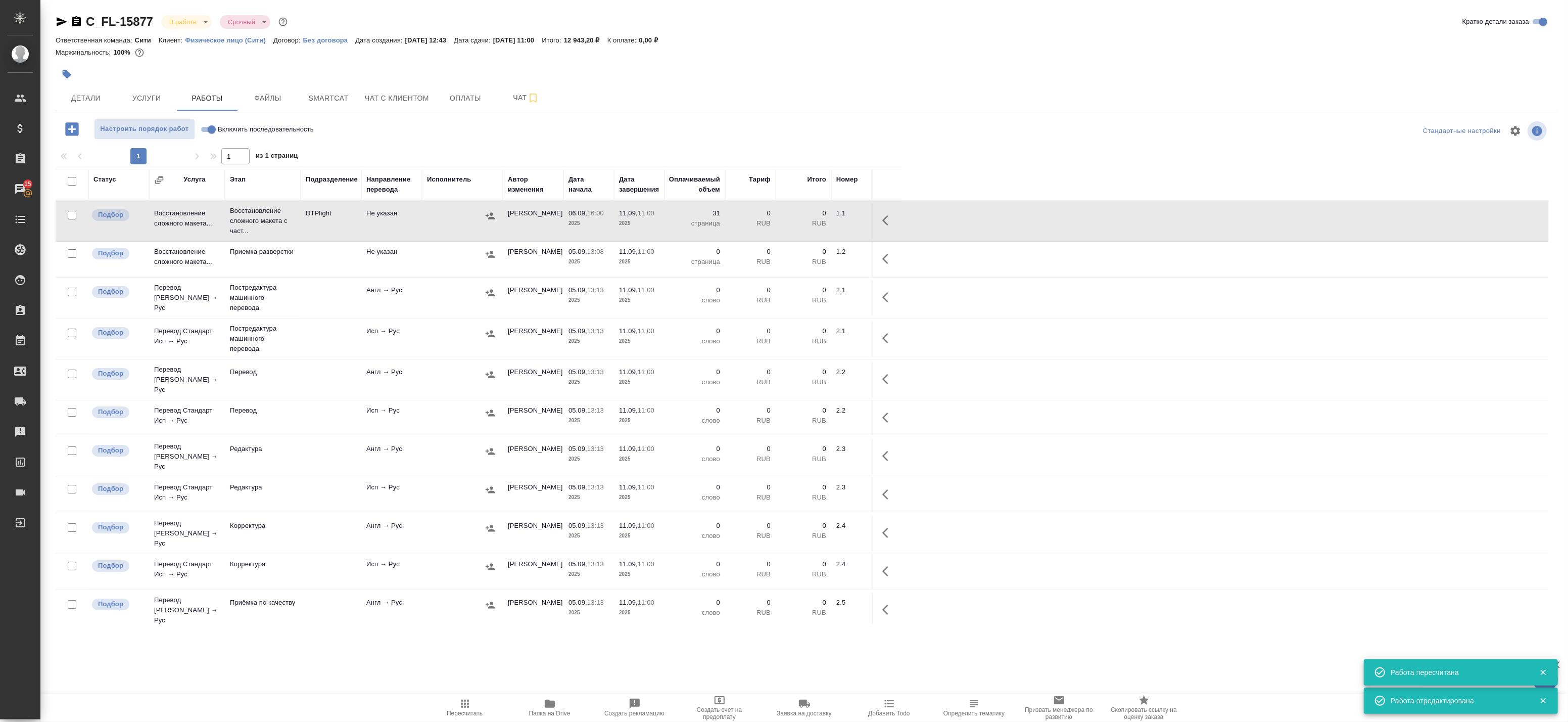
checkbox input "true"
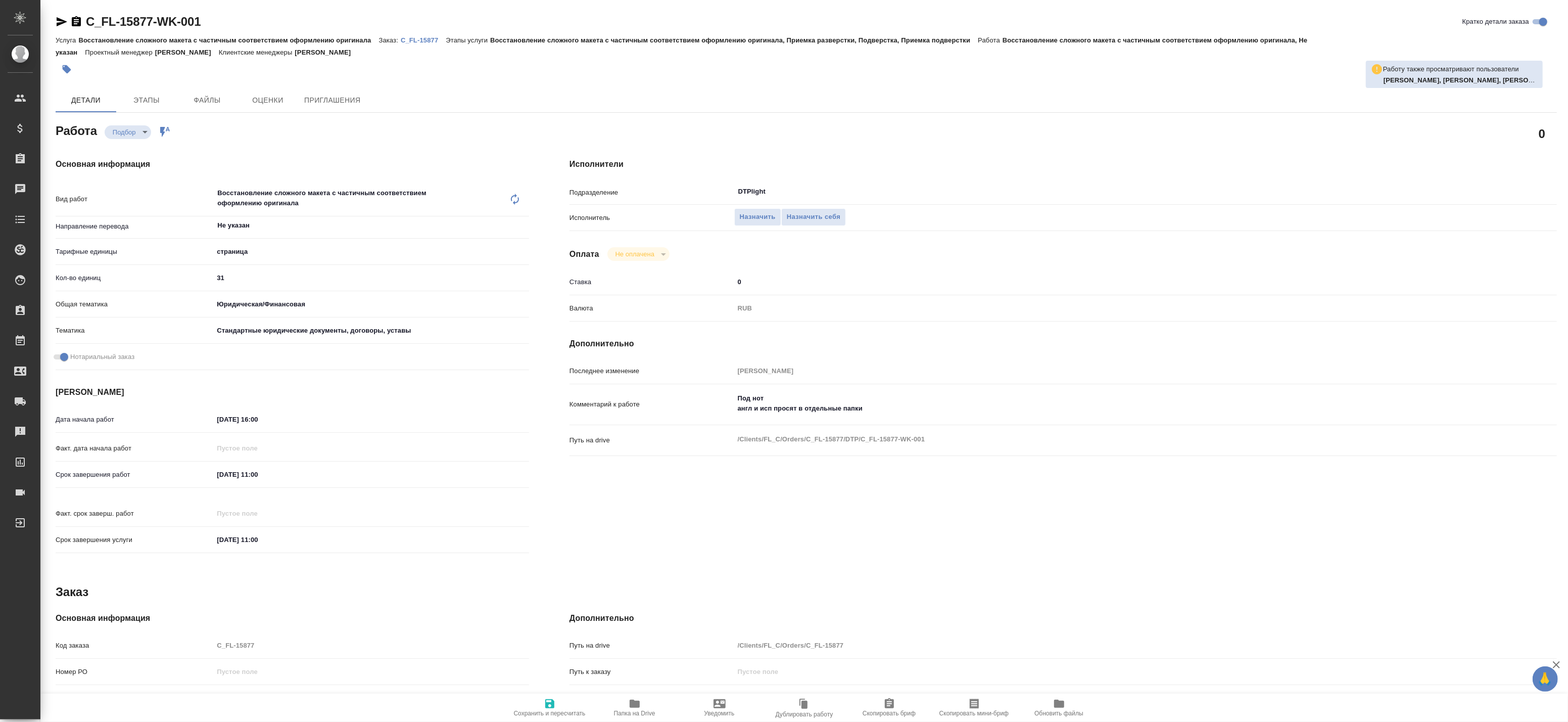
type textarea "x"
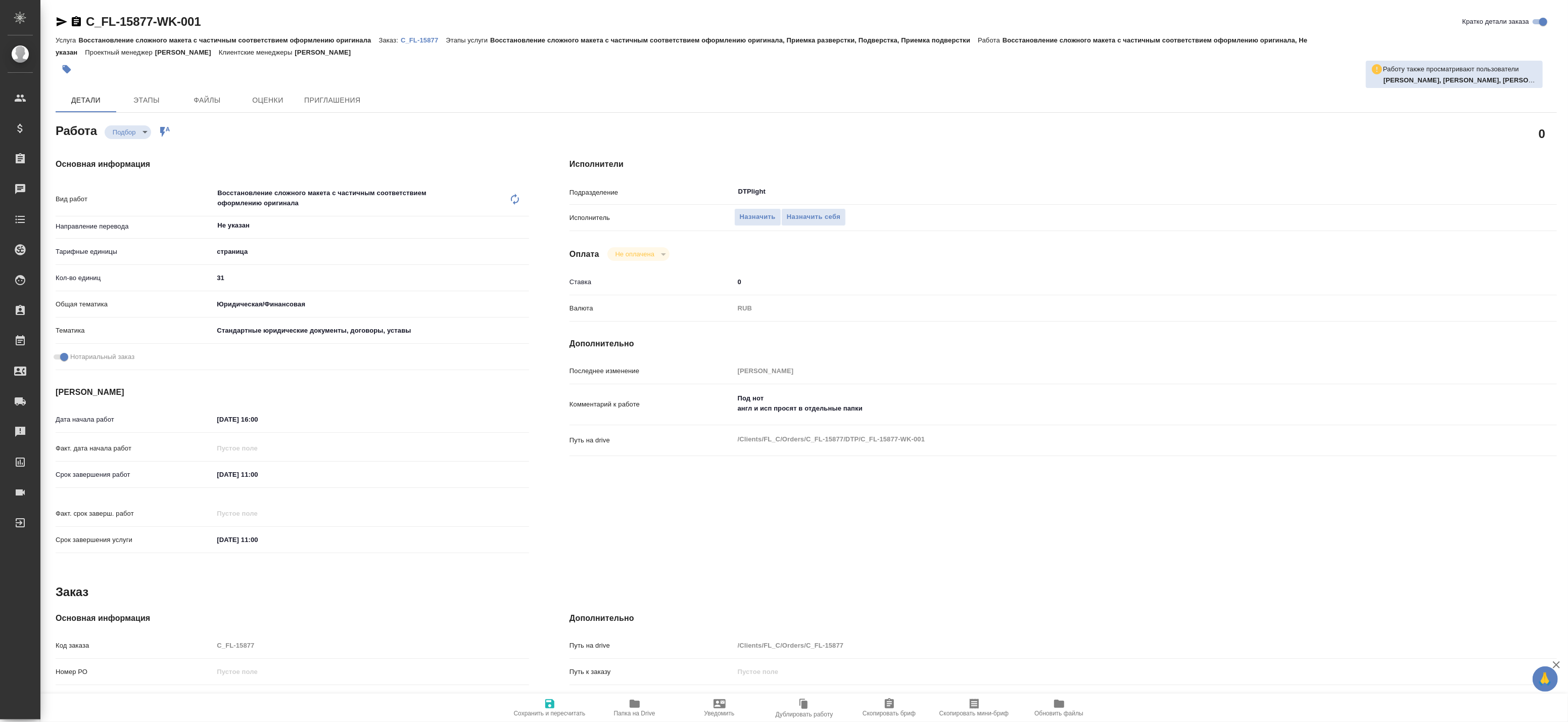
type textarea "x"
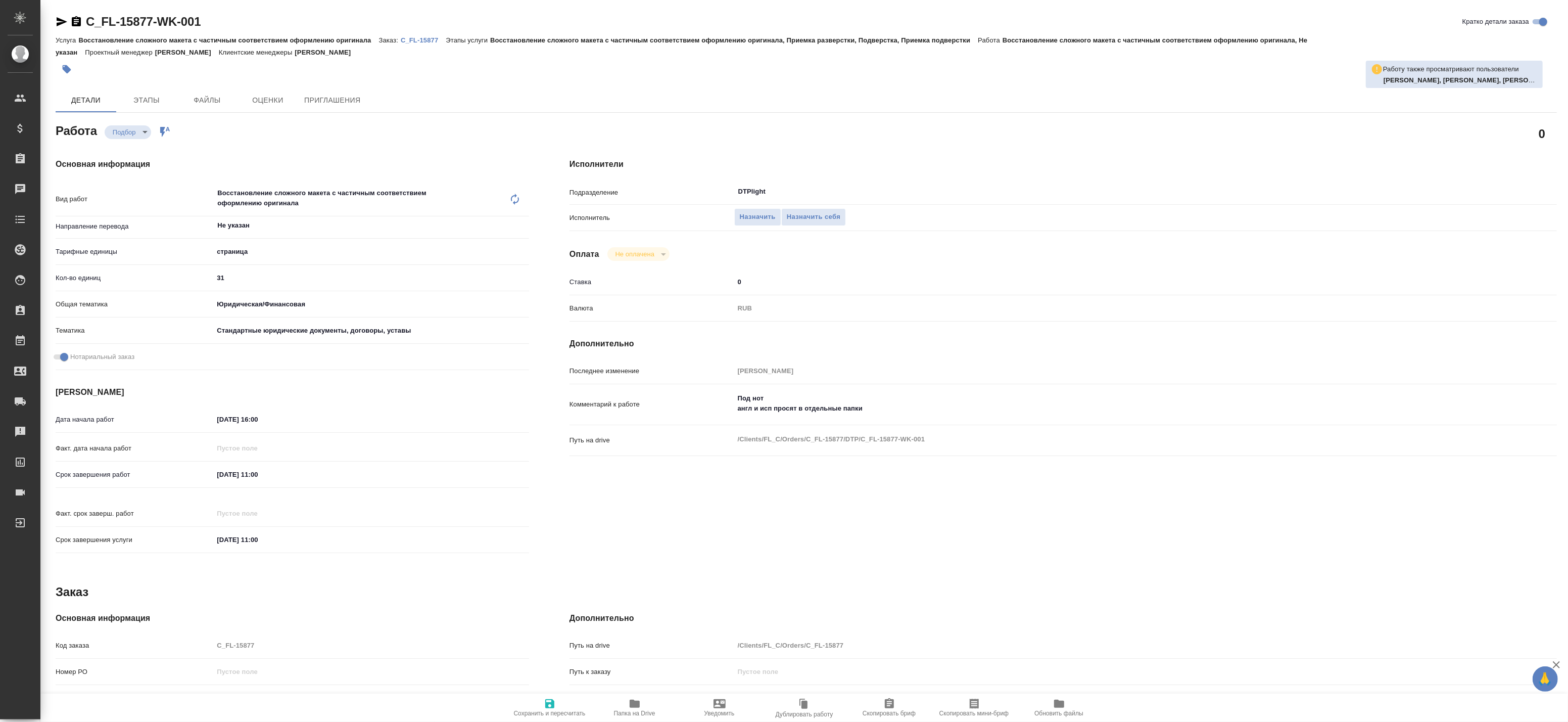
type textarea "x"
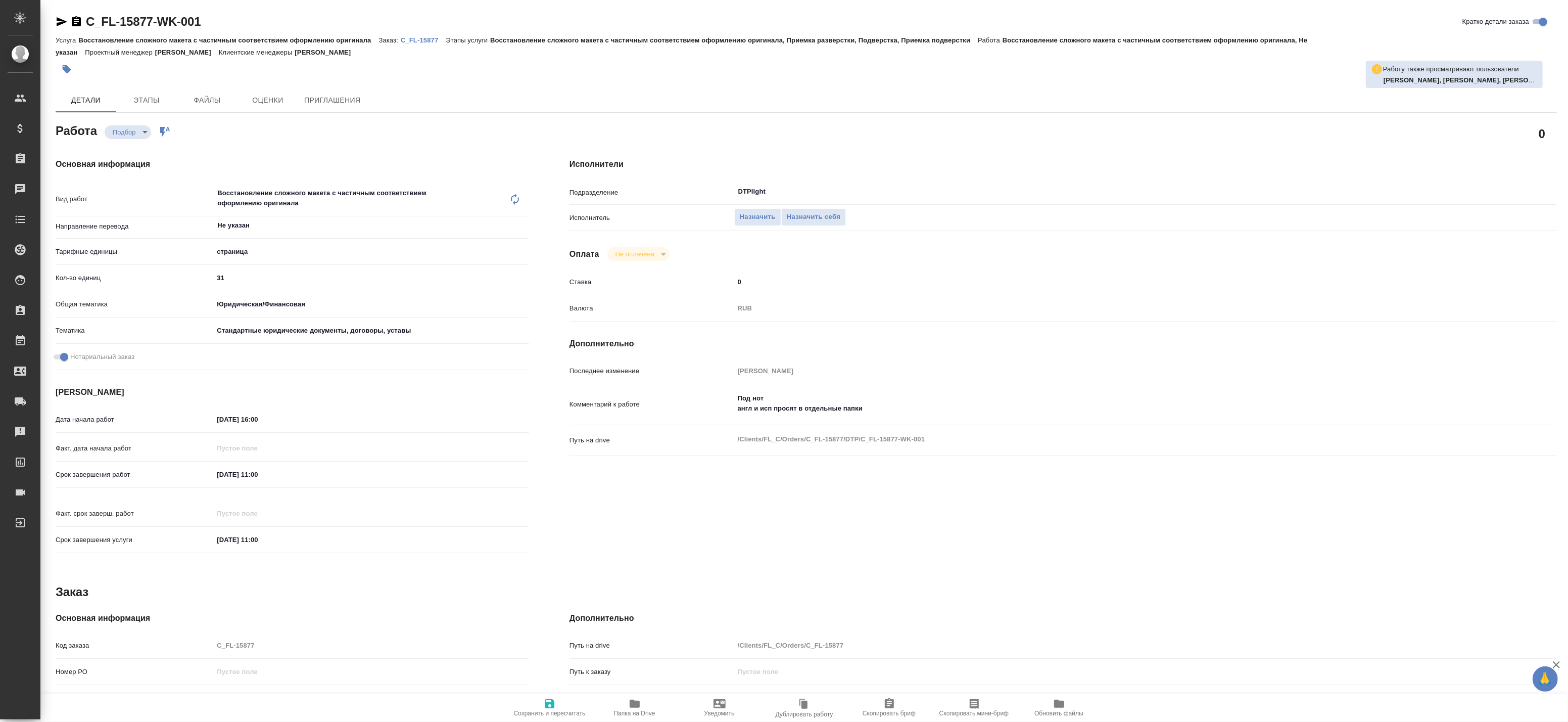
type textarea "x"
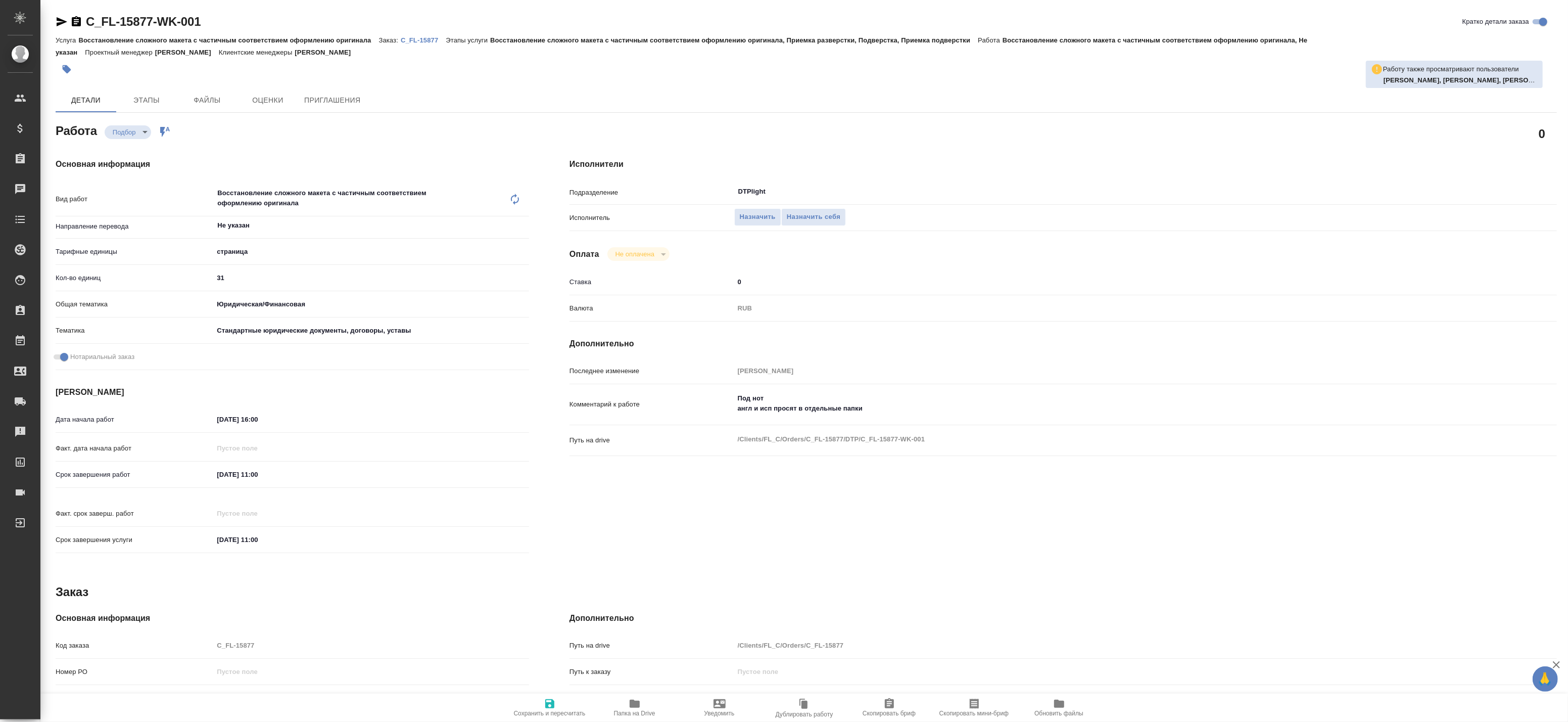
type textarea "x"
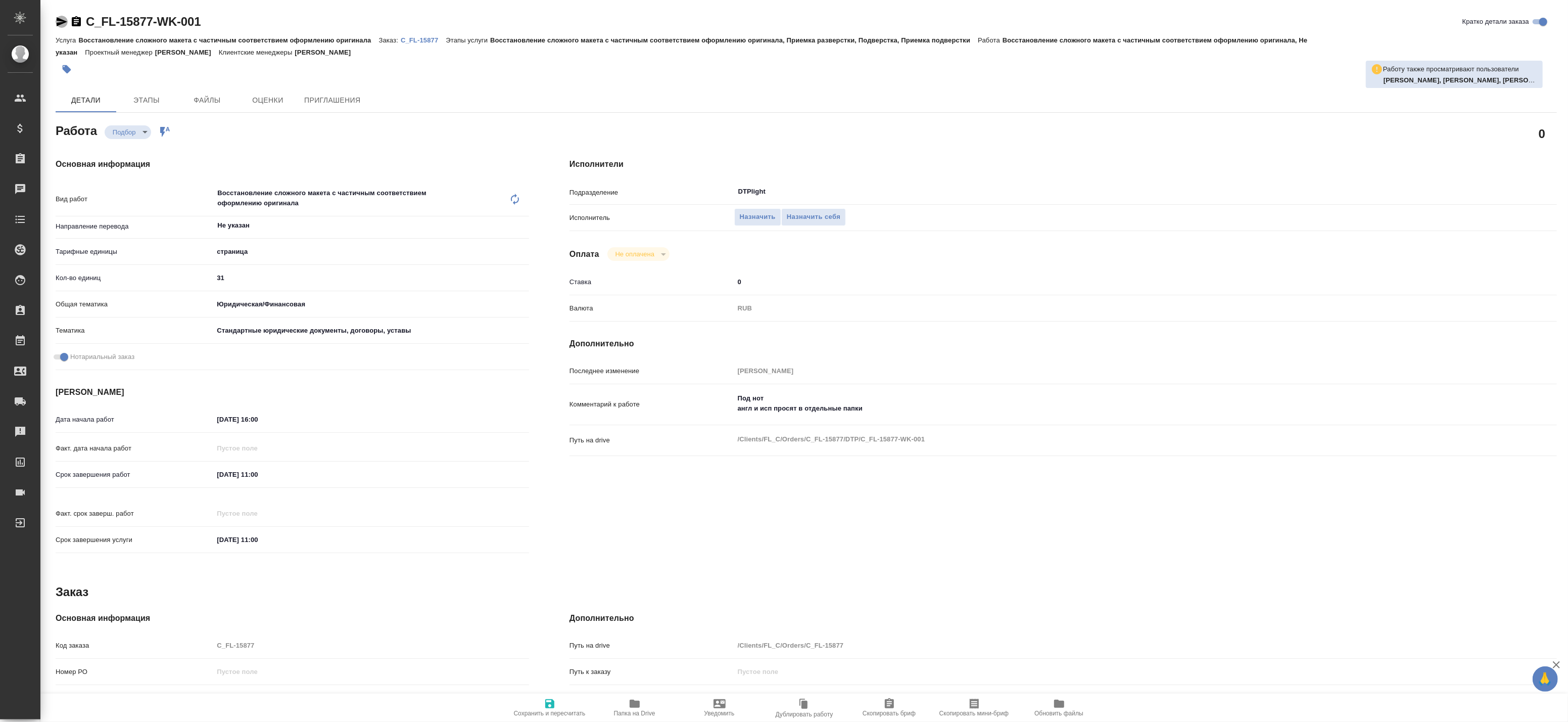
click at [62, 21] on icon "button" at bounding box center [62, 21] width 10 height 9
type textarea "x"
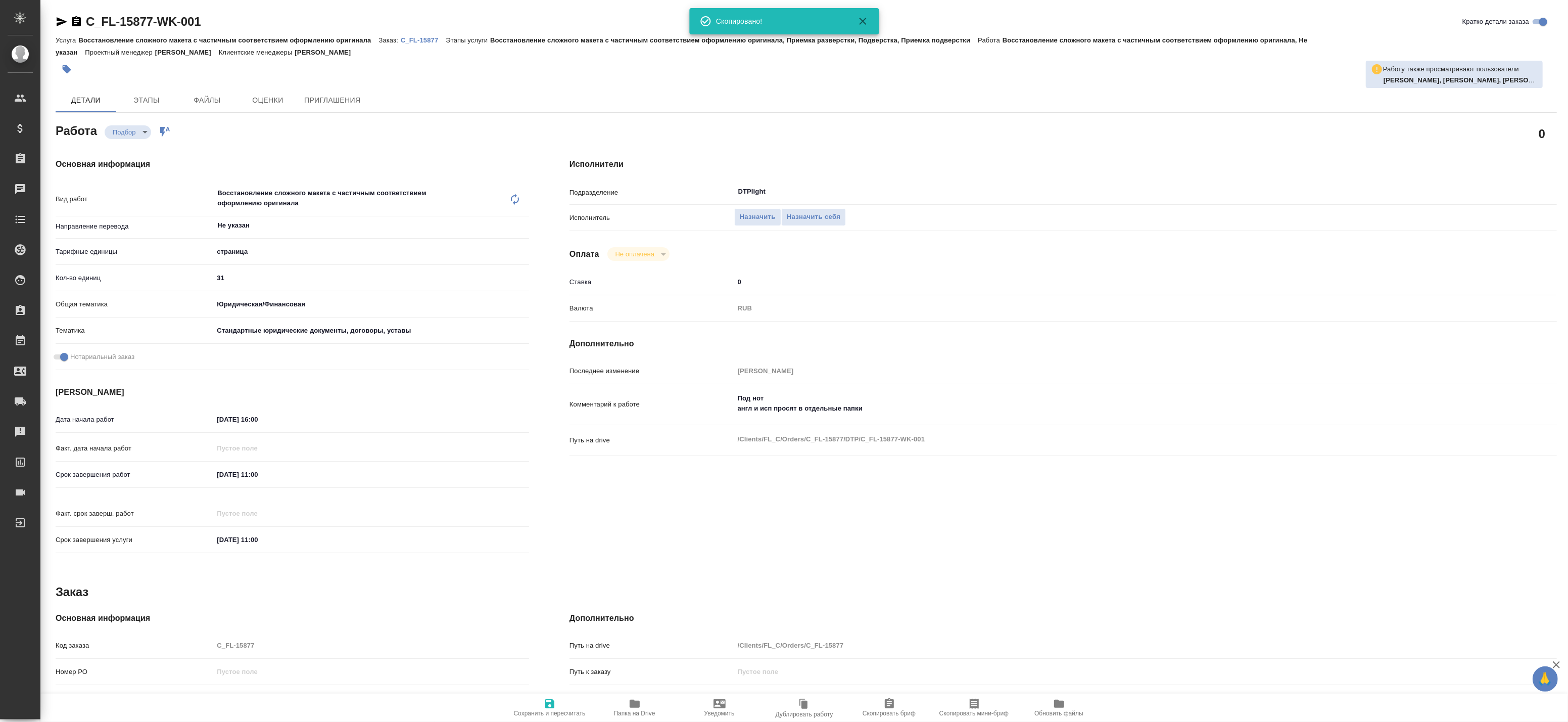
type textarea "x"
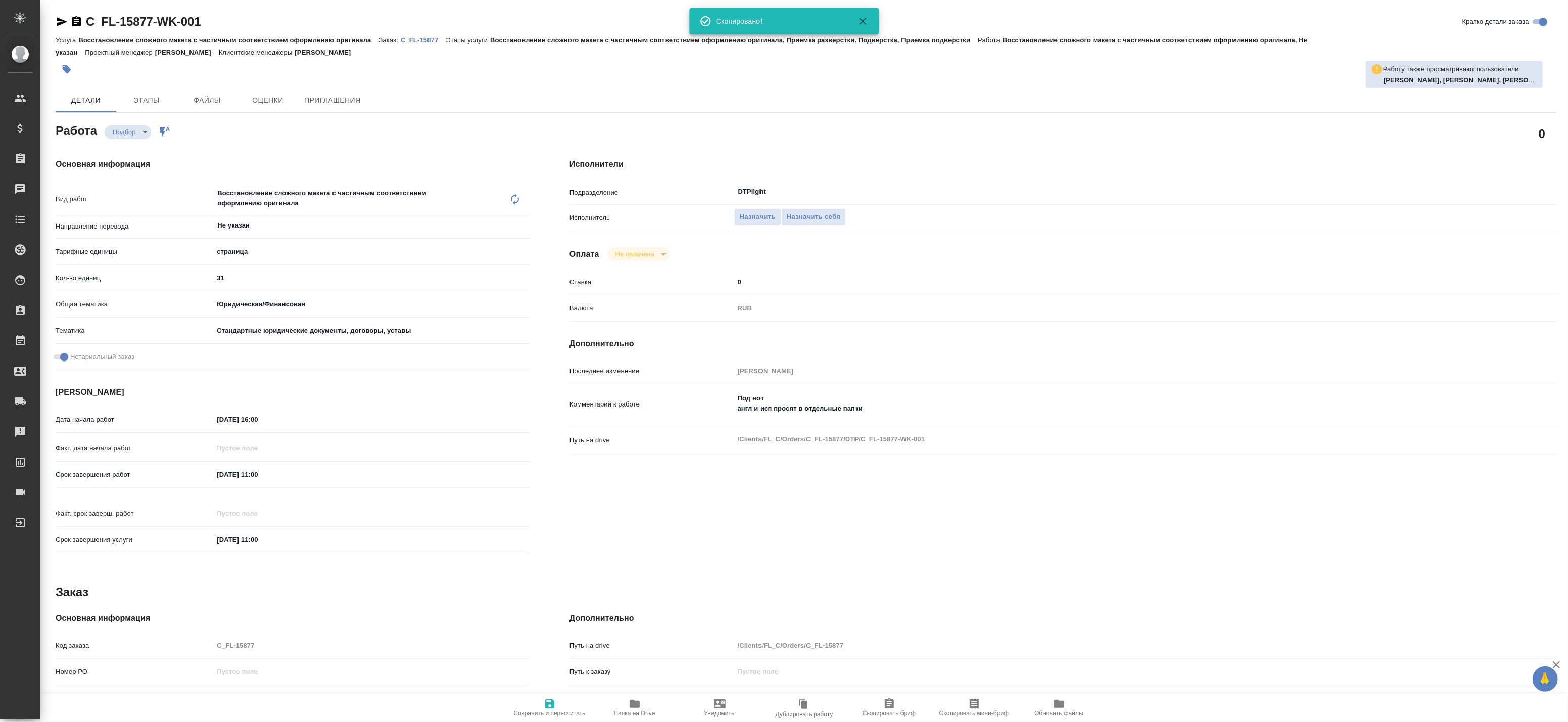
type textarea "x"
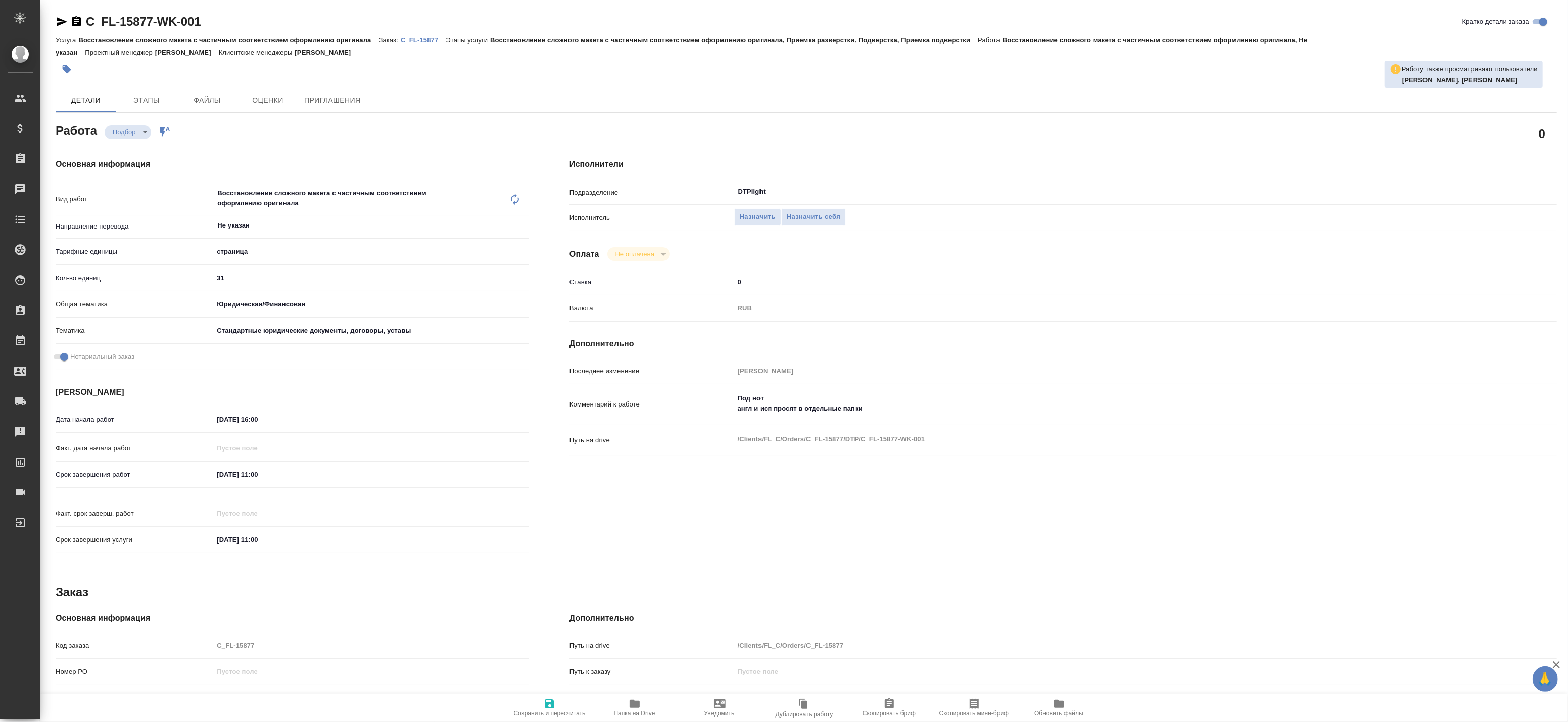
type textarea "x"
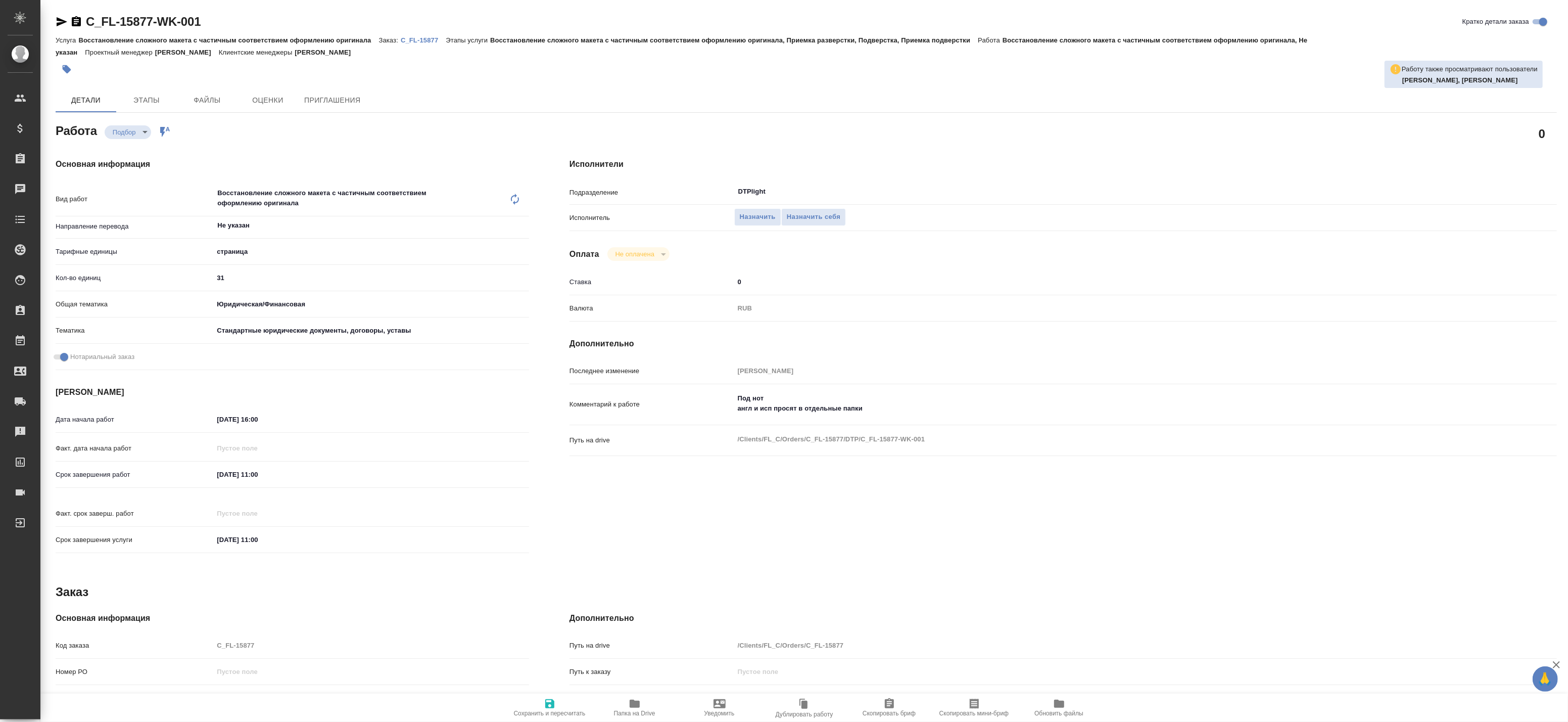
type textarea "x"
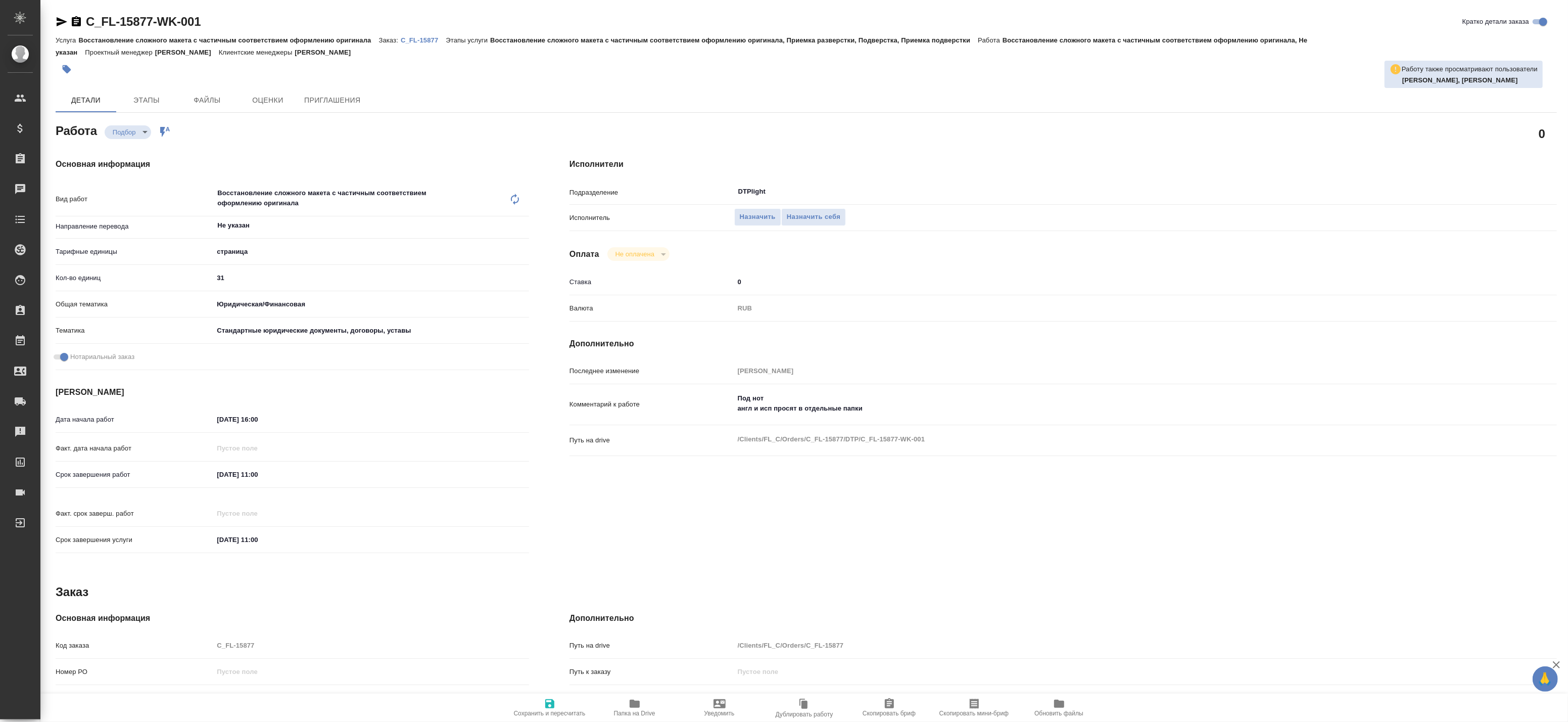
type textarea "x"
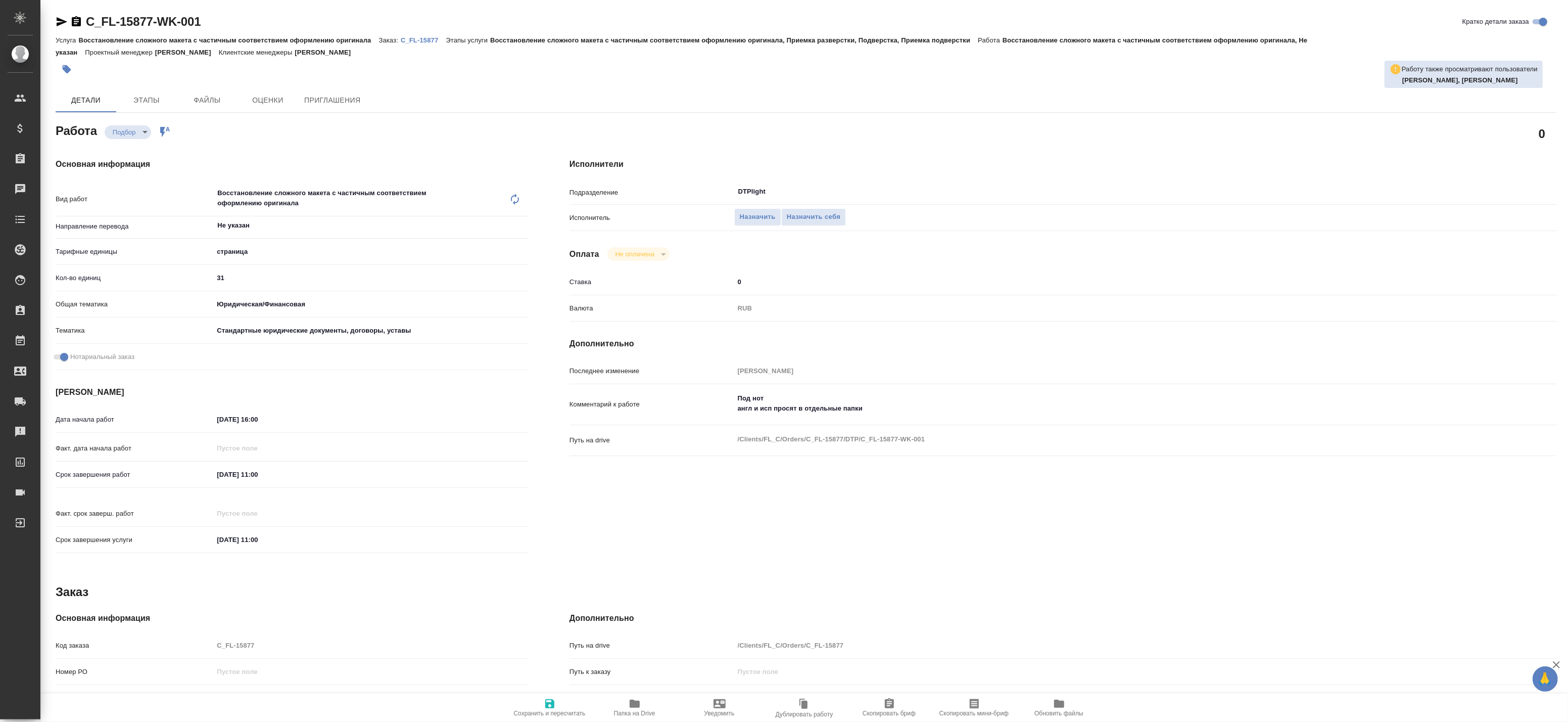
type textarea "x"
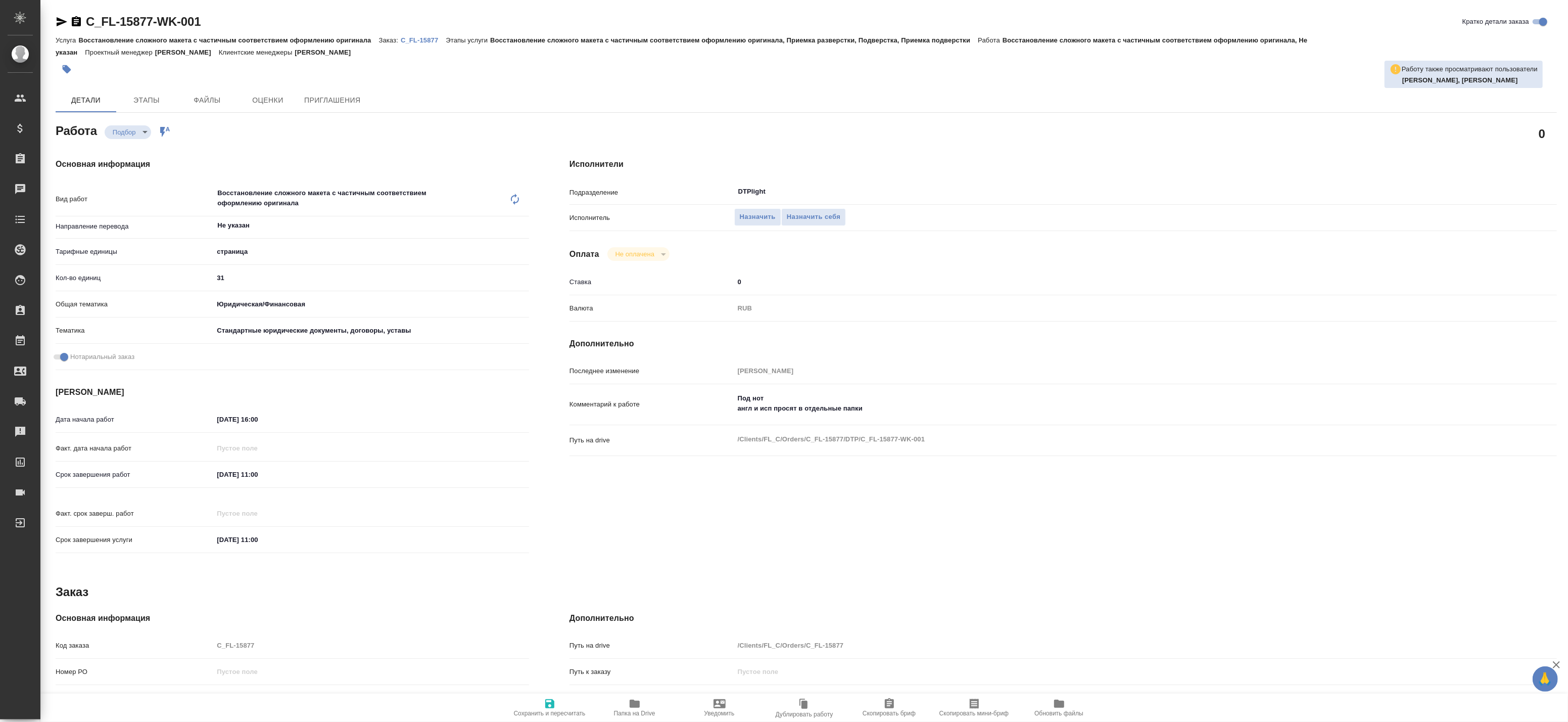
type textarea "x"
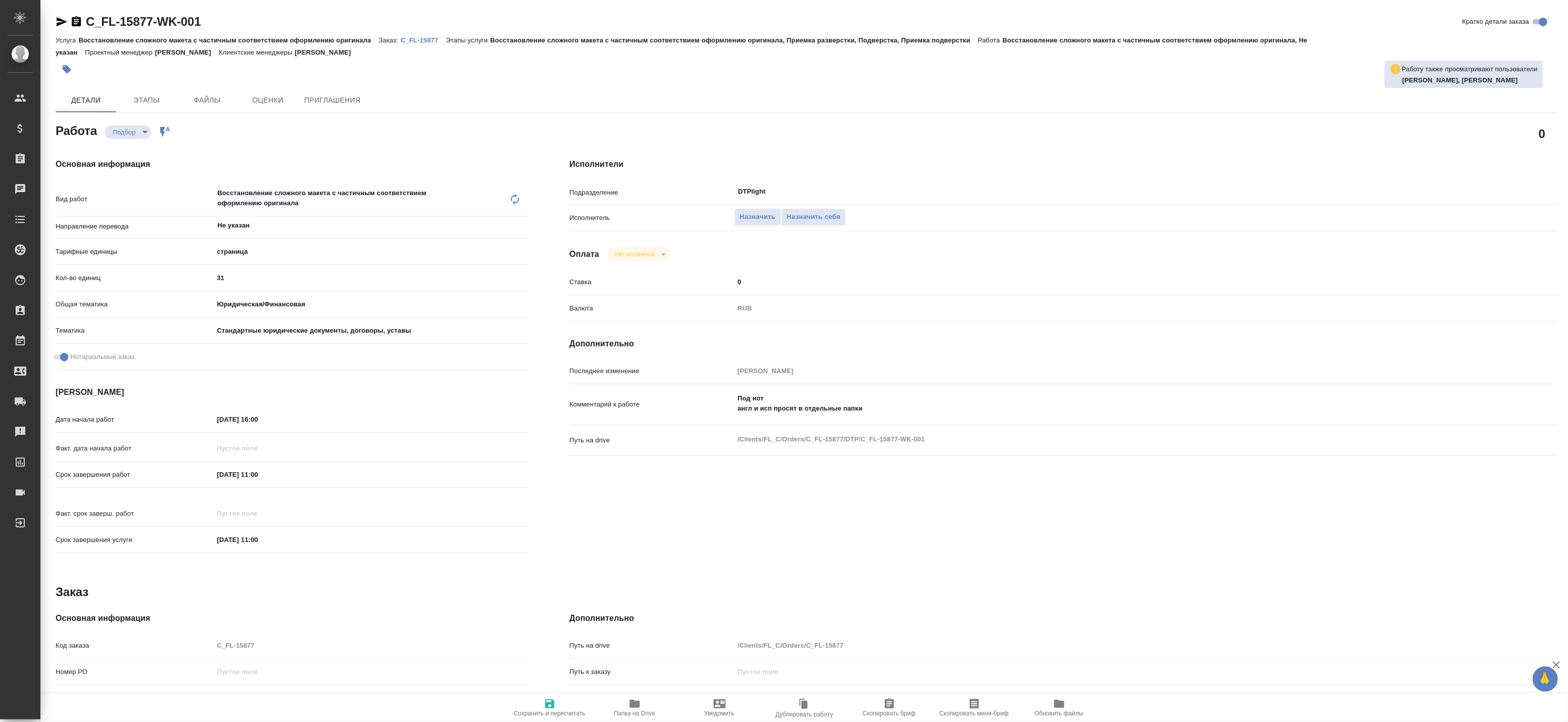
type textarea "x"
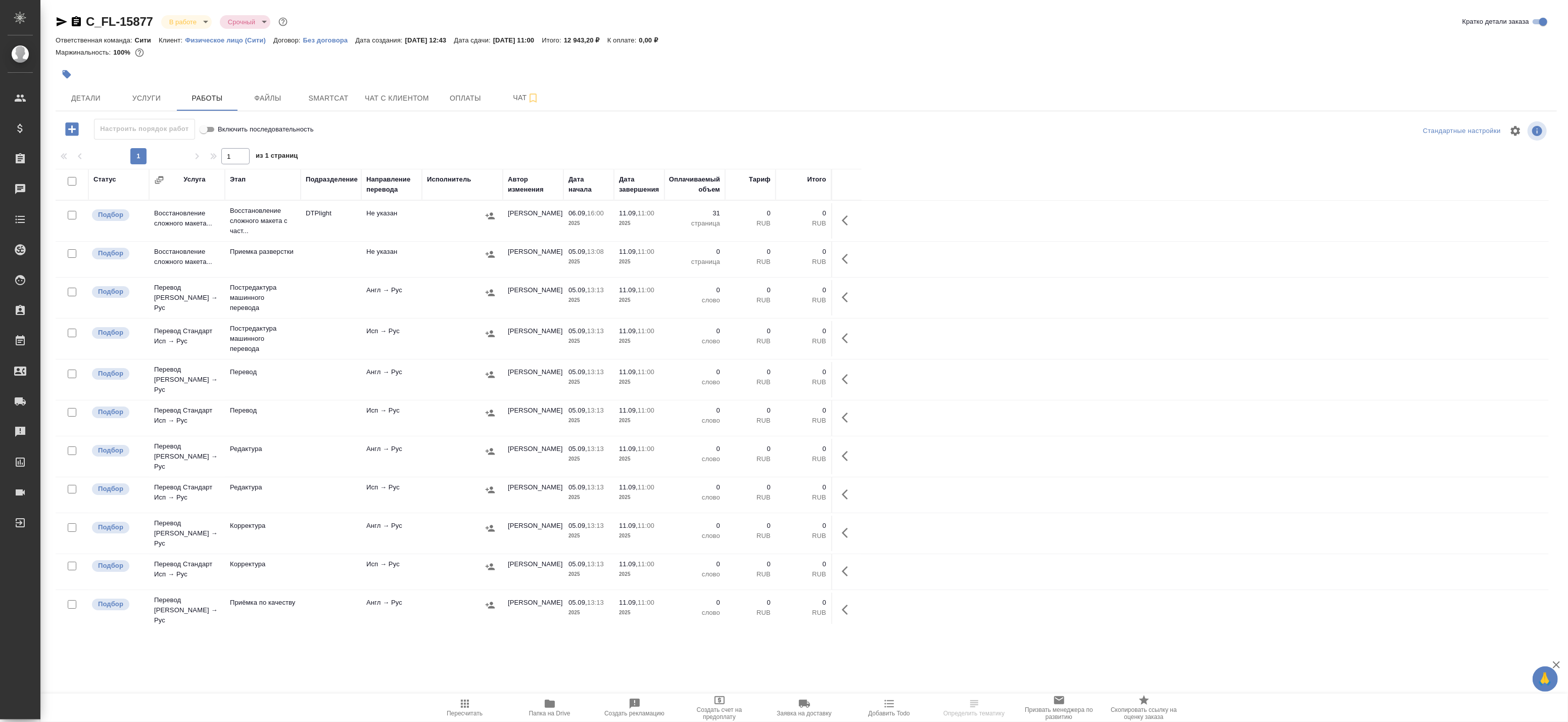
click at [360, 215] on td "DTPlight" at bounding box center [331, 221] width 61 height 35
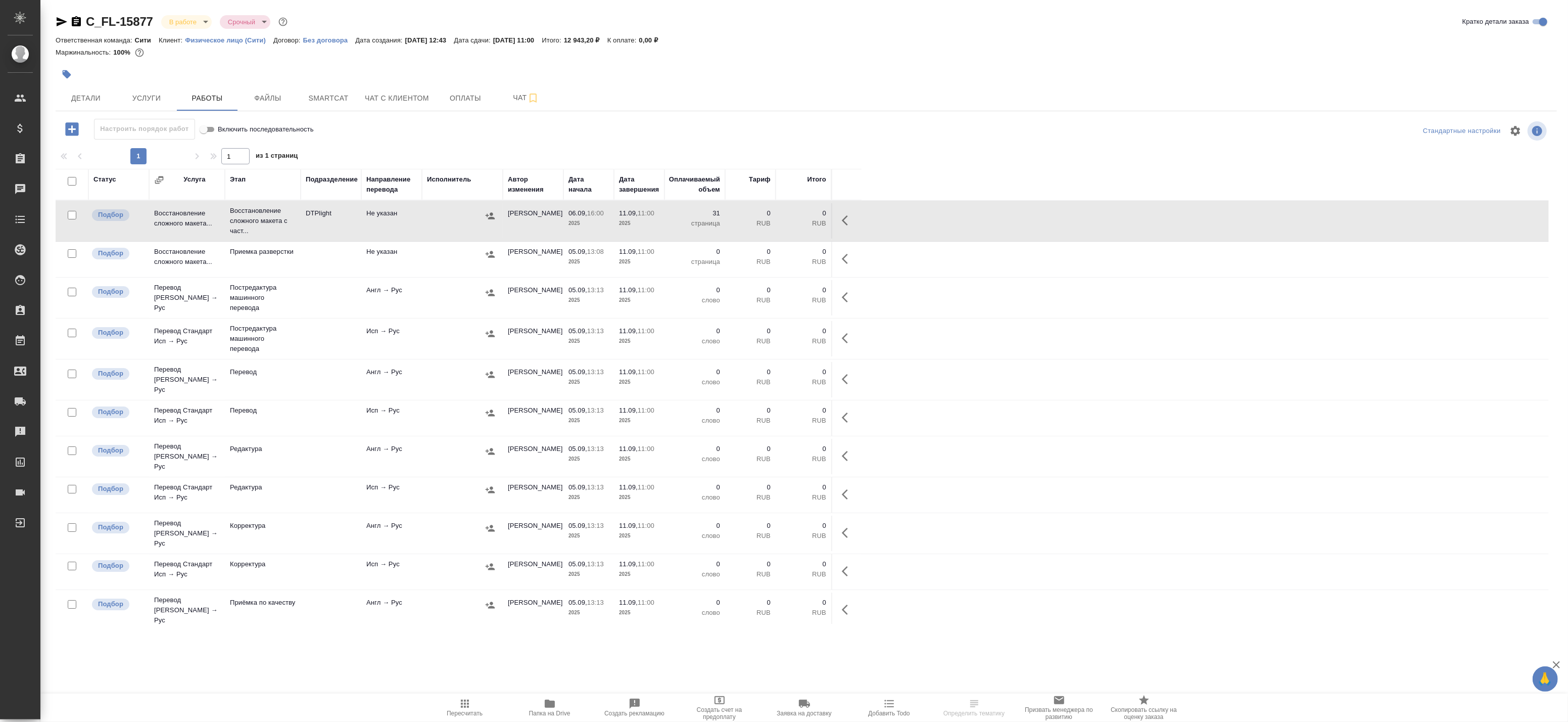
click at [360, 215] on td "DTPlight" at bounding box center [331, 221] width 61 height 35
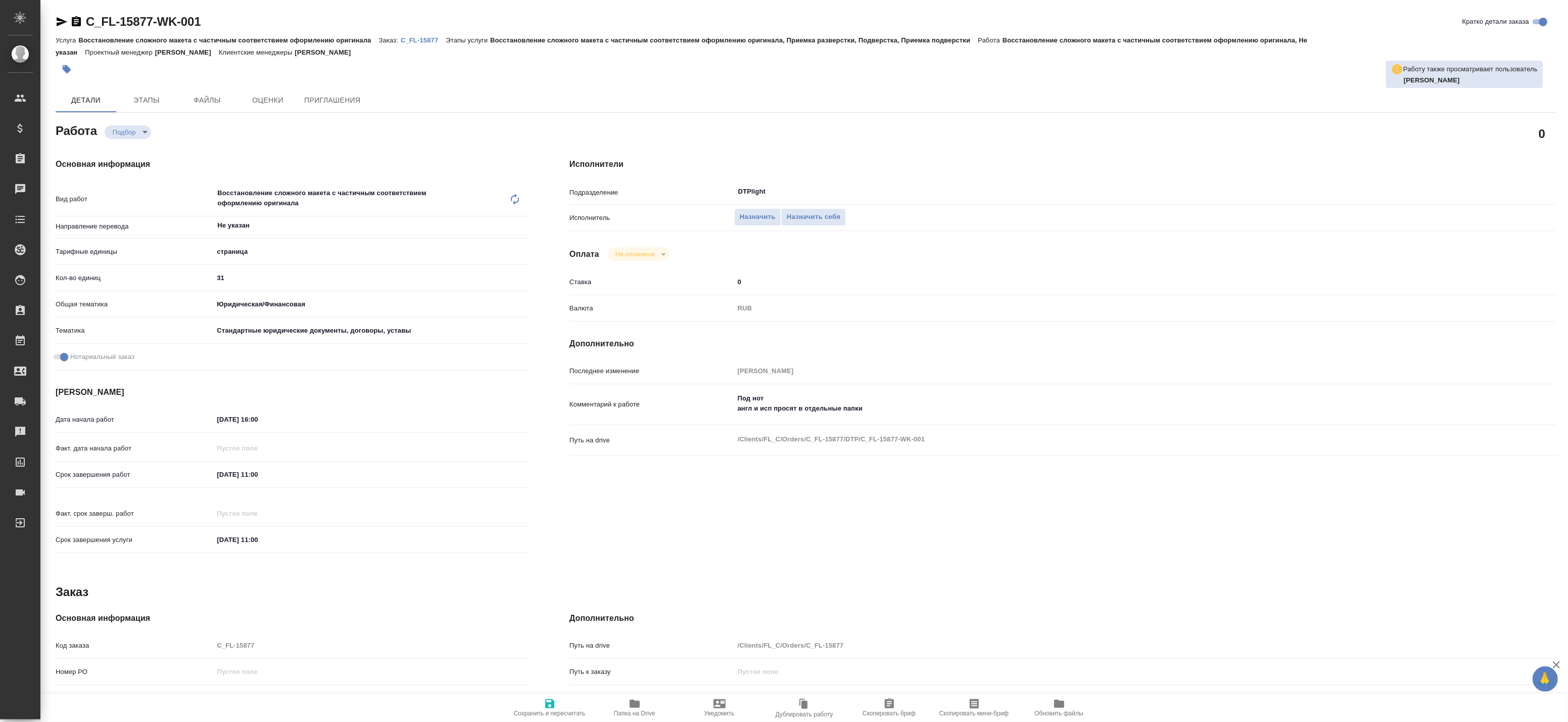
type textarea "x"
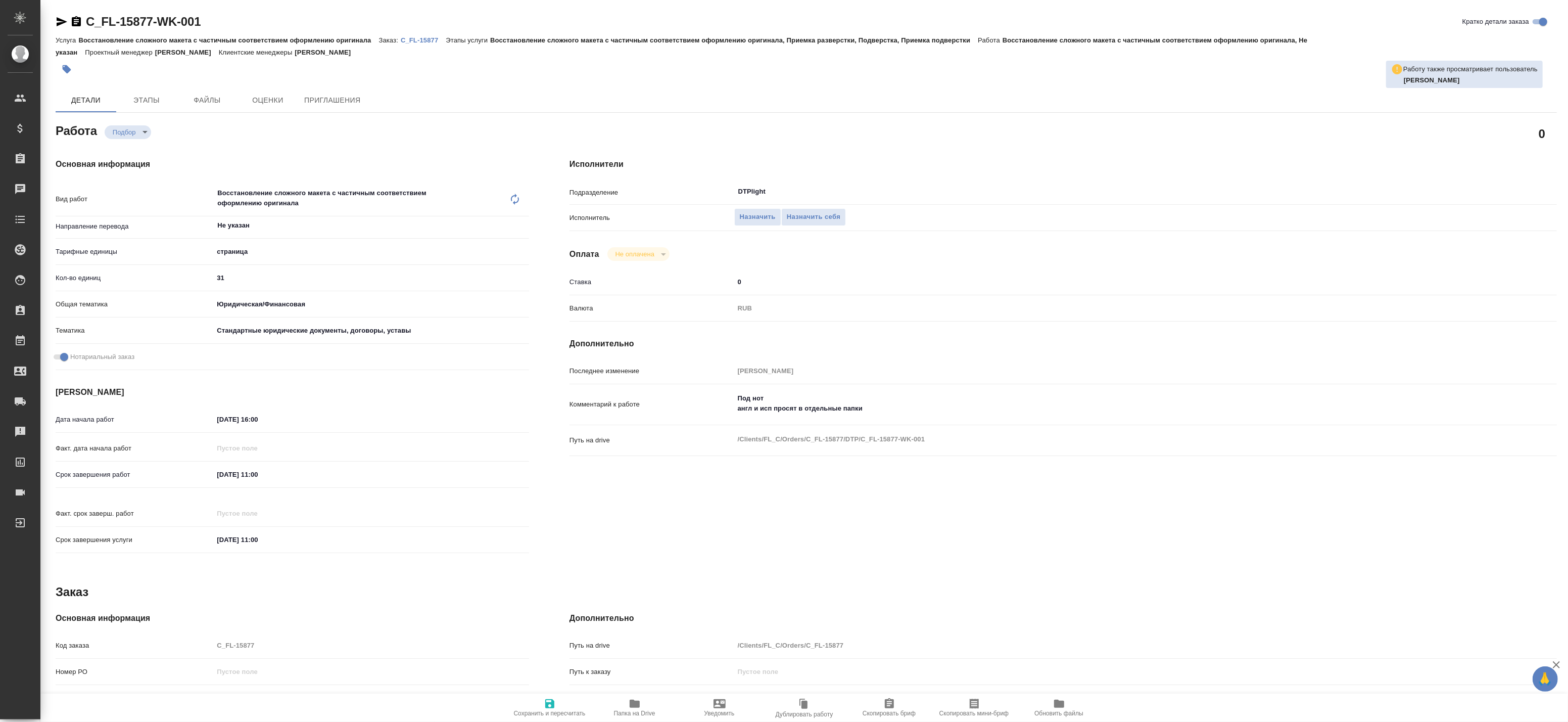
type textarea "x"
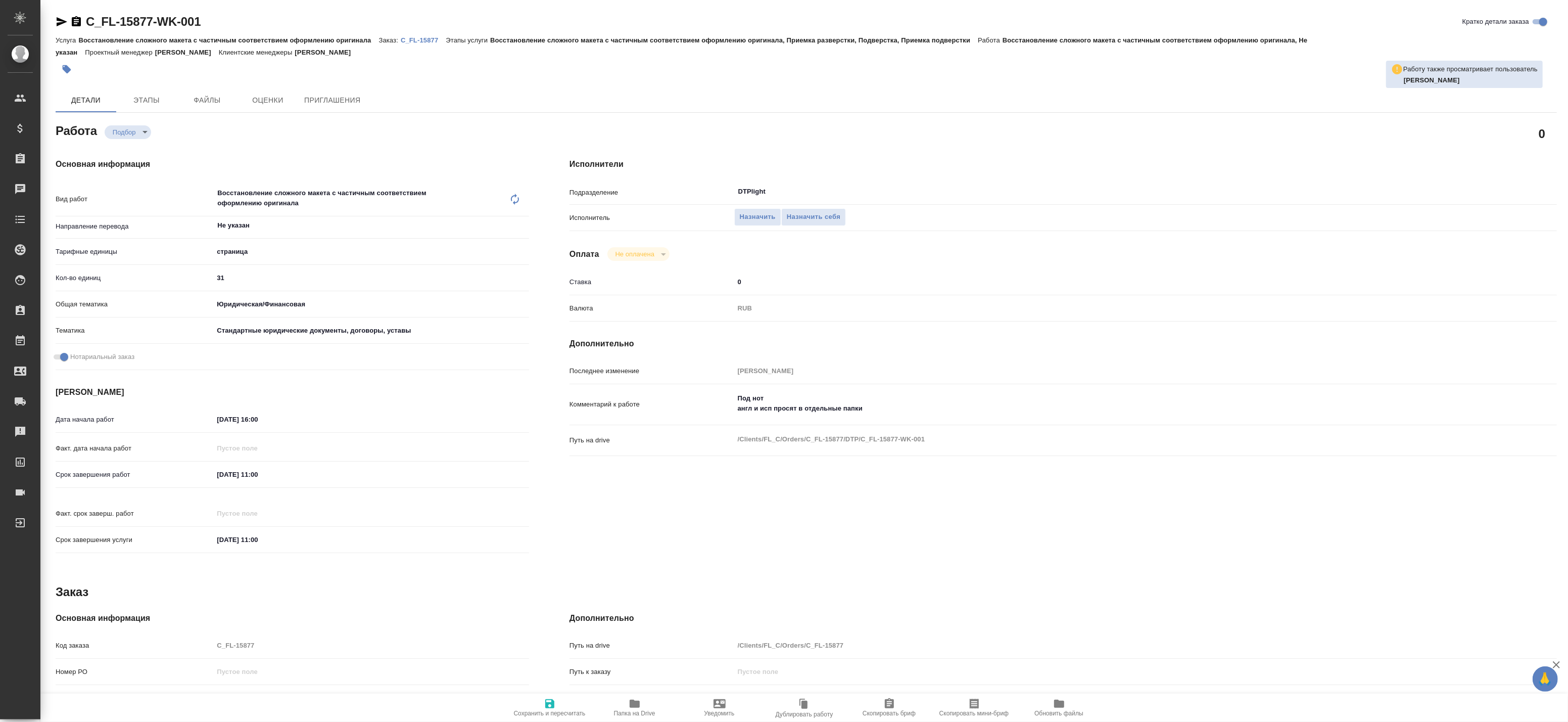
type textarea "x"
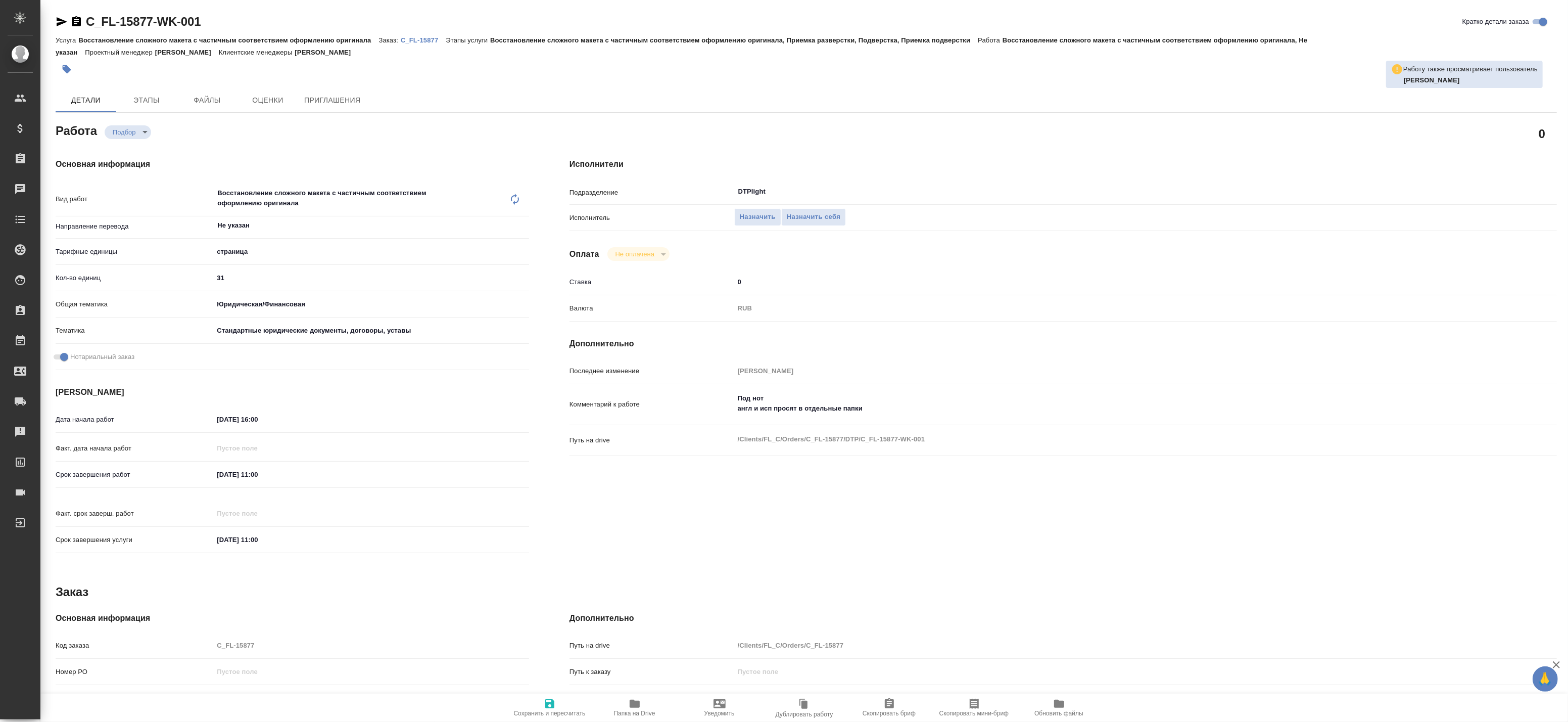
type textarea "x"
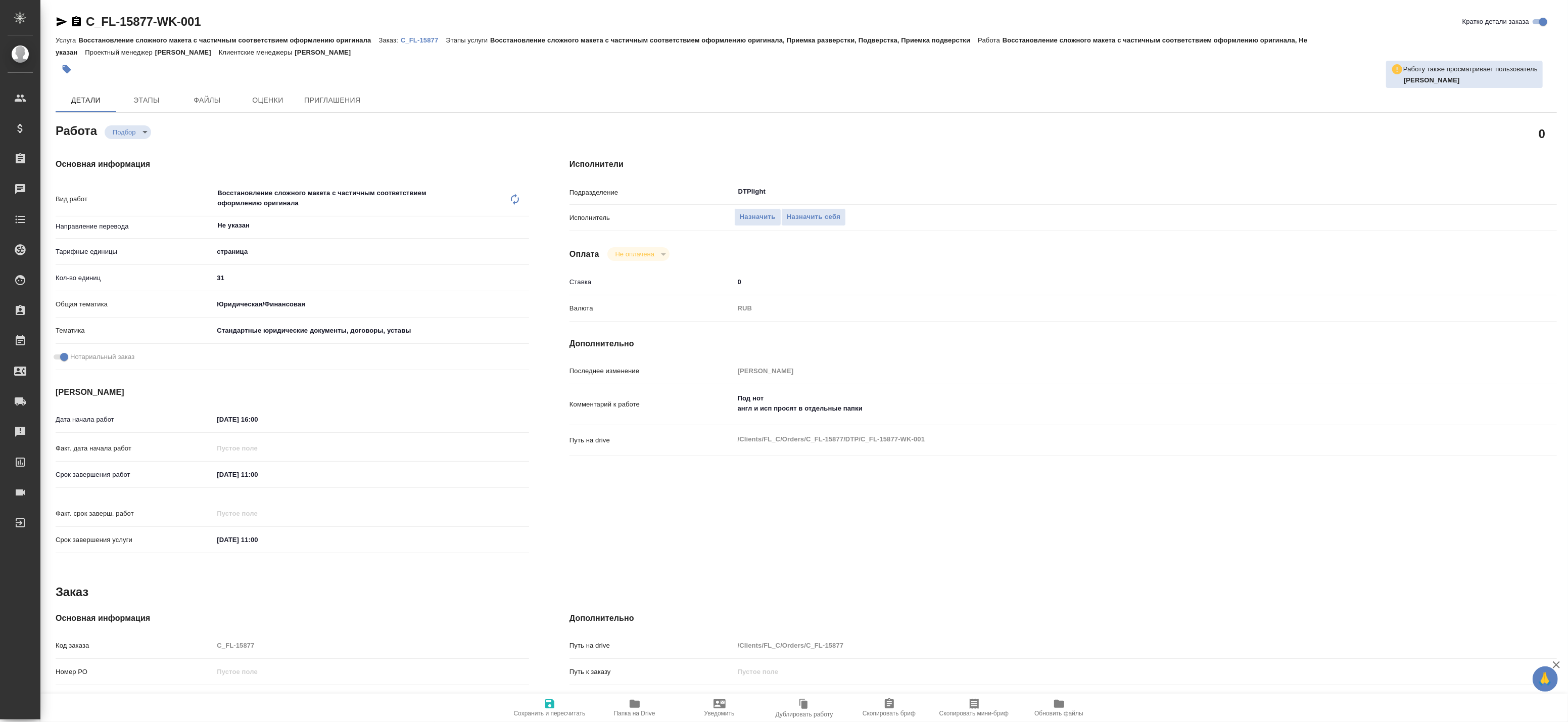
type textarea "x"
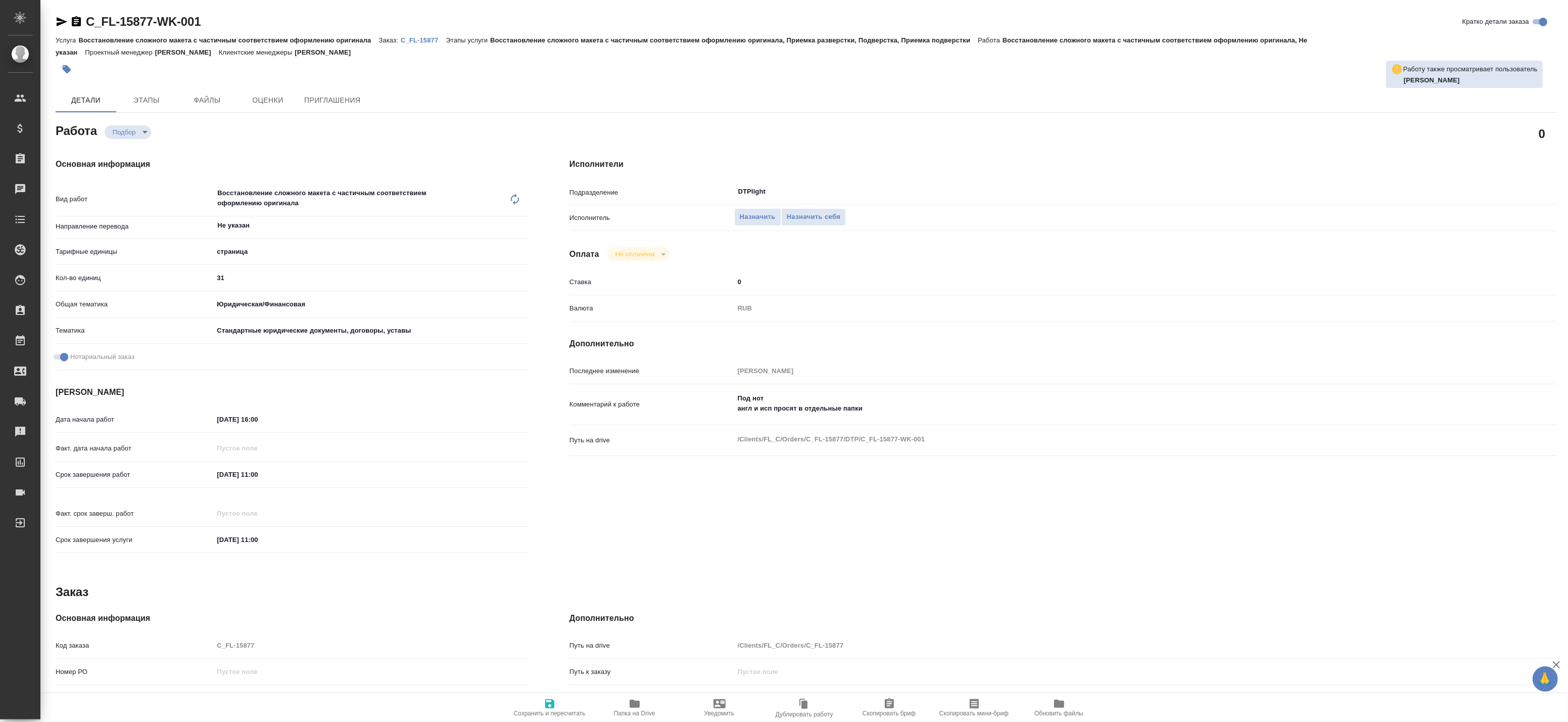
type textarea "x"
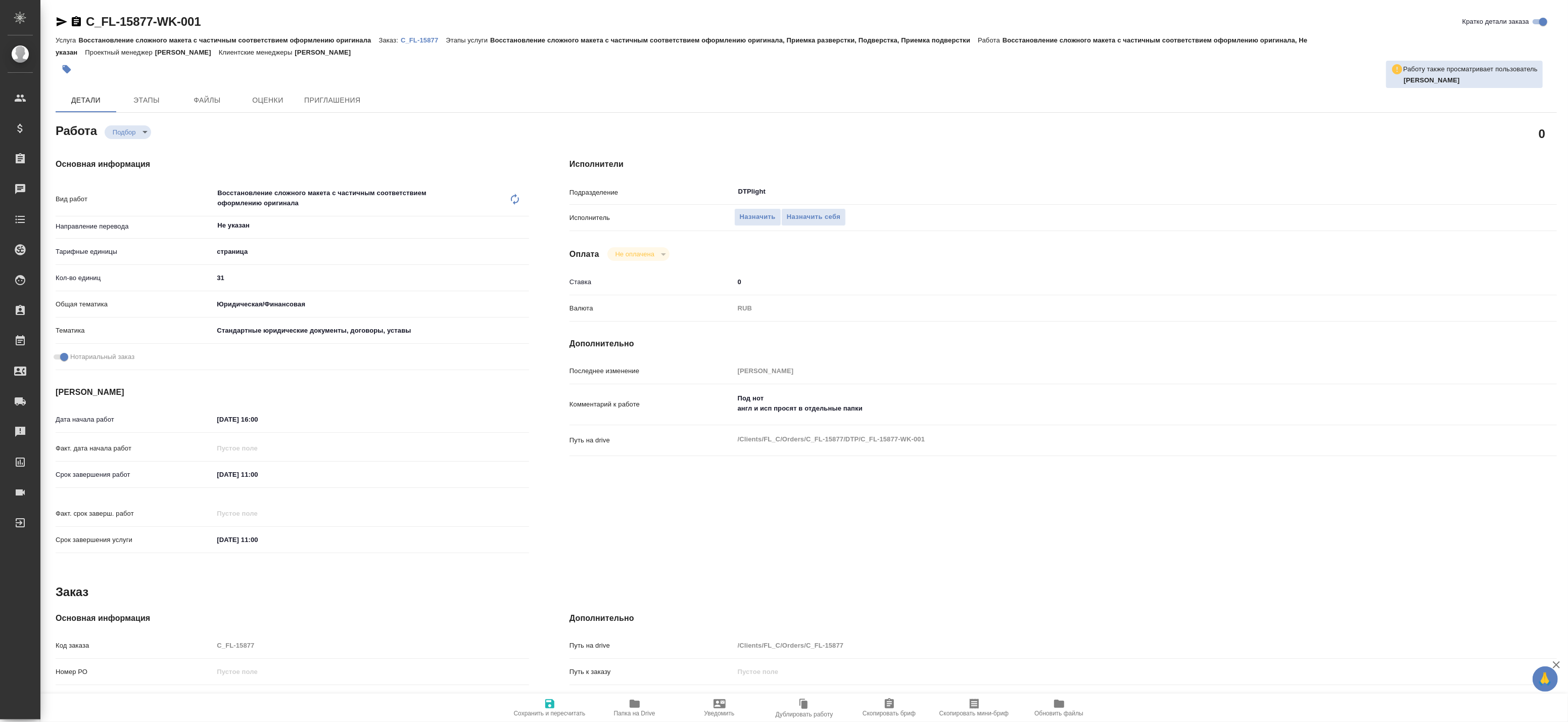
type textarea "x"
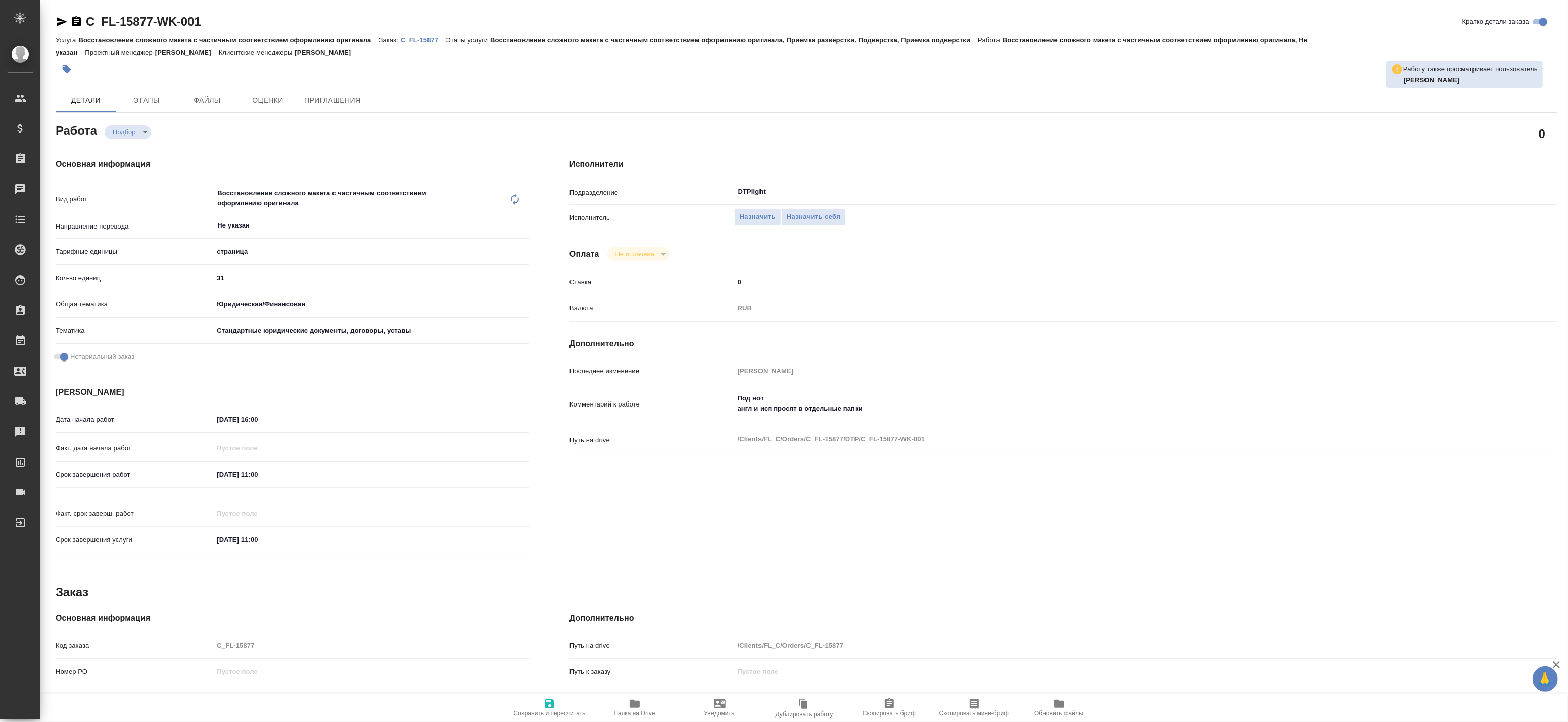
type textarea "x"
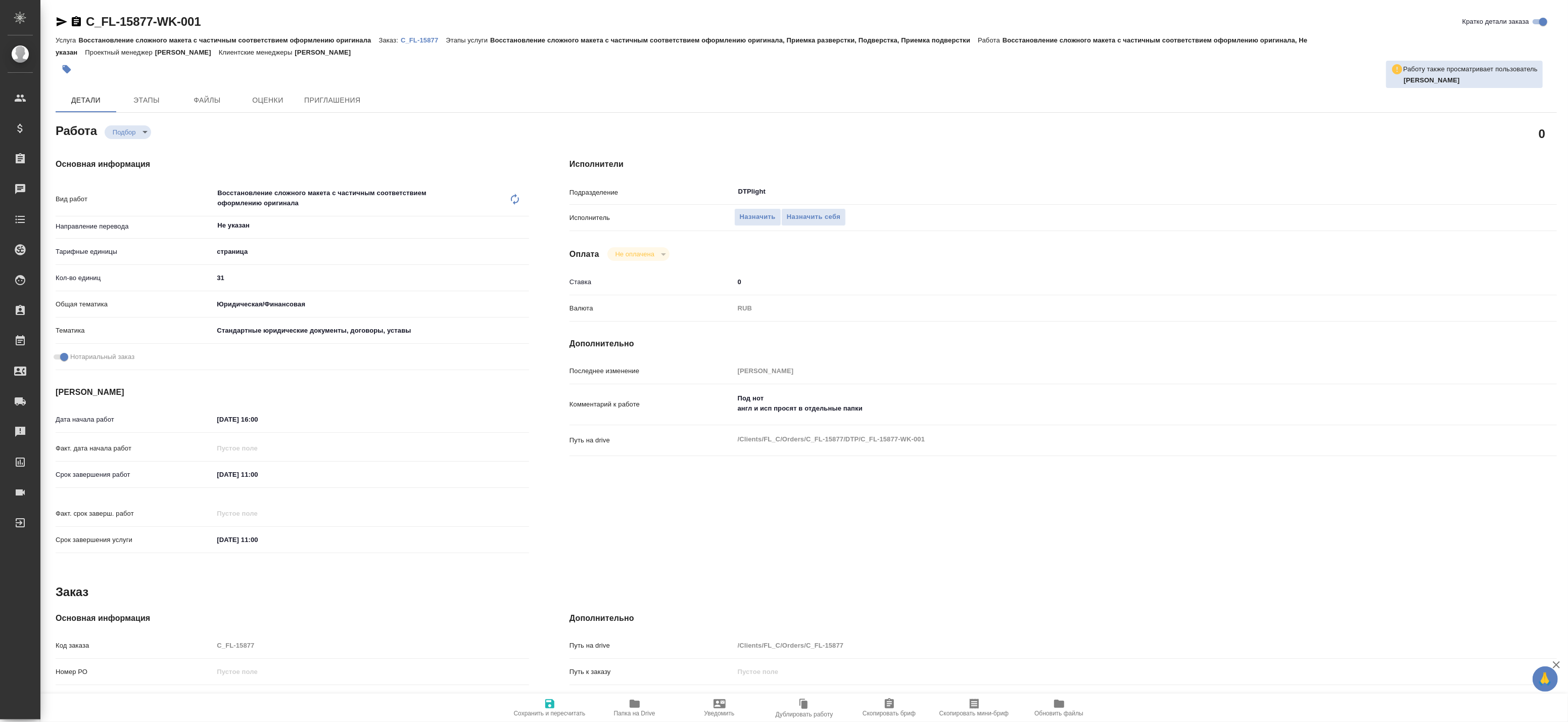
type textarea "x"
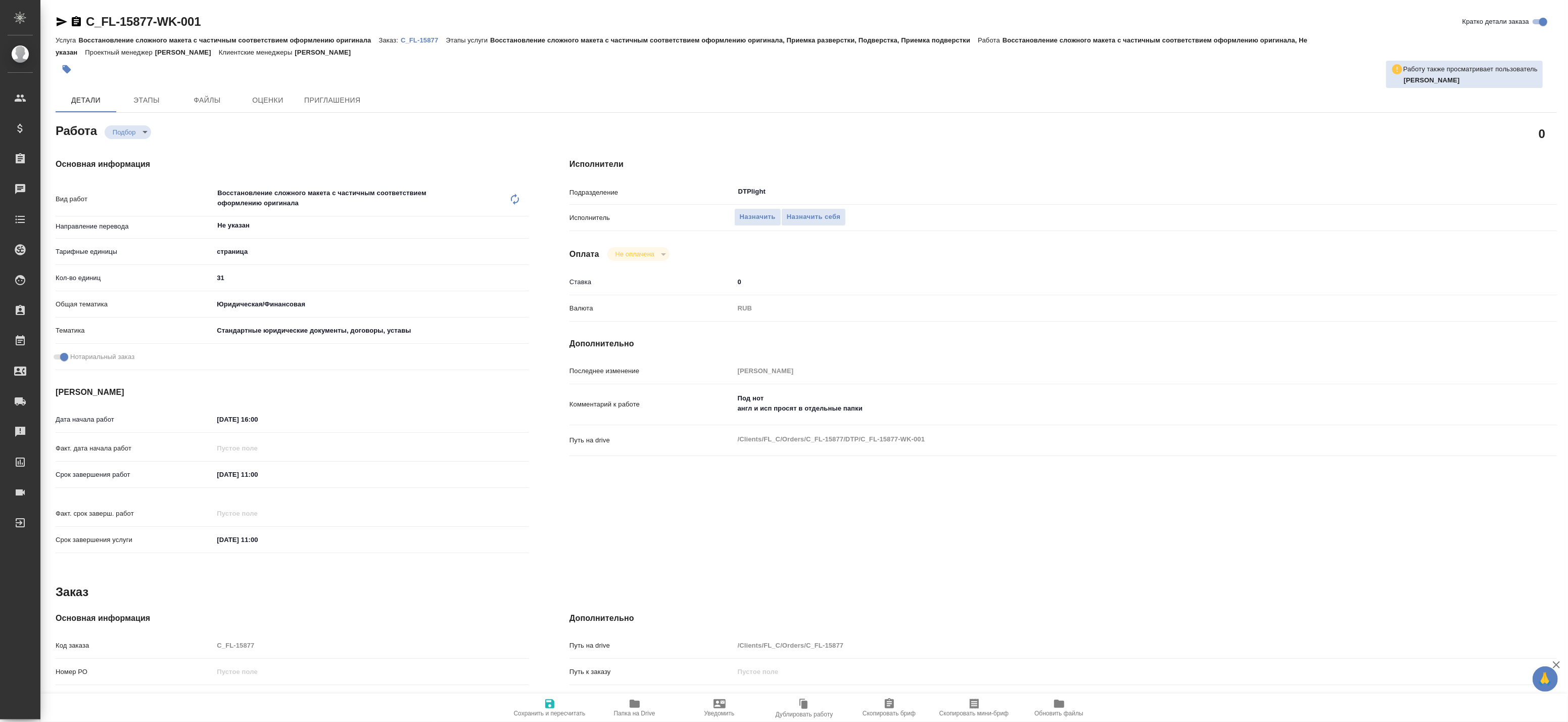
type textarea "x"
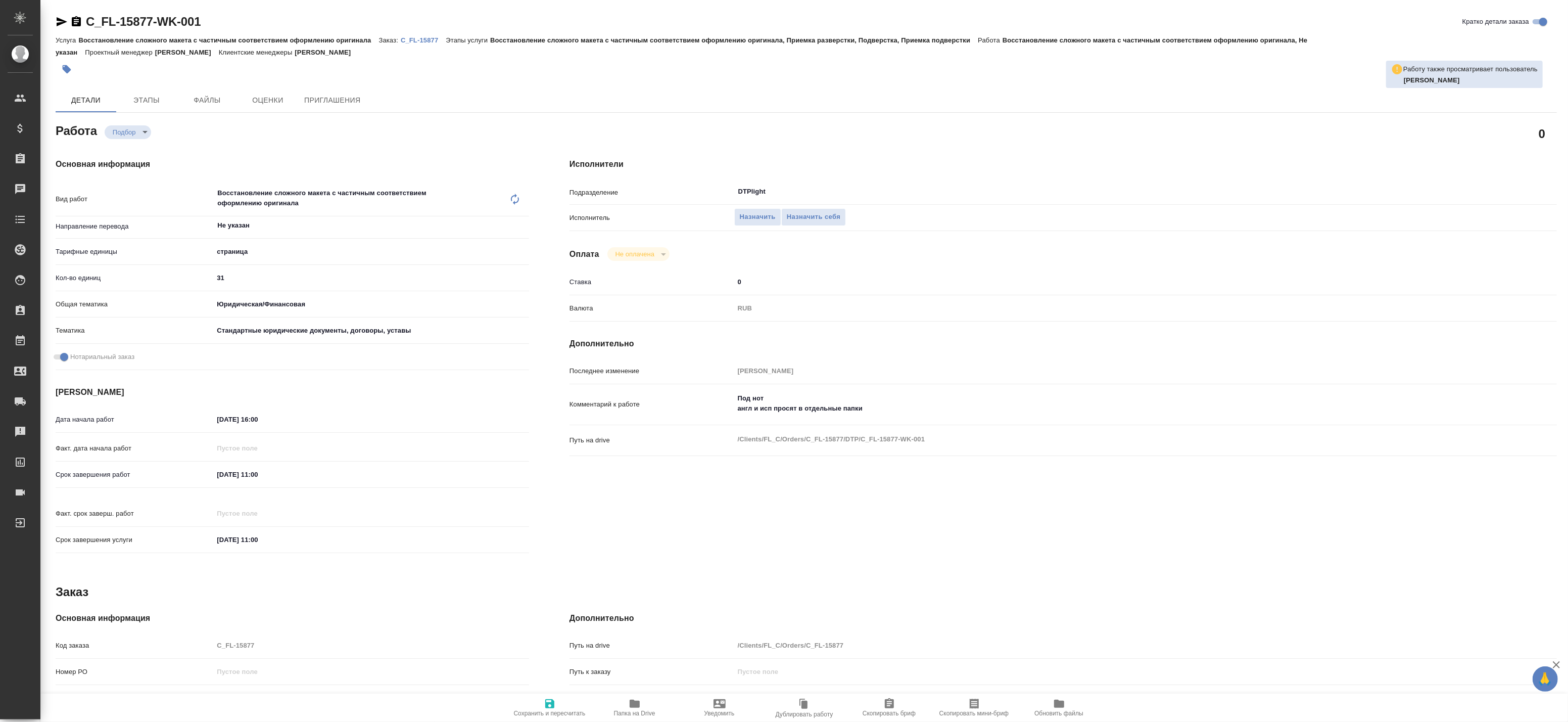
type textarea "x"
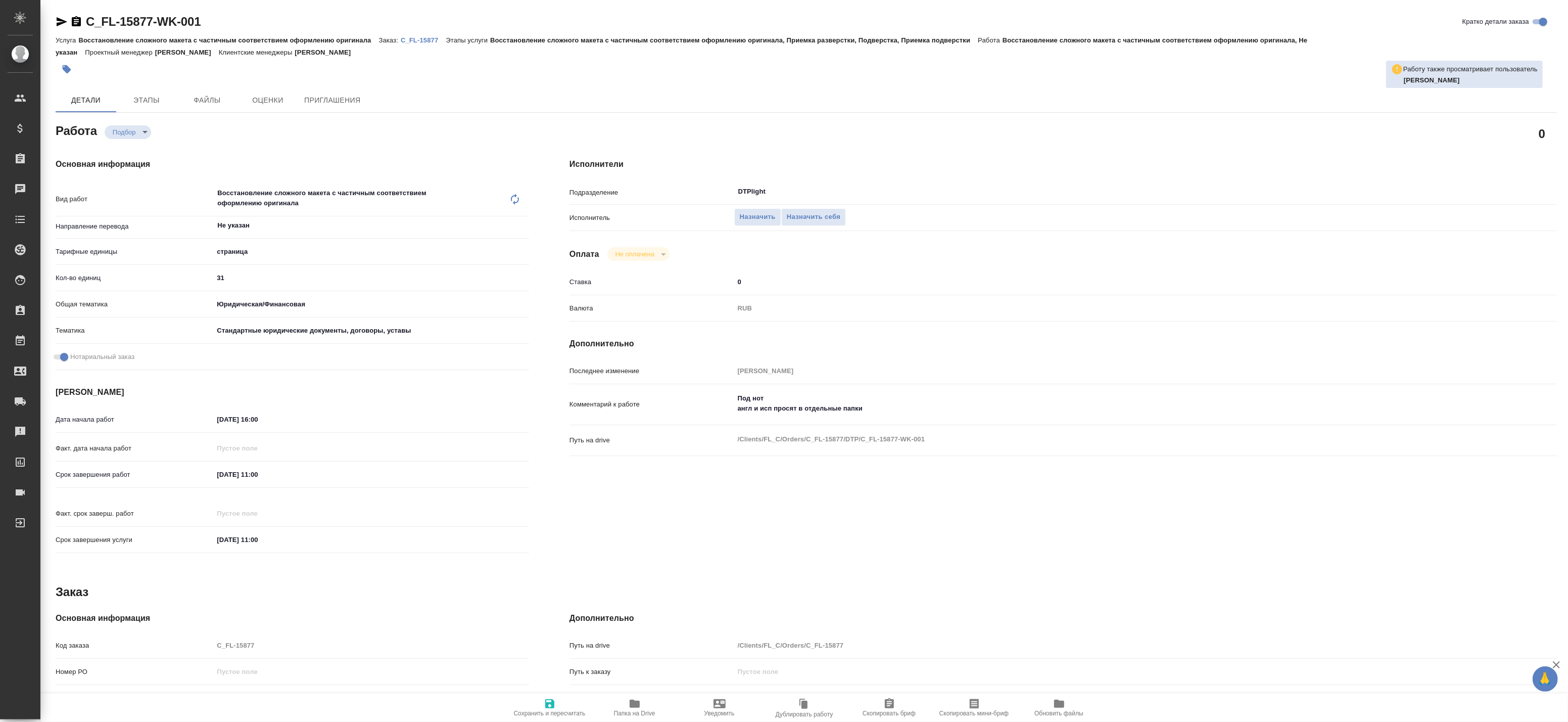
type textarea "x"
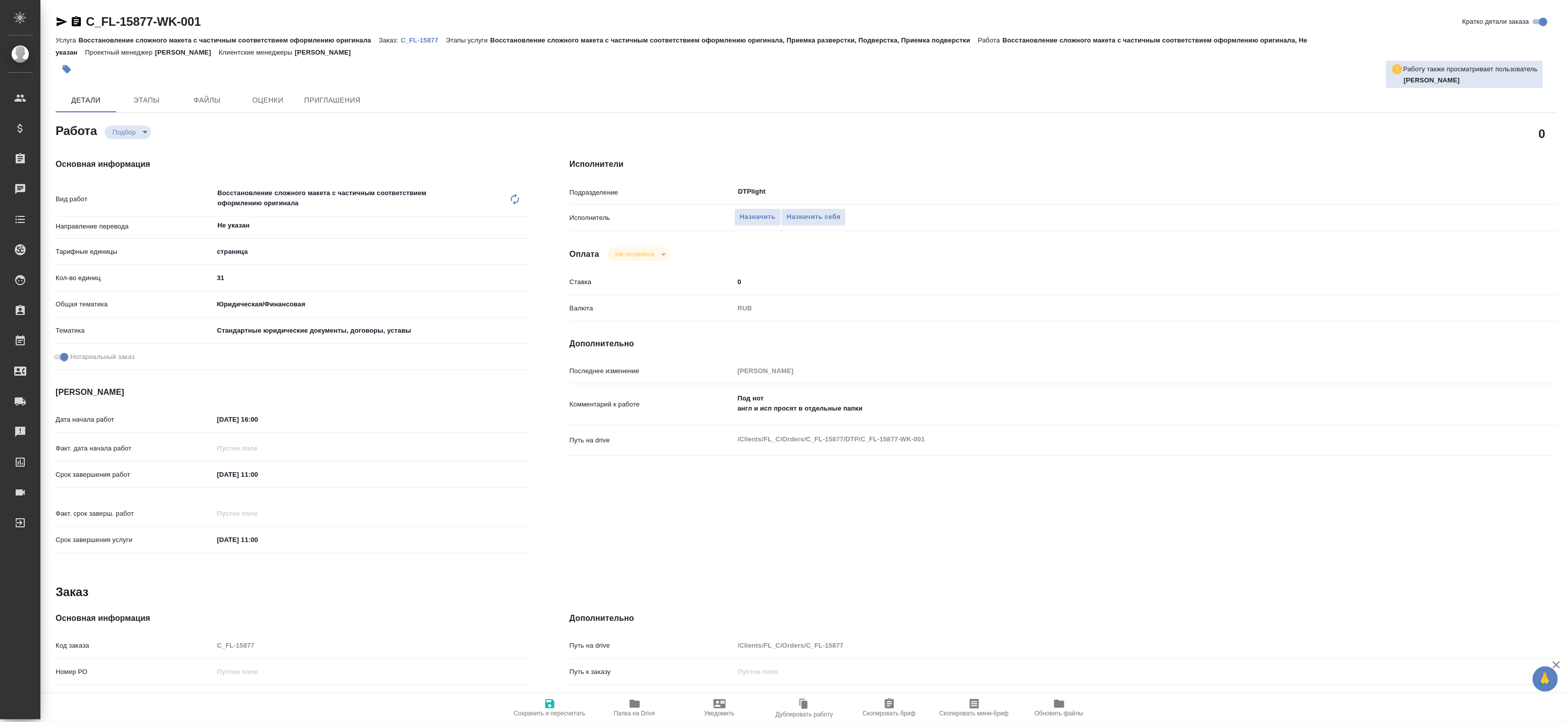
type textarea "x"
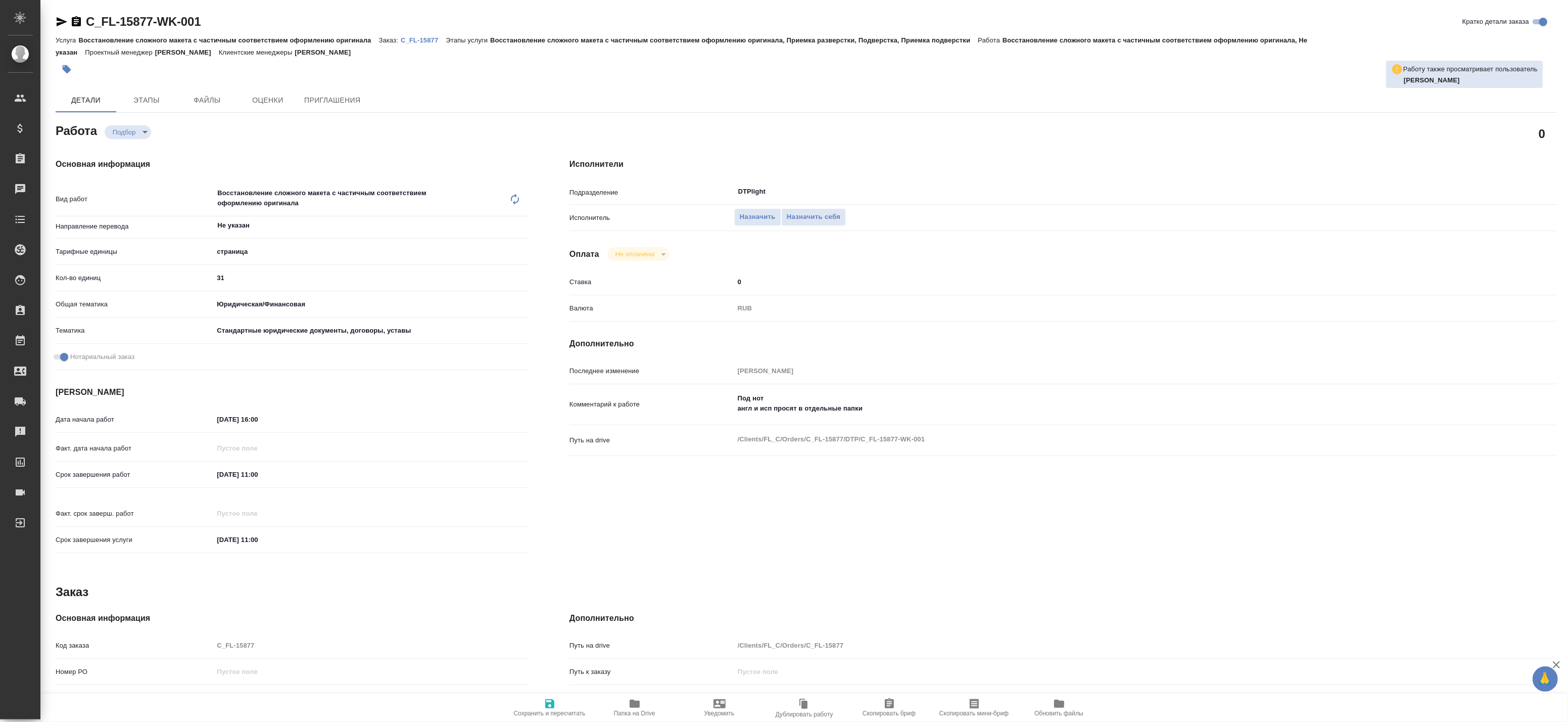
type textarea "x"
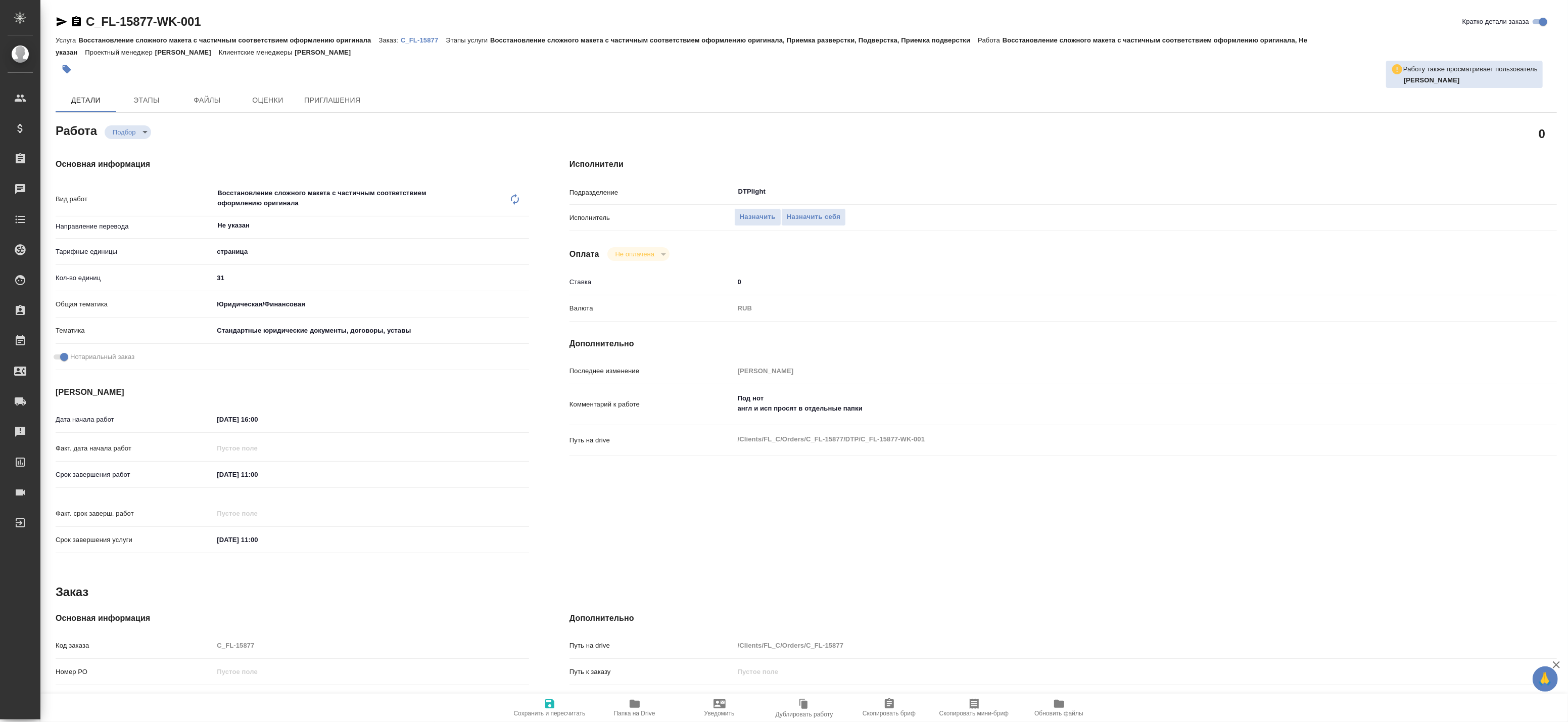
type textarea "x"
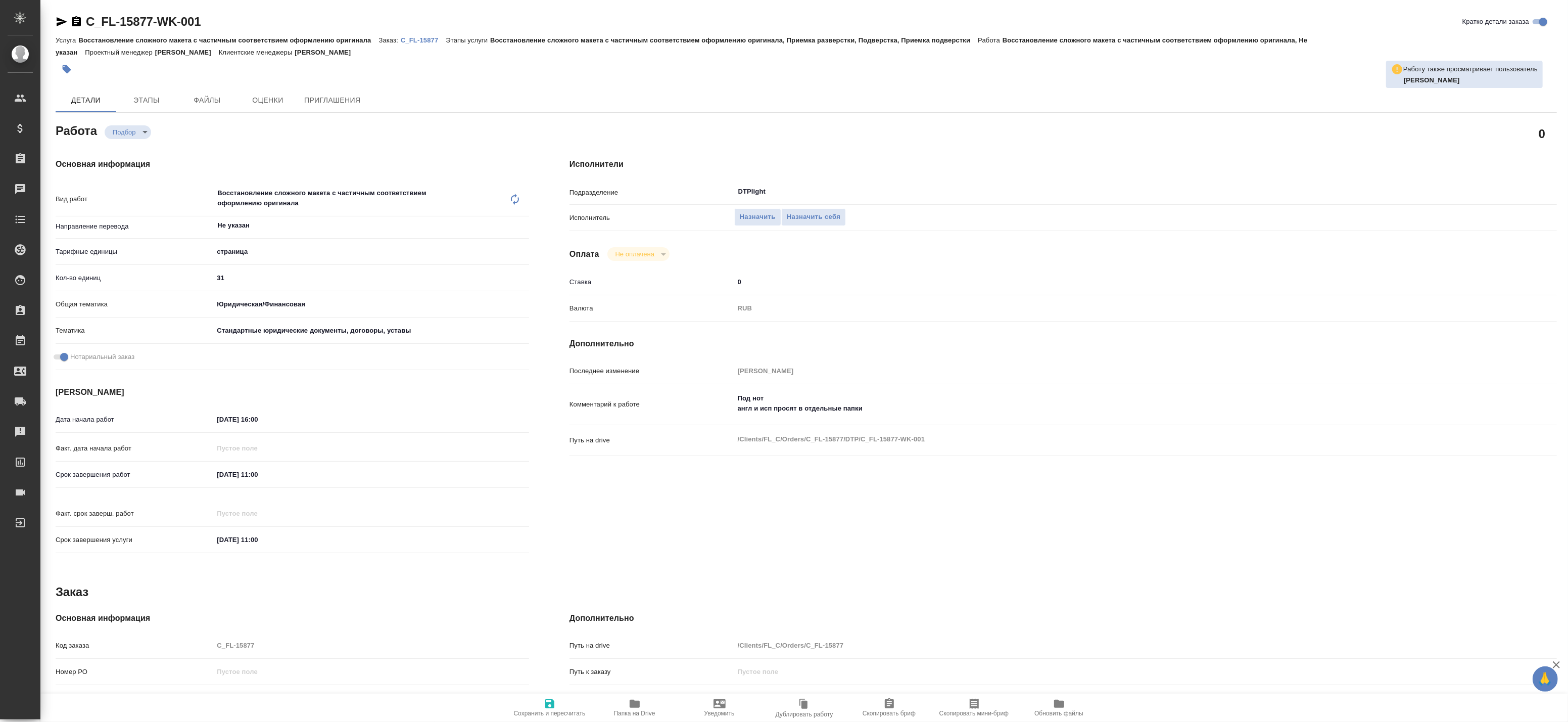
type textarea "x"
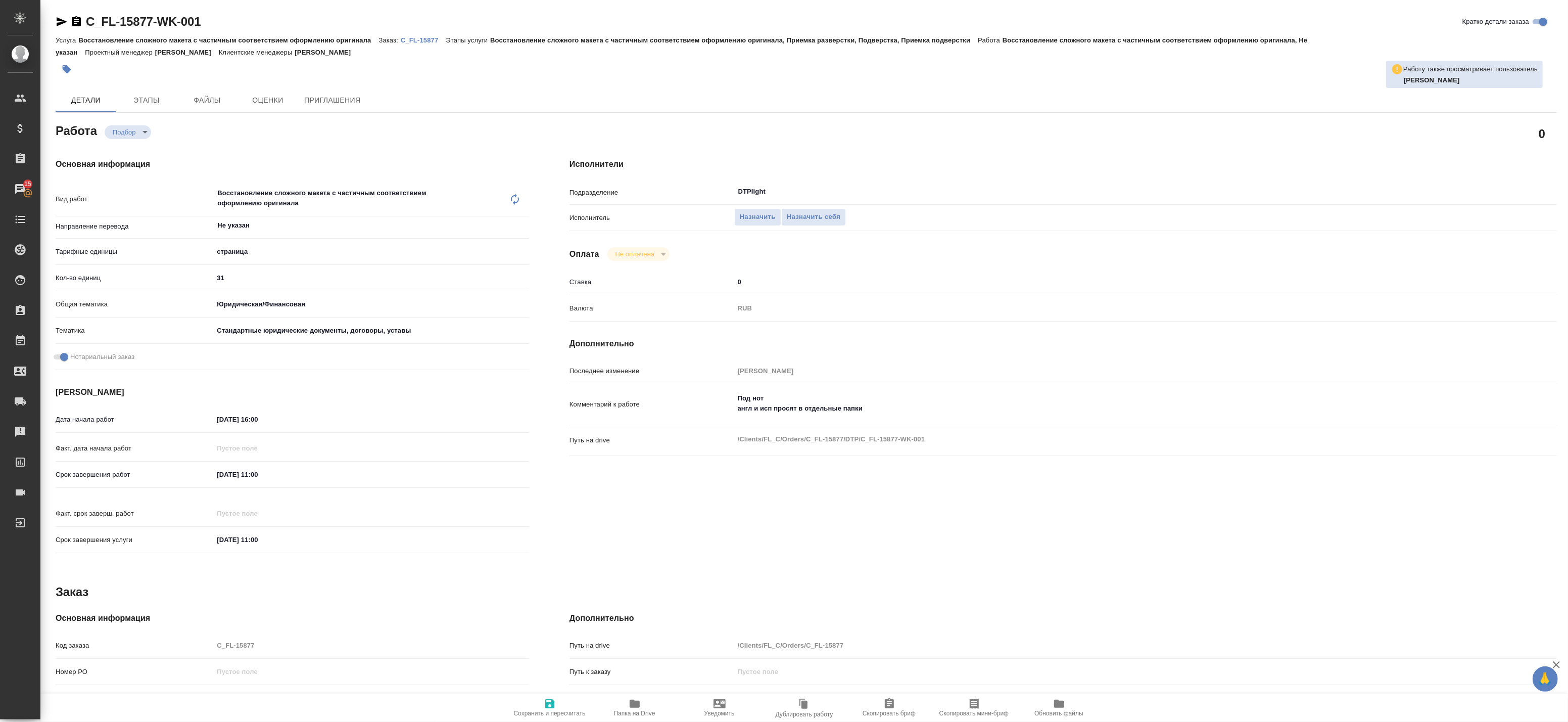
type textarea "x"
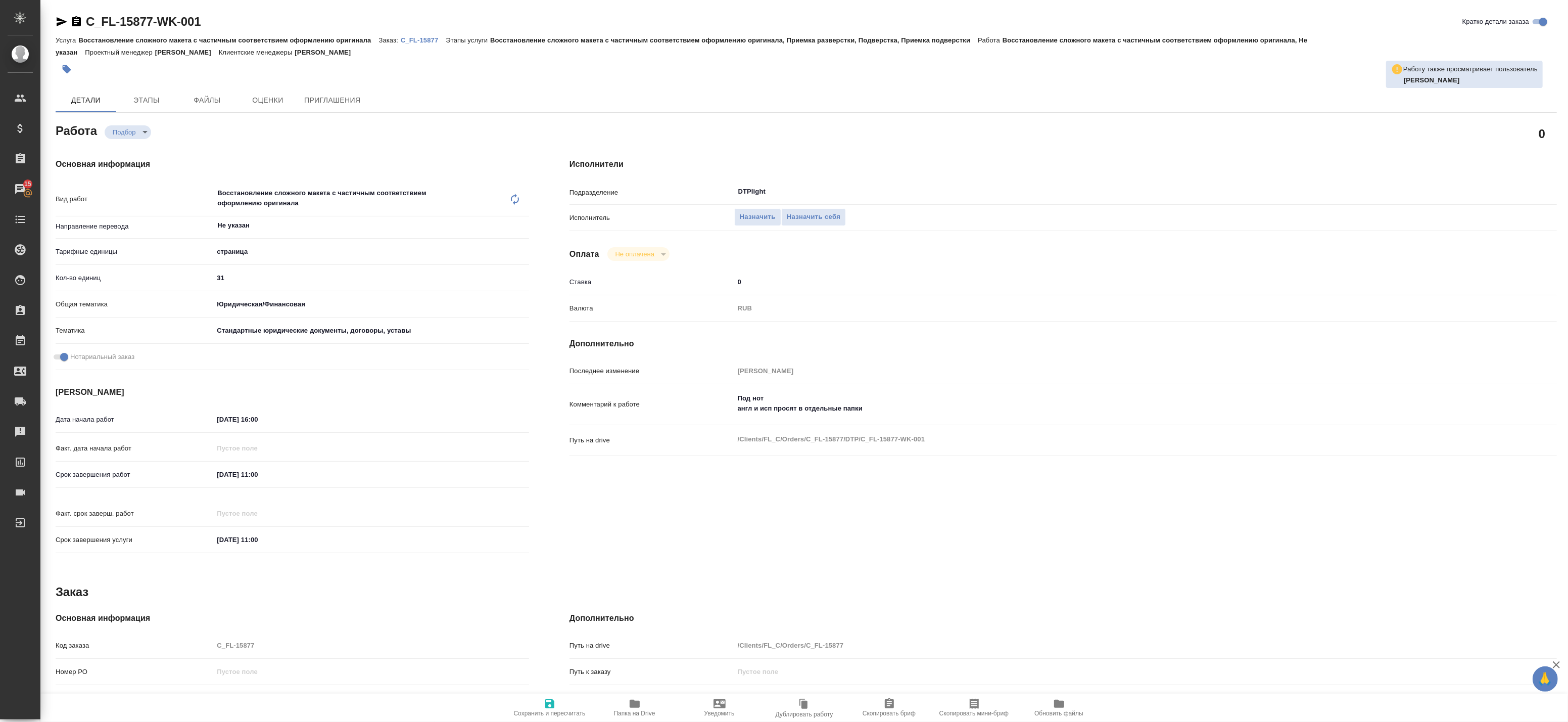
type textarea "x"
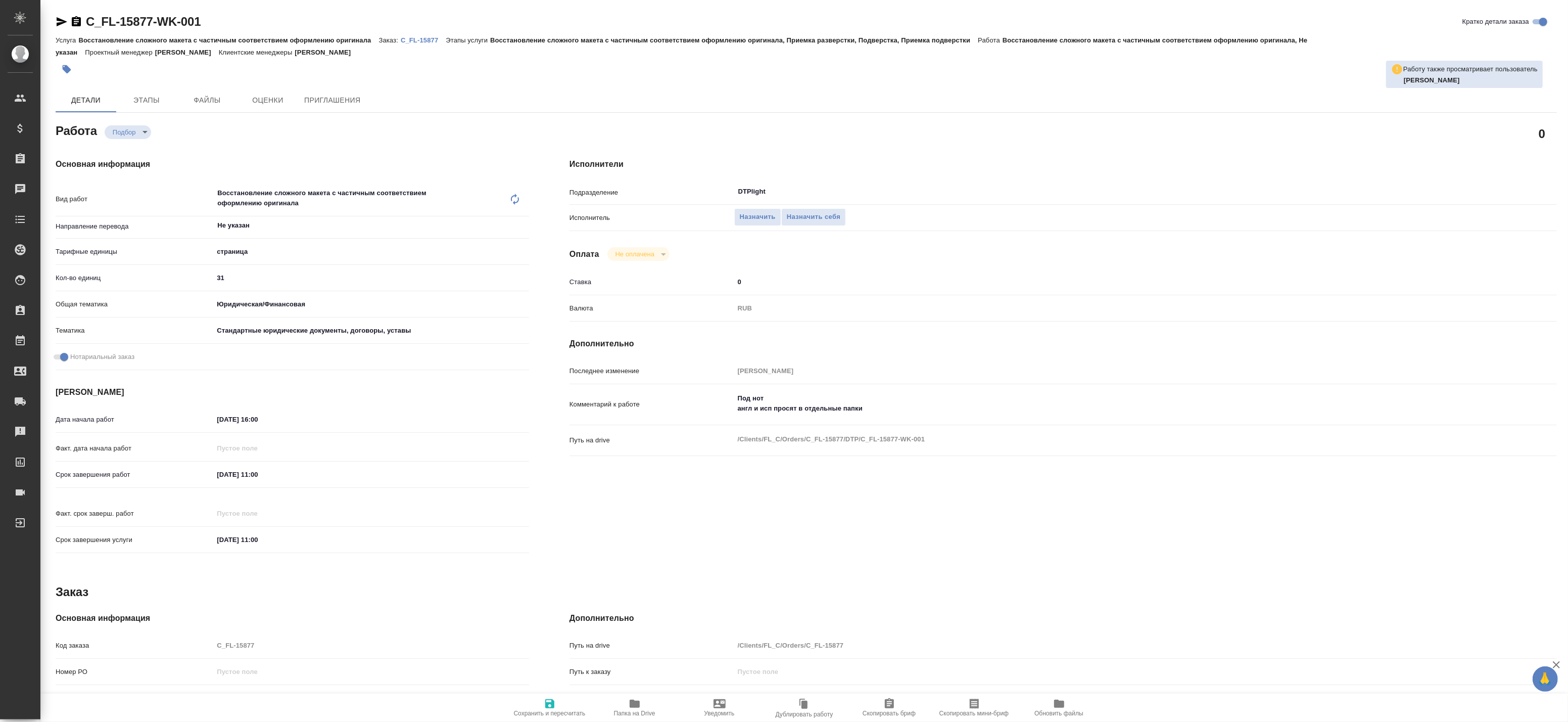
type textarea "x"
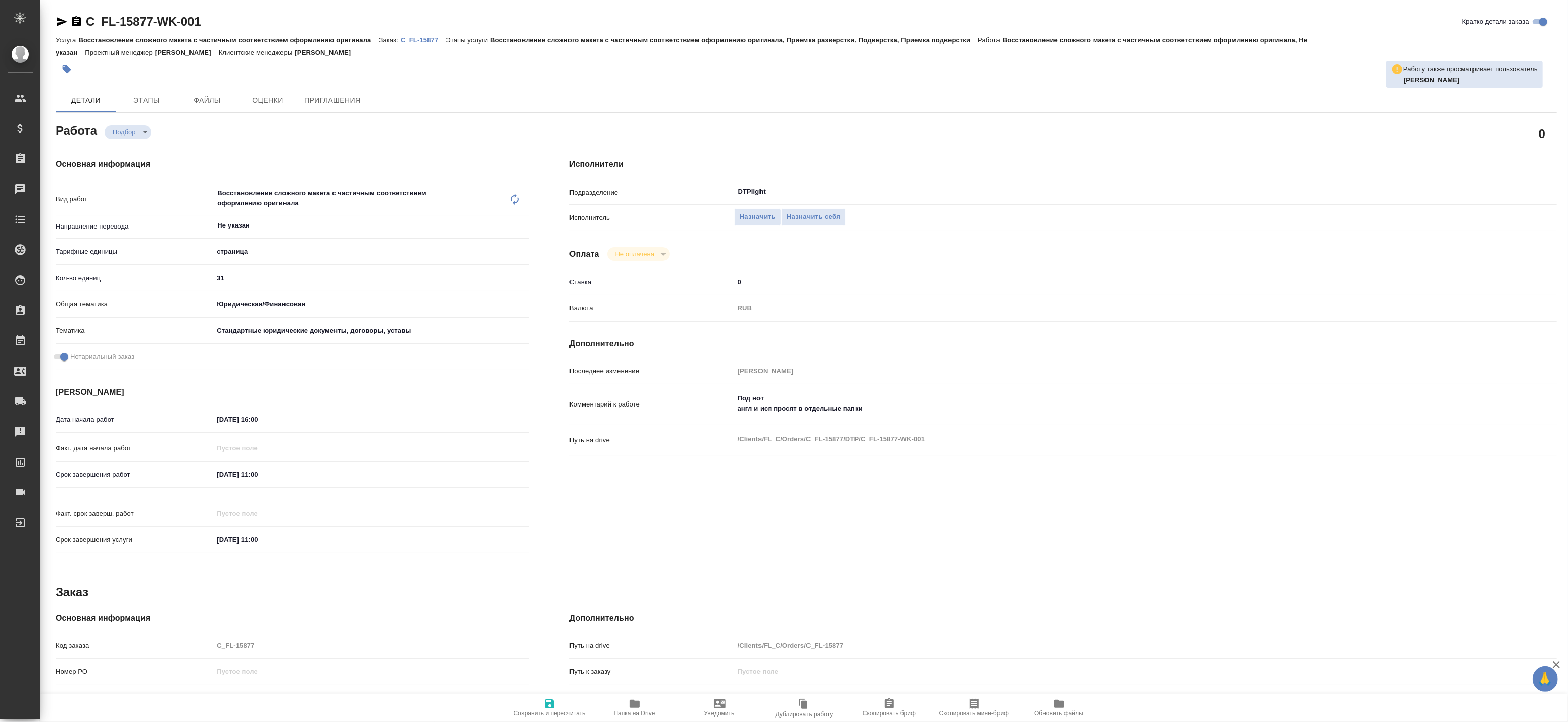
type textarea "x"
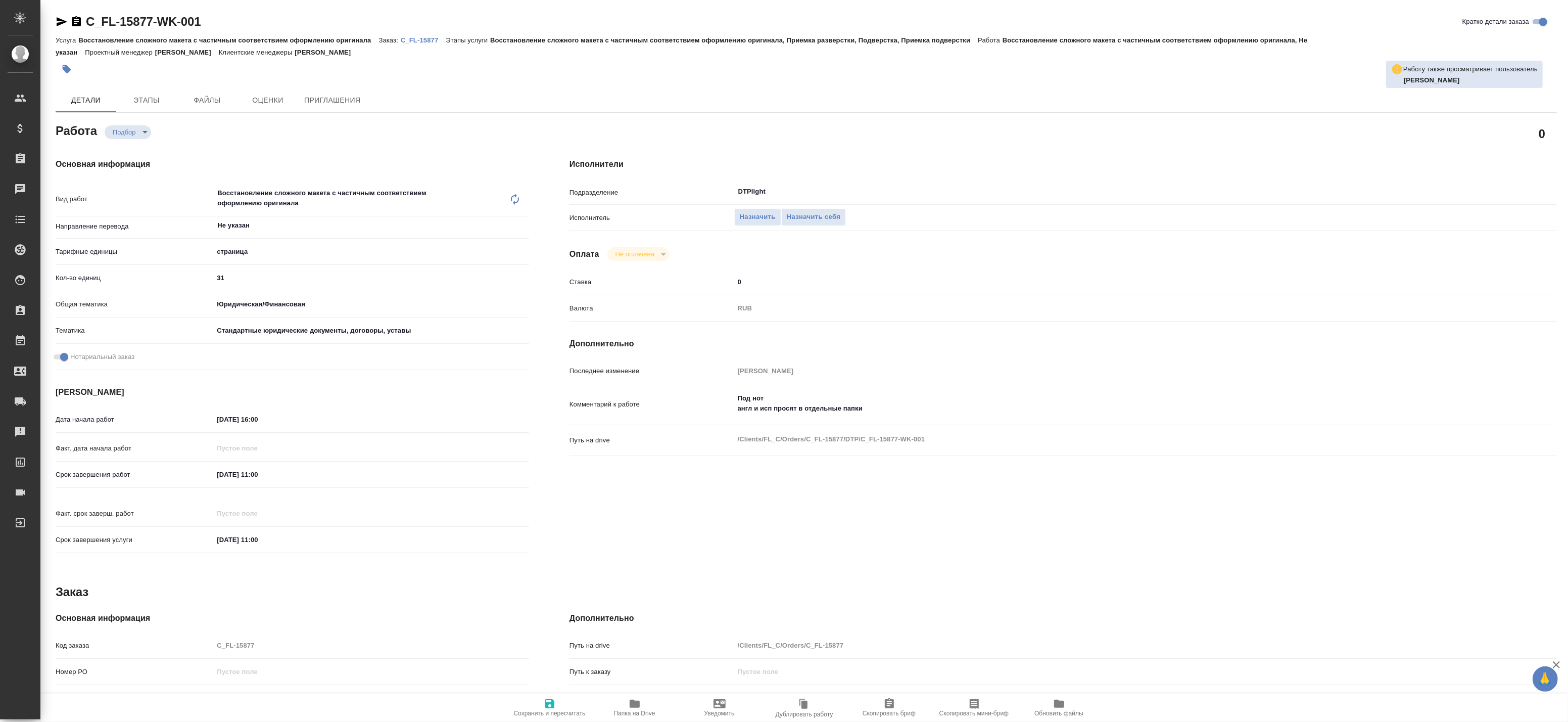
type textarea "x"
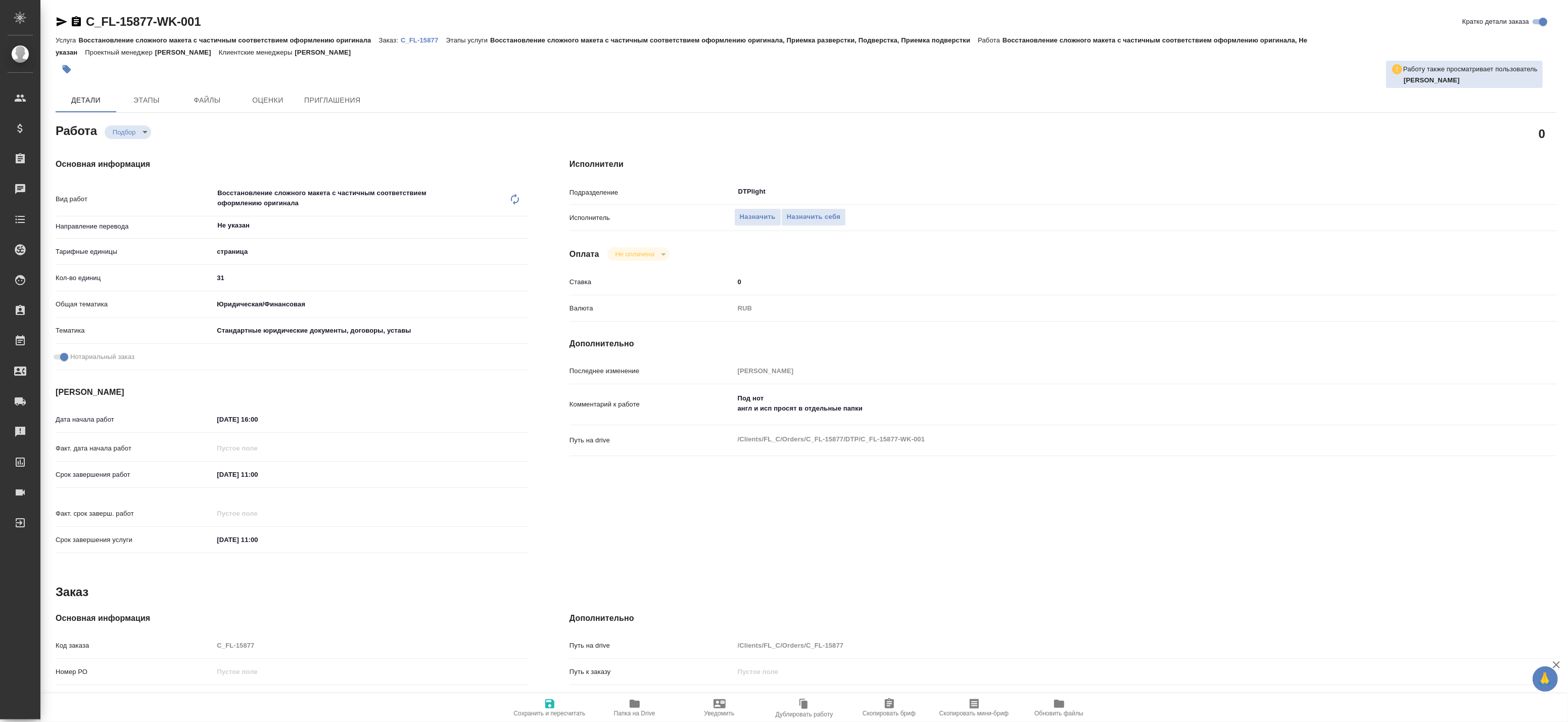
type textarea "x"
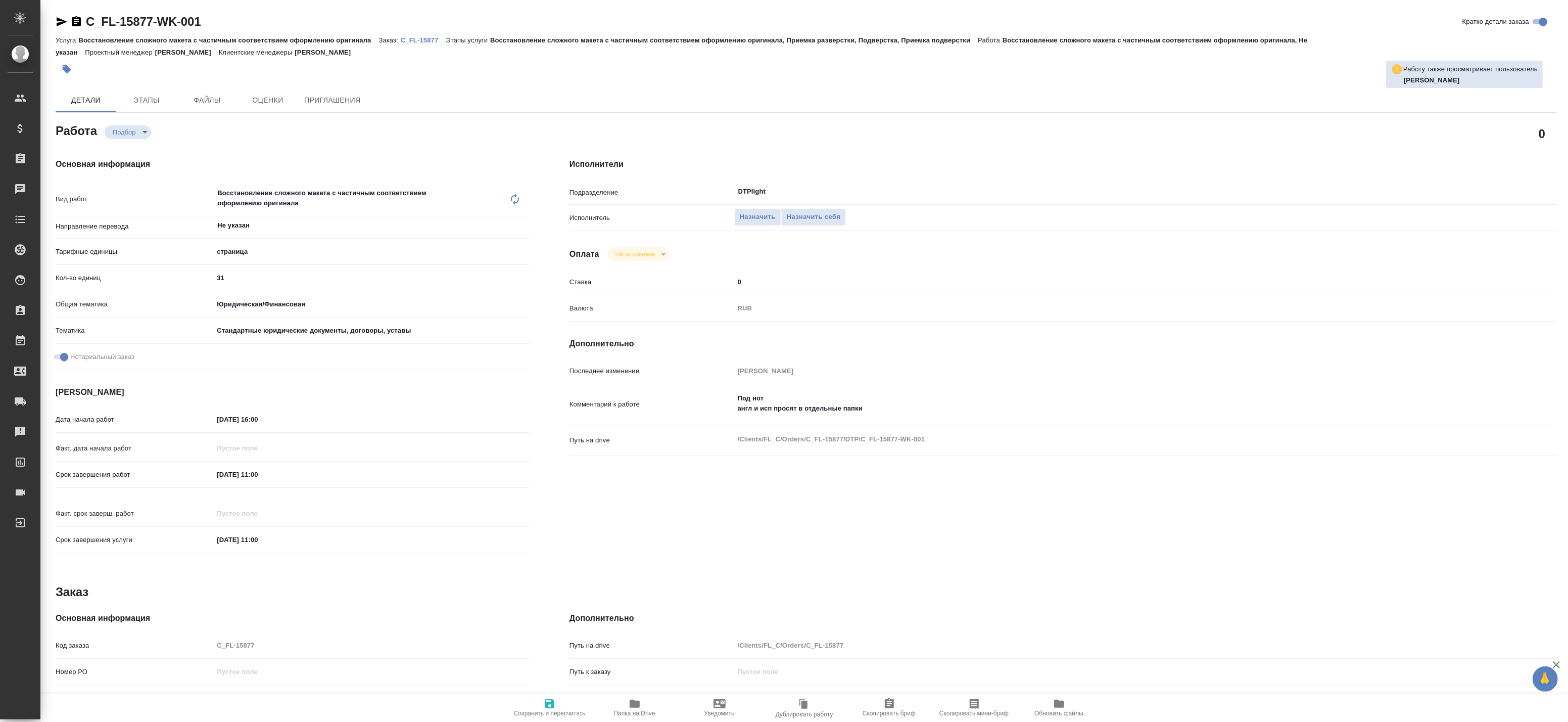
type textarea "x"
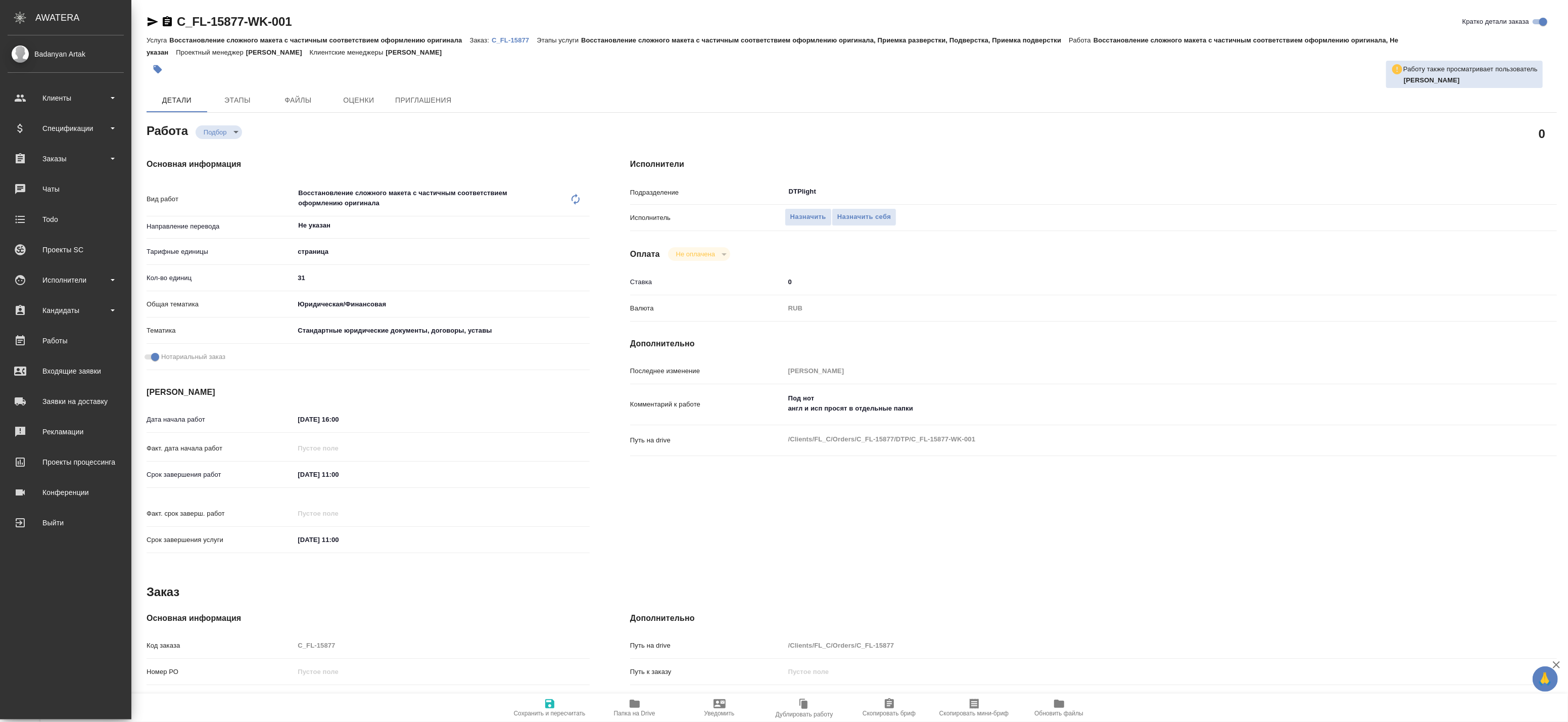
type textarea "x"
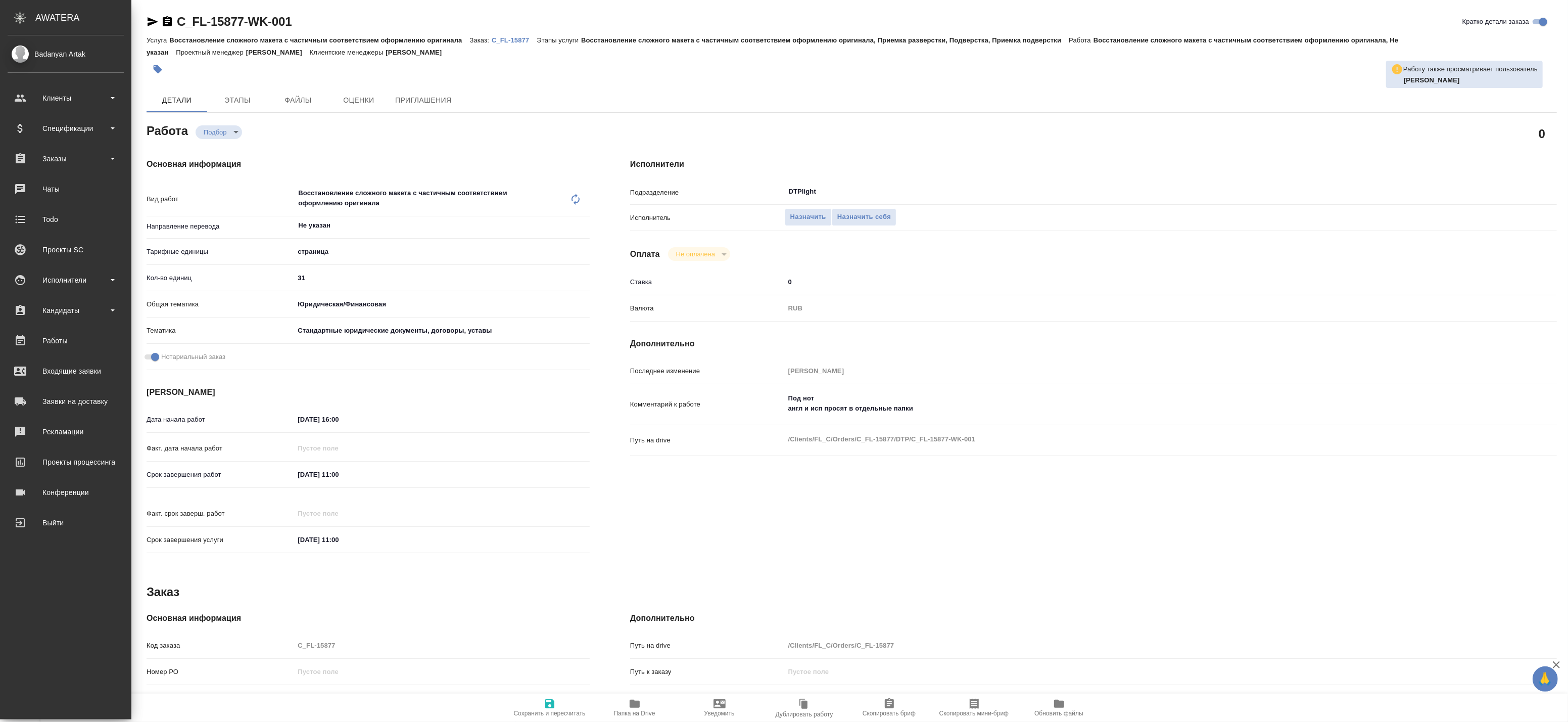
type textarea "x"
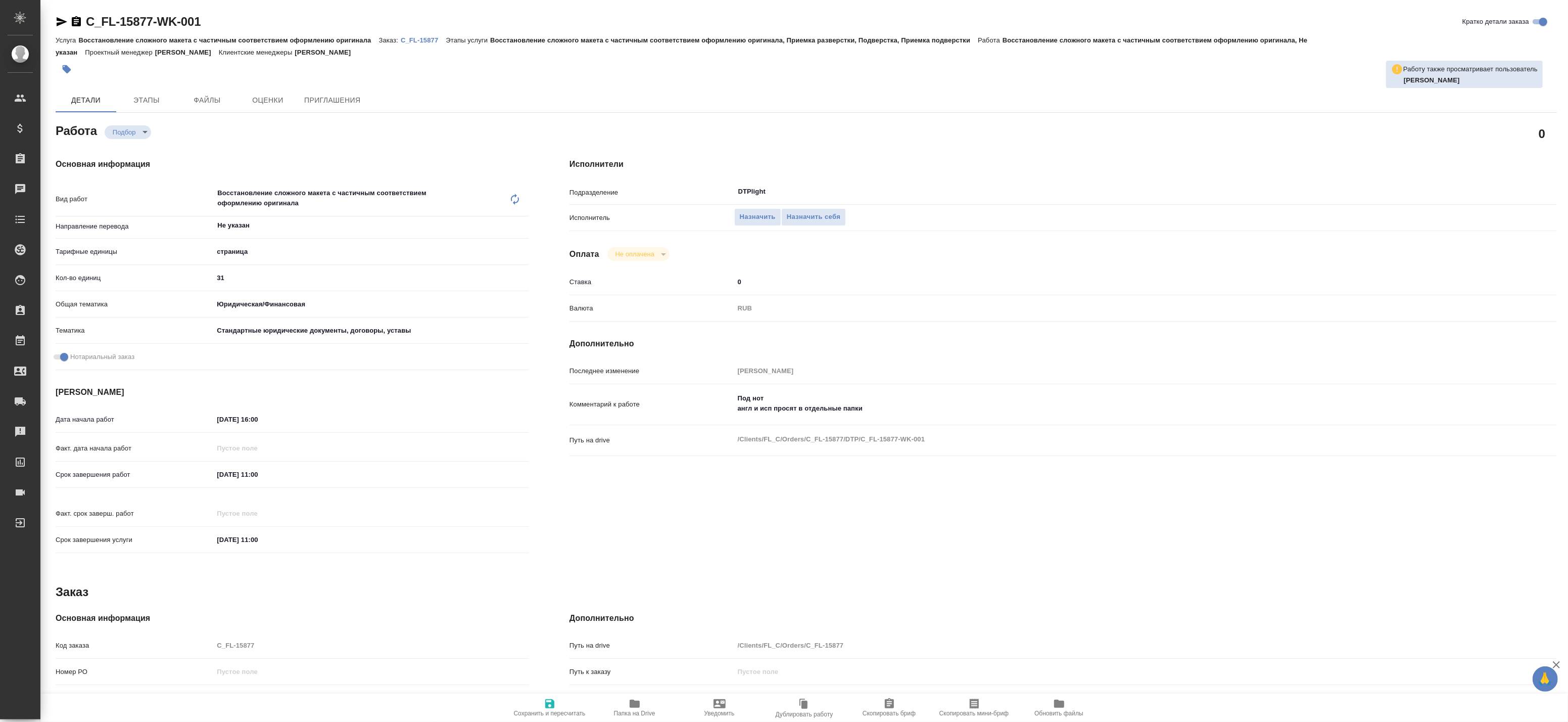
type textarea "x"
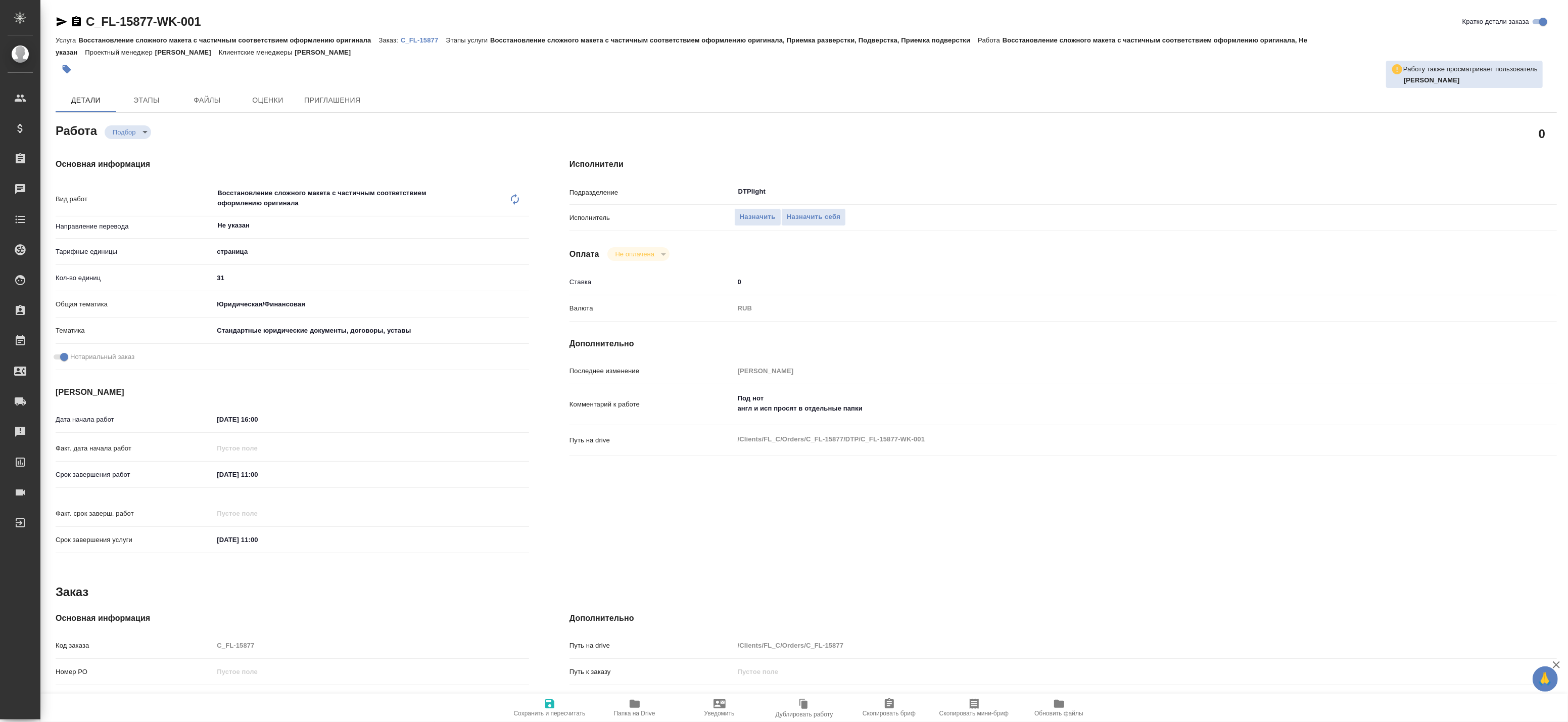
type textarea "x"
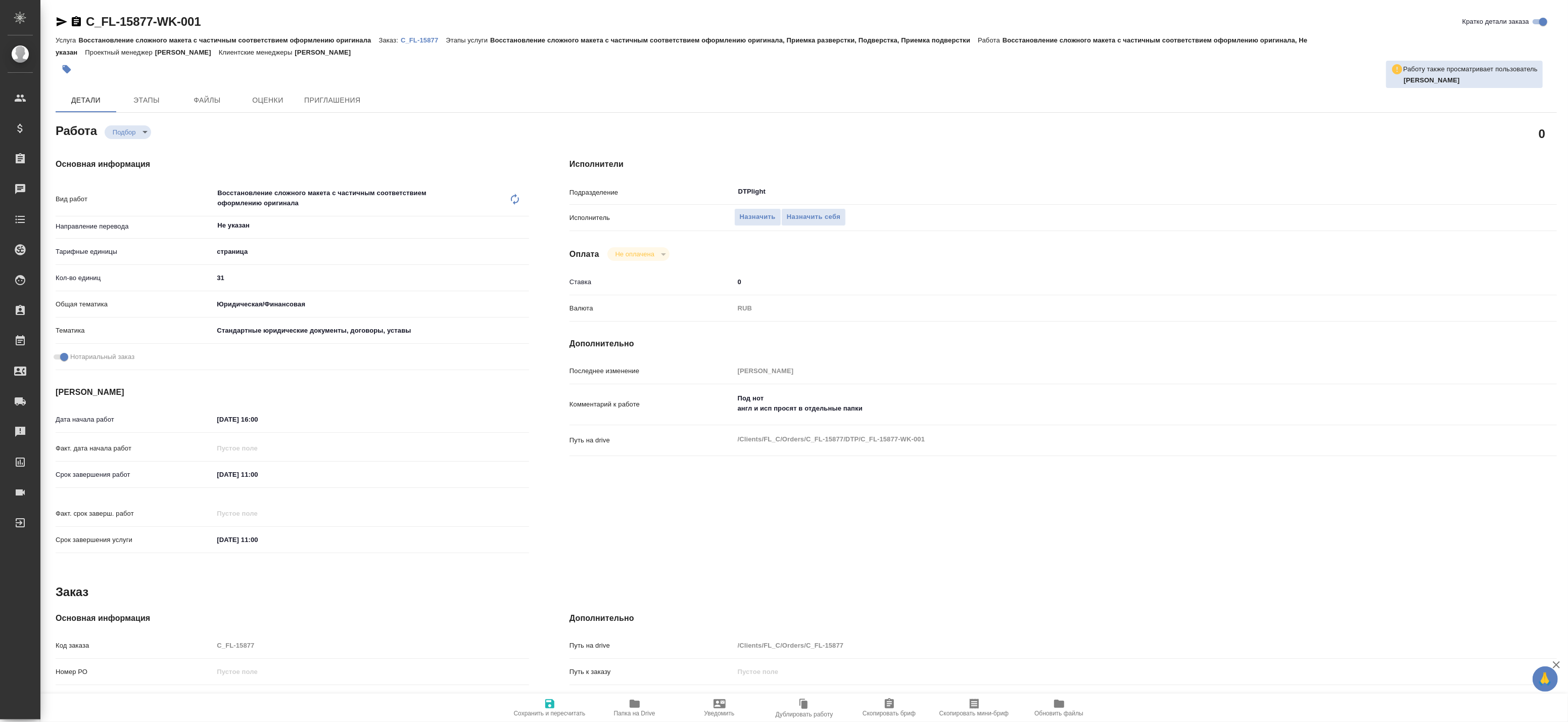
type textarea "x"
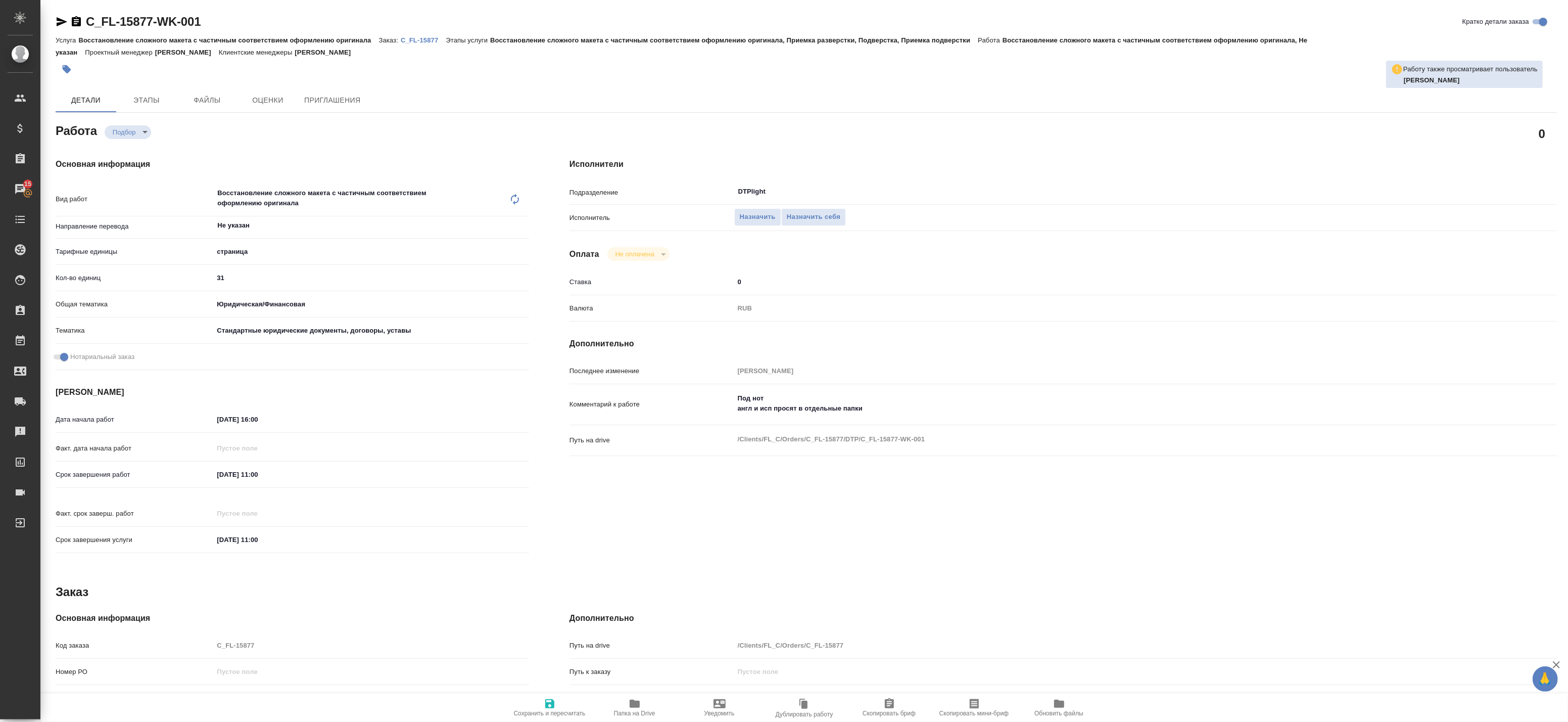
type textarea "x"
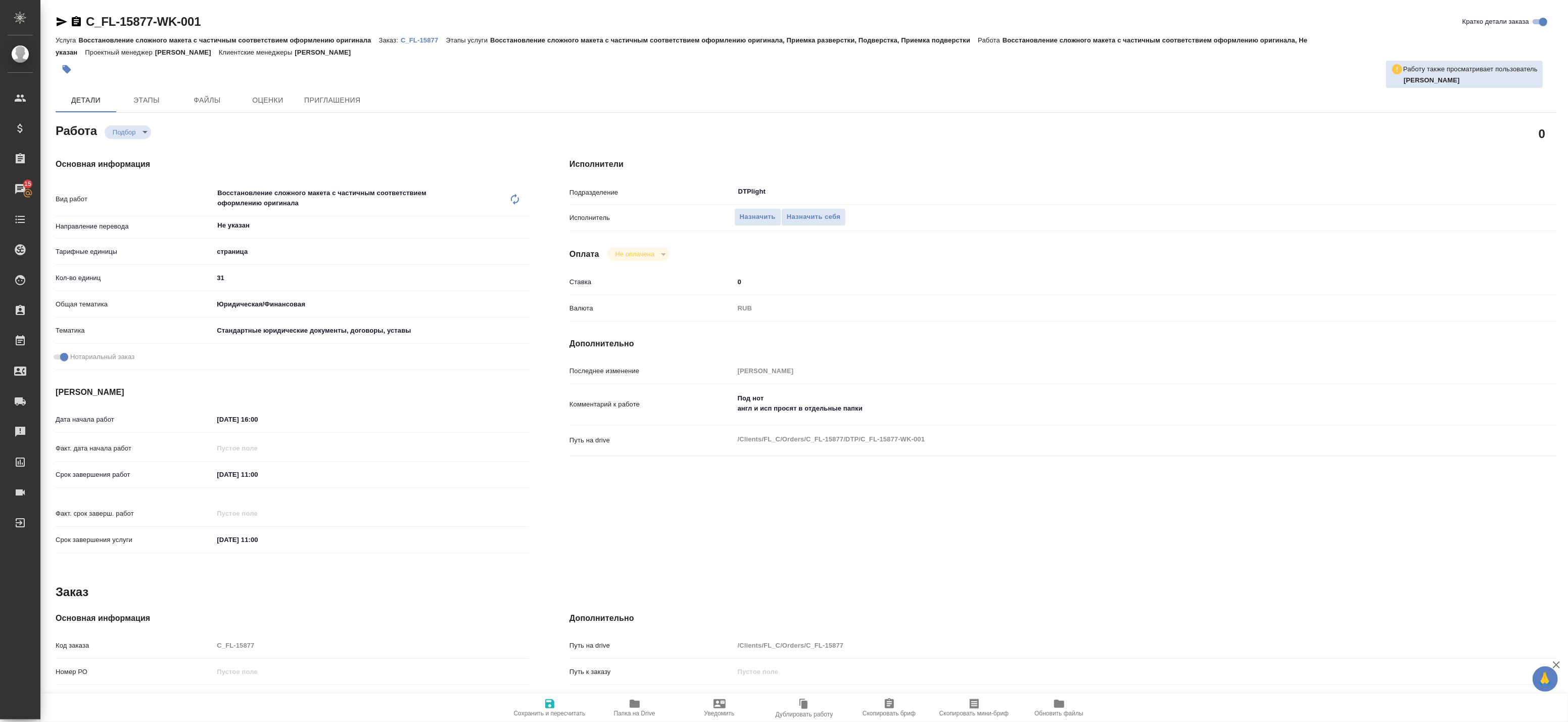
type textarea "x"
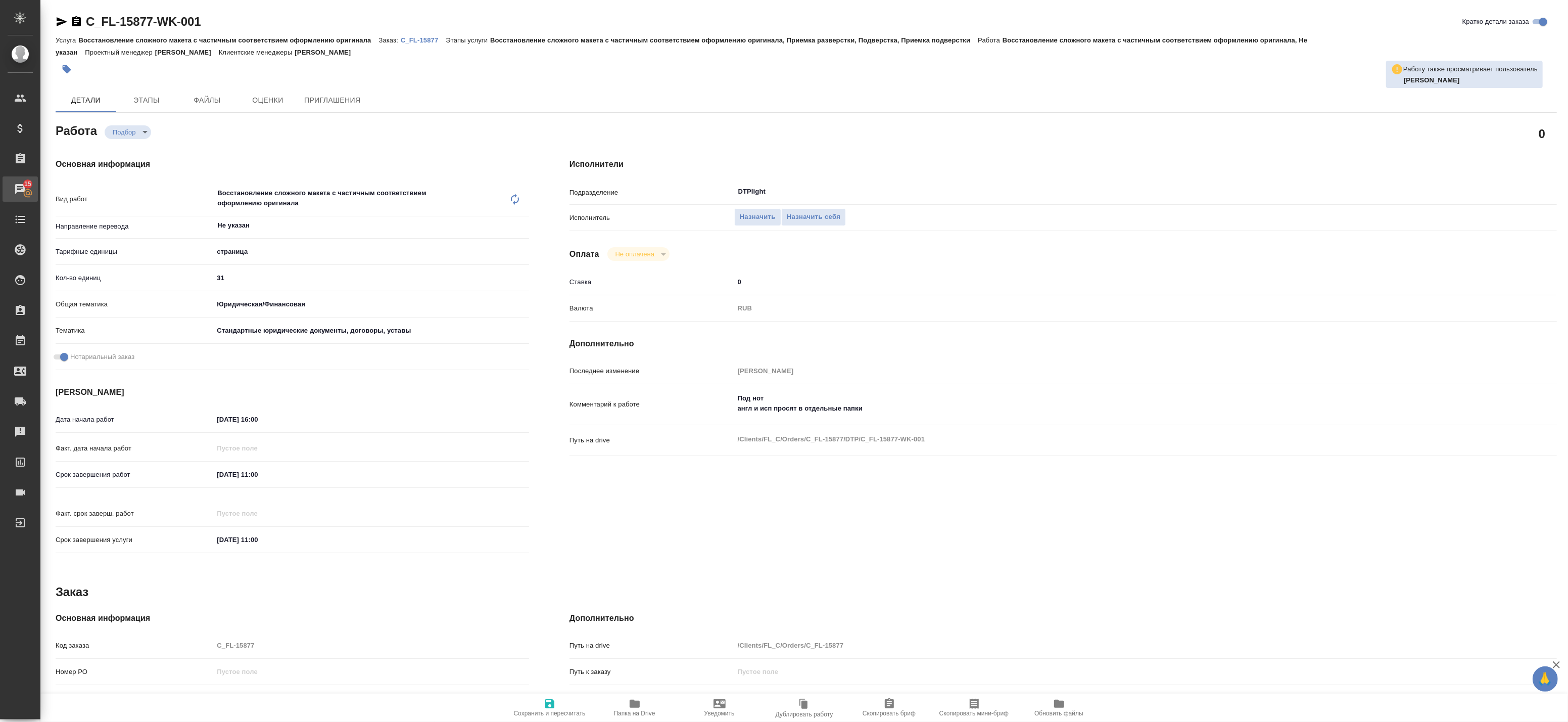
type textarea "x"
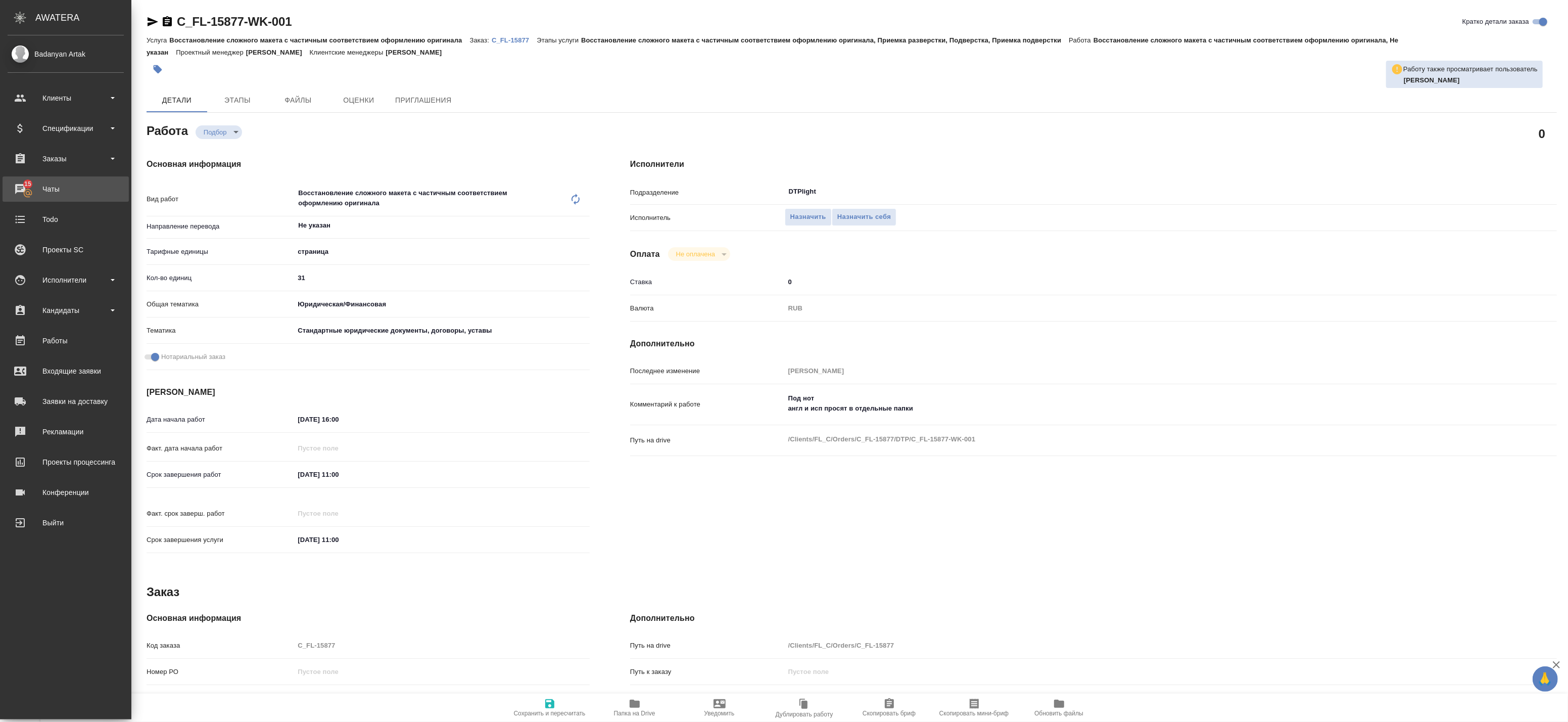
type textarea "x"
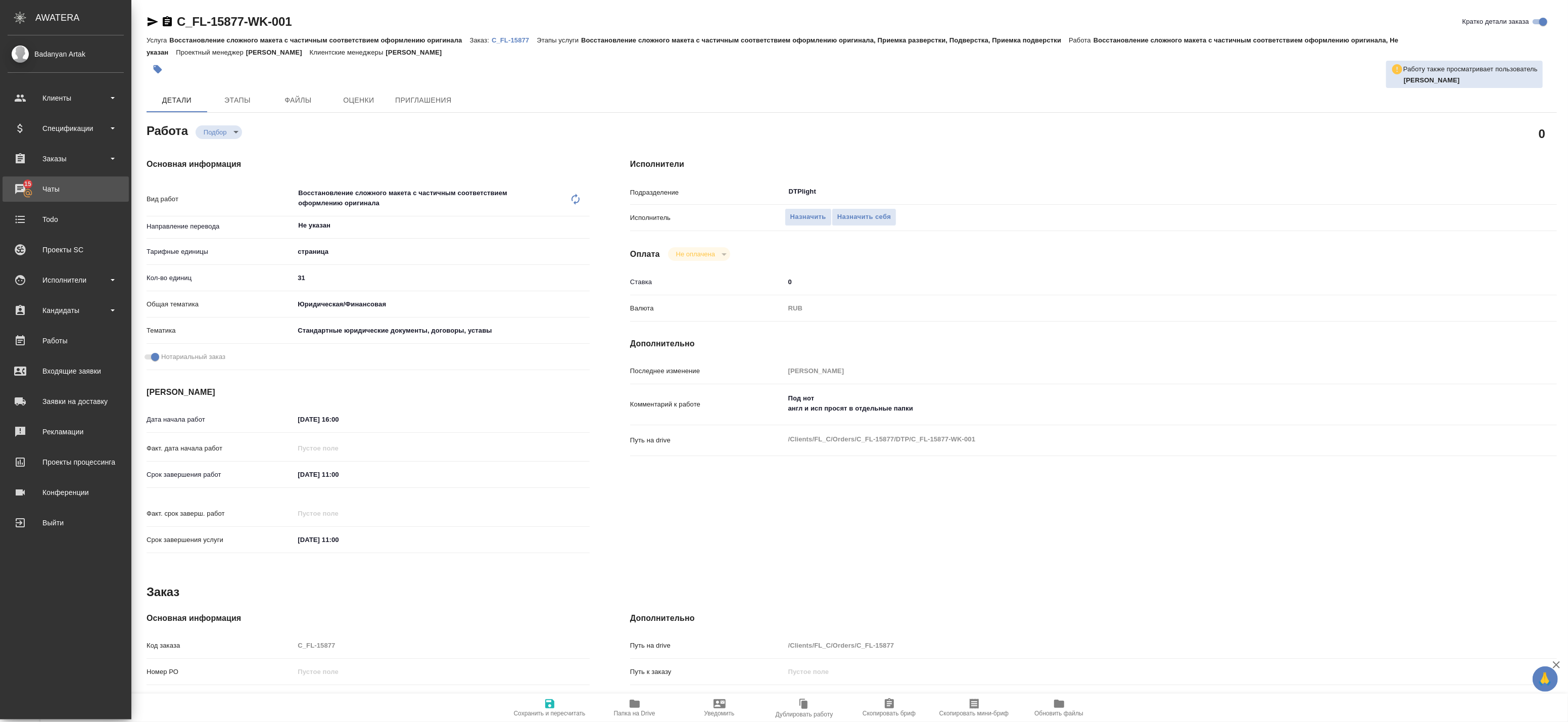
click at [26, 188] on div "Чаты" at bounding box center [65, 189] width 116 height 15
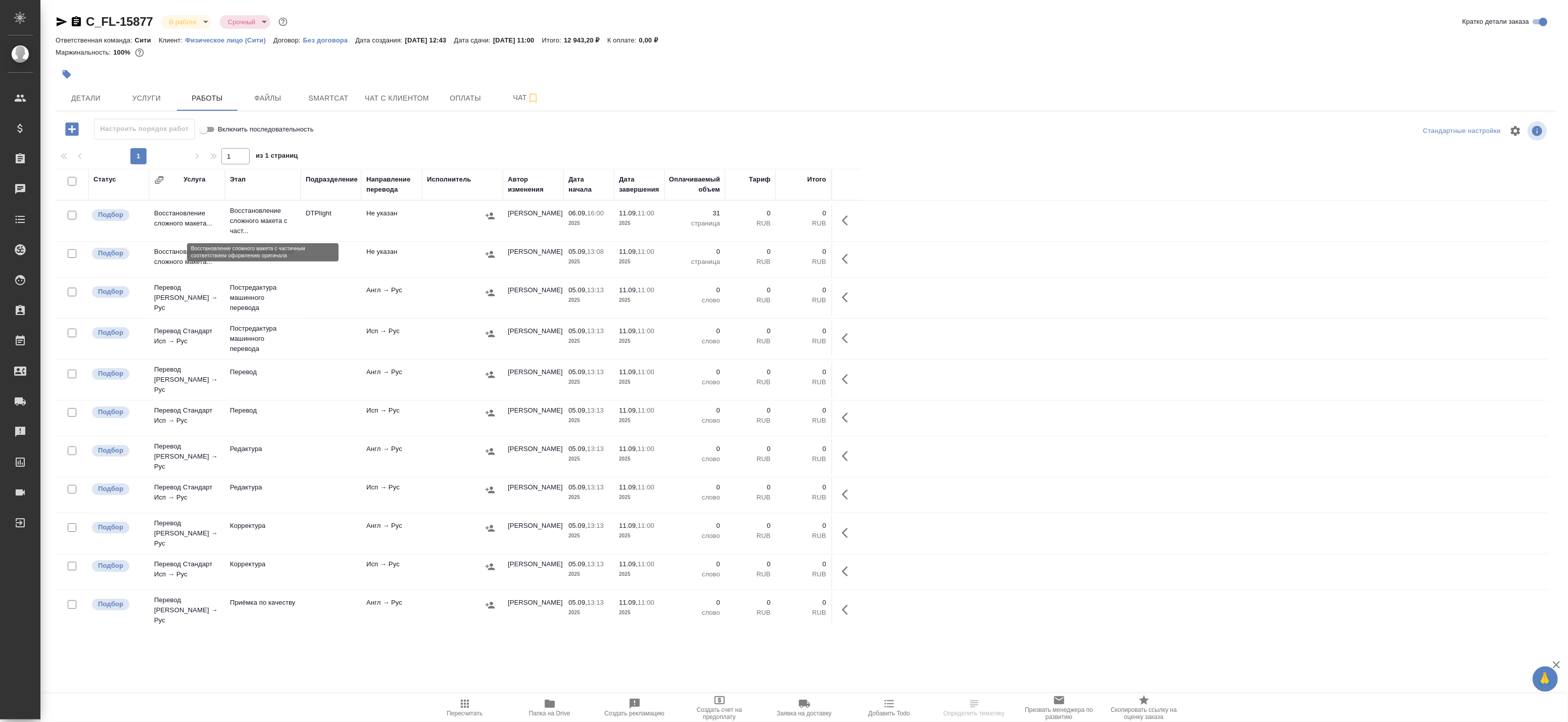
click at [286, 224] on p "Восстановление сложного макета с част..." at bounding box center [263, 221] width 66 height 30
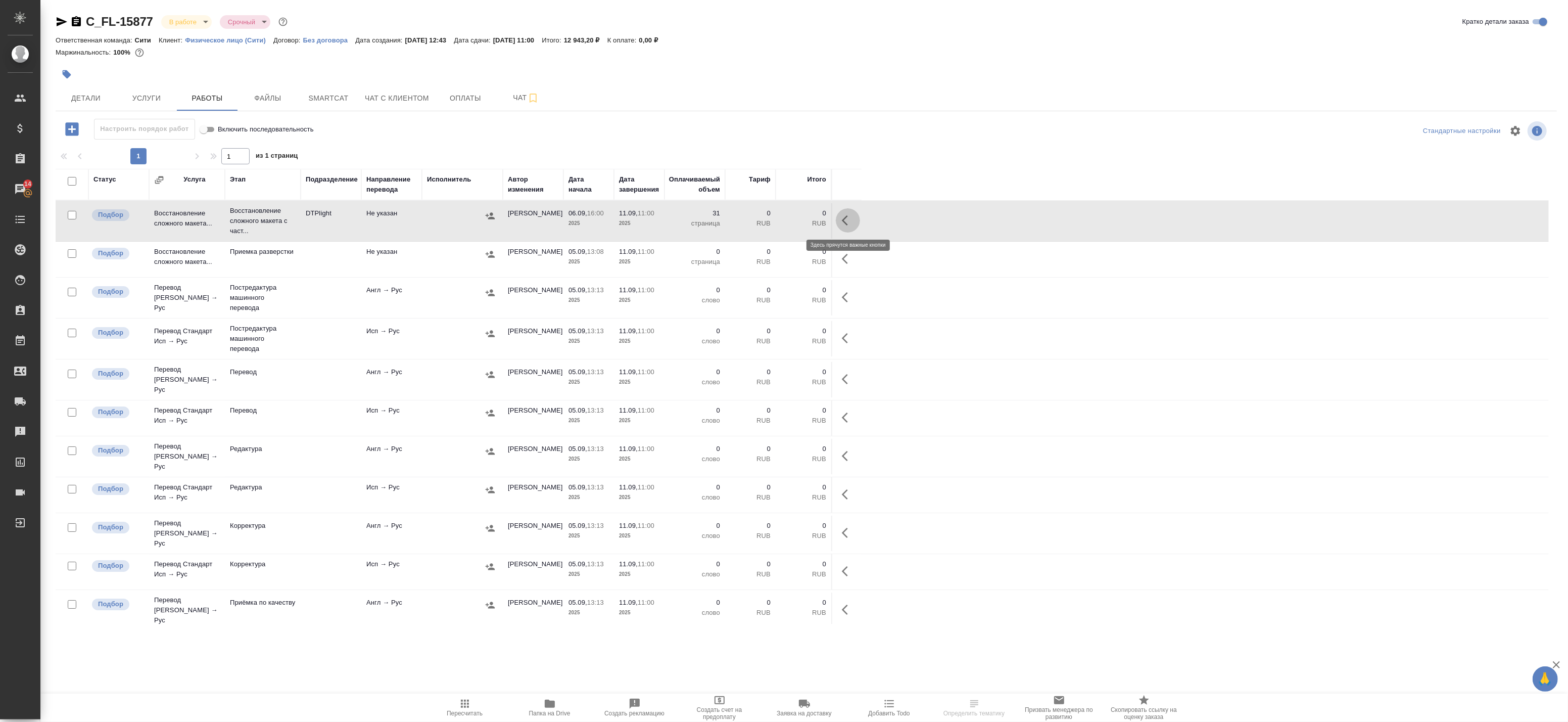
click at [845, 216] on icon "button" at bounding box center [848, 221] width 12 height 12
click at [776, 222] on icon "button" at bounding box center [774, 221] width 12 height 12
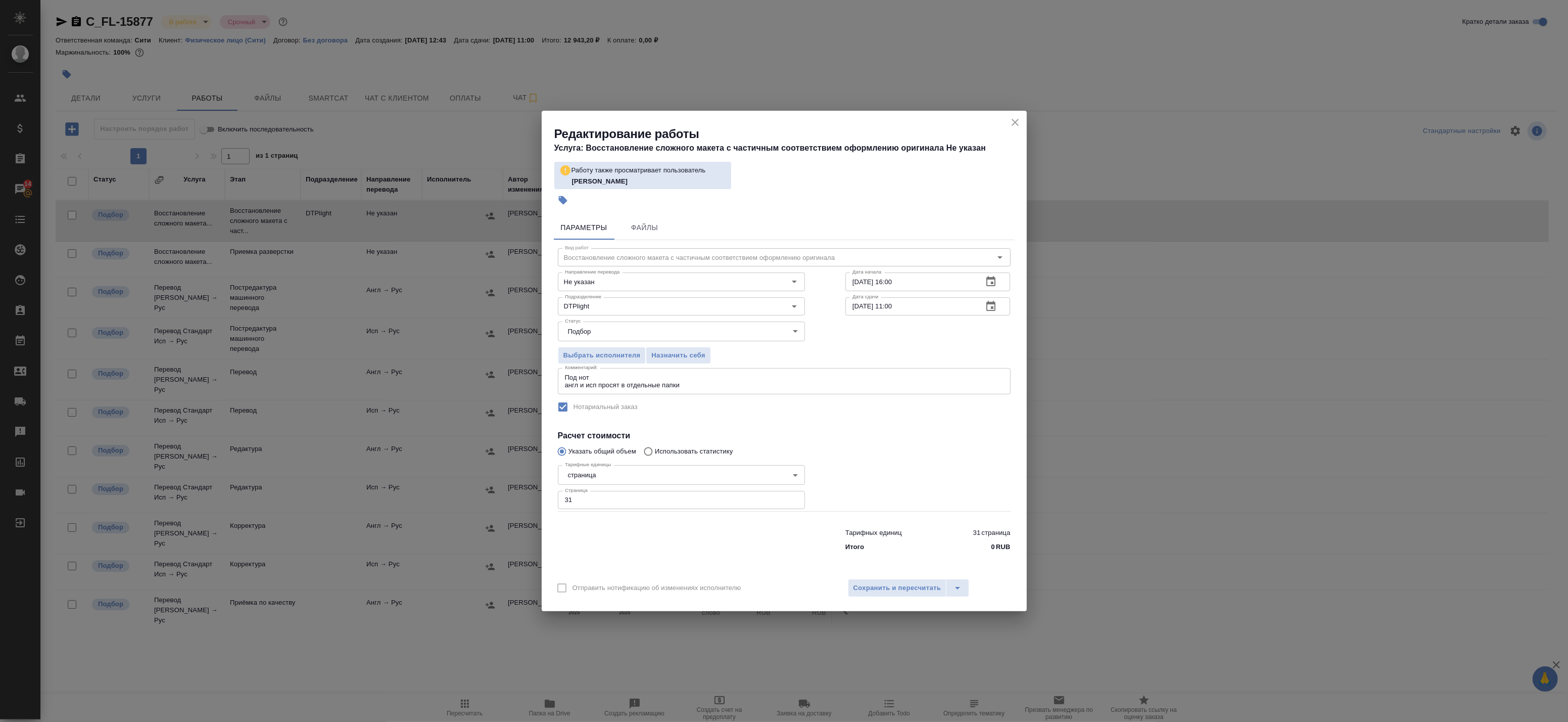
click at [989, 306] on icon "button" at bounding box center [991, 306] width 12 height 12
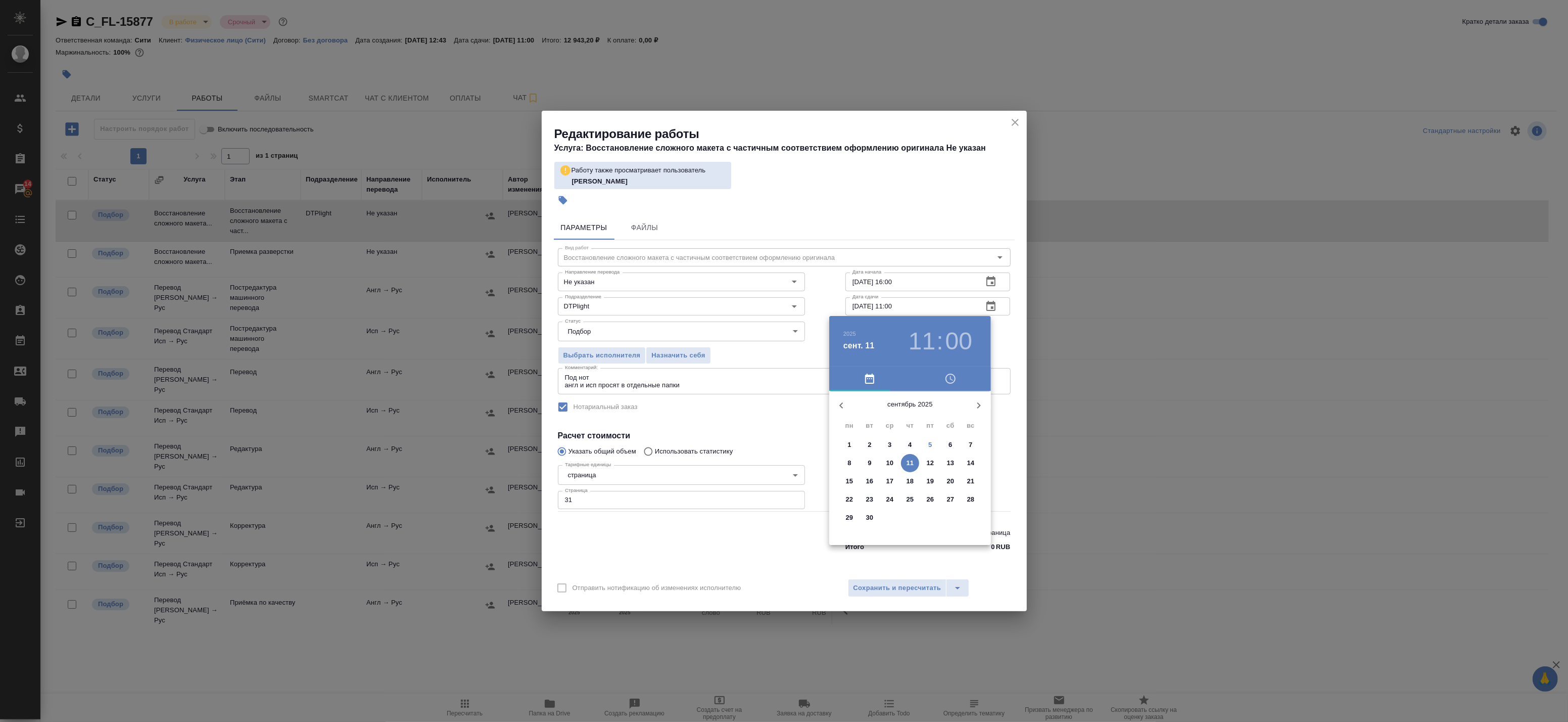
click at [947, 446] on span "6" at bounding box center [950, 445] width 18 height 10
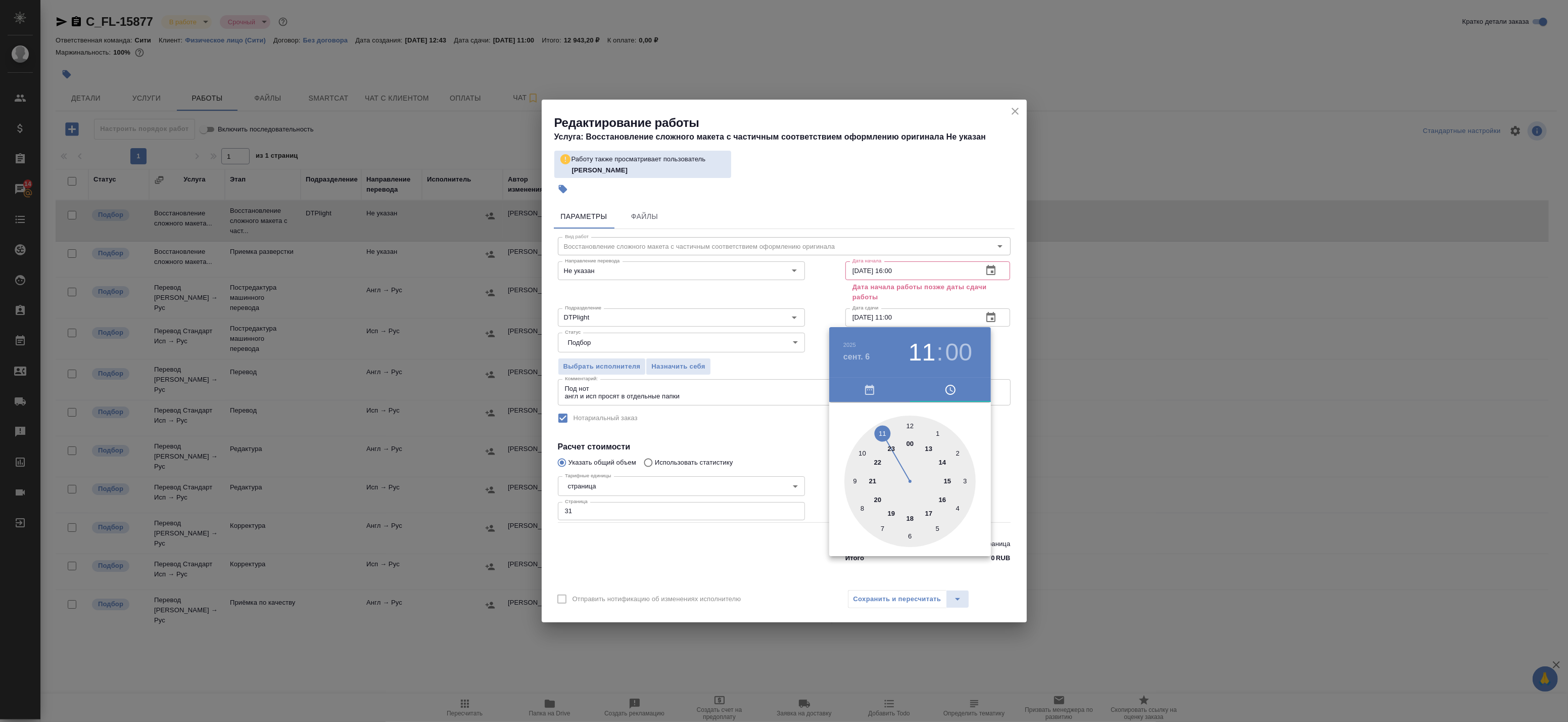
click at [992, 319] on div at bounding box center [784, 361] width 1568 height 722
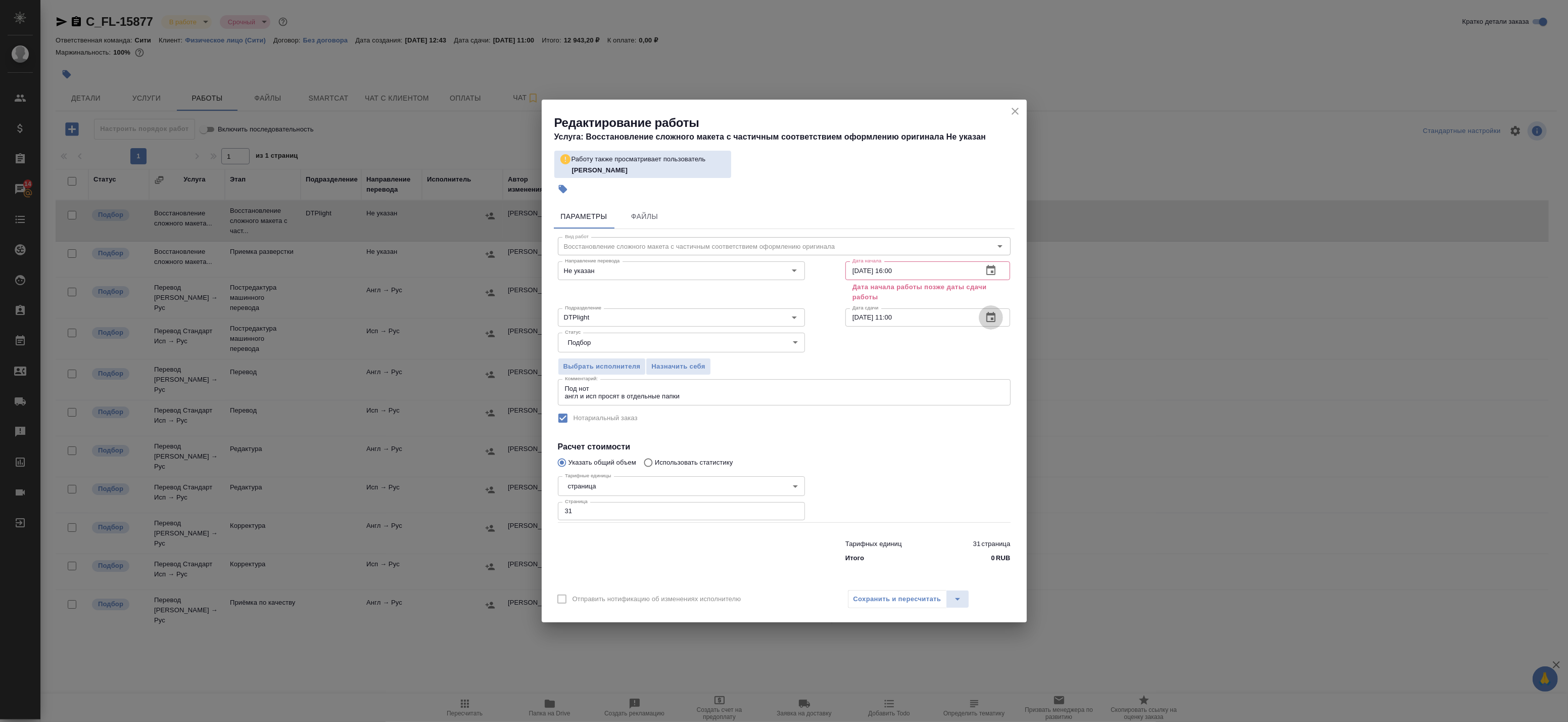
click at [992, 319] on icon "button" at bounding box center [991, 317] width 9 height 10
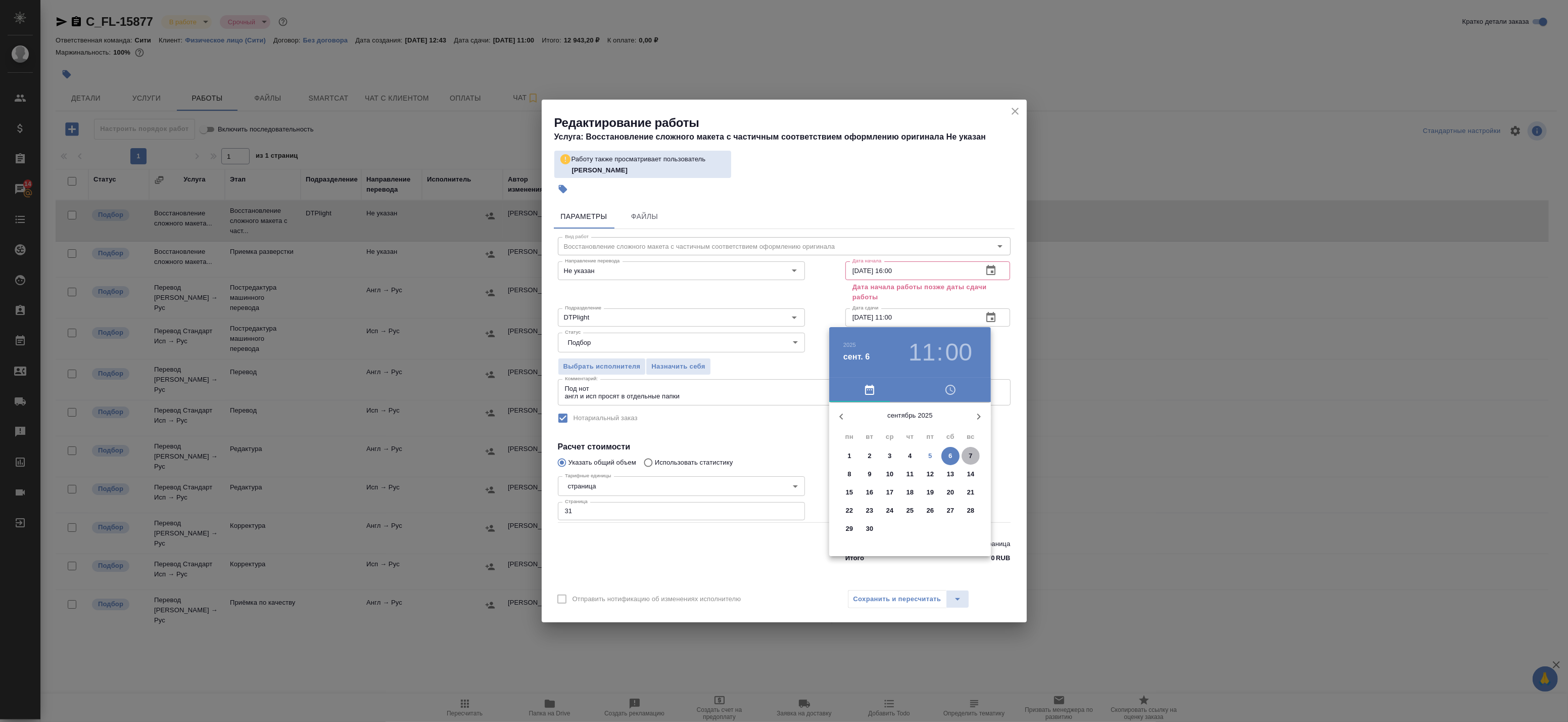
click at [967, 455] on span "7" at bounding box center [971, 456] width 18 height 10
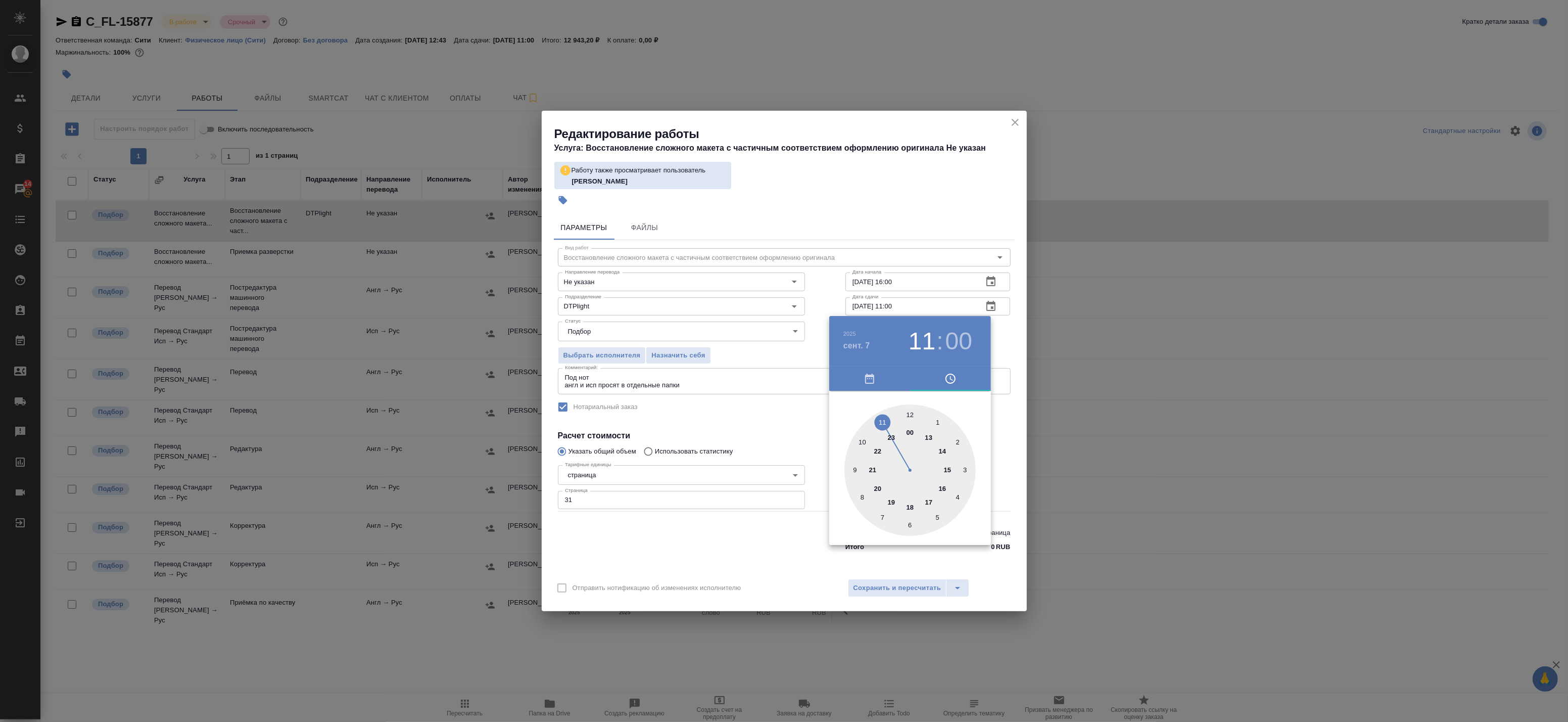
click at [928, 502] on div at bounding box center [910, 470] width 132 height 132
type input "07.09.2025 17:00"
click at [911, 411] on div at bounding box center [910, 470] width 132 height 132
click at [997, 340] on div at bounding box center [784, 361] width 1568 height 722
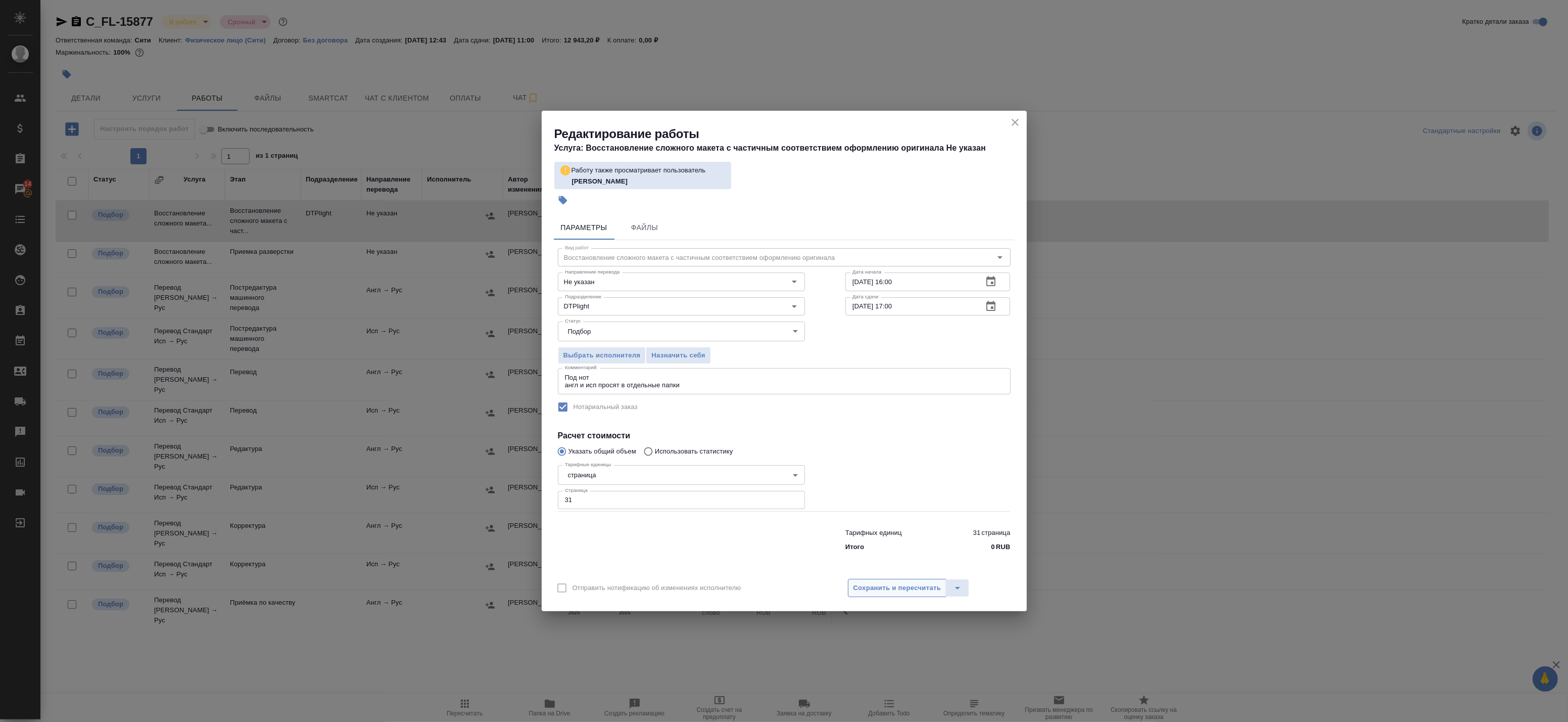
click at [899, 584] on span "Сохранить и пересчитать" at bounding box center [897, 588] width 88 height 12
